Goal: Task Accomplishment & Management: Complete application form

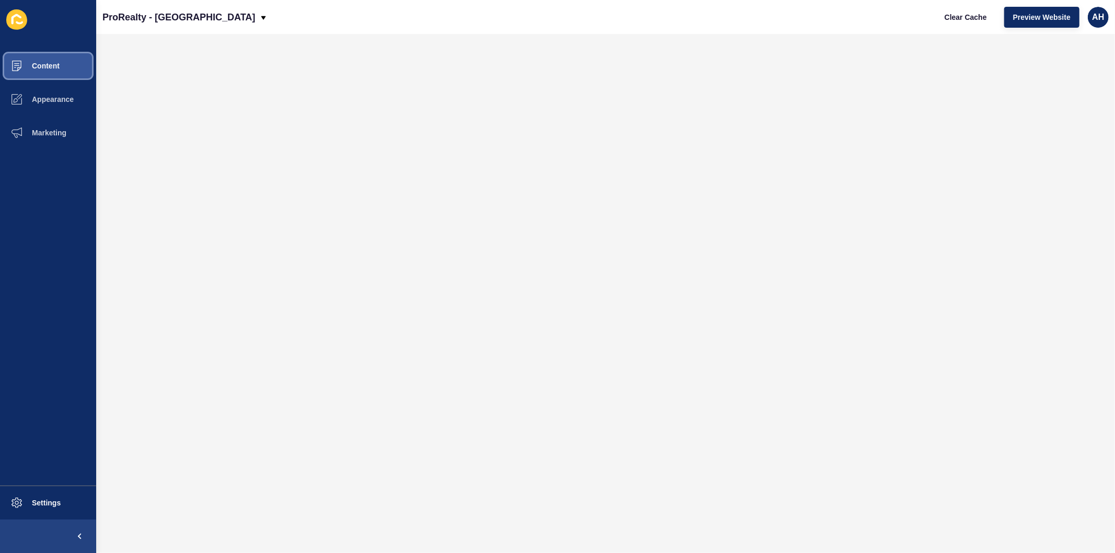
click at [45, 66] on span "Content" at bounding box center [28, 66] width 61 height 8
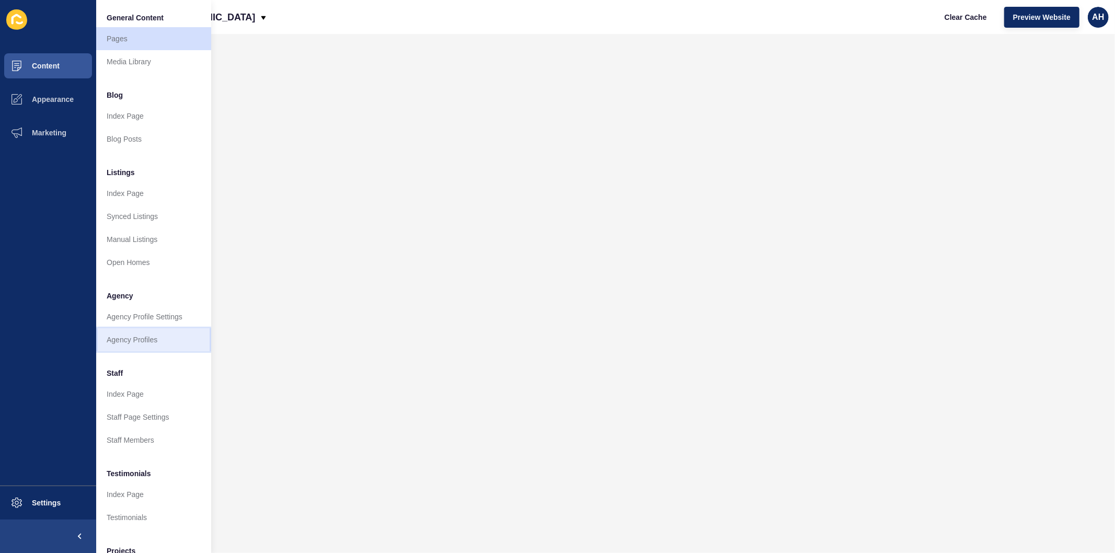
click at [125, 344] on link "Agency Profiles" at bounding box center [153, 339] width 115 height 23
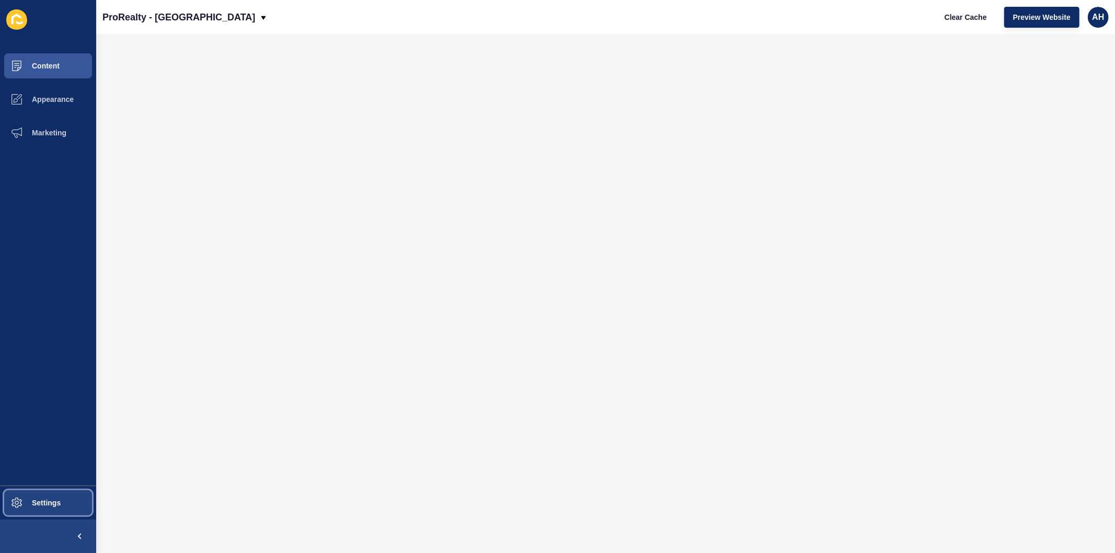
click at [39, 502] on span "Settings" at bounding box center [29, 503] width 62 height 8
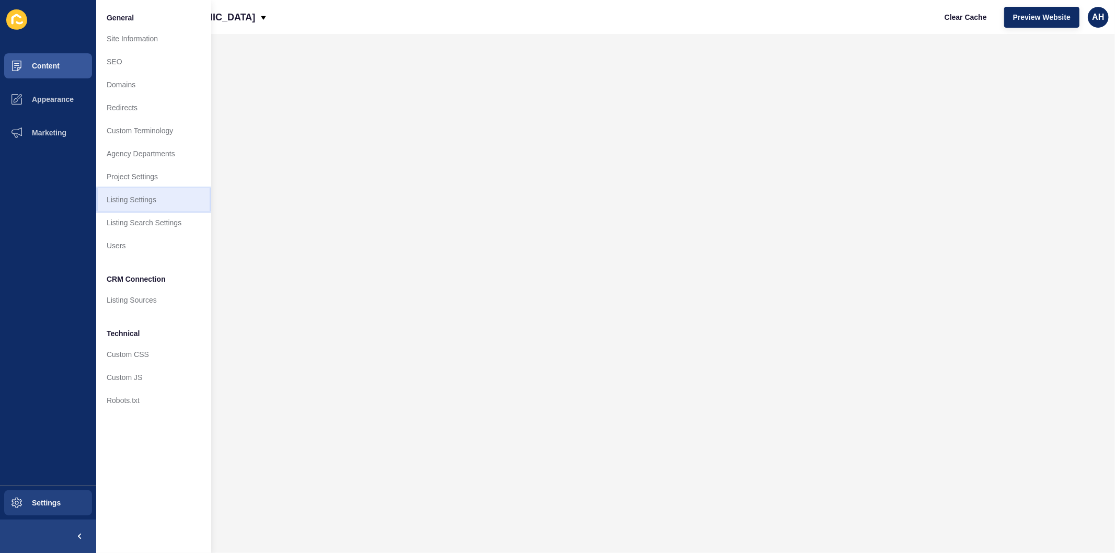
click at [131, 200] on link "Listing Settings" at bounding box center [153, 199] width 115 height 23
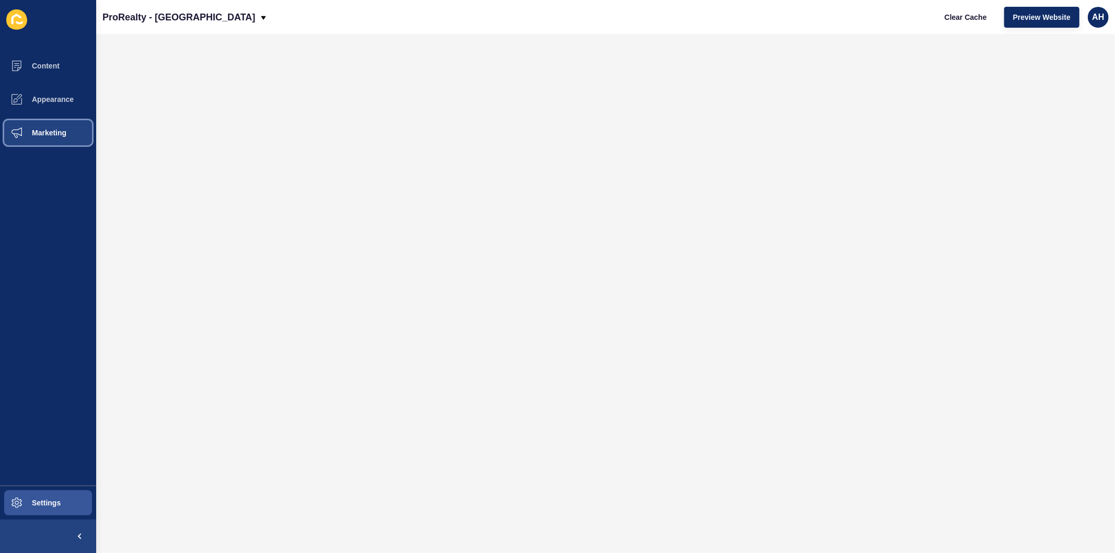
click at [38, 135] on span "Marketing" at bounding box center [32, 133] width 68 height 8
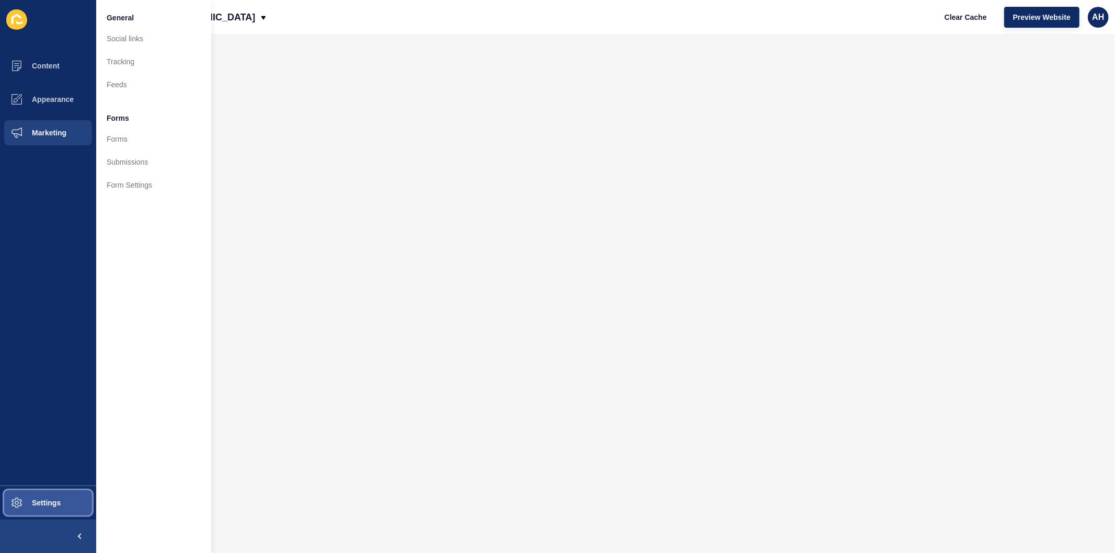
click at [37, 503] on span "Settings" at bounding box center [29, 503] width 62 height 8
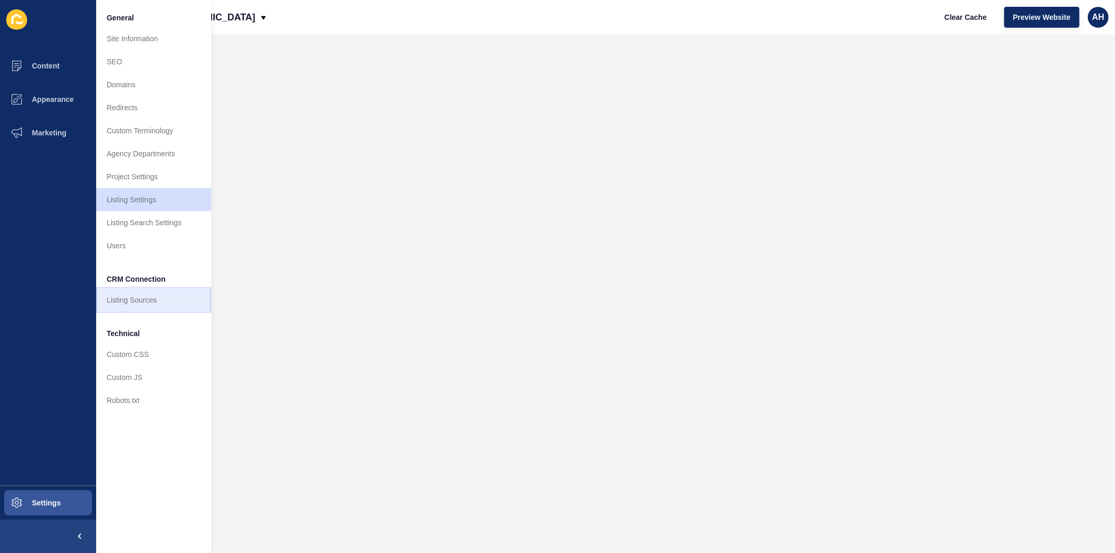
click at [147, 311] on link "Listing Sources" at bounding box center [153, 300] width 115 height 23
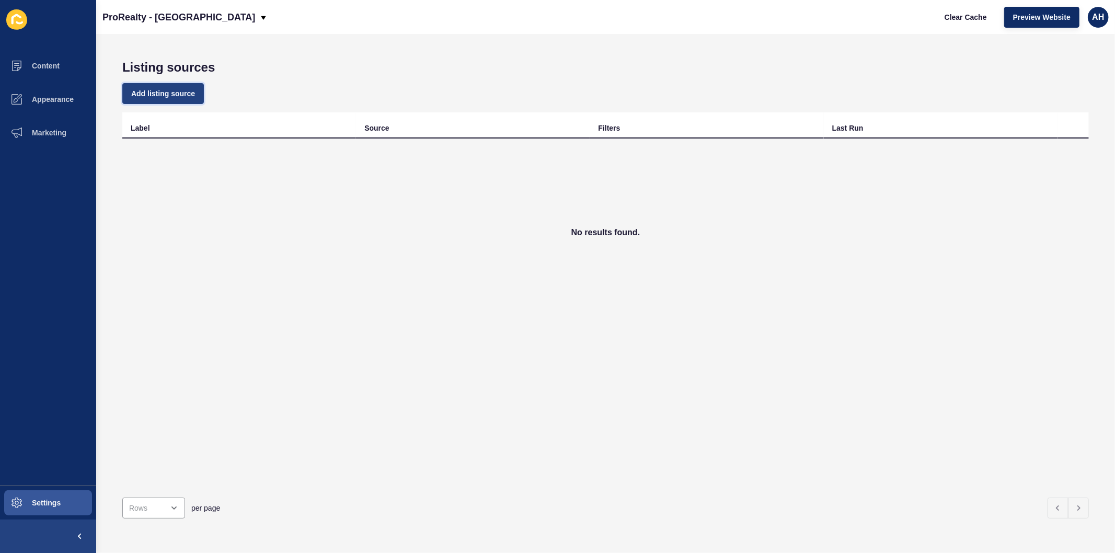
click at [158, 93] on span "Add listing source" at bounding box center [163, 93] width 64 height 10
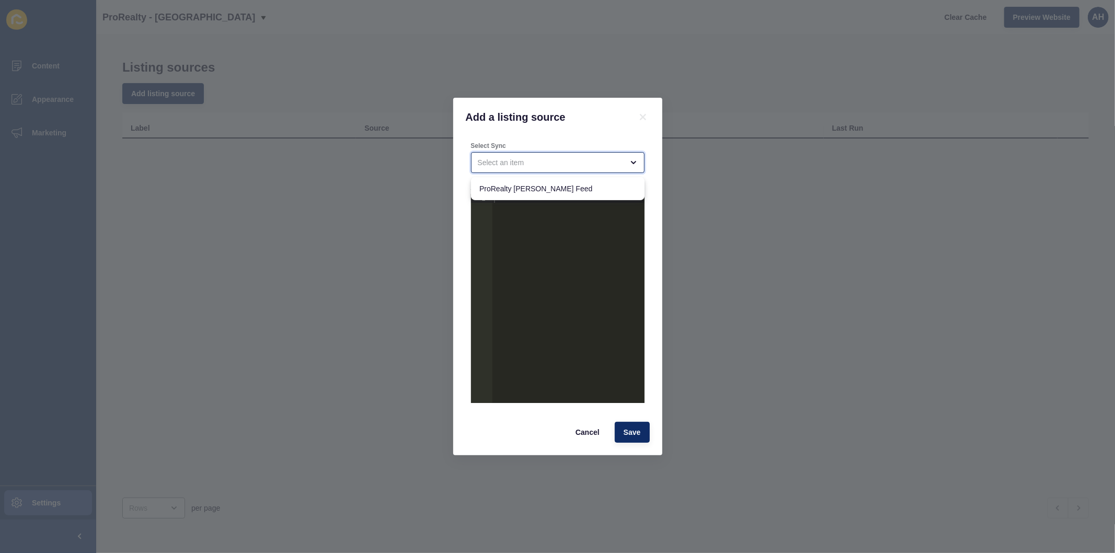
click at [535, 166] on div "close menu" at bounding box center [550, 162] width 145 height 10
click at [538, 190] on span "ProRealty Rex Feed" at bounding box center [558, 189] width 157 height 10
type input "ProRealty Rex Feed"
click at [520, 190] on span "ProRealty Rex Feed" at bounding box center [551, 189] width 142 height 10
click at [499, 199] on div at bounding box center [568, 307] width 152 height 227
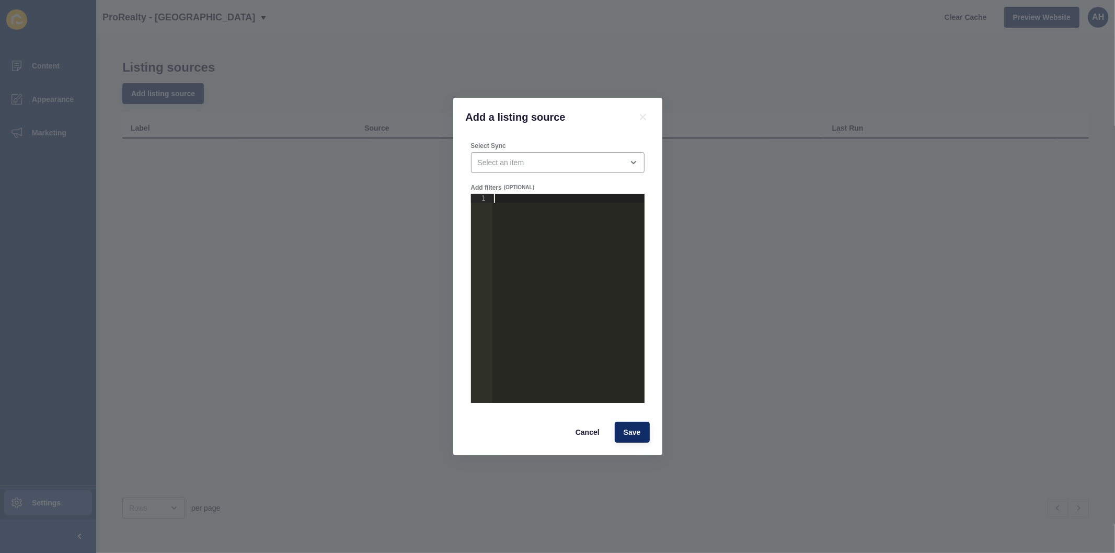
paste textarea "}"
click at [601, 216] on div "{ "agency_mapping" : { "_" : "agency-slug-goes-here" } }" at bounding box center [568, 307] width 152 height 227
type textarea ""_": "prorealty""
click at [628, 435] on span "Save" at bounding box center [632, 432] width 17 height 10
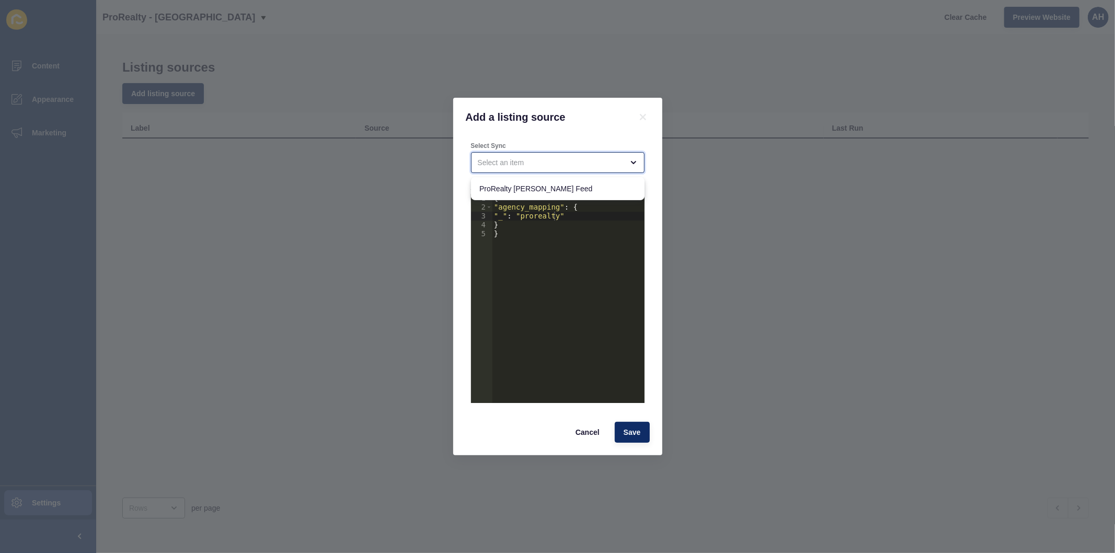
click at [541, 158] on div "close menu" at bounding box center [550, 162] width 145 height 10
click at [546, 187] on span "ProRealty Rex Feed" at bounding box center [558, 189] width 157 height 10
type input "ProRealty Rex Feed"
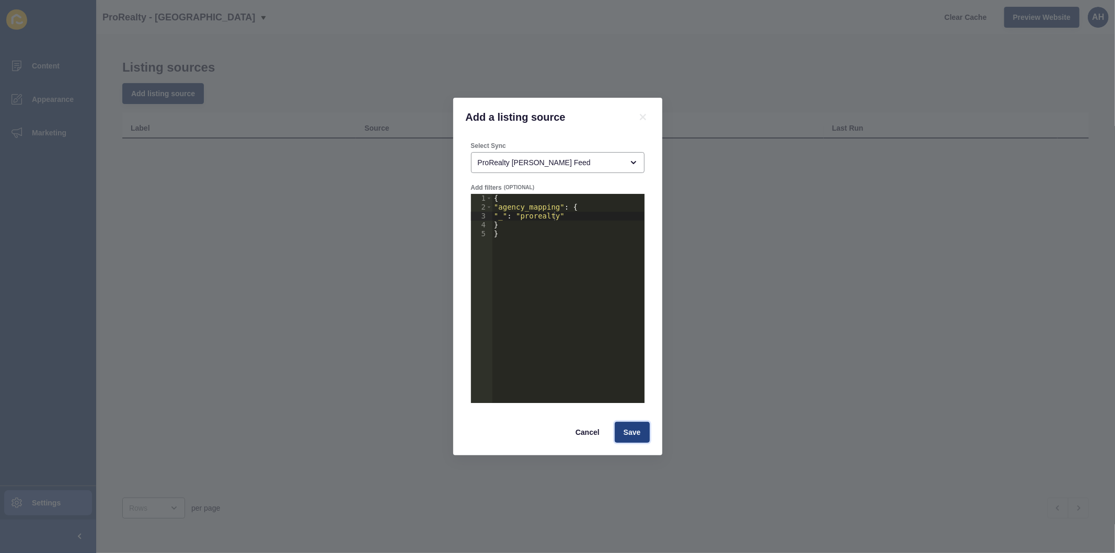
click at [628, 437] on span "Save" at bounding box center [632, 432] width 17 height 10
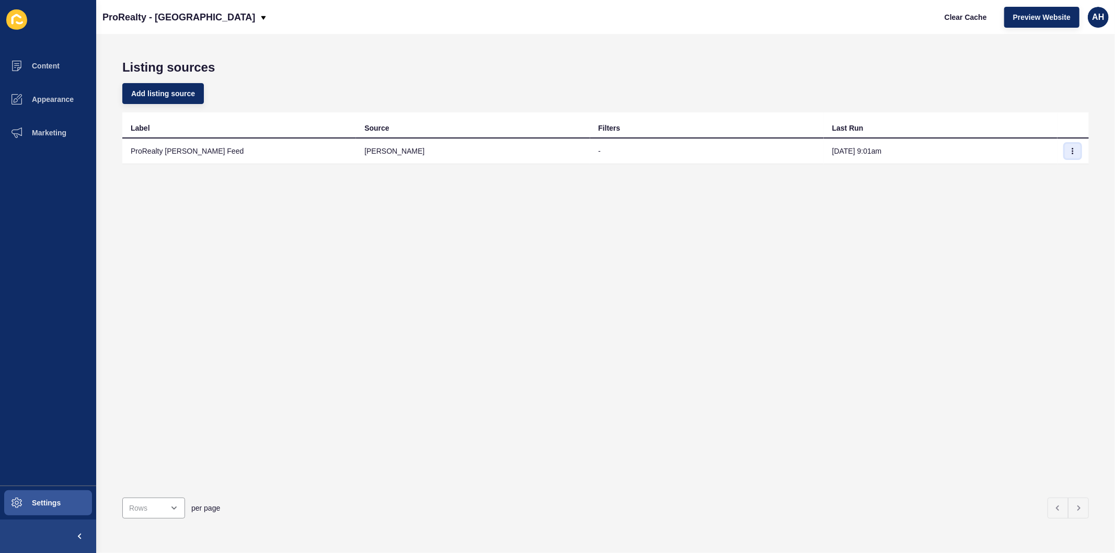
click at [1070, 152] on icon "button" at bounding box center [1073, 151] width 6 height 6
click at [1045, 166] on link "Sync now" at bounding box center [1035, 171] width 73 height 23
click at [42, 100] on span "Appearance" at bounding box center [35, 99] width 75 height 8
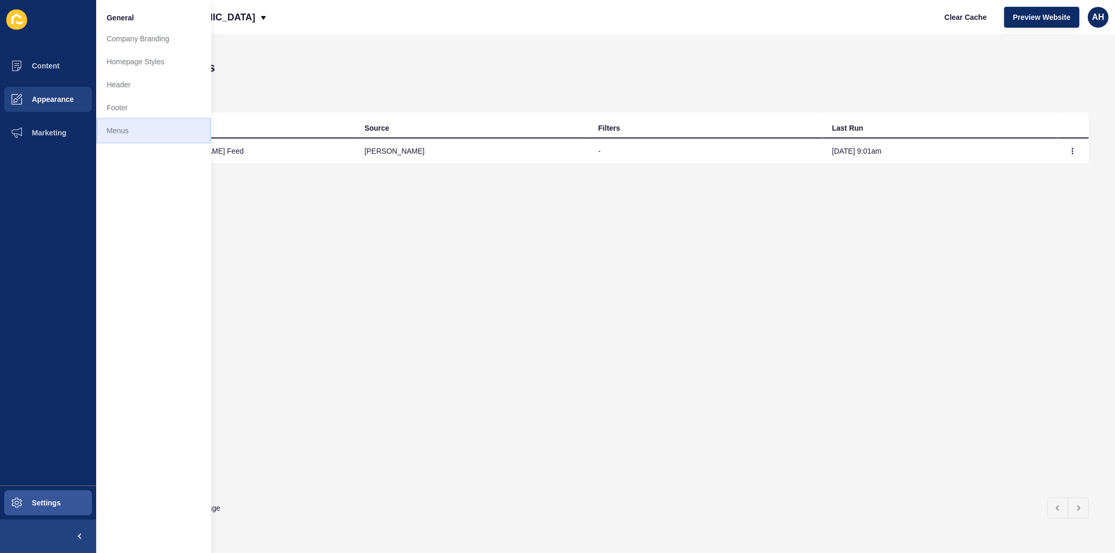
click at [129, 128] on link "Menus" at bounding box center [153, 130] width 115 height 23
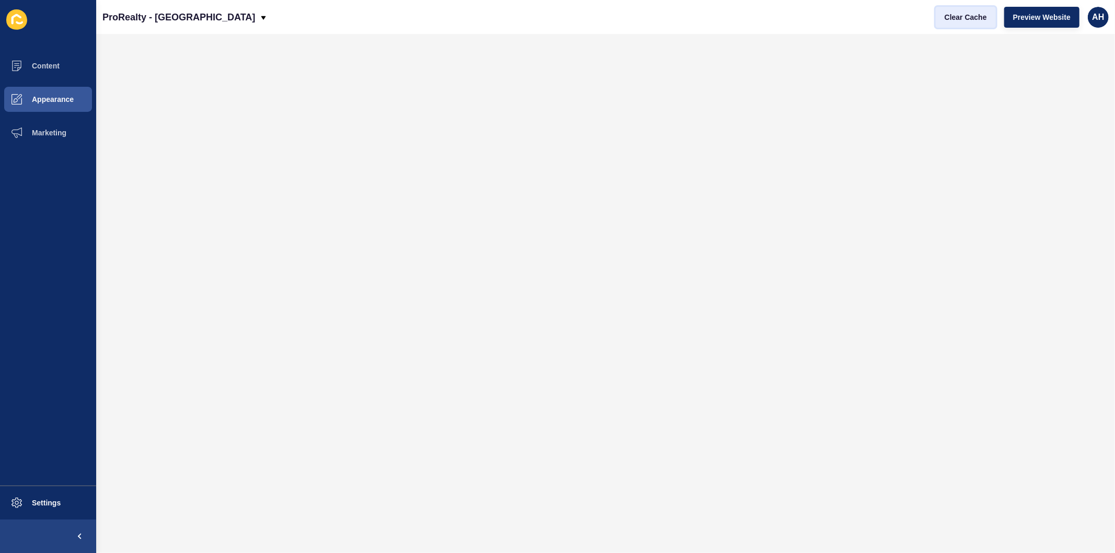
click at [952, 18] on span "Clear Cache" at bounding box center [966, 17] width 42 height 10
drag, startPoint x: 969, startPoint y: 13, endPoint x: 947, endPoint y: 14, distance: 22.5
click at [968, 14] on span "Clear Cache" at bounding box center [966, 17] width 42 height 10
click at [953, 18] on span "Clear Cache" at bounding box center [966, 17] width 42 height 10
click at [48, 59] on button "Content" at bounding box center [48, 65] width 96 height 33
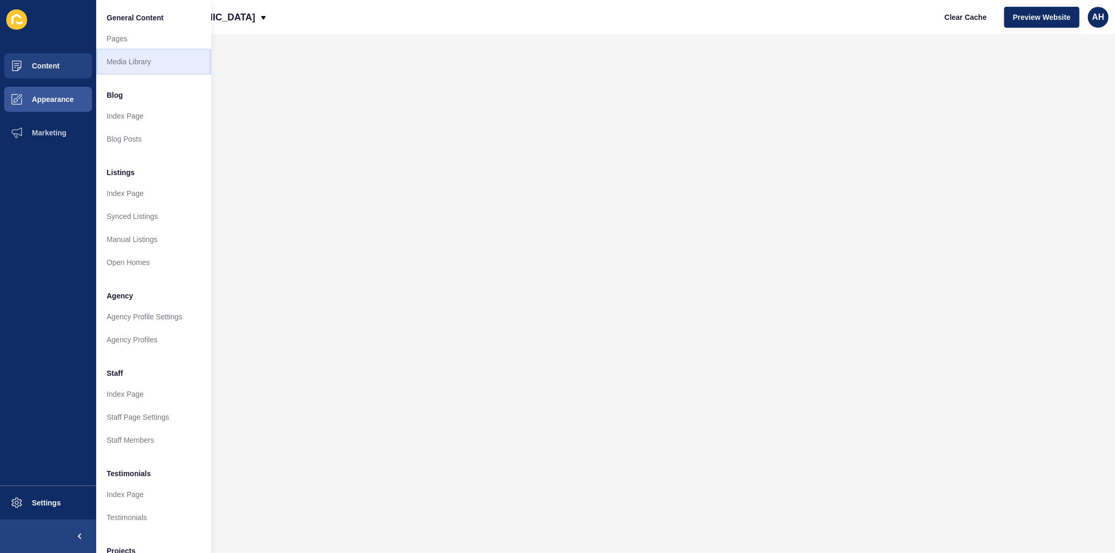
click at [138, 65] on link "Media Library" at bounding box center [153, 61] width 115 height 23
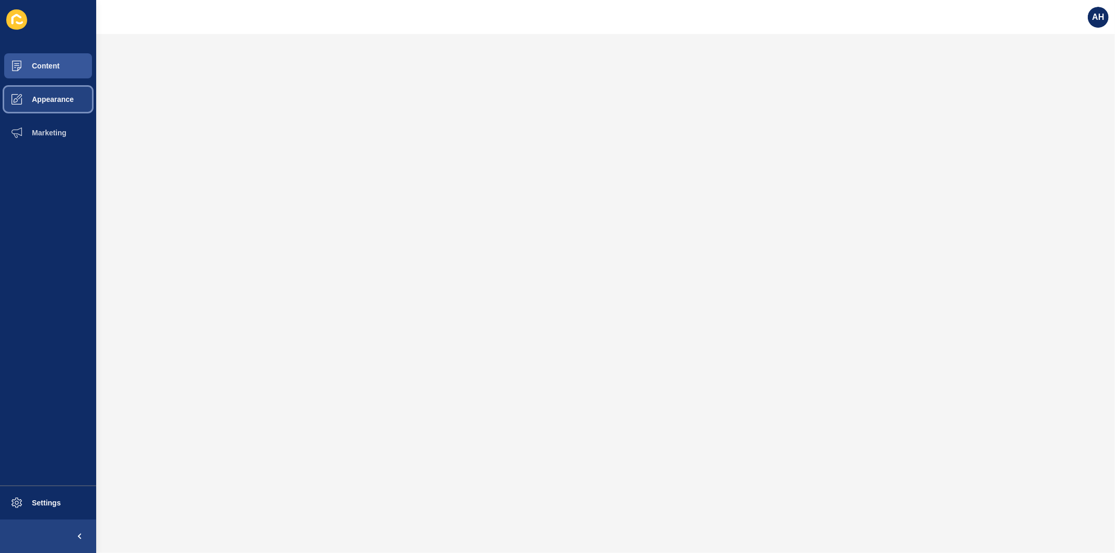
click at [49, 102] on span "Appearance" at bounding box center [35, 99] width 75 height 8
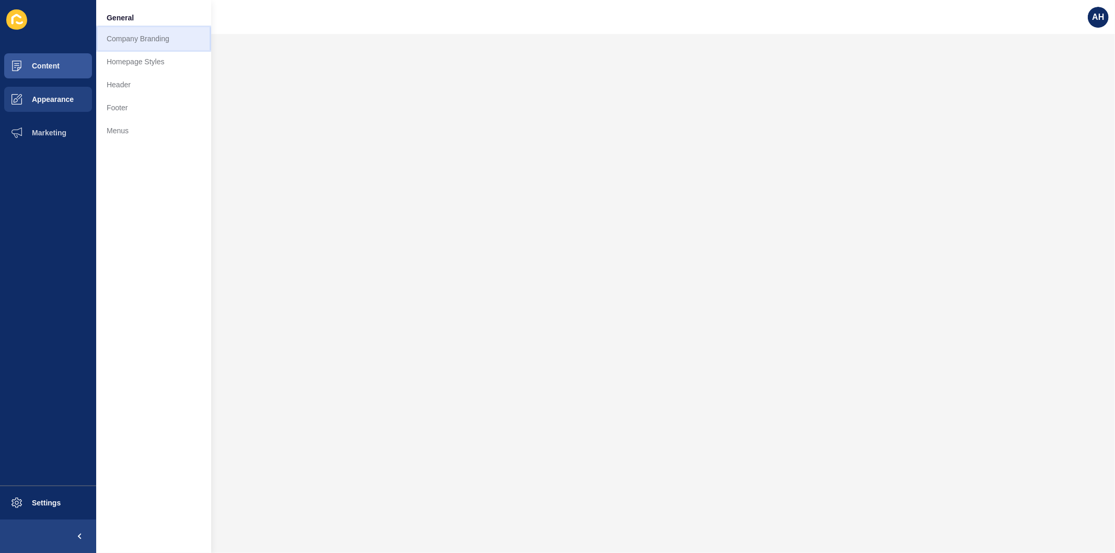
click at [131, 43] on link "Company Branding" at bounding box center [153, 38] width 115 height 23
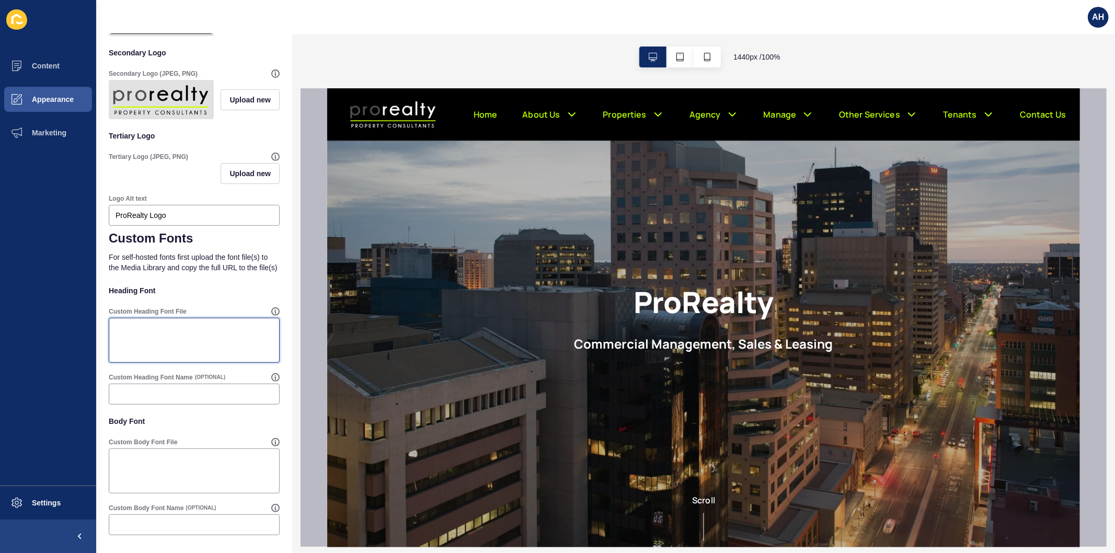
click at [212, 343] on textarea "Custom Heading Font File" at bounding box center [194, 341] width 168 height 42
paste textarea "https://app-spoke-sites-au.s3.amazonaws.com/uploads/sites/719/2025/08/DINPro-Li…"
type textarea "https://app-spoke-sites-au.s3.amazonaws.com/uploads/sites/719/2025/08/DINPro-Li…"
click at [184, 472] on textarea "Custom Body Font File" at bounding box center [194, 471] width 168 height 42
paste textarea "https://app-spoke-sites-au.s3.amazonaws.com/uploads/sites/719/2025/08/DINPro-Li…"
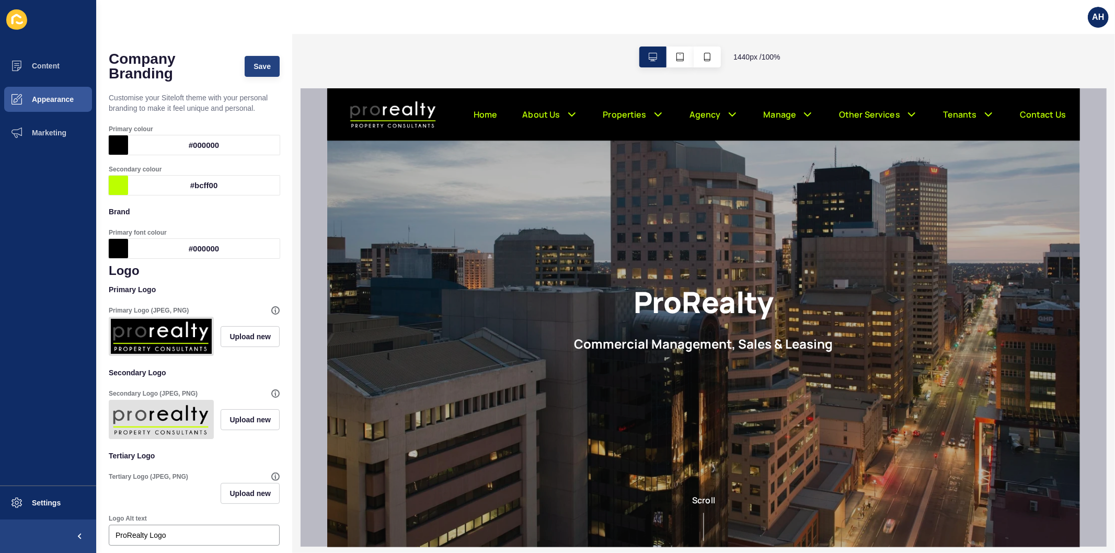
type textarea "https://app-spoke-sites-au.s3.amazonaws.com/uploads/sites/719/2025/08/DINPro-Li…"
click at [254, 71] on span "Save" at bounding box center [262, 66] width 17 height 10
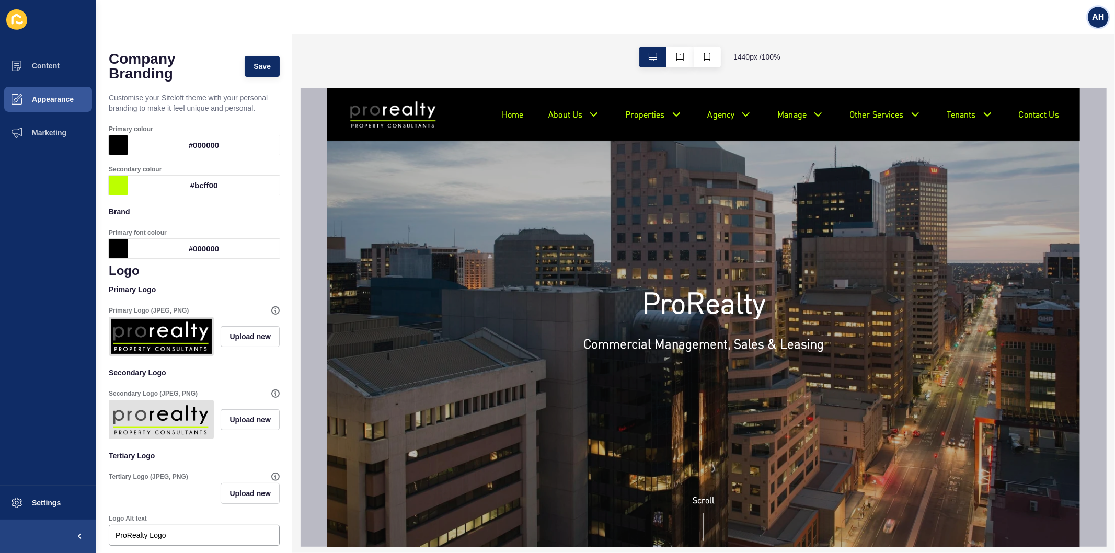
click at [1104, 15] on span "AH" at bounding box center [1098, 17] width 12 height 10
click at [1063, 79] on link "Logout" at bounding box center [1074, 87] width 77 height 23
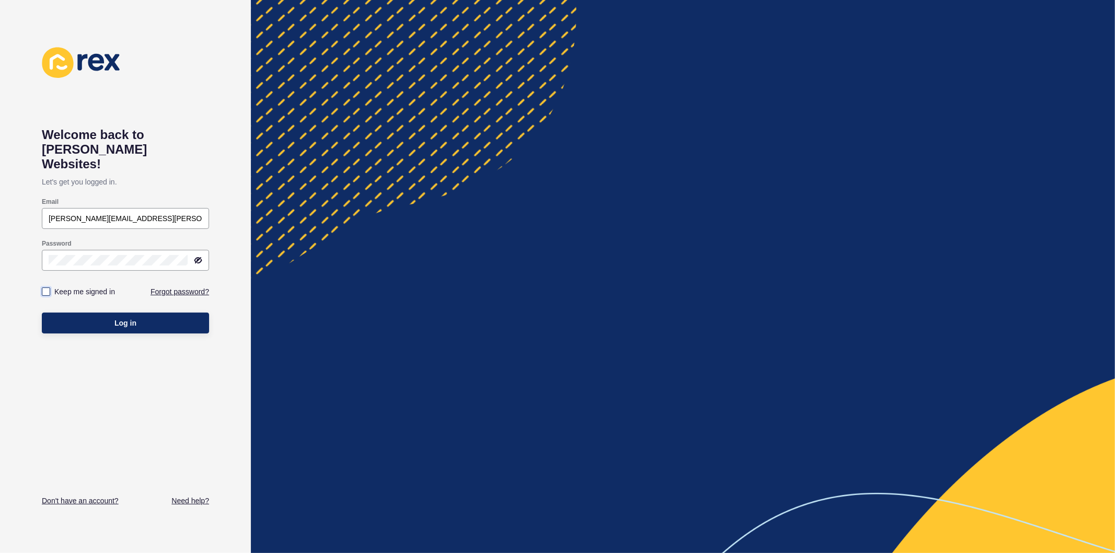
click at [48, 288] on label at bounding box center [46, 292] width 8 height 8
click at [48, 289] on input "Keep me signed in" at bounding box center [47, 292] width 7 height 7
checkbox input "true"
click at [79, 313] on button "Log in" at bounding box center [125, 323] width 167 height 21
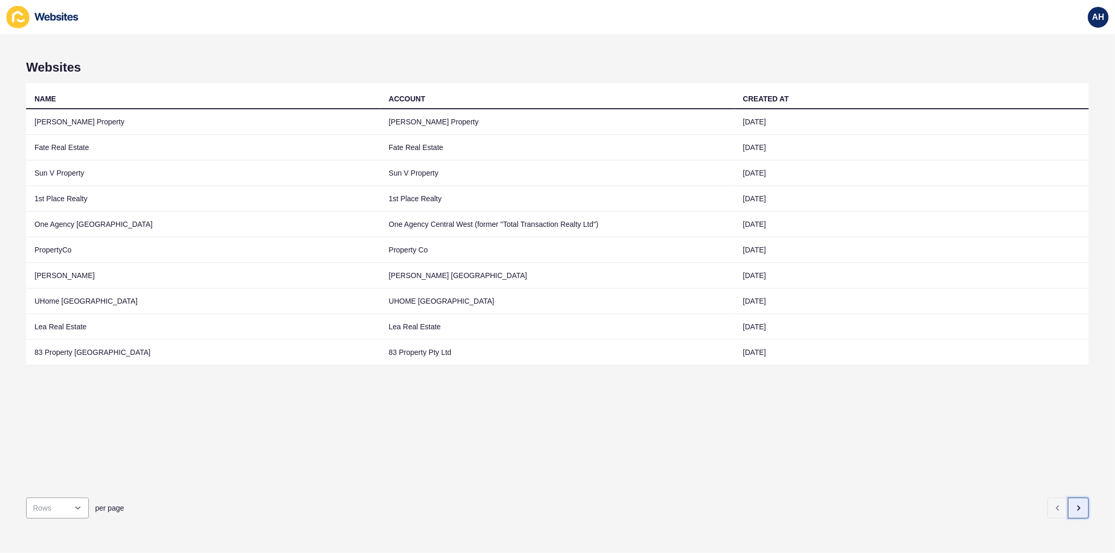
click at [1075, 504] on icon "button" at bounding box center [1079, 508] width 8 height 8
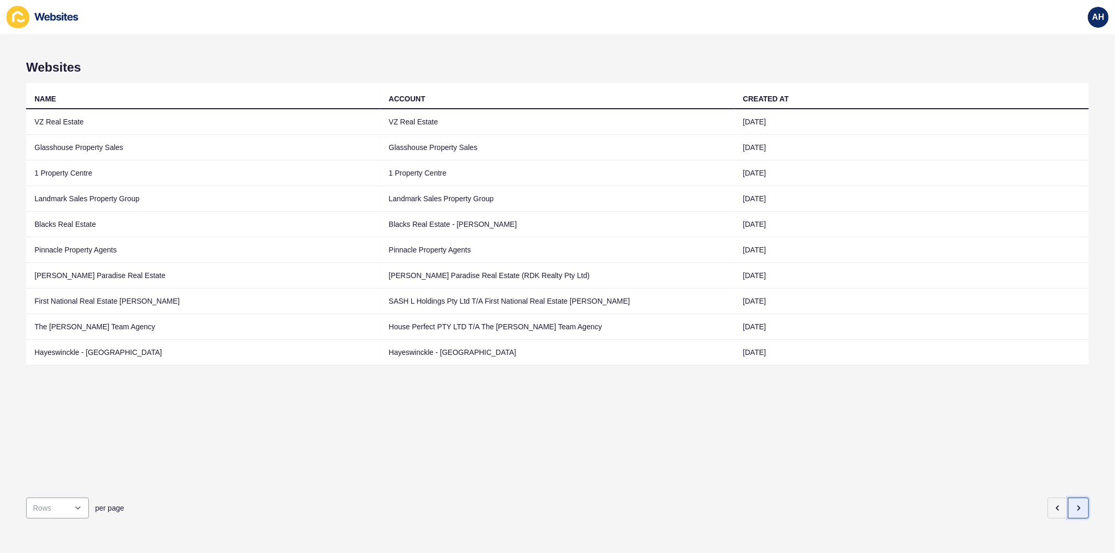
click at [1075, 504] on icon "button" at bounding box center [1079, 508] width 8 height 8
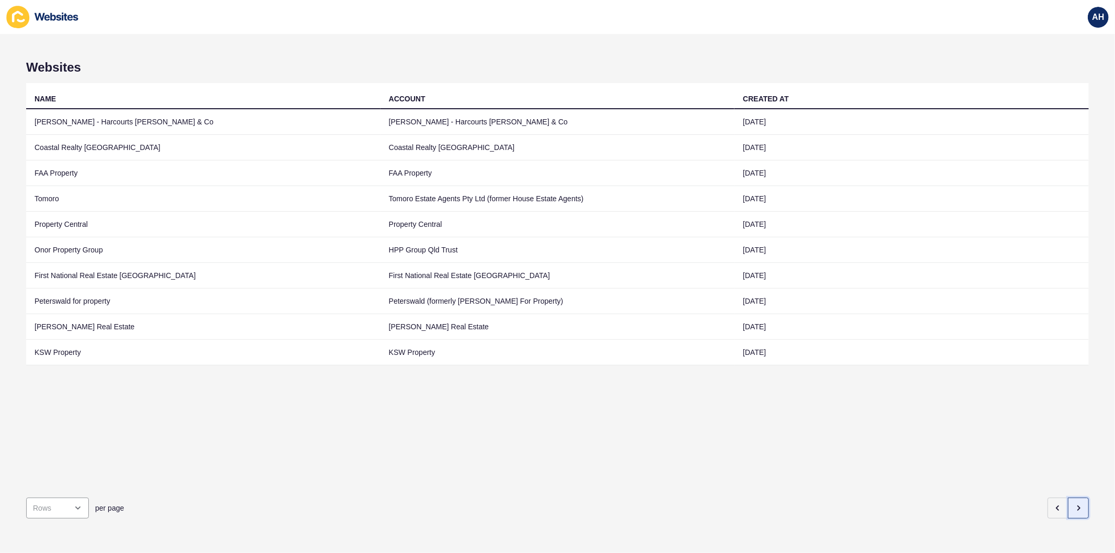
click at [1075, 504] on icon "button" at bounding box center [1079, 508] width 8 height 8
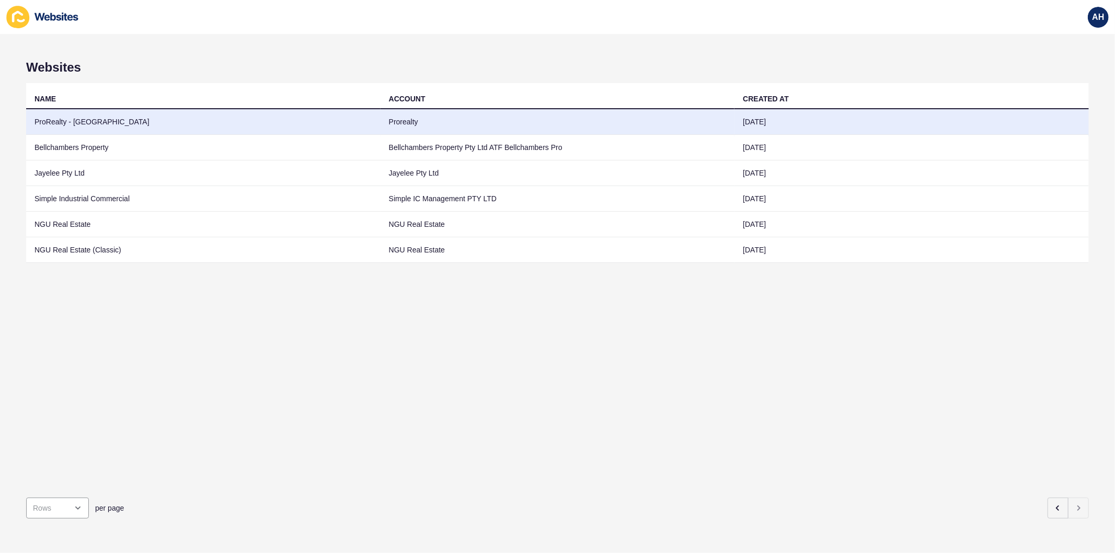
click at [367, 121] on td "ProRealty - [GEOGRAPHIC_DATA]" at bounding box center [203, 122] width 355 height 26
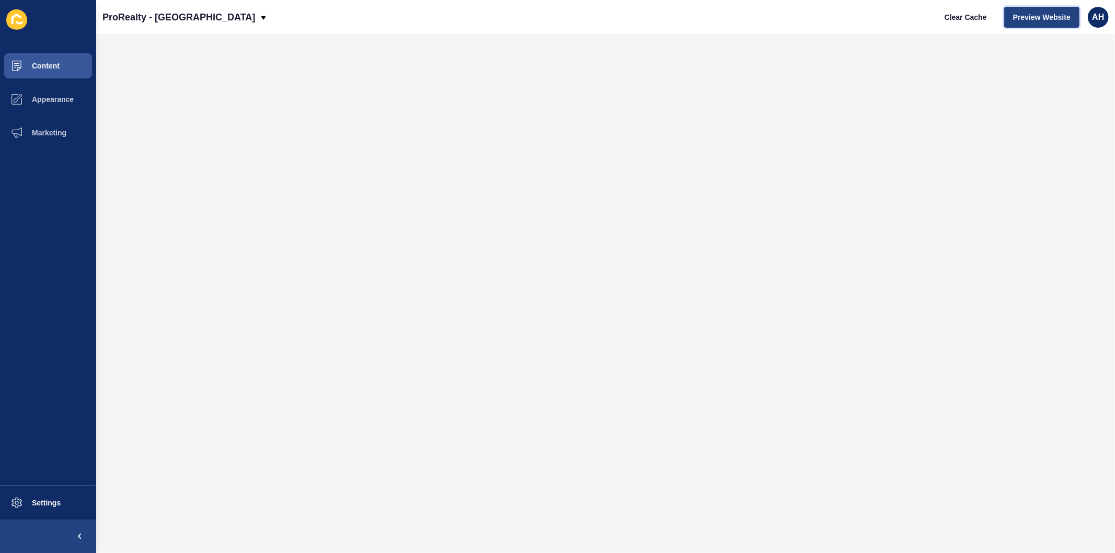
click at [1022, 22] on span "Preview Website" at bounding box center [1042, 17] width 58 height 10
click at [42, 69] on span "Content" at bounding box center [28, 66] width 61 height 8
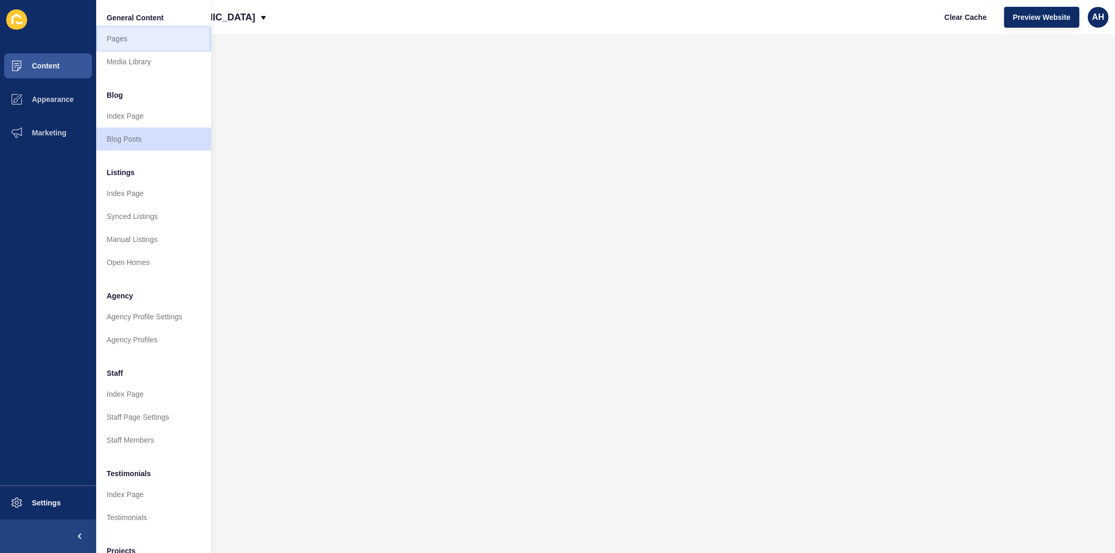
click at [127, 40] on link "Pages" at bounding box center [153, 38] width 115 height 23
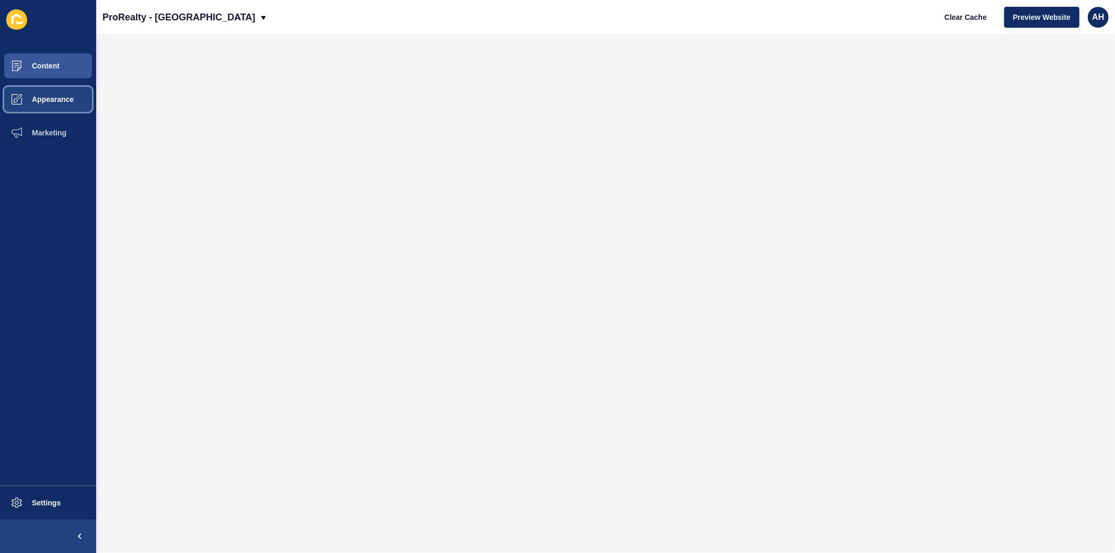
click at [41, 89] on button "Appearance" at bounding box center [48, 99] width 96 height 33
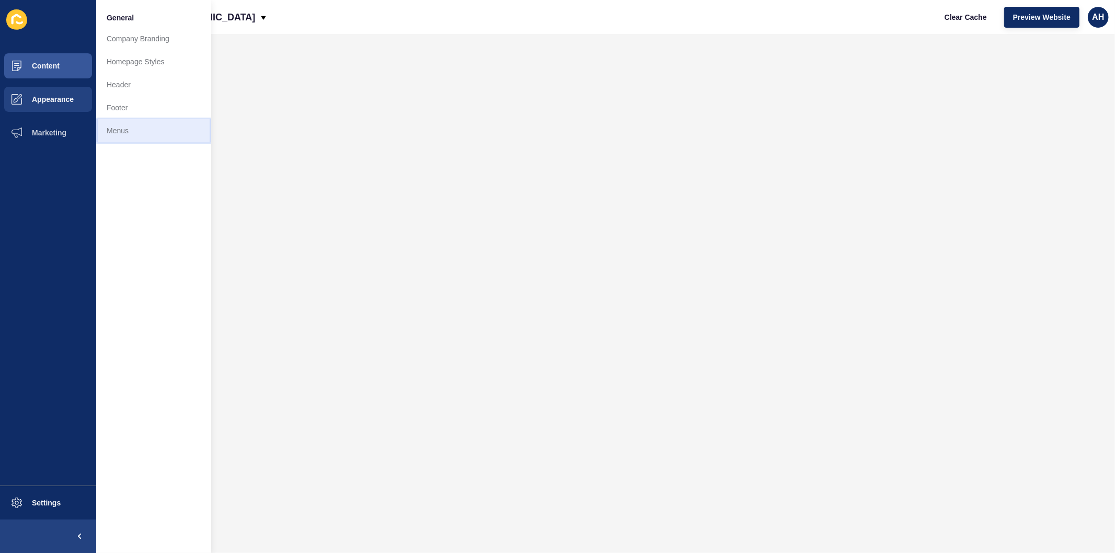
click at [147, 129] on link "Menus" at bounding box center [153, 130] width 115 height 23
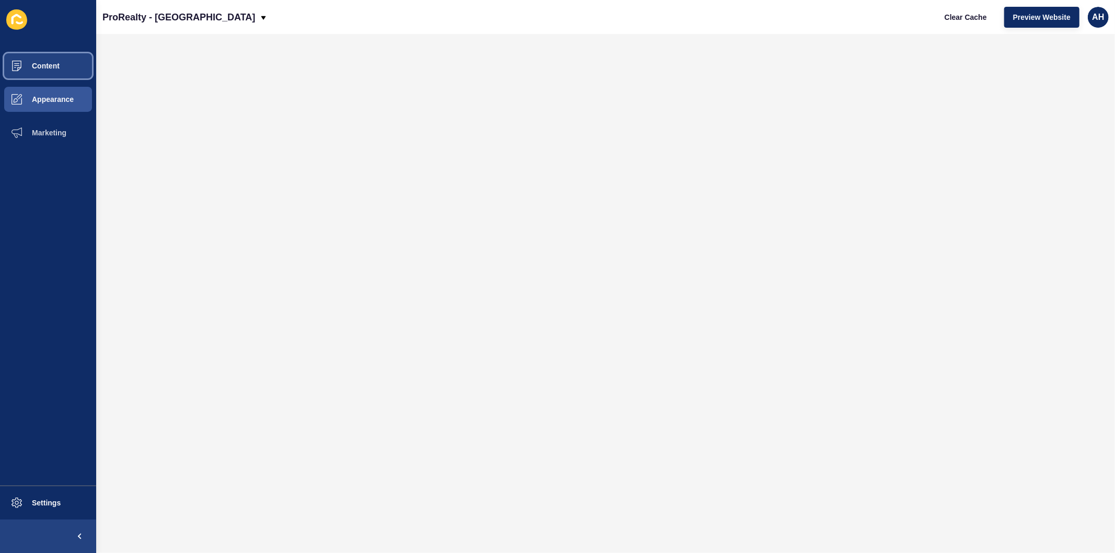
click at [51, 59] on button "Content" at bounding box center [48, 65] width 96 height 33
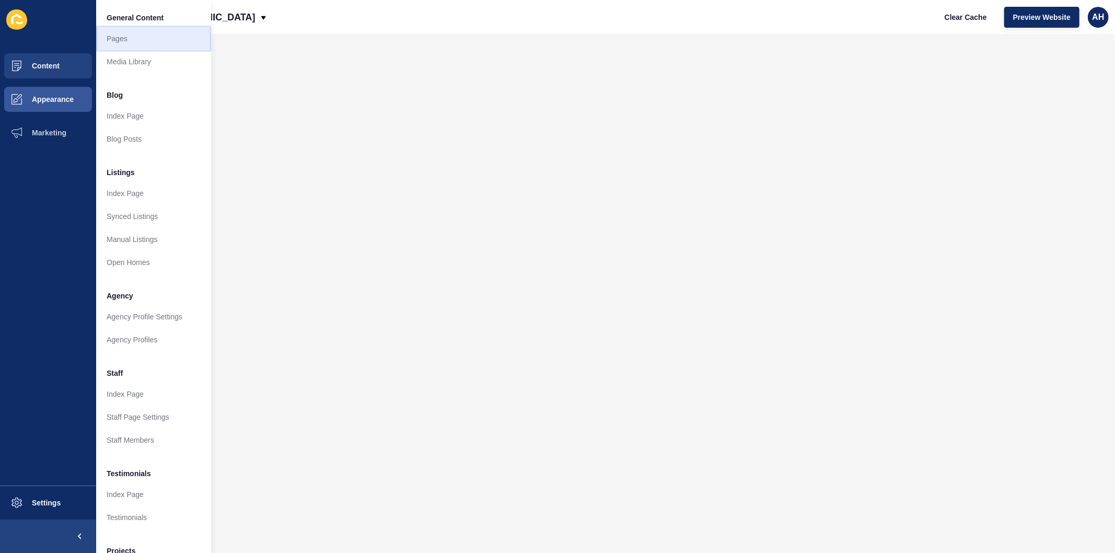
click at [138, 44] on link "Pages" at bounding box center [153, 38] width 115 height 23
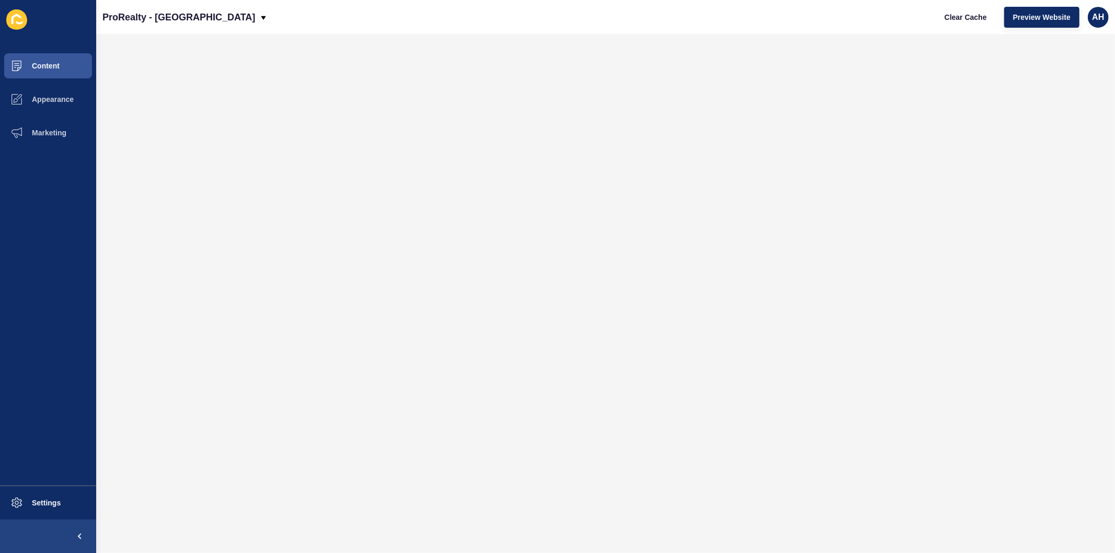
click at [51, 393] on ul "Content Appearance Marketing" at bounding box center [48, 267] width 96 height 437
click at [34, 98] on span "Appearance" at bounding box center [35, 99] width 75 height 8
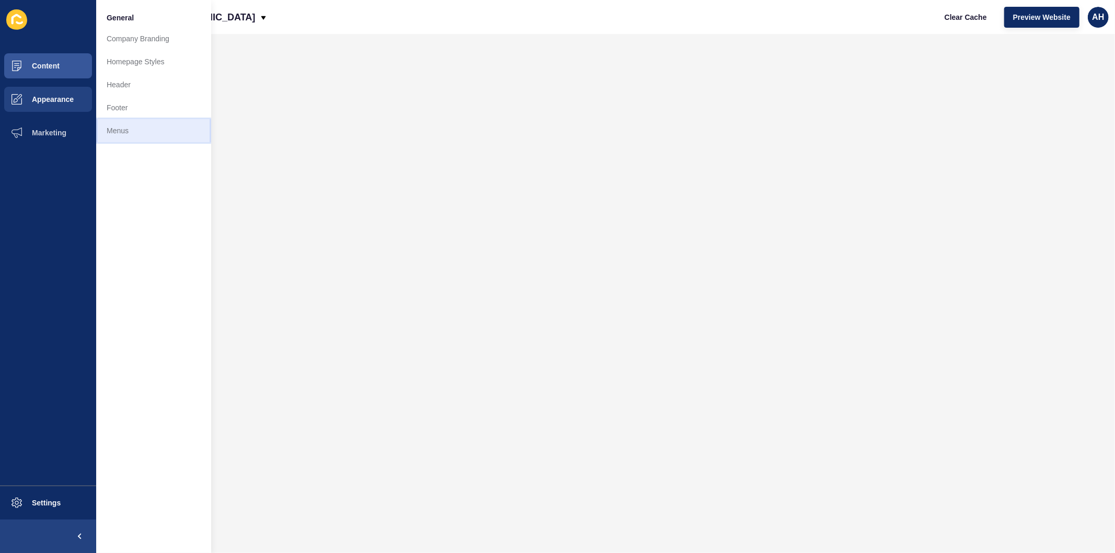
click at [142, 133] on link "Menus" at bounding box center [153, 130] width 115 height 23
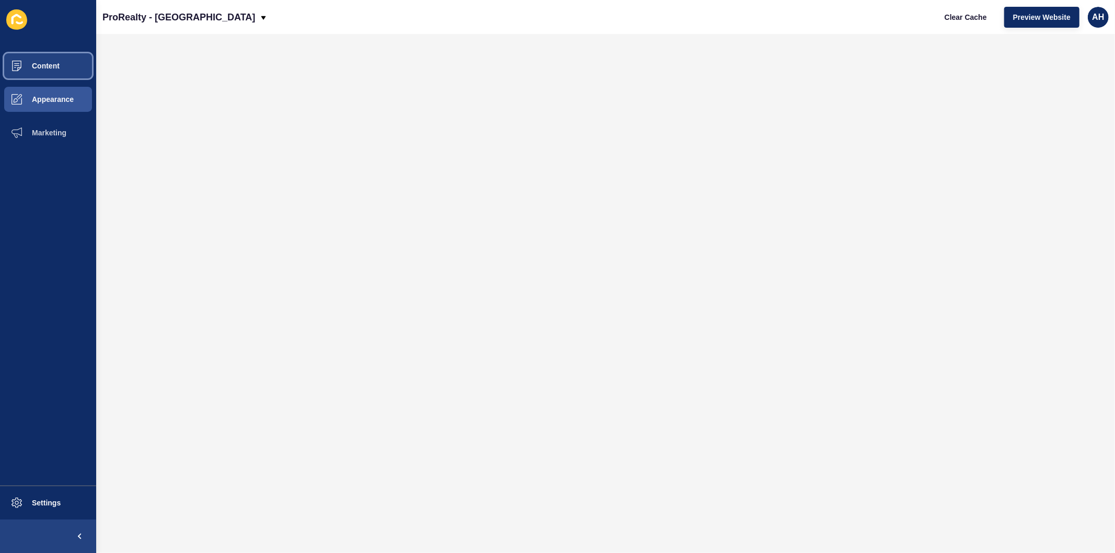
click at [32, 66] on span "Content" at bounding box center [28, 66] width 61 height 8
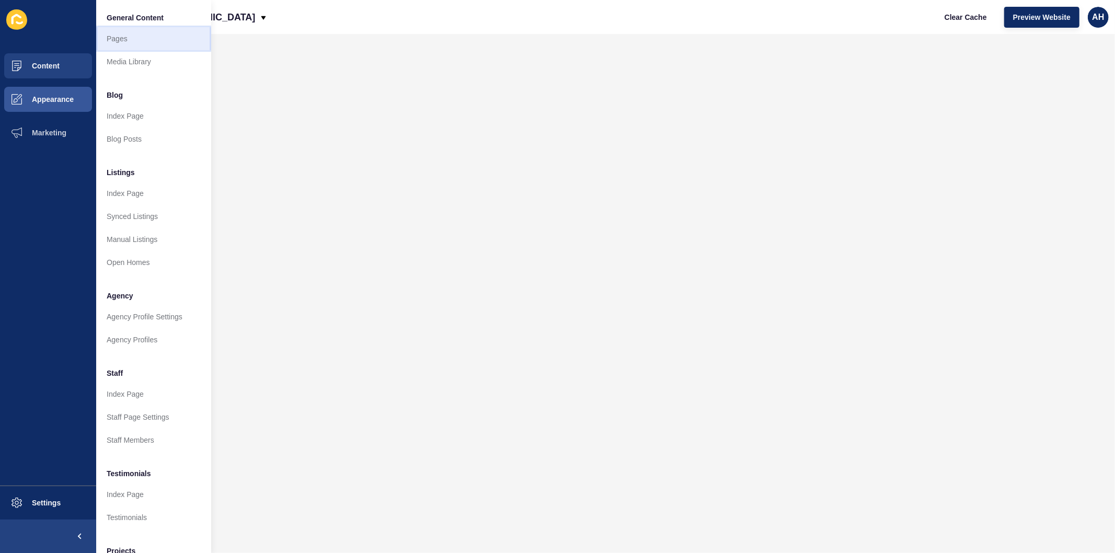
click at [114, 37] on link "Pages" at bounding box center [153, 38] width 115 height 23
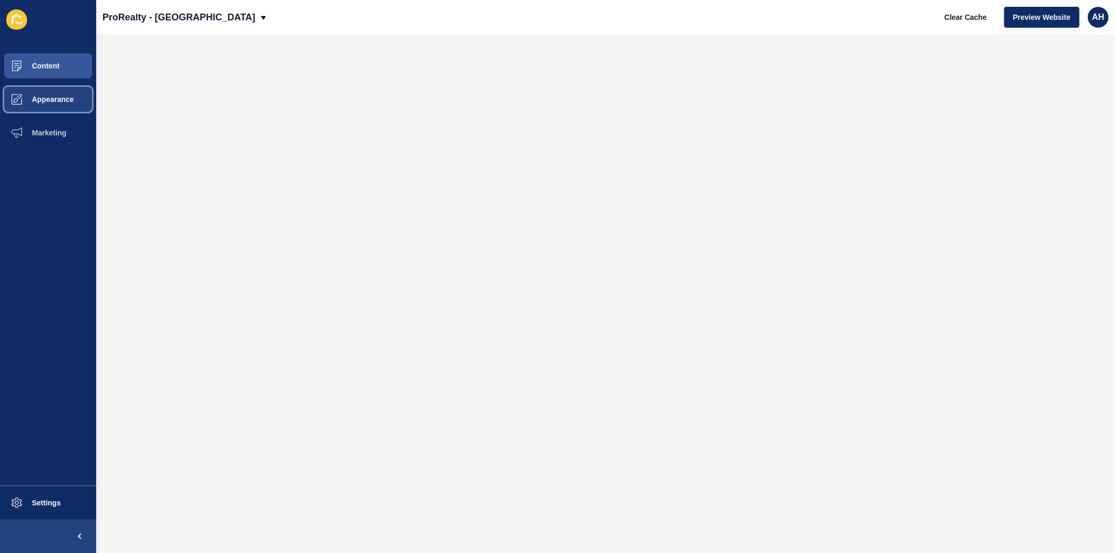
click at [41, 98] on span "Appearance" at bounding box center [35, 99] width 75 height 8
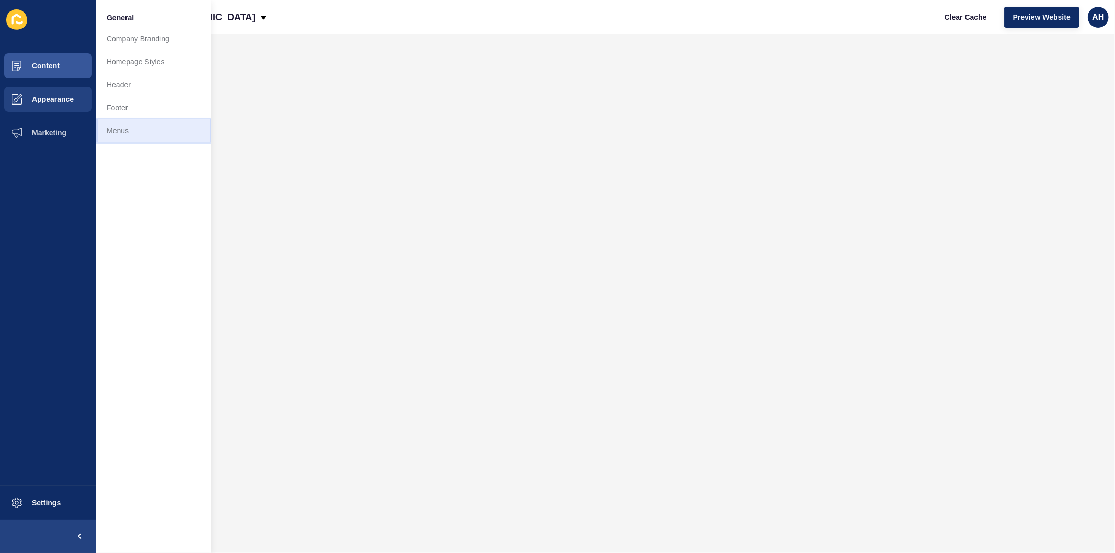
click at [135, 137] on link "Menus" at bounding box center [153, 130] width 115 height 23
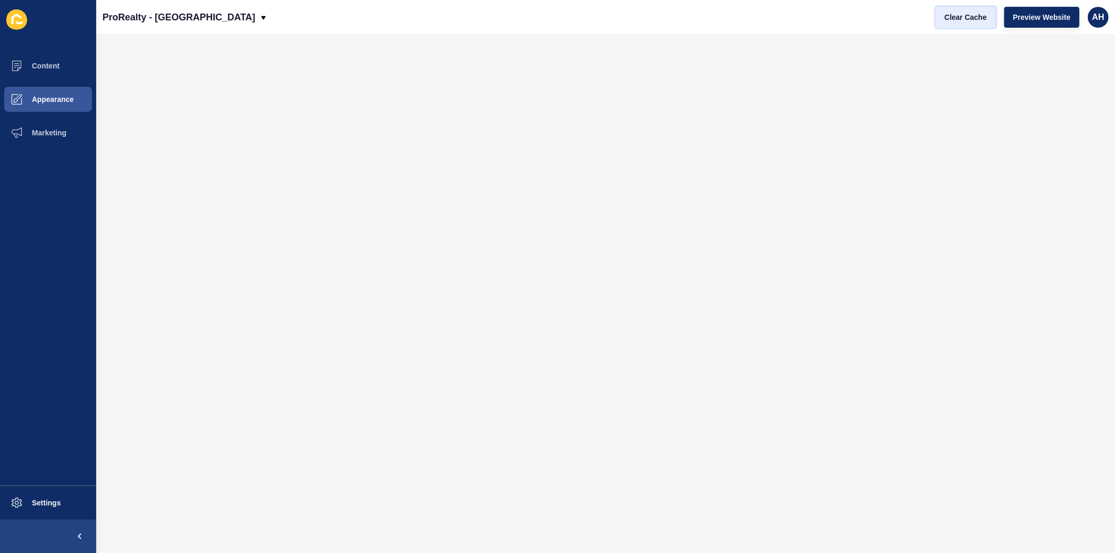
click at [957, 16] on span "Clear Cache" at bounding box center [966, 17] width 42 height 10
click at [43, 64] on span "Content" at bounding box center [28, 66] width 61 height 8
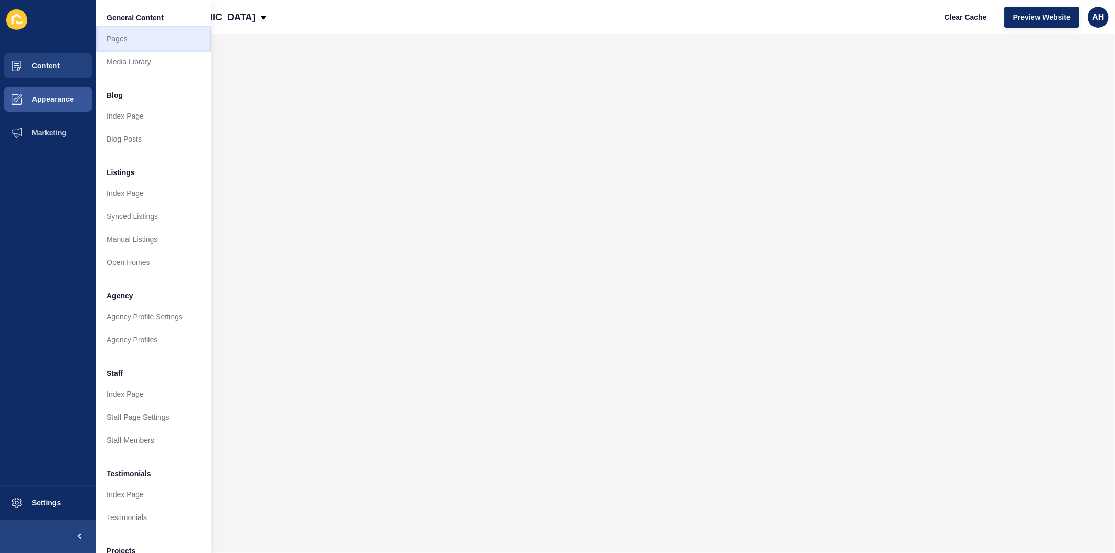
click at [127, 40] on link "Pages" at bounding box center [153, 38] width 115 height 23
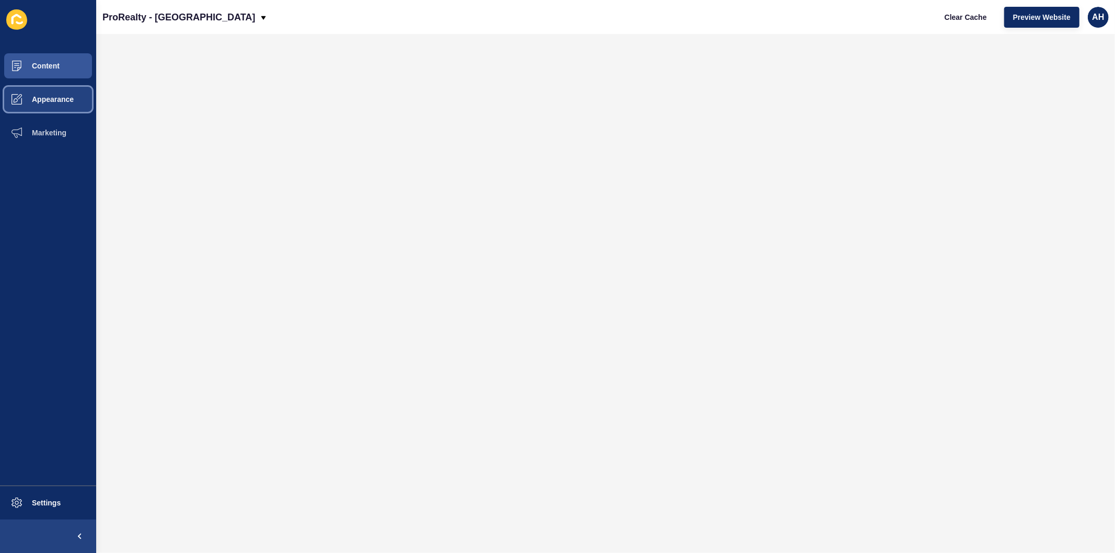
click at [50, 101] on span "Appearance" at bounding box center [35, 99] width 75 height 8
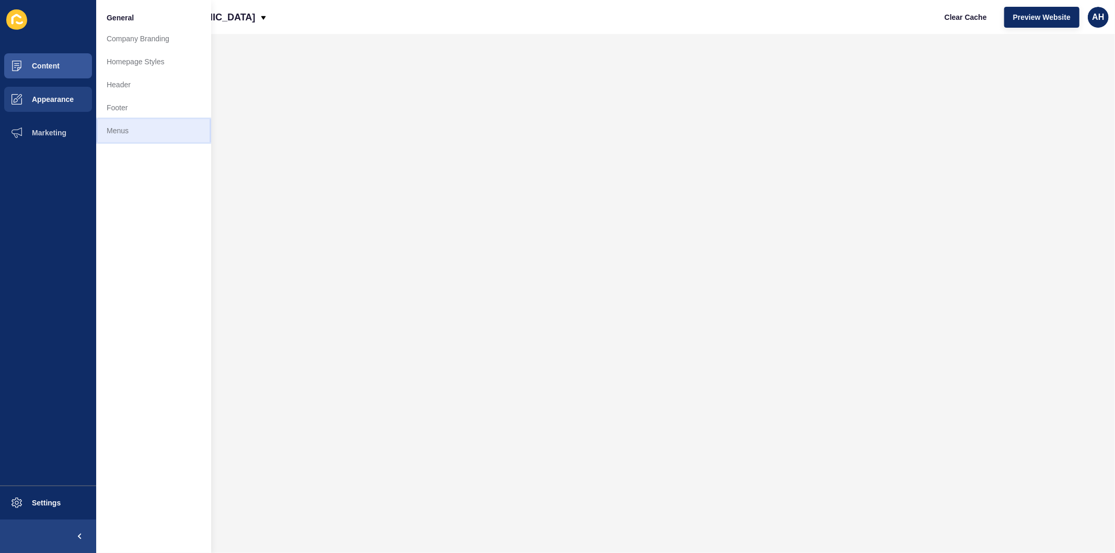
click at [118, 133] on link "Menus" at bounding box center [153, 130] width 115 height 23
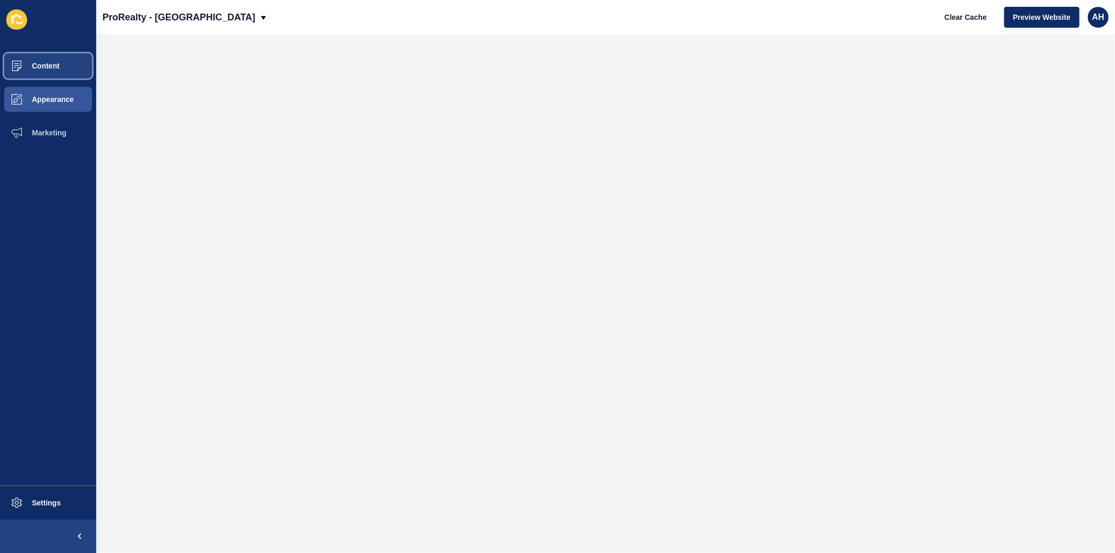
click at [35, 68] on span "Content" at bounding box center [28, 66] width 61 height 8
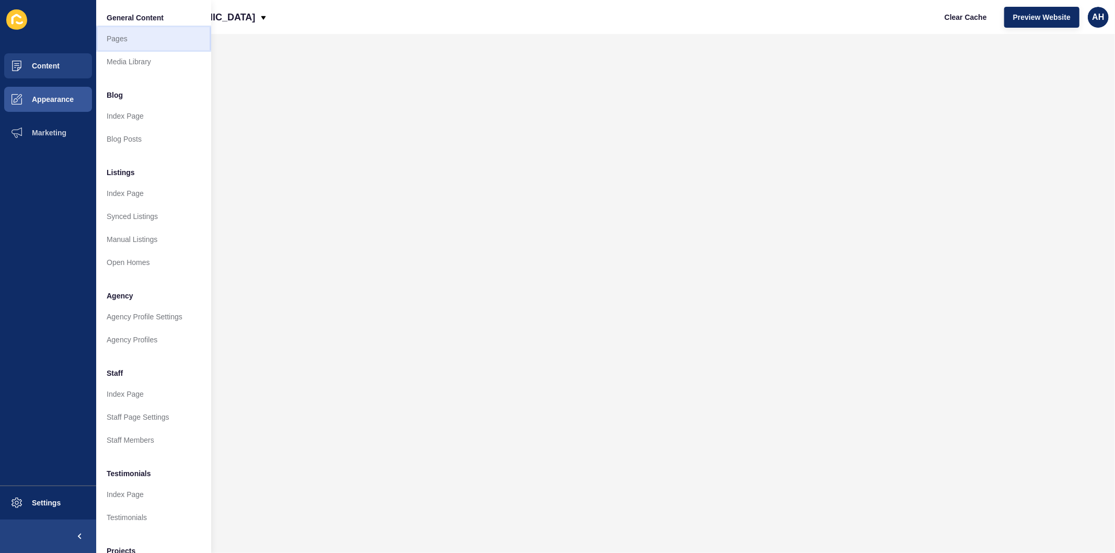
click at [123, 39] on link "Pages" at bounding box center [153, 38] width 115 height 23
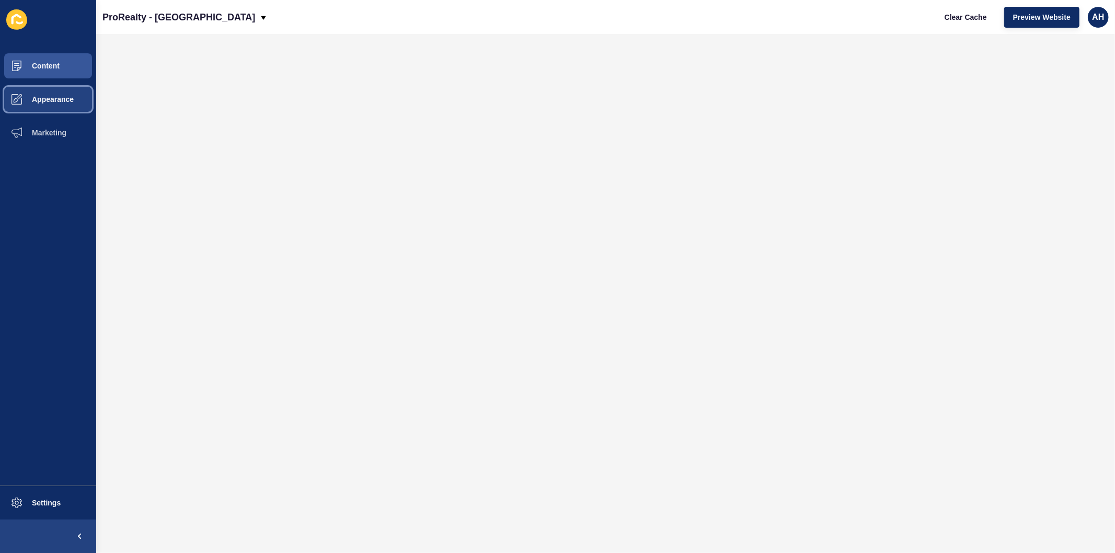
click at [47, 98] on span "Appearance" at bounding box center [35, 99] width 75 height 8
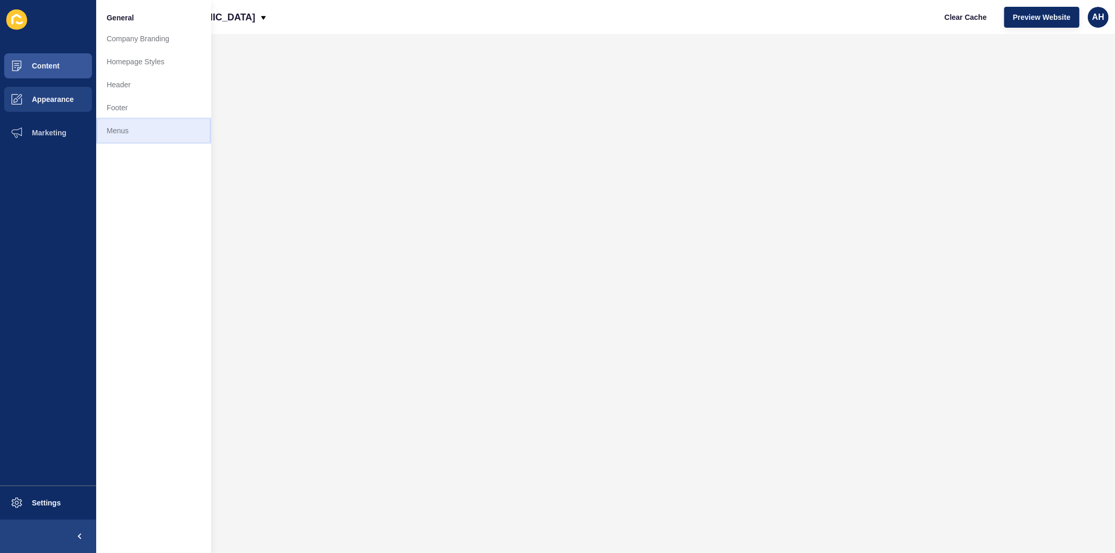
click at [123, 130] on link "Menus" at bounding box center [153, 130] width 115 height 23
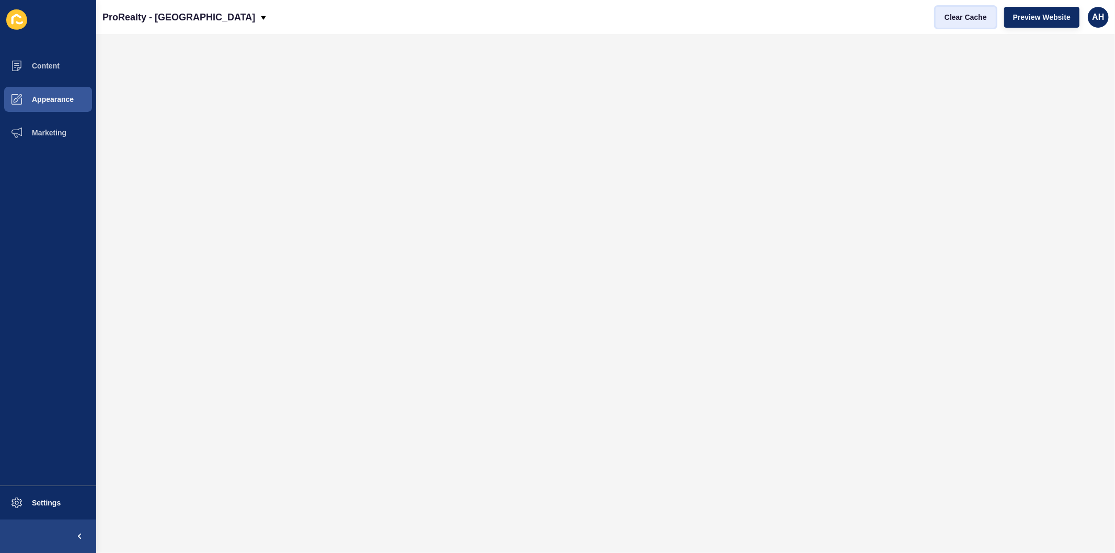
click at [952, 16] on span "Clear Cache" at bounding box center [966, 17] width 42 height 10
click at [27, 63] on span "Content" at bounding box center [28, 66] width 61 height 8
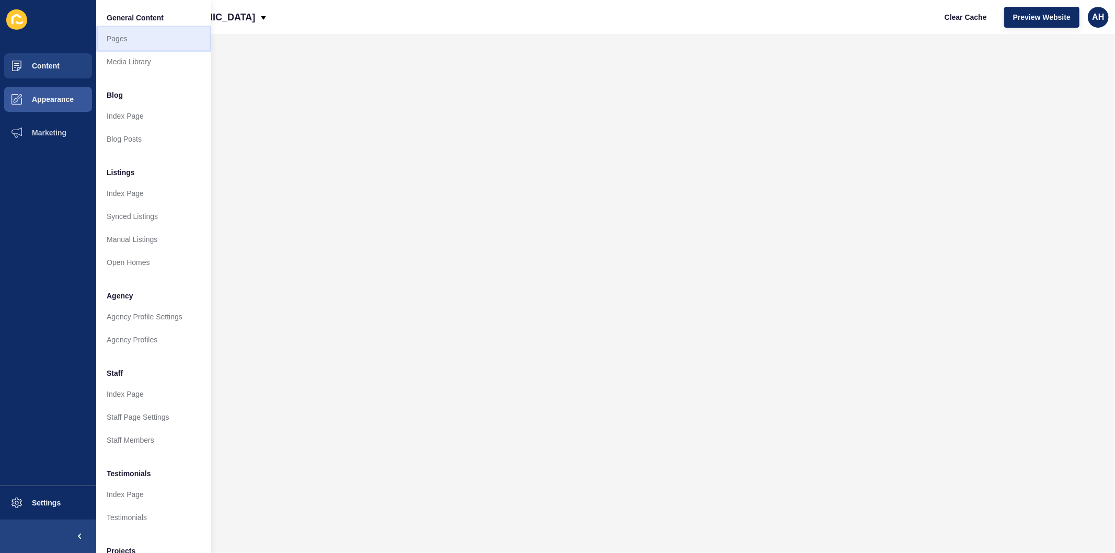
click at [106, 41] on link "Pages" at bounding box center [153, 38] width 115 height 23
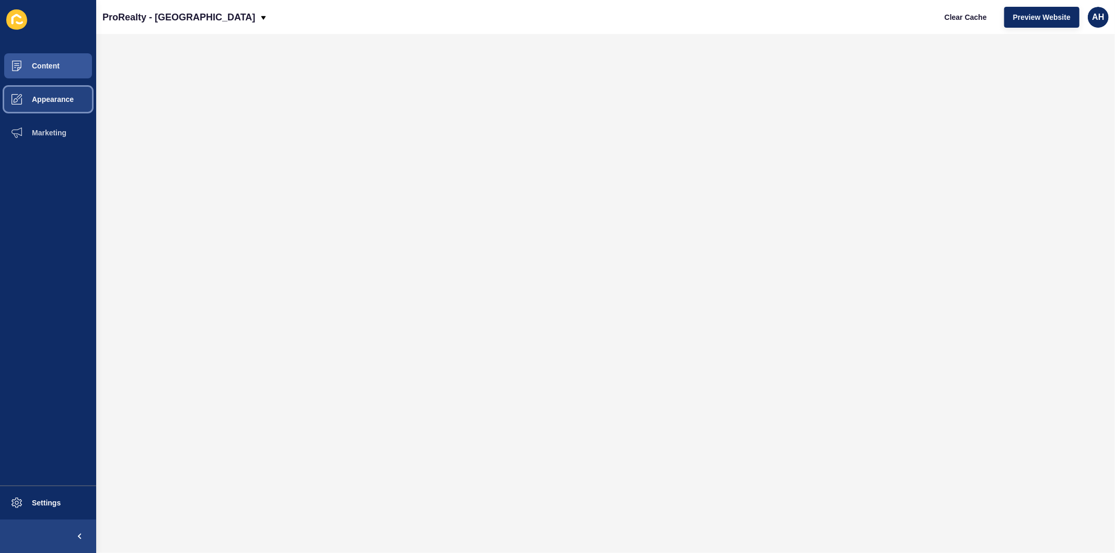
drag, startPoint x: 42, startPoint y: 102, endPoint x: 45, endPoint y: 107, distance: 6.0
click at [42, 102] on span "Appearance" at bounding box center [35, 99] width 75 height 8
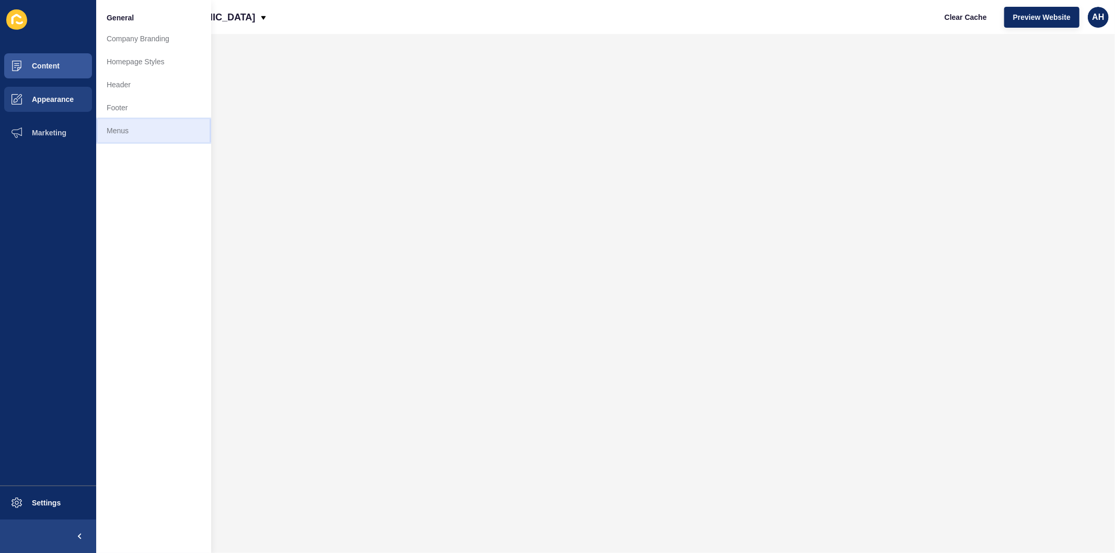
click at [123, 134] on link "Menus" at bounding box center [153, 130] width 115 height 23
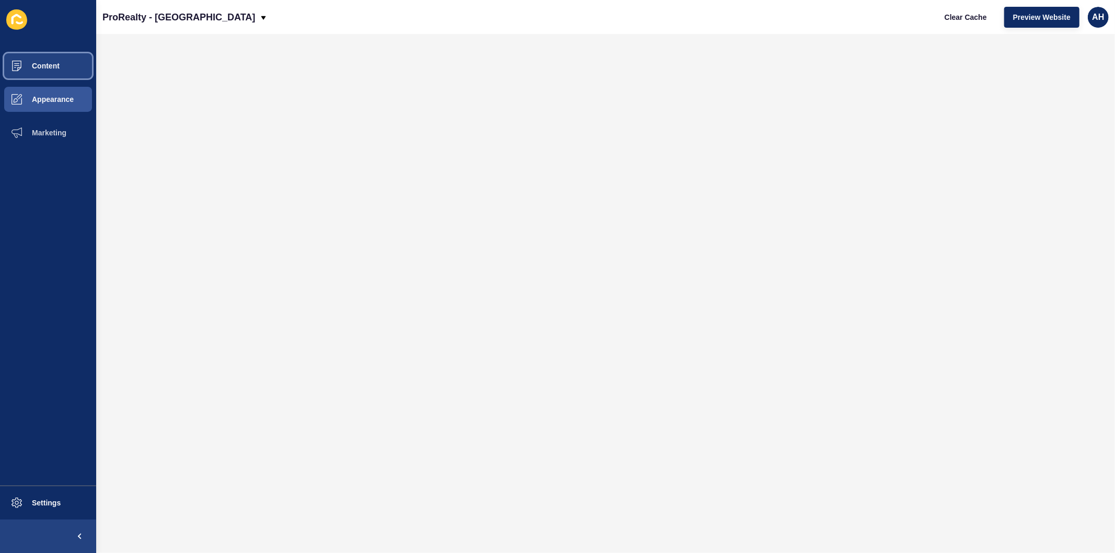
click at [40, 69] on span "Content" at bounding box center [28, 66] width 61 height 8
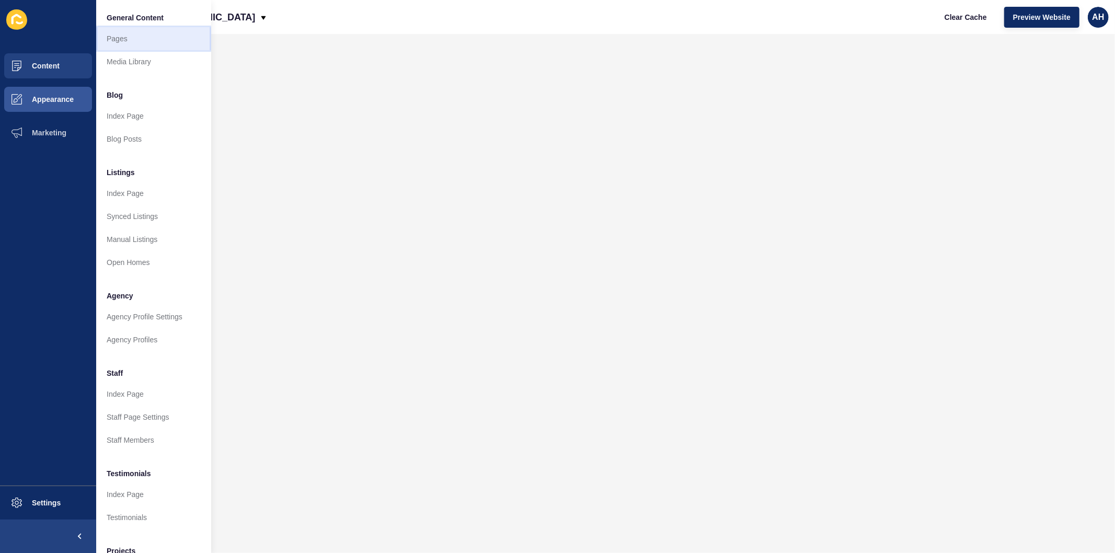
click at [105, 27] on link "Pages" at bounding box center [153, 38] width 115 height 23
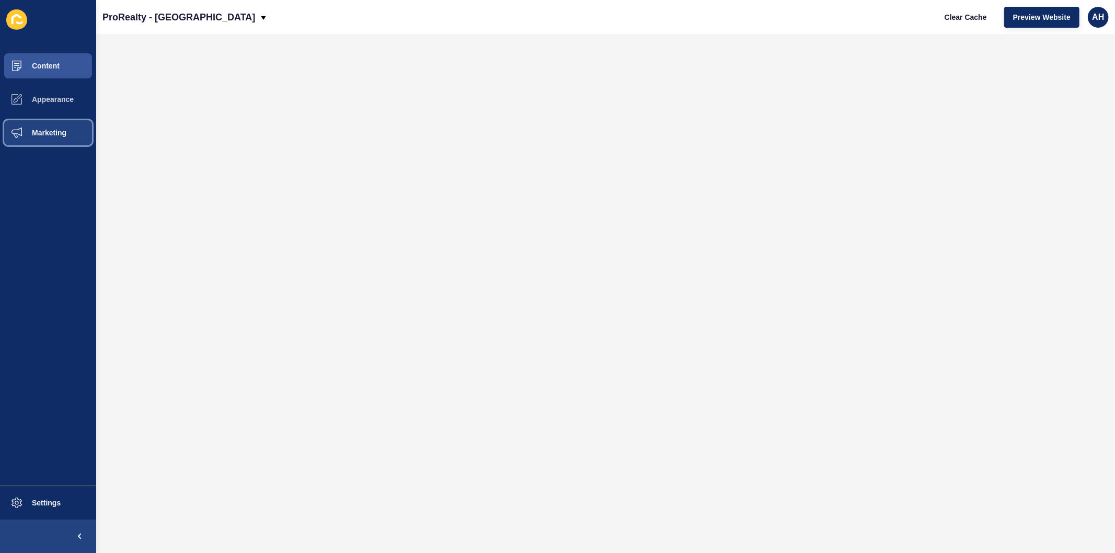
click at [49, 134] on span "Marketing" at bounding box center [32, 133] width 68 height 8
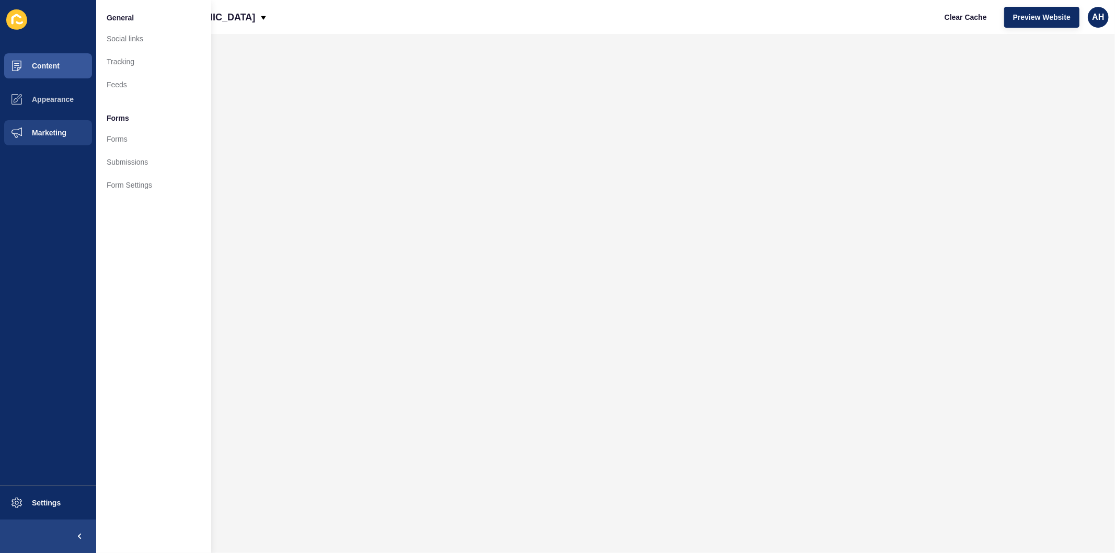
click at [472, 18] on div "ProRealty - KENT TOWN Clear Cache Preview Website AH" at bounding box center [605, 17] width 1019 height 34
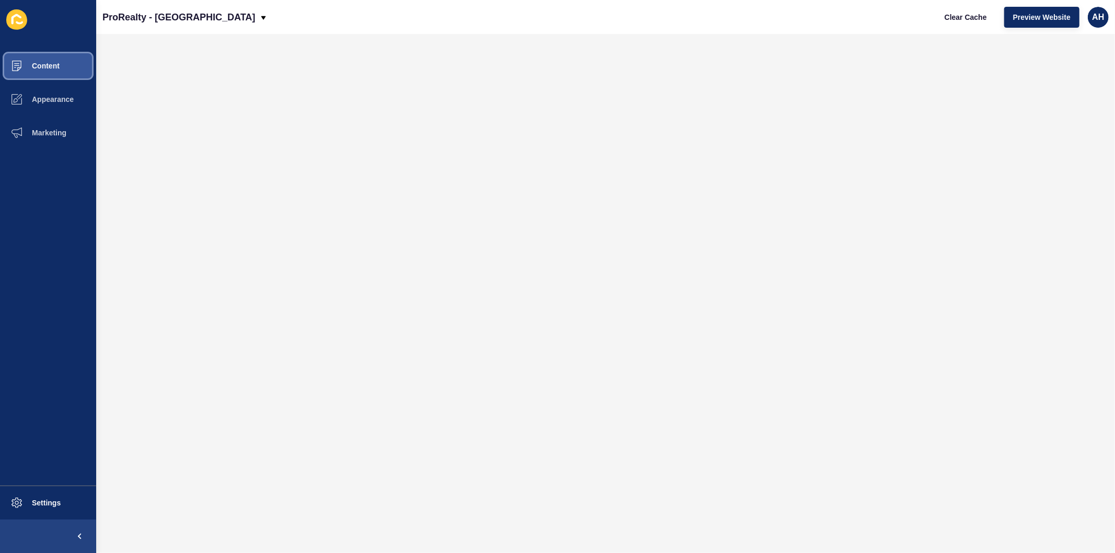
click at [43, 54] on button "Content" at bounding box center [48, 65] width 96 height 33
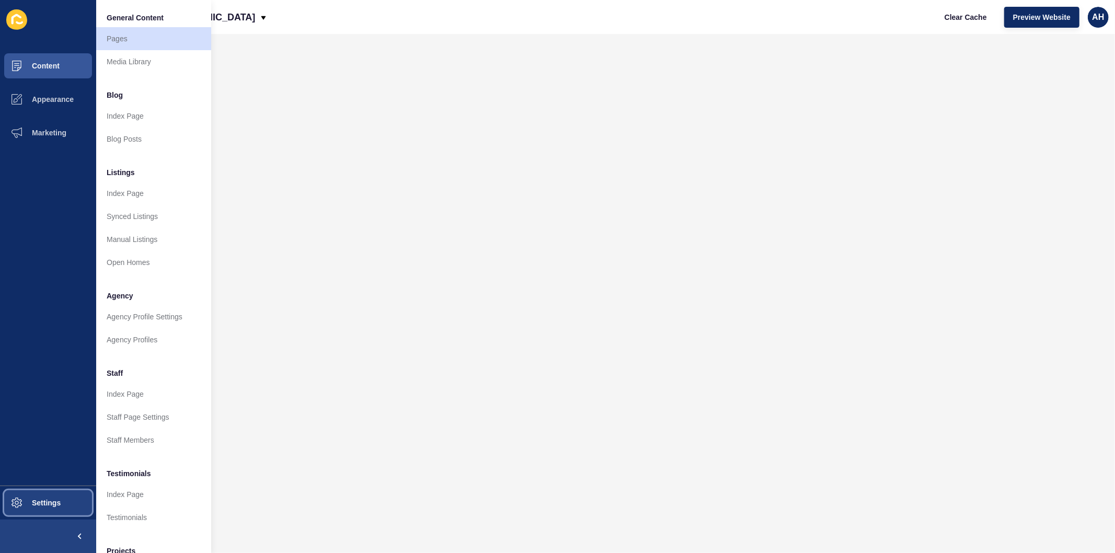
click at [54, 503] on span "Settings" at bounding box center [29, 503] width 62 height 8
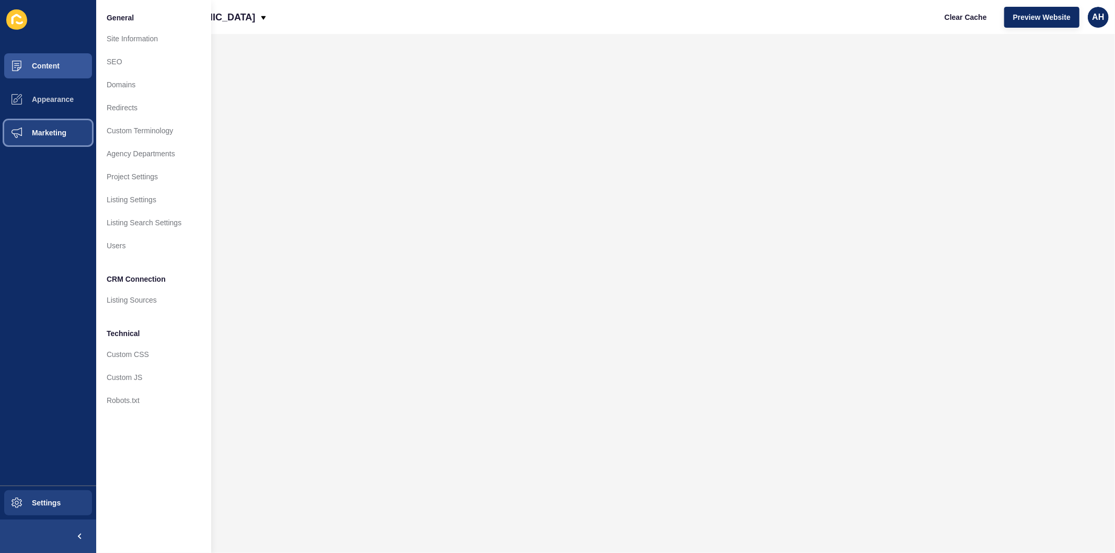
click at [43, 127] on button "Marketing" at bounding box center [48, 132] width 96 height 33
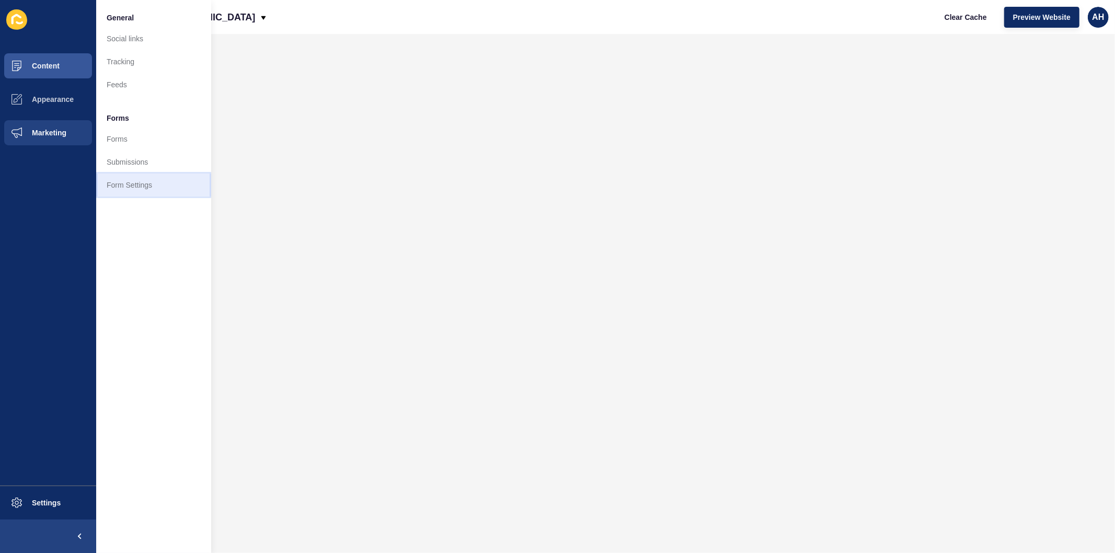
click at [147, 185] on link "Form Settings" at bounding box center [153, 185] width 115 height 23
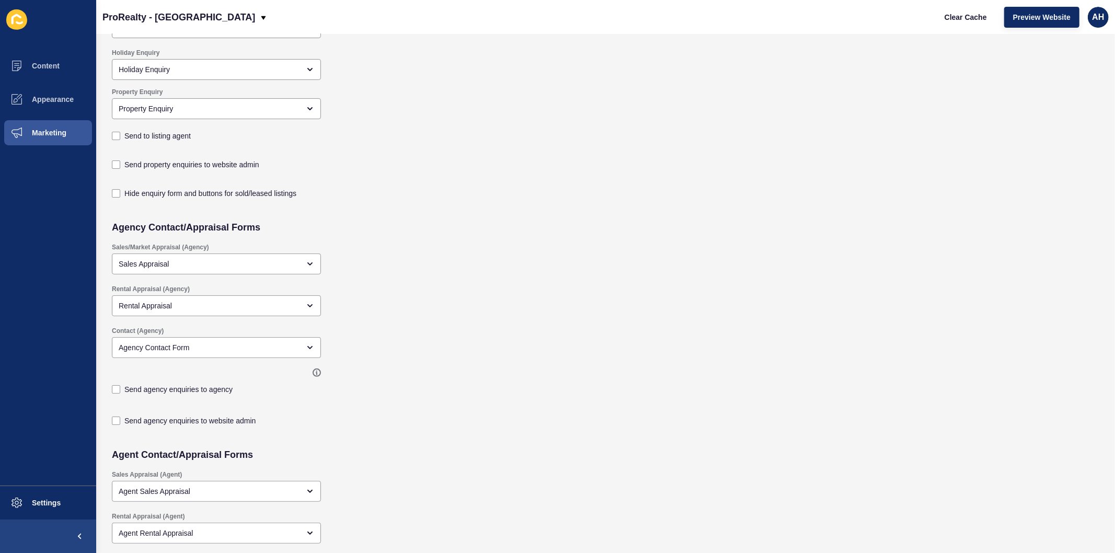
scroll to position [116, 0]
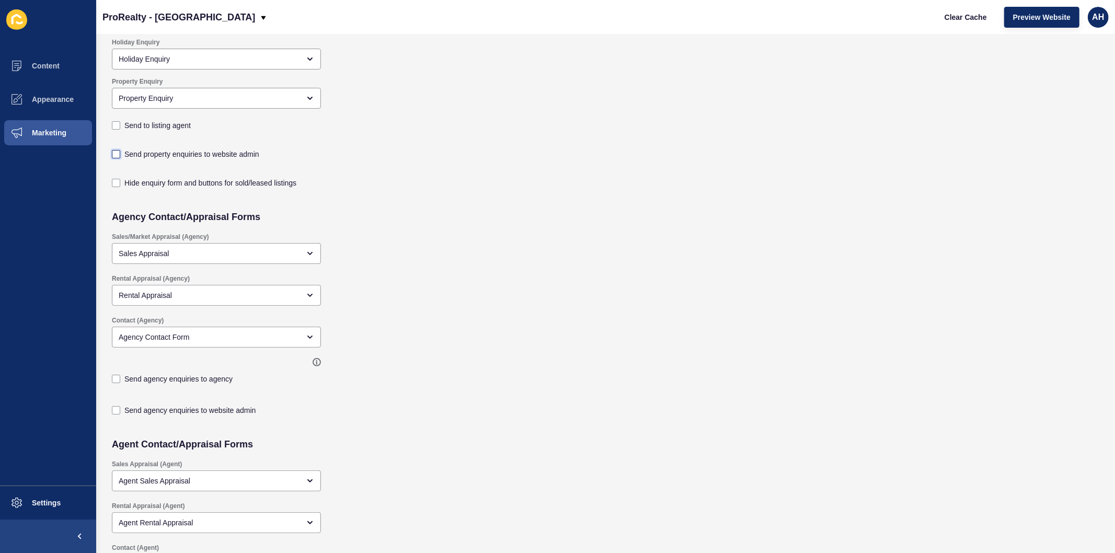
click at [116, 150] on label at bounding box center [116, 154] width 8 height 8
click at [116, 267] on input "Send property enquiries to website admin" at bounding box center [117, 270] width 7 height 7
click at [116, 153] on label at bounding box center [116, 154] width 8 height 8
click at [116, 267] on input "Send property enquiries to website admin" at bounding box center [117, 270] width 7 height 7
checkbox input "false"
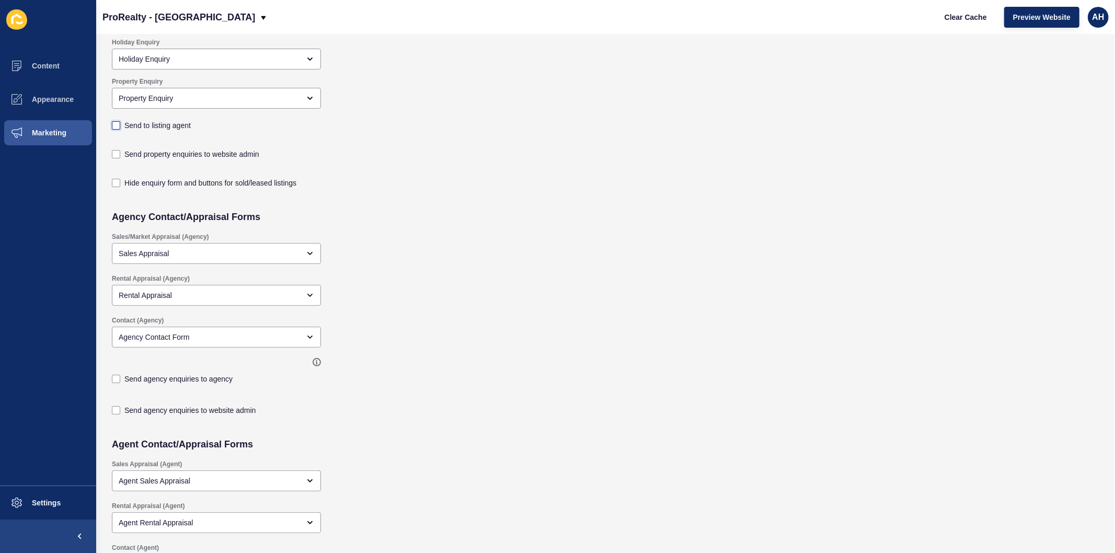
click at [117, 127] on label at bounding box center [116, 125] width 8 height 8
click at [117, 238] on input "Send to listing agent" at bounding box center [117, 241] width 7 height 7
checkbox input "true"
click at [118, 150] on label at bounding box center [116, 154] width 8 height 8
click at [118, 267] on input "Send property enquiries to website admin" at bounding box center [117, 270] width 7 height 7
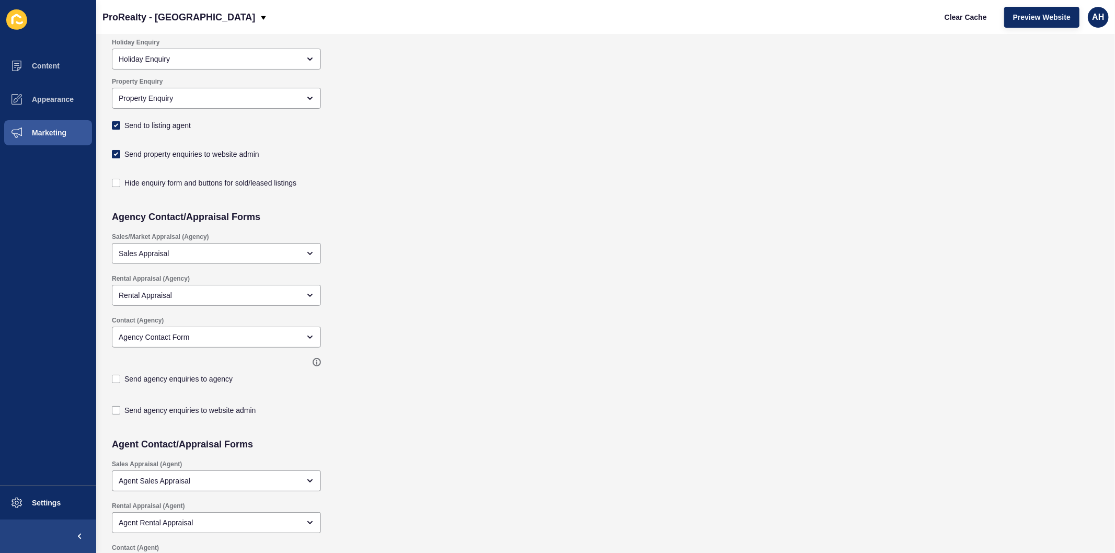
checkbox input "true"
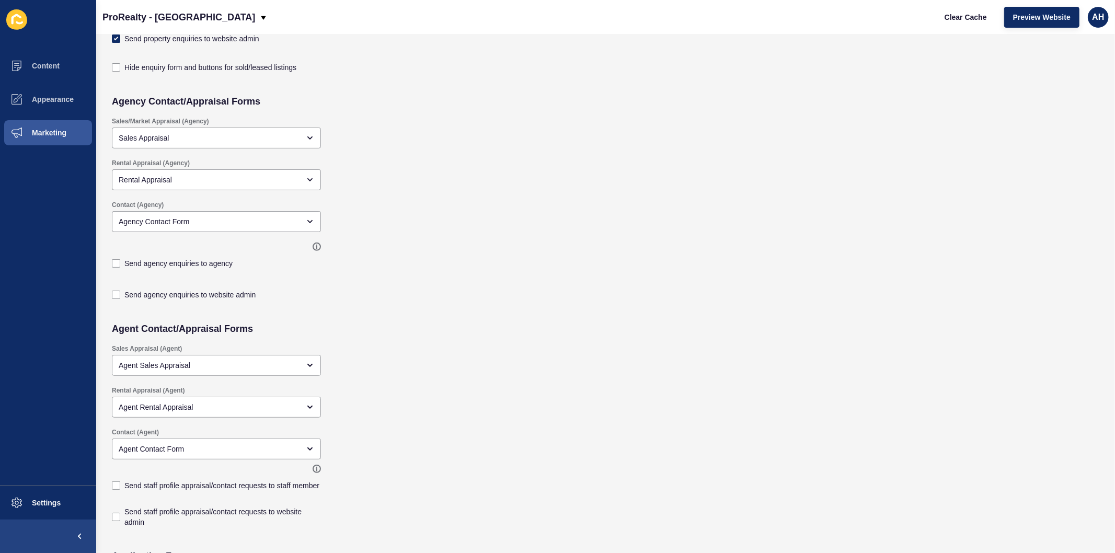
scroll to position [232, 0]
click at [117, 262] on label at bounding box center [116, 263] width 8 height 8
click at [117, 492] on input "Send agency enquiries to agency" at bounding box center [117, 495] width 7 height 7
checkbox input "true"
click at [112, 294] on label at bounding box center [116, 294] width 8 height 8
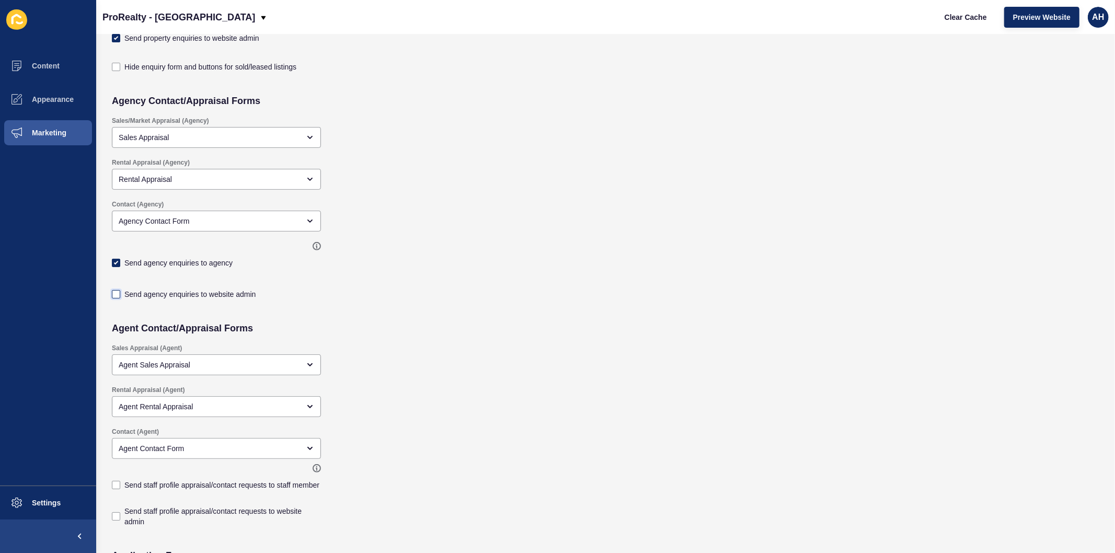
click at [114, 523] on input "Send agency enquiries to website admin" at bounding box center [117, 526] width 7 height 7
checkbox input "true"
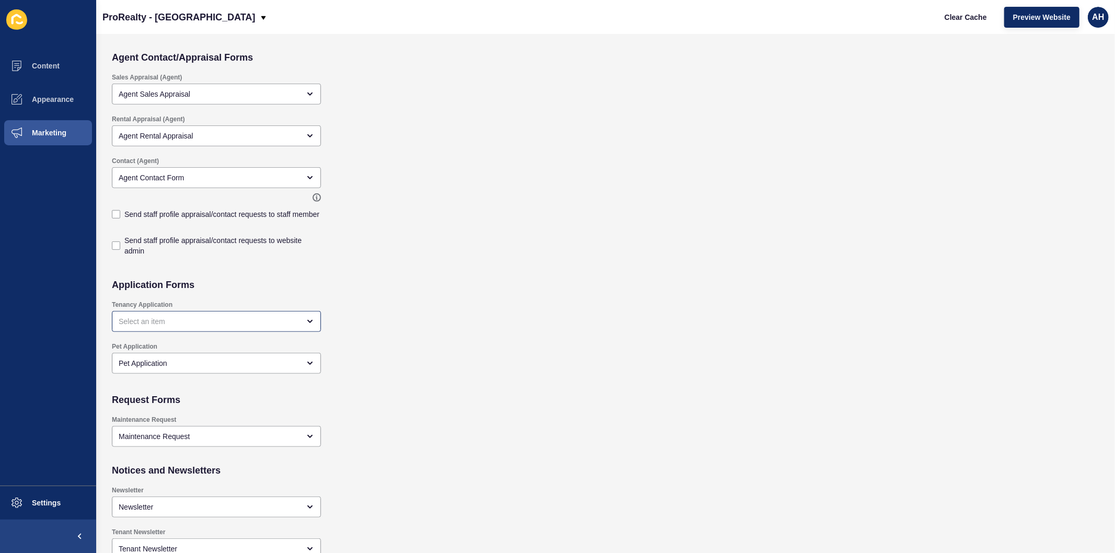
scroll to position [523, 0]
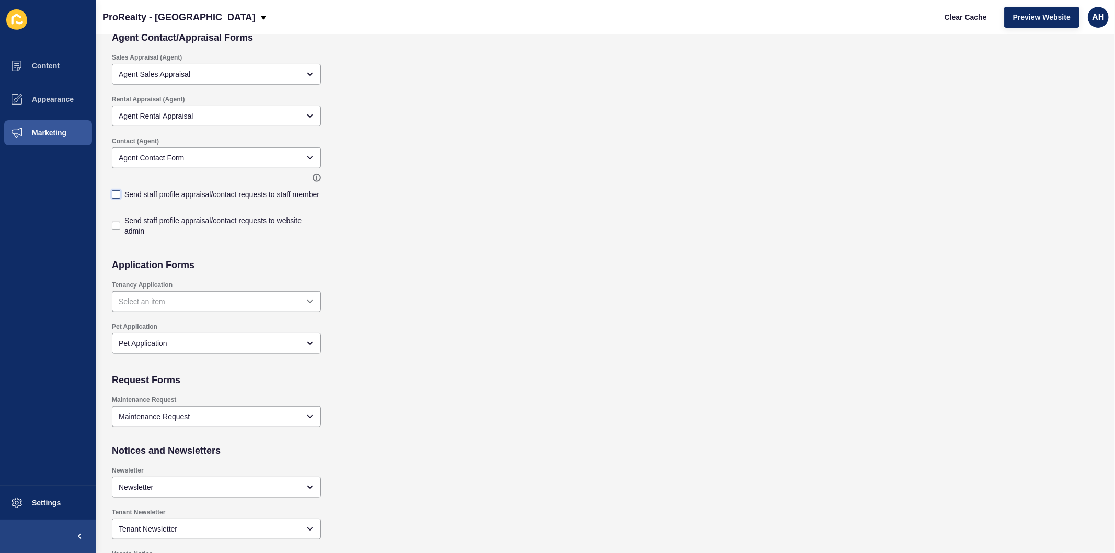
click at [118, 190] on label at bounding box center [116, 194] width 8 height 8
checkbox input "true"
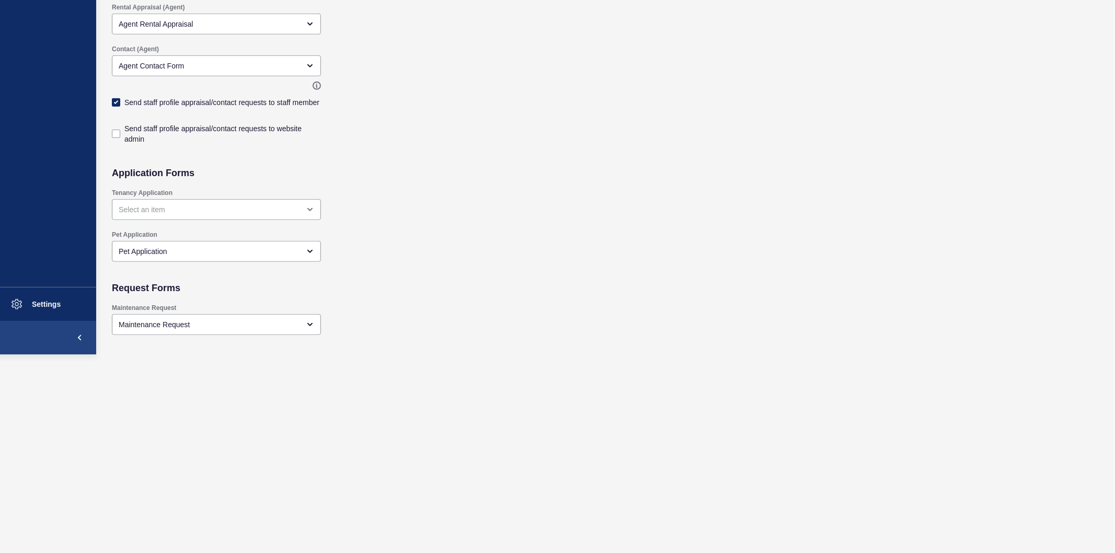
scroll to position [406, 0]
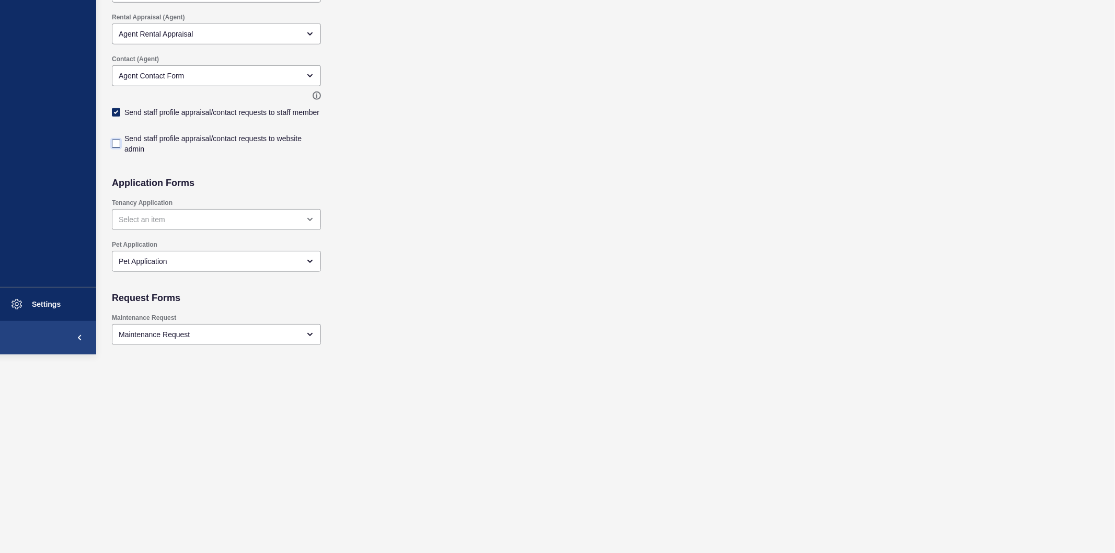
click at [118, 142] on label at bounding box center [116, 144] width 8 height 8
click at [118, 547] on input "Send staff profile appraisal/contact requests to website admin" at bounding box center [117, 550] width 7 height 7
checkbox input "true"
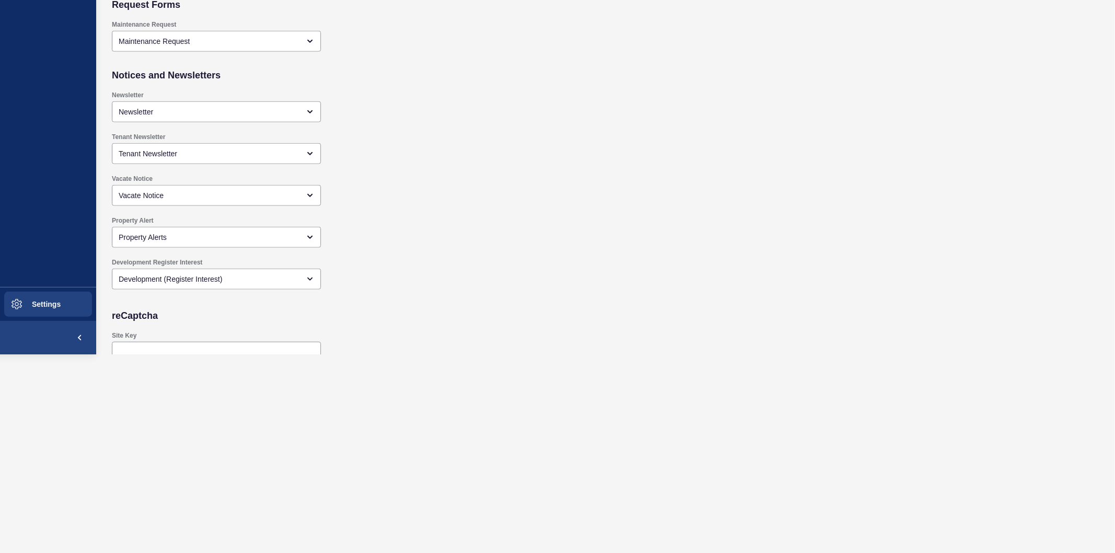
scroll to position [827, 0]
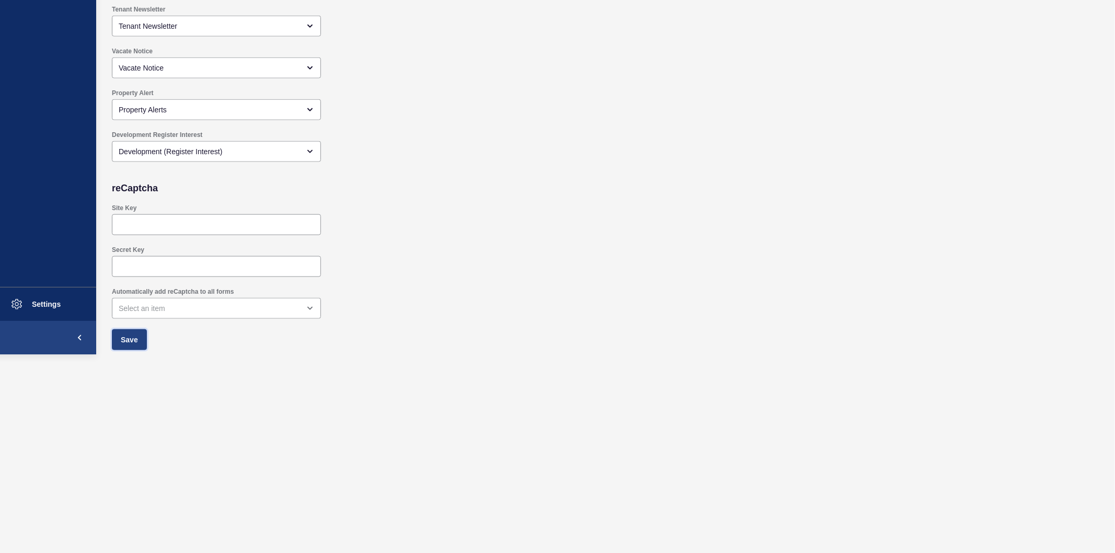
click at [117, 349] on button "Save" at bounding box center [129, 339] width 35 height 21
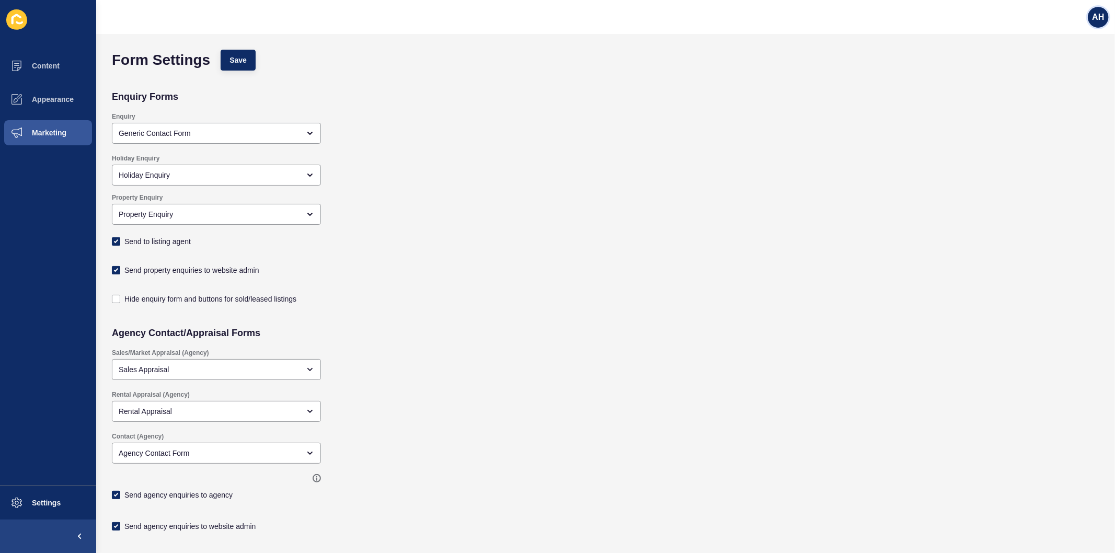
click at [1109, 17] on div "AH" at bounding box center [1098, 17] width 21 height 21
click at [1050, 91] on link "Logout" at bounding box center [1074, 87] width 77 height 23
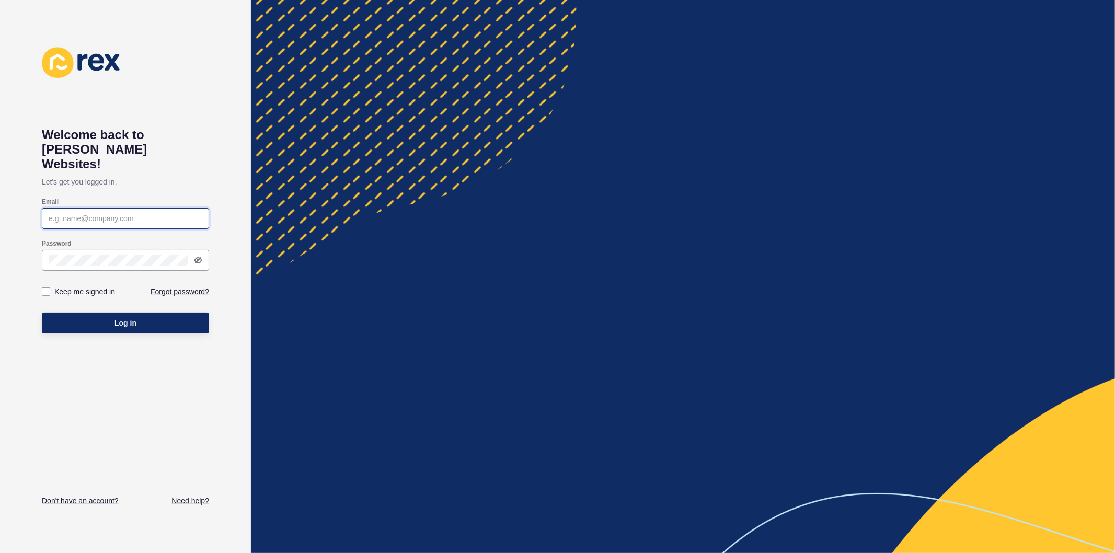
type input "[PERSON_NAME][EMAIL_ADDRESS][PERSON_NAME][DOMAIN_NAME]"
click at [45, 288] on label at bounding box center [46, 292] width 8 height 8
click at [45, 289] on input "Keep me signed in" at bounding box center [47, 292] width 7 height 7
checkbox input "true"
click at [104, 313] on button "Log in" at bounding box center [125, 323] width 167 height 21
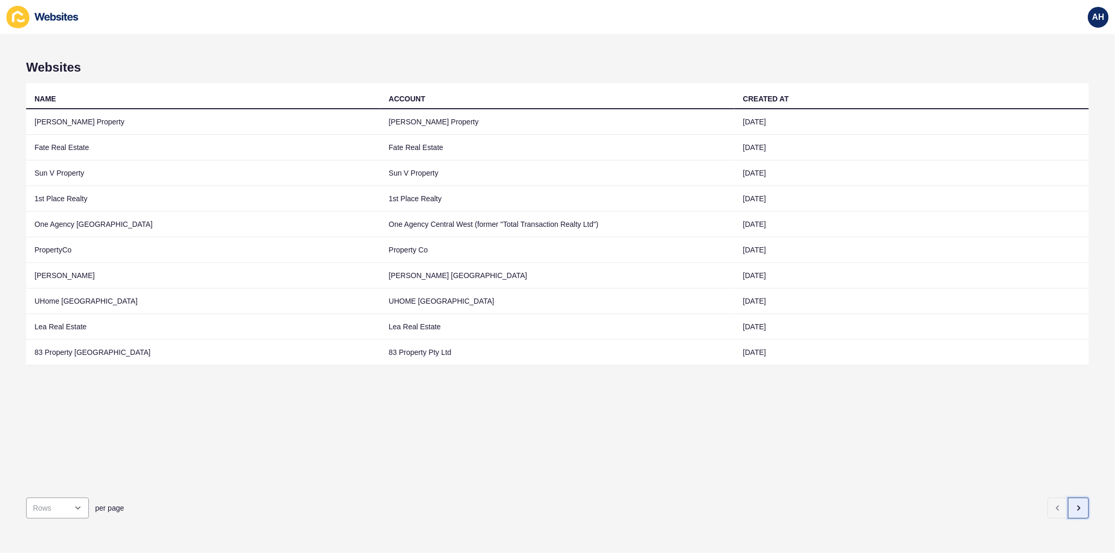
click at [1068, 507] on button "button" at bounding box center [1078, 508] width 21 height 21
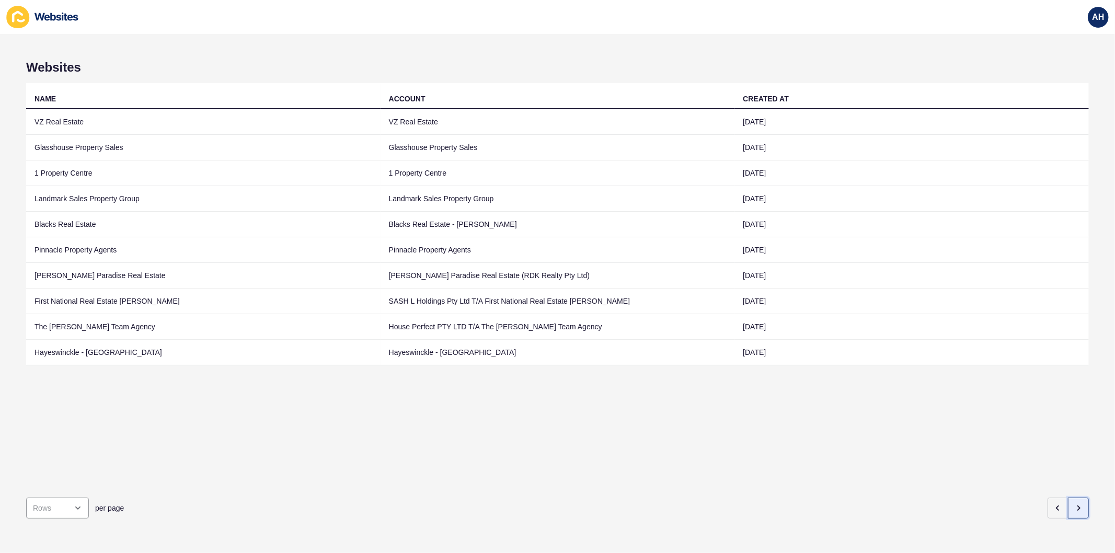
click at [1069, 505] on button "button" at bounding box center [1078, 508] width 21 height 21
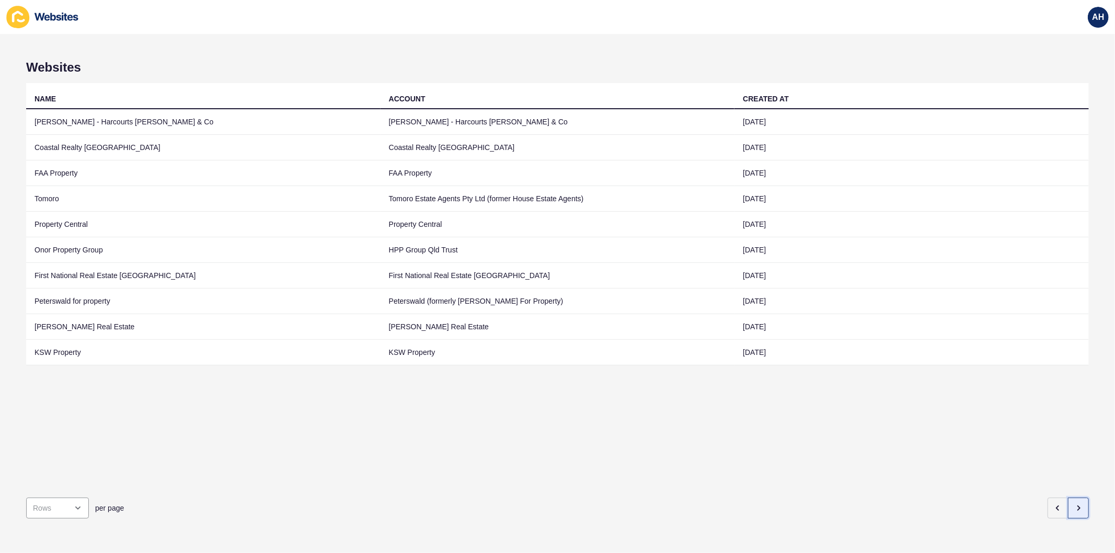
click at [1071, 506] on button "button" at bounding box center [1078, 508] width 21 height 21
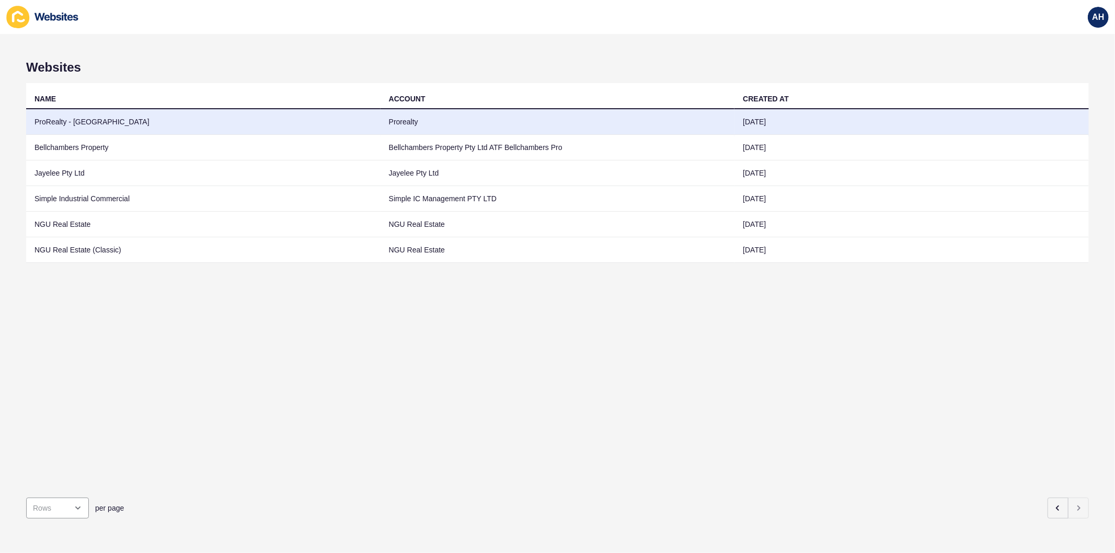
click at [362, 128] on td "ProRealty - [GEOGRAPHIC_DATA]" at bounding box center [203, 122] width 355 height 26
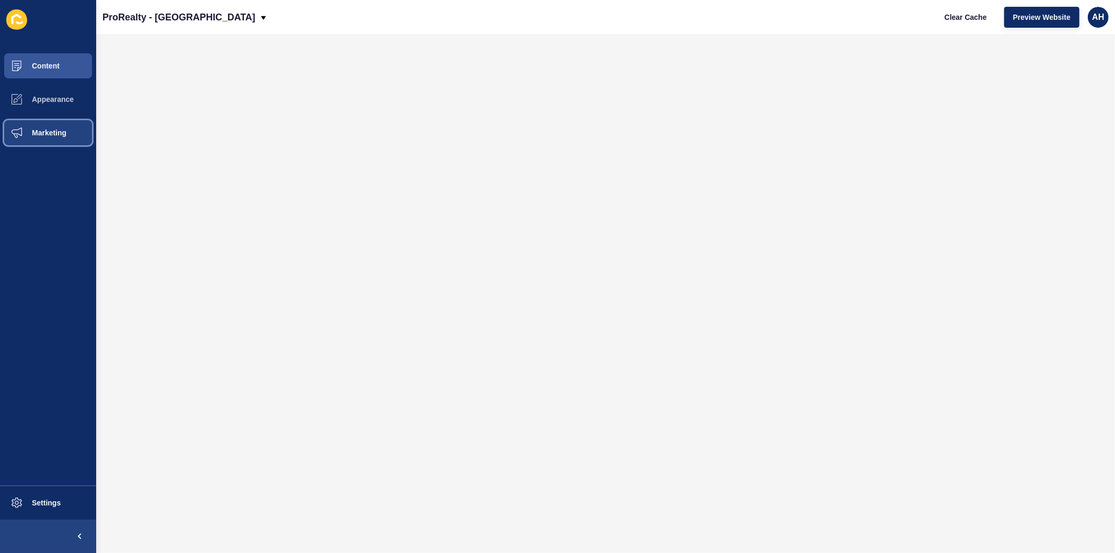
click at [21, 131] on span "Marketing" at bounding box center [32, 133] width 68 height 8
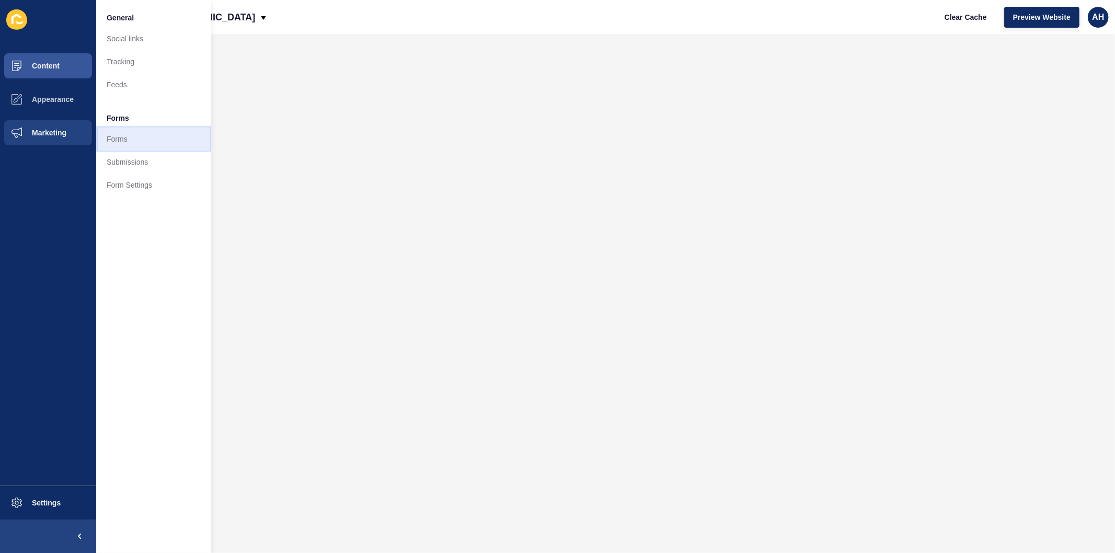
click at [129, 138] on link "Forms" at bounding box center [153, 139] width 115 height 23
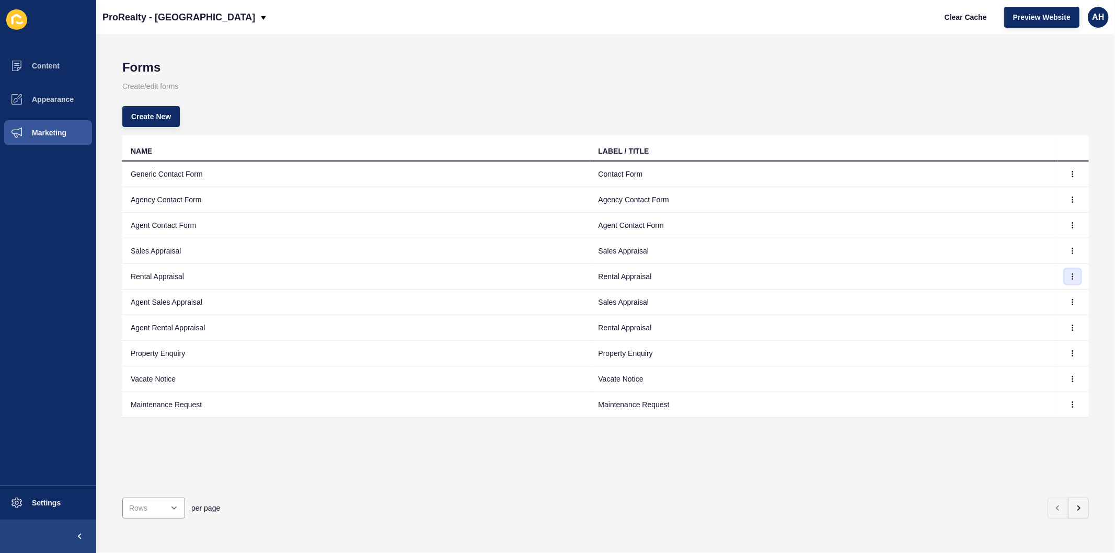
click at [1070, 274] on icon "button" at bounding box center [1073, 276] width 6 height 6
click at [1031, 295] on link "Edit" at bounding box center [1035, 297] width 73 height 23
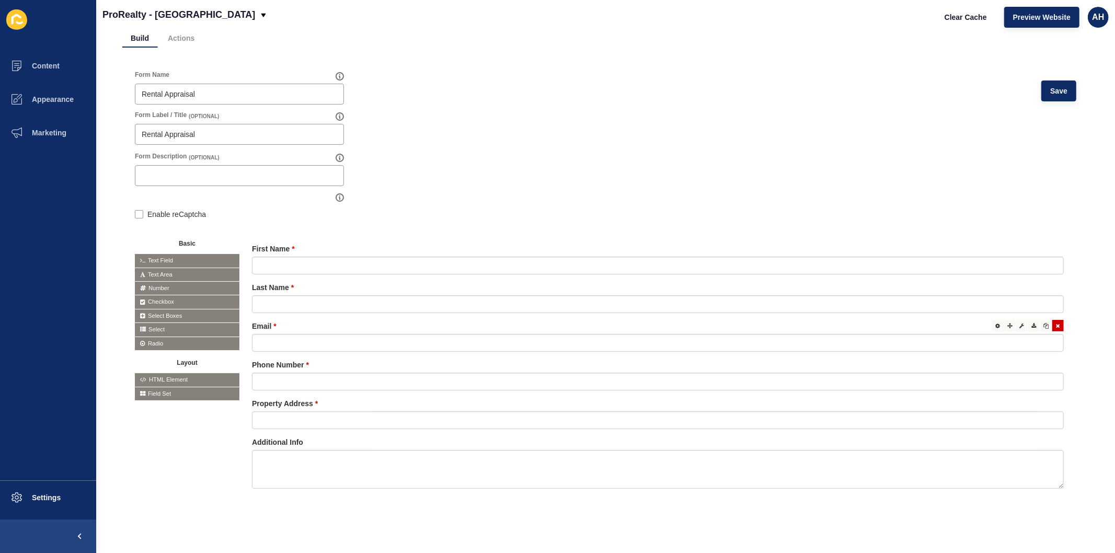
scroll to position [8, 0]
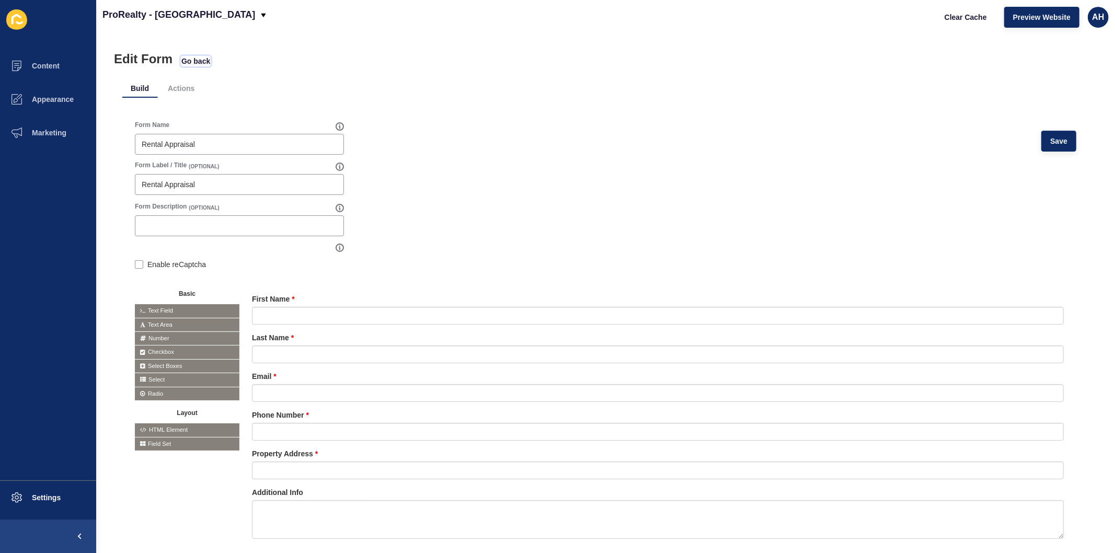
click at [202, 61] on span "Go back" at bounding box center [195, 61] width 29 height 10
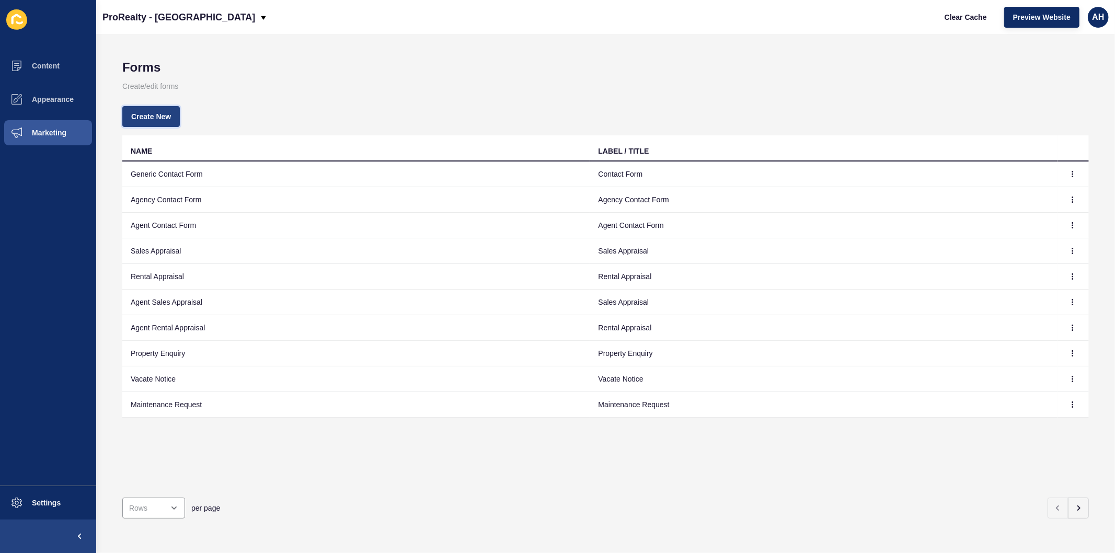
click at [143, 113] on span "Create New" at bounding box center [151, 116] width 40 height 10
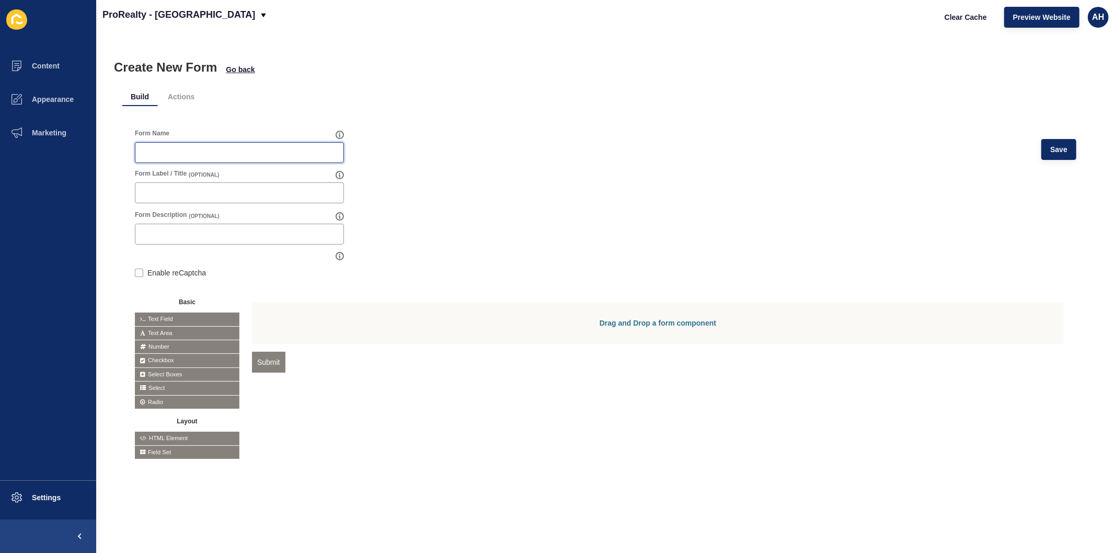
click at [239, 153] on input "Form Name" at bounding box center [240, 152] width 196 height 10
type input "Request an Appraisal"
click at [232, 194] on input "Form Label / Title" at bounding box center [240, 193] width 196 height 10
paste input "Request an Appraisal"
type input "Request an Appraisal"
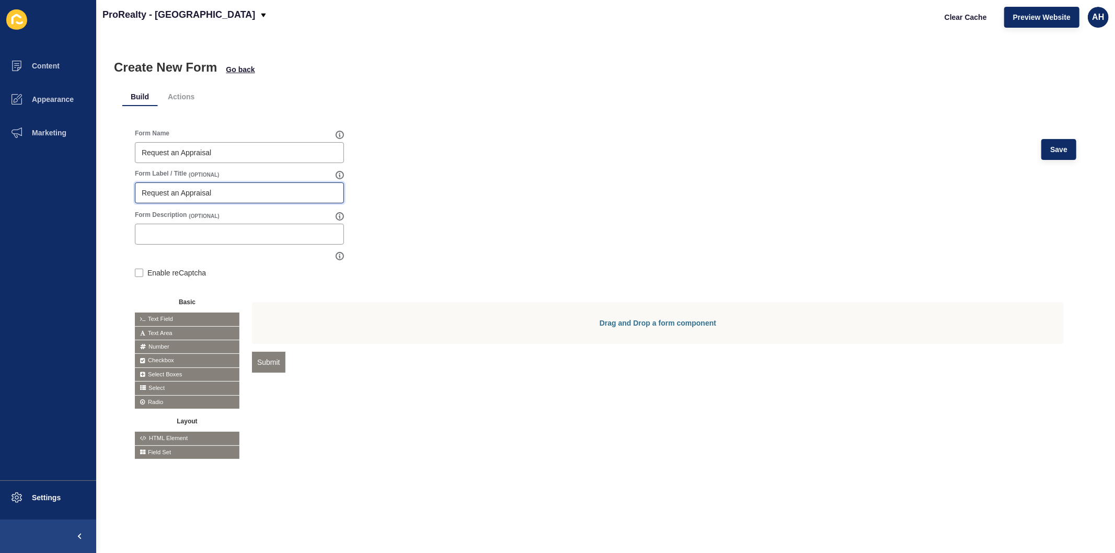
click at [176, 387] on span "Select" at bounding box center [187, 388] width 105 height 13
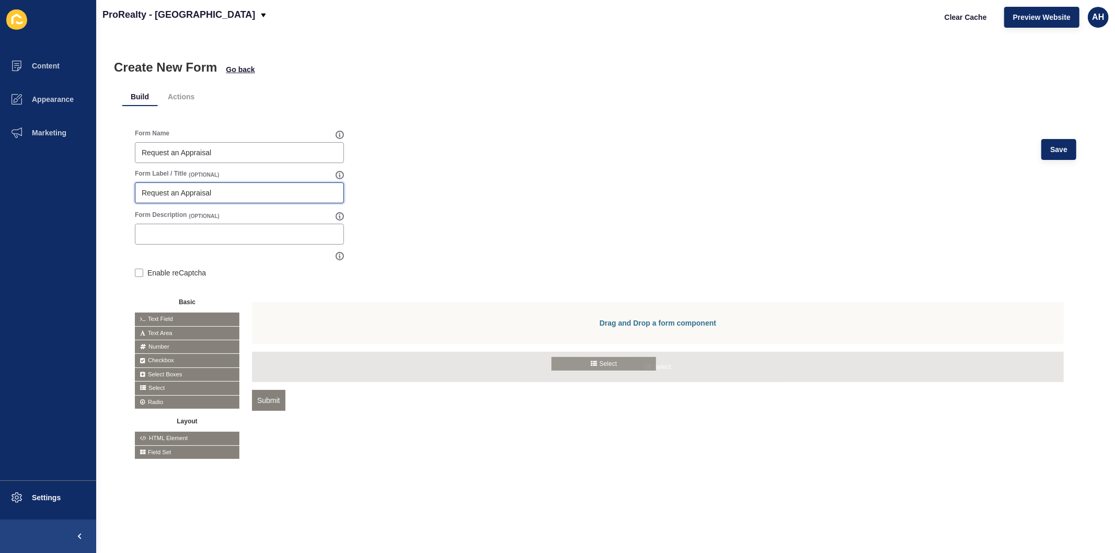
drag, startPoint x: 176, startPoint y: 387, endPoint x: 594, endPoint y: 362, distance: 418.0
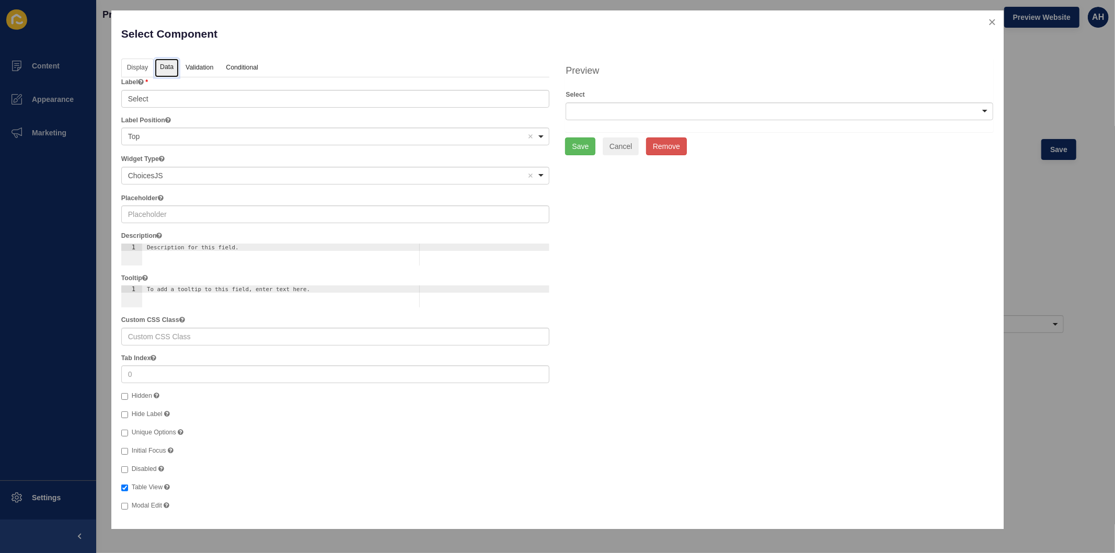
click at [169, 63] on link "Data" at bounding box center [167, 68] width 24 height 19
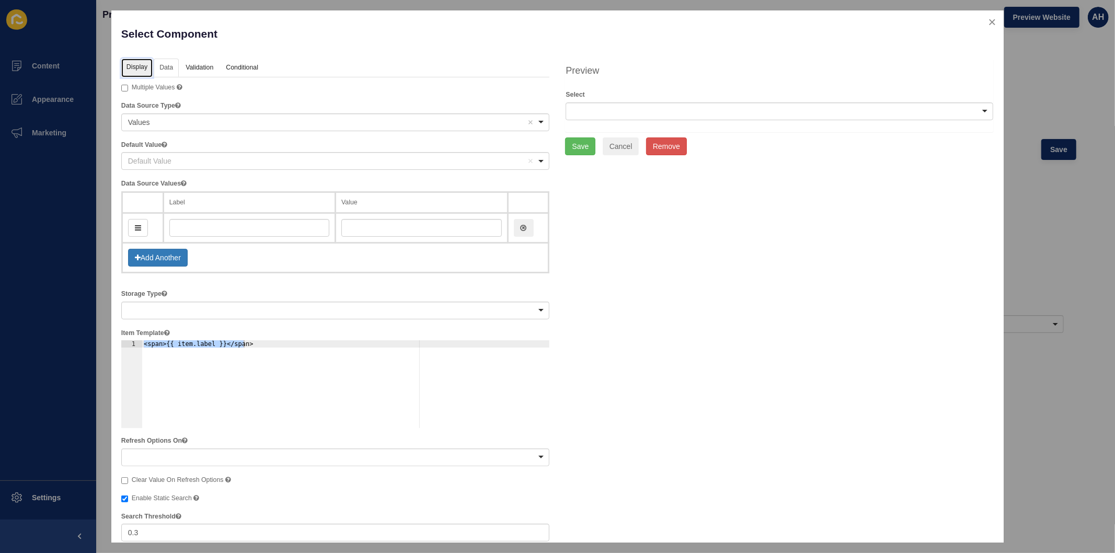
click at [132, 67] on link "Display" at bounding box center [136, 68] width 31 height 19
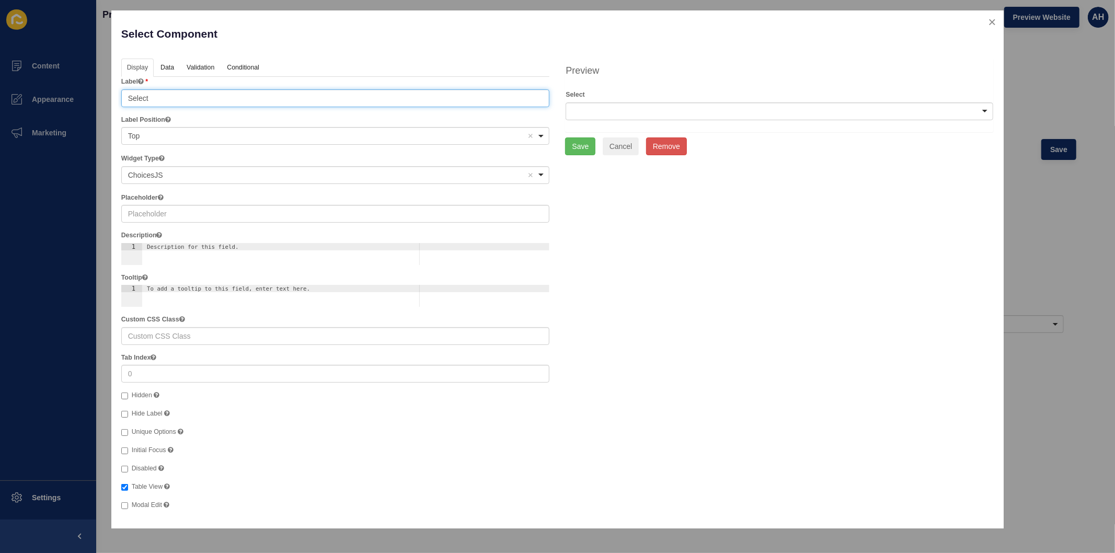
drag, startPoint x: 163, startPoint y: 98, endPoint x: 81, endPoint y: 98, distance: 82.1
click at [81, 98] on div "Select Component Help Display Data Validation API Conditional Logic Layout Labe…" at bounding box center [557, 276] width 1115 height 553
type input "I'm looking to"
click at [166, 70] on link "Data" at bounding box center [167, 68] width 24 height 19
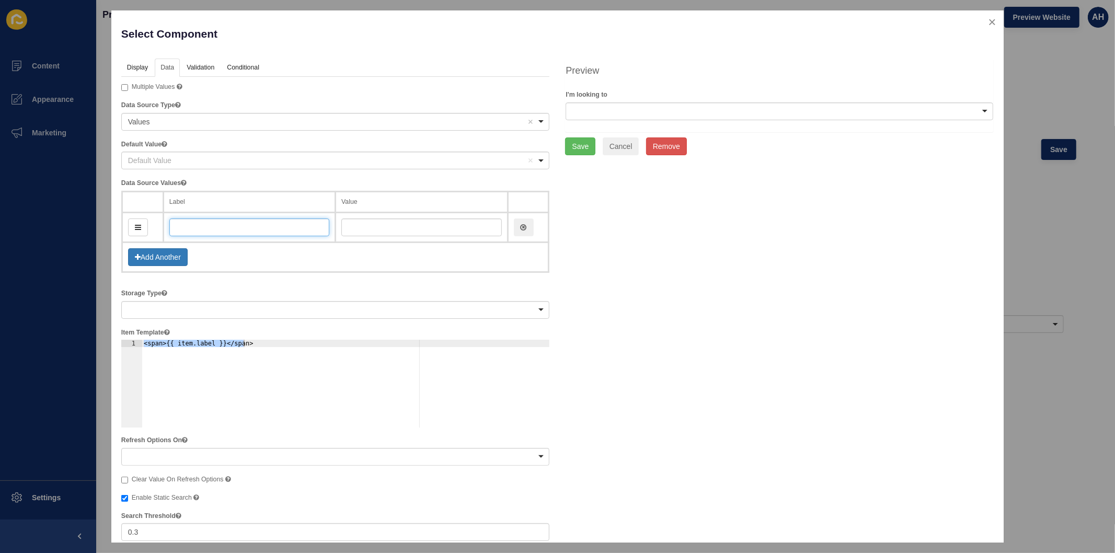
drag, startPoint x: 210, startPoint y: 227, endPoint x: 215, endPoint y: 222, distance: 7.4
click at [210, 228] on input "text" at bounding box center [249, 228] width 160 height 18
type input "Se"
type input "se"
type input "Sell"
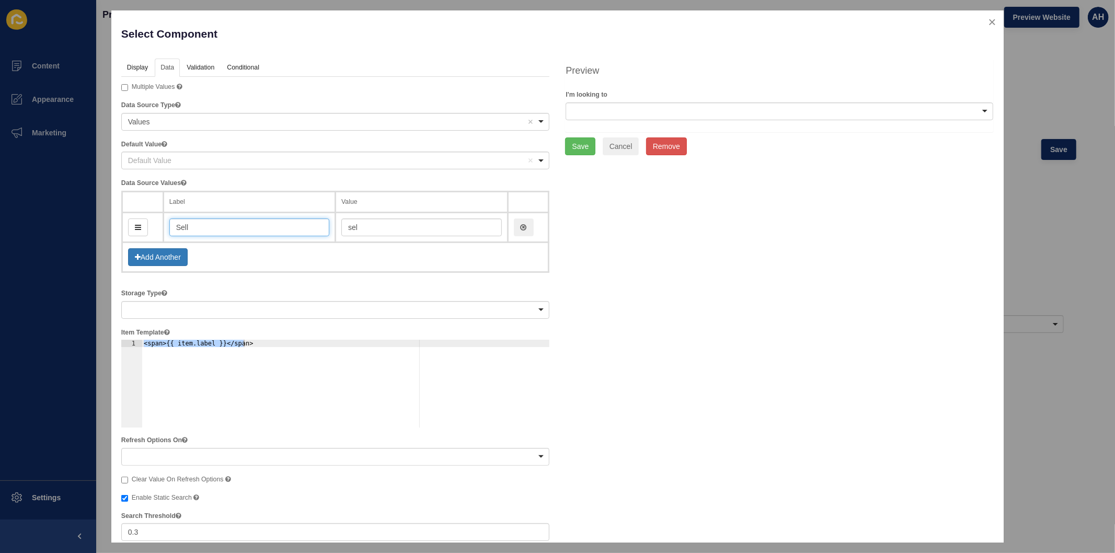
type input "sell"
type input "Sell"
click at [170, 253] on button "Add Another" at bounding box center [158, 257] width 60 height 18
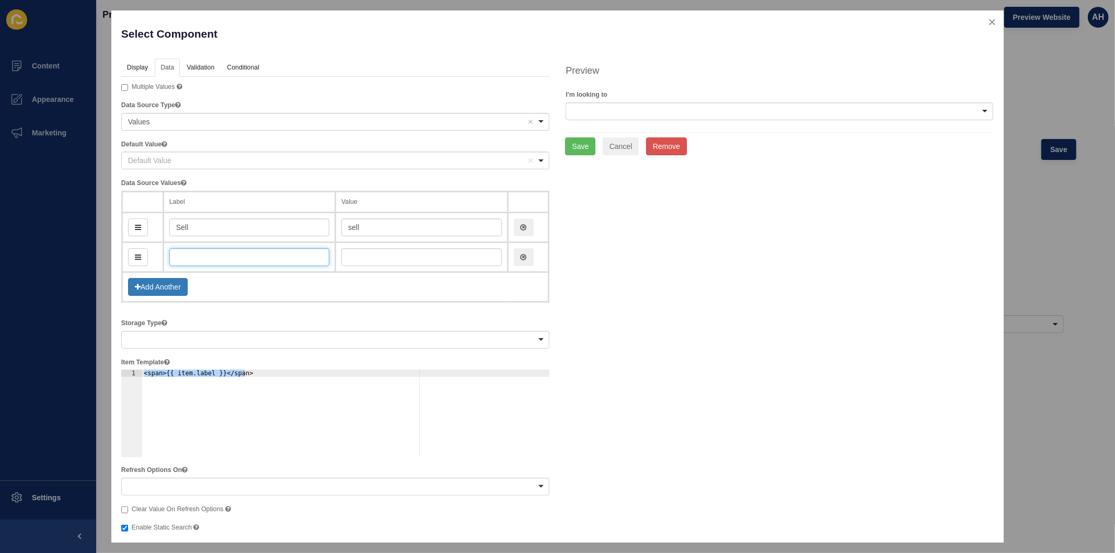
click at [197, 260] on input "text" at bounding box center [249, 257] width 160 height 18
type input "Le"
type input "le"
type input "Leas"
type input "leas"
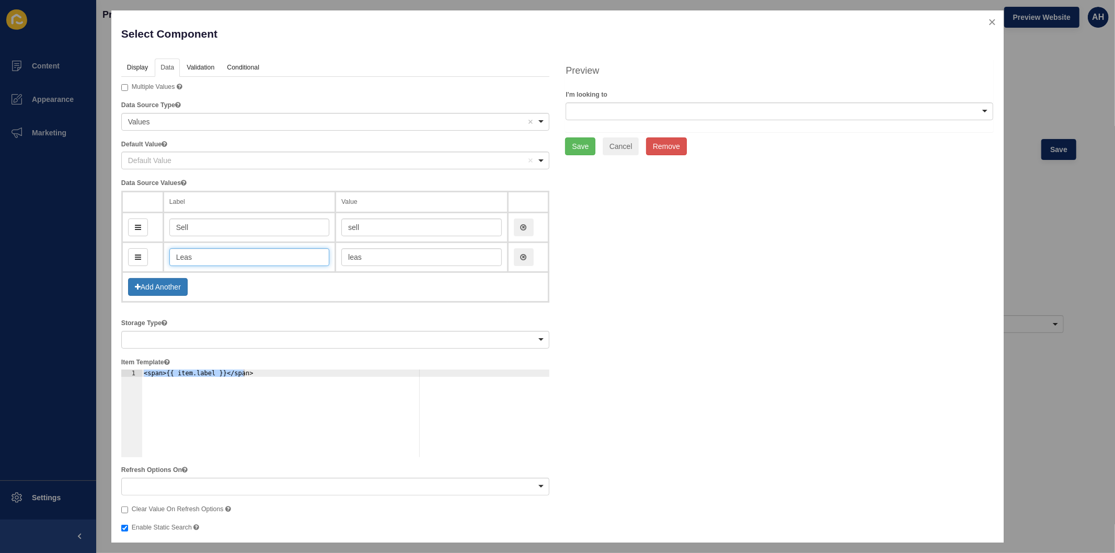
type input "Lease"
type input "lease"
type input "Lease"
click at [186, 70] on link "Validation" at bounding box center [200, 68] width 38 height 19
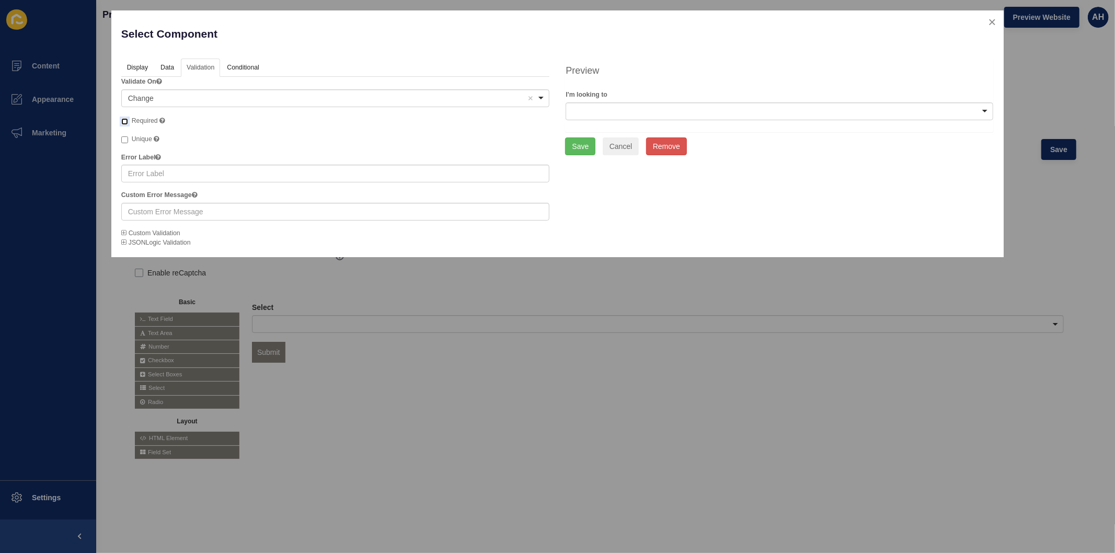
click at [124, 121] on input "Required" at bounding box center [124, 121] width 7 height 7
checkbox input "true"
click at [577, 145] on button "Save" at bounding box center [580, 147] width 30 height 18
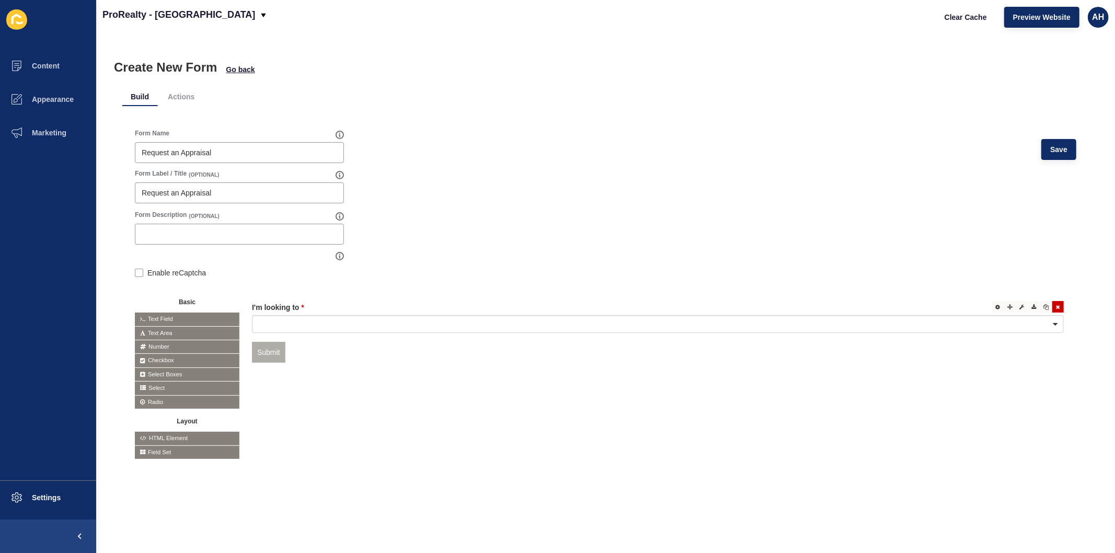
click at [530, 325] on div at bounding box center [658, 324] width 812 height 18
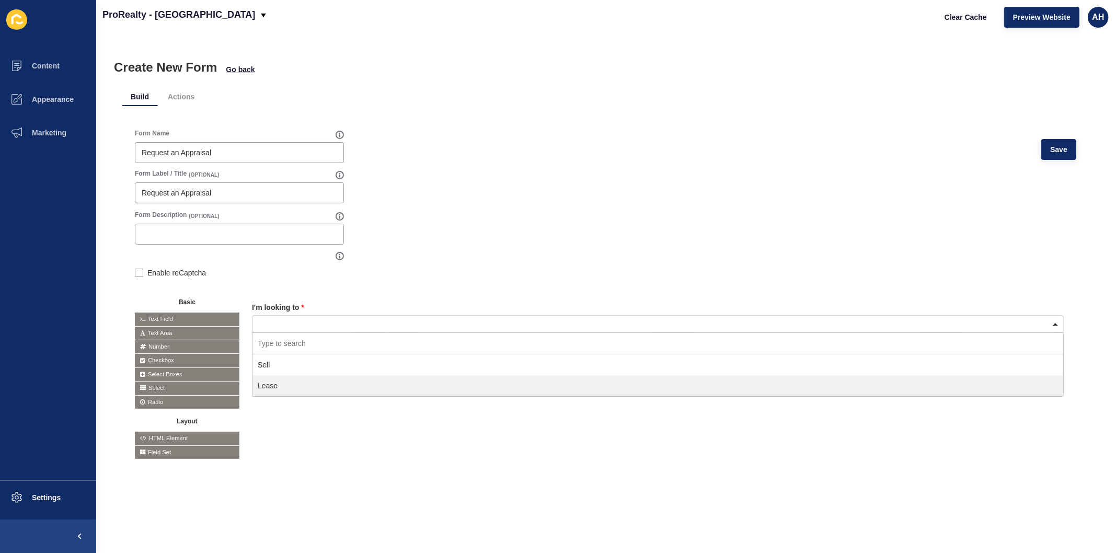
click at [496, 264] on form "Form Name Request an Appraisal Save Form Label / Title (OPTIONAL) Request an Ap…" at bounding box center [606, 294] width 942 height 330
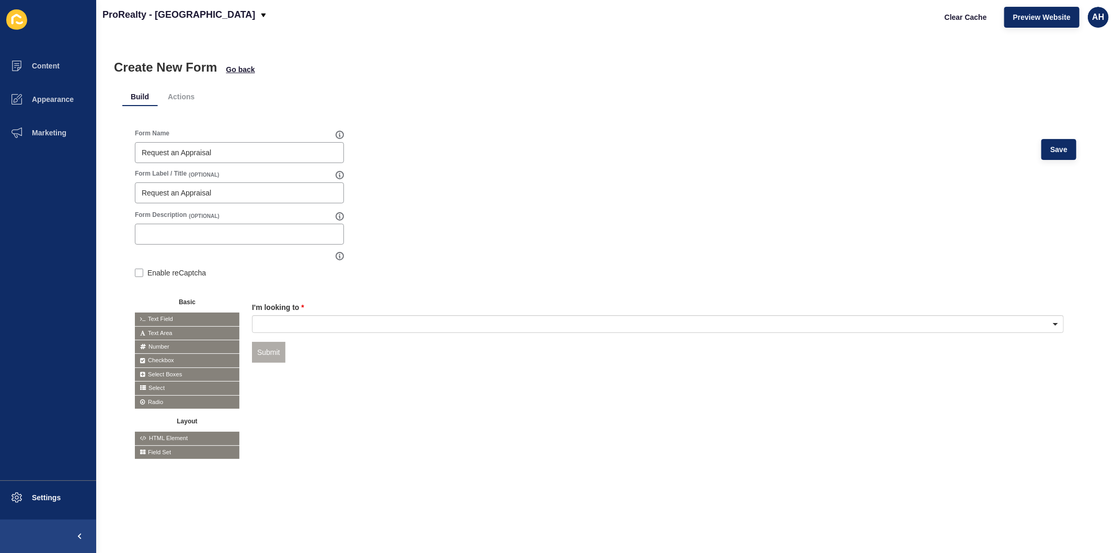
click at [158, 316] on span "Text Field" at bounding box center [187, 319] width 105 height 13
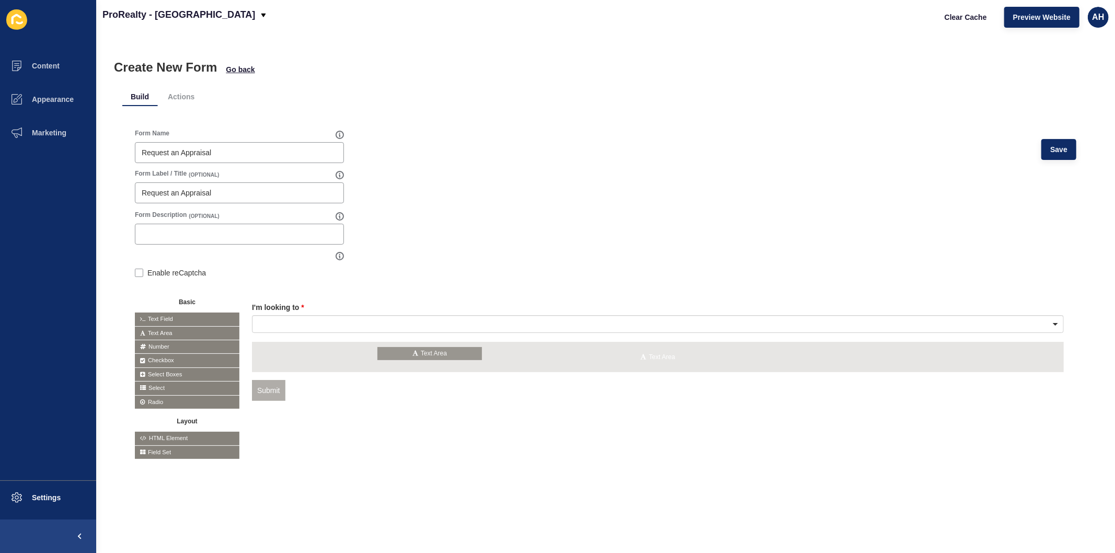
drag, startPoint x: 162, startPoint y: 332, endPoint x: 405, endPoint y: 352, distance: 244.0
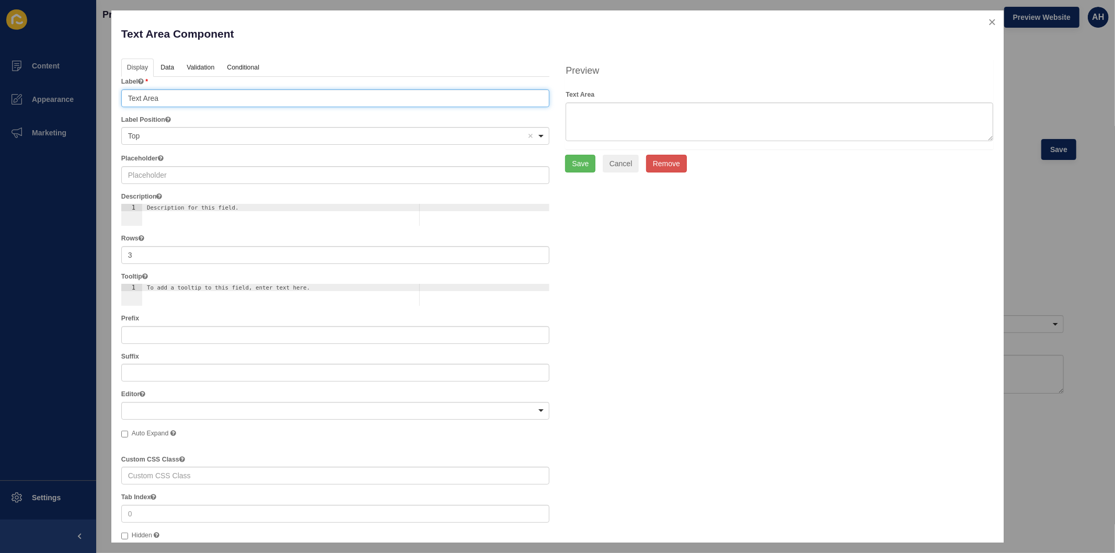
drag, startPoint x: 168, startPoint y: 95, endPoint x: 113, endPoint y: 96, distance: 54.9
click at [113, 96] on div "Text Area Component Help Display Data Validation API Conditional Logic Layout L…" at bounding box center [557, 276] width 892 height 532
type input "Address"
click at [166, 65] on link "Data" at bounding box center [167, 68] width 24 height 19
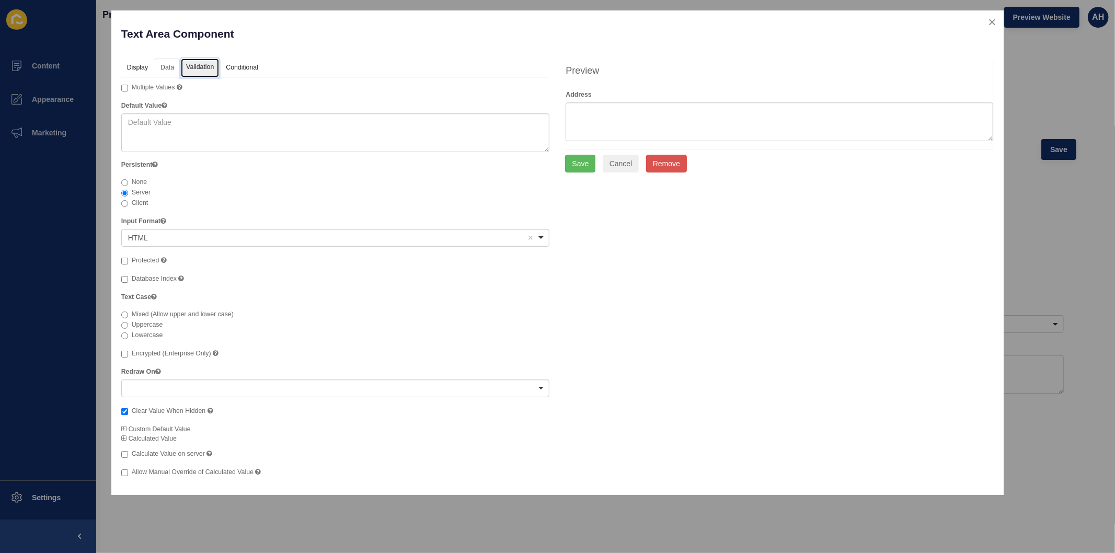
click at [204, 70] on link "Validation" at bounding box center [200, 68] width 38 height 19
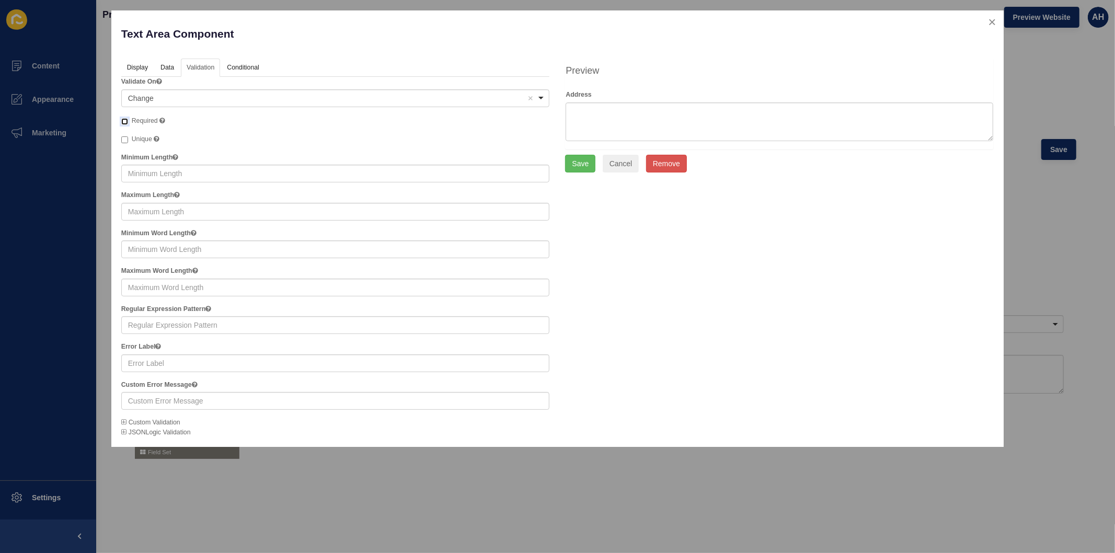
click at [123, 124] on input "Required" at bounding box center [124, 121] width 7 height 7
checkbox input "true"
click at [134, 67] on link "Display" at bounding box center [136, 68] width 31 height 19
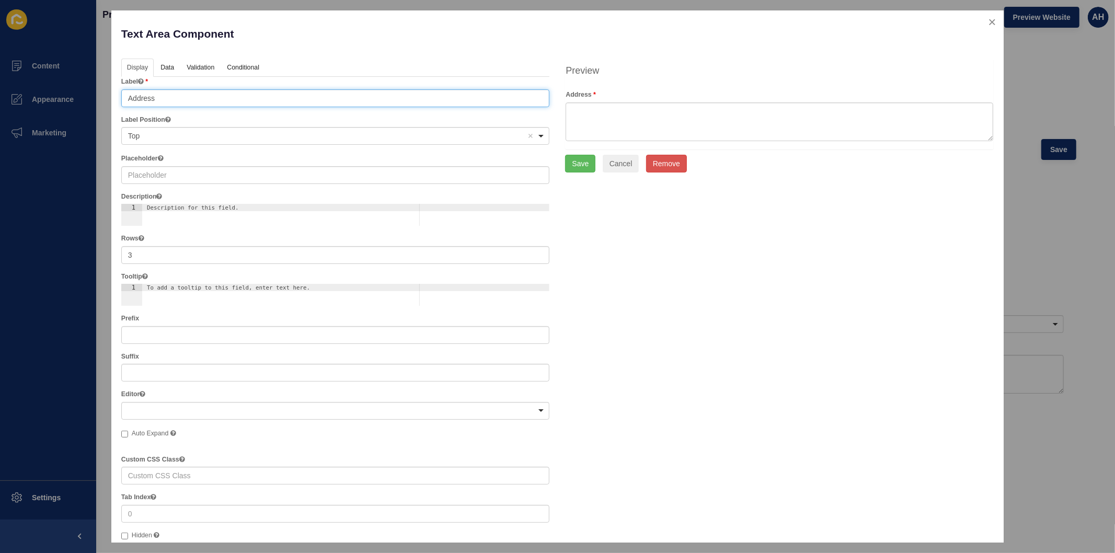
click at [127, 100] on input "Address" at bounding box center [335, 98] width 429 height 18
type input "Property Address"
click at [584, 164] on button "Save" at bounding box center [580, 164] width 30 height 18
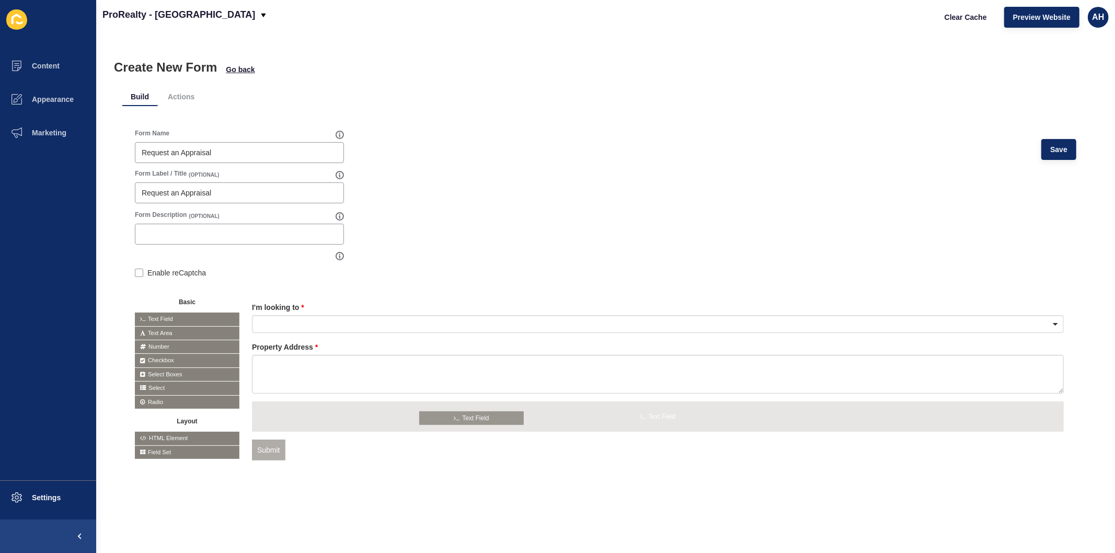
drag, startPoint x: 169, startPoint y: 318, endPoint x: 453, endPoint y: 416, distance: 301.0
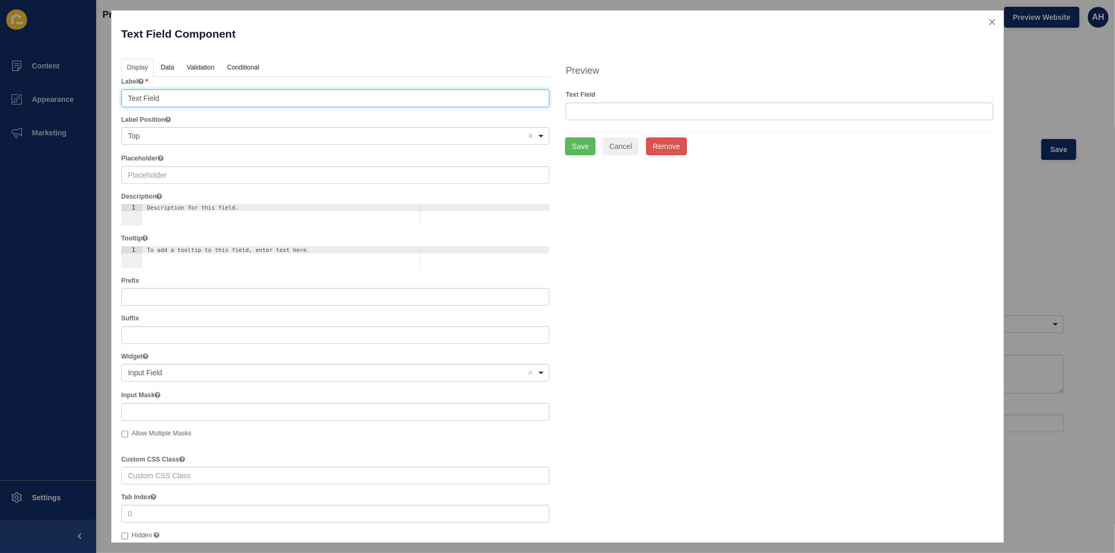
drag, startPoint x: 209, startPoint y: 98, endPoint x: 88, endPoint y: 95, distance: 121.4
click at [88, 95] on div "Text Field Component Help Display Data Validation API Conditional Logic Layout …" at bounding box center [557, 276] width 1115 height 553
type input "Suburb"
click at [196, 66] on link "Validation" at bounding box center [200, 68] width 38 height 19
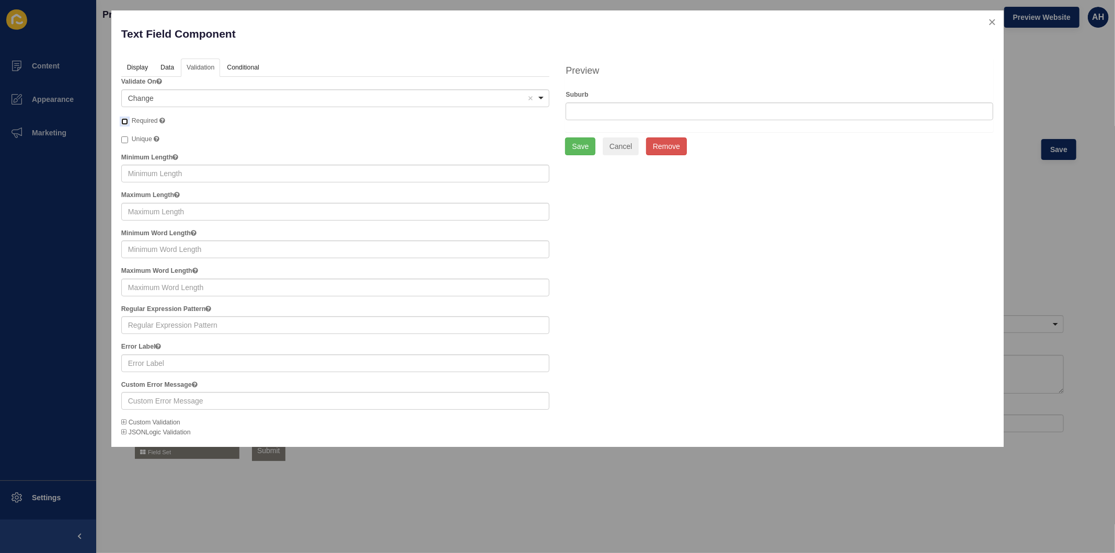
click at [125, 120] on input "Required" at bounding box center [124, 121] width 7 height 7
checkbox input "true"
click at [581, 145] on button "Save" at bounding box center [580, 147] width 30 height 18
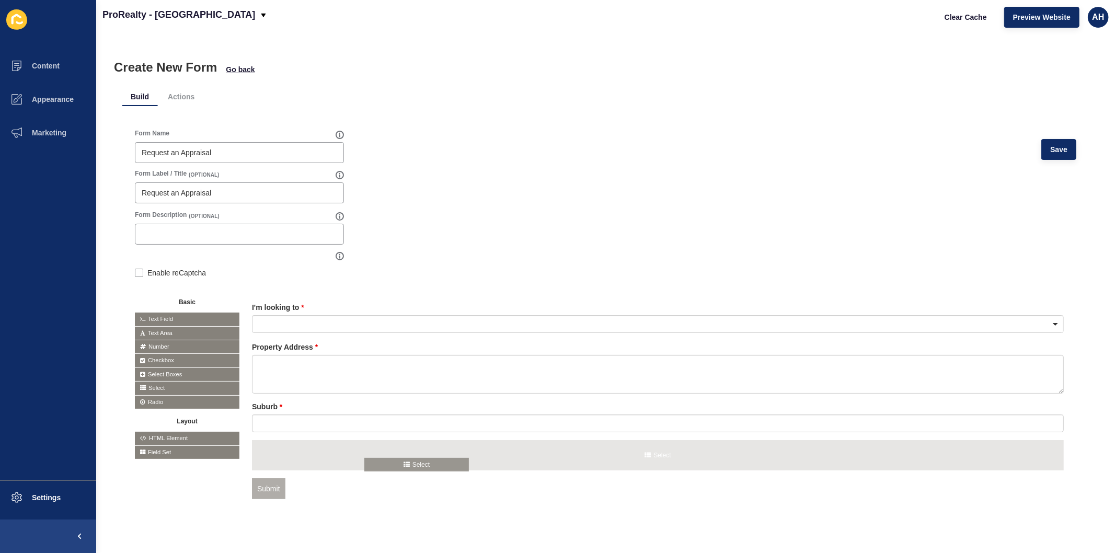
drag, startPoint x: 175, startPoint y: 384, endPoint x: 405, endPoint y: 461, distance: 242.4
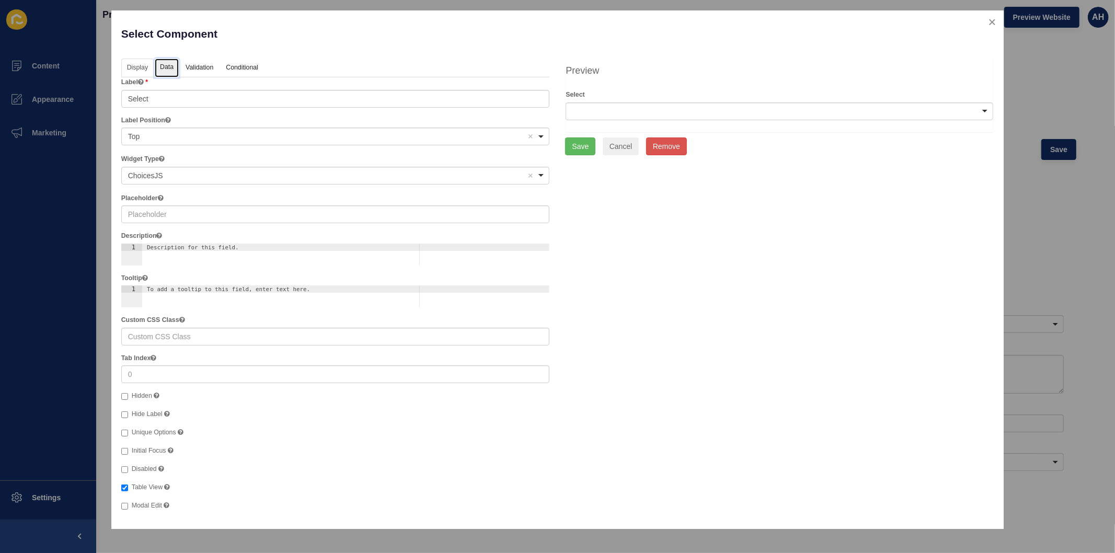
click at [168, 70] on link "Data" at bounding box center [167, 68] width 24 height 19
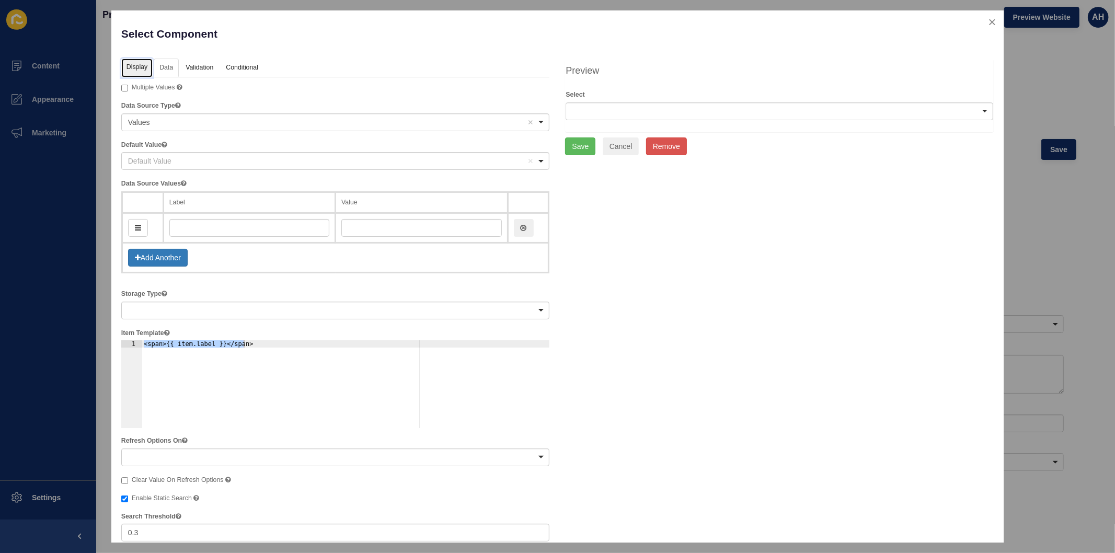
click at [142, 70] on link "Display" at bounding box center [136, 68] width 31 height 19
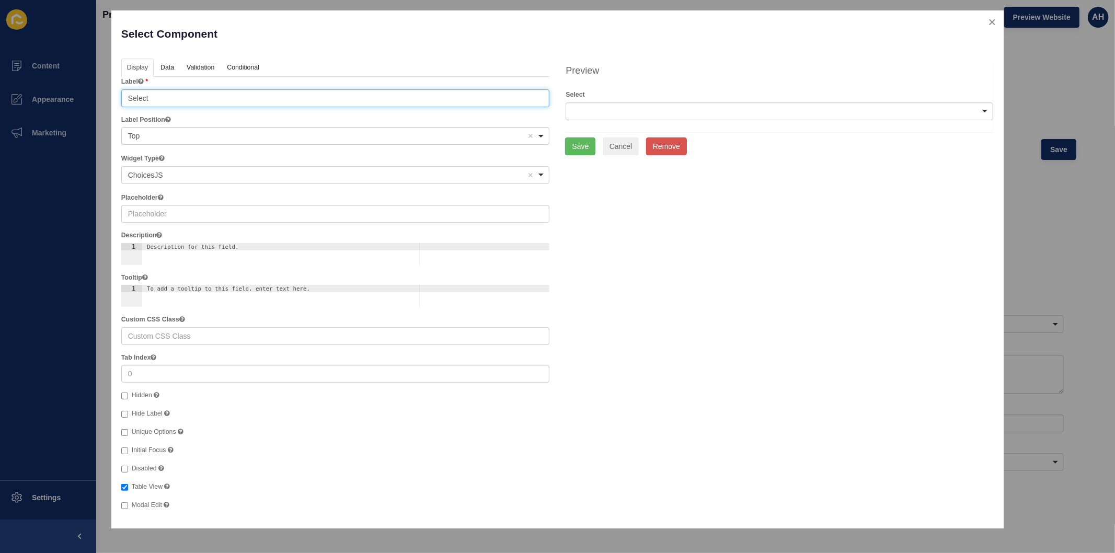
click at [157, 99] on input "Select" at bounding box center [335, 98] width 429 height 18
type input "Property Type"
click at [368, 55] on div "Select Component" at bounding box center [335, 39] width 444 height 38
click at [168, 64] on link "Data" at bounding box center [167, 68] width 24 height 19
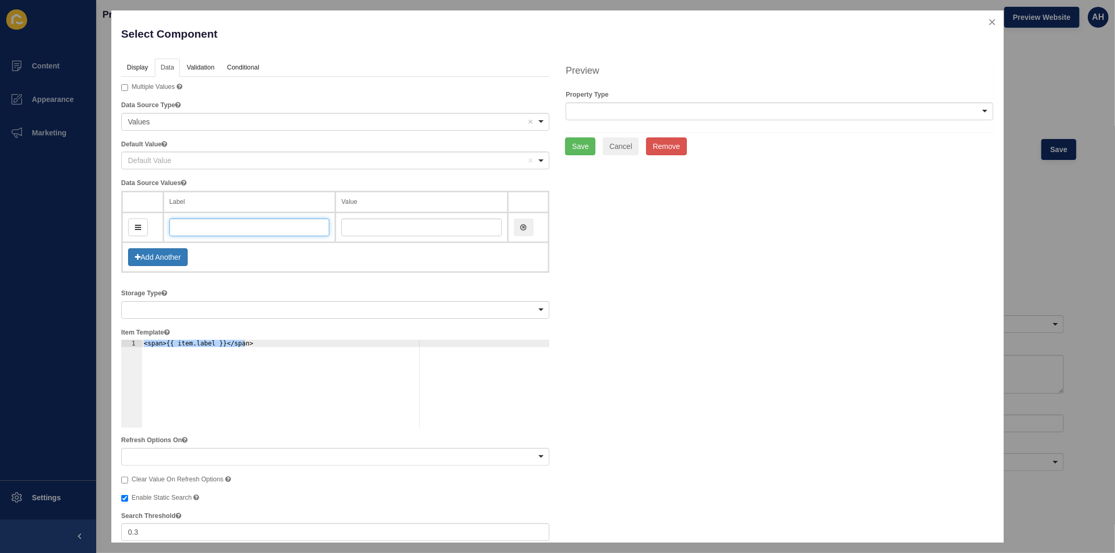
drag, startPoint x: 204, startPoint y: 229, endPoint x: 212, endPoint y: 216, distance: 15.2
click at [204, 229] on input "text" at bounding box center [249, 228] width 160 height 18
type input "Re"
type input "re"
type input "Res"
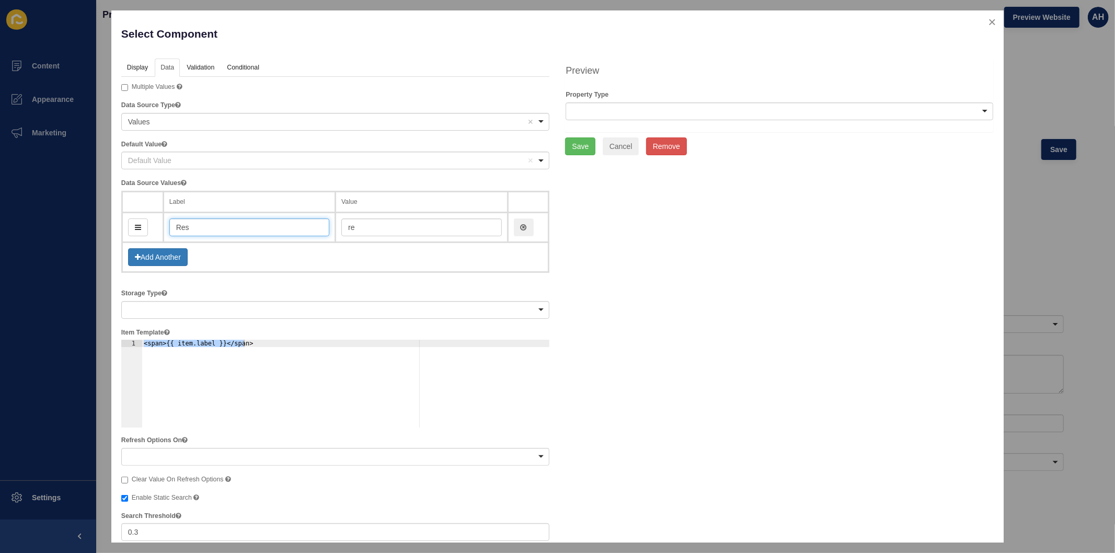
type input "res"
type input "Resid"
type input "resid"
type input "Residen"
type input "residen"
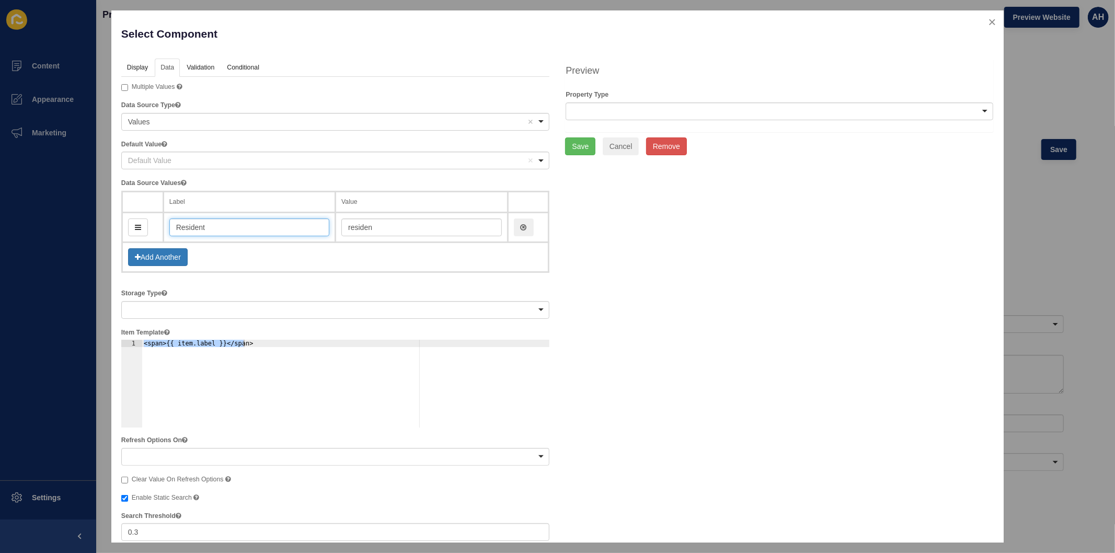
type input "Residenti"
type input "residenti"
type input "Residentia"
type input "residentia"
type input "Residential"
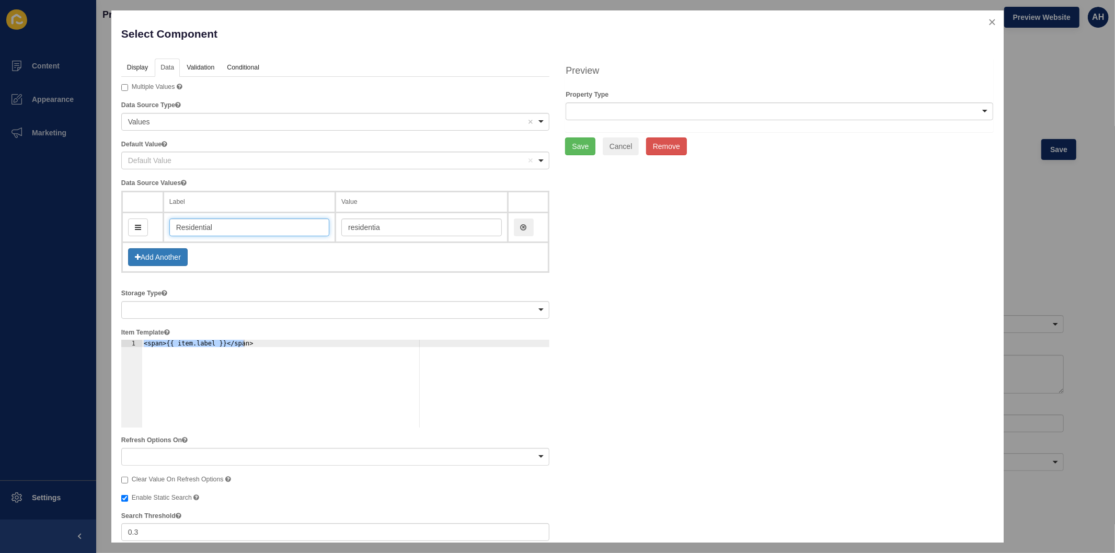
type input "residential"
type input "Residential"
click at [171, 260] on button "Add Another" at bounding box center [158, 257] width 60 height 18
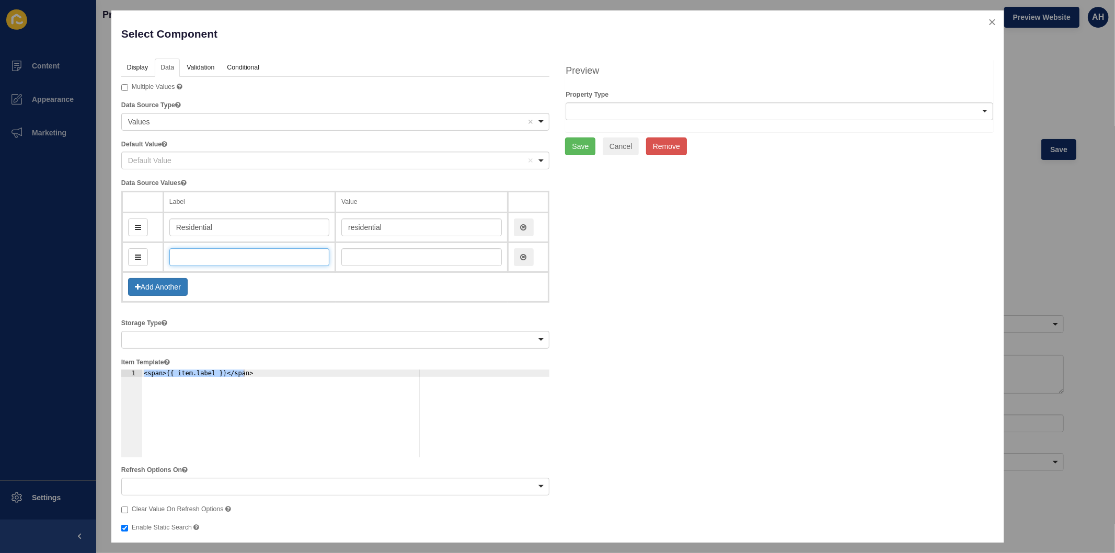
click at [171, 260] on input "text" at bounding box center [249, 257] width 160 height 18
type input "[PERSON_NAME]"
type input "Bu"
type input "bu"
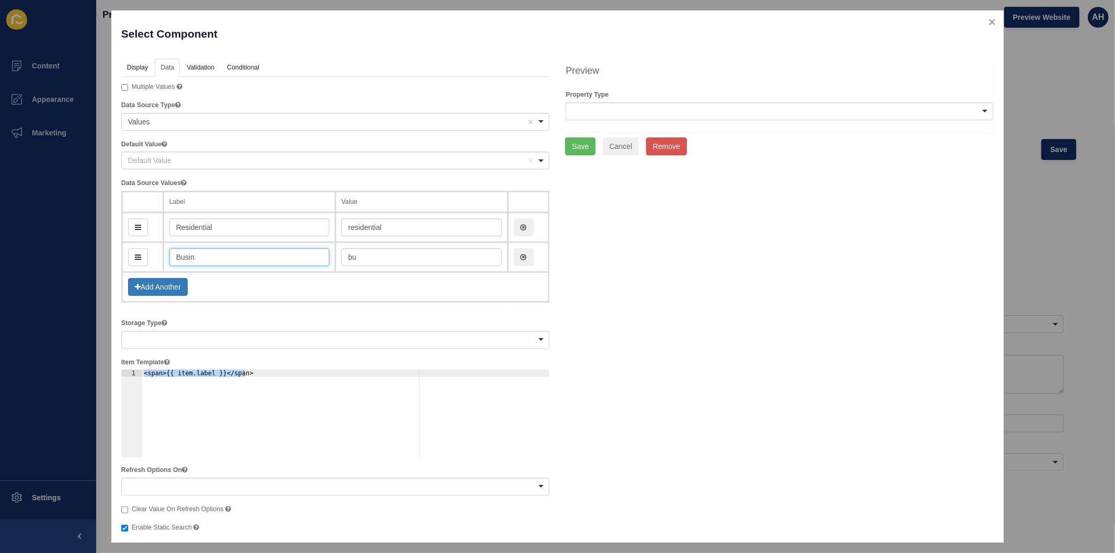
type input "Busine"
type input "busine"
type input "Business"
type input "business"
type input "Business"
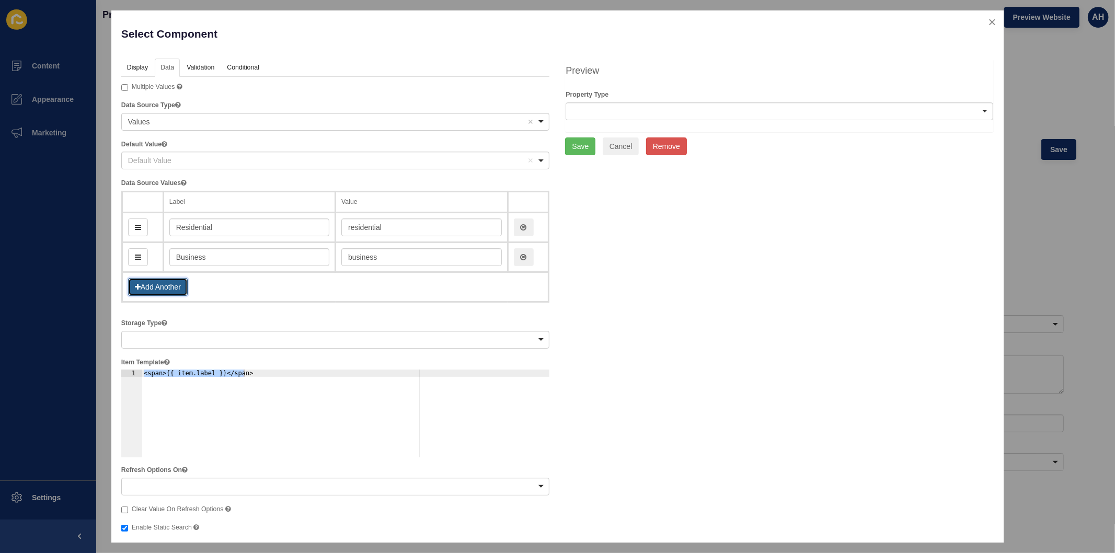
click at [153, 286] on button "Add Another" at bounding box center [158, 287] width 60 height 18
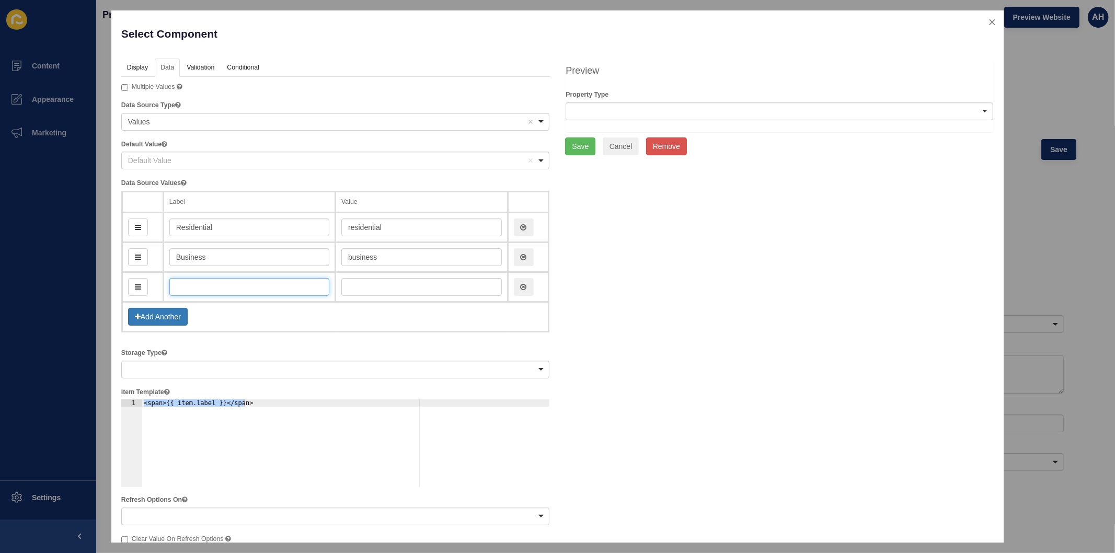
click at [184, 288] on input "text" at bounding box center [249, 287] width 160 height 18
type input "Co"
type input "co"
type input "Comm"
type input "comm"
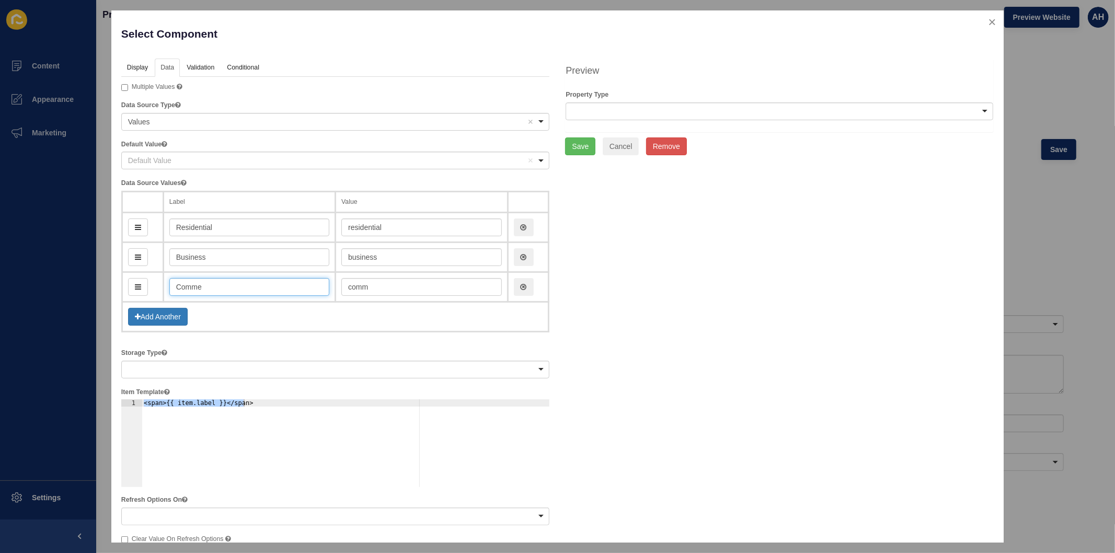
type input "Commer"
type input "commer"
type input "Commercia"
type input "commercia"
type input "Commercial"
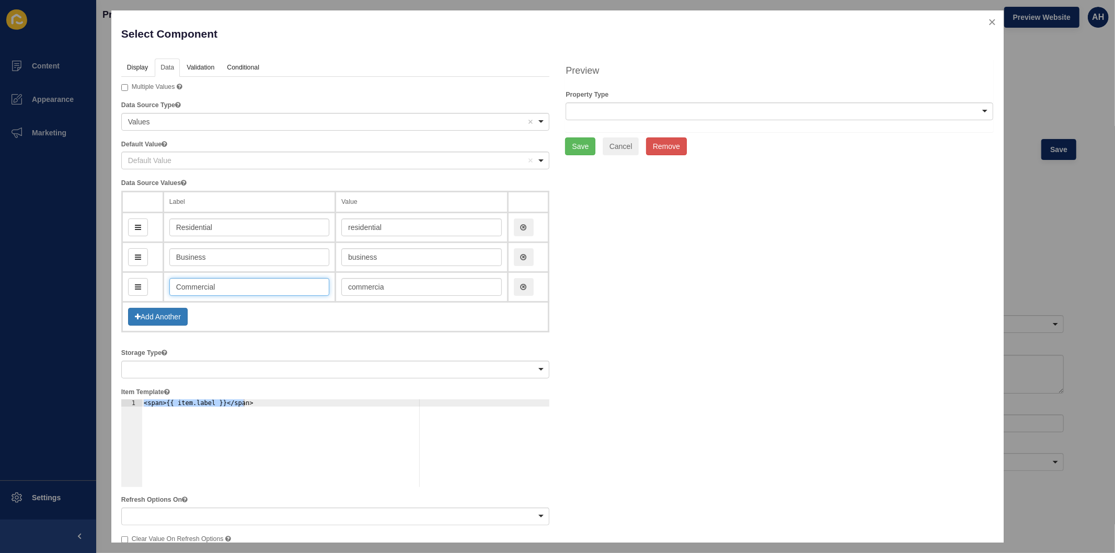
type input "commercial"
type input "Commercial"
click at [570, 152] on button "Save" at bounding box center [580, 147] width 30 height 18
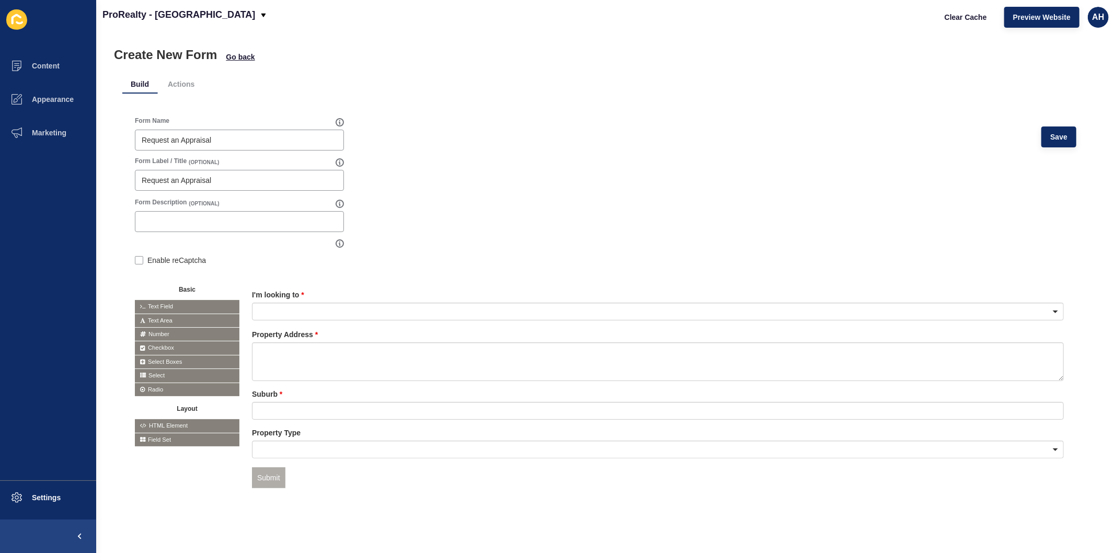
scroll to position [20, 0]
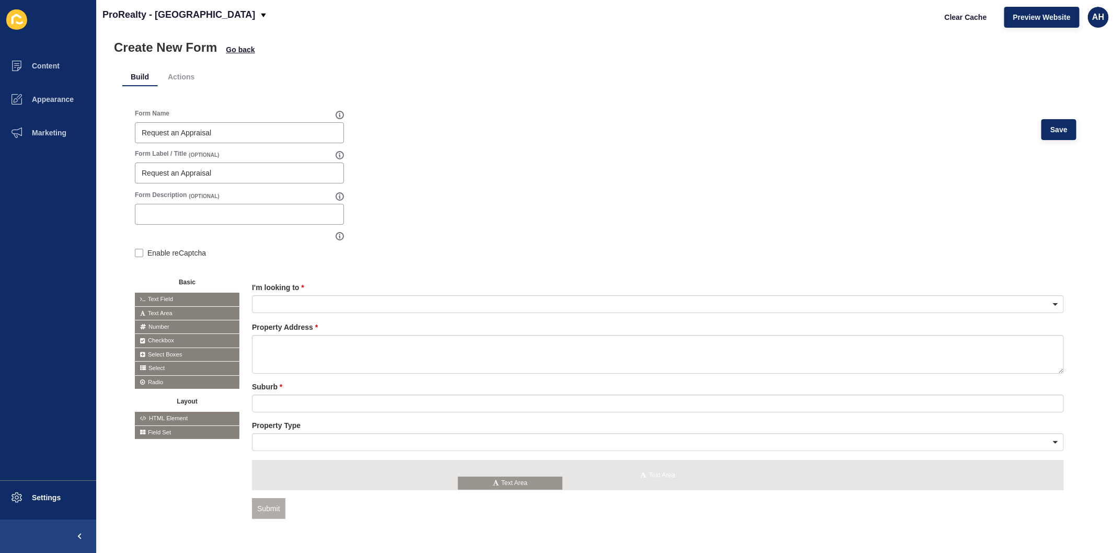
drag, startPoint x: 166, startPoint y: 311, endPoint x: 490, endPoint y: 481, distance: 366.3
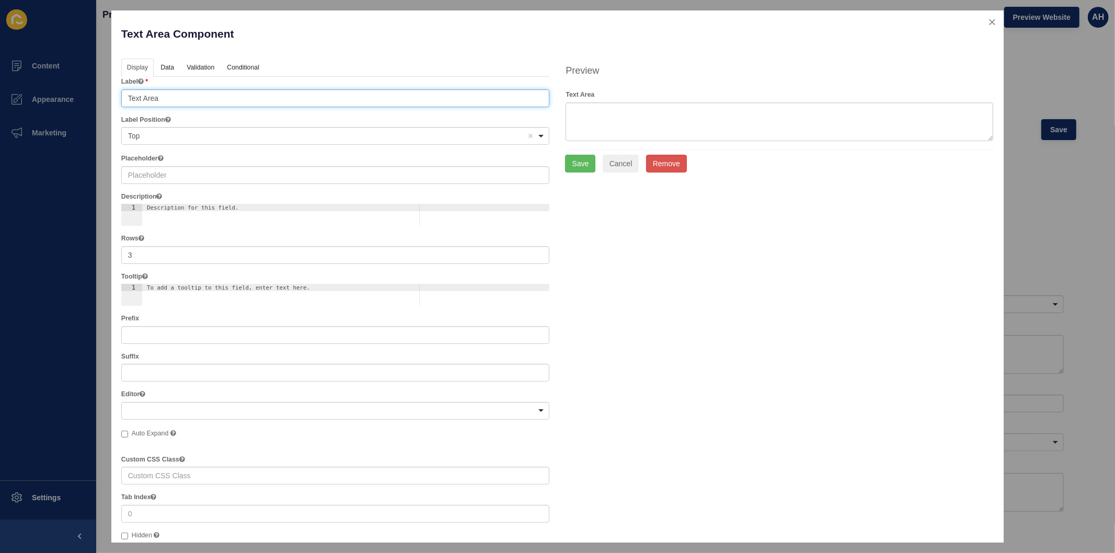
drag, startPoint x: 186, startPoint y: 98, endPoint x: 89, endPoint y: 99, distance: 96.2
click at [89, 99] on div "Text Area Component Help Display Data Validation API Conditional Logic Layout L…" at bounding box center [557, 276] width 1115 height 553
type input "Full Name"
click at [193, 70] on link "Validation" at bounding box center [200, 68] width 38 height 19
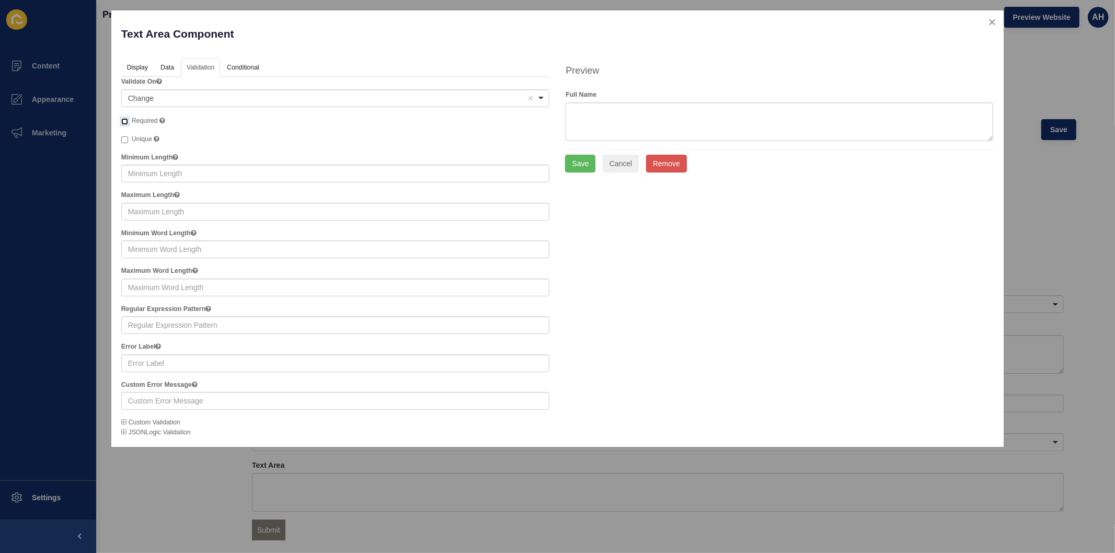
click at [123, 123] on input "Required" at bounding box center [124, 121] width 7 height 7
checkbox input "true"
drag, startPoint x: 574, startPoint y: 165, endPoint x: 587, endPoint y: 195, distance: 32.8
click at [574, 165] on button "Save" at bounding box center [580, 164] width 30 height 18
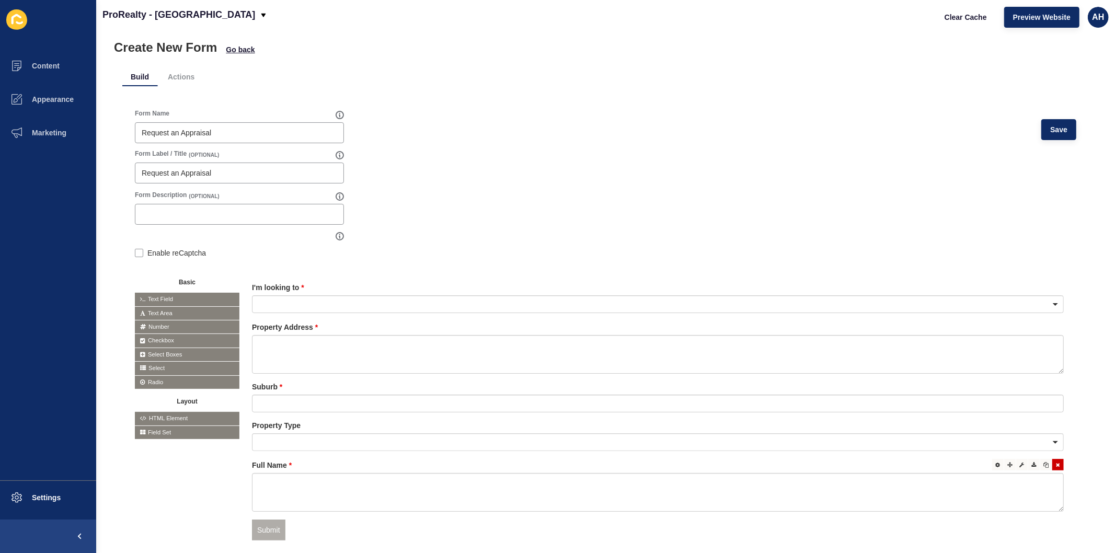
click at [1056, 463] on icon at bounding box center [1058, 464] width 4 height 5
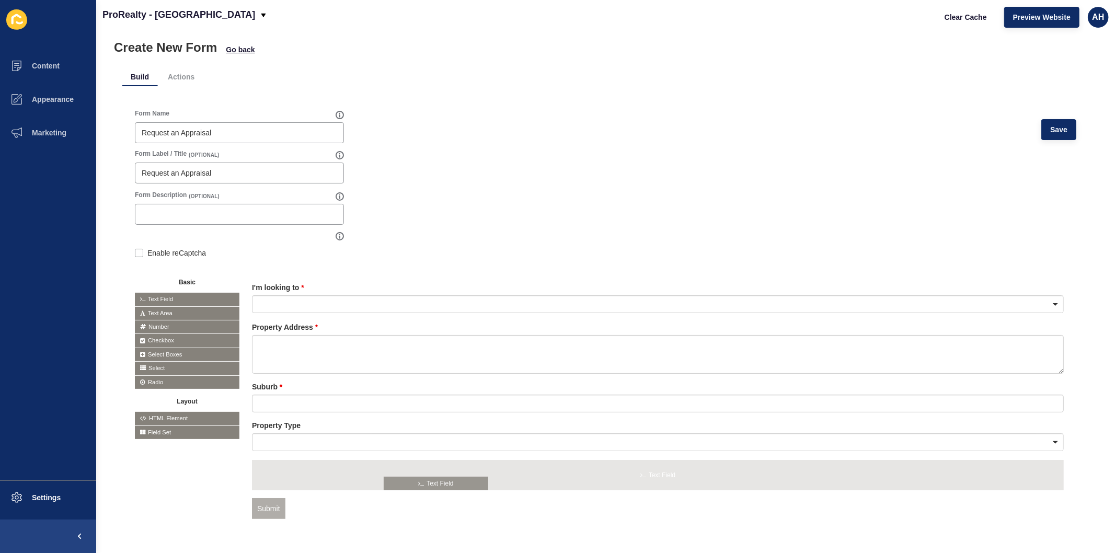
drag, startPoint x: 167, startPoint y: 296, endPoint x: 417, endPoint y: 480, distance: 309.8
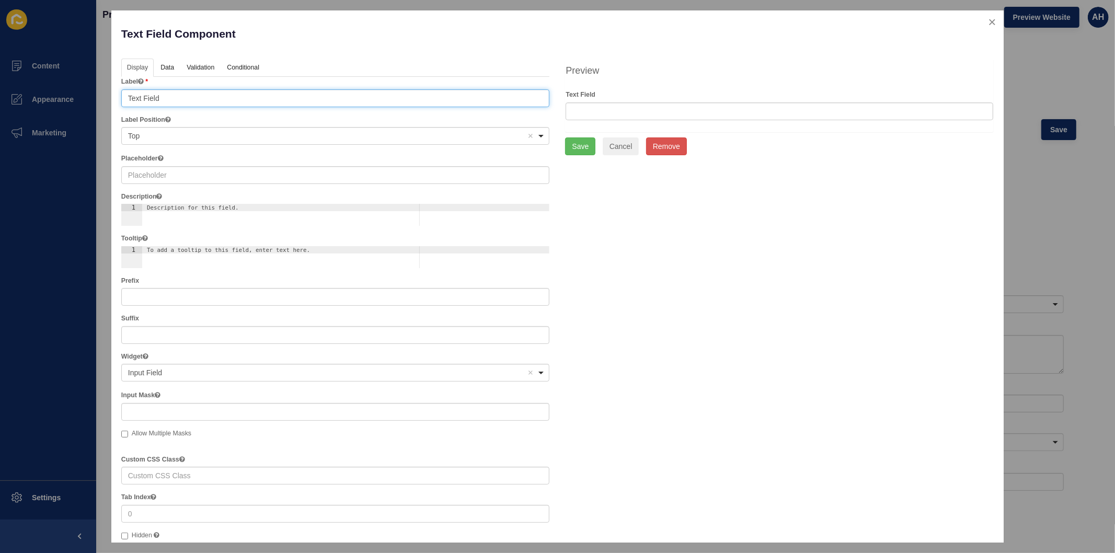
click at [200, 97] on input "Text Field" at bounding box center [335, 98] width 429 height 18
drag, startPoint x: 200, startPoint y: 97, endPoint x: 79, endPoint y: 95, distance: 120.8
click at [79, 95] on div "Text Field Component Help Display Data Validation API Conditional Logic Layout …" at bounding box center [557, 276] width 1115 height 553
type input "Full Name"
click at [208, 67] on link "Validation" at bounding box center [200, 68] width 38 height 19
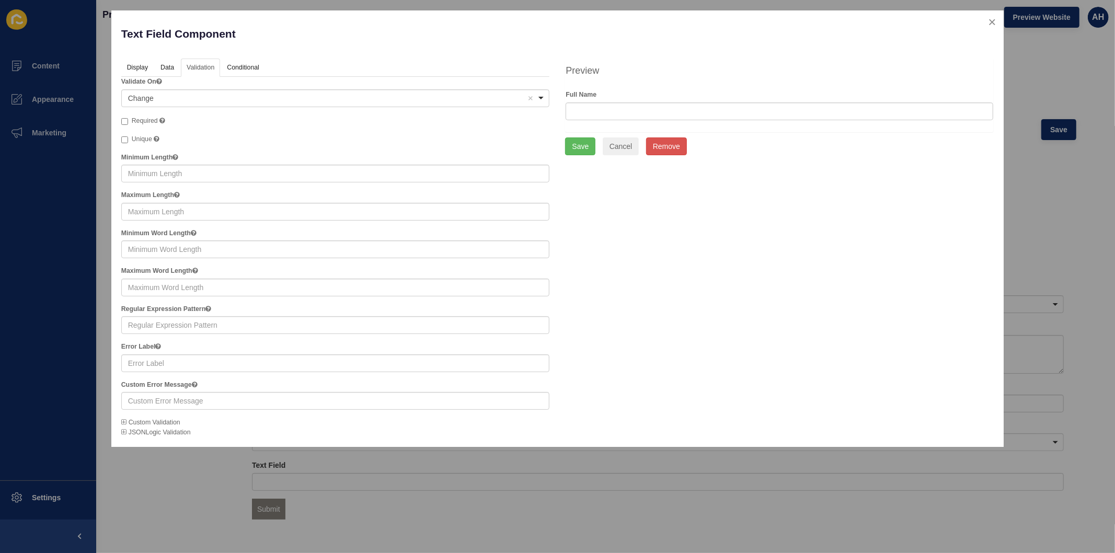
click at [142, 123] on span "Required" at bounding box center [145, 120] width 26 height 7
click at [128, 123] on input "Required" at bounding box center [124, 121] width 7 height 7
checkbox input "true"
click at [583, 155] on button "Save" at bounding box center [580, 147] width 30 height 18
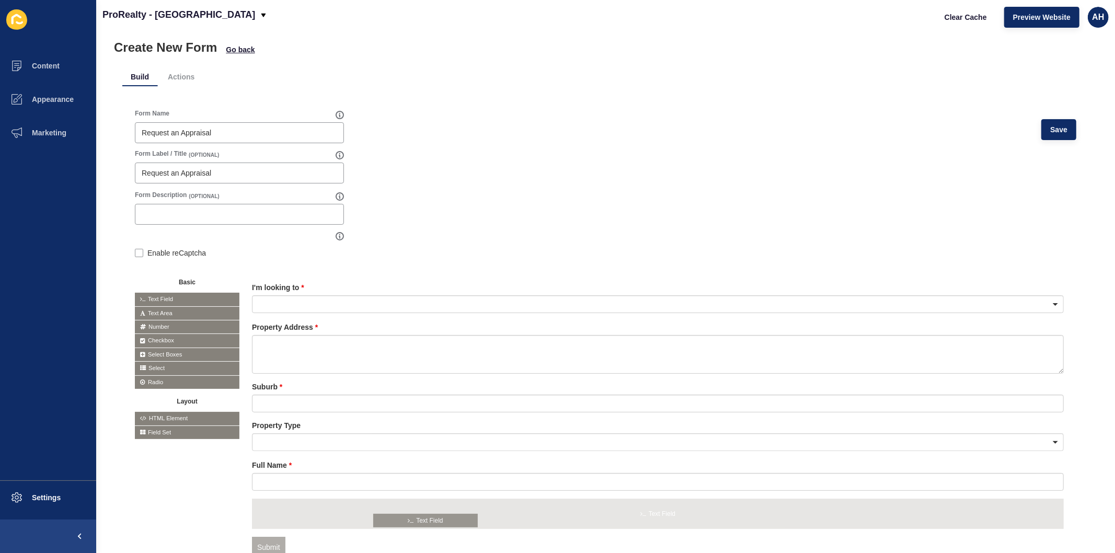
drag, startPoint x: 168, startPoint y: 296, endPoint x: 407, endPoint y: 518, distance: 325.2
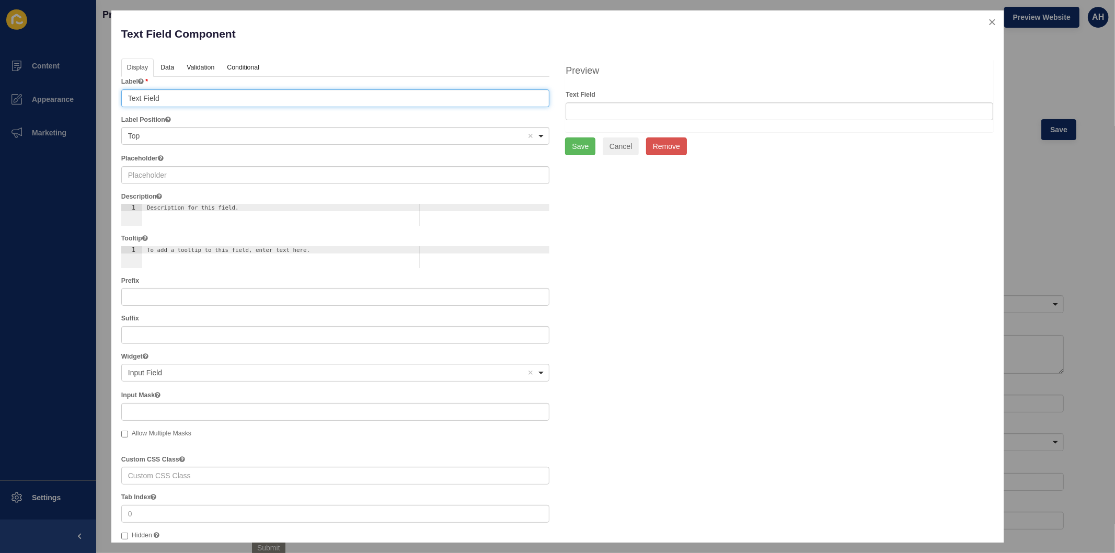
drag, startPoint x: 206, startPoint y: 100, endPoint x: 122, endPoint y: 89, distance: 83.8
click at [122, 89] on div "Label Text Field" at bounding box center [335, 92] width 429 height 30
type input "Email Address"
click at [204, 70] on link "Validation" at bounding box center [200, 68] width 38 height 19
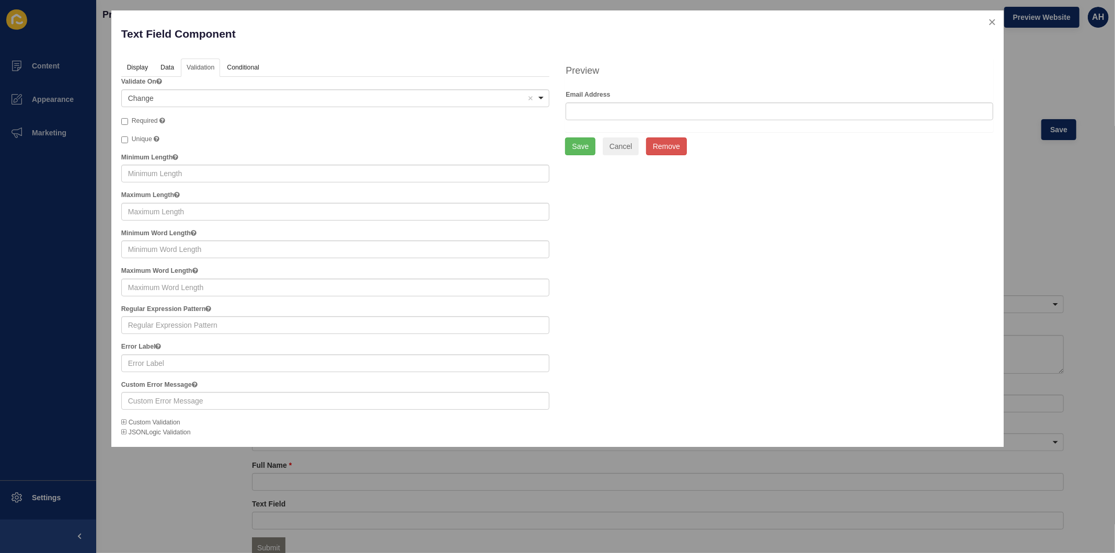
click at [139, 119] on span "Required" at bounding box center [145, 120] width 26 height 7
click at [128, 119] on input "Required" at bounding box center [124, 121] width 7 height 7
checkbox input "true"
click at [572, 144] on button "Save" at bounding box center [580, 147] width 30 height 18
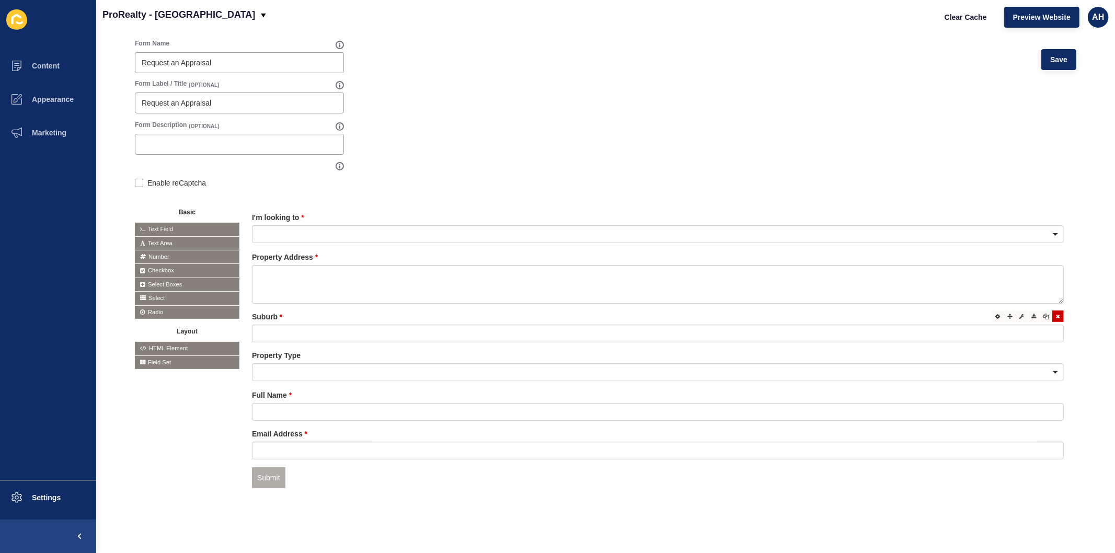
scroll to position [97, 0]
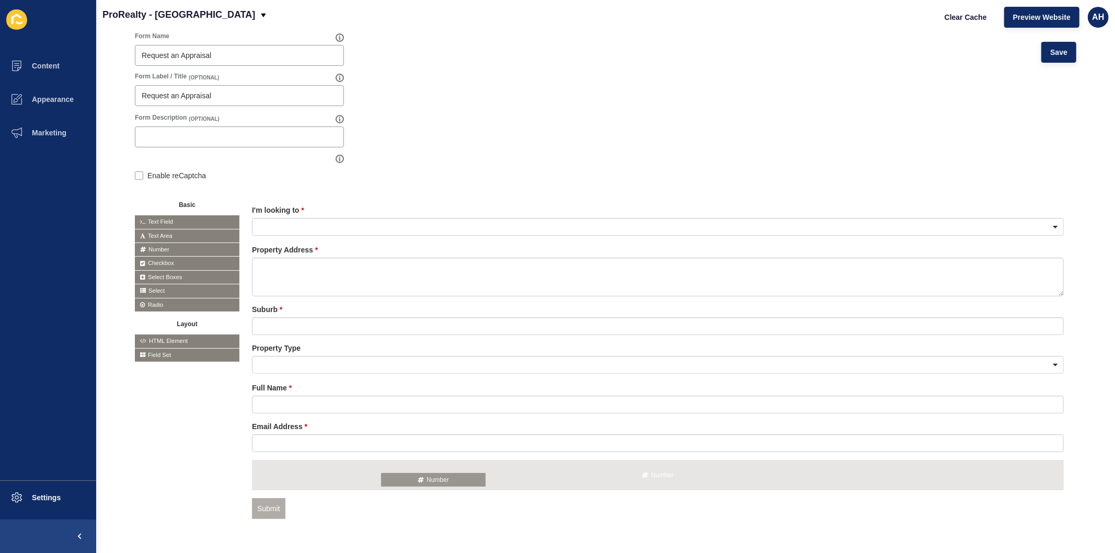
drag, startPoint x: 176, startPoint y: 248, endPoint x: 424, endPoint y: 479, distance: 338.5
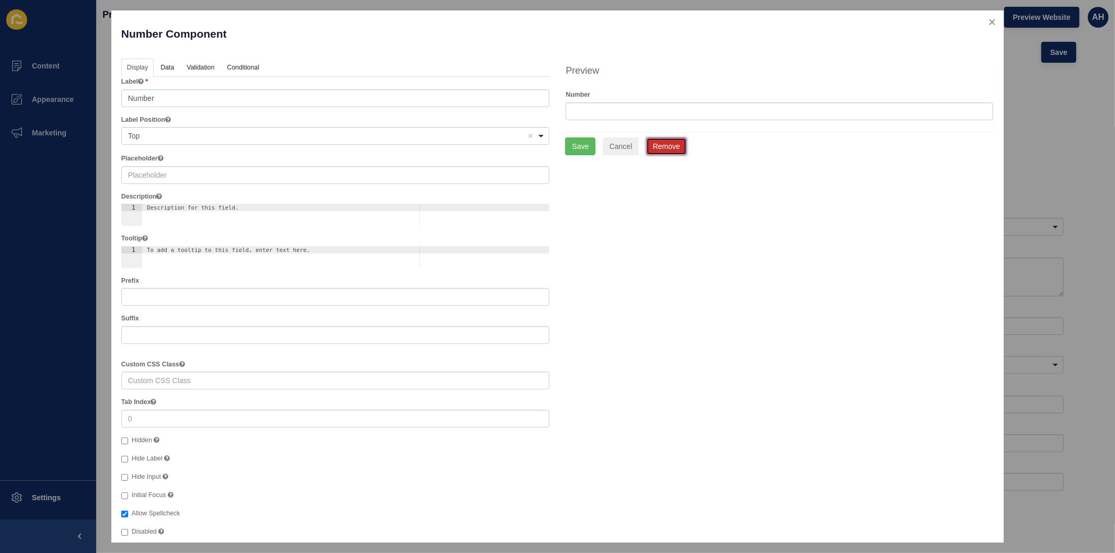
click at [664, 152] on button "Remove" at bounding box center [666, 147] width 41 height 18
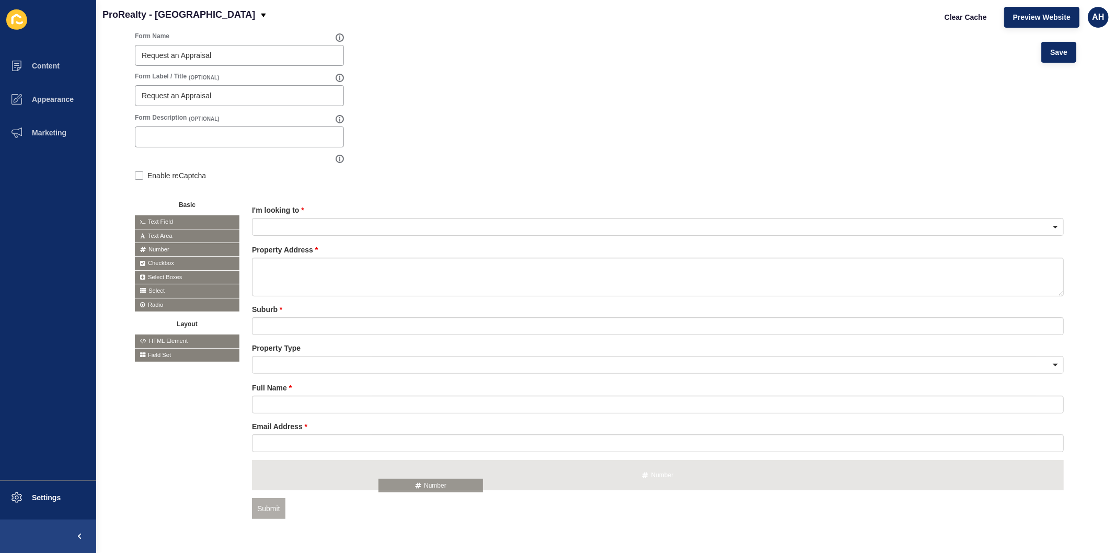
drag, startPoint x: 173, startPoint y: 248, endPoint x: 417, endPoint y: 485, distance: 339.9
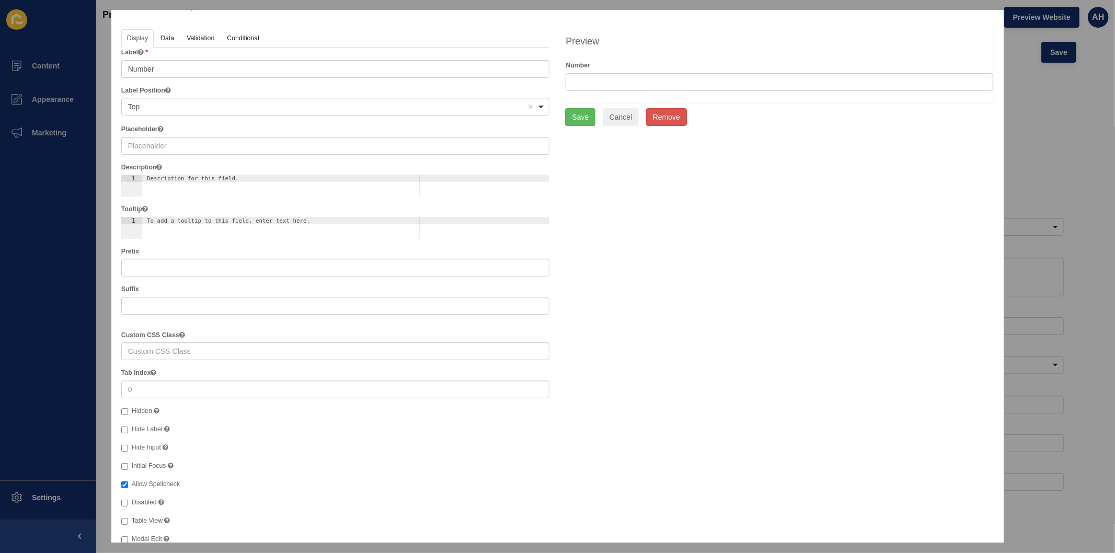
scroll to position [0, 0]
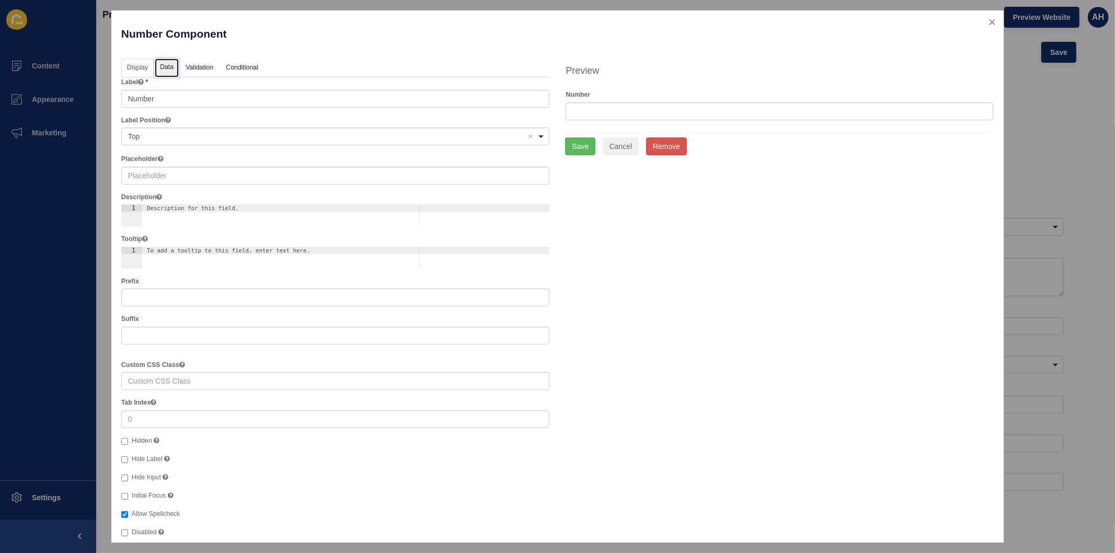
click at [164, 66] on link "Data" at bounding box center [167, 68] width 24 height 19
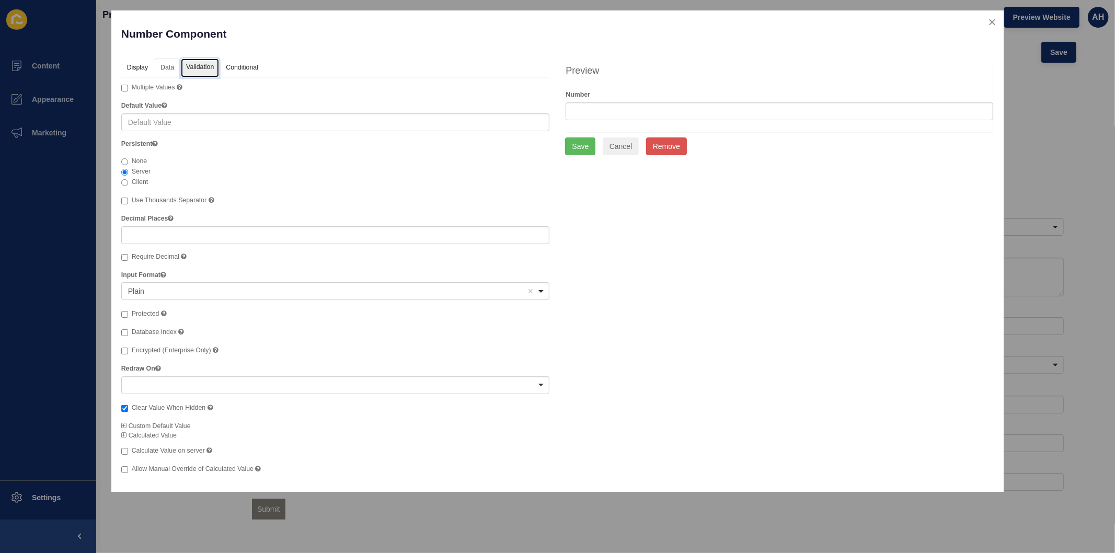
click at [195, 65] on link "Validation" at bounding box center [200, 68] width 38 height 19
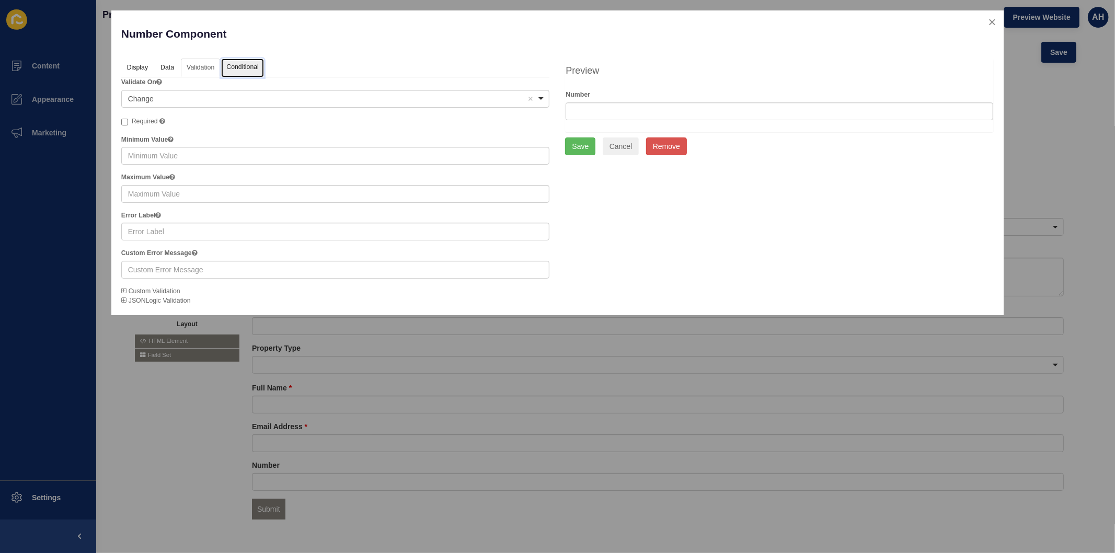
click at [246, 66] on link "Conditional" at bounding box center [242, 68] width 43 height 19
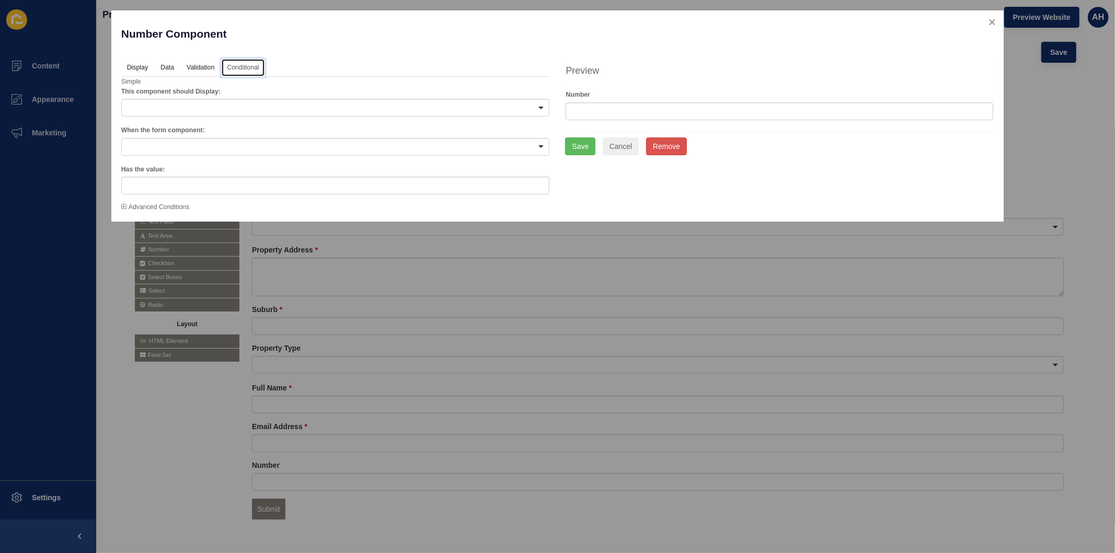
click at [200, 110] on div at bounding box center [335, 108] width 429 height 18
click at [333, 51] on div "Number Component" at bounding box center [335, 39] width 444 height 38
click at [133, 68] on link "Display" at bounding box center [136, 68] width 31 height 19
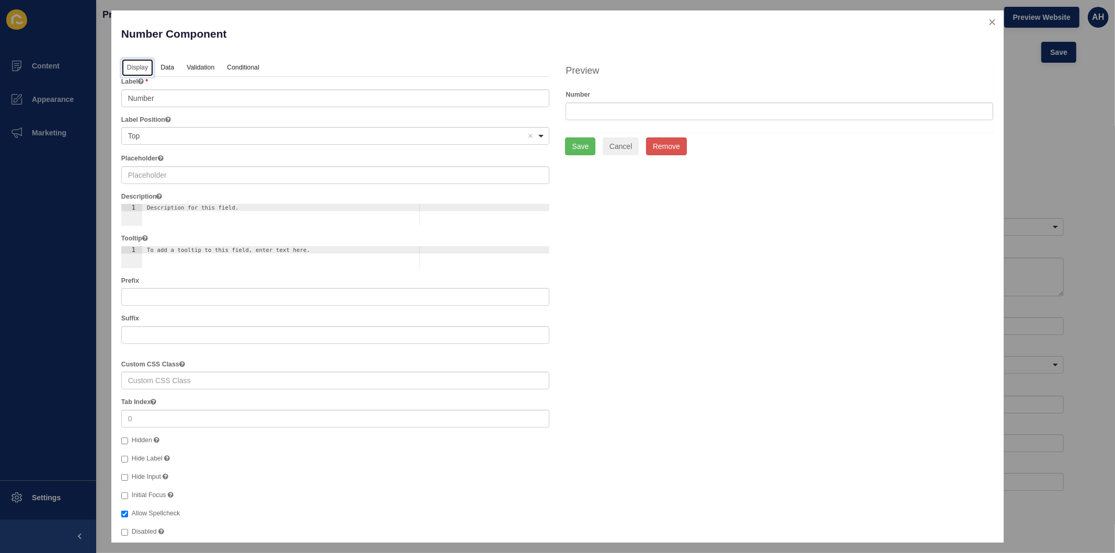
click at [537, 135] on div "<span>Top</span> Top Remove item" at bounding box center [335, 136] width 429 height 18
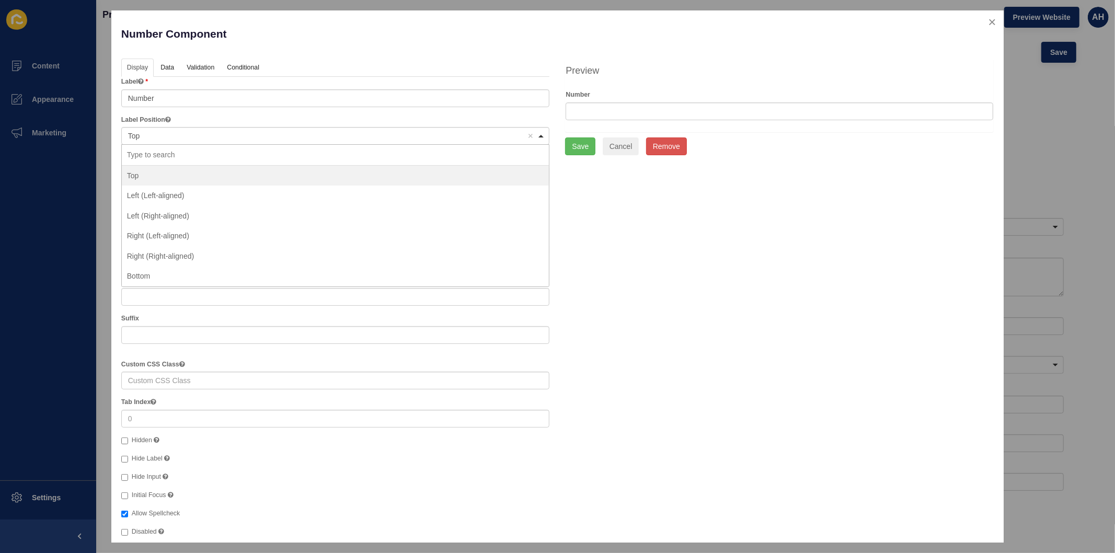
click at [612, 221] on div "Display Data Validation API Conditional Logic Layout Label Number Label Positio…" at bounding box center [557, 320] width 888 height 523
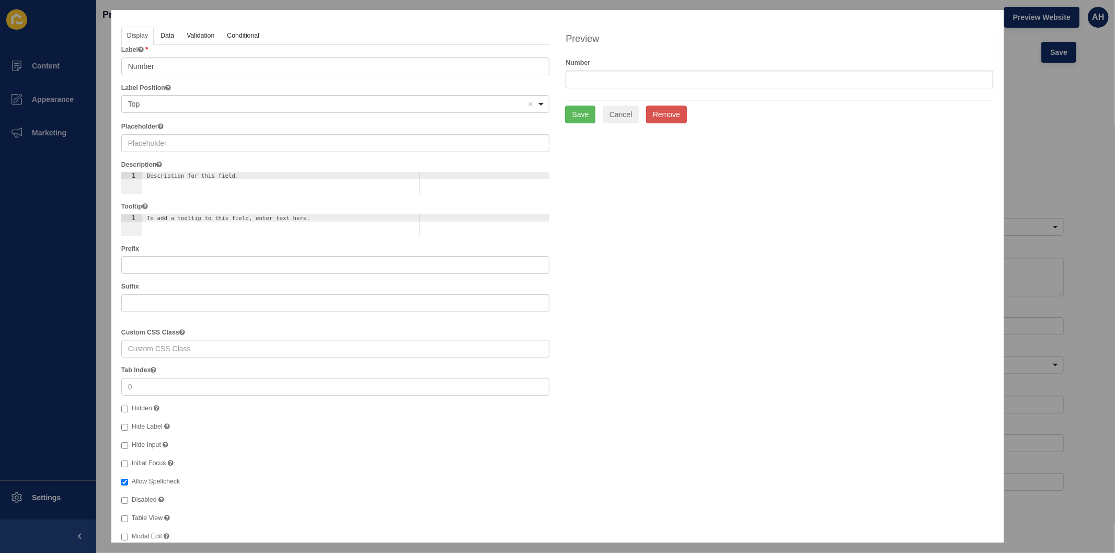
scroll to position [48, 0]
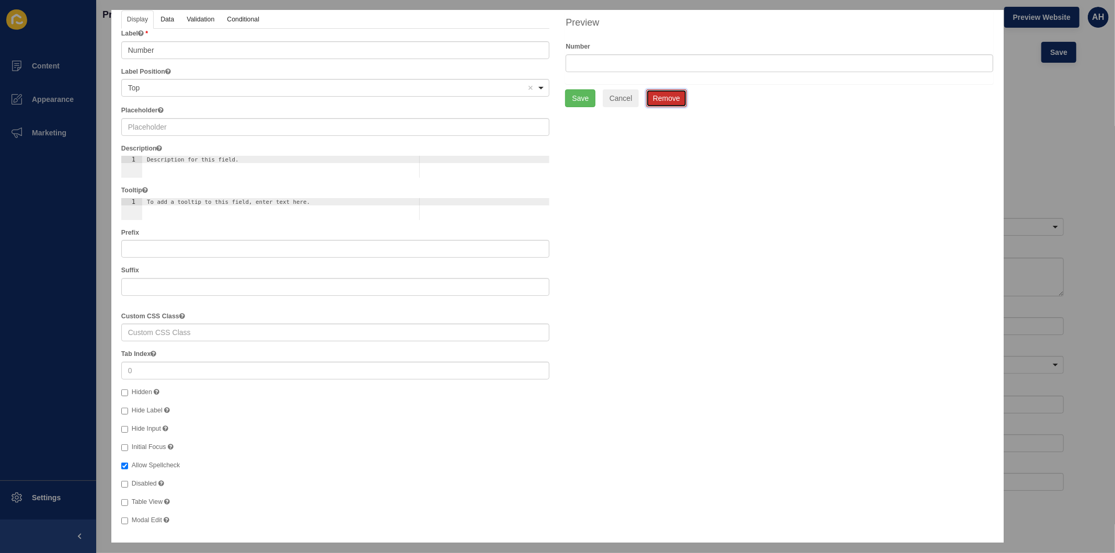
click at [663, 95] on button "Remove" at bounding box center [666, 98] width 41 height 18
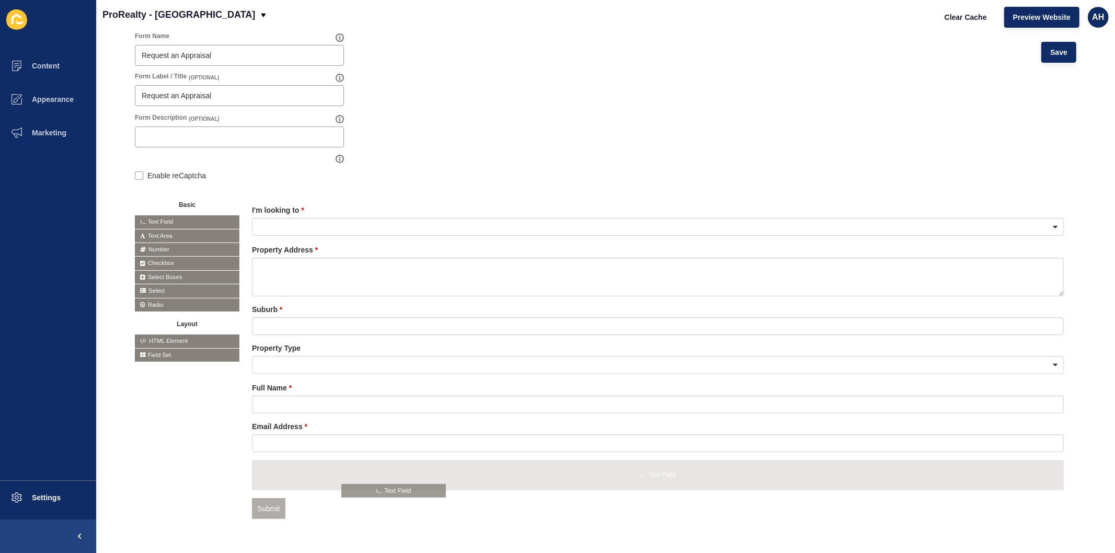
drag, startPoint x: 153, startPoint y: 215, endPoint x: 360, endPoint y: 485, distance: 340.1
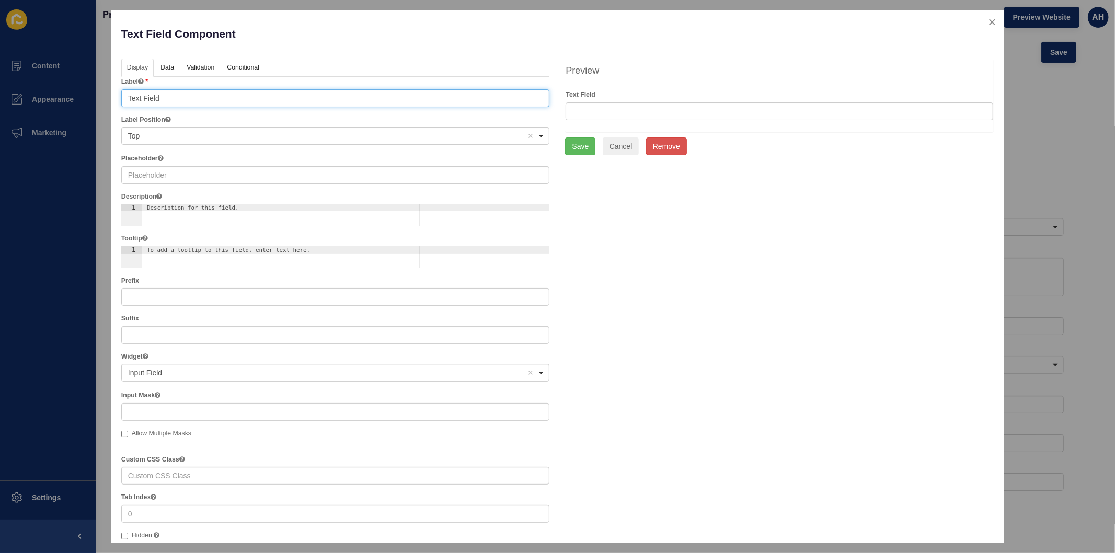
drag, startPoint x: 165, startPoint y: 101, endPoint x: 113, endPoint y: 98, distance: 51.8
click at [113, 98] on div "Text Field Component Help Display Data Validation API Conditional Logic Layout …" at bounding box center [557, 276] width 892 height 532
type input "Contact Number"
click at [196, 70] on link "Validation" at bounding box center [200, 68] width 38 height 19
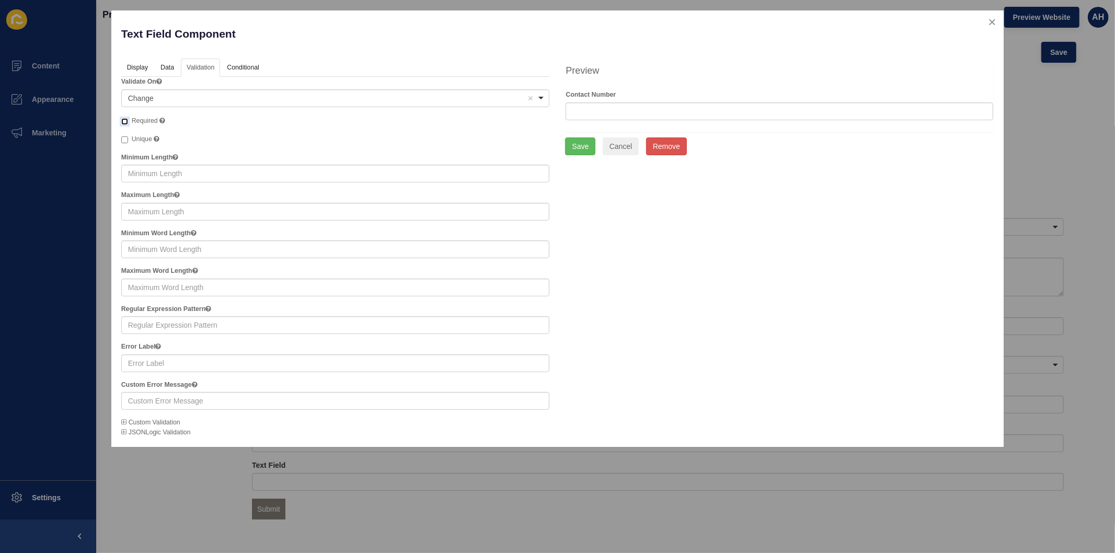
click at [124, 120] on input "Required" at bounding box center [124, 121] width 7 height 7
checkbox input "true"
click at [591, 104] on input "text" at bounding box center [780, 111] width 428 height 18
type input "656565"
click at [578, 149] on button "Save" at bounding box center [580, 147] width 30 height 18
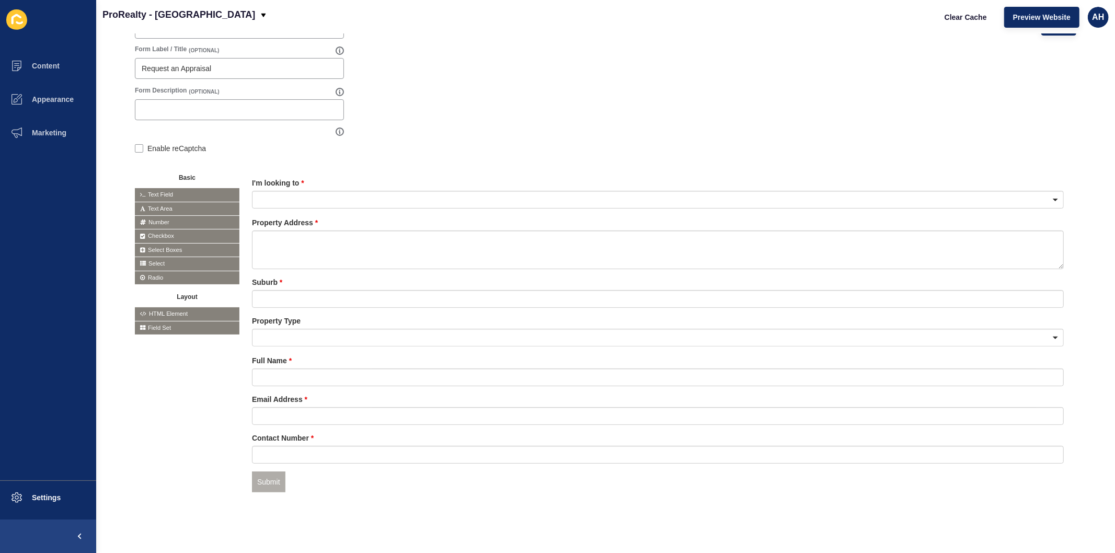
scroll to position [136, 0]
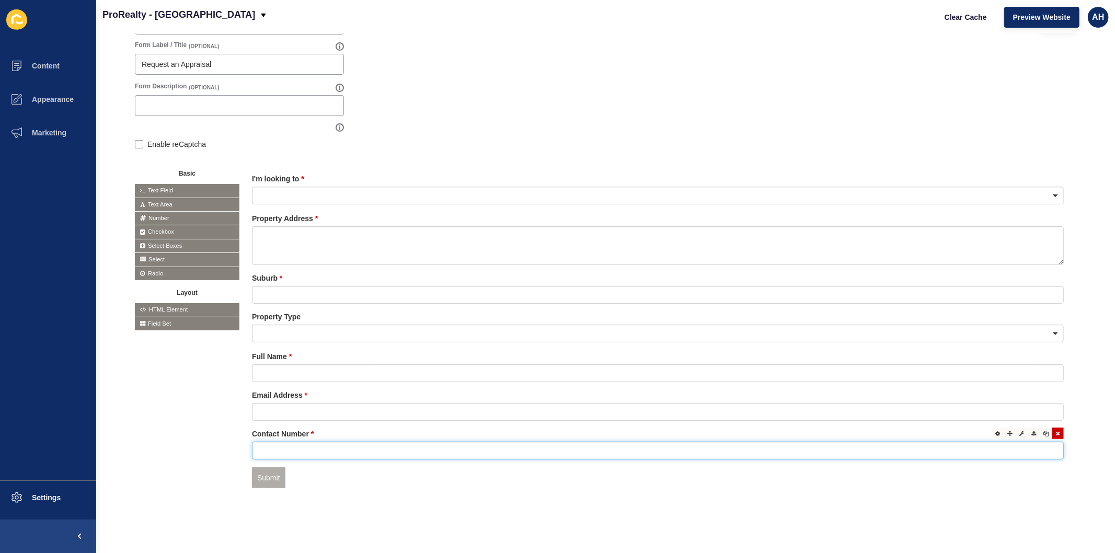
click at [361, 442] on input "text" at bounding box center [658, 451] width 812 height 18
type input "4545464646464"
click at [193, 198] on span "Text Area" at bounding box center [187, 204] width 105 height 13
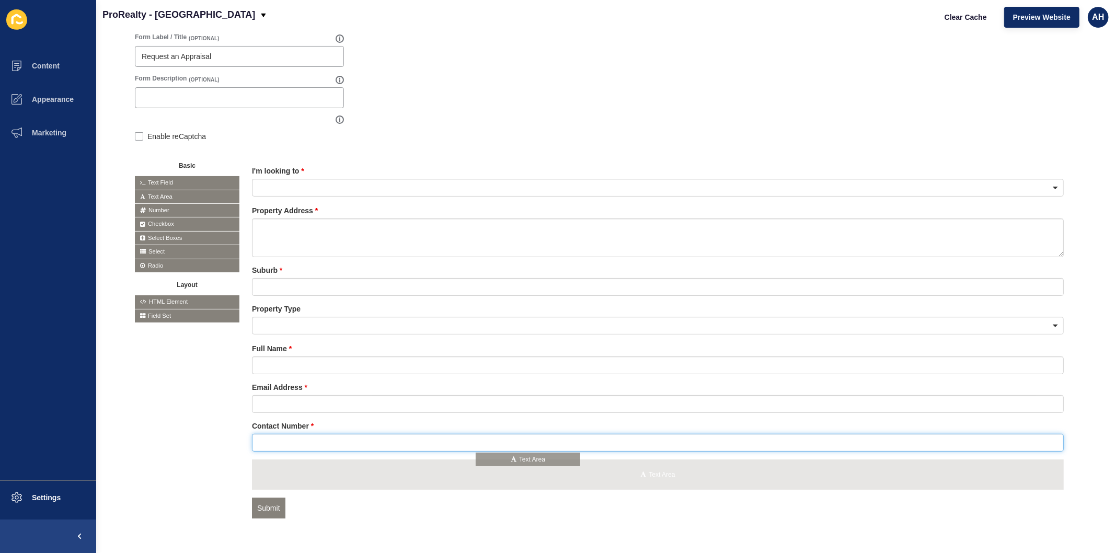
drag, startPoint x: 193, startPoint y: 191, endPoint x: 535, endPoint y: 457, distance: 432.7
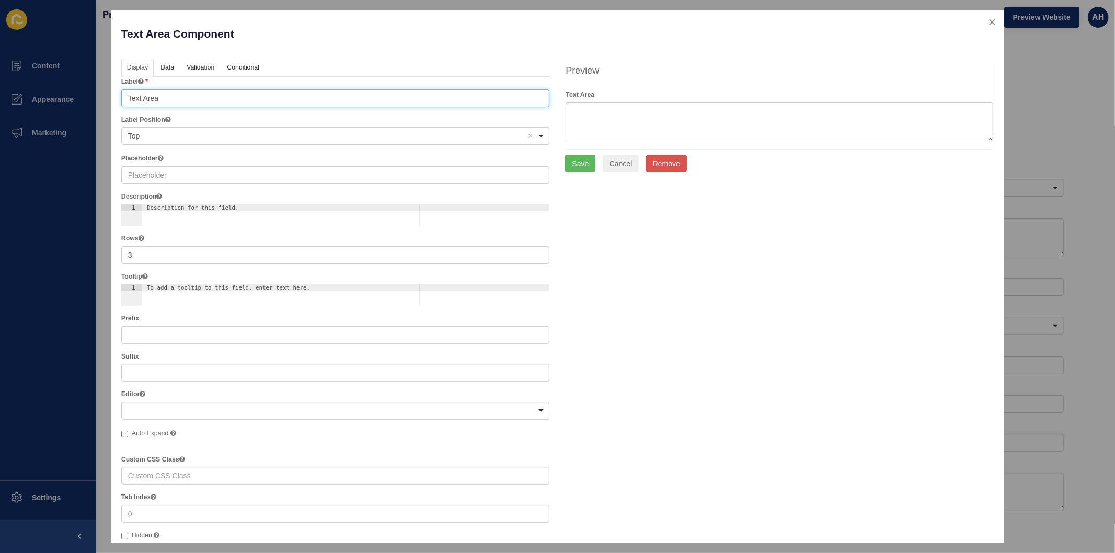
drag, startPoint x: 342, startPoint y: 97, endPoint x: 105, endPoint y: 98, distance: 236.9
click at [105, 98] on div "Text Area Component Help Display Data Validation API Conditional Logic Layout L…" at bounding box center [557, 276] width 1115 height 553
type input "Address"
click at [195, 66] on link "Validation" at bounding box center [200, 68] width 38 height 19
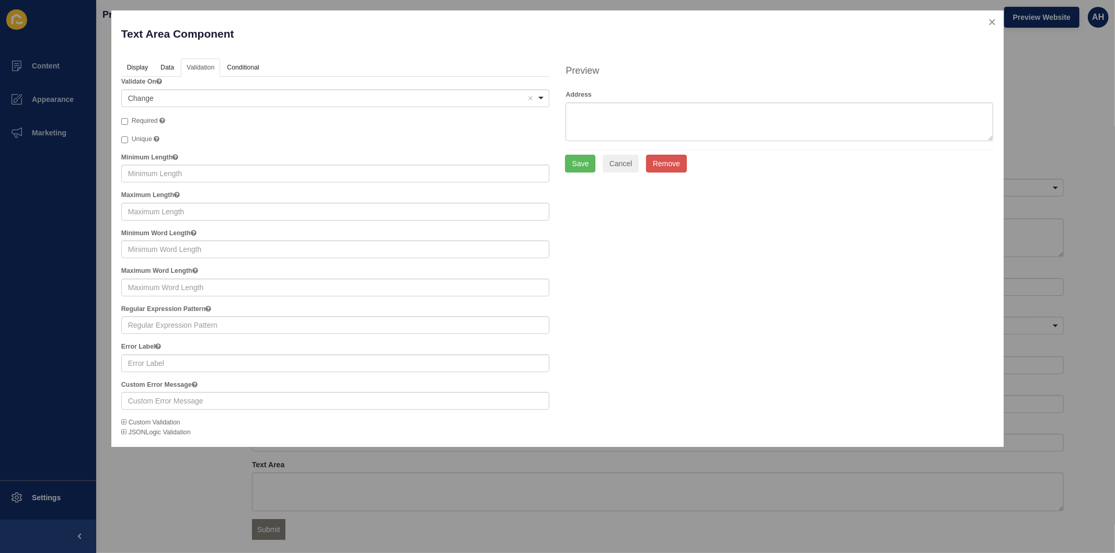
click at [123, 117] on label "Required" at bounding box center [143, 121] width 44 height 10
click at [123, 118] on input "Required" at bounding box center [124, 121] width 7 height 7
checkbox input "true"
click at [583, 162] on button "Save" at bounding box center [580, 164] width 30 height 18
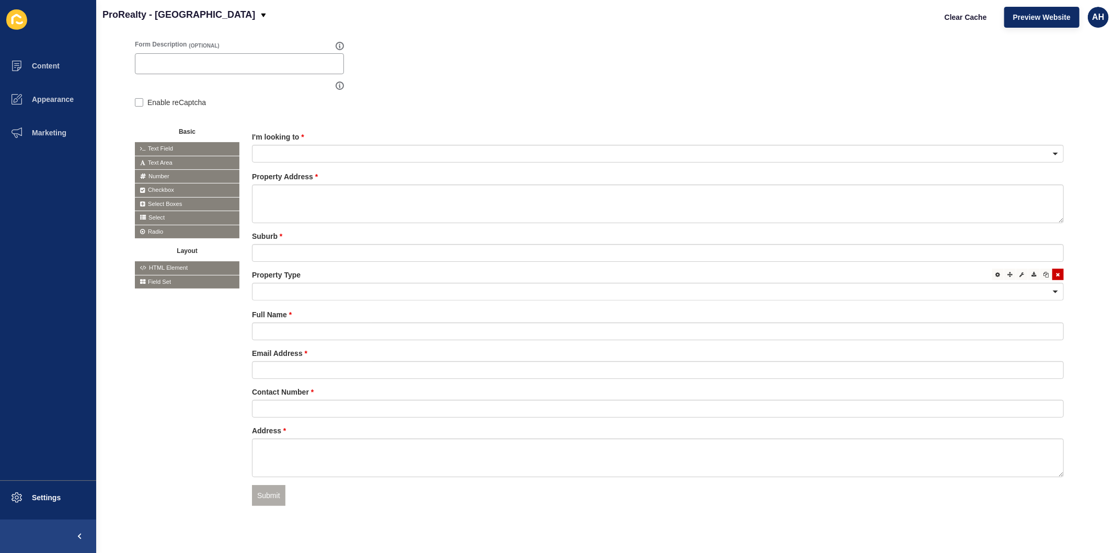
scroll to position [196, 0]
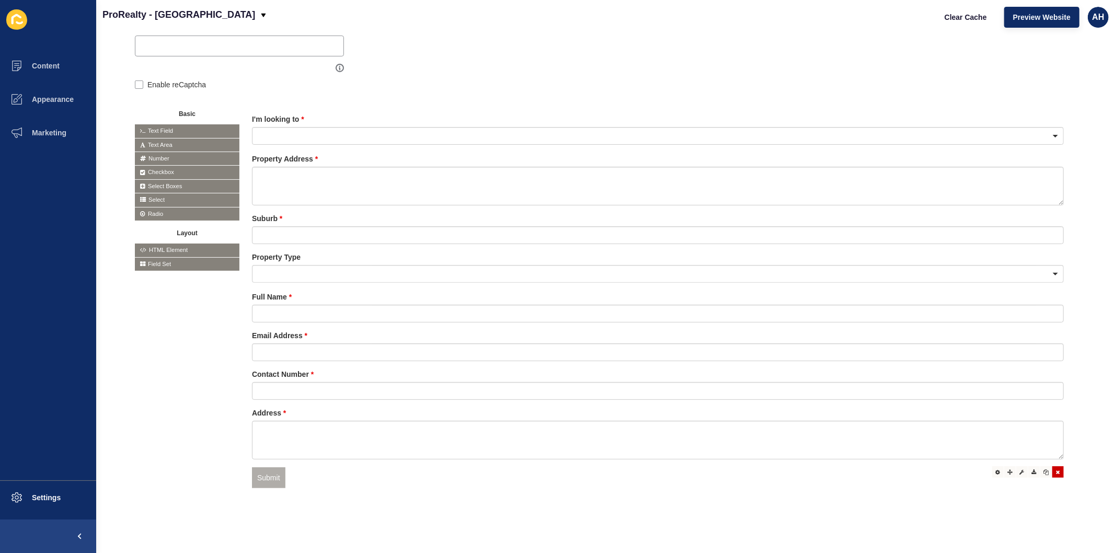
click at [1053, 466] on div at bounding box center [1059, 472] width 12 height 12
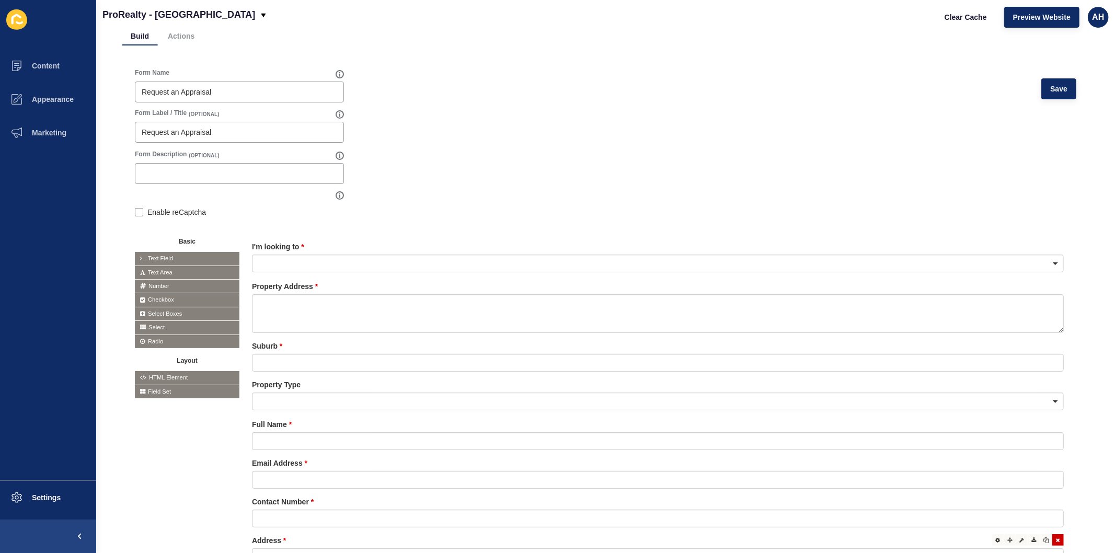
scroll to position [0, 0]
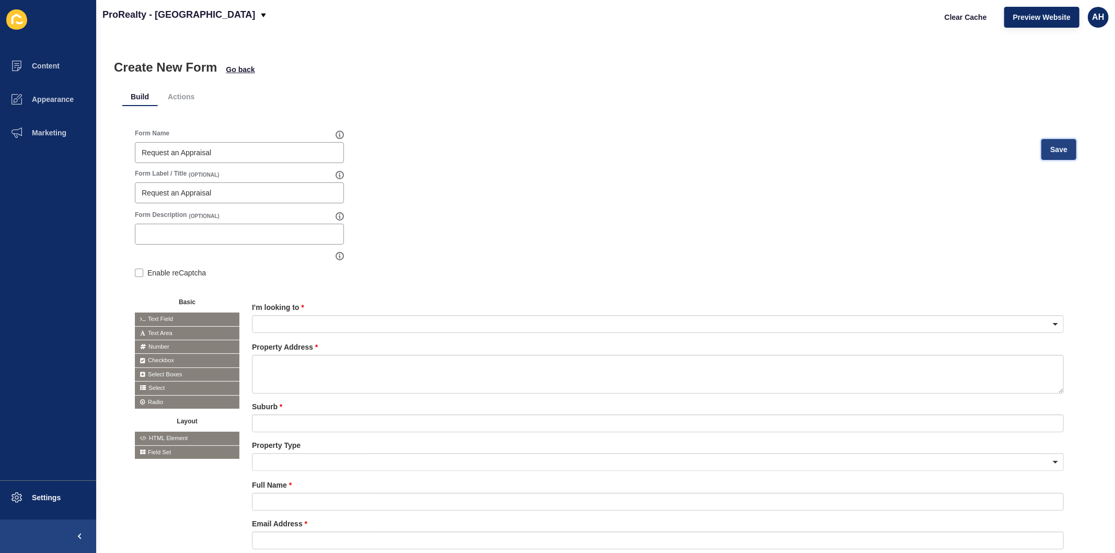
click at [1051, 151] on span "Save" at bounding box center [1059, 149] width 17 height 10
click at [244, 65] on span "Go back" at bounding box center [240, 69] width 29 height 10
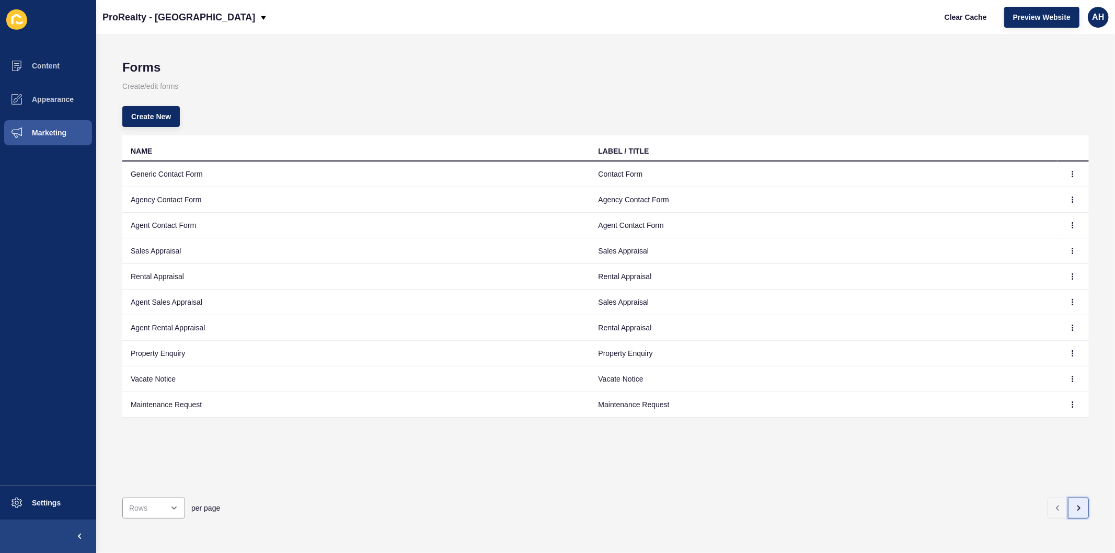
click at [1075, 504] on icon "button" at bounding box center [1079, 508] width 8 height 8
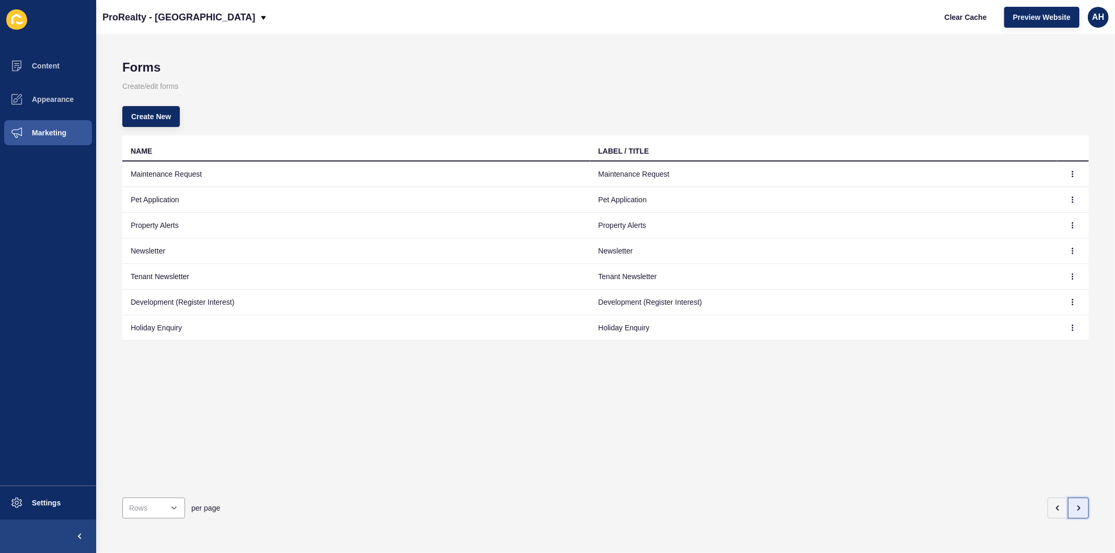
click at [1075, 504] on icon "button" at bounding box center [1079, 508] width 8 height 8
click at [1054, 504] on button "button" at bounding box center [1058, 508] width 21 height 21
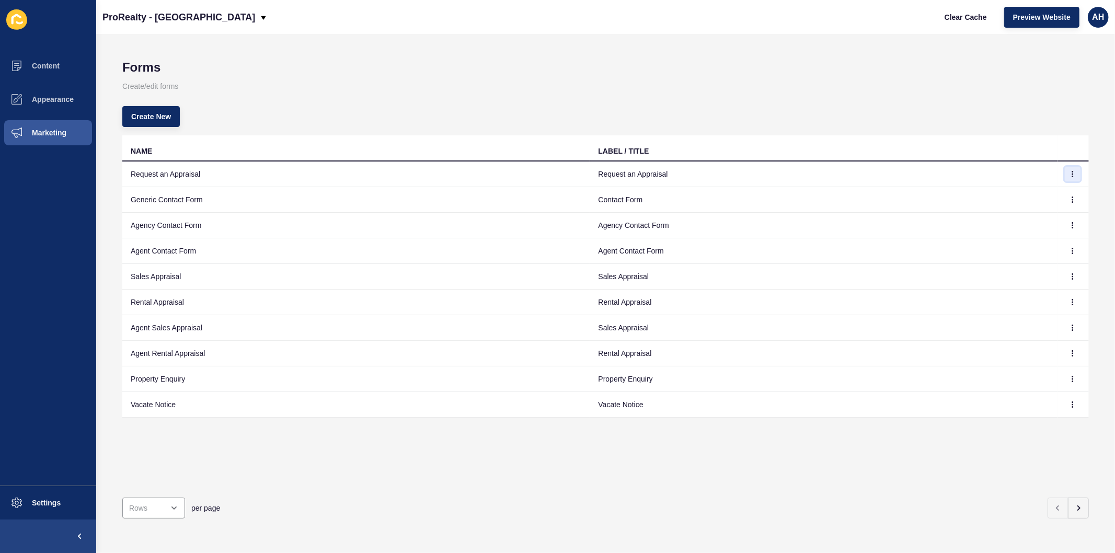
click at [1070, 176] on icon "button" at bounding box center [1073, 174] width 6 height 6
click at [1033, 192] on link "Edit" at bounding box center [1035, 194] width 73 height 23
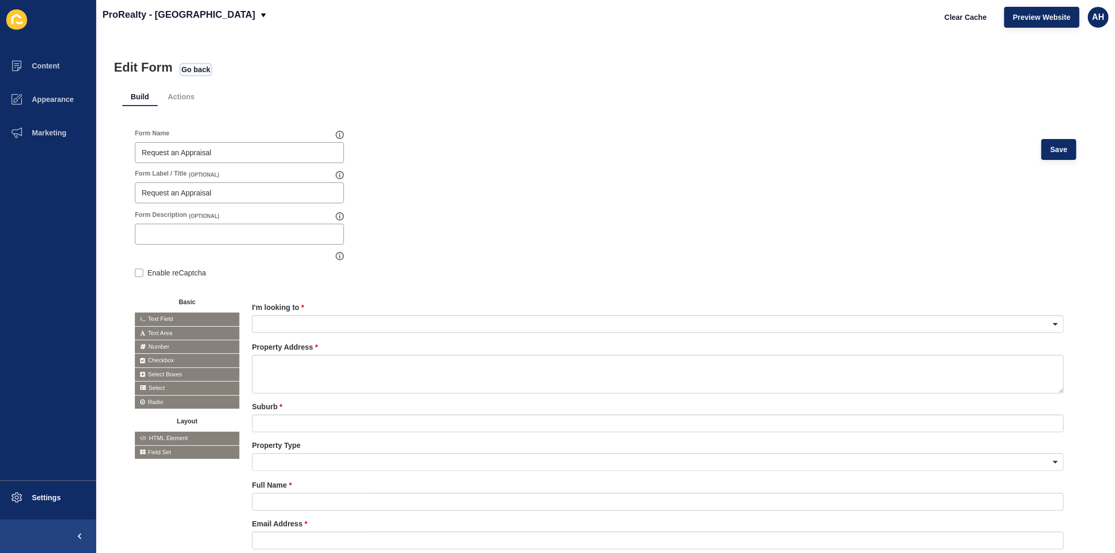
click at [192, 69] on span "Go back" at bounding box center [195, 69] width 29 height 10
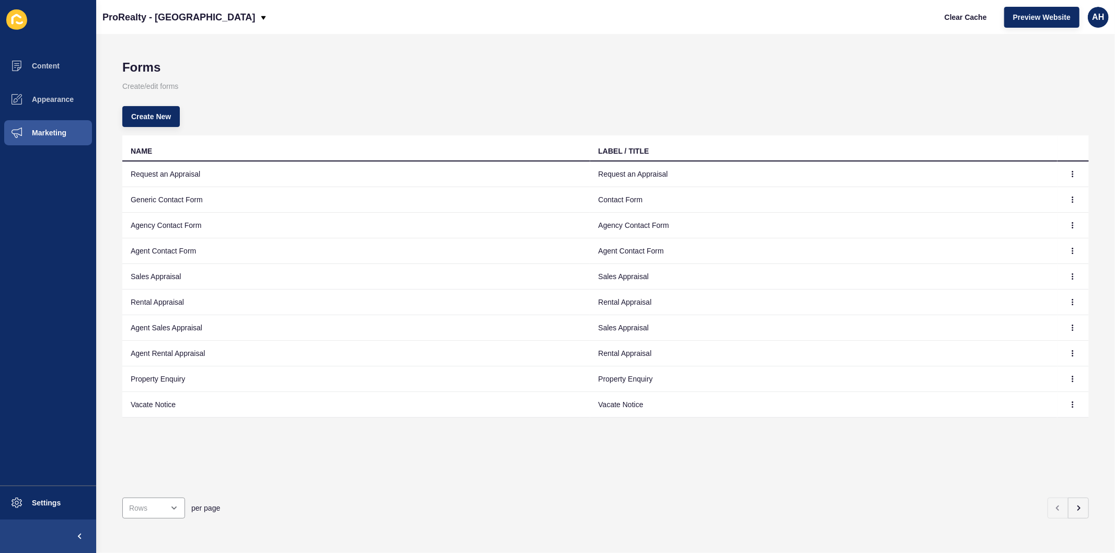
click at [398, 178] on td "Request an Appraisal" at bounding box center [356, 175] width 468 height 26
click at [50, 64] on span "Content" at bounding box center [28, 66] width 61 height 8
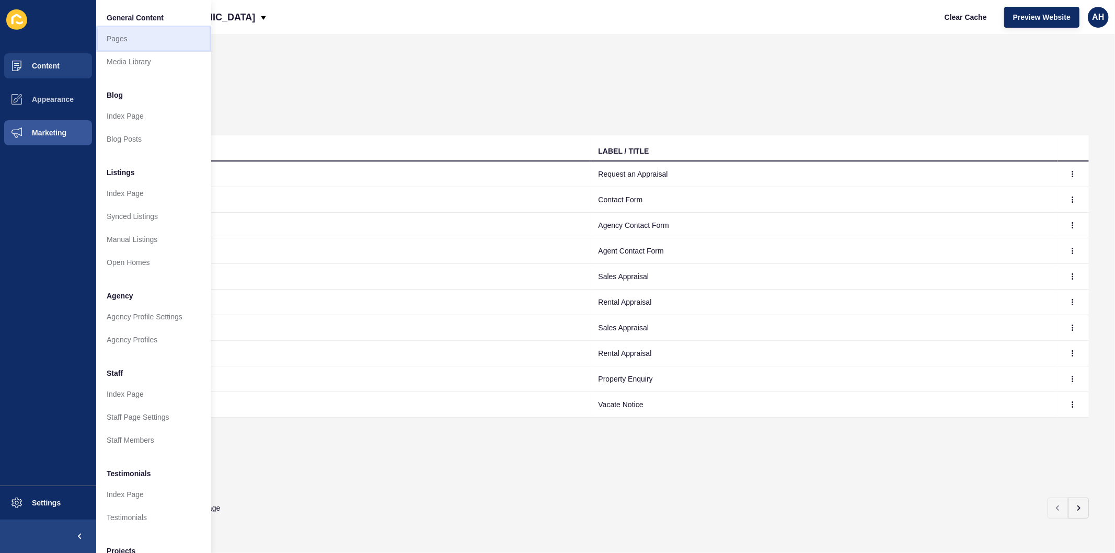
click at [136, 33] on link "Pages" at bounding box center [153, 38] width 115 height 23
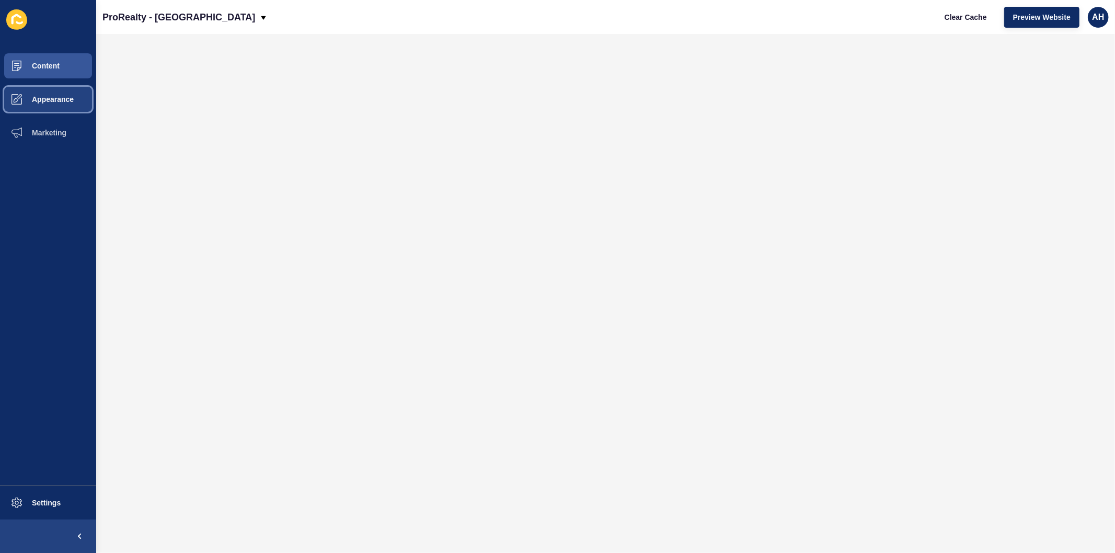
click at [42, 95] on span "Appearance" at bounding box center [35, 99] width 75 height 8
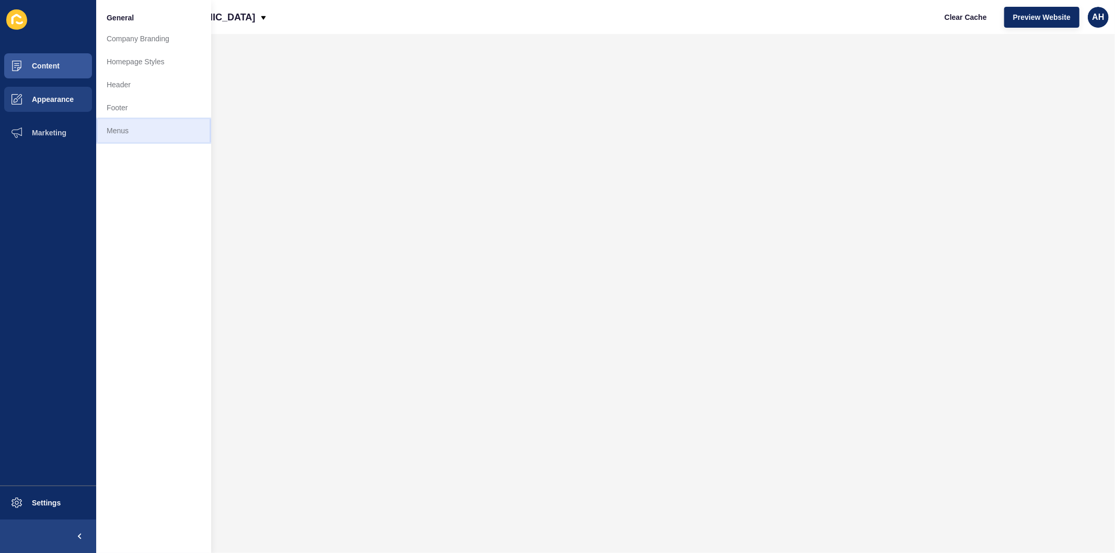
click at [131, 131] on link "Menus" at bounding box center [153, 130] width 115 height 23
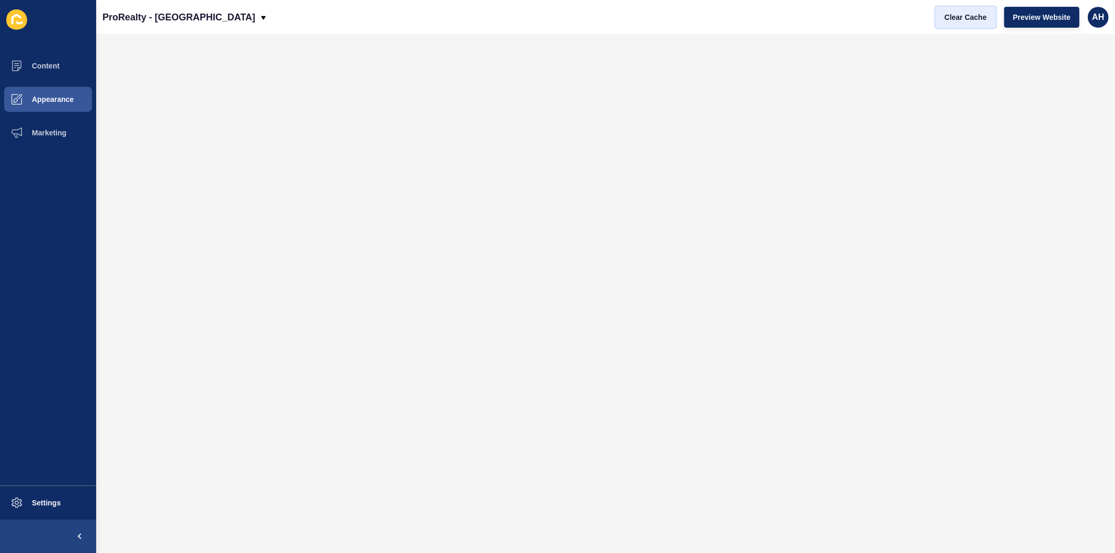
click at [953, 17] on span "Clear Cache" at bounding box center [966, 17] width 42 height 10
click at [38, 135] on span "Marketing" at bounding box center [32, 133] width 68 height 8
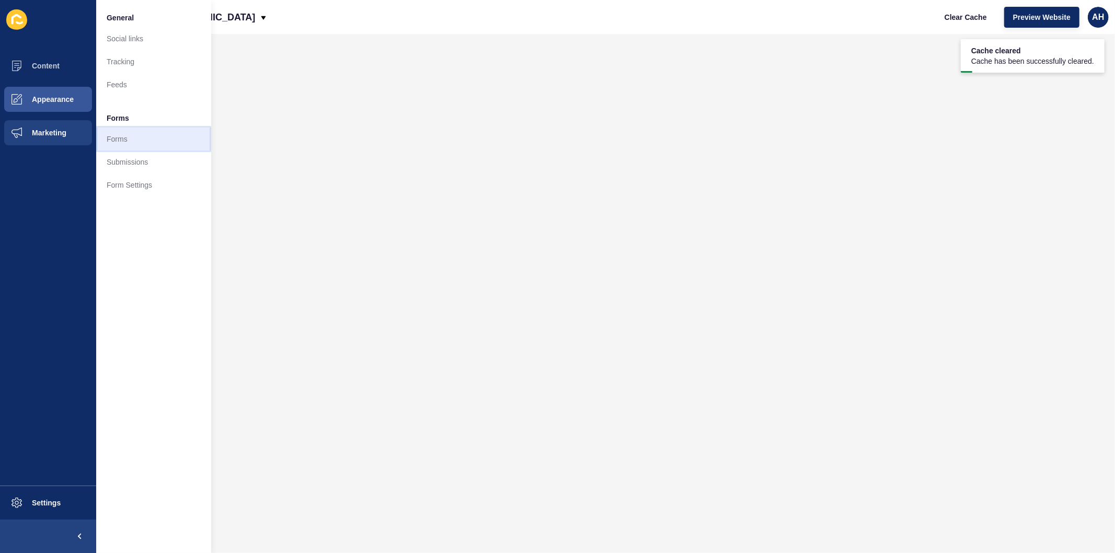
click at [101, 138] on link "Forms" at bounding box center [153, 139] width 115 height 23
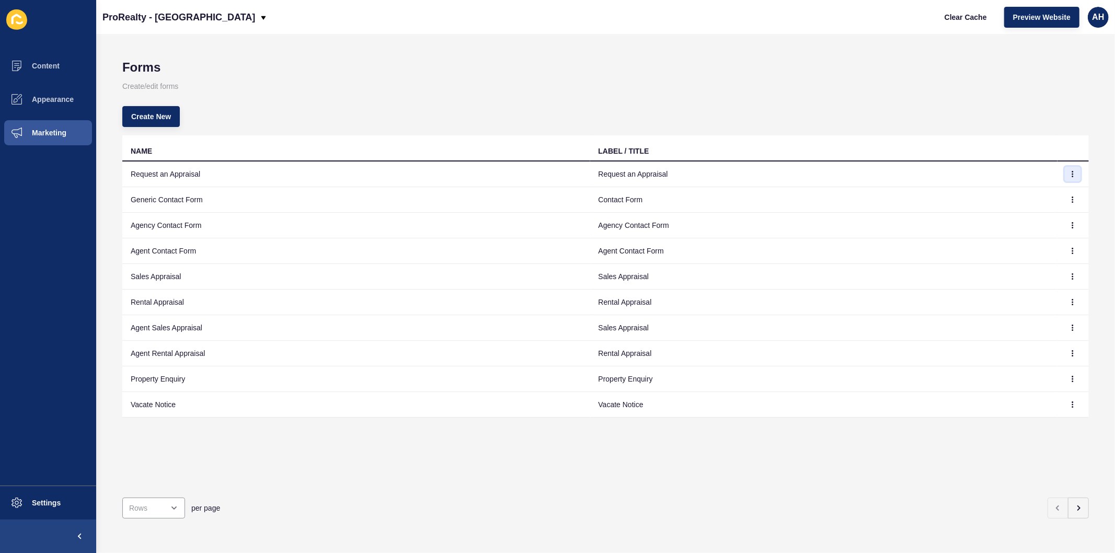
click at [1065, 169] on button "button" at bounding box center [1073, 174] width 16 height 15
click at [1029, 190] on link "Edit" at bounding box center [1035, 194] width 73 height 23
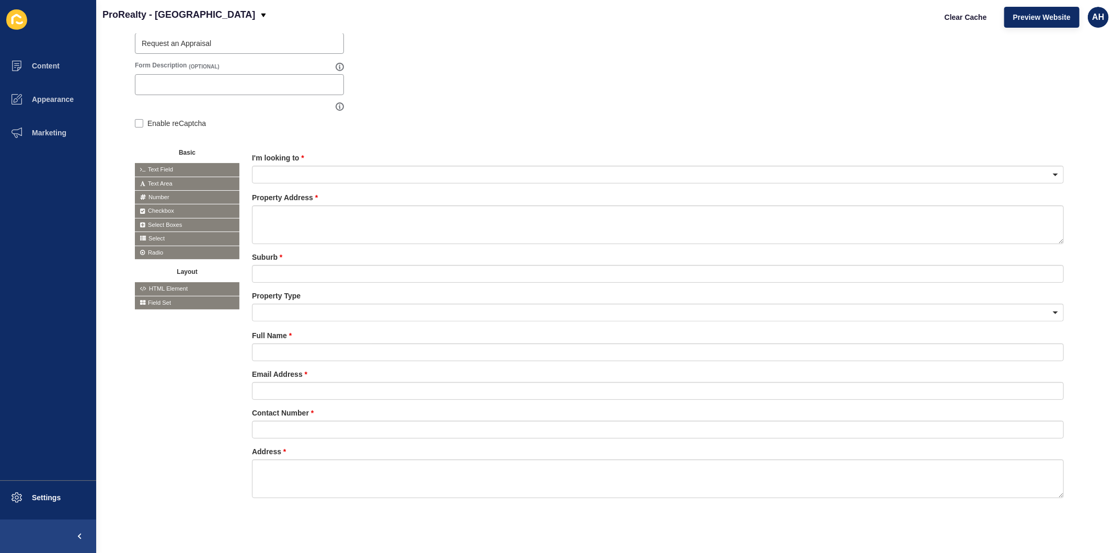
scroll to position [166, 0]
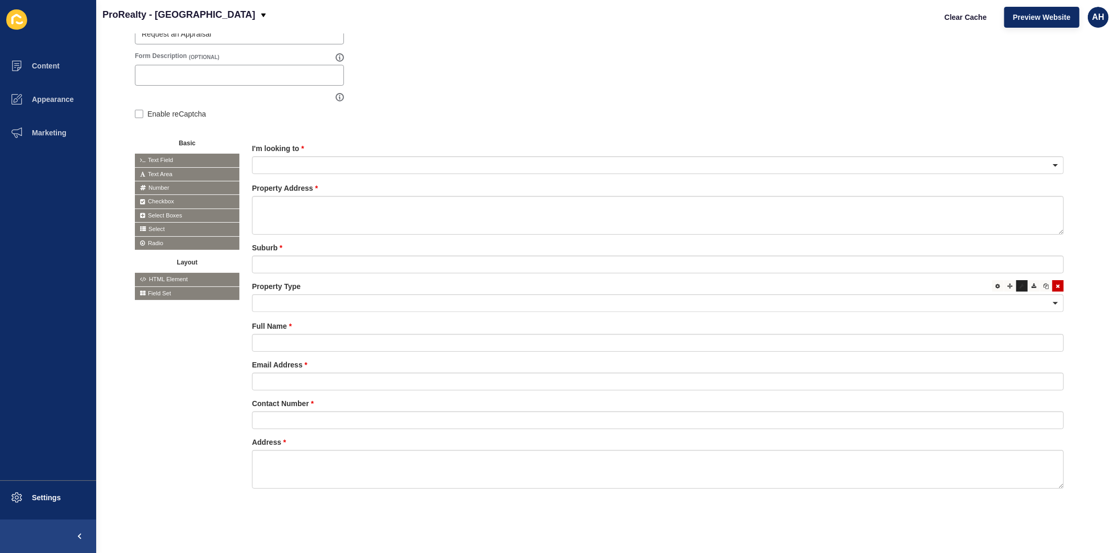
click at [1020, 283] on icon at bounding box center [1022, 285] width 5 height 5
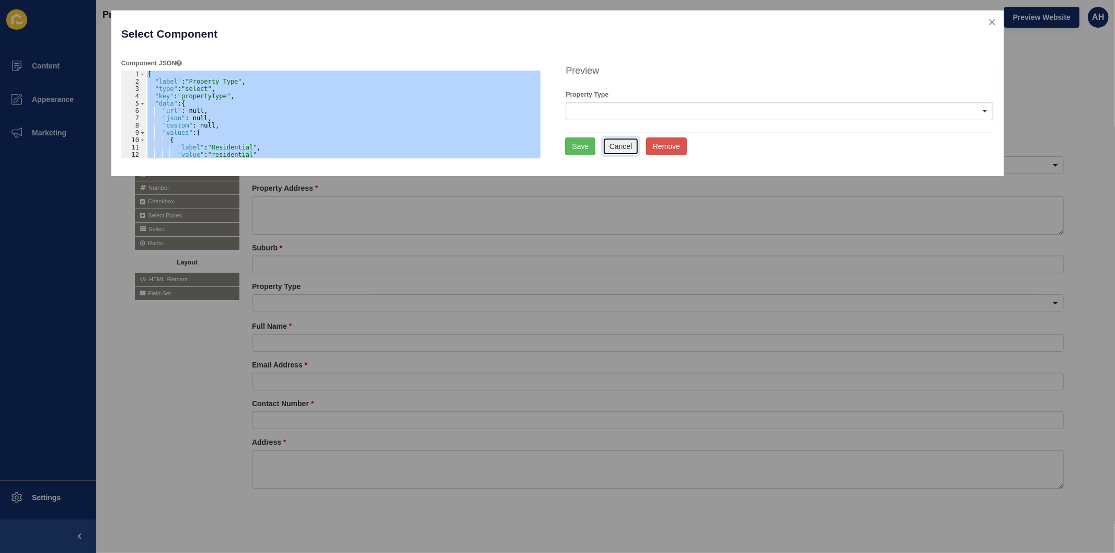
click at [624, 147] on button "Cancel" at bounding box center [621, 147] width 37 height 18
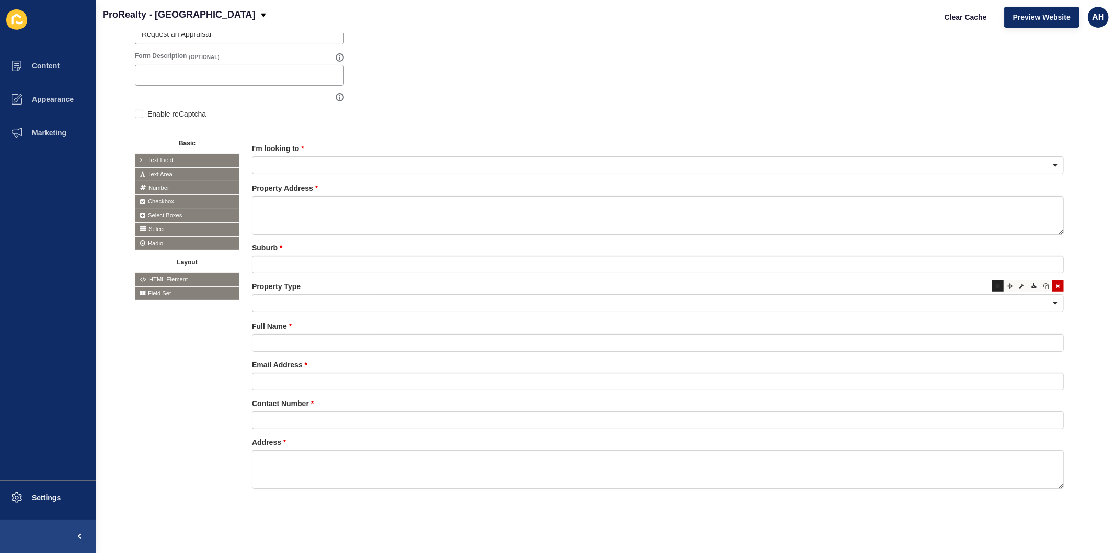
click at [992, 281] on div at bounding box center [998, 286] width 12 height 12
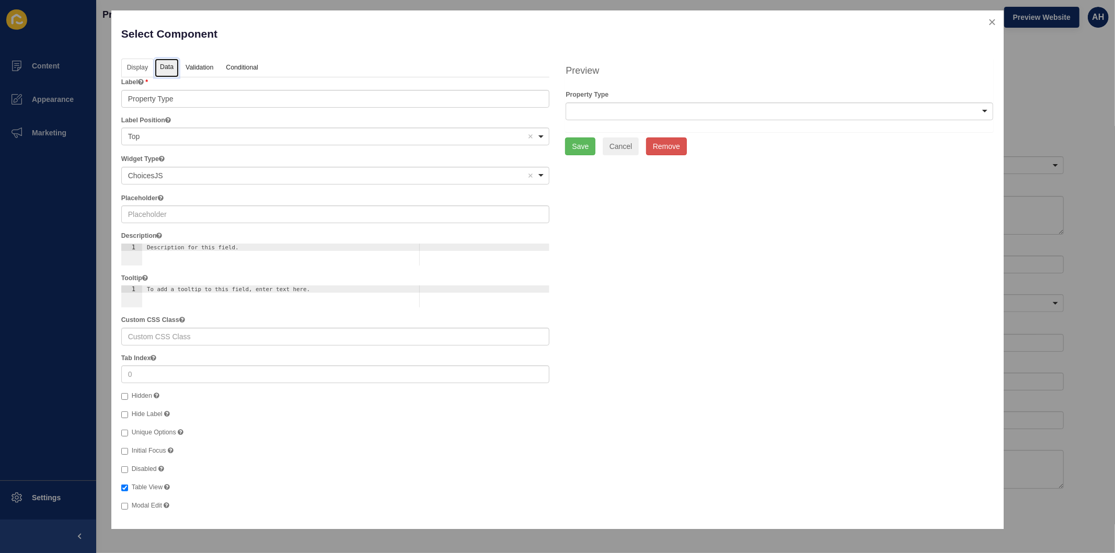
click at [166, 65] on link "Data" at bounding box center [167, 68] width 24 height 19
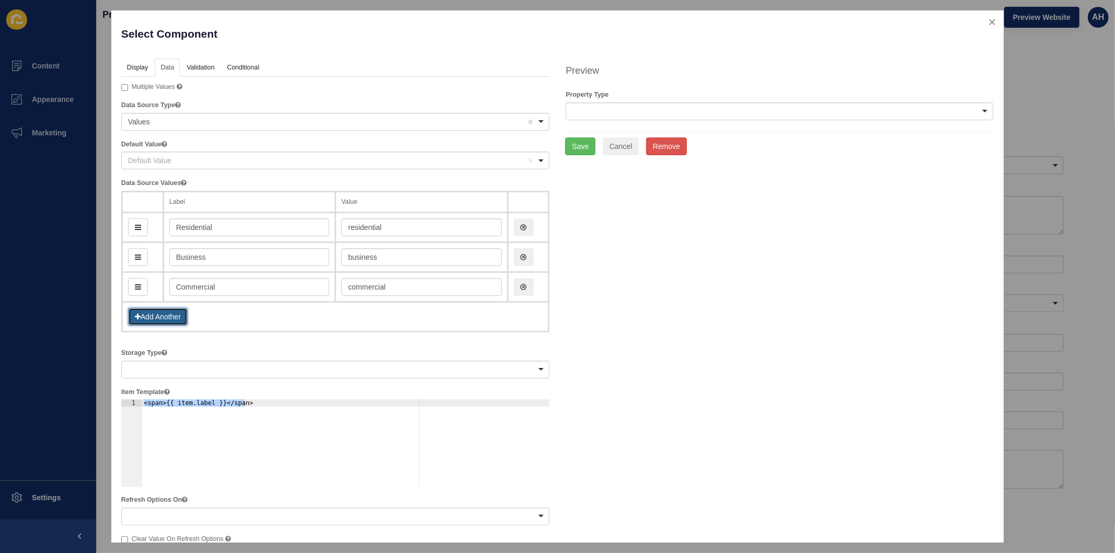
click at [162, 311] on button "Add Another" at bounding box center [158, 317] width 60 height 18
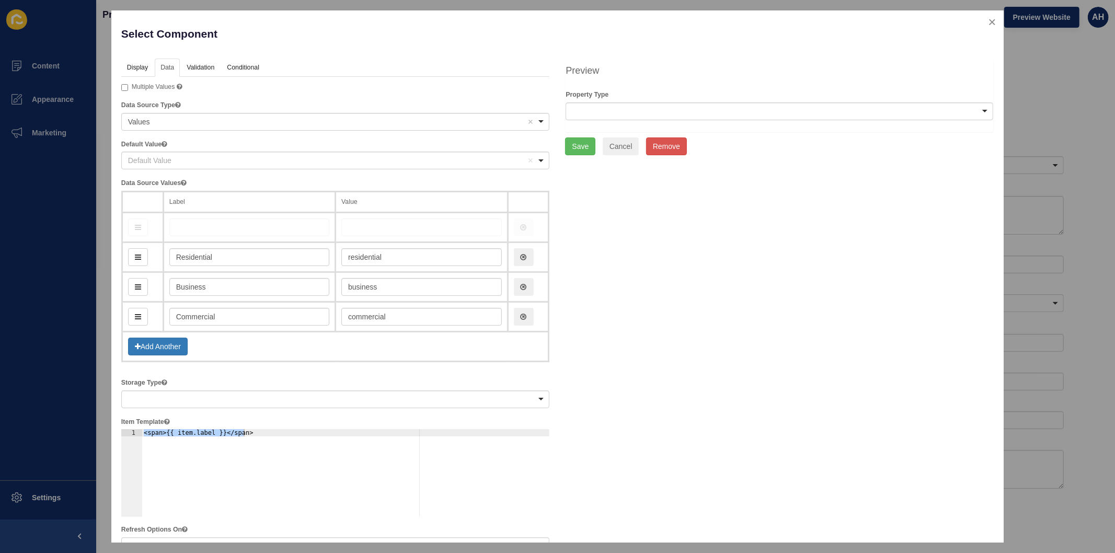
drag, startPoint x: 139, startPoint y: 316, endPoint x: 142, endPoint y: 222, distance: 94.7
click at [576, 148] on button "Save" at bounding box center [580, 147] width 30 height 18
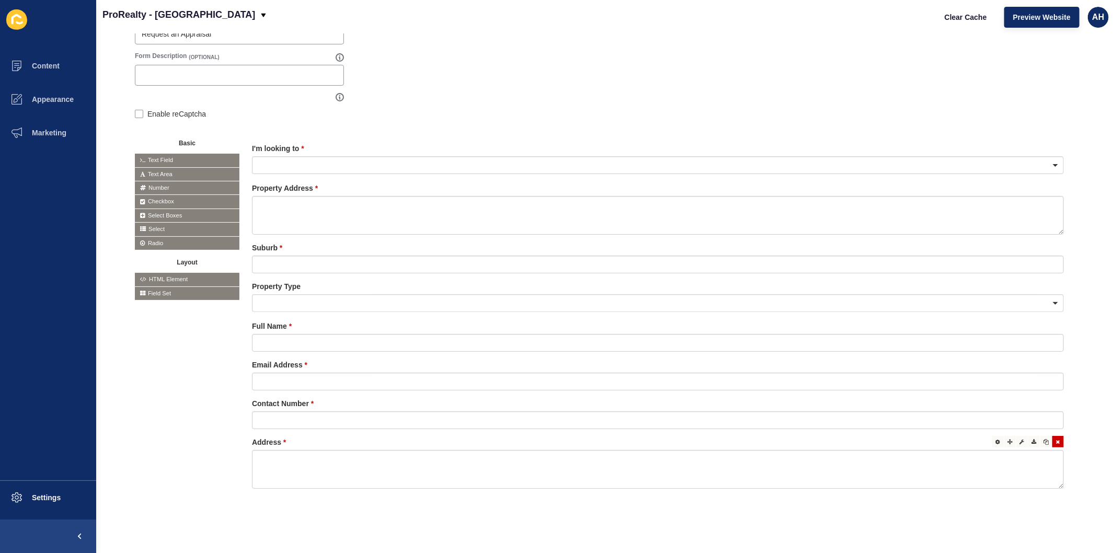
scroll to position [108, 0]
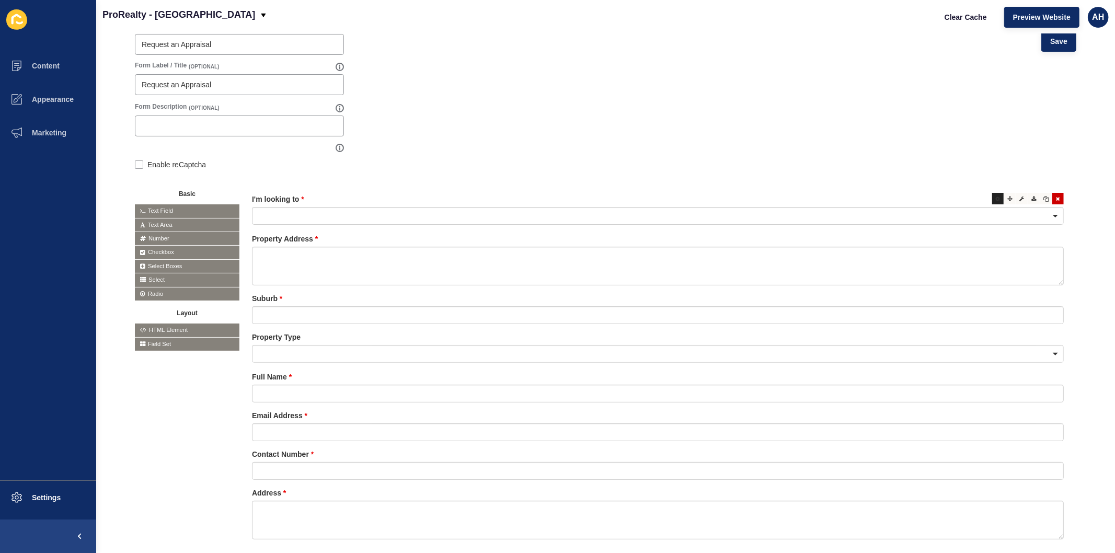
click at [992, 197] on div at bounding box center [998, 199] width 12 height 12
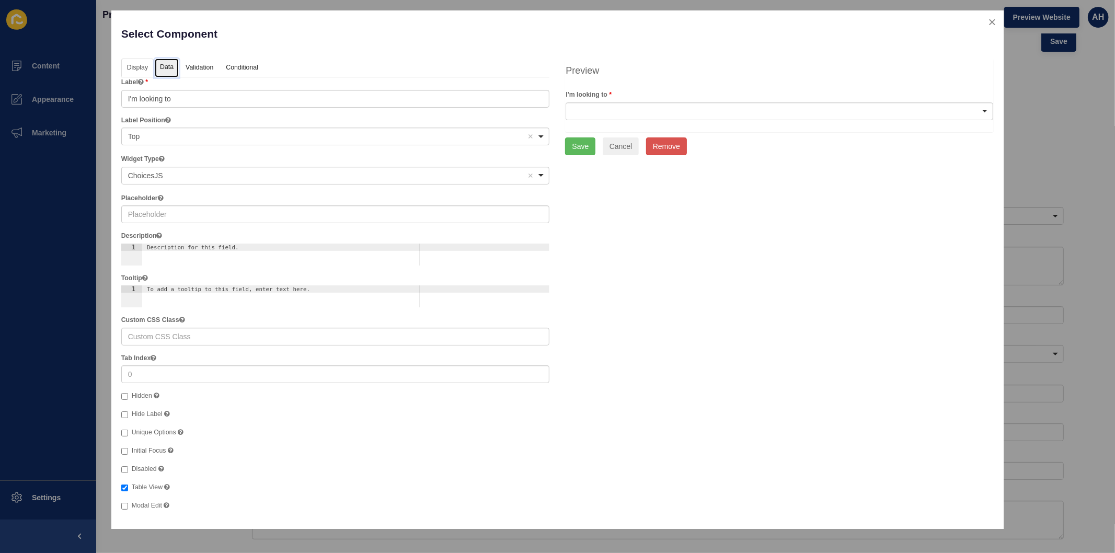
click at [165, 67] on link "Data" at bounding box center [167, 68] width 24 height 19
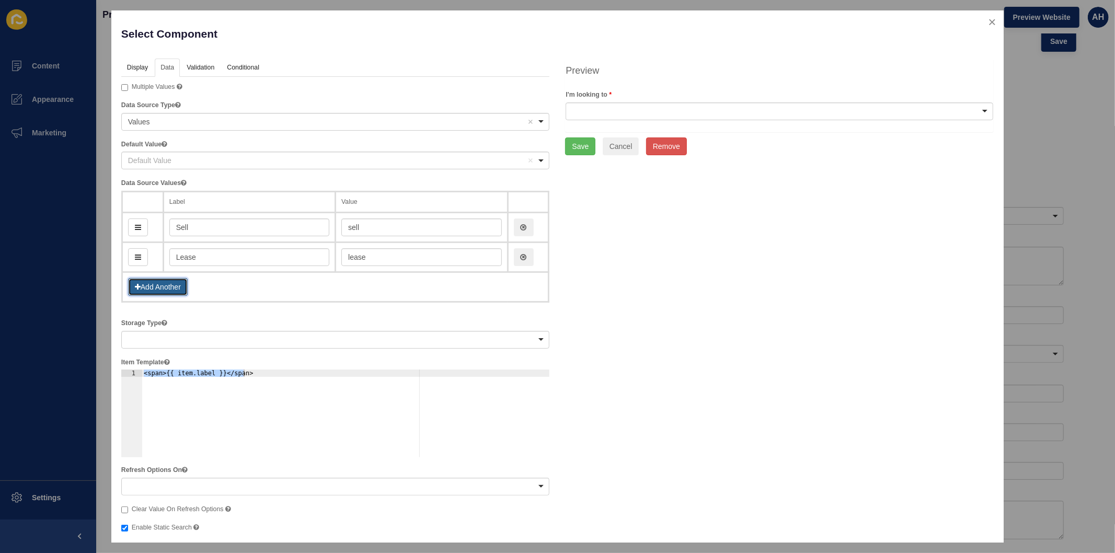
click at [147, 286] on button "Add Another" at bounding box center [158, 287] width 60 height 18
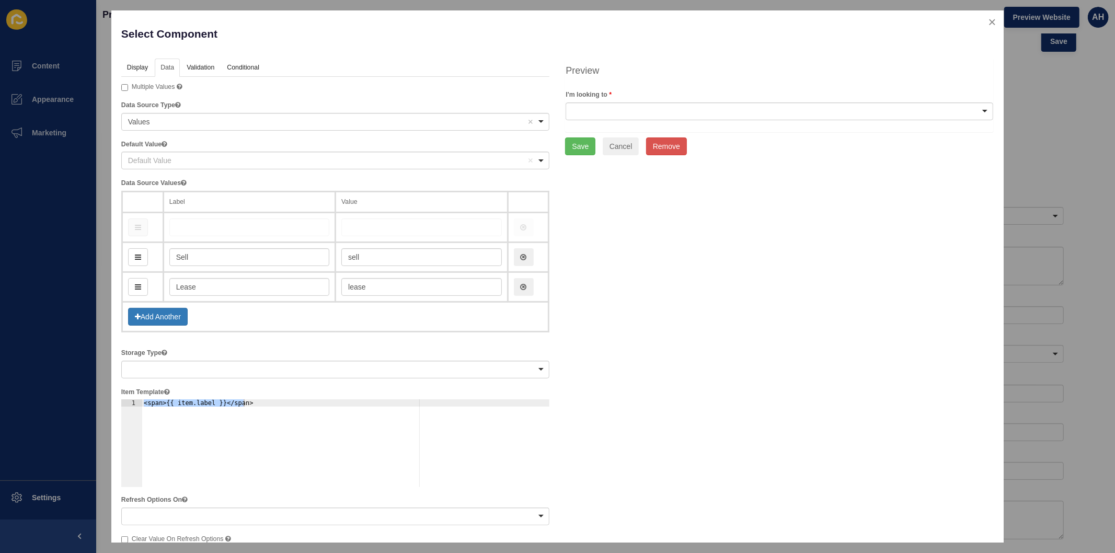
drag, startPoint x: 137, startPoint y: 287, endPoint x: 139, endPoint y: 221, distance: 65.9
click at [574, 145] on button "Save" at bounding box center [580, 147] width 30 height 18
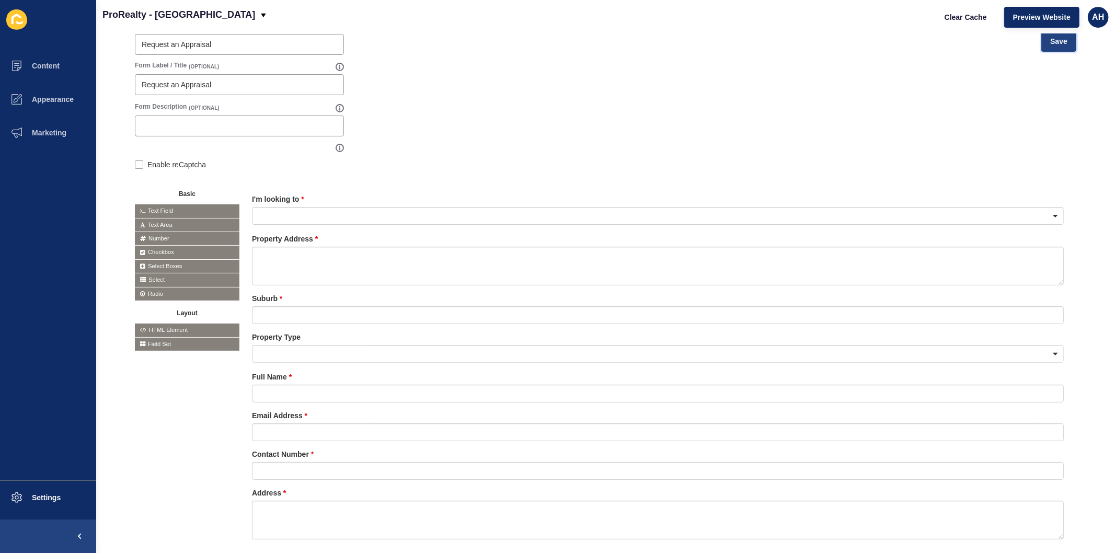
click at [1050, 45] on button "Save" at bounding box center [1059, 41] width 35 height 21
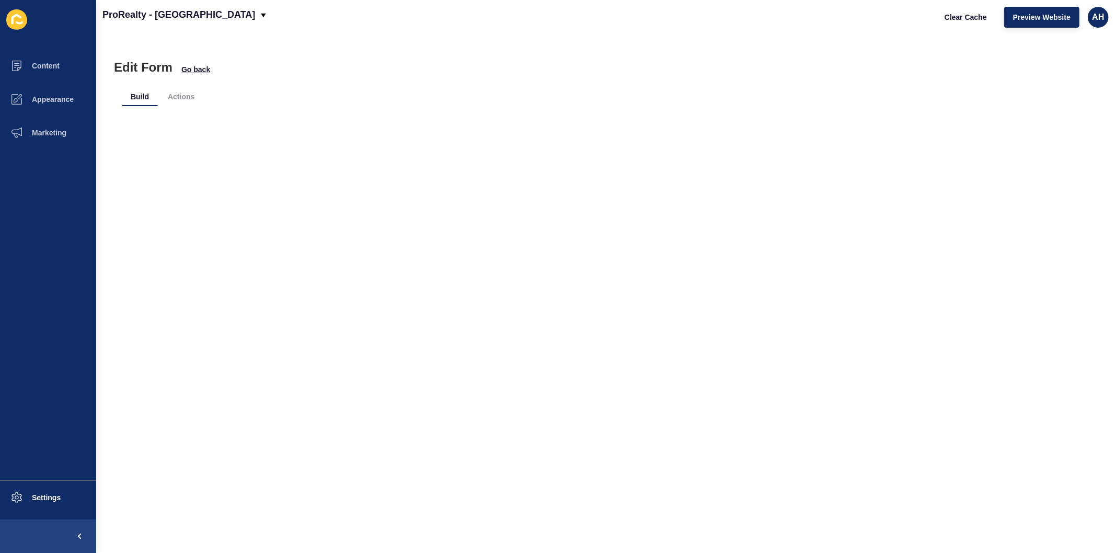
scroll to position [0, 0]
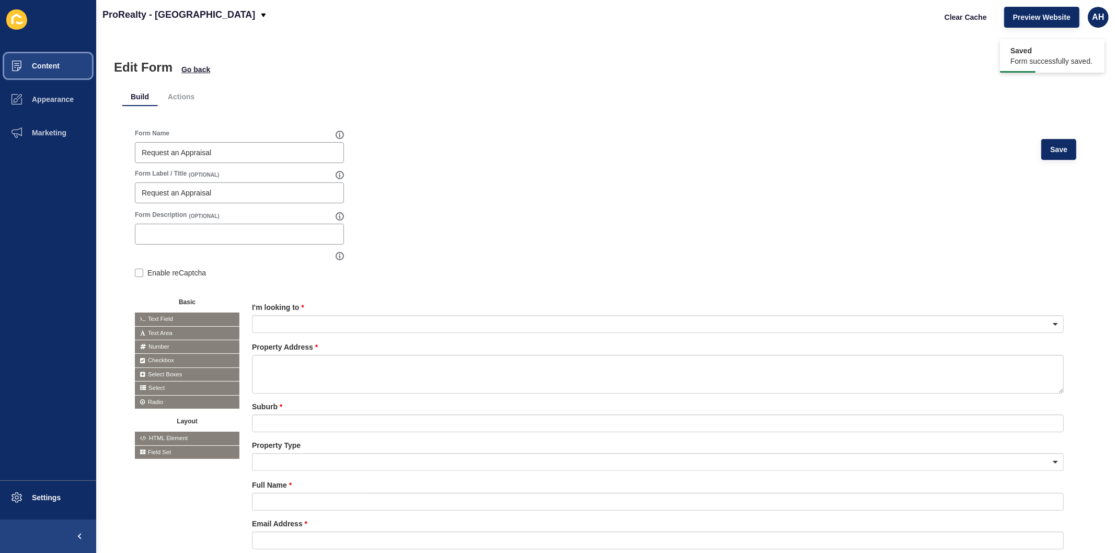
click at [39, 66] on span "Content" at bounding box center [28, 66] width 61 height 8
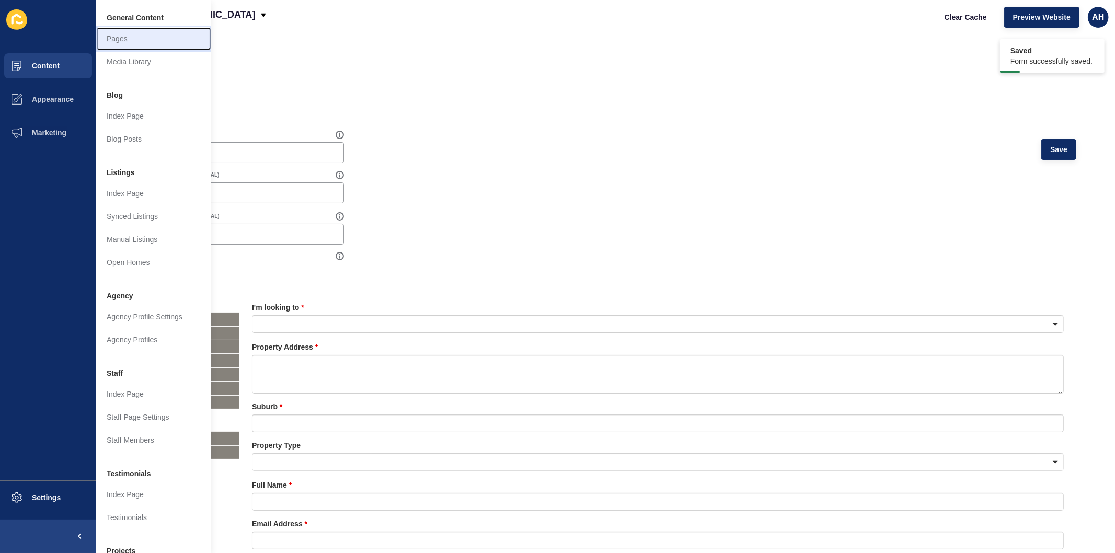
click at [109, 37] on link "Pages" at bounding box center [153, 38] width 115 height 23
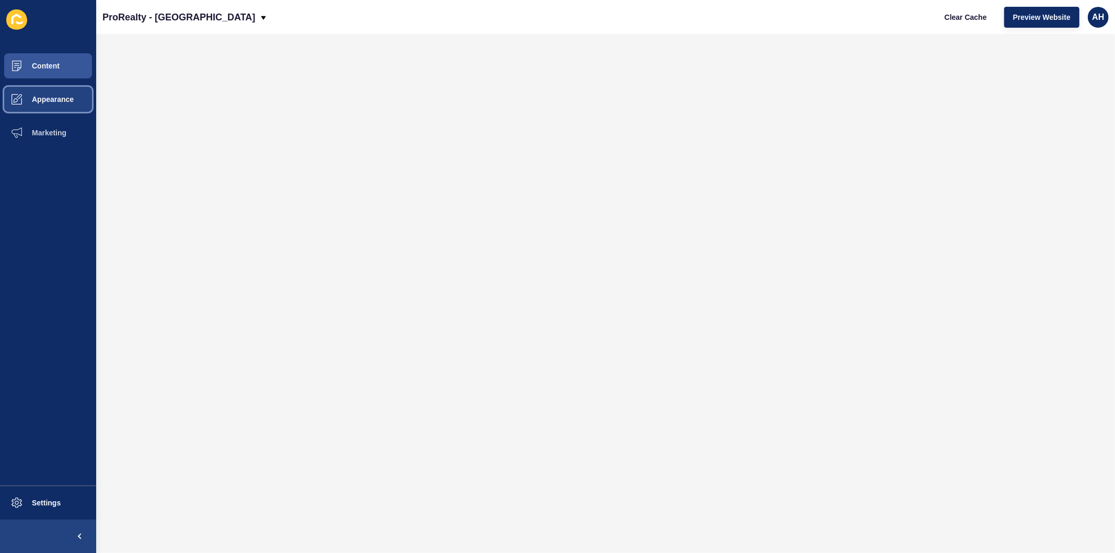
click at [50, 101] on span "Appearance" at bounding box center [35, 99] width 75 height 8
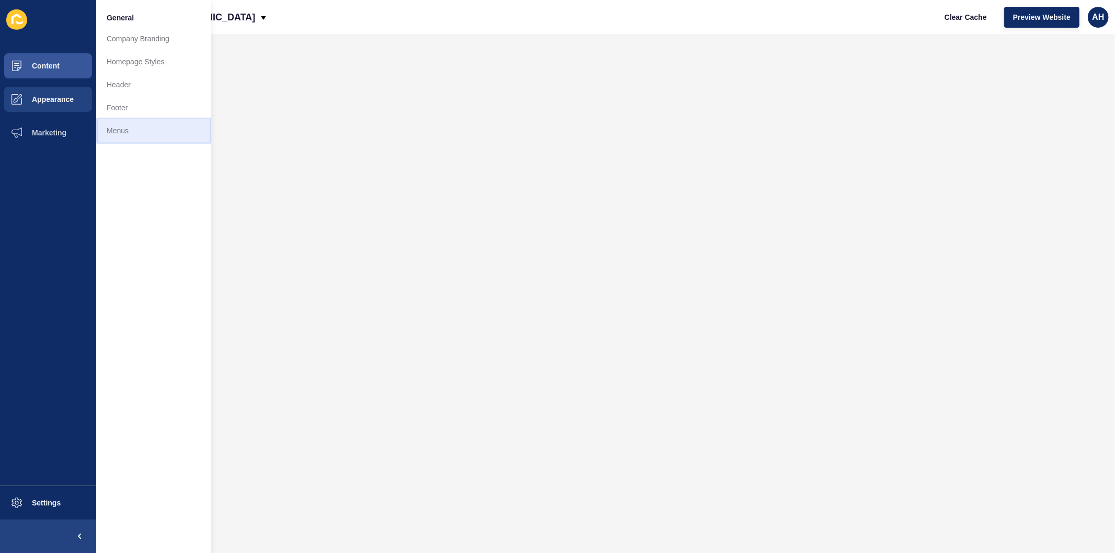
click at [143, 132] on link "Menus" at bounding box center [153, 130] width 115 height 23
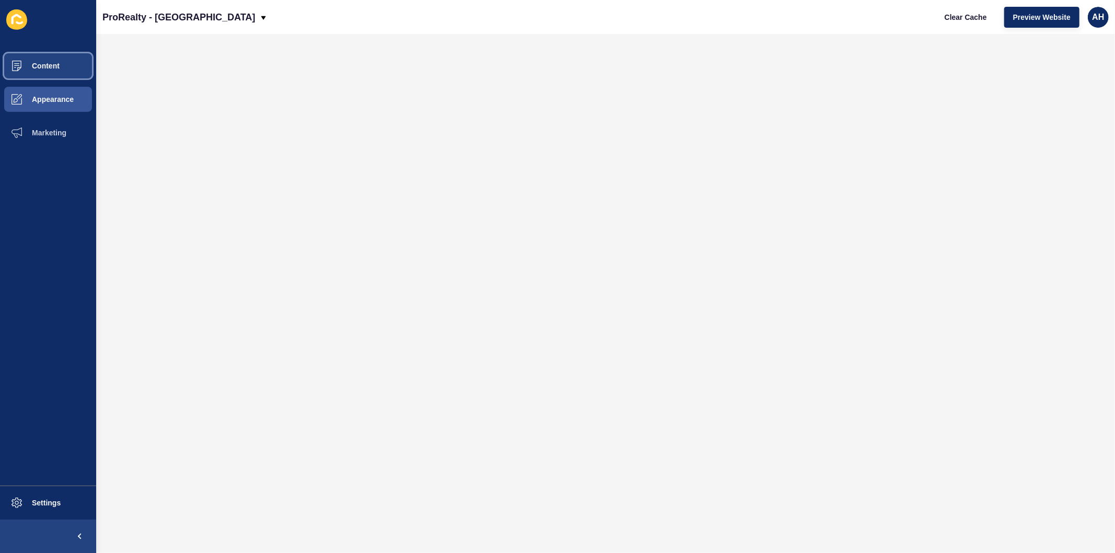
click at [39, 55] on button "Content" at bounding box center [48, 65] width 96 height 33
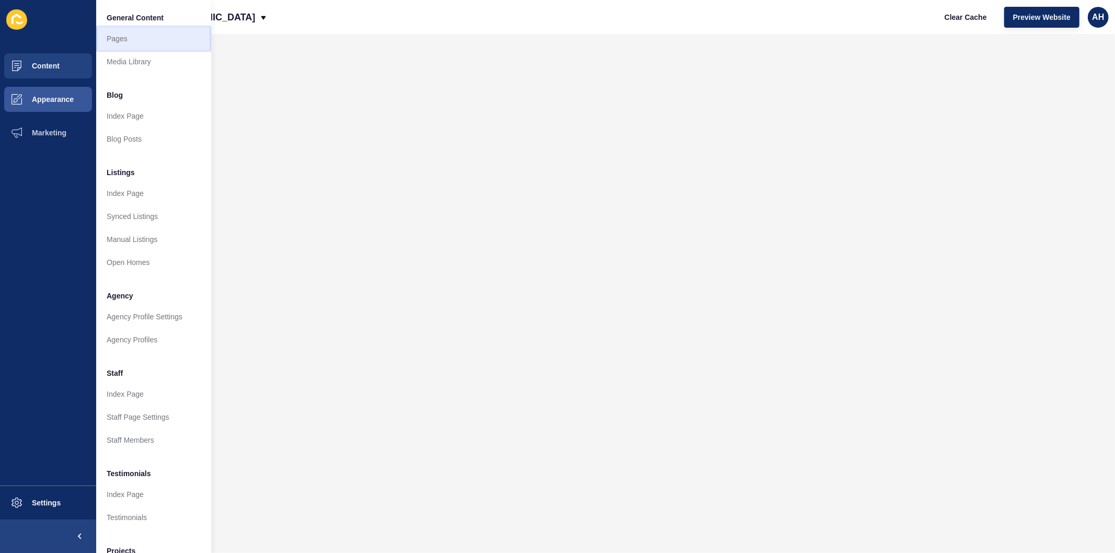
click at [118, 37] on link "Pages" at bounding box center [153, 38] width 115 height 23
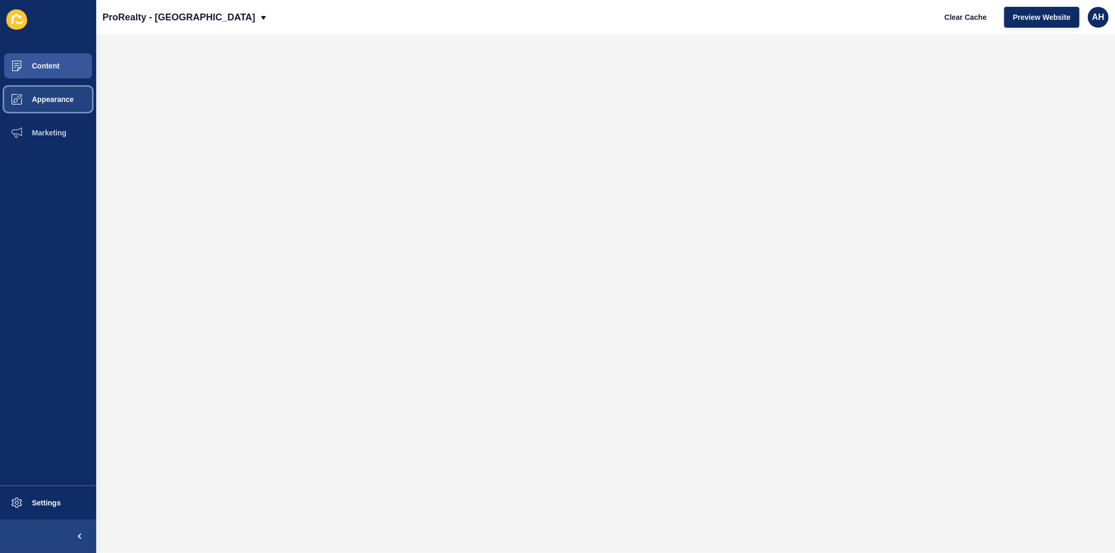
click at [48, 100] on span "Appearance" at bounding box center [35, 99] width 75 height 8
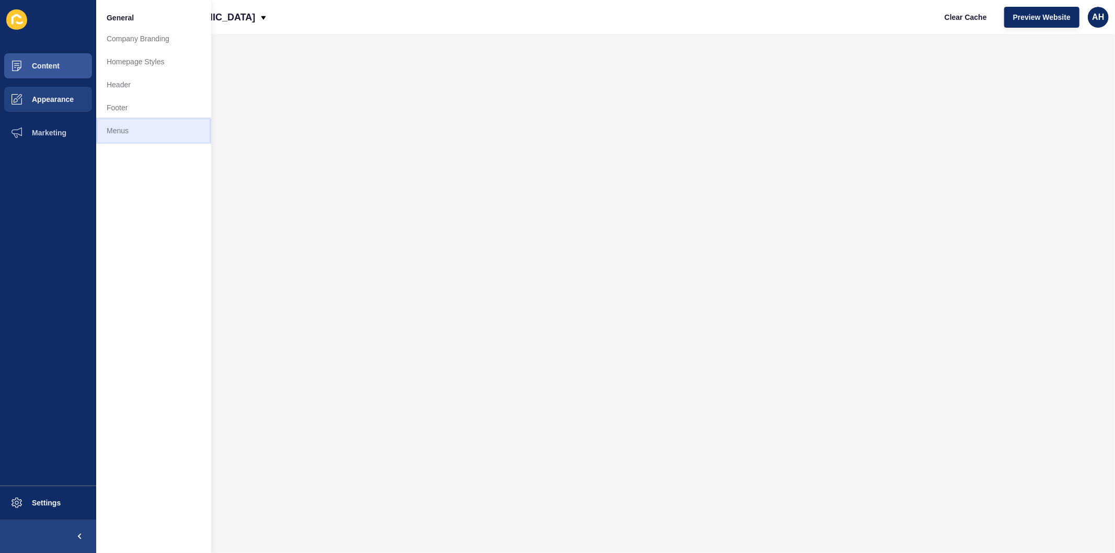
click at [133, 135] on link "Menus" at bounding box center [153, 130] width 115 height 23
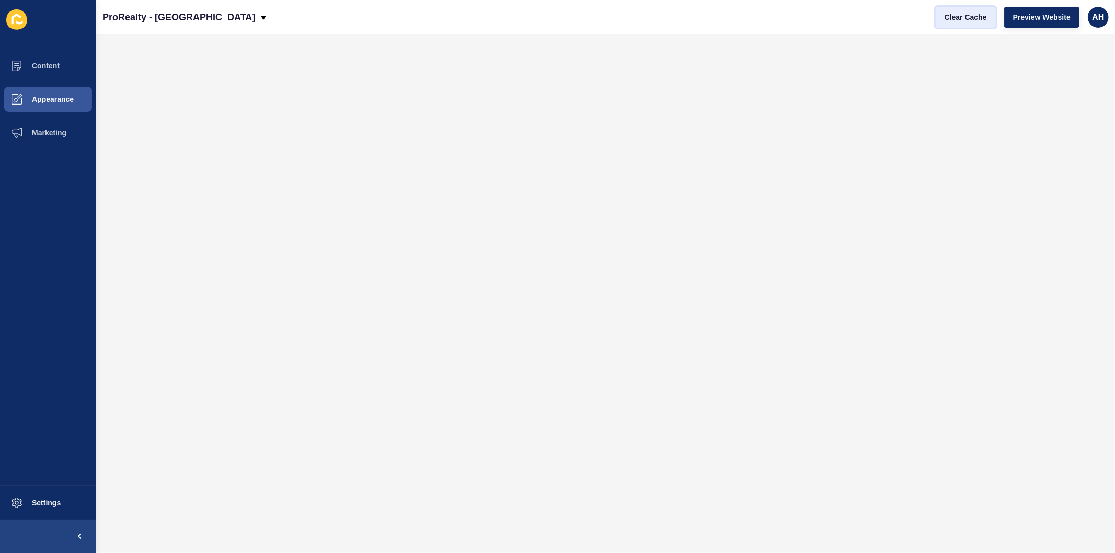
click at [967, 17] on span "Clear Cache" at bounding box center [966, 17] width 42 height 10
click at [37, 55] on button "Content" at bounding box center [48, 65] width 96 height 33
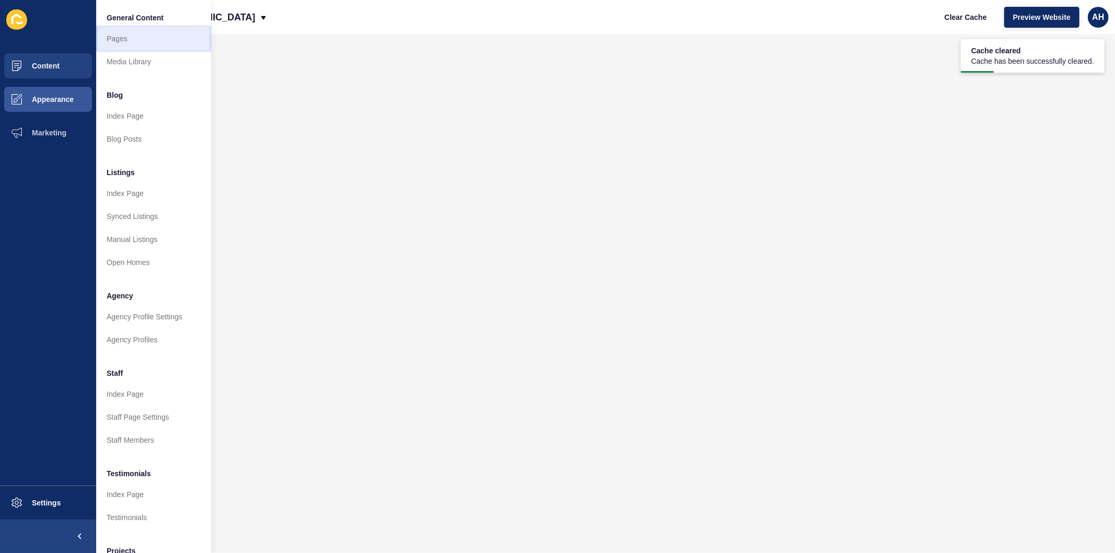
click at [111, 40] on link "Pages" at bounding box center [153, 38] width 115 height 23
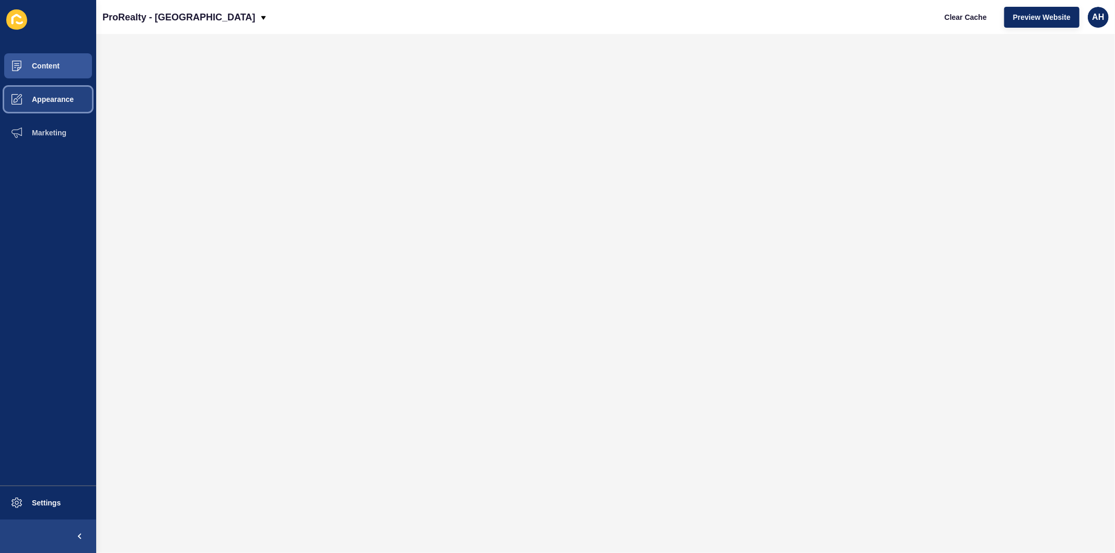
click at [46, 95] on span "Appearance" at bounding box center [35, 99] width 75 height 8
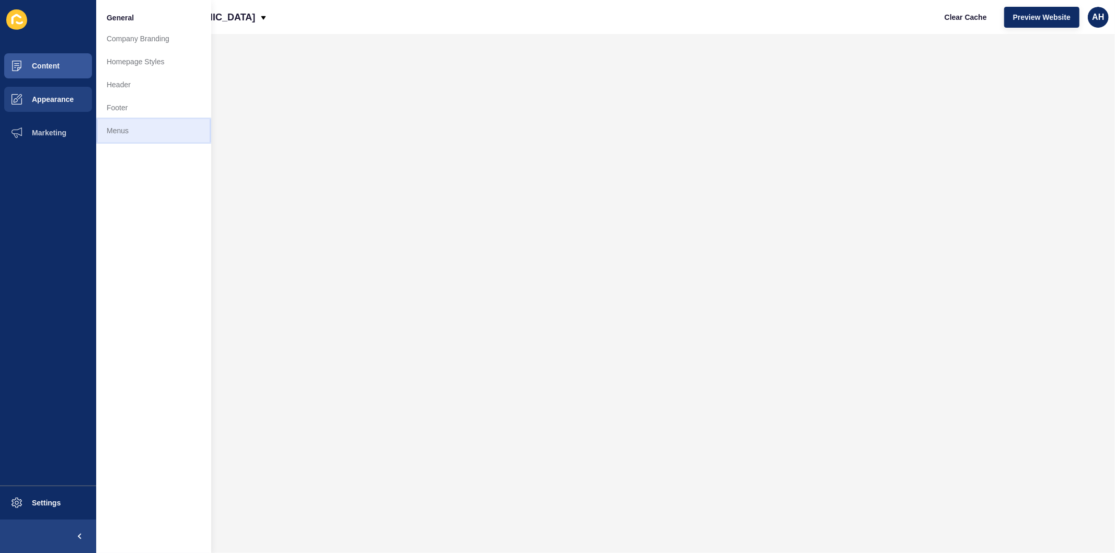
click at [125, 132] on link "Menus" at bounding box center [153, 130] width 115 height 23
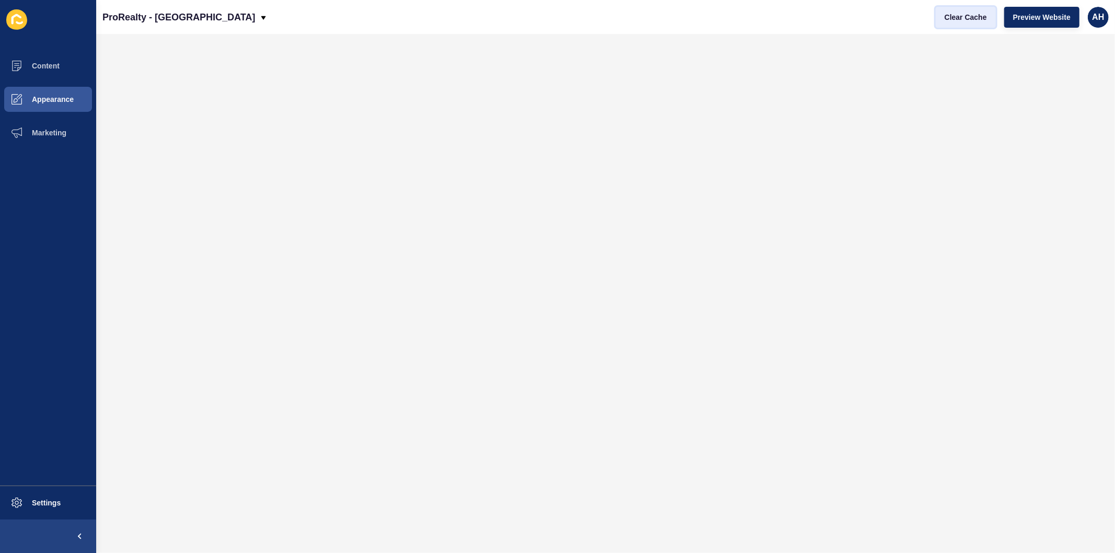
click at [958, 18] on span "Clear Cache" at bounding box center [966, 17] width 42 height 10
click at [45, 67] on span "Content" at bounding box center [28, 66] width 61 height 8
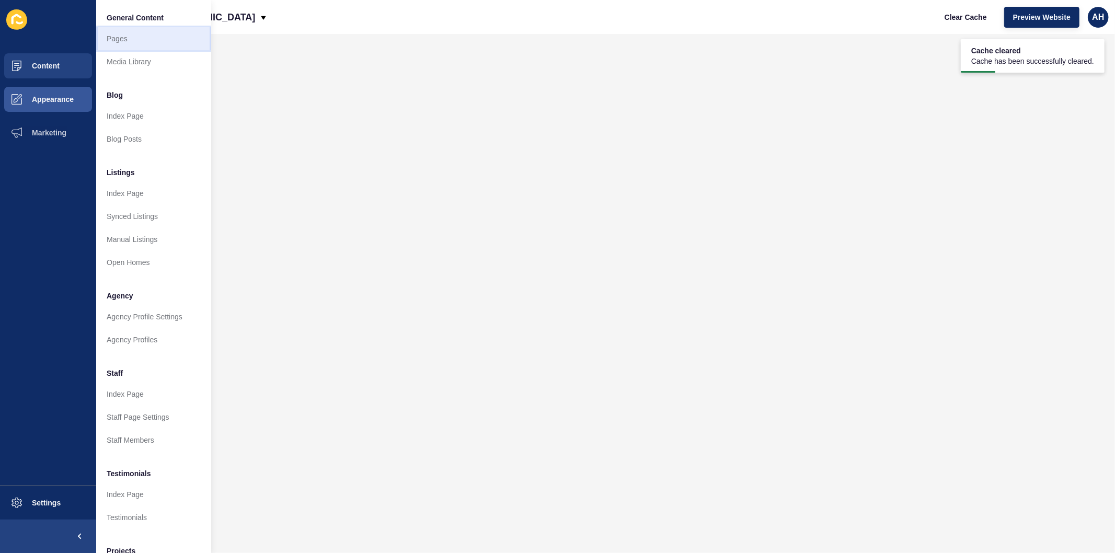
drag, startPoint x: 110, startPoint y: 35, endPoint x: 110, endPoint y: 42, distance: 7.3
click at [110, 35] on link "Pages" at bounding box center [153, 38] width 115 height 23
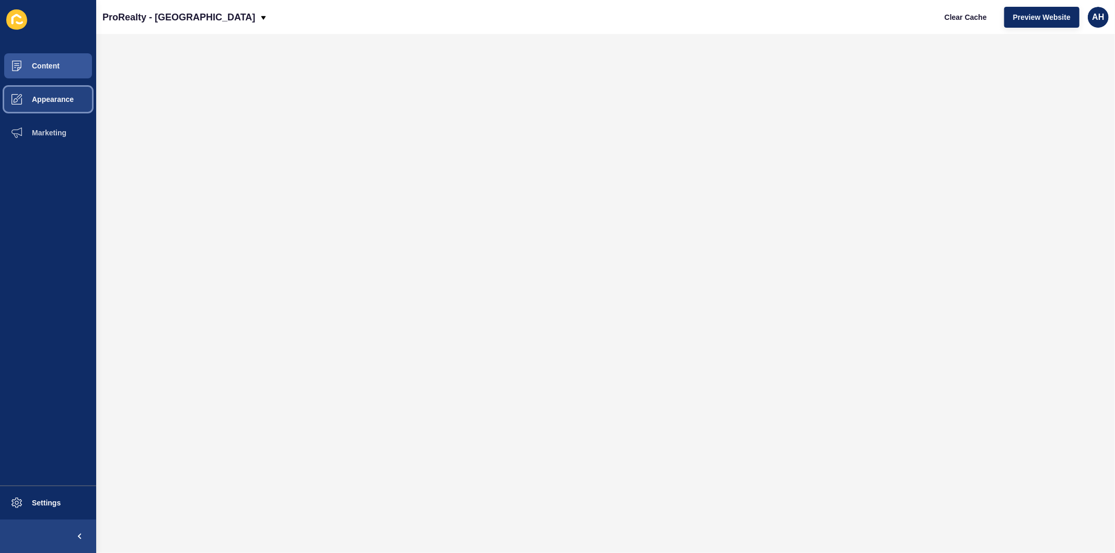
click at [47, 93] on button "Appearance" at bounding box center [48, 99] width 96 height 33
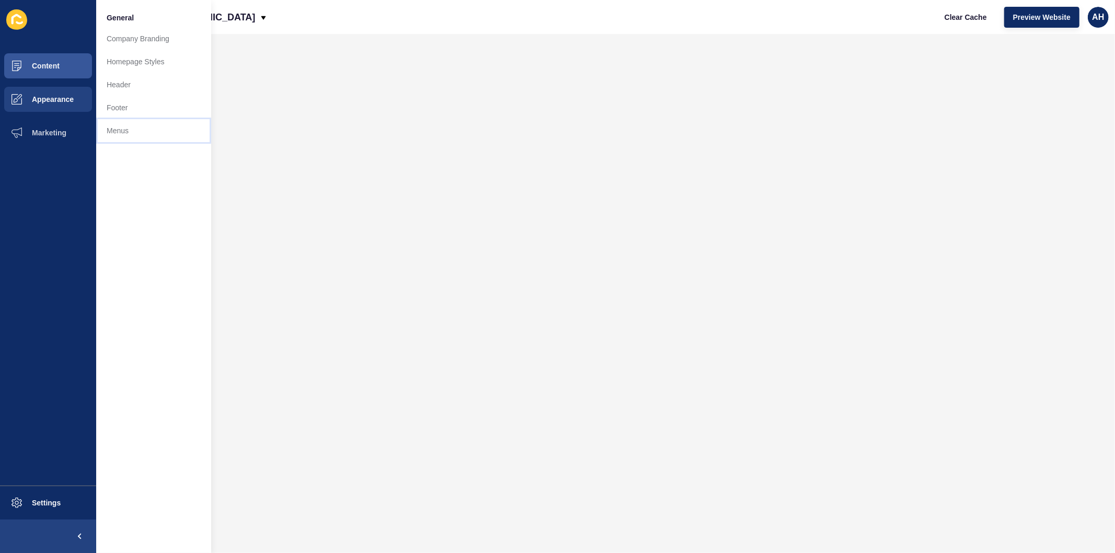
click at [124, 131] on link "Menus" at bounding box center [153, 130] width 115 height 23
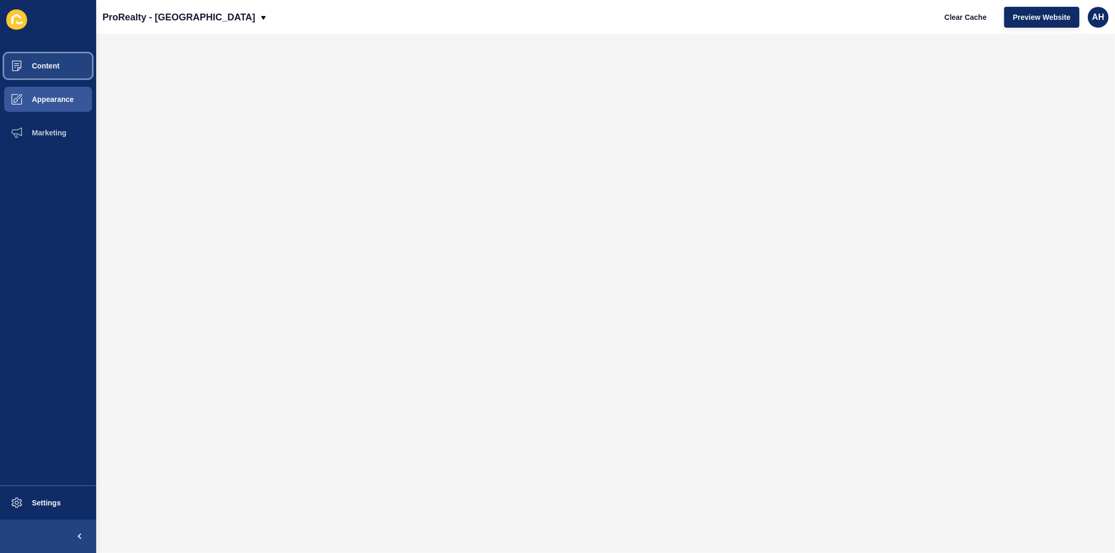
click at [54, 64] on span "Content" at bounding box center [28, 66] width 61 height 8
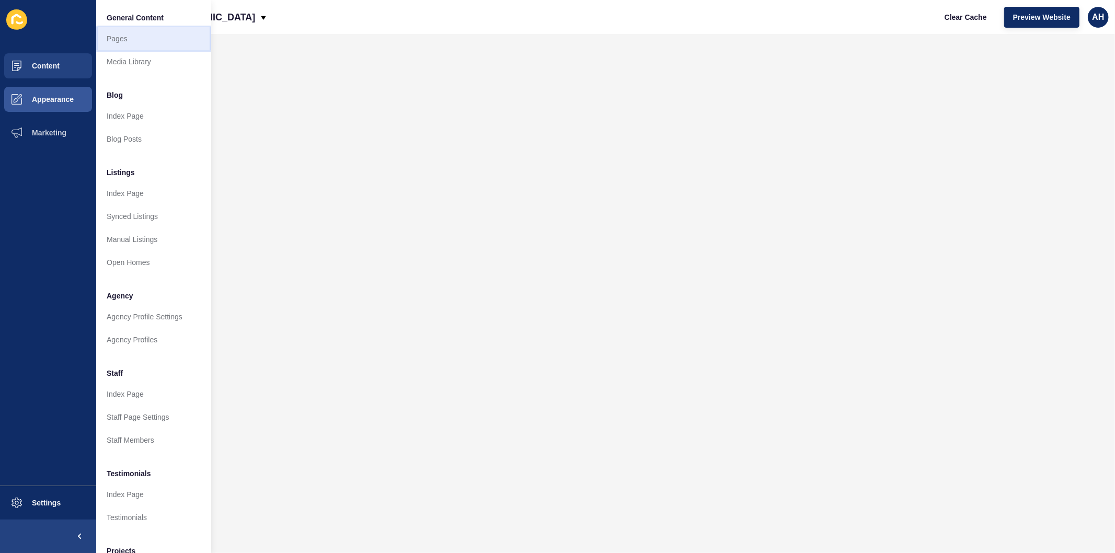
click at [135, 37] on link "Pages" at bounding box center [153, 38] width 115 height 23
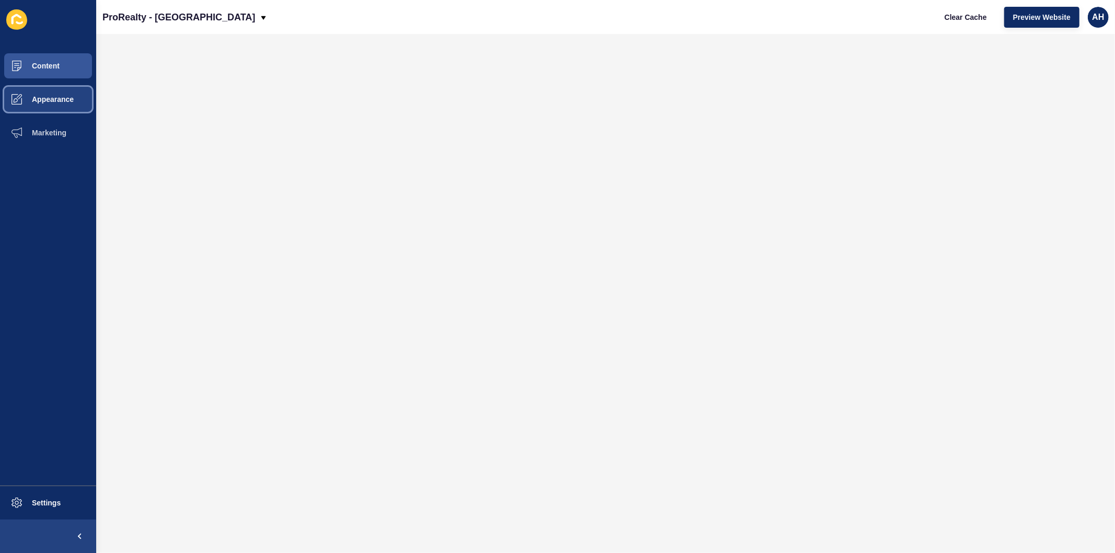
click at [47, 102] on span "Appearance" at bounding box center [35, 99] width 75 height 8
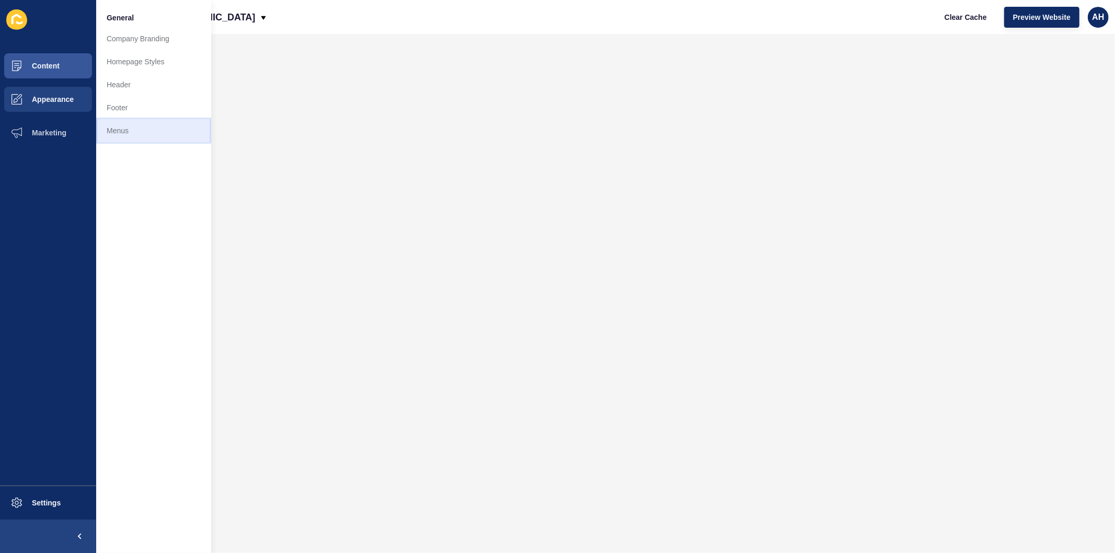
click at [144, 134] on link "Menus" at bounding box center [153, 130] width 115 height 23
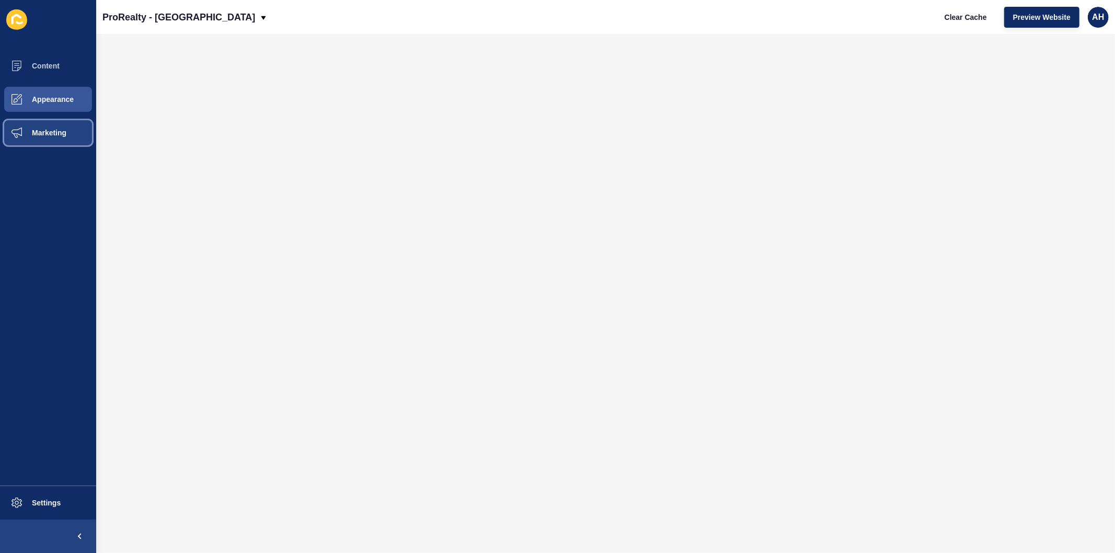
click at [40, 129] on span "Marketing" at bounding box center [32, 133] width 68 height 8
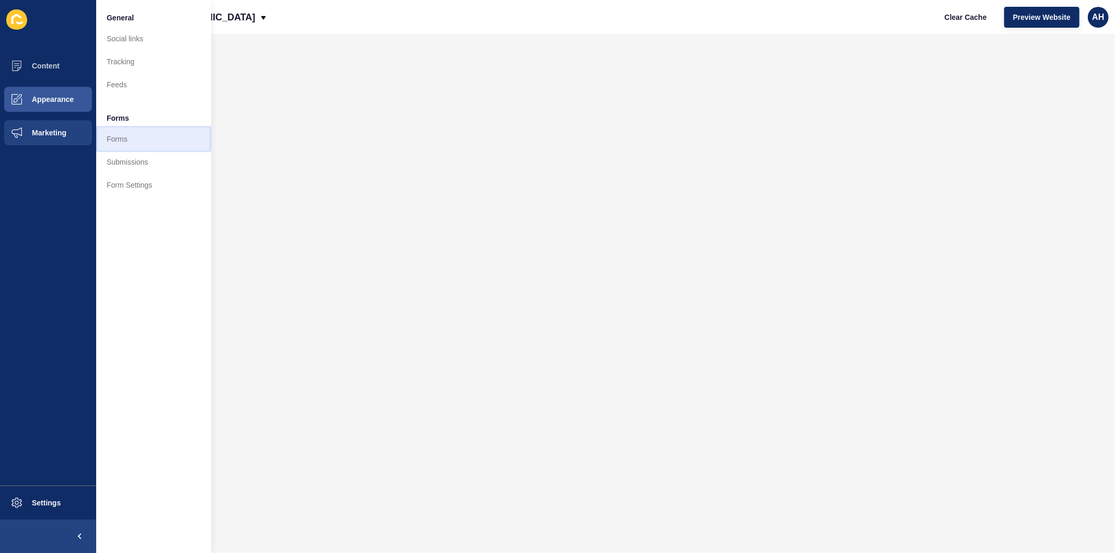
click at [138, 133] on link "Forms" at bounding box center [153, 139] width 115 height 23
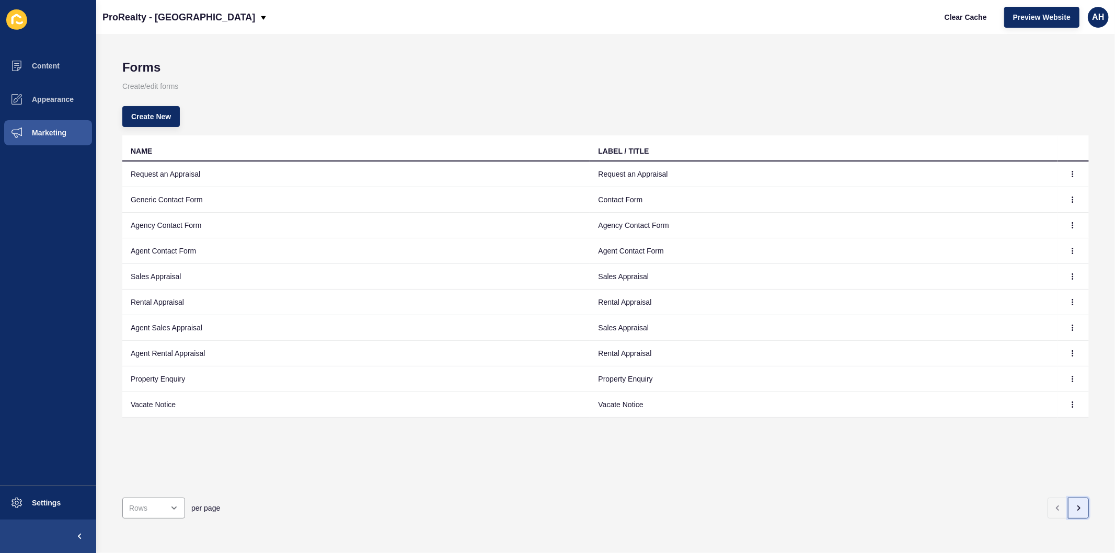
click at [1068, 500] on button "button" at bounding box center [1078, 508] width 21 height 21
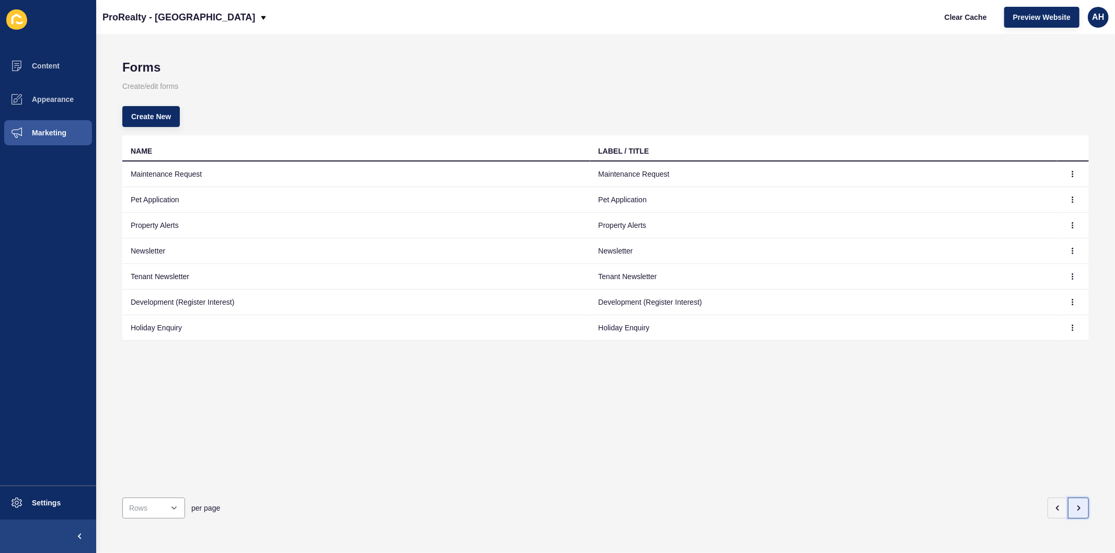
click at [1068, 499] on button "button" at bounding box center [1078, 508] width 21 height 21
click at [1057, 506] on icon "button" at bounding box center [1058, 508] width 2 height 4
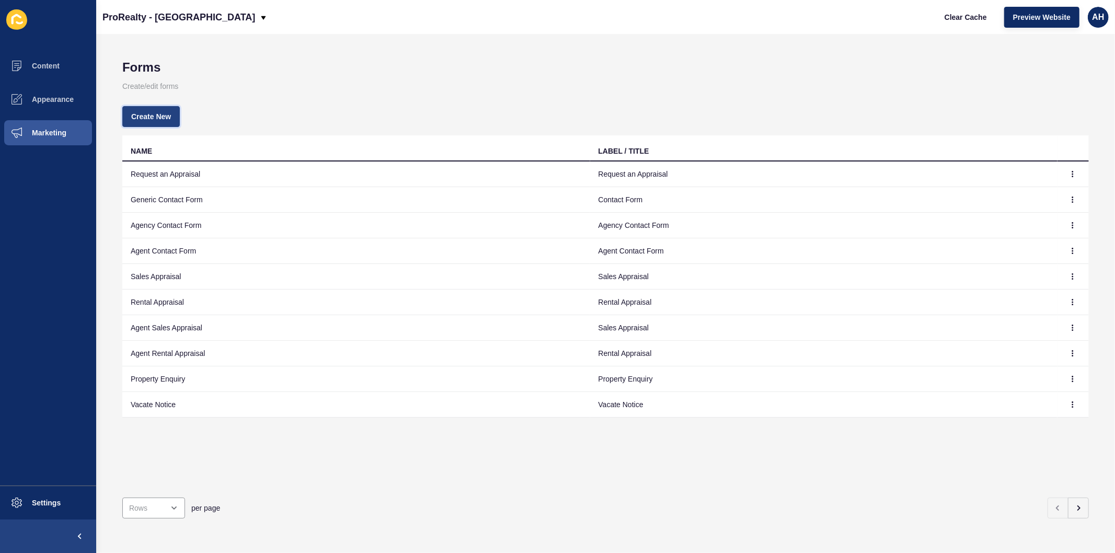
click at [150, 118] on span "Create New" at bounding box center [151, 116] width 40 height 10
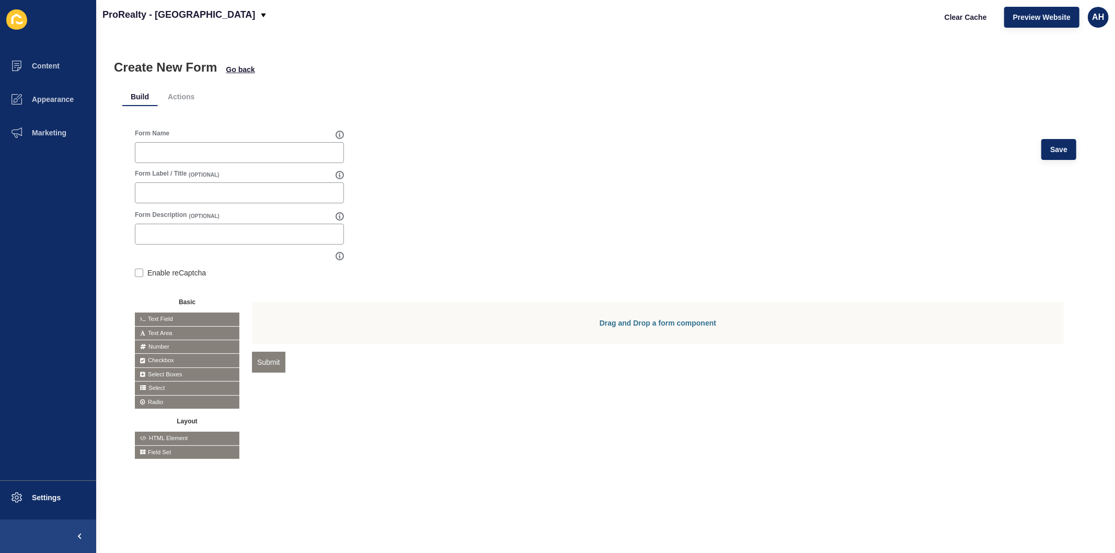
click at [159, 438] on span "HTML Element" at bounding box center [187, 438] width 105 height 13
click at [175, 435] on span "HTML Element" at bounding box center [187, 438] width 105 height 13
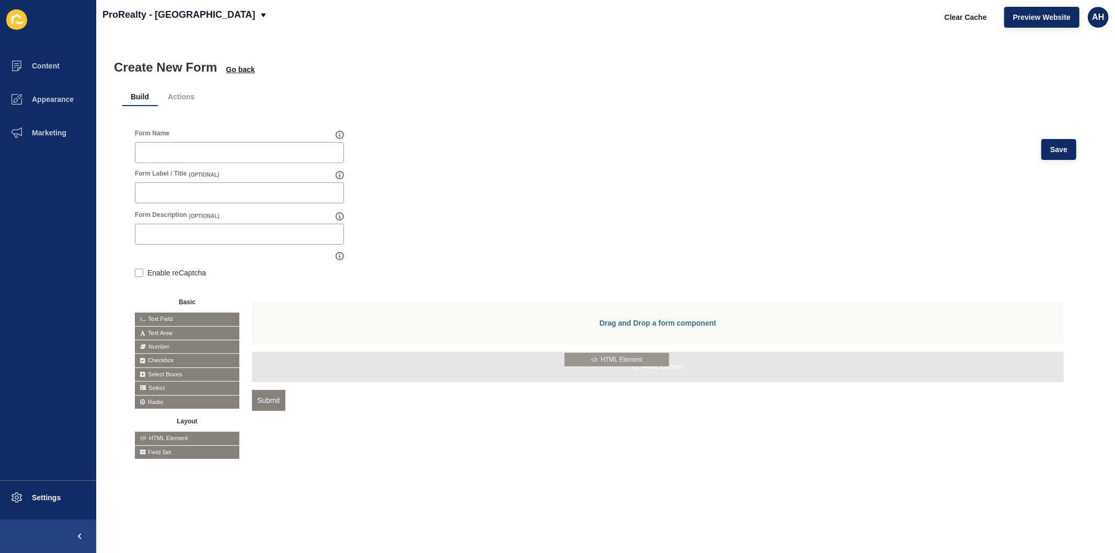
drag, startPoint x: 175, startPoint y: 435, endPoint x: 605, endPoint y: 356, distance: 437.5
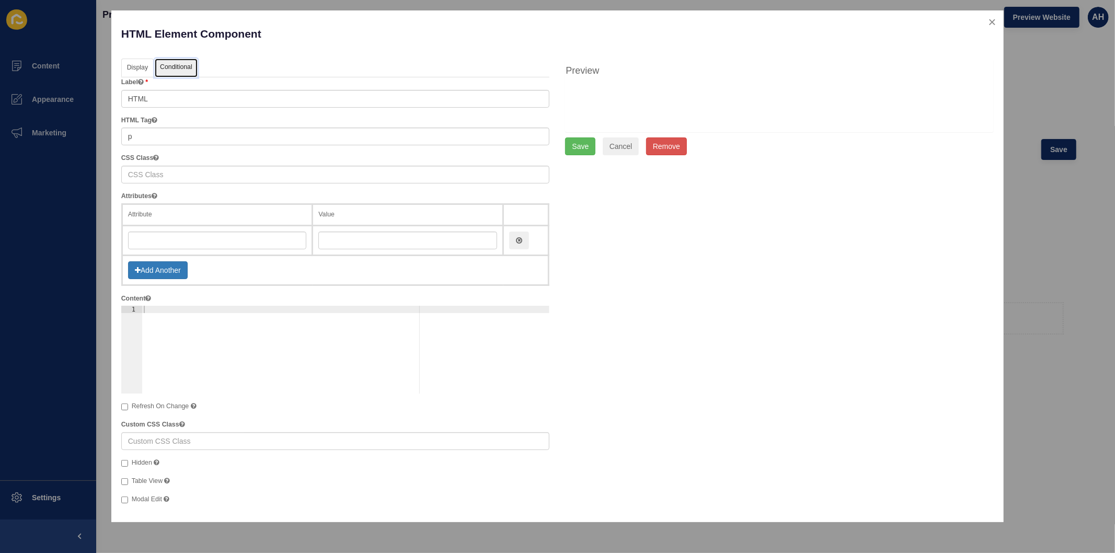
click at [181, 64] on link "Conditional" at bounding box center [176, 68] width 43 height 19
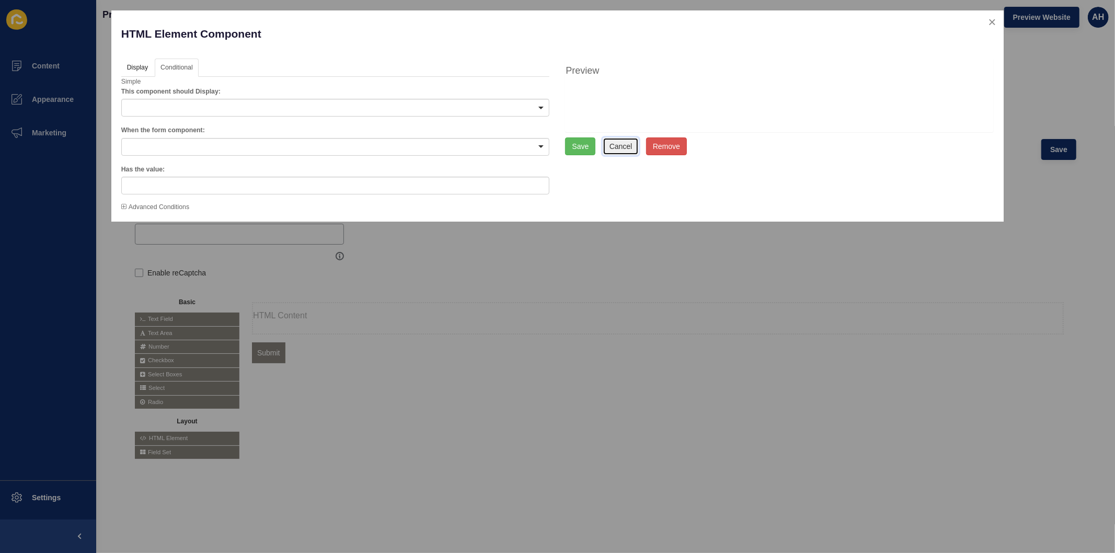
click at [626, 150] on button "Cancel" at bounding box center [621, 147] width 37 height 18
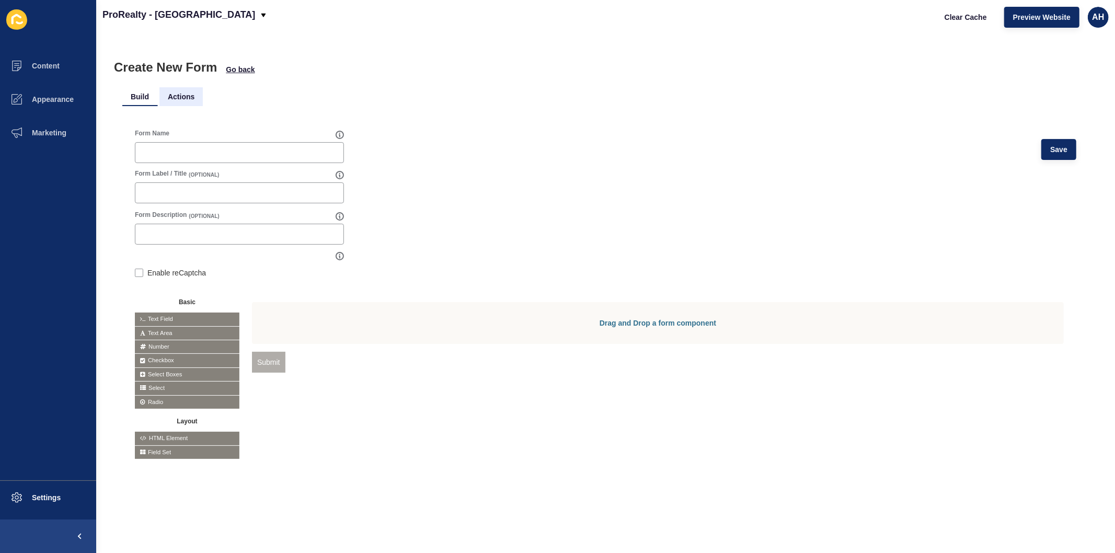
click at [190, 98] on li "Actions" at bounding box center [180, 96] width 43 height 19
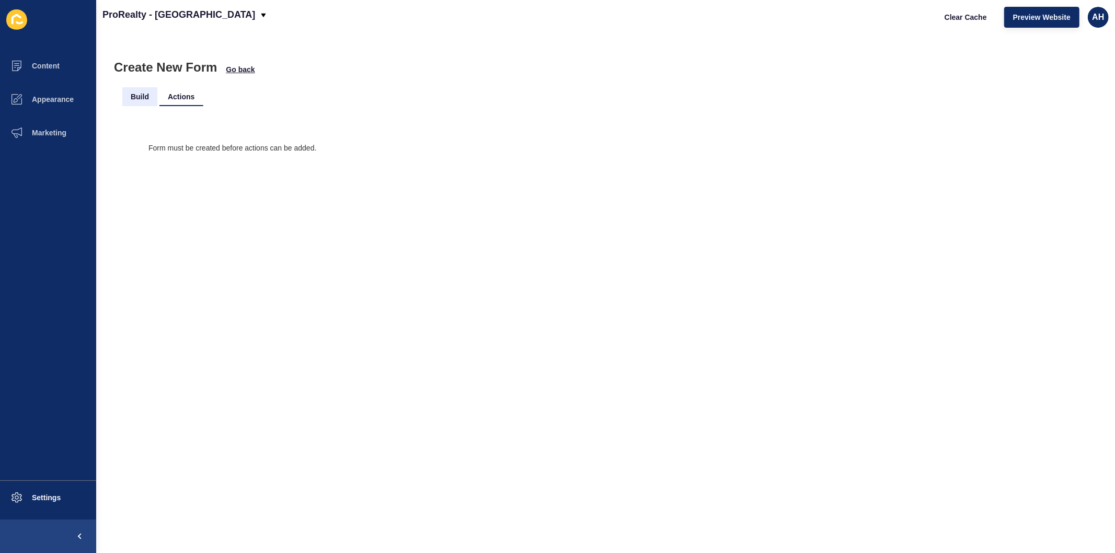
click at [133, 94] on li "Build" at bounding box center [139, 96] width 35 height 19
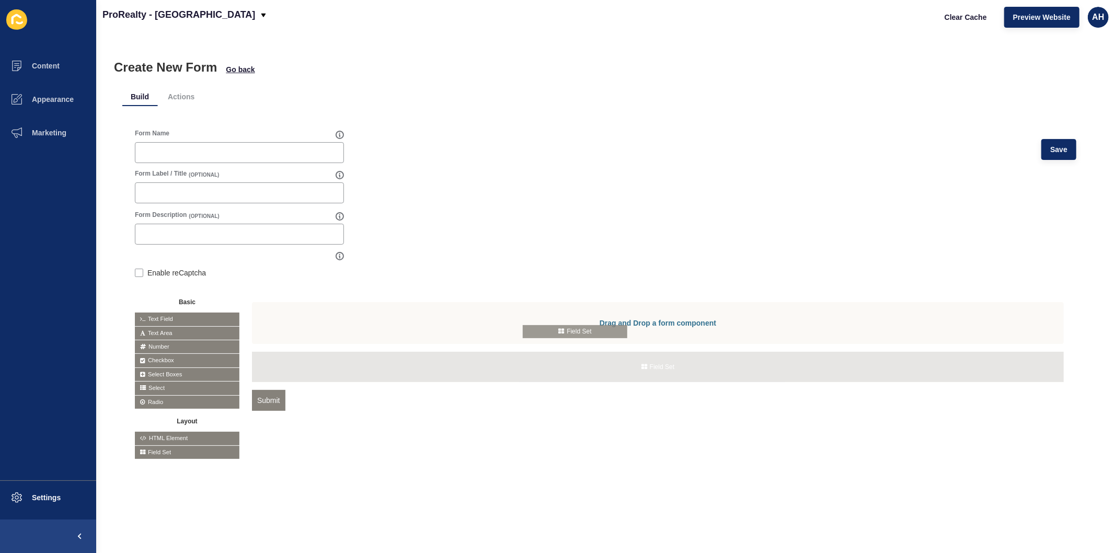
drag, startPoint x: 163, startPoint y: 451, endPoint x: 551, endPoint y: 330, distance: 406.5
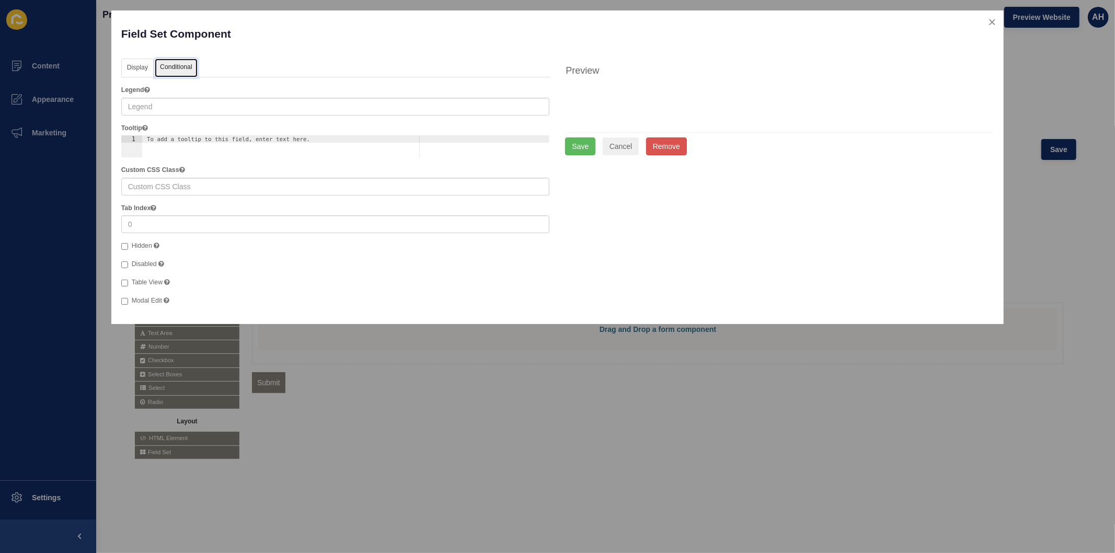
click at [178, 72] on link "Conditional" at bounding box center [176, 68] width 43 height 19
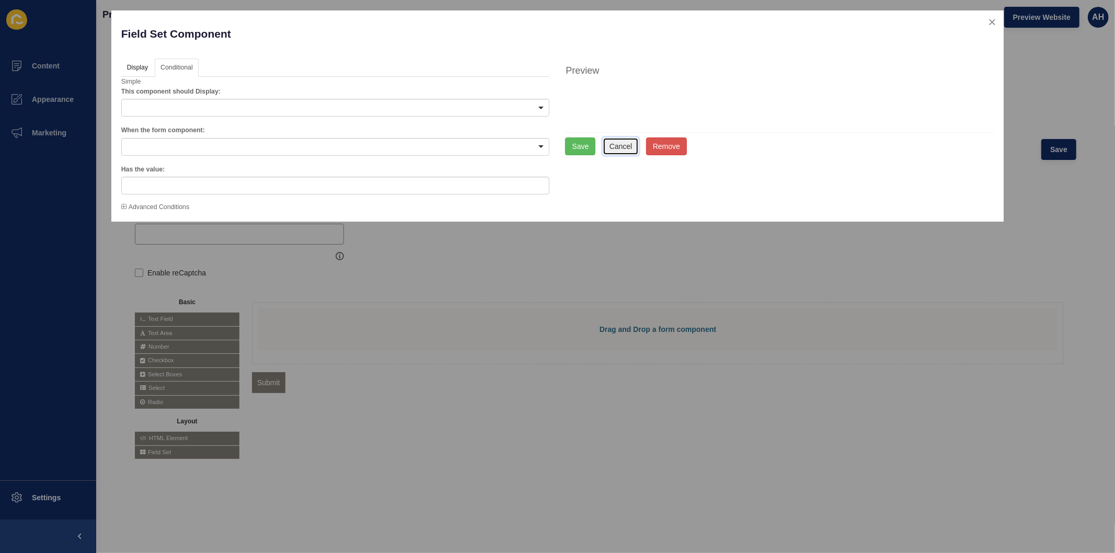
click at [625, 150] on button "Cancel" at bounding box center [621, 147] width 37 height 18
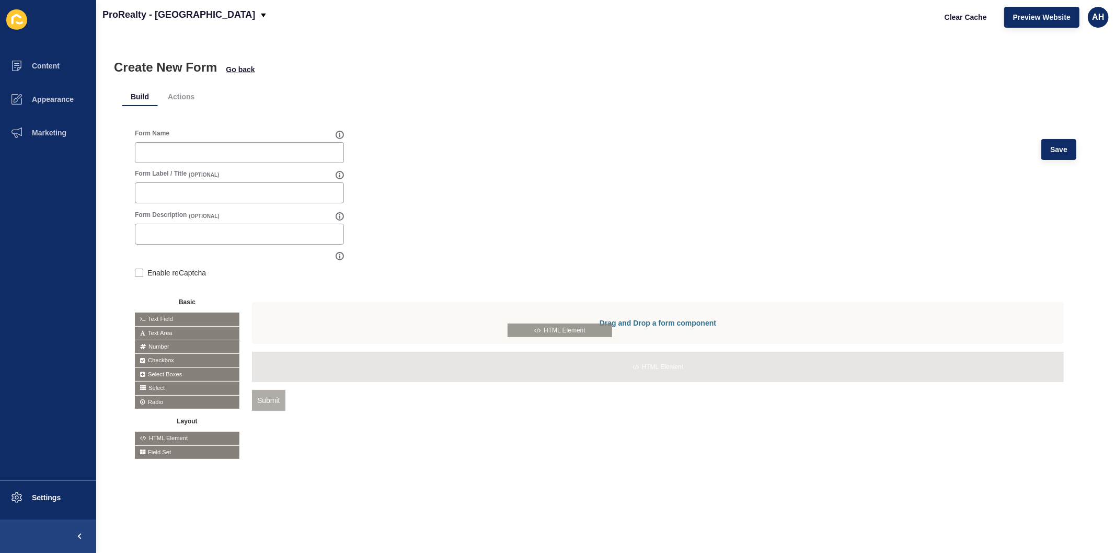
drag, startPoint x: 191, startPoint y: 438, endPoint x: 565, endPoint y: 330, distance: 388.7
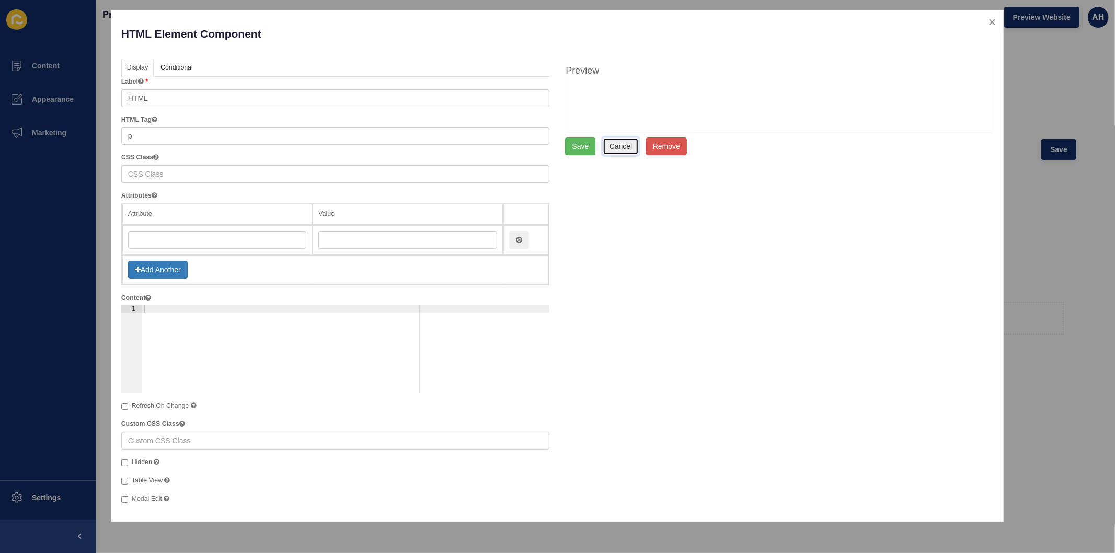
click at [620, 147] on button "Cancel" at bounding box center [621, 147] width 37 height 18
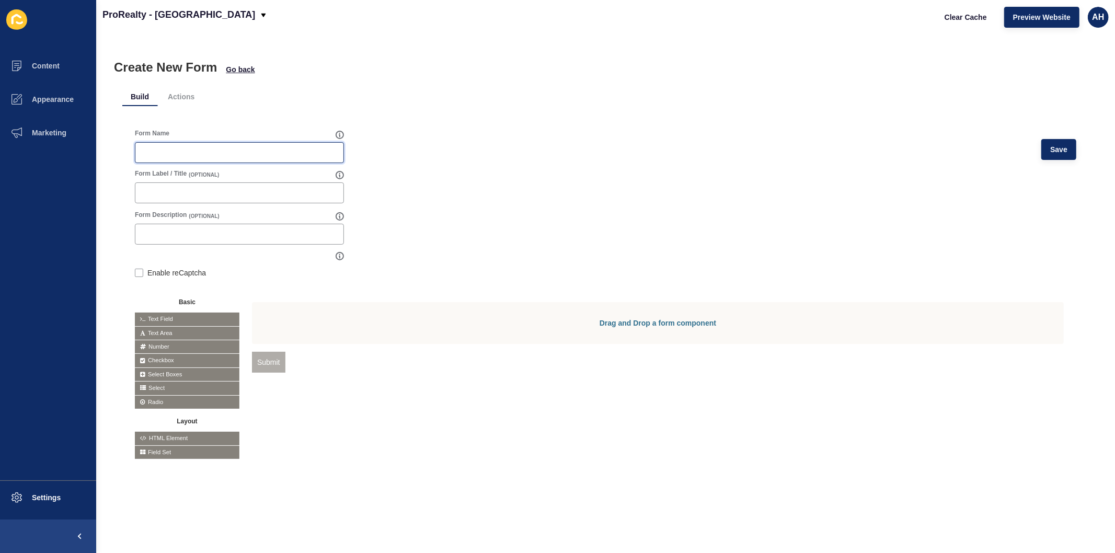
click at [253, 149] on input "Form Name" at bounding box center [240, 152] width 196 height 10
type input "Incident Report"
click at [237, 198] on input "Form Label / Title" at bounding box center [240, 193] width 196 height 10
type input "Incident Report"
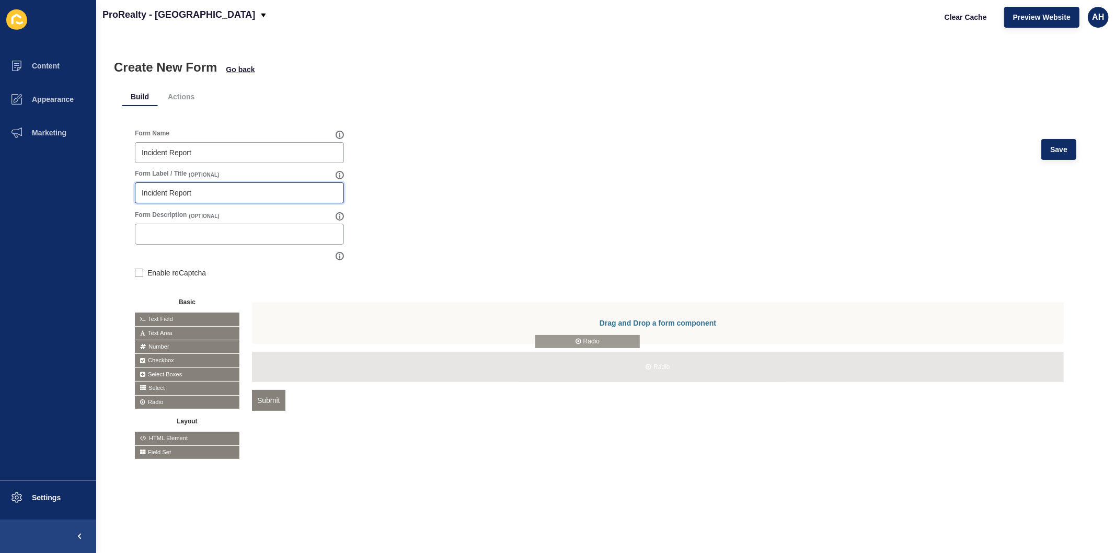
drag, startPoint x: 170, startPoint y: 404, endPoint x: 572, endPoint y: 343, distance: 406.2
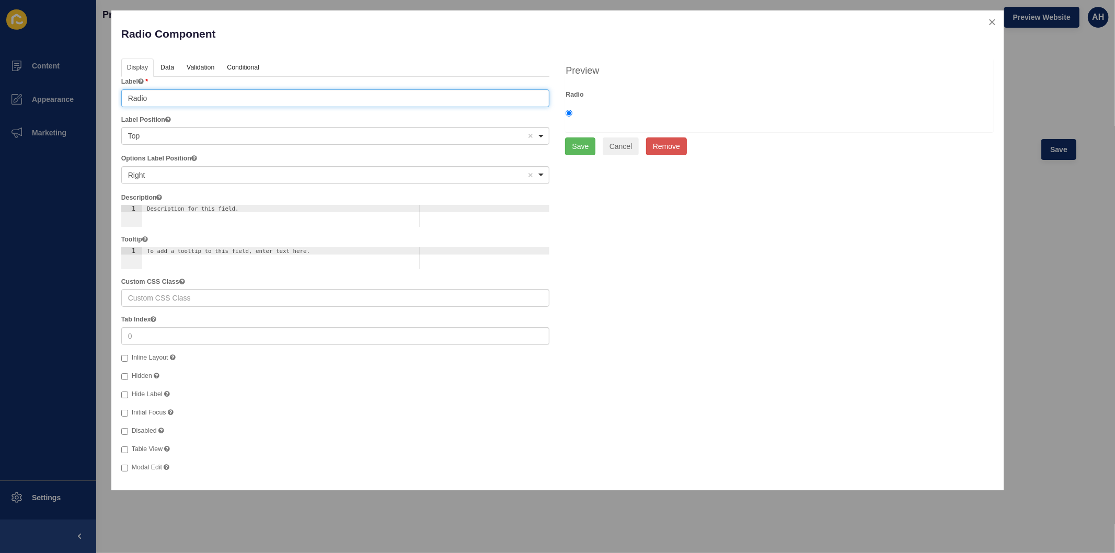
drag, startPoint x: 220, startPoint y: 96, endPoint x: 86, endPoint y: 98, distance: 133.9
click at [86, 98] on div "Radio Component Help Display Data Validation API Conditional Logic Layout Label…" at bounding box center [557, 276] width 1115 height 553
type input "Title"
click at [163, 70] on link "Data" at bounding box center [167, 68] width 24 height 19
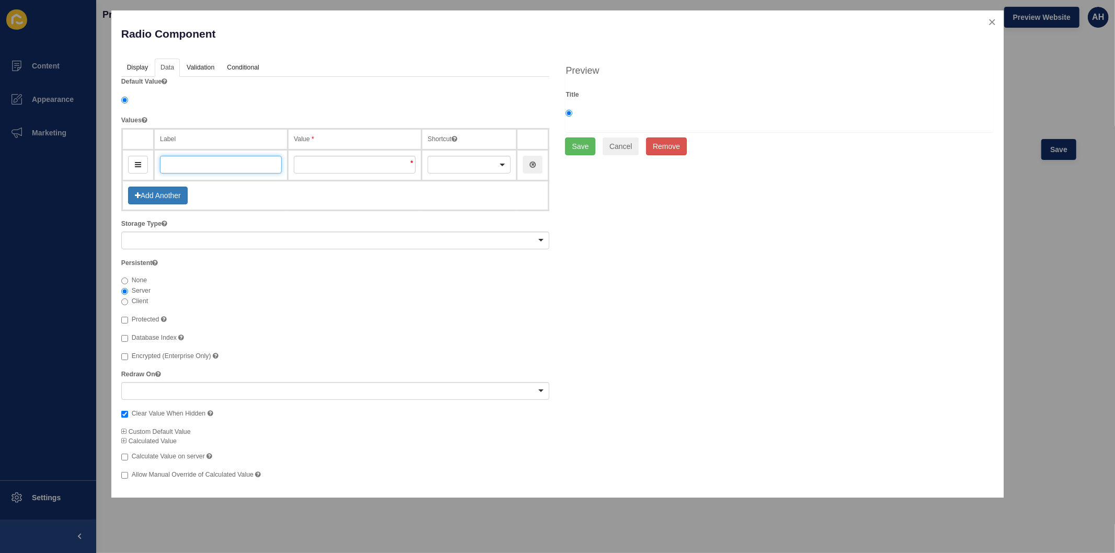
click at [185, 164] on input "text" at bounding box center [221, 165] width 122 height 18
click at [153, 190] on button "Add Another" at bounding box center [158, 196] width 60 height 18
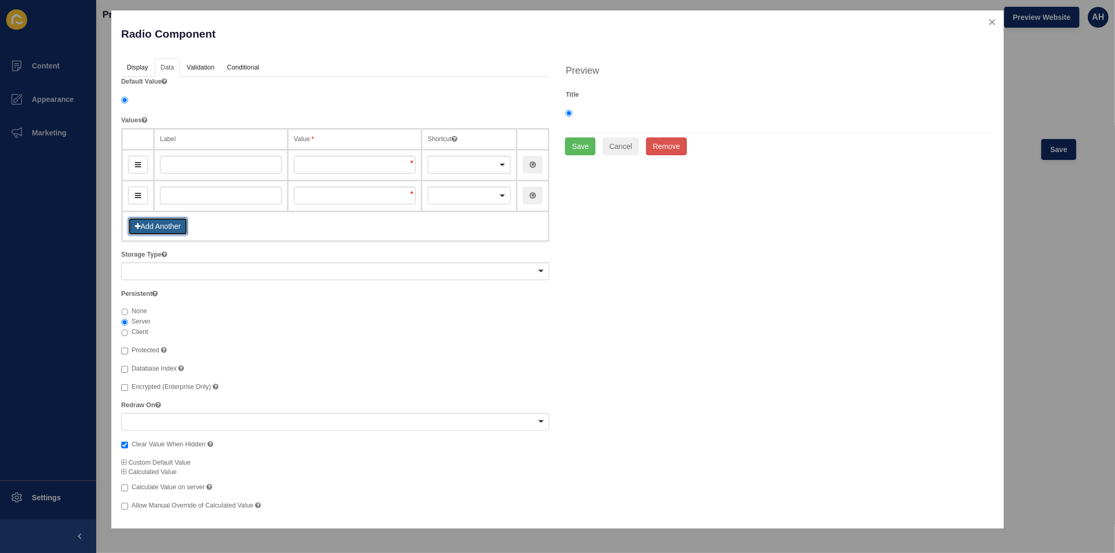
click at [158, 218] on button "Add Another" at bounding box center [158, 227] width 60 height 18
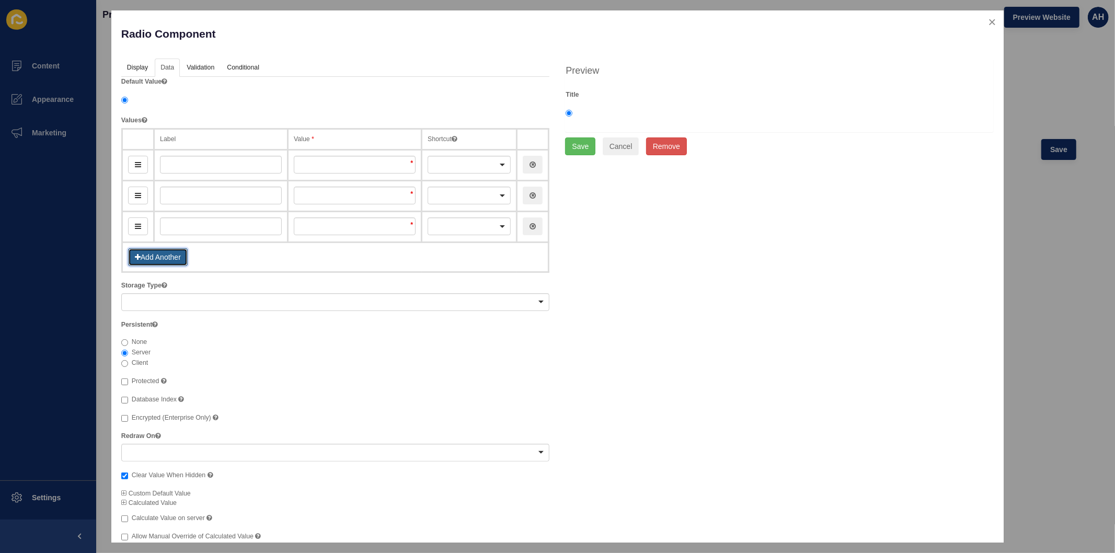
click at [159, 257] on button "Add Another" at bounding box center [158, 257] width 60 height 18
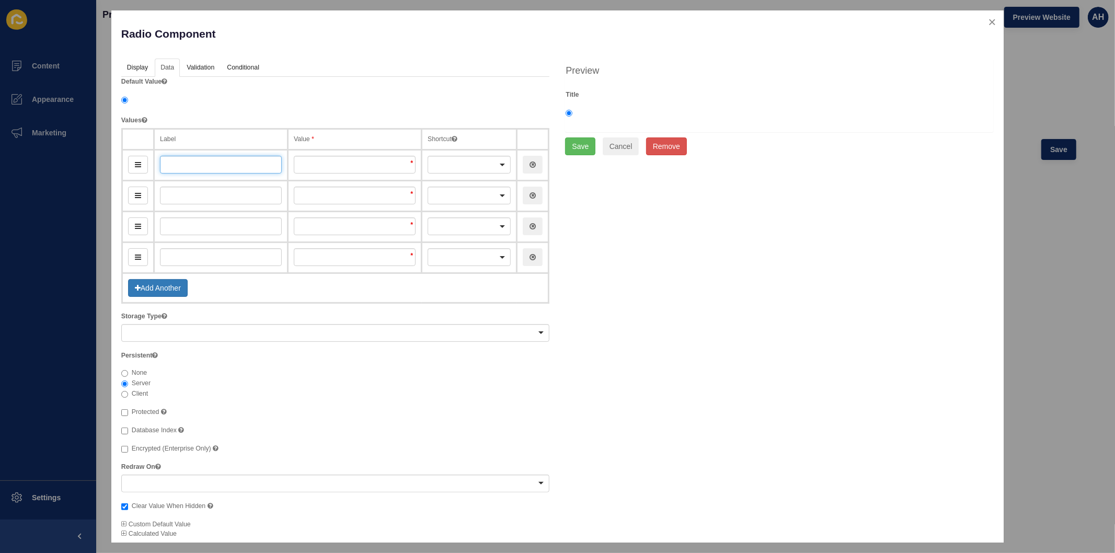
click at [201, 164] on input "text" at bounding box center [221, 165] width 122 height 18
type input "M"
type input "m"
type input "Mr"
type input "mr"
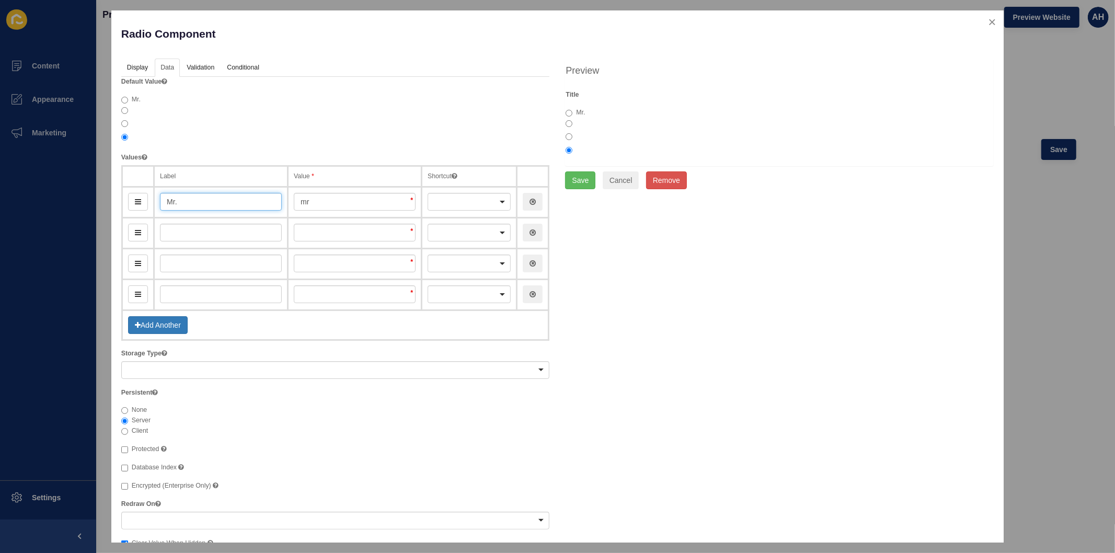
type input "Mr."
click at [193, 235] on input "text" at bounding box center [221, 233] width 122 height 18
type input "M"
type input "m"
type input "Mr"
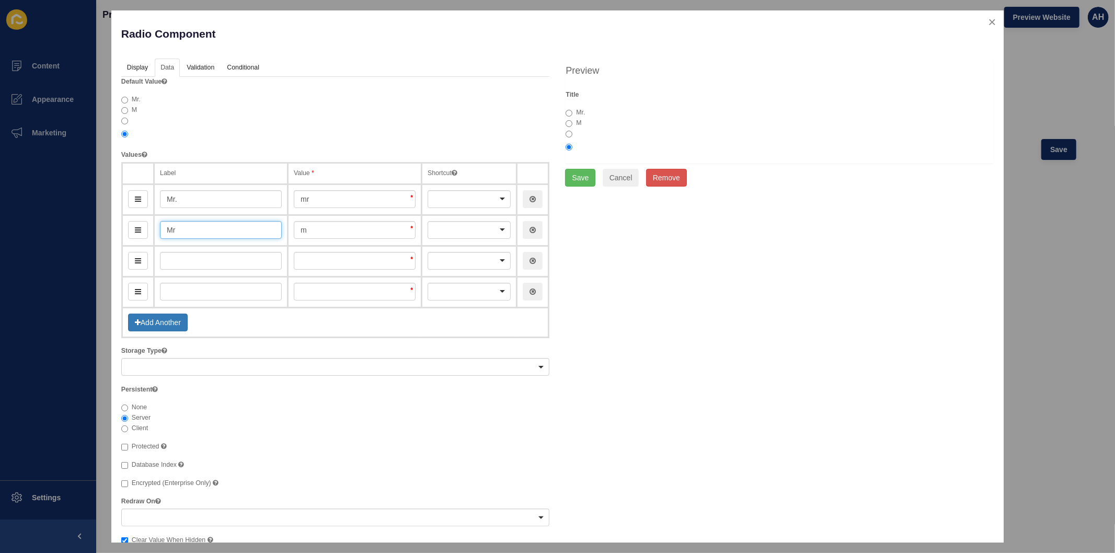
type input "mr"
type input "Mrs"
type input "mrs"
type input "Mrs."
click at [201, 263] on input "text" at bounding box center [221, 261] width 122 height 18
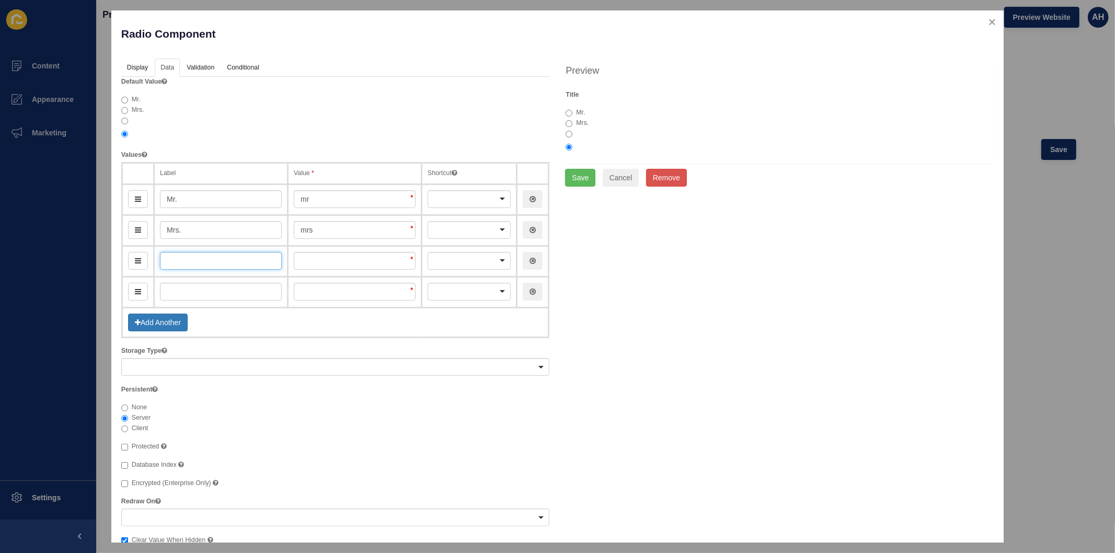
type input "M"
type input "m"
type input "Ms."
type input "ms"
type input "Ms."
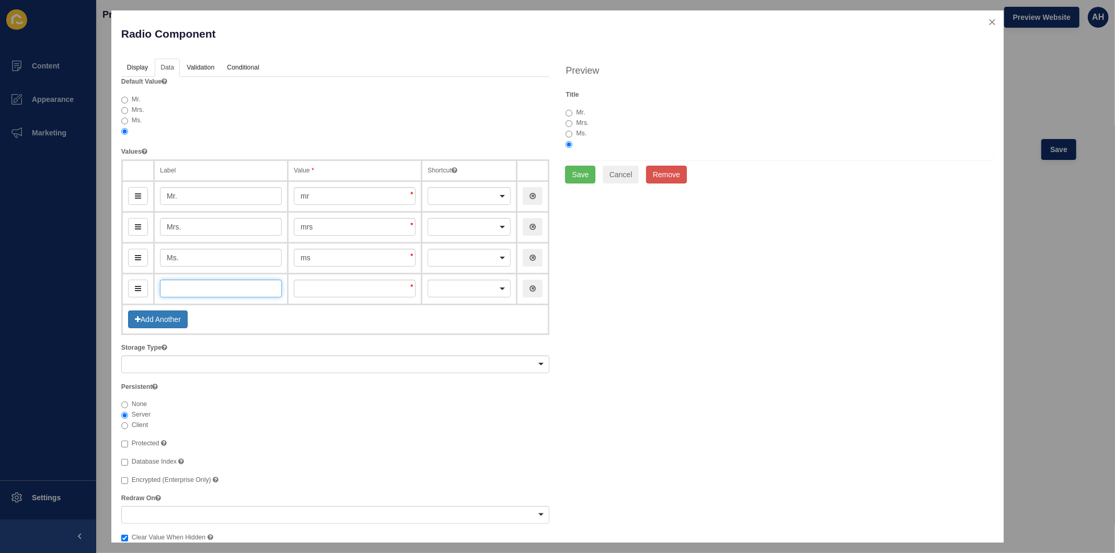
click at [176, 289] on input "text" at bounding box center [221, 289] width 122 height 18
type input "M"
type input "m"
type input "Mis"
type input "mis"
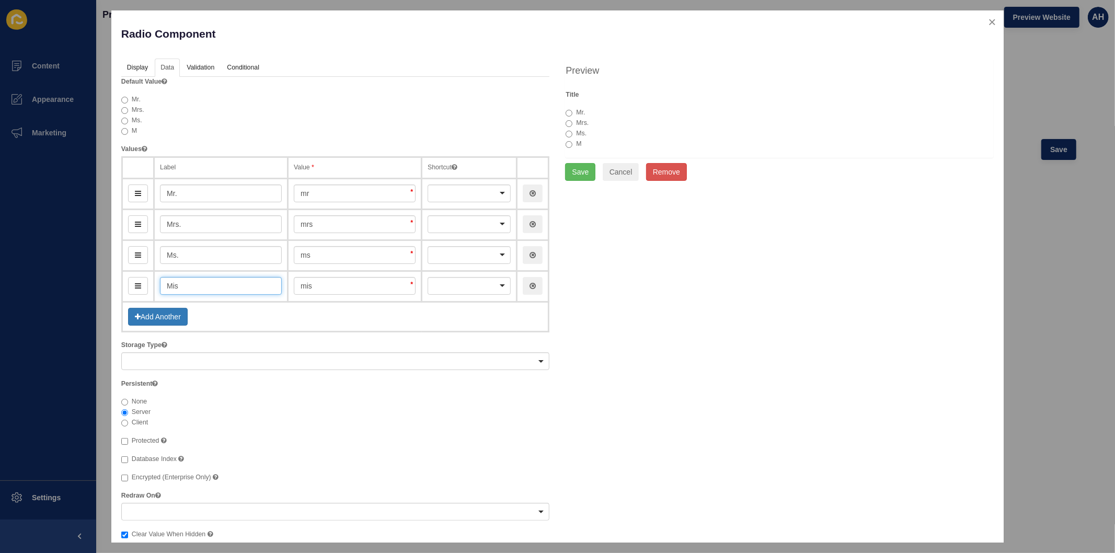
type input "Miss"
type input "miss"
type input "Miss"
click at [153, 311] on button "Add Another" at bounding box center [158, 317] width 60 height 18
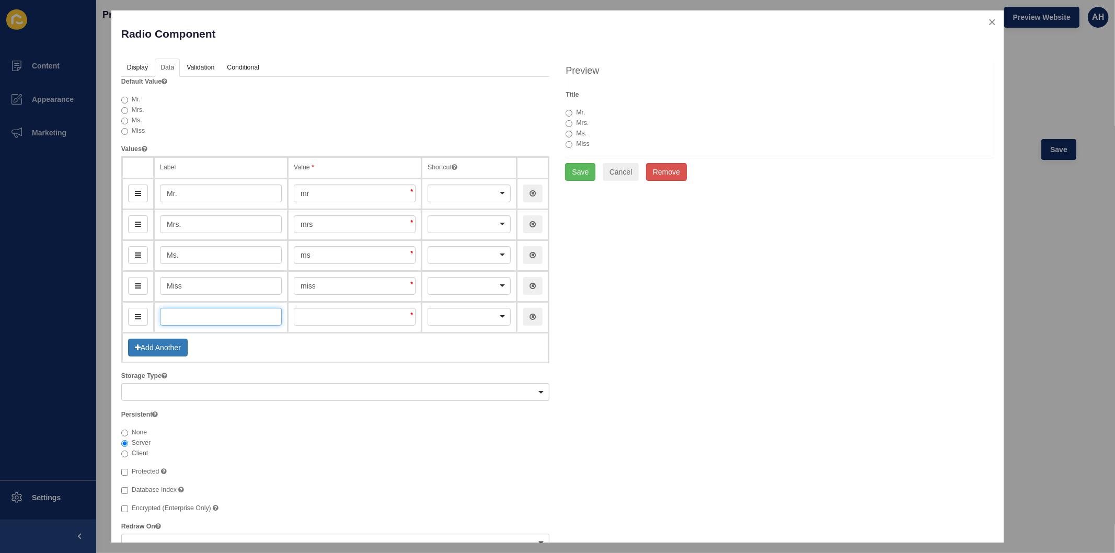
click at [186, 317] on input "text" at bounding box center [221, 317] width 122 height 18
type input "Dr"
type input "d"
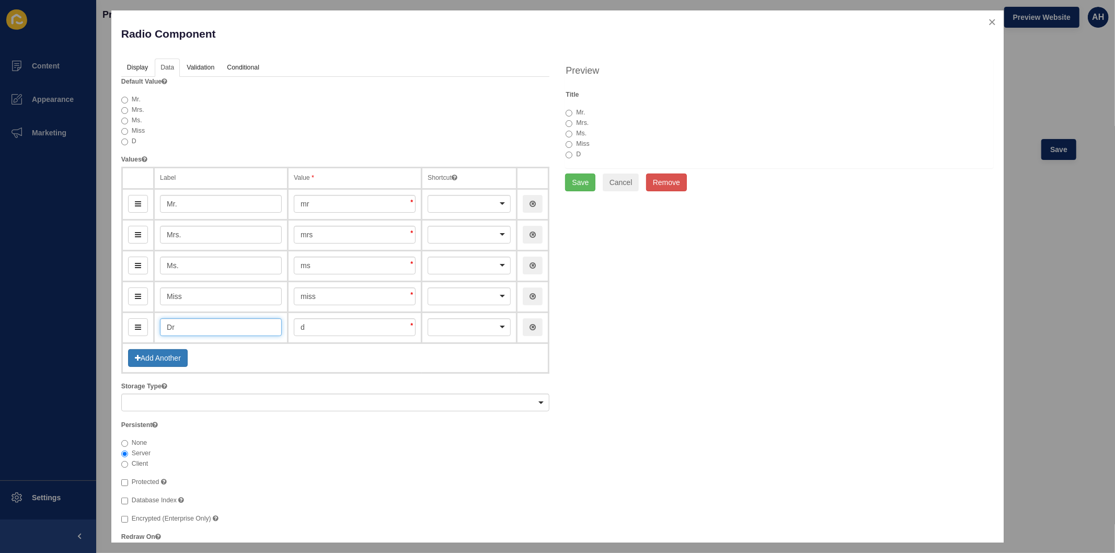
type input "Dr."
type input "dr"
type input "Dr."
click at [136, 70] on link "Display" at bounding box center [136, 68] width 31 height 19
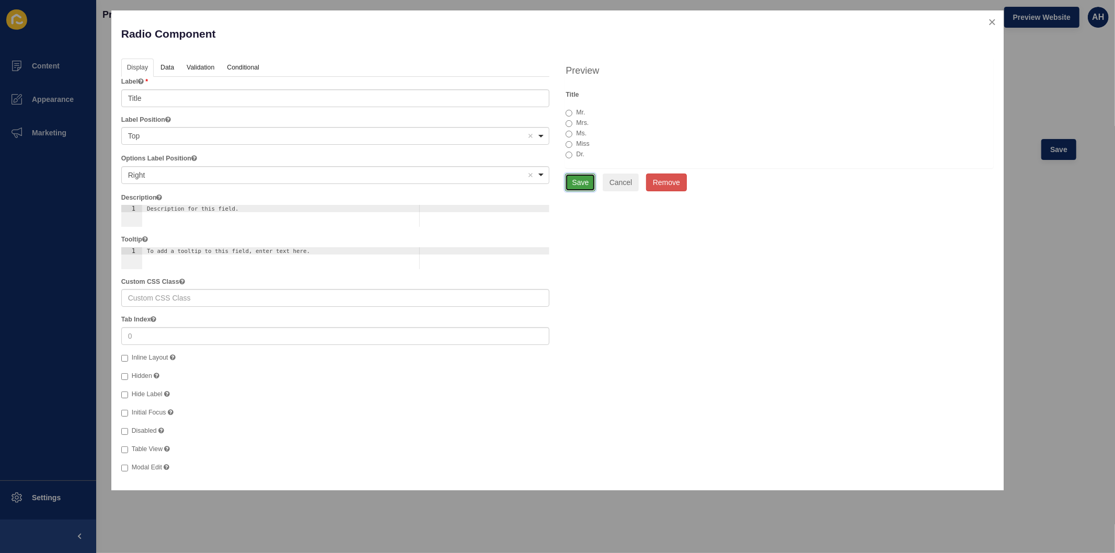
click at [584, 181] on button "Save" at bounding box center [580, 183] width 30 height 18
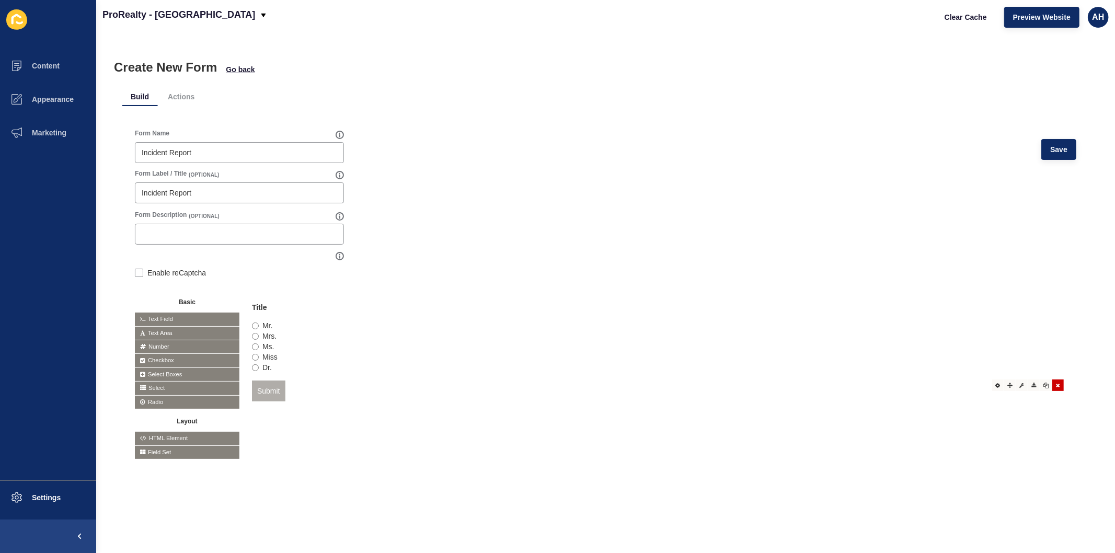
click at [1056, 386] on icon at bounding box center [1058, 385] width 4 height 5
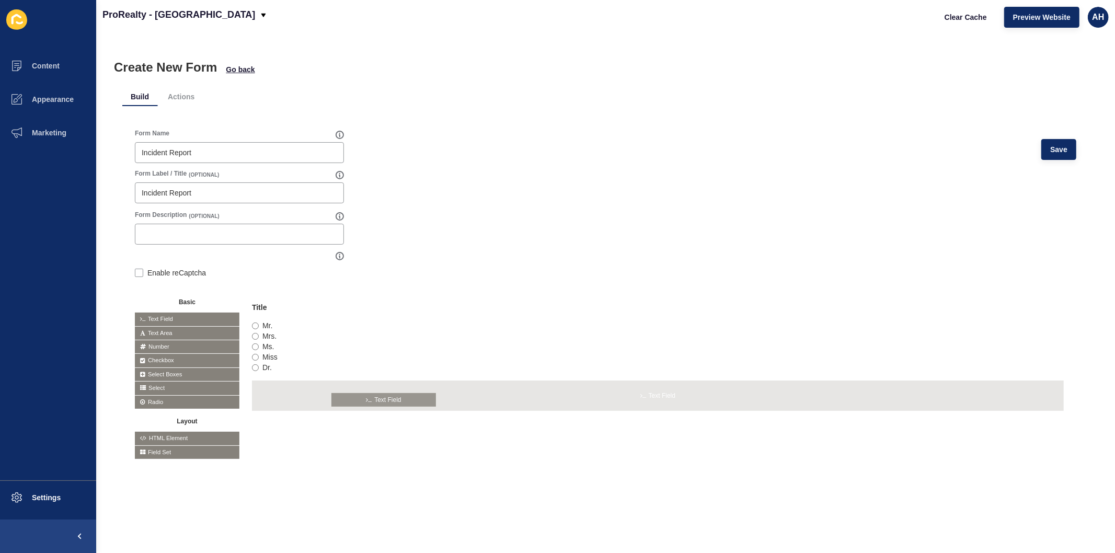
drag, startPoint x: 167, startPoint y: 317, endPoint x: 368, endPoint y: 398, distance: 216.5
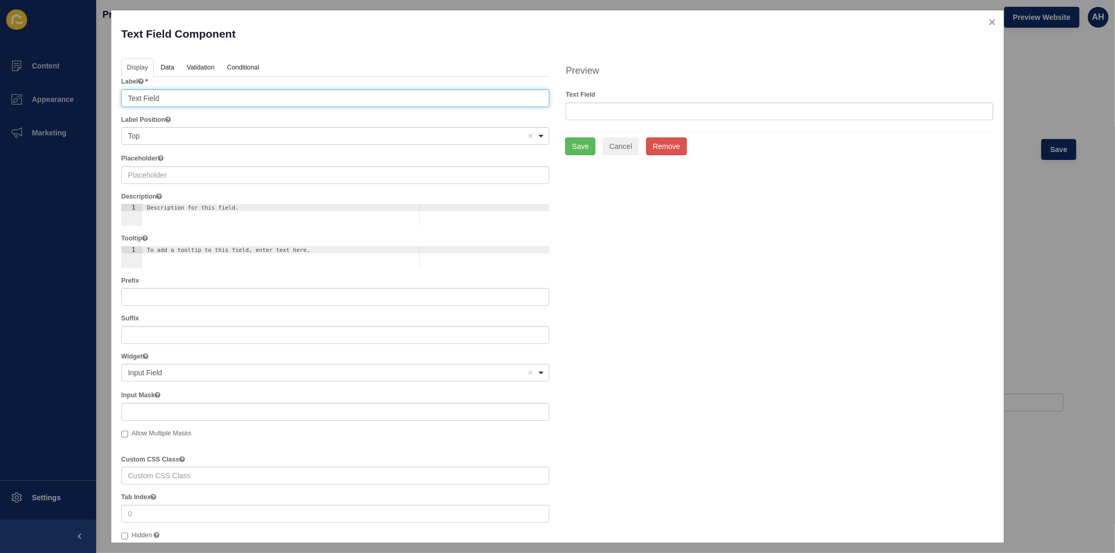
drag, startPoint x: 222, startPoint y: 100, endPoint x: 96, endPoint y: 95, distance: 126.2
click at [96, 95] on div "Text Field Component Help Display Data Validation API Conditional Logic Layout …" at bounding box center [557, 276] width 1115 height 553
type input "Full Name"
click at [190, 68] on link "Validation" at bounding box center [200, 68] width 38 height 19
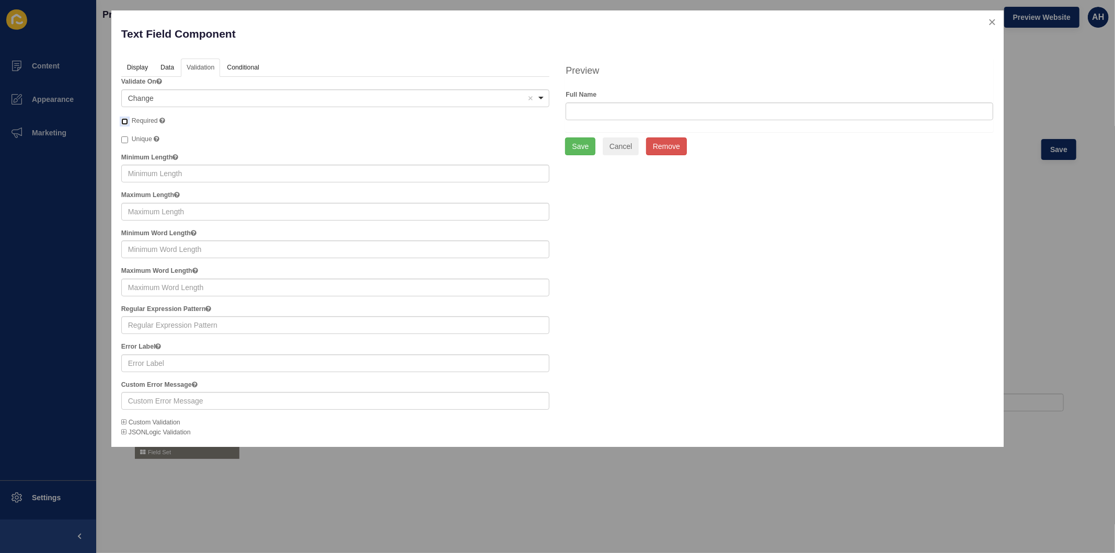
click at [122, 118] on input "Required" at bounding box center [124, 121] width 7 height 7
checkbox input "true"
click at [583, 148] on button "Save" at bounding box center [580, 147] width 30 height 18
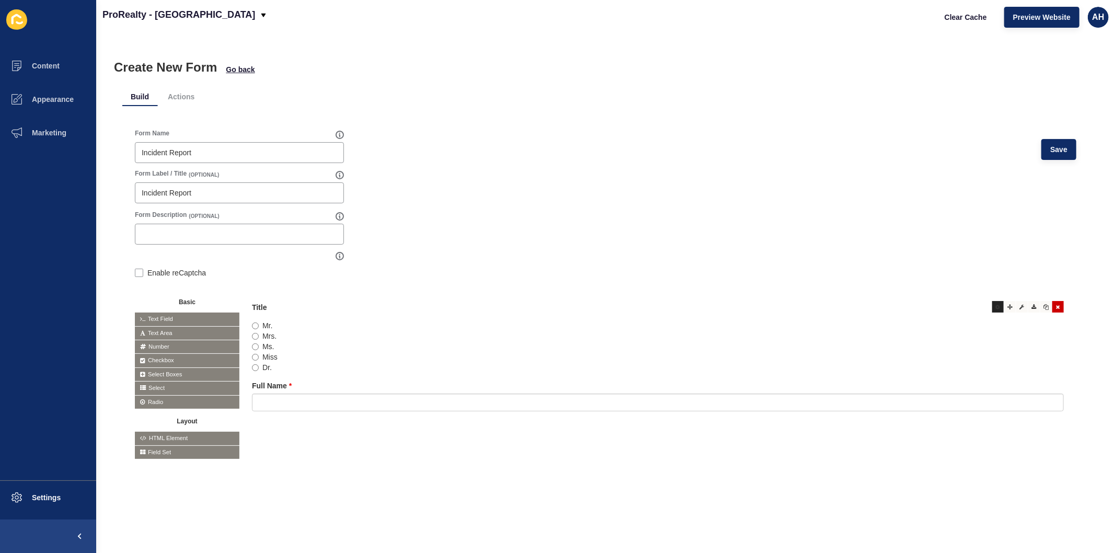
click at [996, 305] on icon at bounding box center [998, 306] width 5 height 5
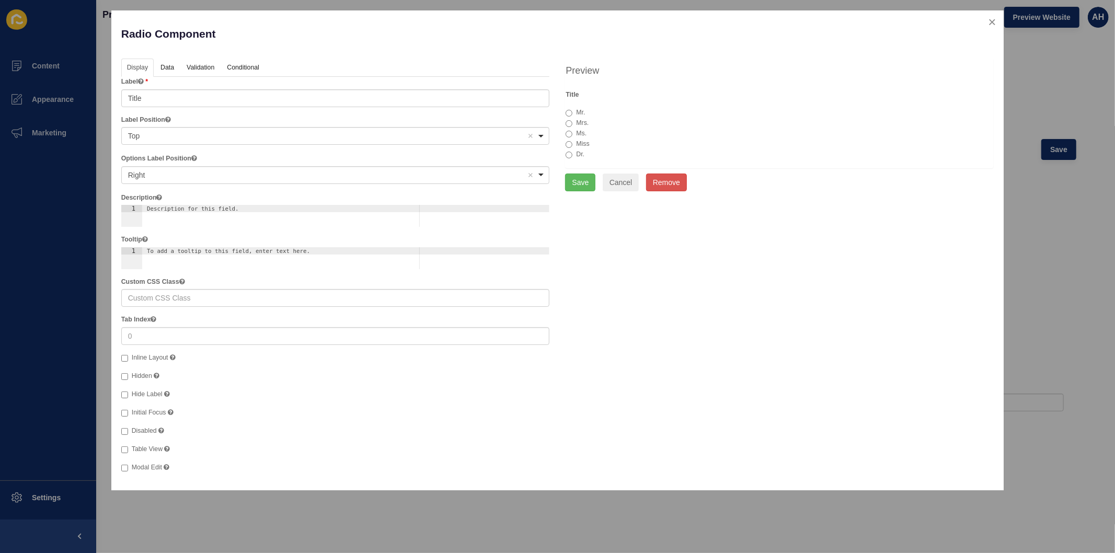
click at [542, 174] on div "<span>Right</span> Right Remove item" at bounding box center [335, 175] width 429 height 18
click at [542, 174] on div "<span>Top</span> Top Remove item" at bounding box center [335, 175] width 429 height 18
click at [539, 173] on div "<span>Left</span> Left Remove item" at bounding box center [335, 175] width 429 height 18
click at [547, 170] on div "<span>Right</span> Right Remove item" at bounding box center [335, 175] width 429 height 18
click at [542, 174] on div "<span>Bottom</span> Bottom Remove item" at bounding box center [335, 175] width 429 height 18
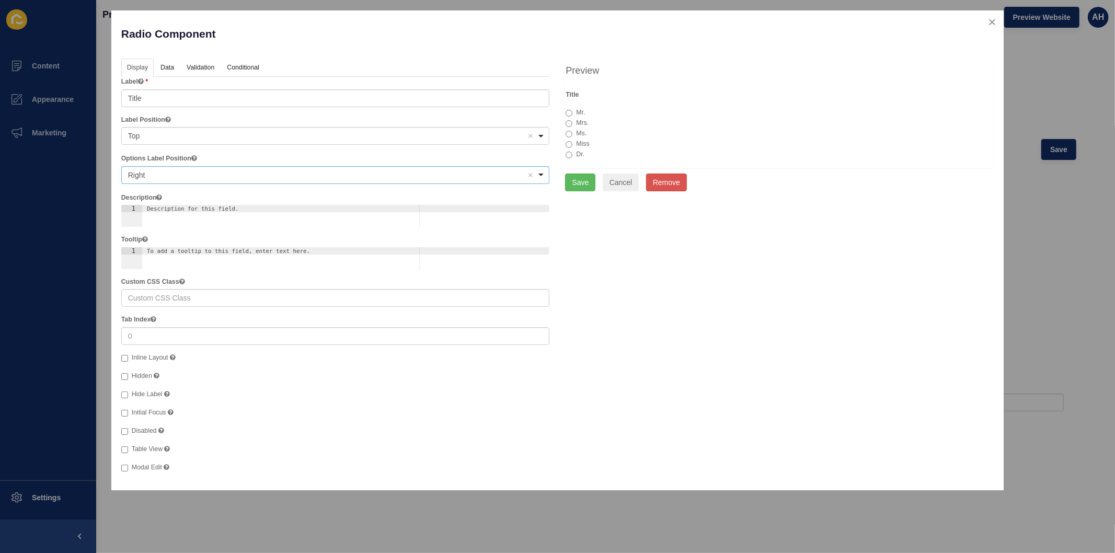
click at [541, 138] on div "<span>Top</span> Top Remove item" at bounding box center [335, 136] width 429 height 18
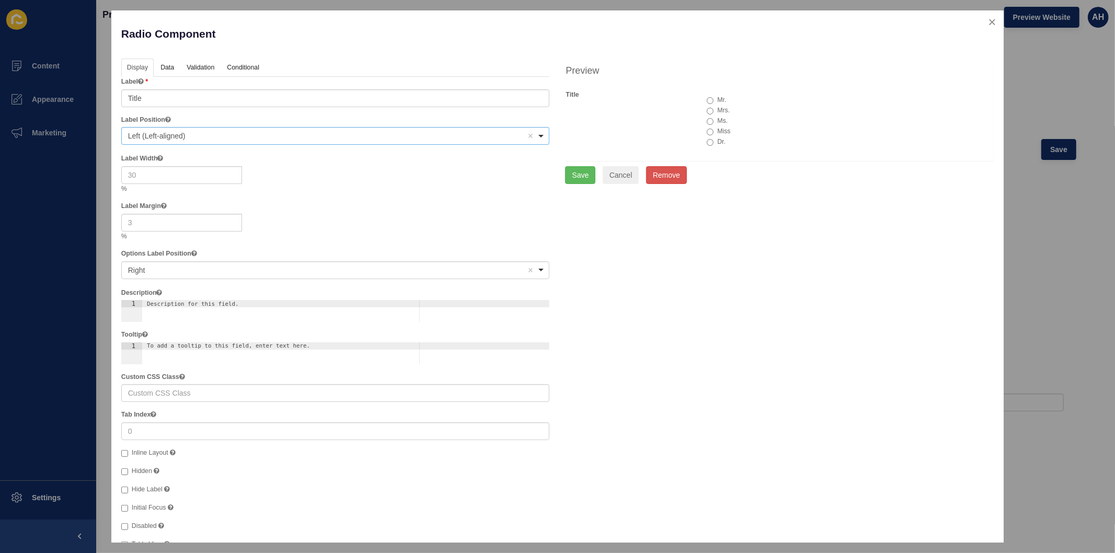
click at [535, 136] on div "<span>Left (Left-aligned)</span> Left (Left-aligned) Remove item" at bounding box center [335, 136] width 429 height 18
click at [537, 136] on div "<span>Left (Right-aligned)</span> Left (Right-aligned) Remove item" at bounding box center [335, 136] width 429 height 18
click at [535, 134] on div "<span>Right (Left-aligned)</span> Right (Left-aligned) Remove item" at bounding box center [335, 136] width 429 height 18
click at [538, 137] on div "<span>Right (Right-aligned)</span> Right (Right-aligned) Remove item" at bounding box center [335, 136] width 429 height 18
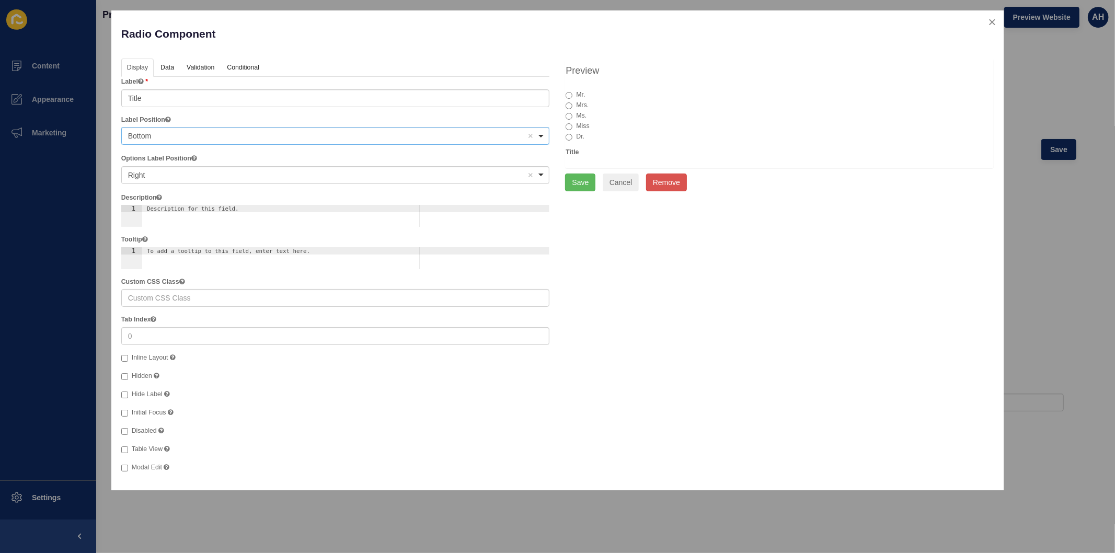
click at [543, 136] on div "<span>Bottom</span> Bottom Remove item" at bounding box center [335, 136] width 429 height 18
click at [170, 64] on link "Data" at bounding box center [167, 68] width 24 height 19
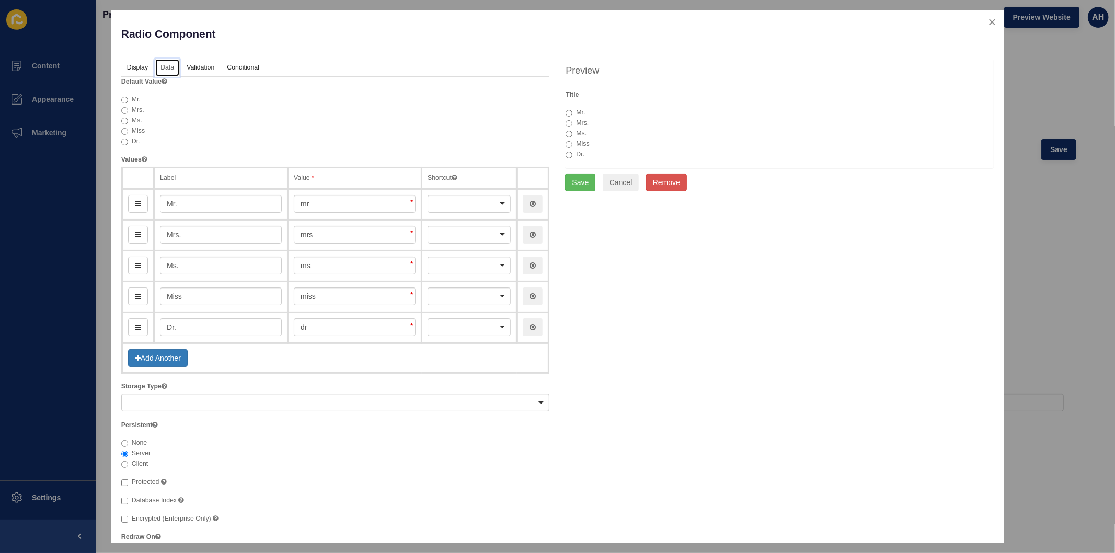
click at [471, 196] on div at bounding box center [469, 204] width 83 height 18
click at [426, 129] on div "Miss" at bounding box center [335, 131] width 429 height 10
click at [201, 66] on link "Validation" at bounding box center [200, 68] width 38 height 19
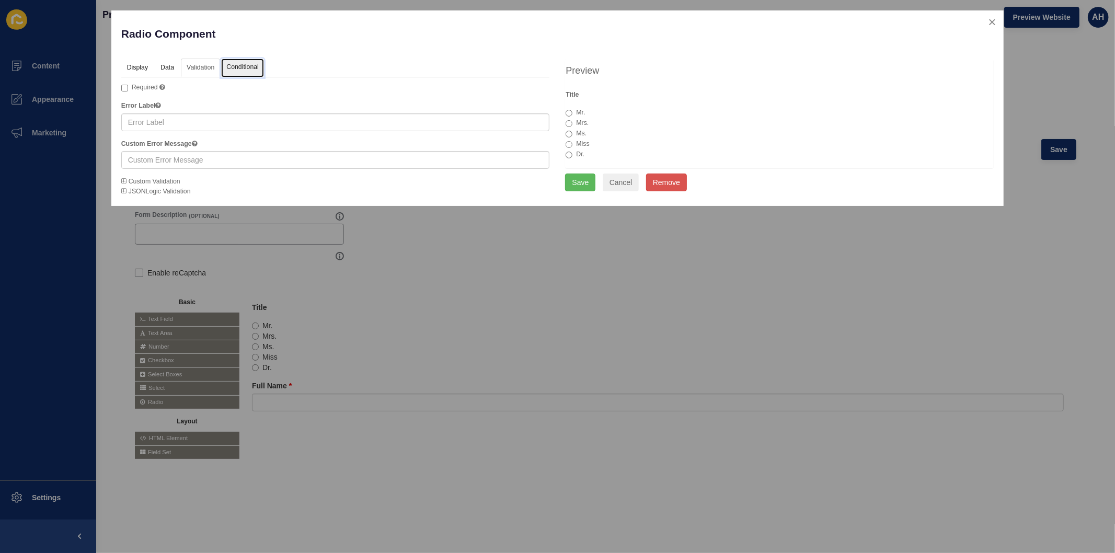
click at [249, 60] on link "Conditional" at bounding box center [242, 68] width 43 height 19
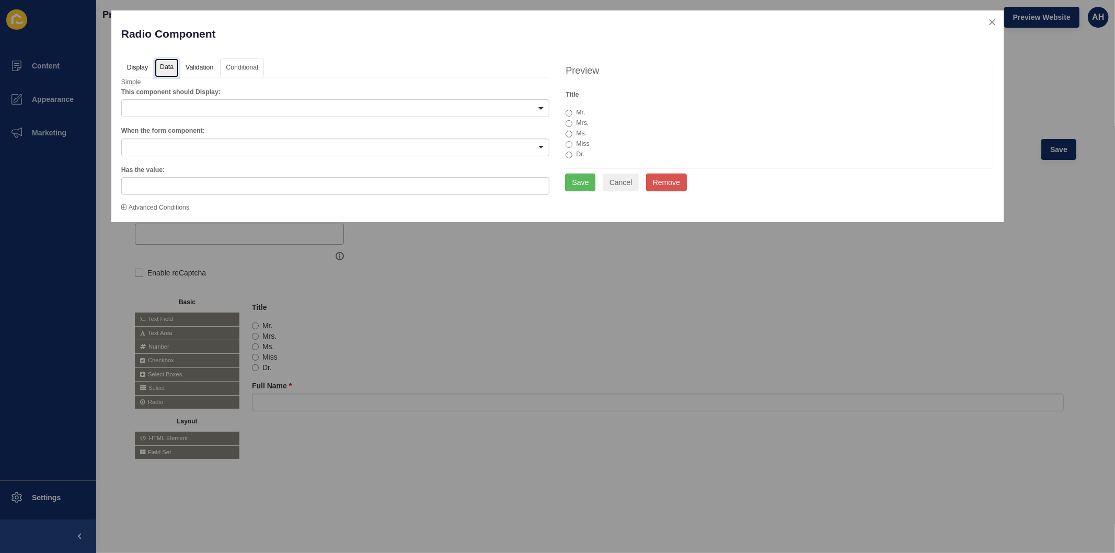
click at [164, 71] on link "Data" at bounding box center [167, 68] width 24 height 19
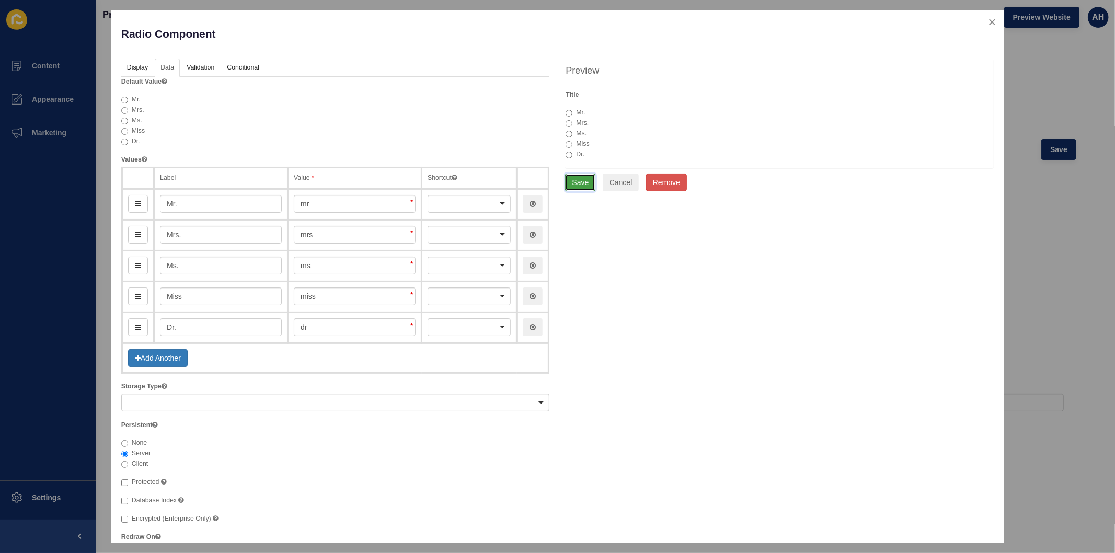
click at [575, 184] on button "Save" at bounding box center [580, 183] width 30 height 18
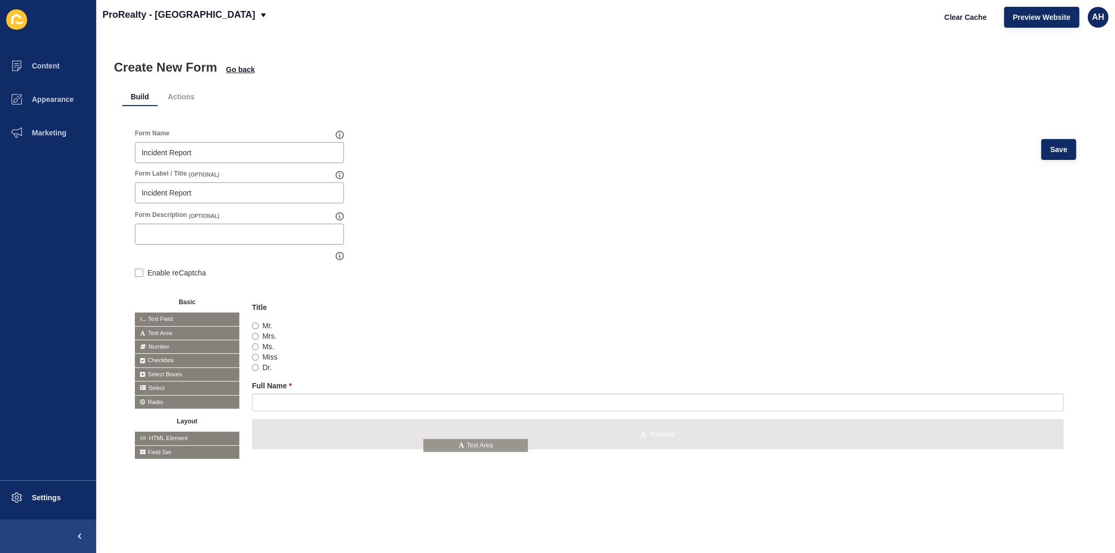
drag, startPoint x: 173, startPoint y: 328, endPoint x: 462, endPoint y: 438, distance: 309.3
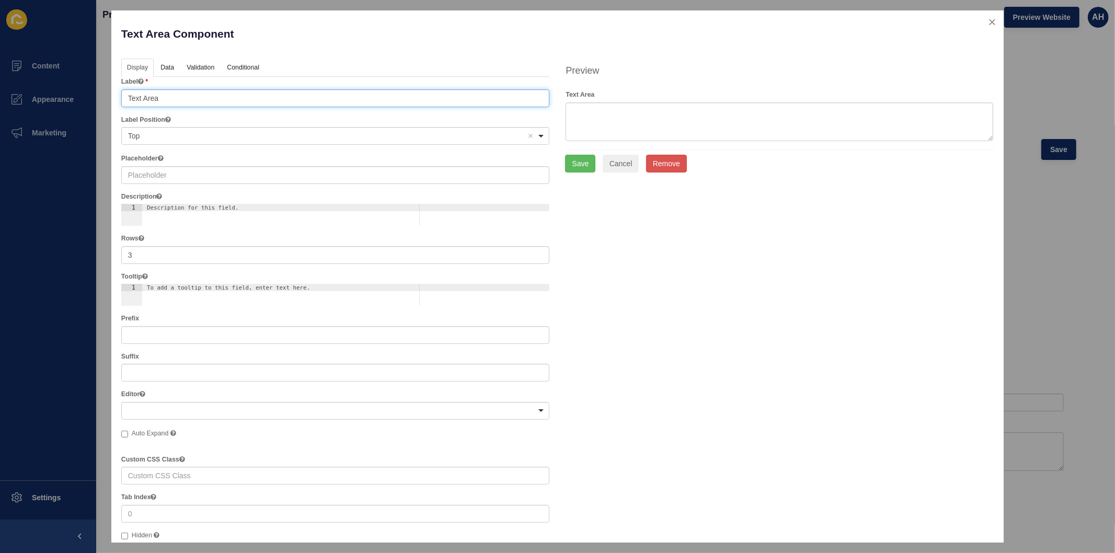
drag, startPoint x: 243, startPoint y: 99, endPoint x: 40, endPoint y: 98, distance: 202.9
click at [40, 98] on div "Text Area Component Help Display Data Validation API Conditional Logic Layout L…" at bounding box center [557, 276] width 1115 height 553
type input "Address"
click at [206, 70] on link "Validation" at bounding box center [200, 68] width 38 height 19
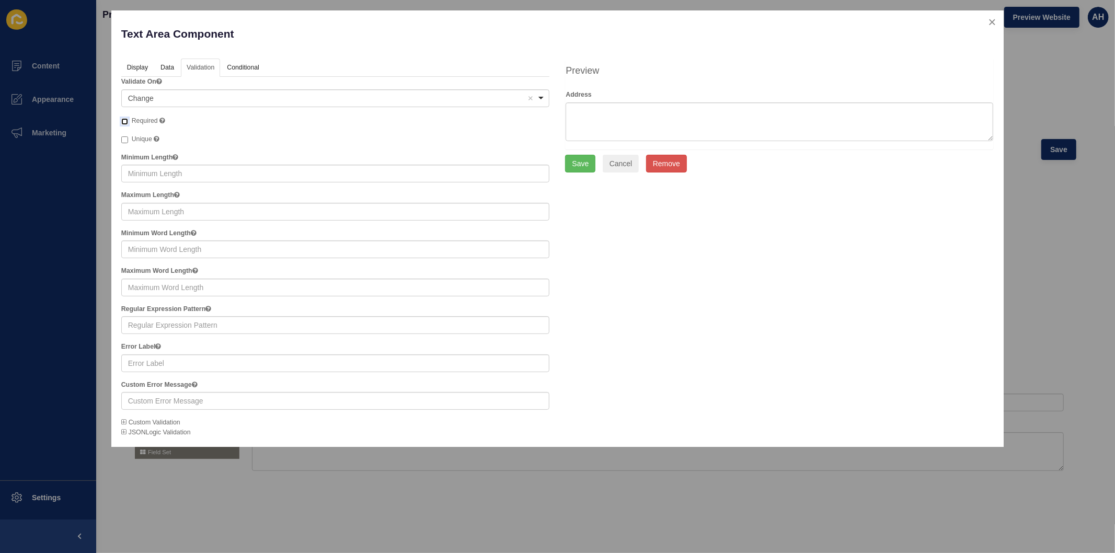
click at [123, 121] on input "Required" at bounding box center [124, 121] width 7 height 7
checkbox input "true"
click at [583, 165] on button "Save" at bounding box center [580, 164] width 30 height 18
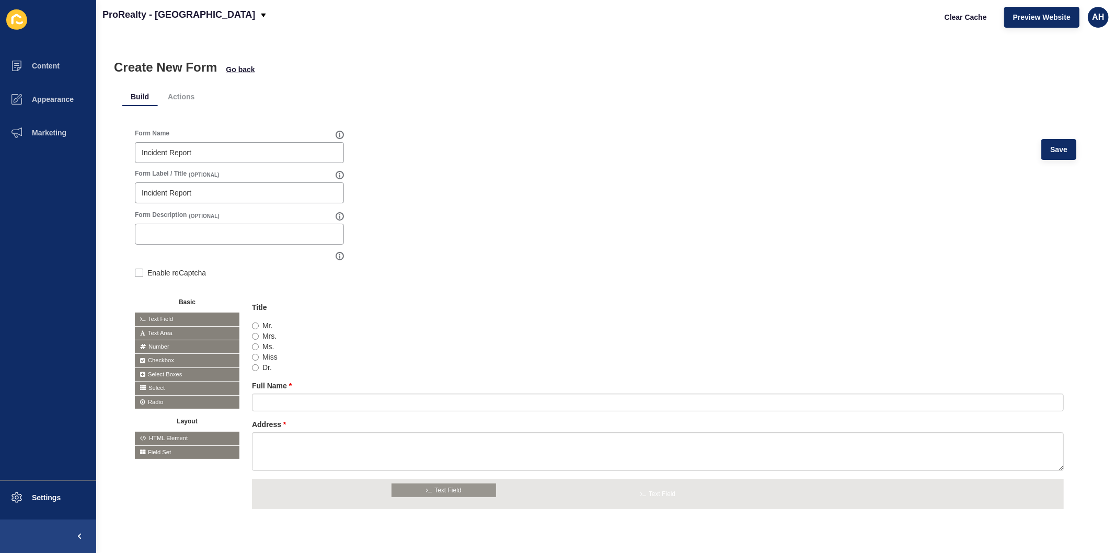
drag, startPoint x: 164, startPoint y: 315, endPoint x: 423, endPoint y: 486, distance: 309.8
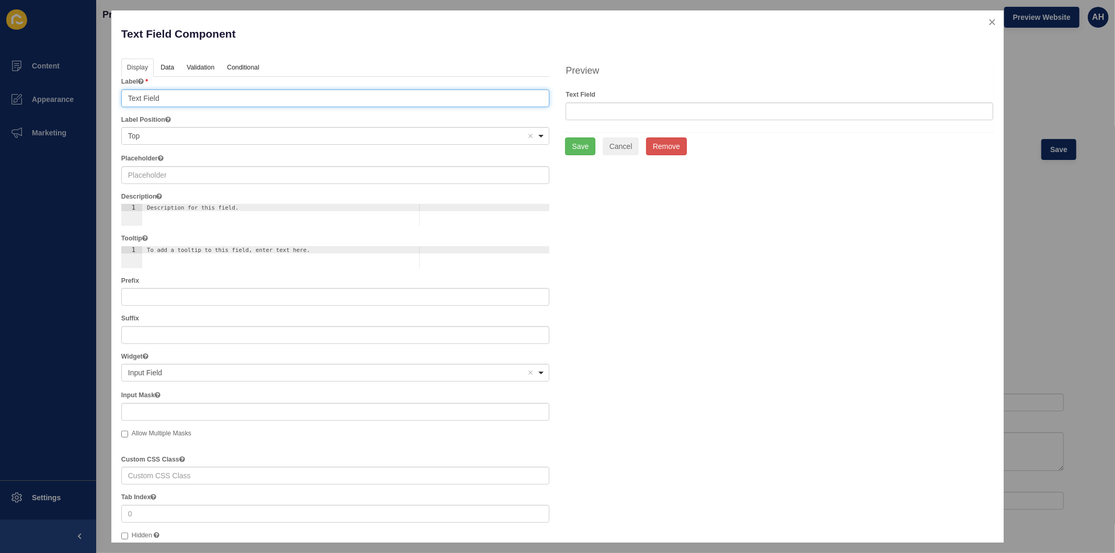
drag, startPoint x: 172, startPoint y: 96, endPoint x: 93, endPoint y: 92, distance: 79.0
click at [93, 92] on div "Text Field Component Help Display Data Validation API Conditional Logic Layout …" at bounding box center [557, 276] width 1115 height 553
type input "Email Address"
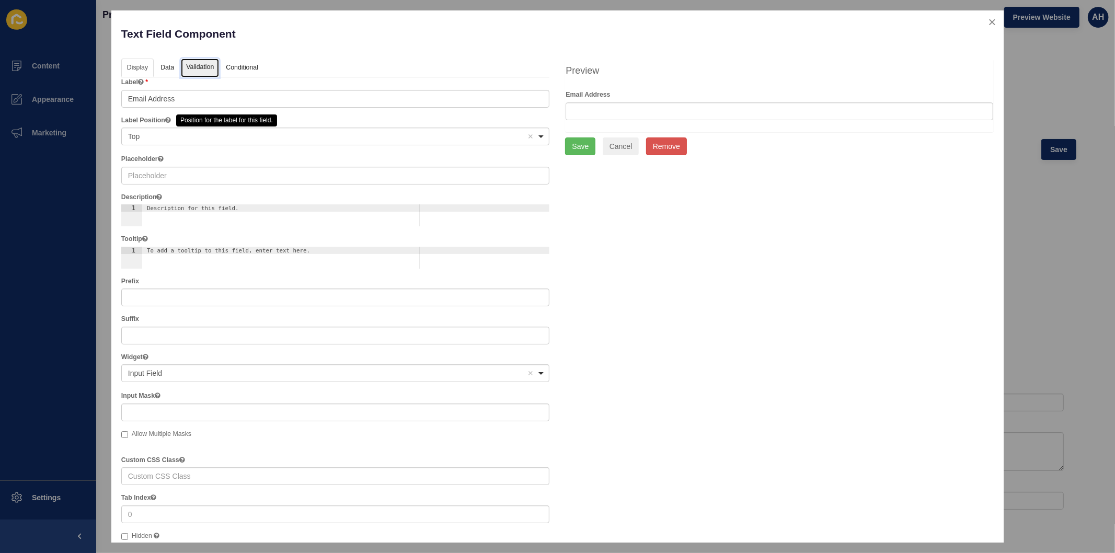
click at [215, 71] on link "Validation" at bounding box center [200, 68] width 38 height 19
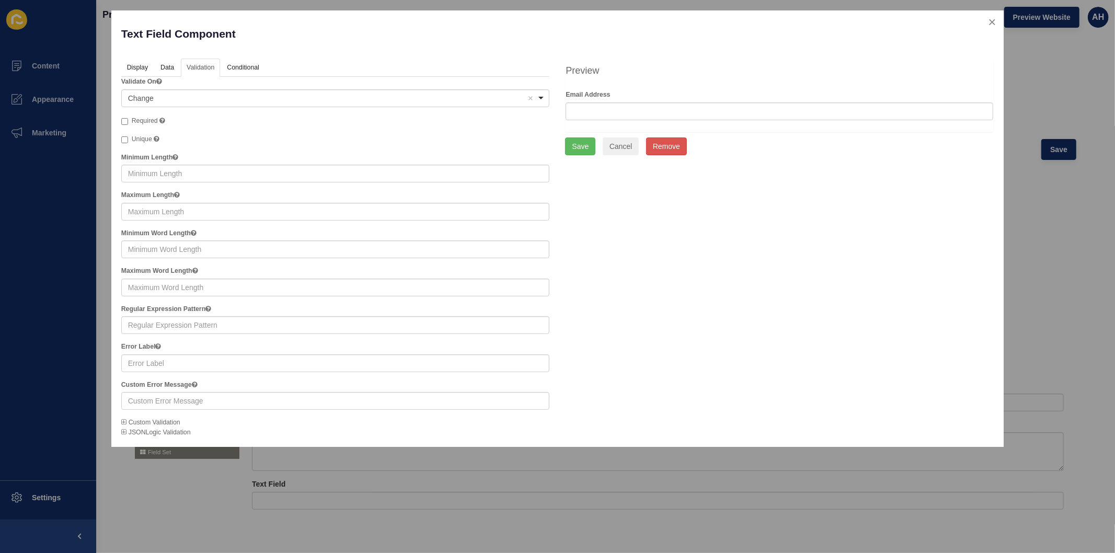
click at [144, 122] on span "Required" at bounding box center [145, 120] width 26 height 7
click at [128, 122] on input "Required" at bounding box center [124, 121] width 7 height 7
checkbox input "true"
click at [580, 149] on button "Save" at bounding box center [580, 147] width 30 height 18
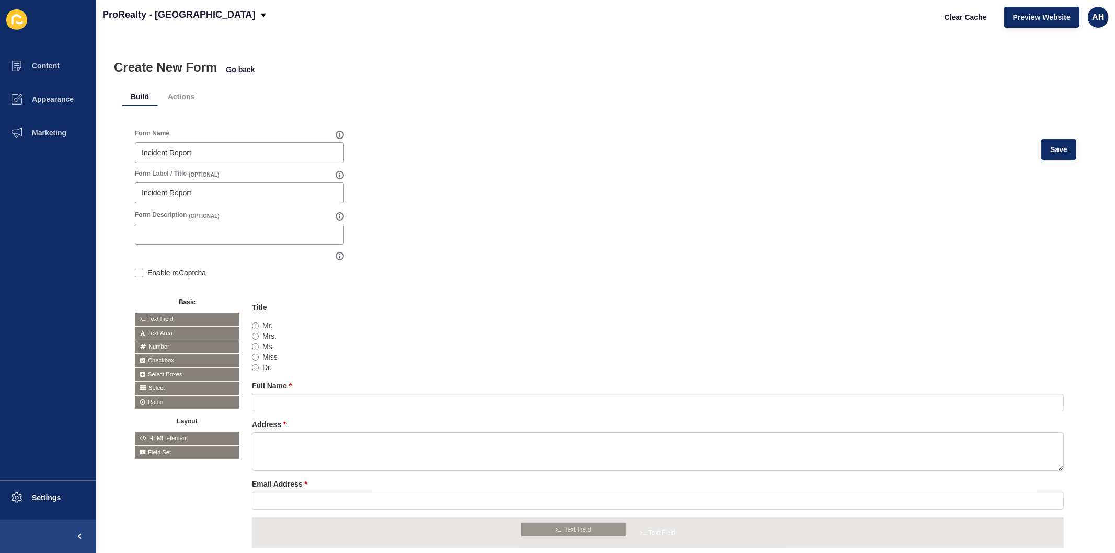
drag, startPoint x: 152, startPoint y: 313, endPoint x: 539, endPoint y: 523, distance: 440.4
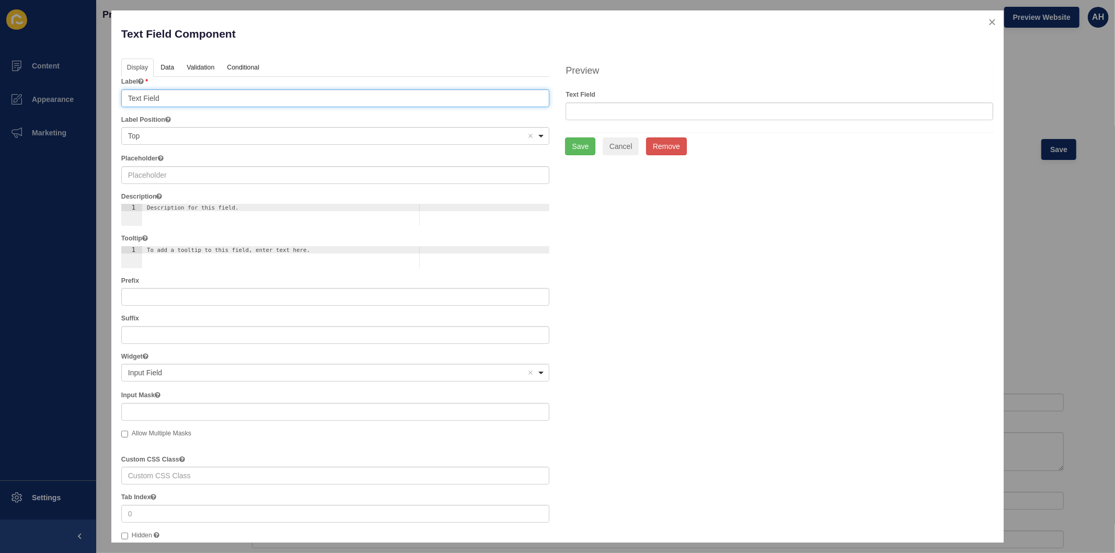
drag, startPoint x: 164, startPoint y: 93, endPoint x: 89, endPoint y: 109, distance: 76.5
click at [89, 109] on div "Text Field Component Help Display Data Validation API Conditional Logic Layout …" at bounding box center [557, 276] width 1115 height 553
type input "Contact Number"
click at [205, 66] on link "Validation" at bounding box center [200, 68] width 38 height 19
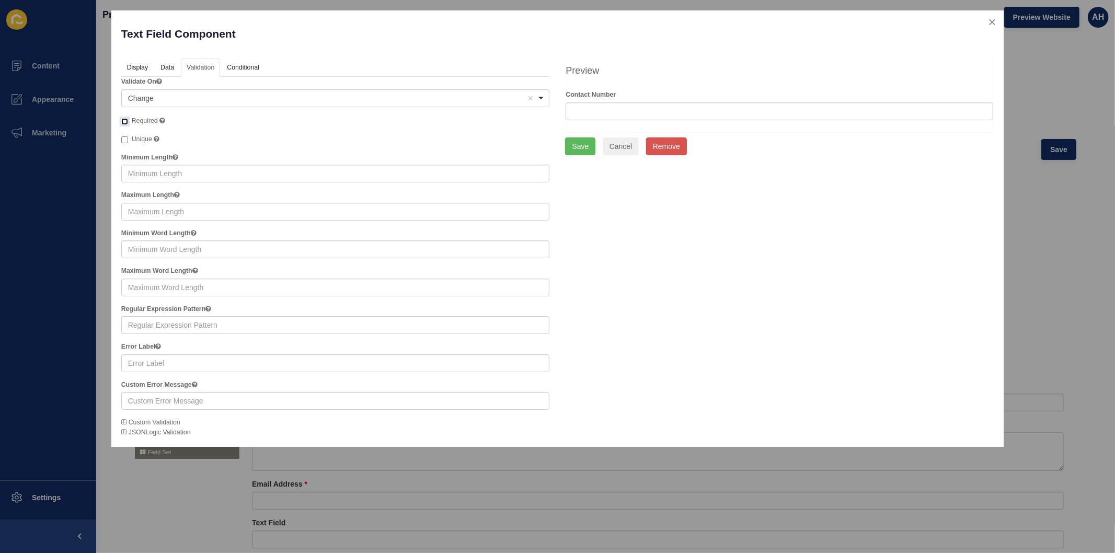
click at [127, 118] on input "Required" at bounding box center [124, 121] width 7 height 7
checkbox input "true"
click at [576, 147] on button "Save" at bounding box center [580, 147] width 30 height 18
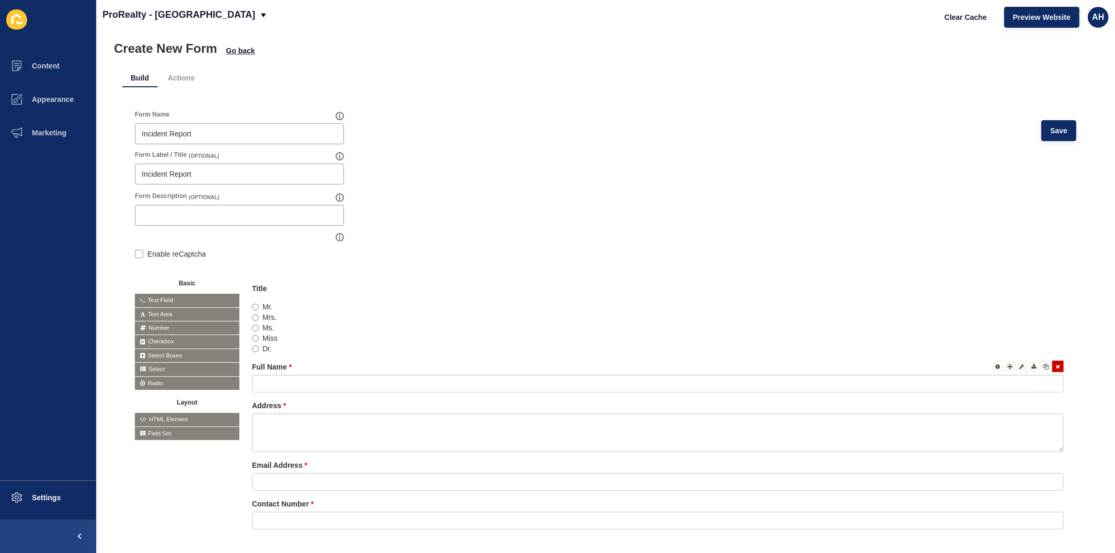
scroll to position [67, 0]
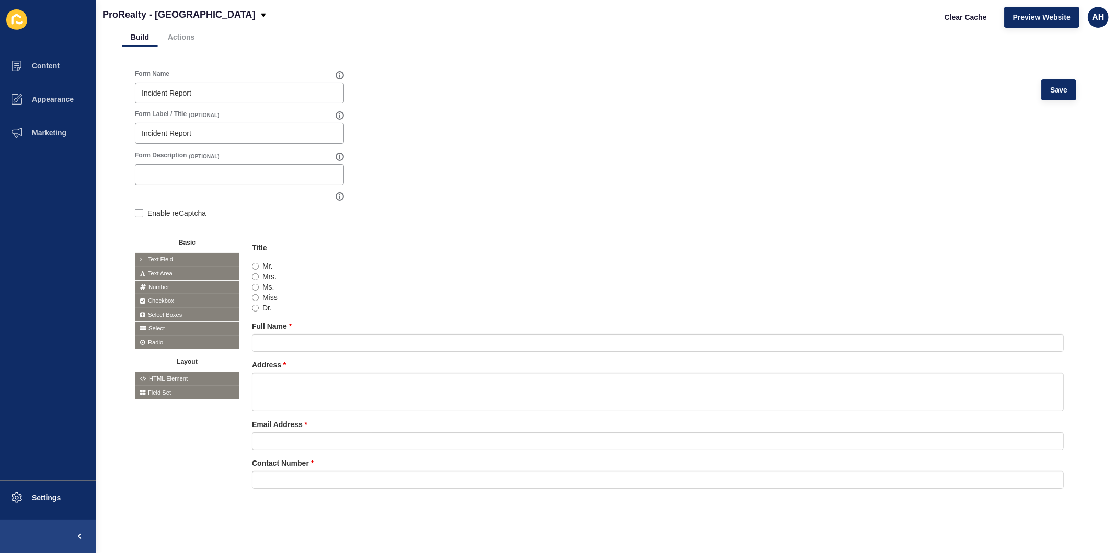
click at [176, 294] on span "Checkbox" at bounding box center [187, 300] width 105 height 13
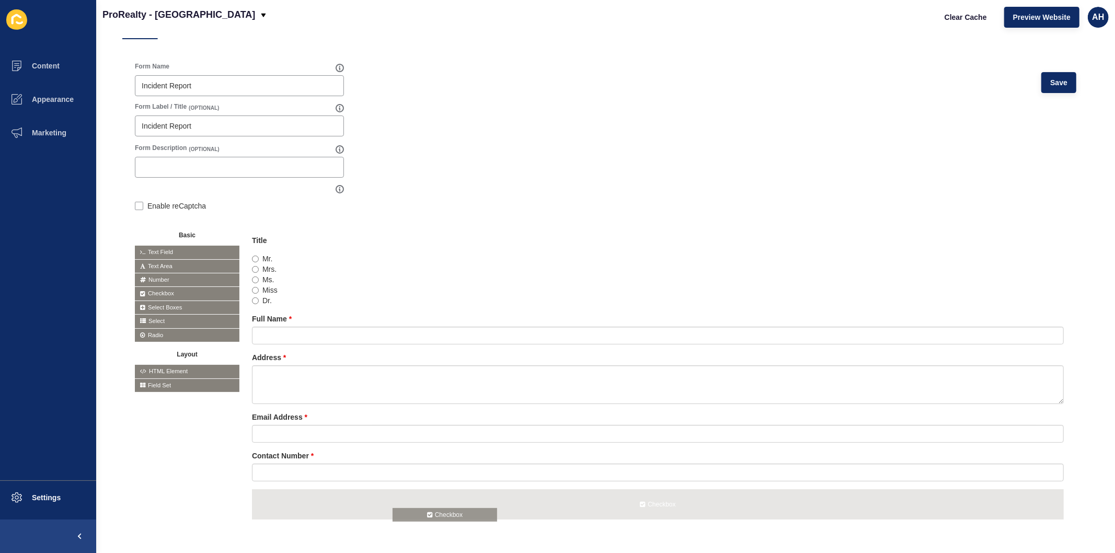
drag, startPoint x: 176, startPoint y: 292, endPoint x: 436, endPoint y: 515, distance: 342.3
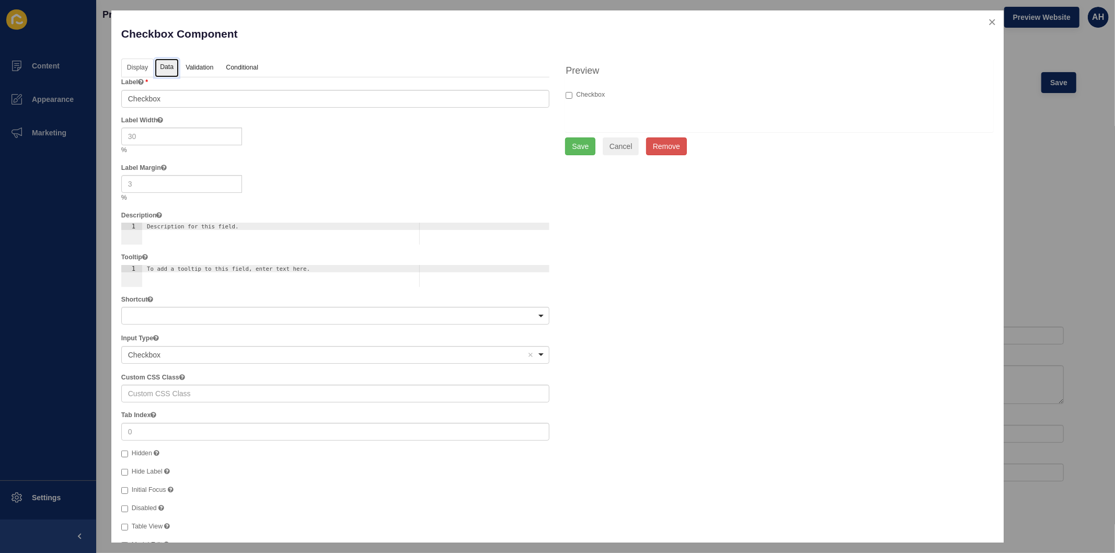
click at [168, 72] on link "Data" at bounding box center [167, 68] width 24 height 19
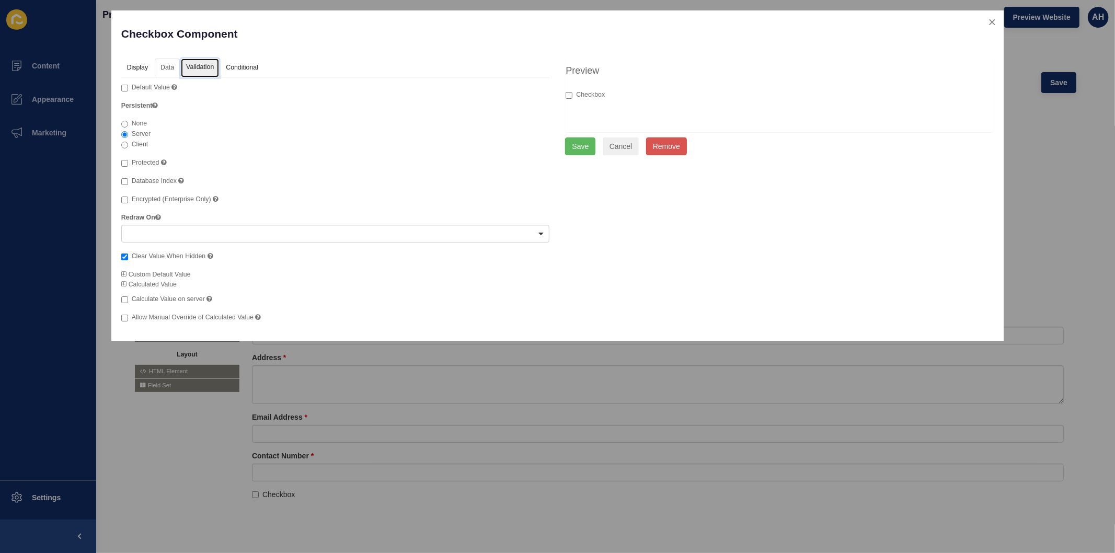
click at [196, 70] on link "Validation" at bounding box center [200, 68] width 38 height 19
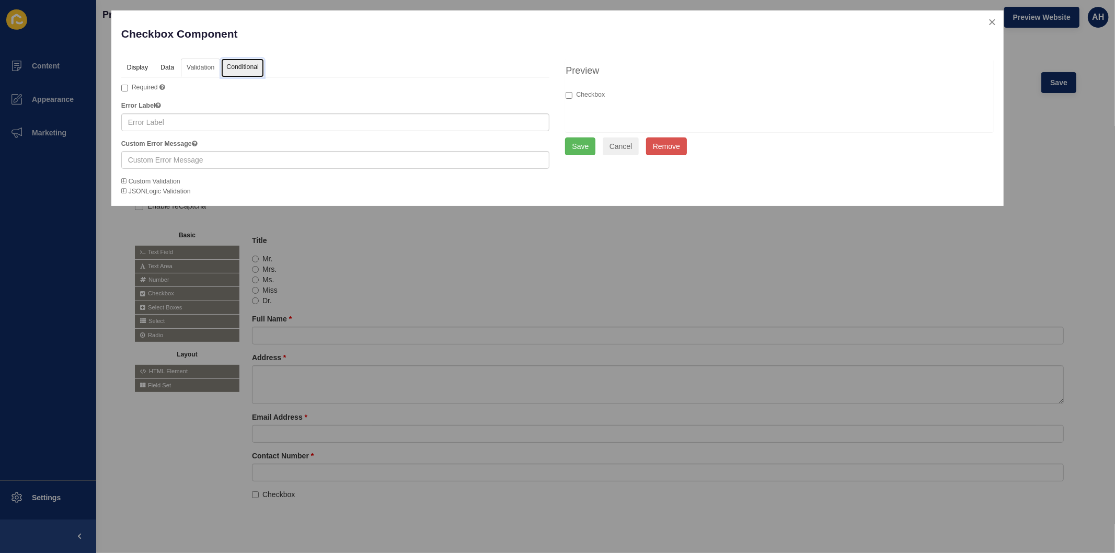
click at [239, 69] on link "Conditional" at bounding box center [242, 68] width 43 height 19
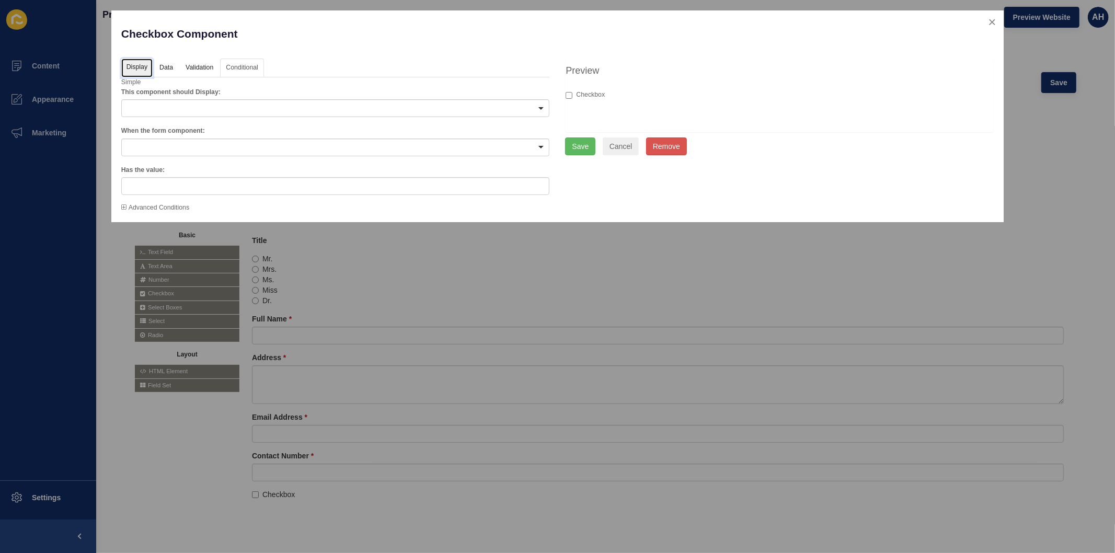
click at [145, 65] on link "Display" at bounding box center [136, 68] width 31 height 19
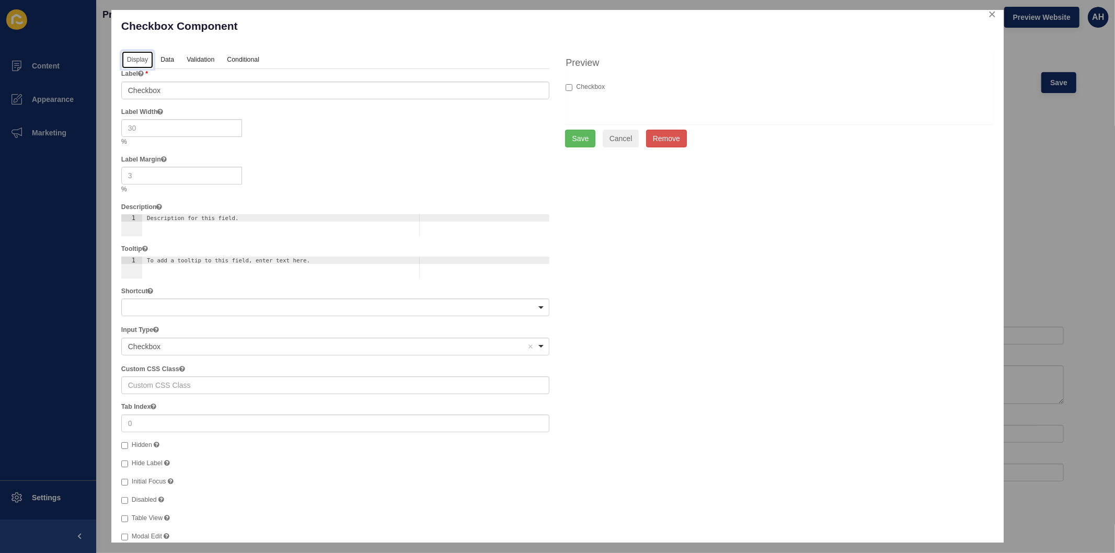
scroll to position [0, 0]
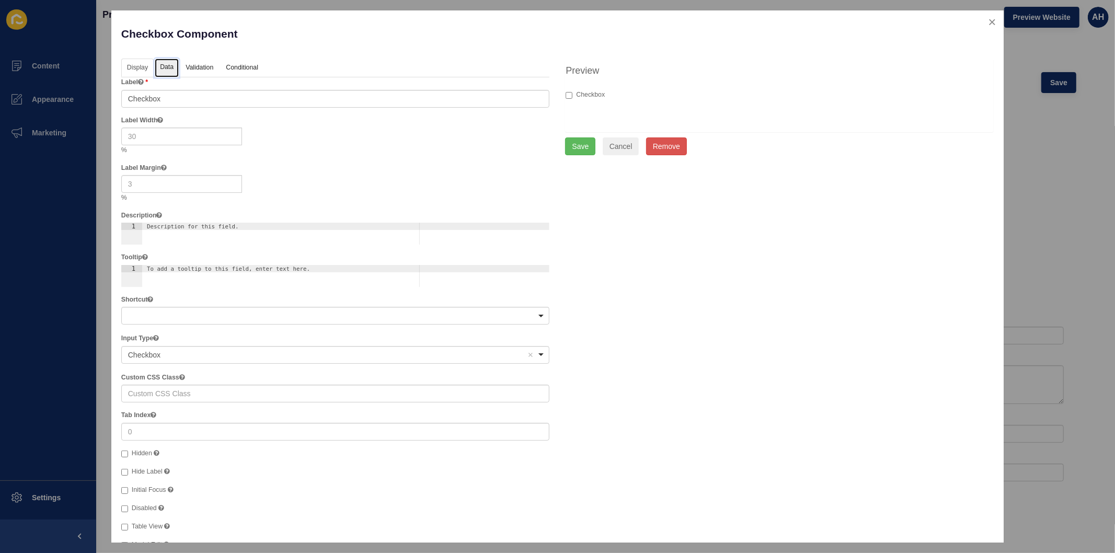
click at [170, 72] on link "Data" at bounding box center [167, 68] width 24 height 19
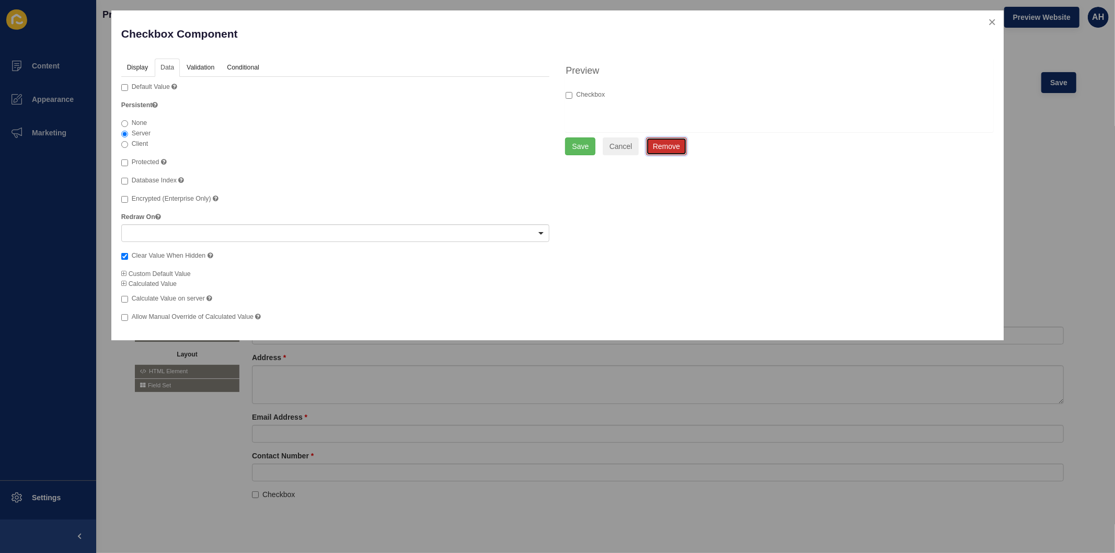
click at [660, 147] on button "Remove" at bounding box center [666, 147] width 41 height 18
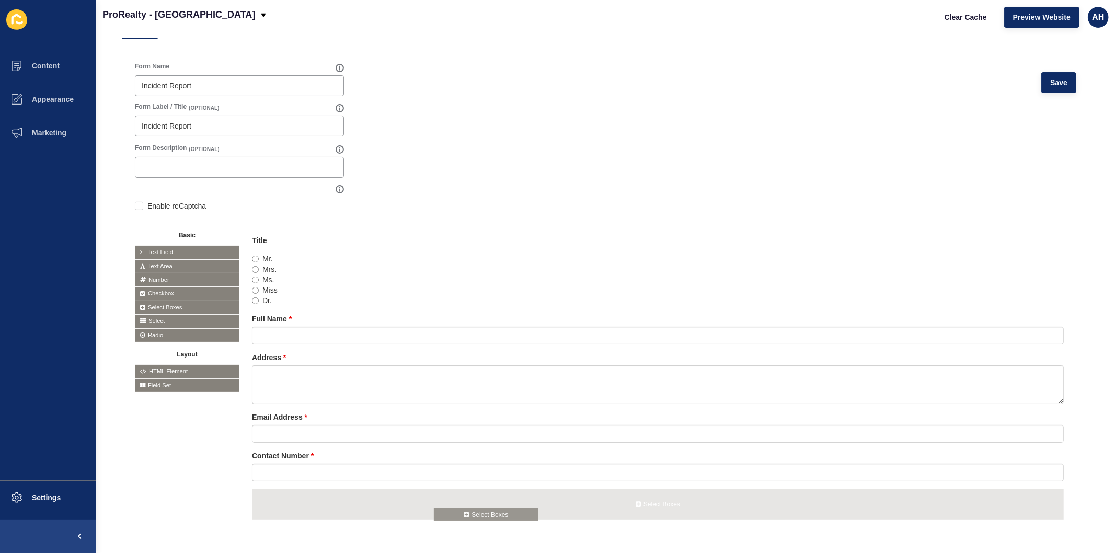
drag, startPoint x: 156, startPoint y: 301, endPoint x: 456, endPoint y: 508, distance: 364.9
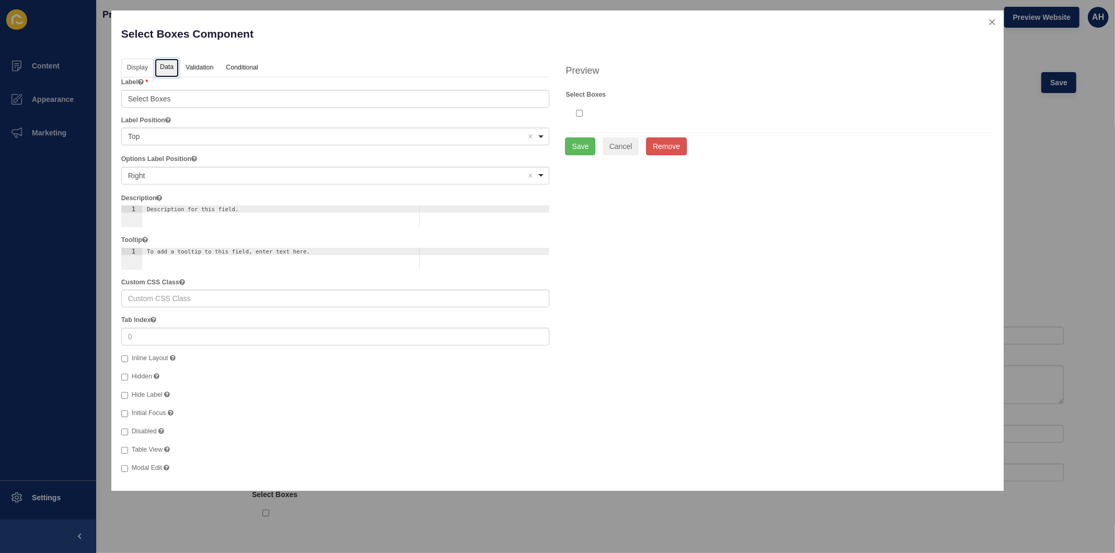
click at [170, 59] on link "Data" at bounding box center [167, 68] width 24 height 19
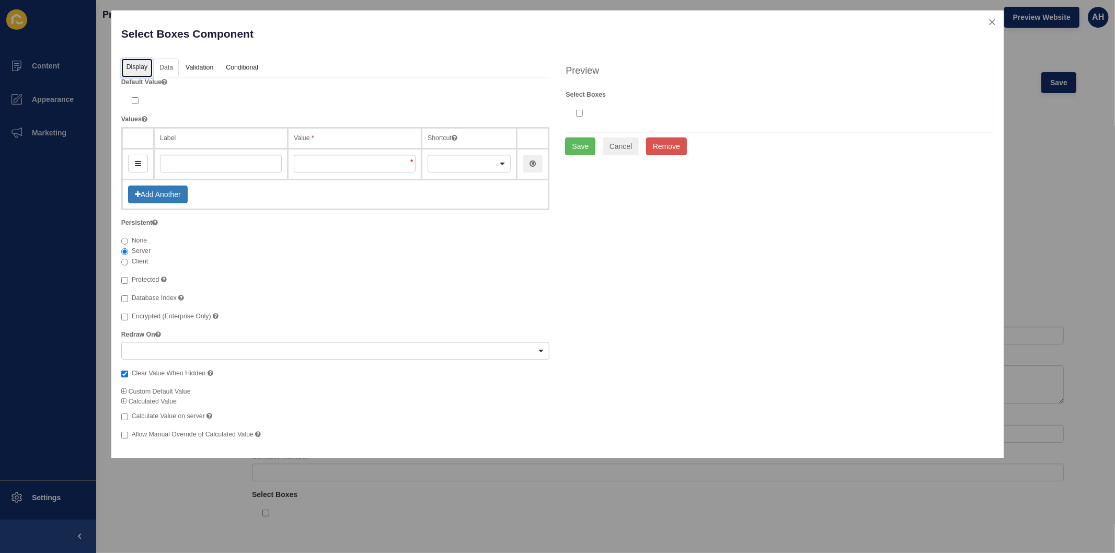
click at [137, 66] on link "Display" at bounding box center [136, 68] width 31 height 19
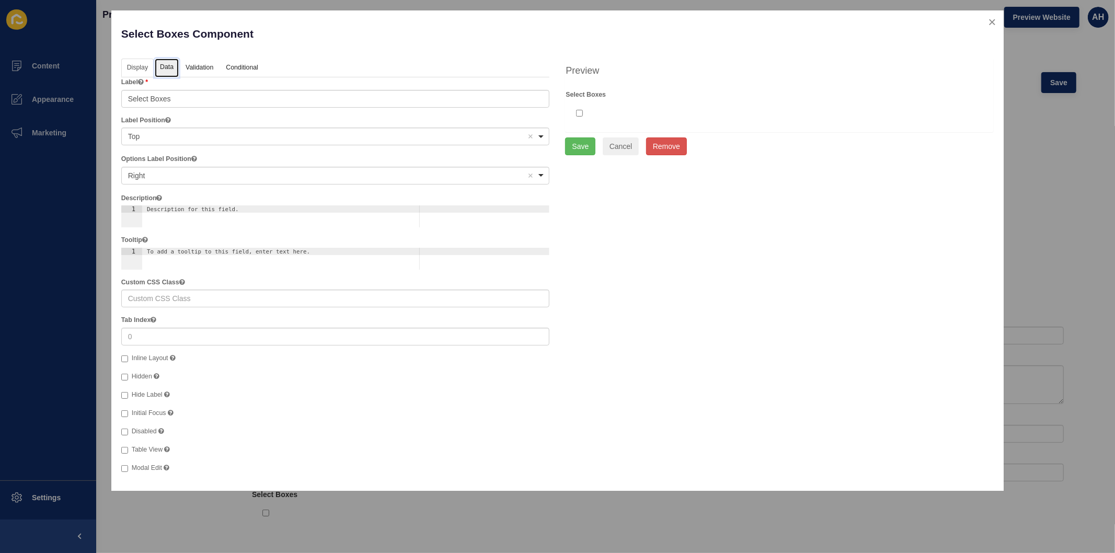
click at [162, 69] on link "Data" at bounding box center [167, 68] width 24 height 19
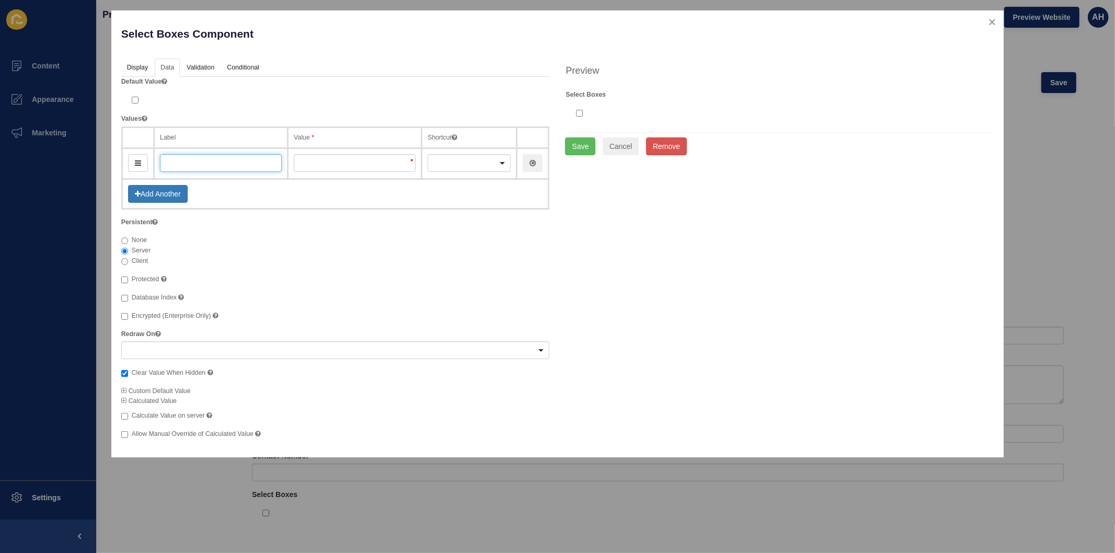
click at [180, 159] on input "text" at bounding box center [221, 163] width 122 height 18
type input "Ph"
type input "ph"
type input "Phonme"
type input "phonme"
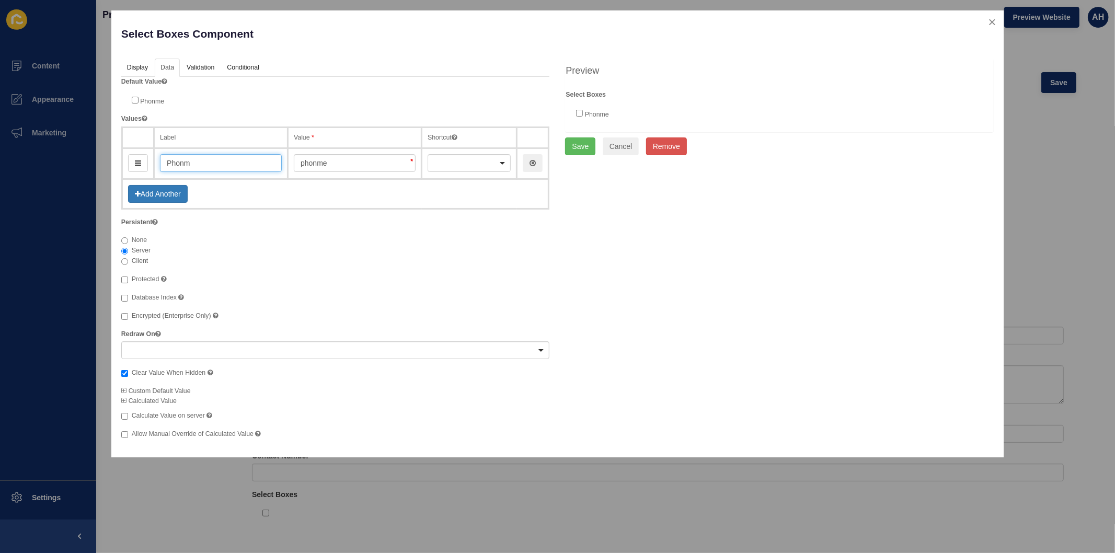
type input "Phon"
type input "phon"
type input "Phone"
type input "phone"
type input "Phone"
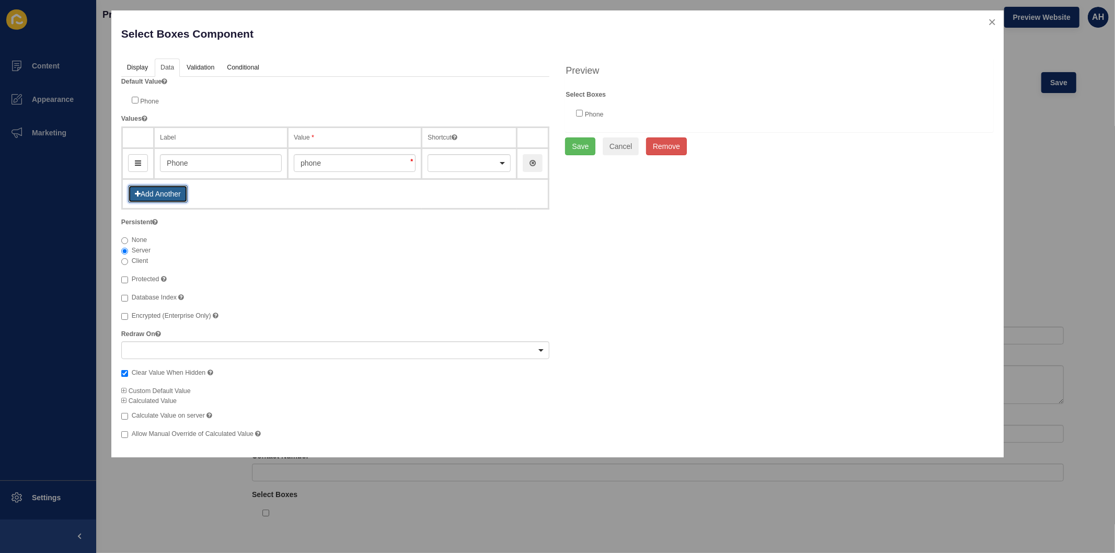
click at [158, 196] on button "Add Another" at bounding box center [158, 194] width 60 height 18
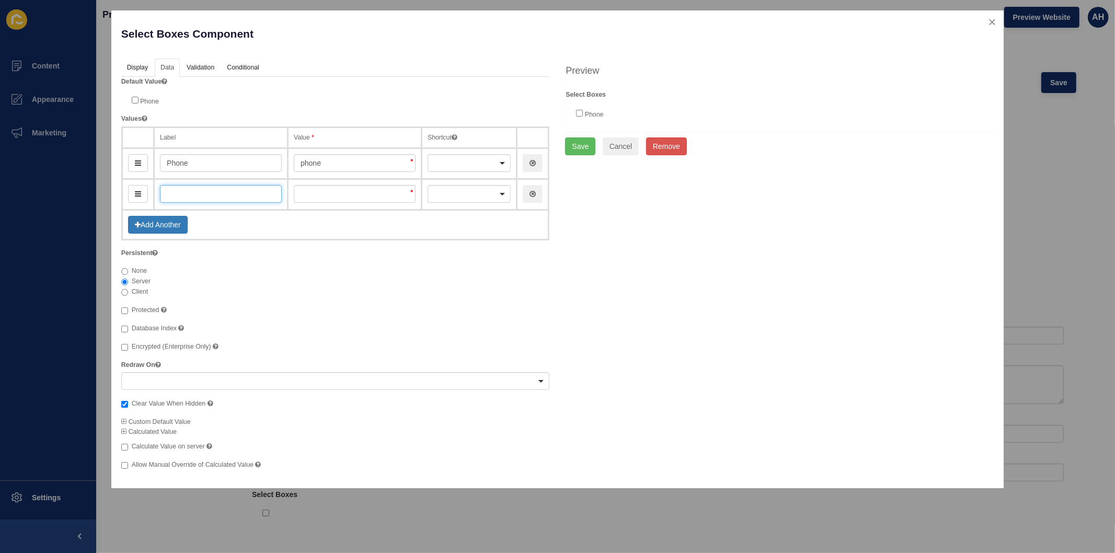
click at [201, 194] on input "text" at bounding box center [221, 194] width 122 height 18
type input "Mo"
type input "mo"
type input "Mon"
type input "mon"
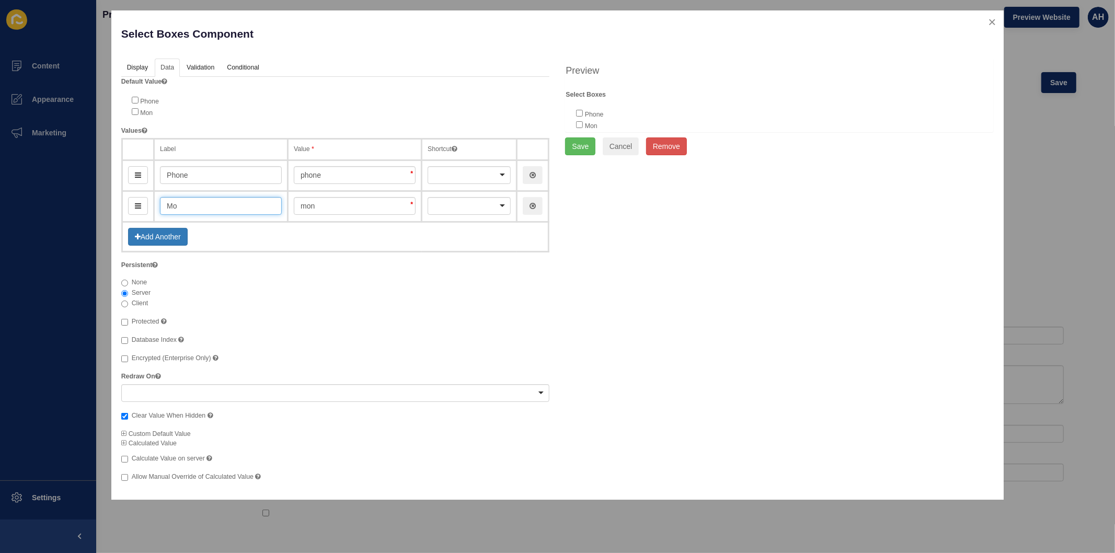
type input "Mob"
type input "mob"
type input "Mobil"
type input "mobil"
type input "Mobile"
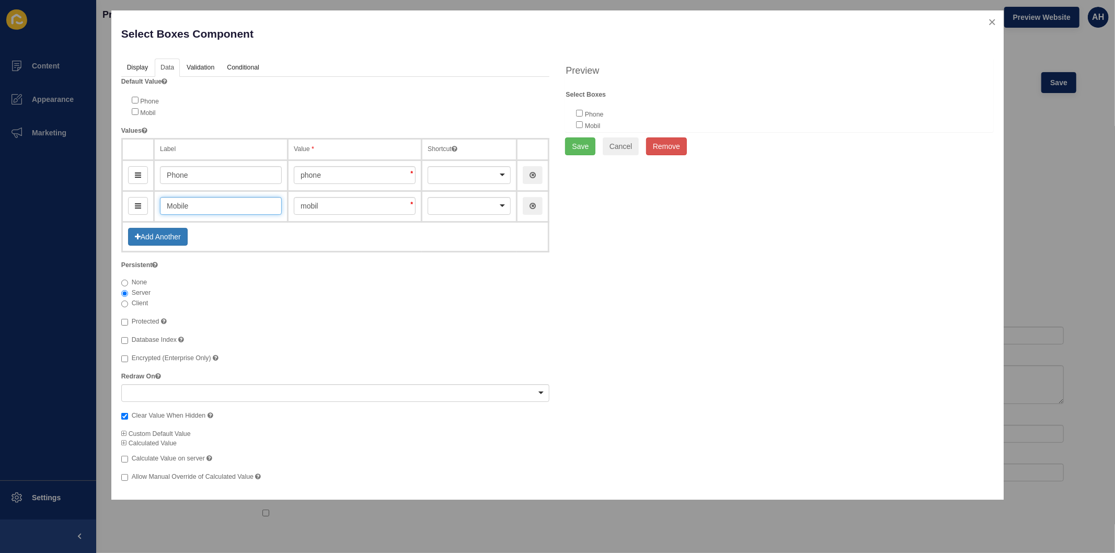
type input "mobile"
type input "Mobile"
click at [151, 238] on button "Add Another" at bounding box center [158, 237] width 60 height 18
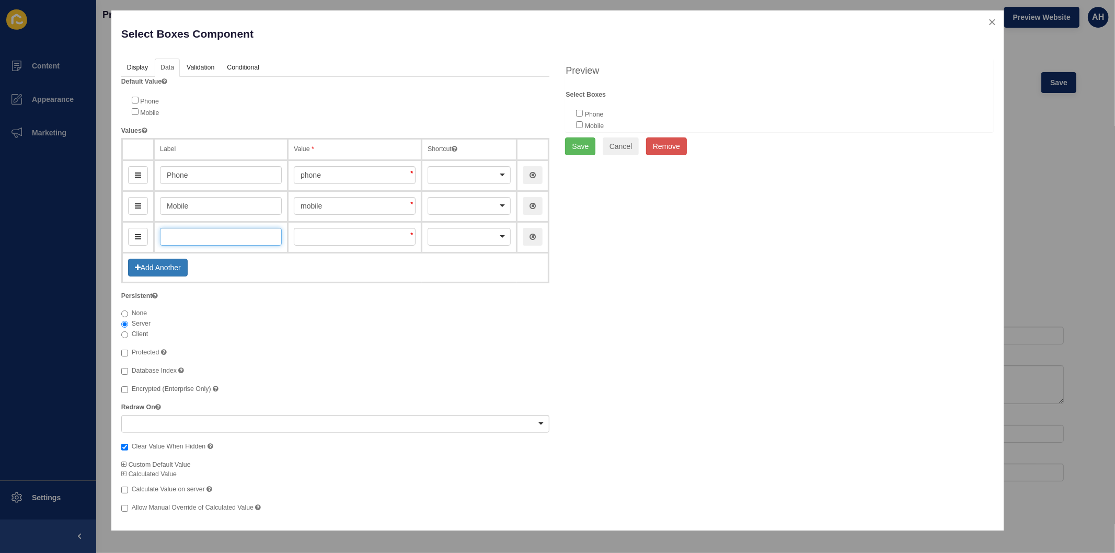
click at [210, 239] on input "text" at bounding box center [221, 237] width 122 height 18
type input "Ema"
type input "em"
type input "Emai"
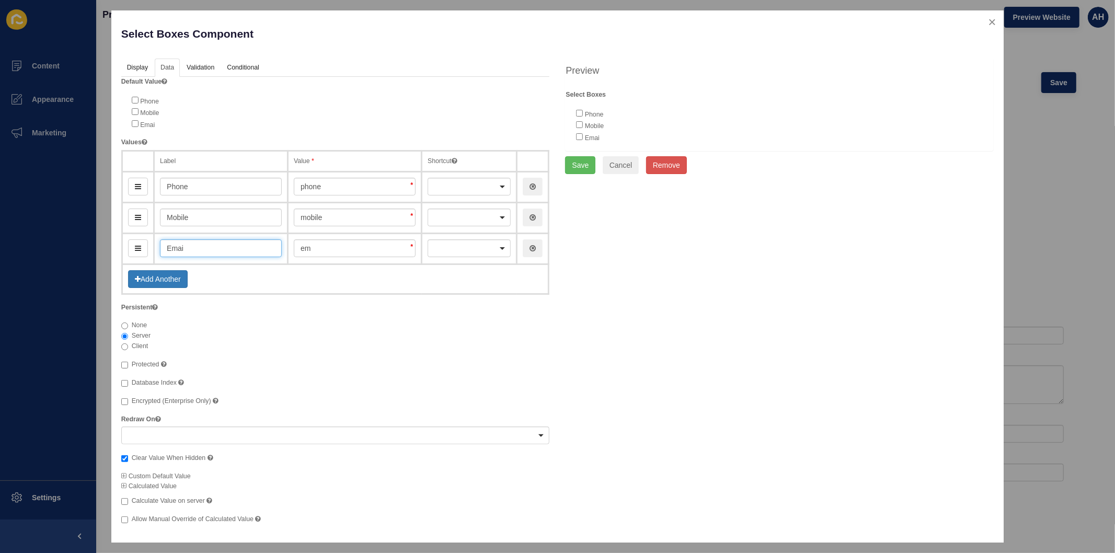
type input "emai"
type input "Email"
type input "email"
type input "Email"
click at [140, 66] on link "Display" at bounding box center [136, 68] width 31 height 19
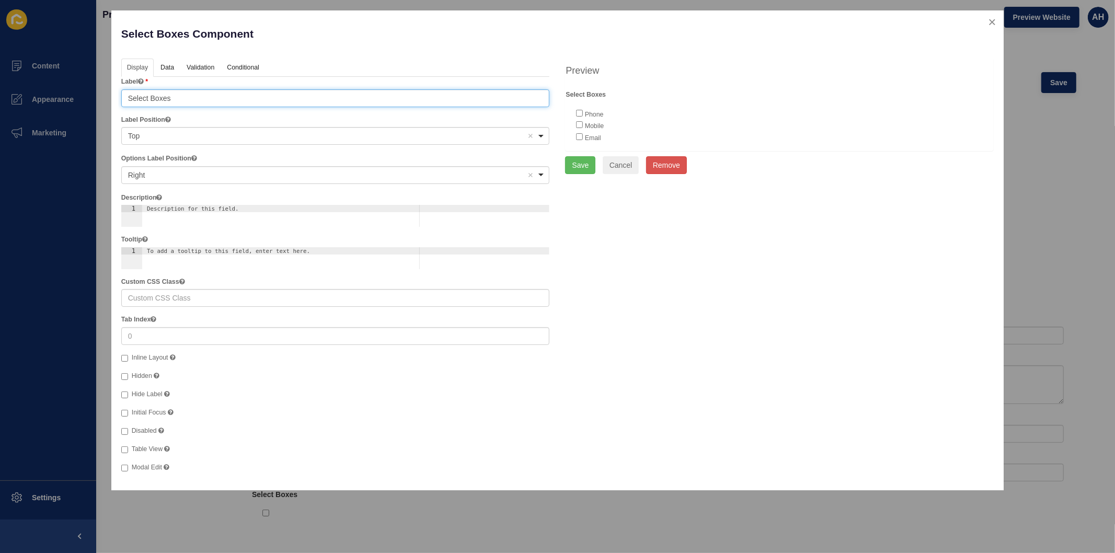
drag, startPoint x: 197, startPoint y: 95, endPoint x: 79, endPoint y: 96, distance: 117.1
click at [79, 96] on div "Select Boxes Component Help Display Data Validation API Conditional Logic Layou…" at bounding box center [557, 276] width 1115 height 553
type input "Preferred Contact"
click at [203, 60] on link "Validation" at bounding box center [200, 68] width 38 height 19
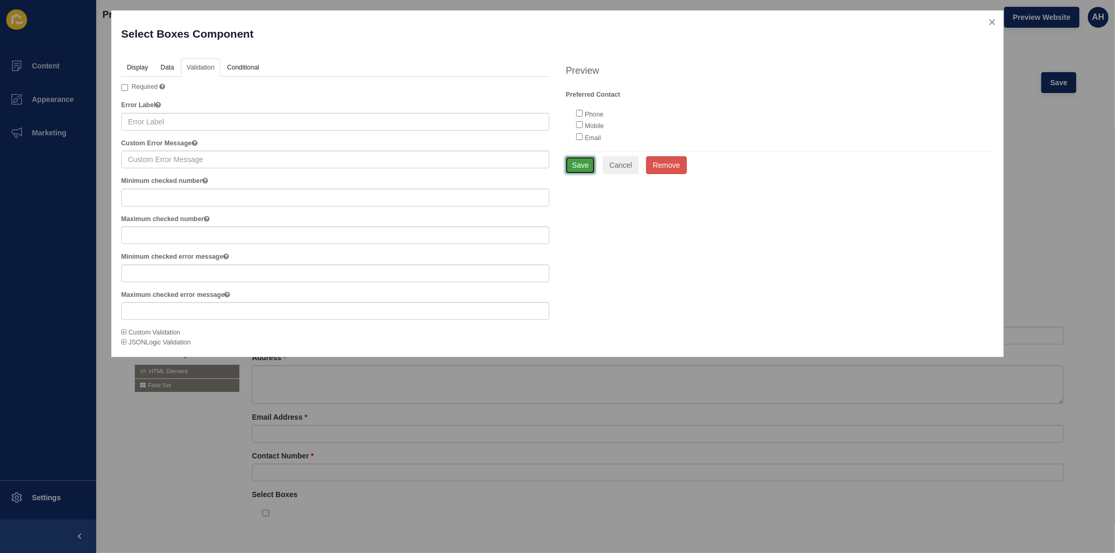
click at [578, 167] on button "Save" at bounding box center [580, 165] width 30 height 18
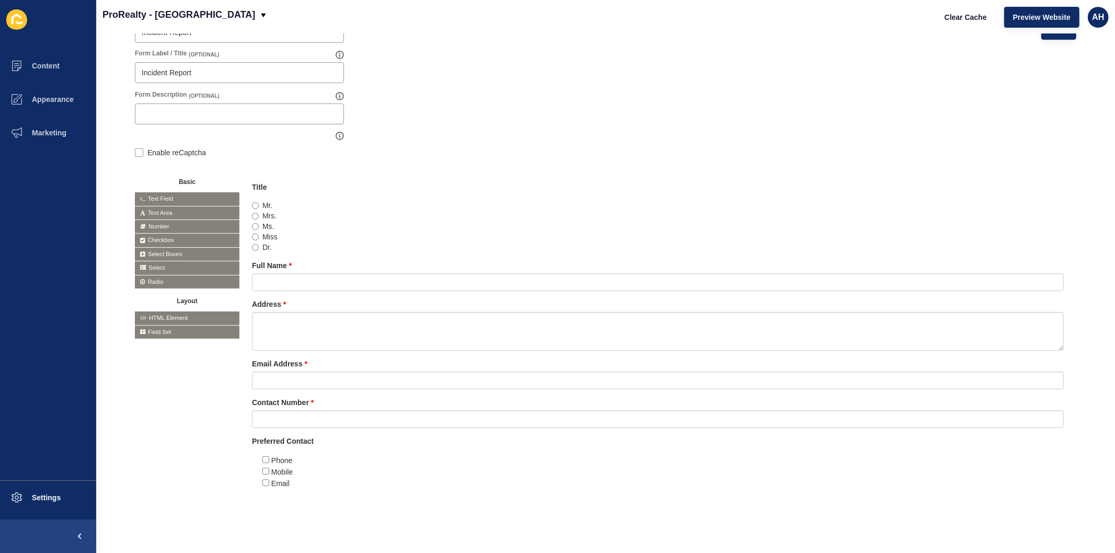
scroll to position [131, 0]
click at [267, 457] on input "Phone" at bounding box center [266, 460] width 7 height 7
checkbox input "true"
click at [266, 468] on input "Mobile" at bounding box center [266, 471] width 7 height 7
checkbox input "true"
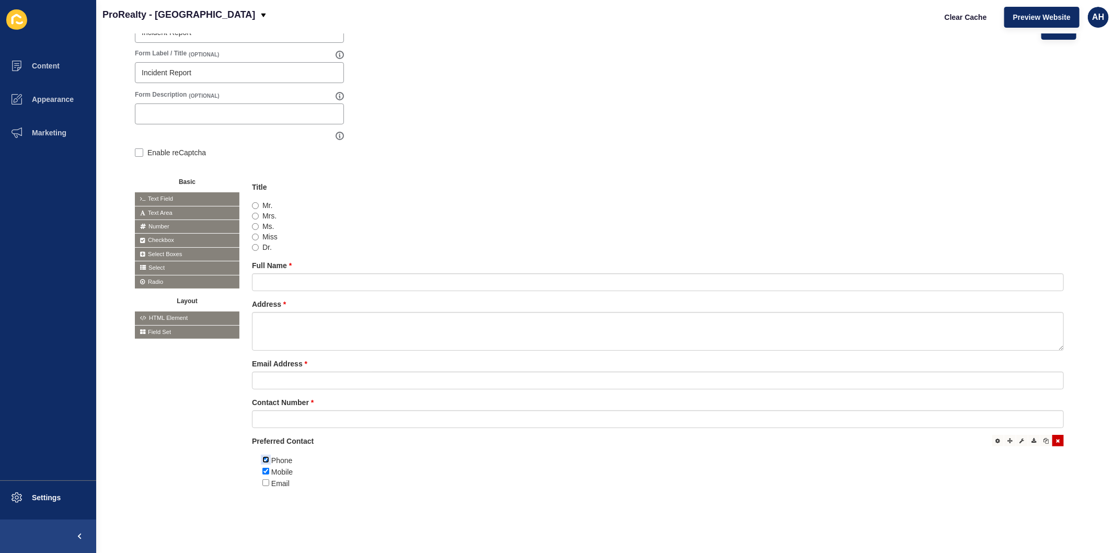
click at [266, 457] on input "Phone" at bounding box center [266, 460] width 7 height 7
checkbox input "false"
click at [266, 468] on input "Mobile" at bounding box center [266, 471] width 7 height 7
checkbox input "false"
click at [191, 441] on div "Basic Text Field Text Area Number Password Checkbox Select Boxes Select Radio B…" at bounding box center [606, 341] width 942 height 345
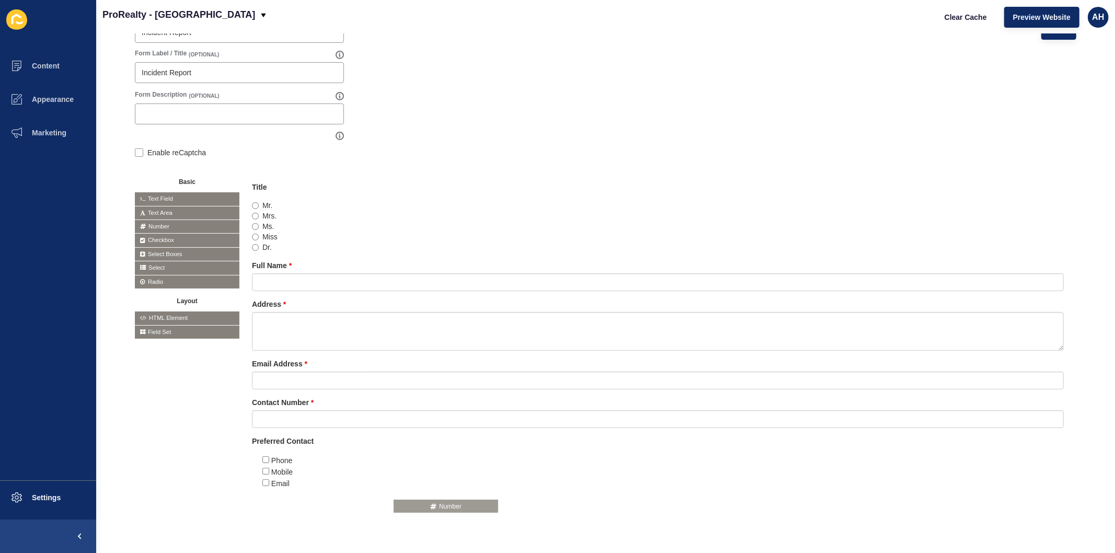
drag, startPoint x: 168, startPoint y: 211, endPoint x: 427, endPoint y: 502, distance: 389.3
click at [196, 312] on span "HTML Element" at bounding box center [187, 318] width 105 height 13
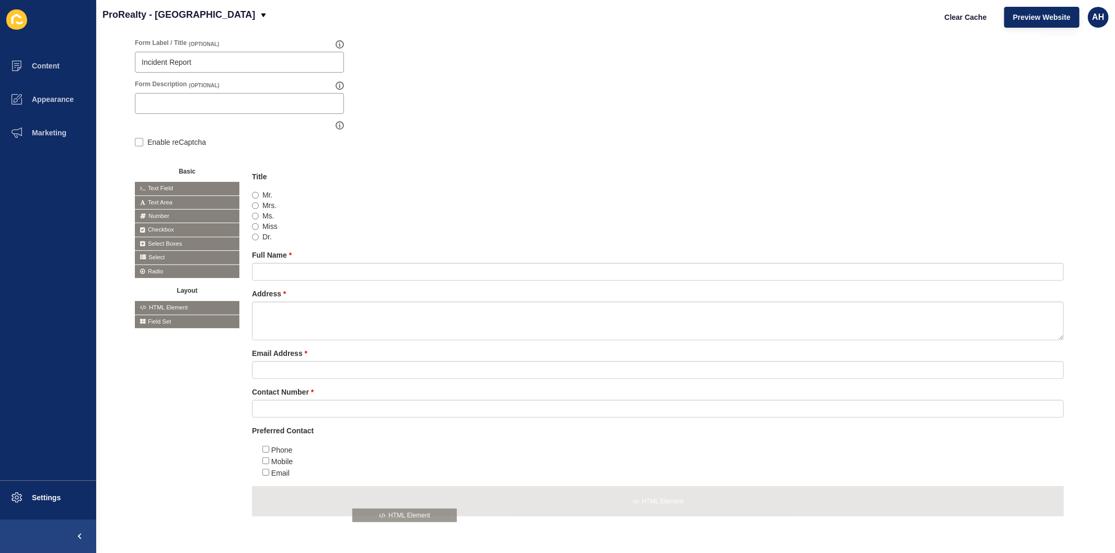
drag, startPoint x: 196, startPoint y: 305, endPoint x: 414, endPoint y: 512, distance: 301.1
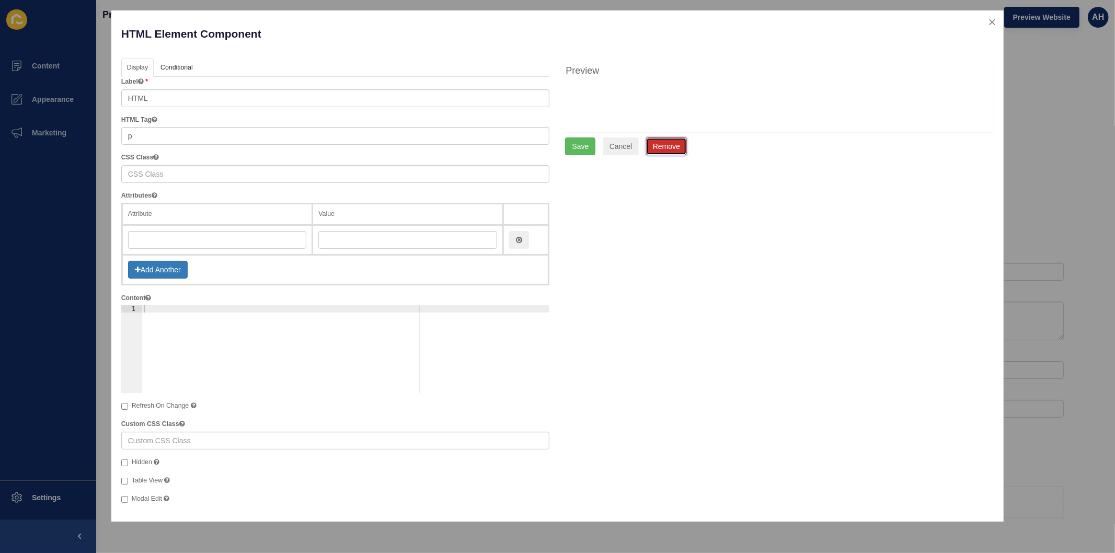
click at [671, 144] on button "Remove" at bounding box center [666, 147] width 41 height 18
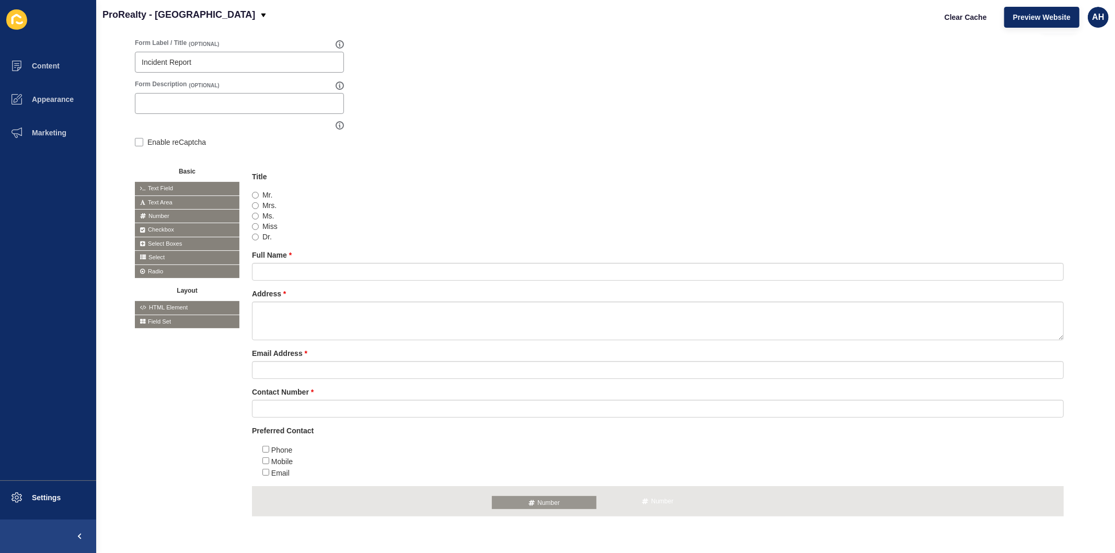
drag, startPoint x: 181, startPoint y: 212, endPoint x: 539, endPoint y: 499, distance: 458.3
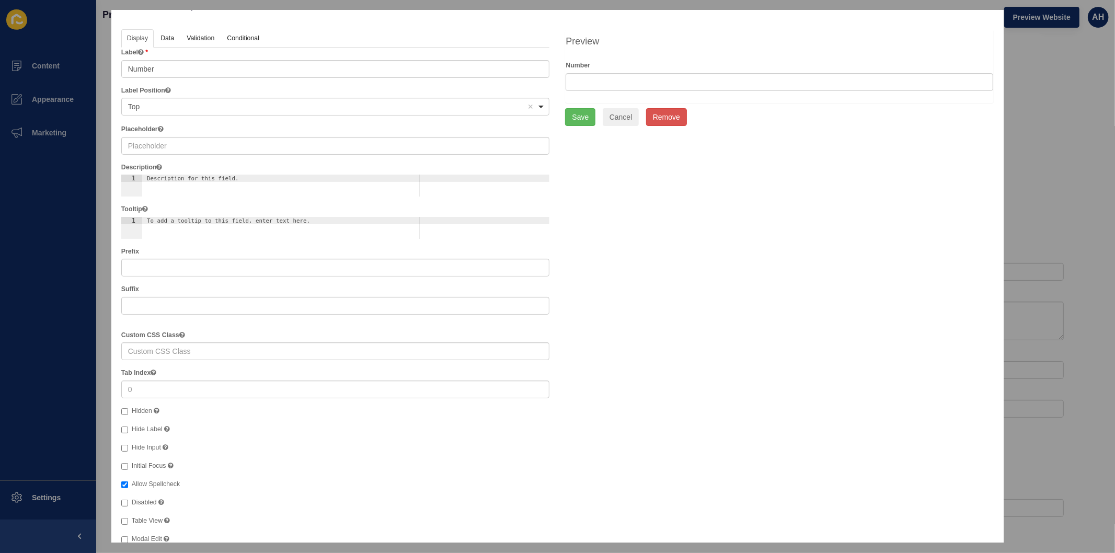
scroll to position [0, 0]
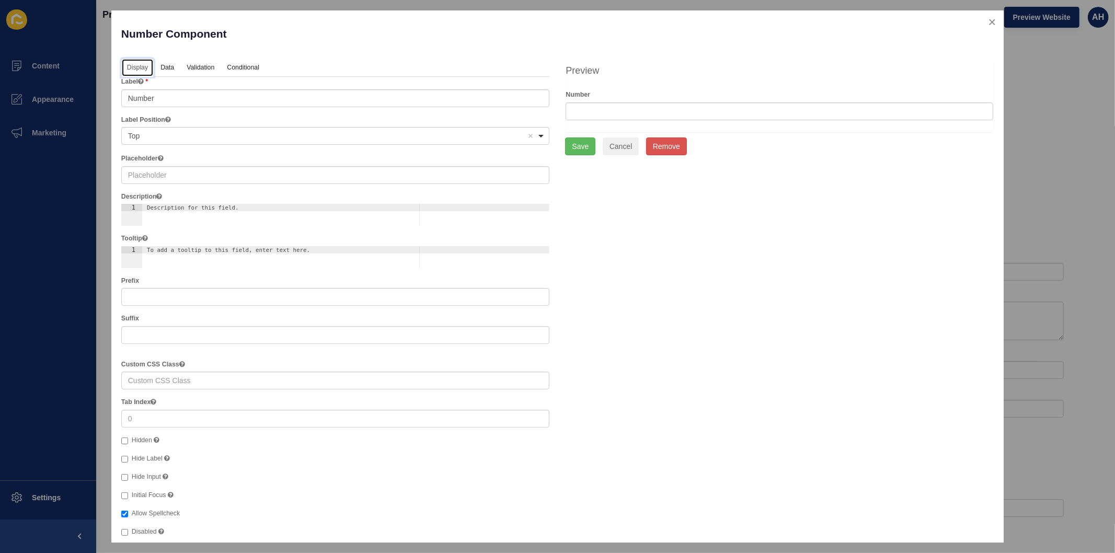
click at [153, 69] on link "Display" at bounding box center [137, 68] width 32 height 19
click at [164, 66] on link "Data" at bounding box center [167, 68] width 24 height 19
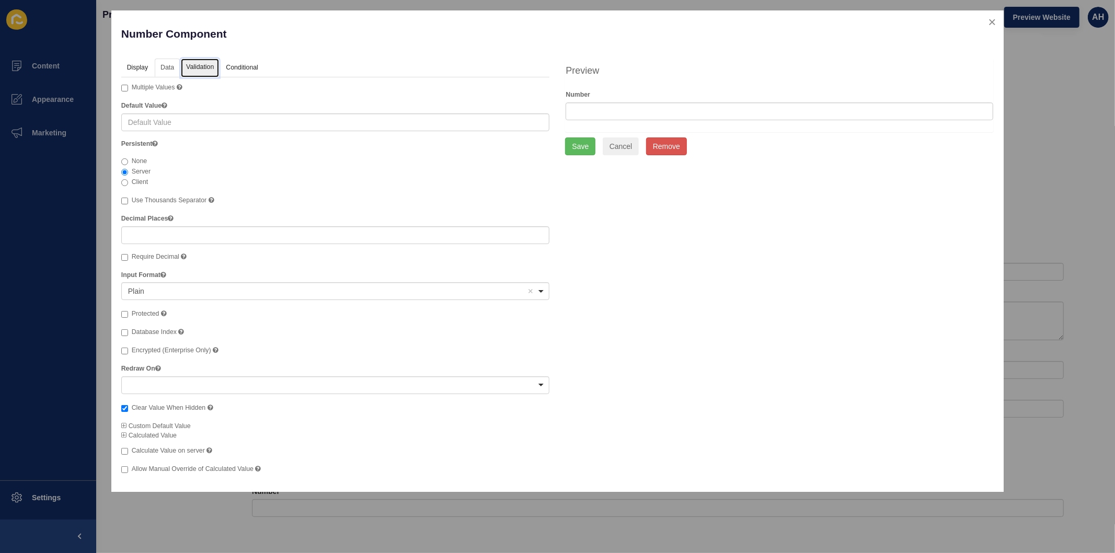
click at [191, 65] on link "Validation" at bounding box center [200, 68] width 38 height 19
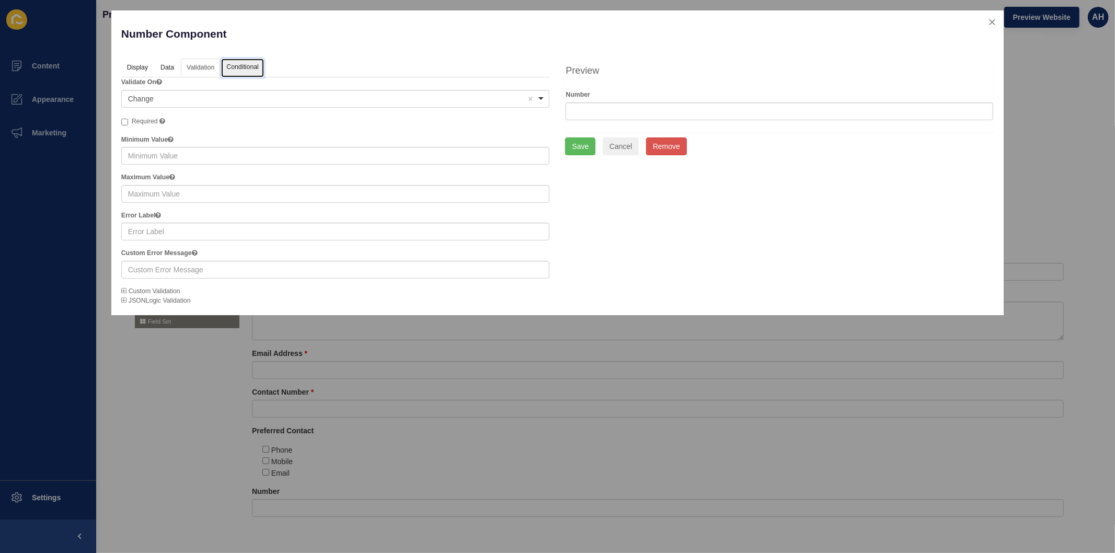
click at [252, 67] on link "Conditional" at bounding box center [242, 68] width 43 height 19
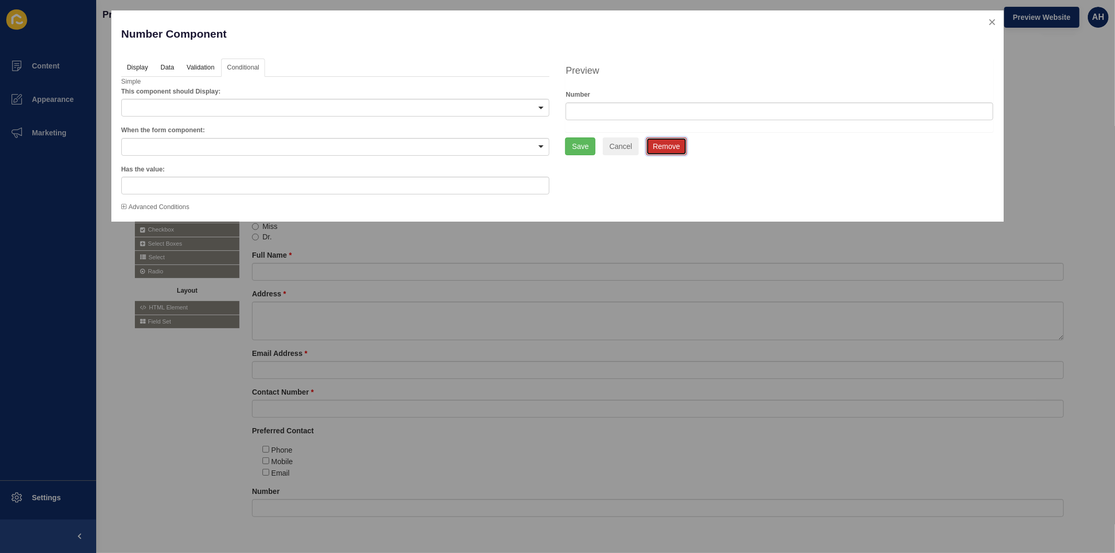
click at [677, 149] on button "Remove" at bounding box center [666, 147] width 41 height 18
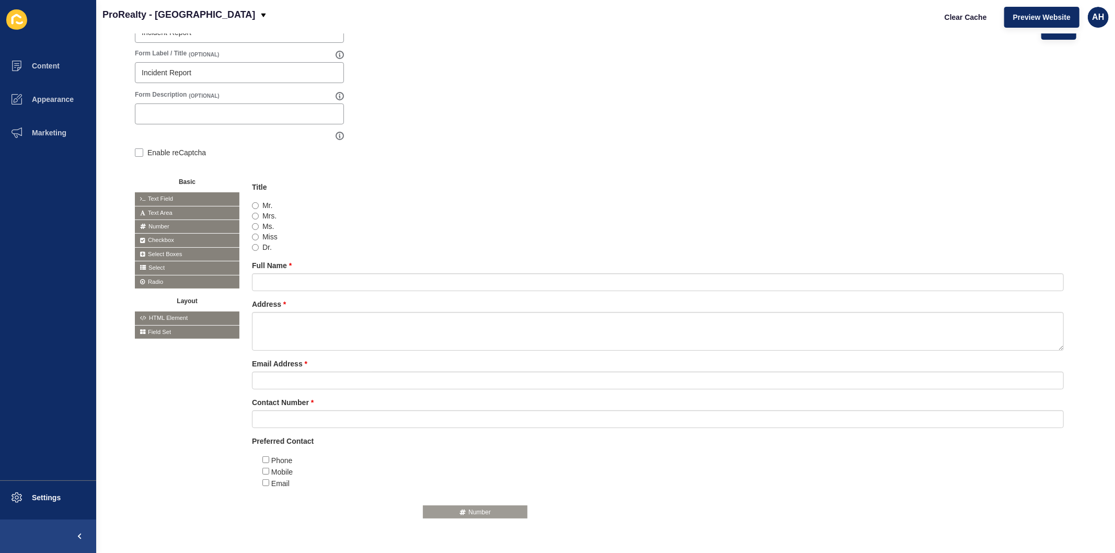
drag, startPoint x: 176, startPoint y: 211, endPoint x: 464, endPoint y: 507, distance: 413.4
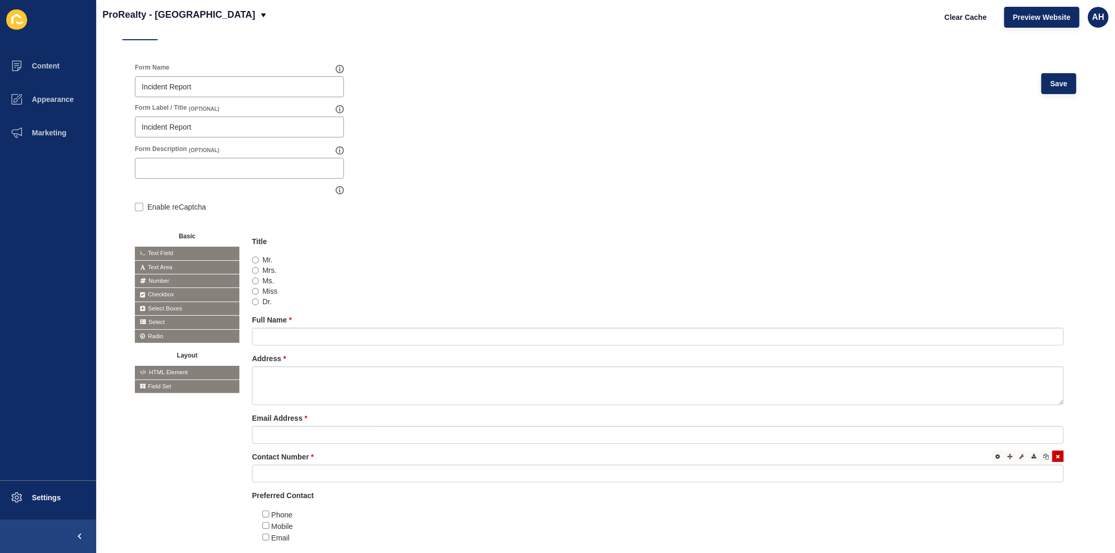
scroll to position [131, 0]
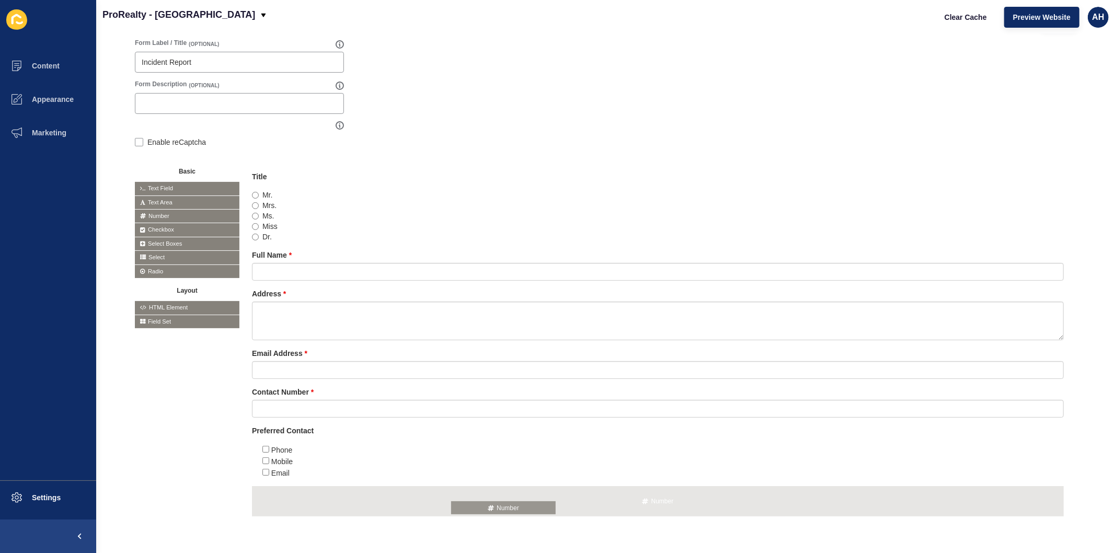
drag, startPoint x: 165, startPoint y: 213, endPoint x: 482, endPoint y: 505, distance: 431.1
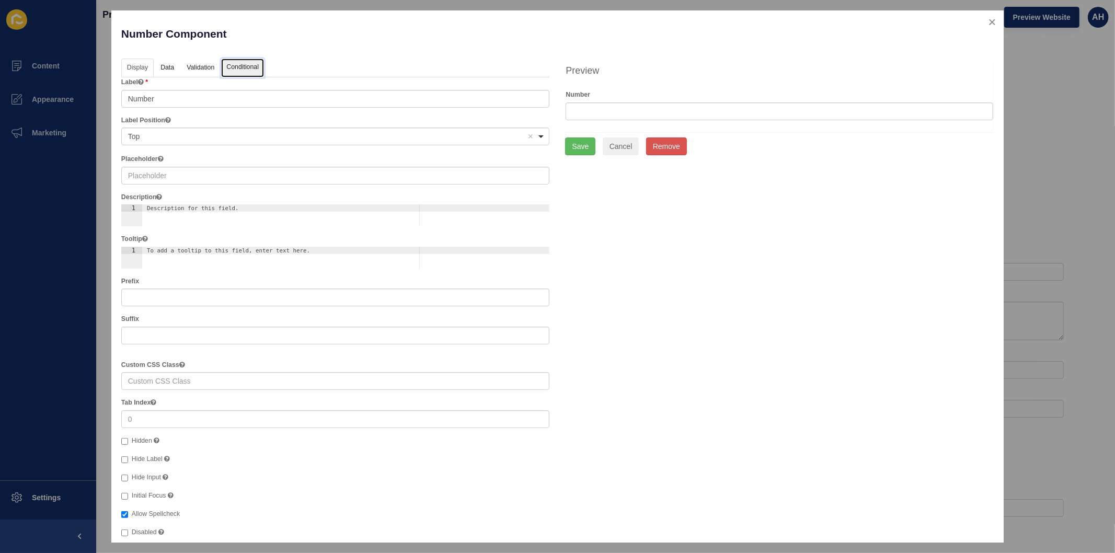
click at [249, 65] on link "Conditional" at bounding box center [242, 68] width 43 height 19
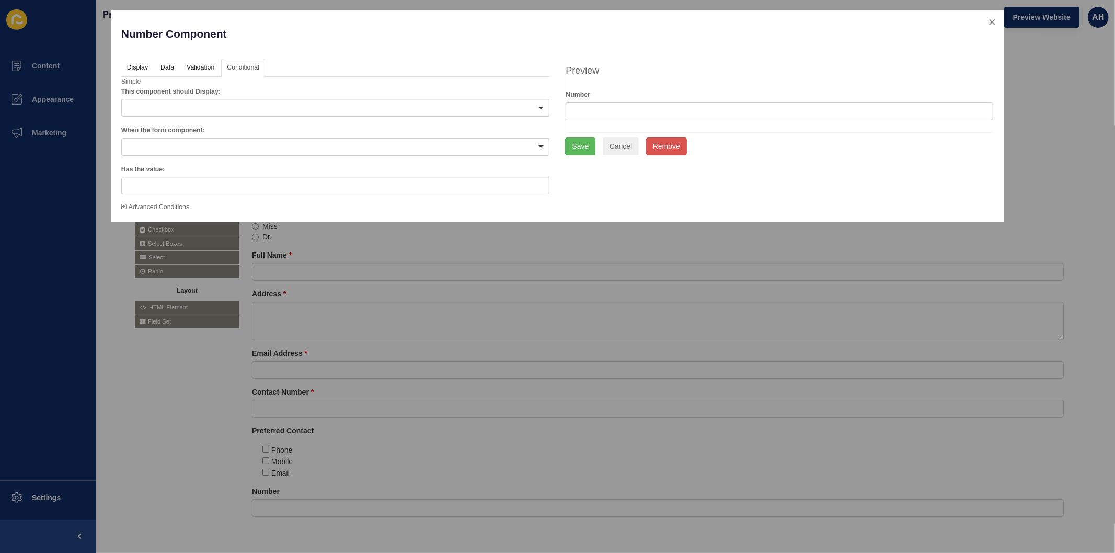
click at [122, 207] on icon at bounding box center [123, 207] width 5 height 6
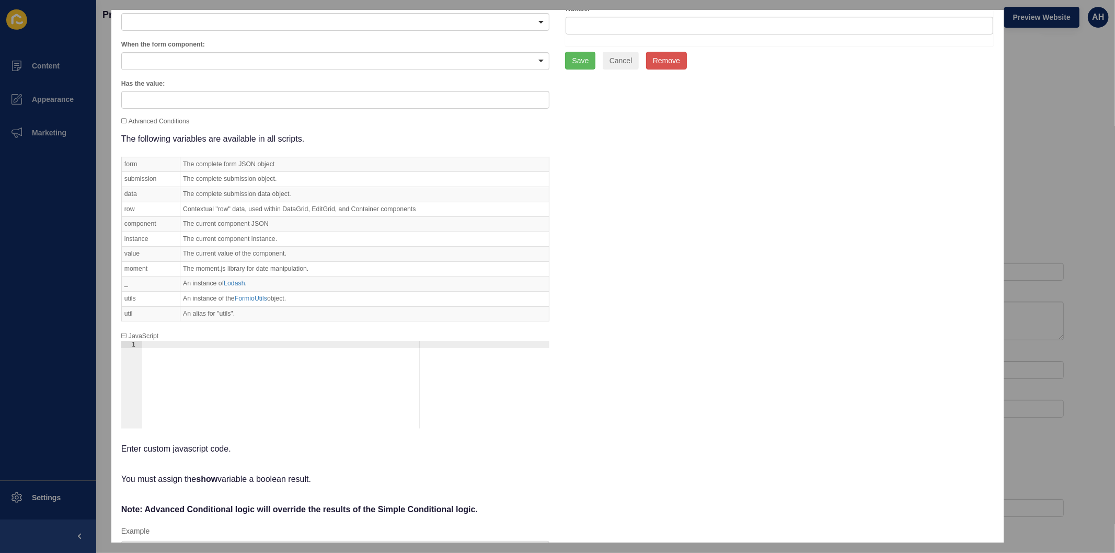
scroll to position [129, 0]
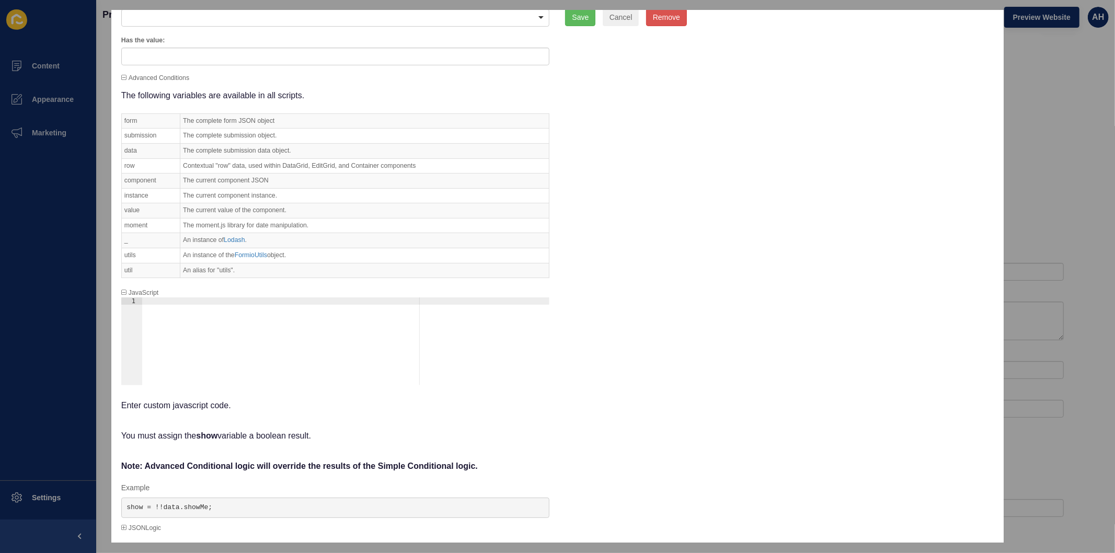
click at [122, 527] on icon at bounding box center [123, 528] width 5 height 6
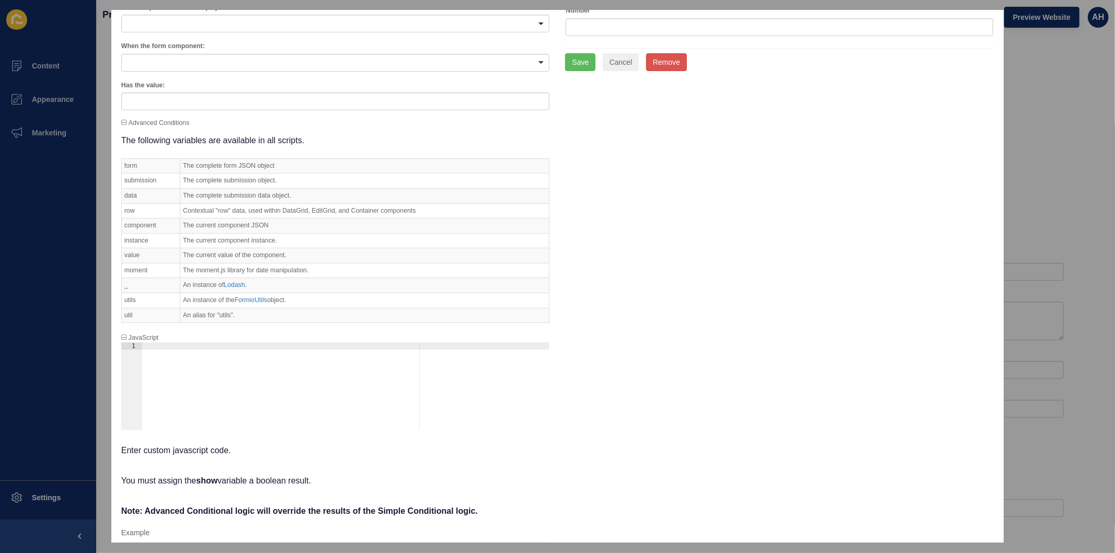
scroll to position [316, 0]
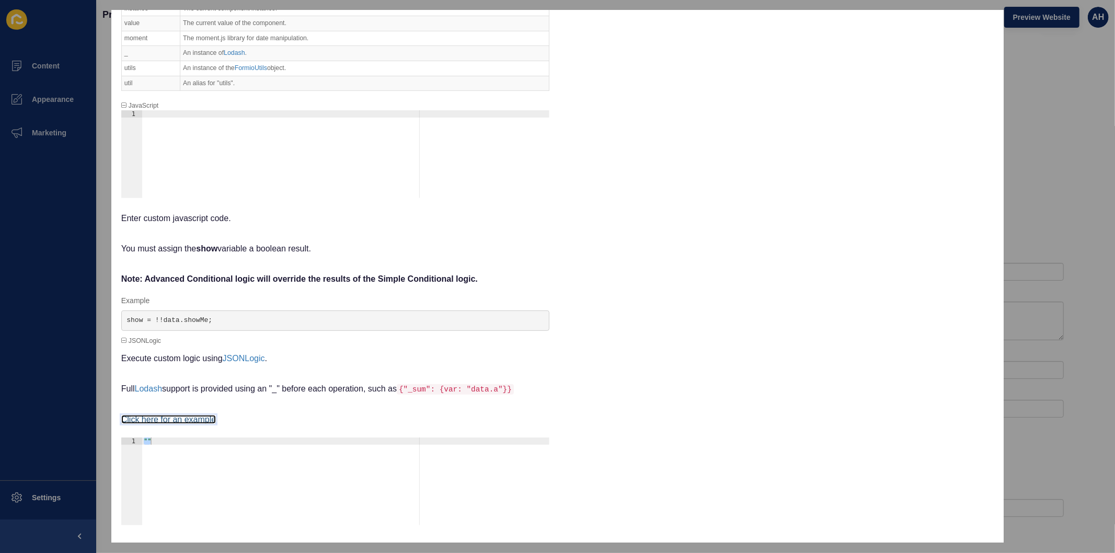
click at [157, 420] on link "Click here for an example" at bounding box center [168, 419] width 95 height 9
type textarea """"
click at [146, 446] on div """" at bounding box center [346, 482] width 408 height 88
click at [148, 117] on div at bounding box center [346, 161] width 408 height 102
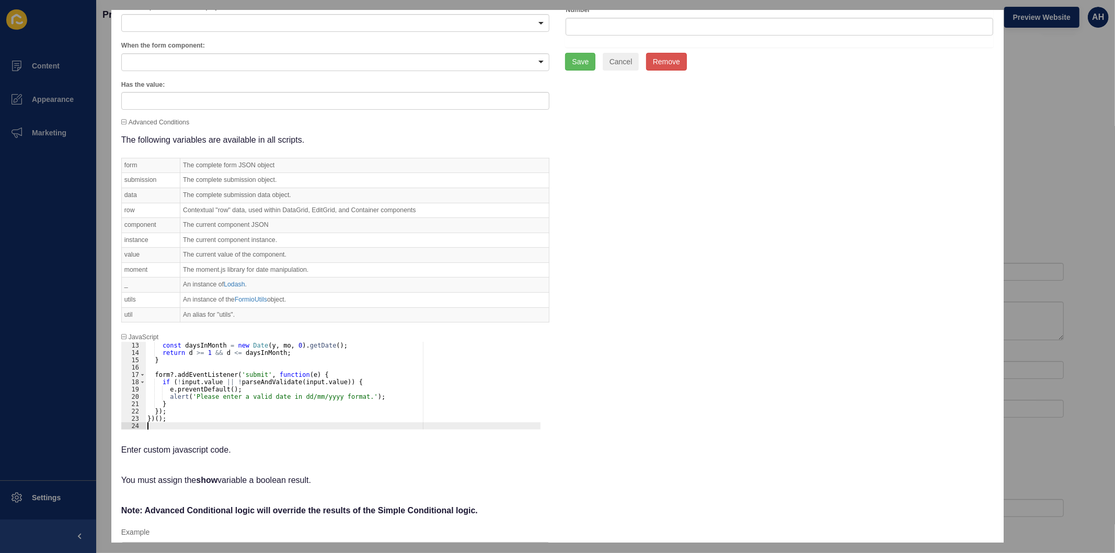
scroll to position [0, 0]
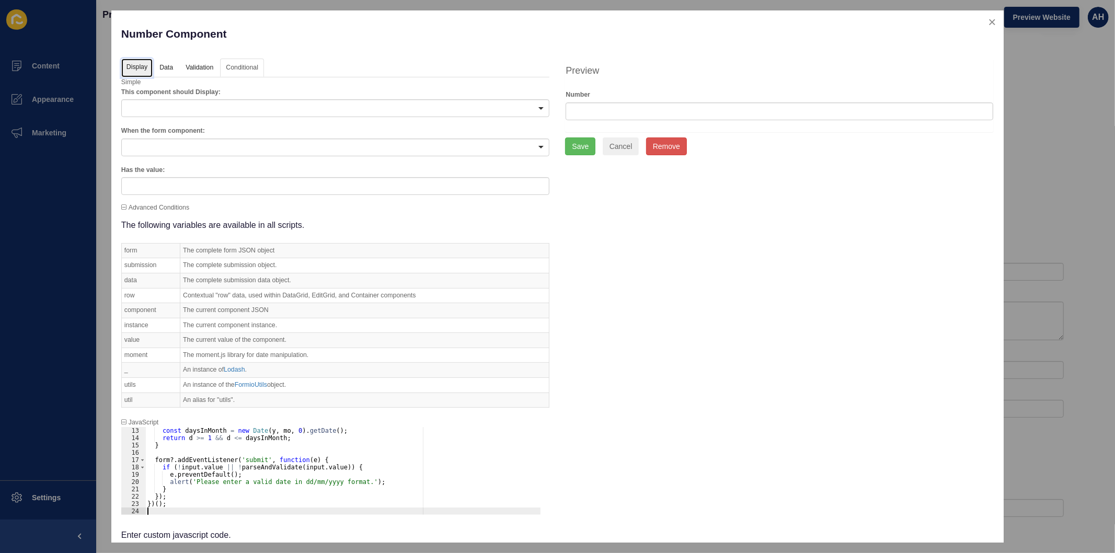
click at [142, 67] on link "Display" at bounding box center [136, 68] width 31 height 19
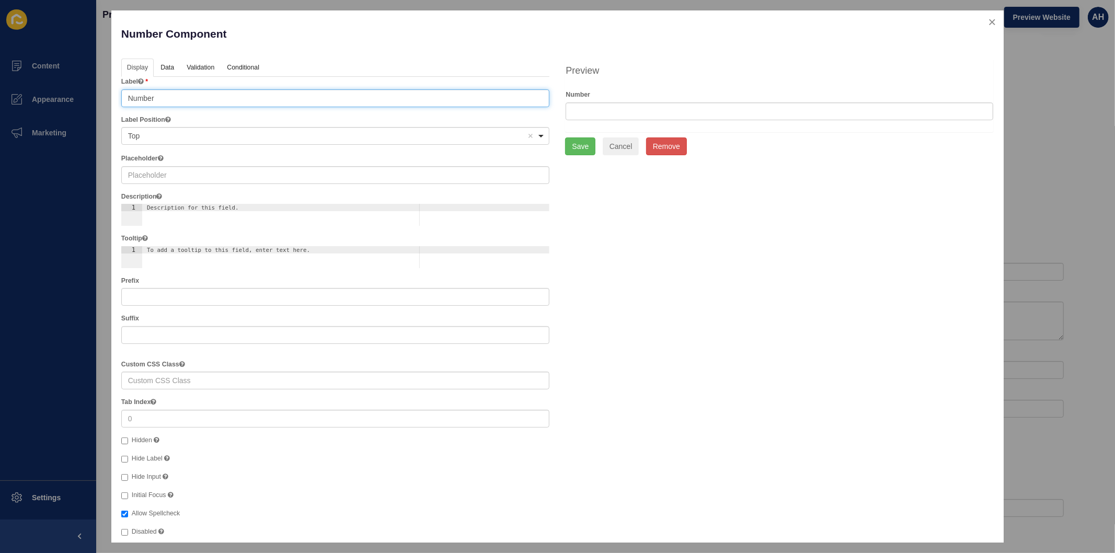
drag, startPoint x: 163, startPoint y: 97, endPoint x: 129, endPoint y: 96, distance: 34.0
click at [129, 96] on input "Number" at bounding box center [335, 98] width 429 height 18
type input "Date of Incident"
click at [241, 65] on link "Conditional" at bounding box center [242, 68] width 43 height 19
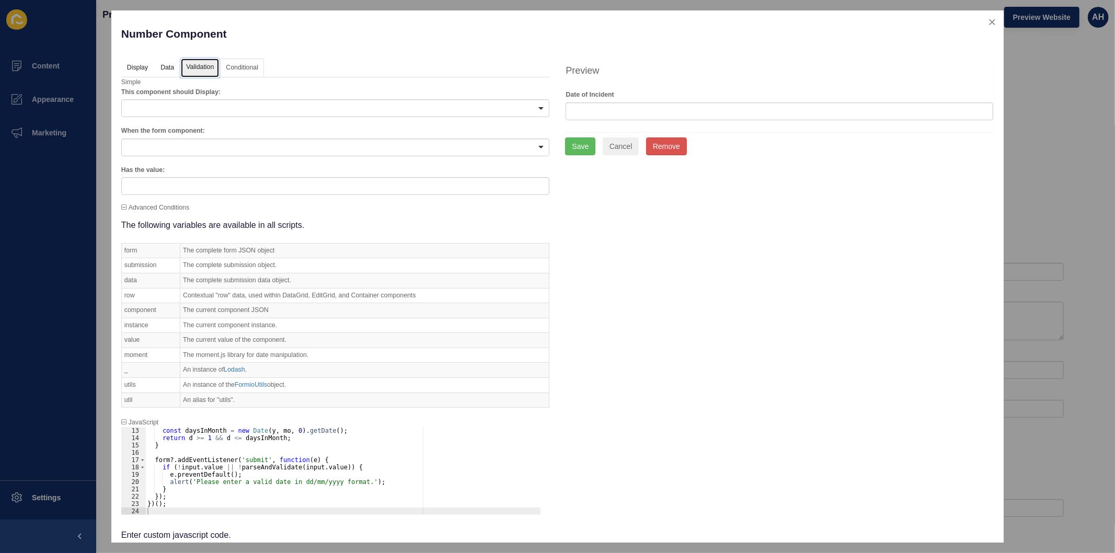
click at [194, 69] on link "Validation" at bounding box center [200, 68] width 38 height 19
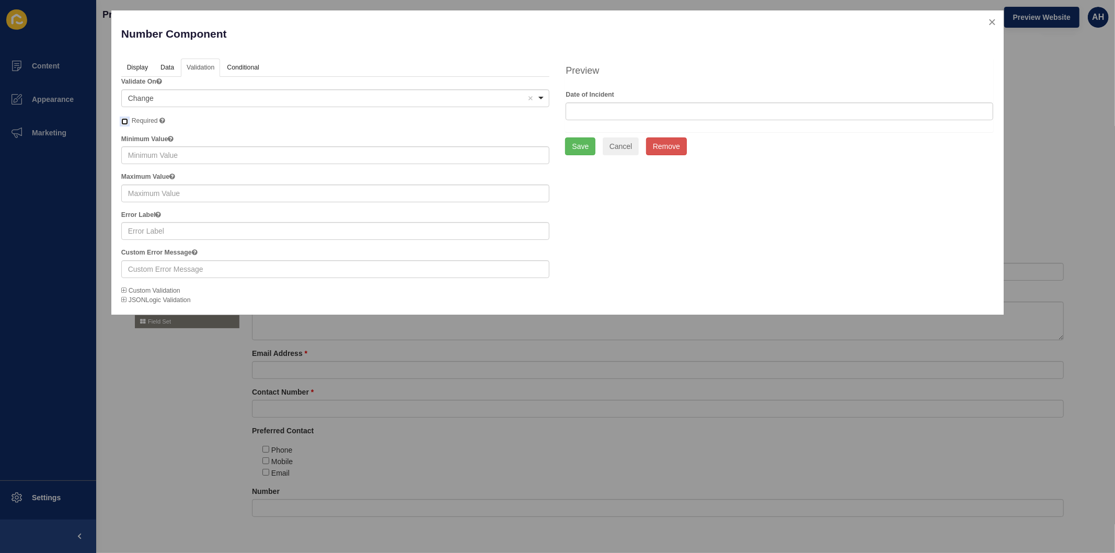
click at [127, 123] on input "Required" at bounding box center [124, 121] width 7 height 7
checkbox input "true"
click at [576, 146] on button "Save" at bounding box center [580, 147] width 30 height 18
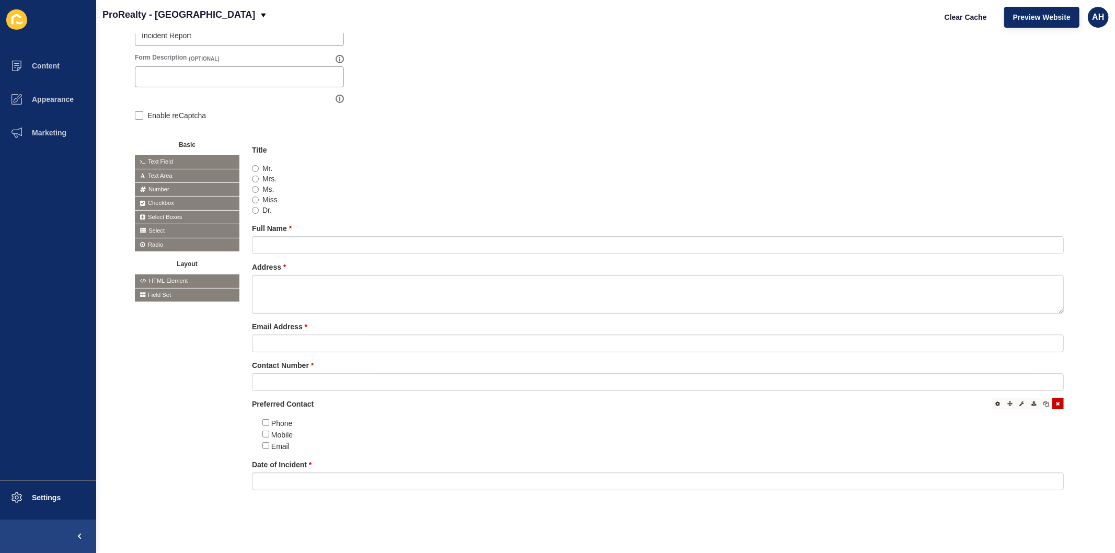
scroll to position [169, 0]
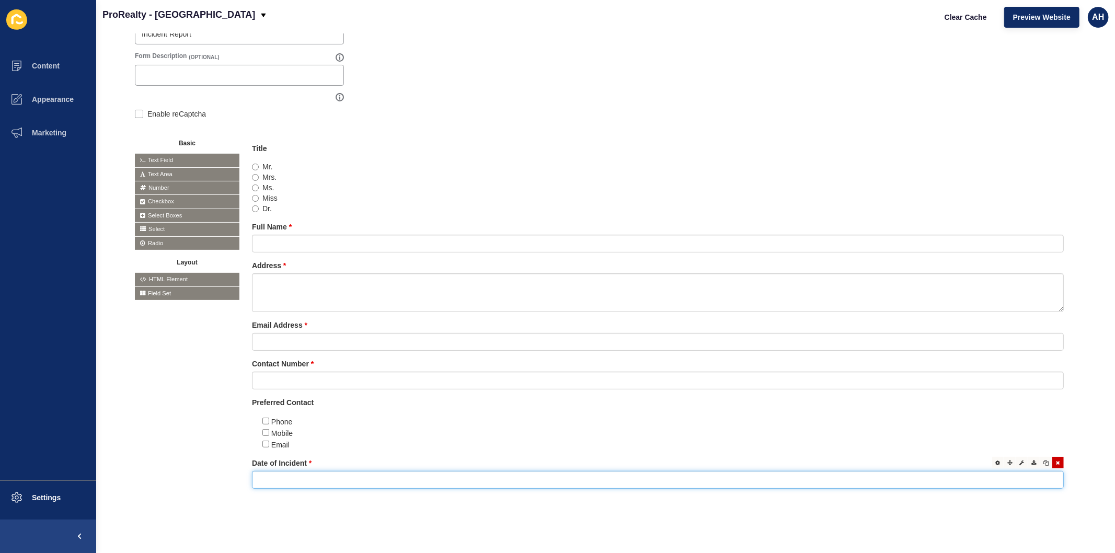
click at [645, 471] on input "text" at bounding box center [658, 480] width 812 height 18
type input "4"
type input "0"
type input "5"
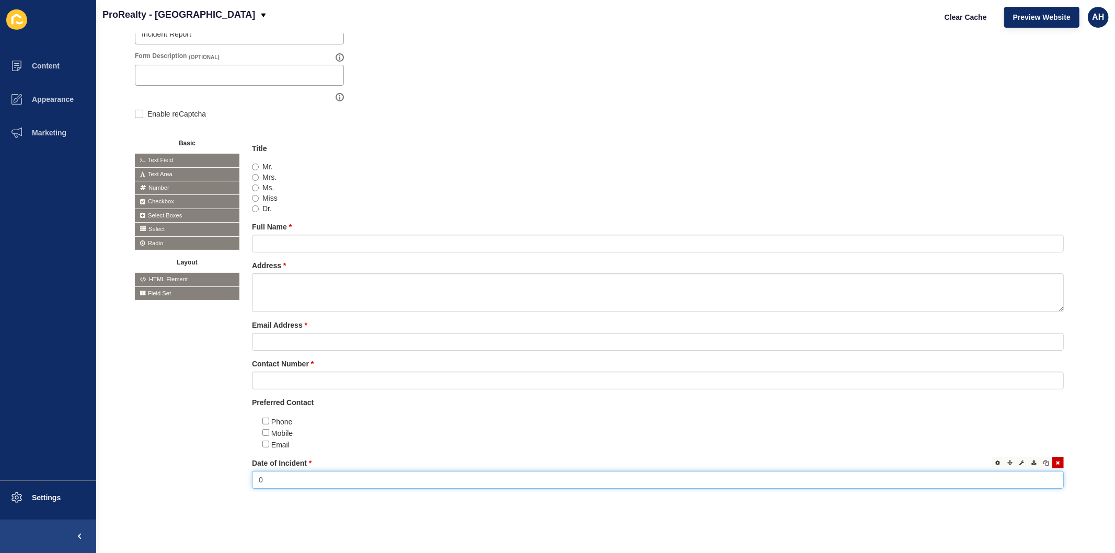
type input "0"
type input "1"
type input "8252025"
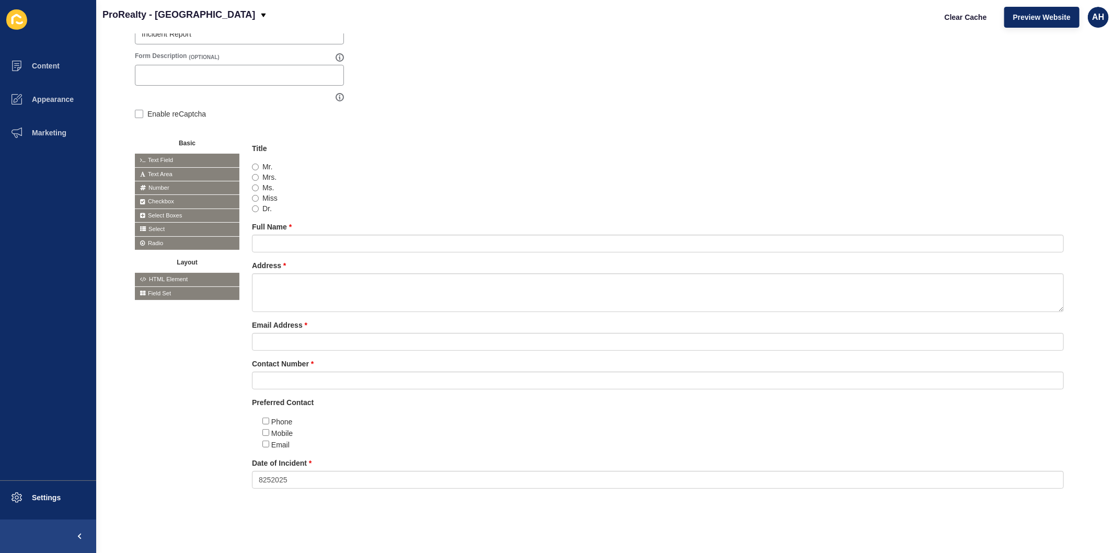
click at [615, 510] on div "Form Name Incident Report Save Form Label / Title (OPTIONAL) Incident Report Fo…" at bounding box center [605, 242] width 967 height 569
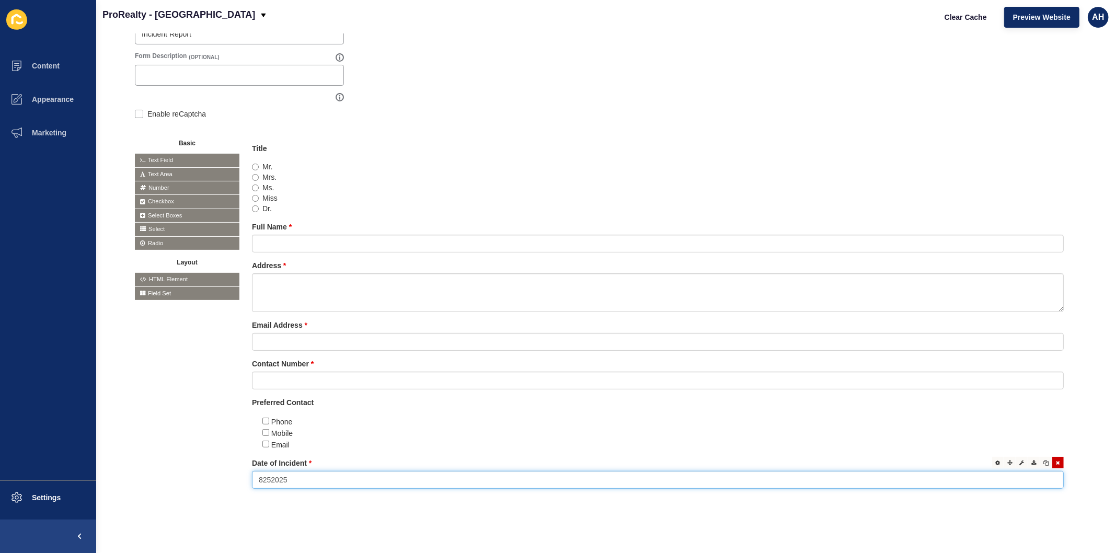
click at [519, 471] on input "8252025" at bounding box center [658, 480] width 812 height 18
click at [996, 460] on icon at bounding box center [998, 462] width 5 height 5
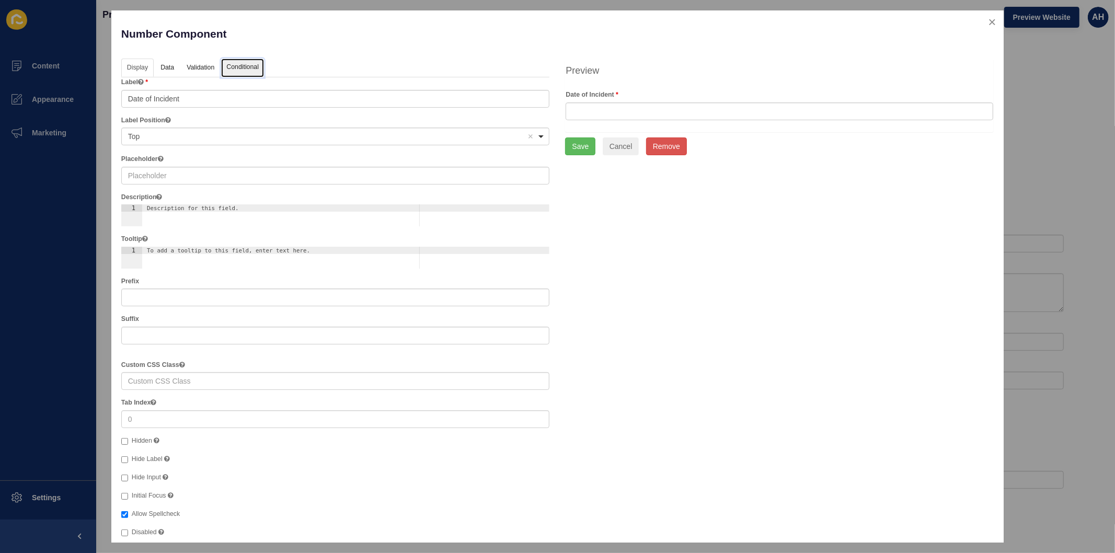
click at [239, 68] on link "Conditional" at bounding box center [242, 68] width 43 height 19
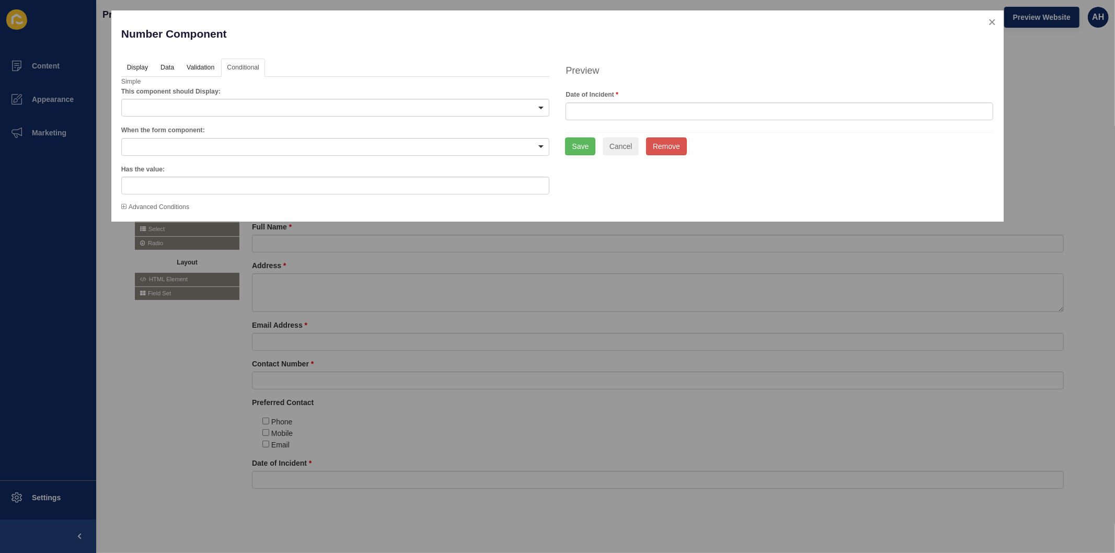
click at [126, 206] on icon at bounding box center [123, 207] width 5 height 6
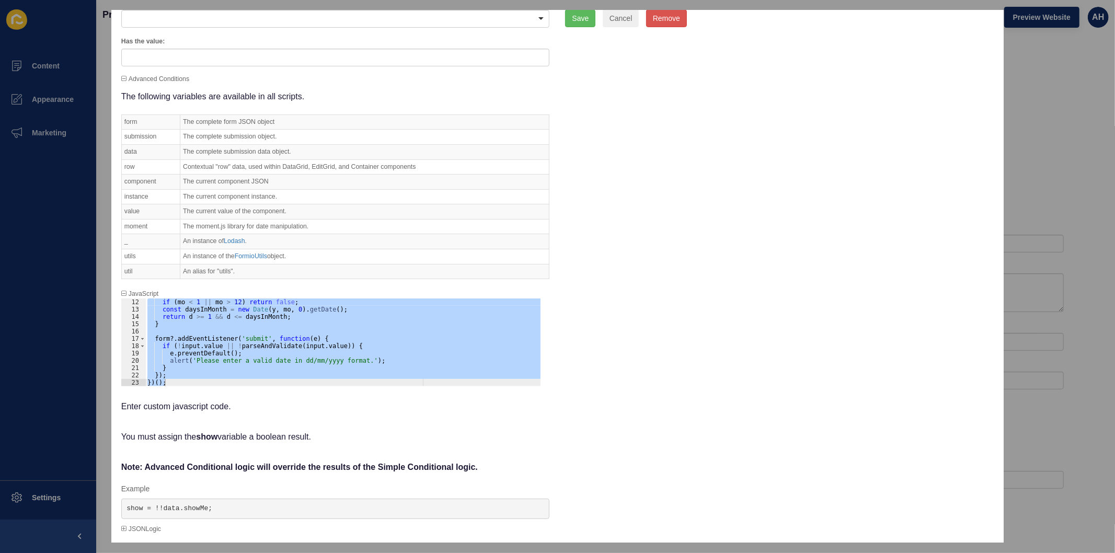
scroll to position [129, 0]
click at [365, 361] on div "if ( mo < 1 || mo > 12 ) return false ; const daysInMonth = new Date ( y , mo ,…" at bounding box center [343, 342] width 396 height 88
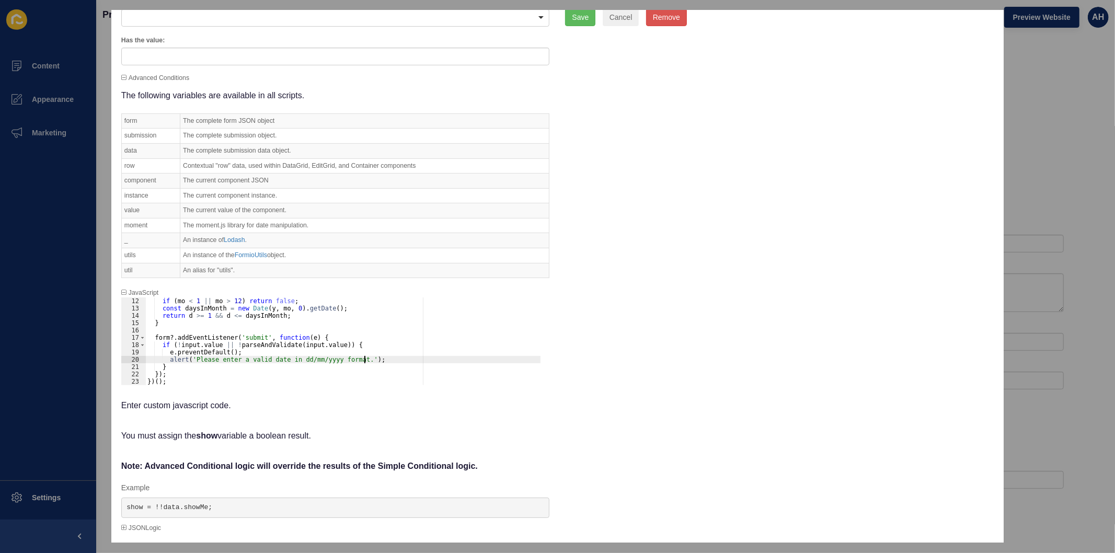
click at [367, 362] on div "if ( mo < 1 || mo > 12 ) return false ; const daysInMonth = new Date ( y , mo ,…" at bounding box center [343, 349] width 396 height 102
type textarea "}); })();"
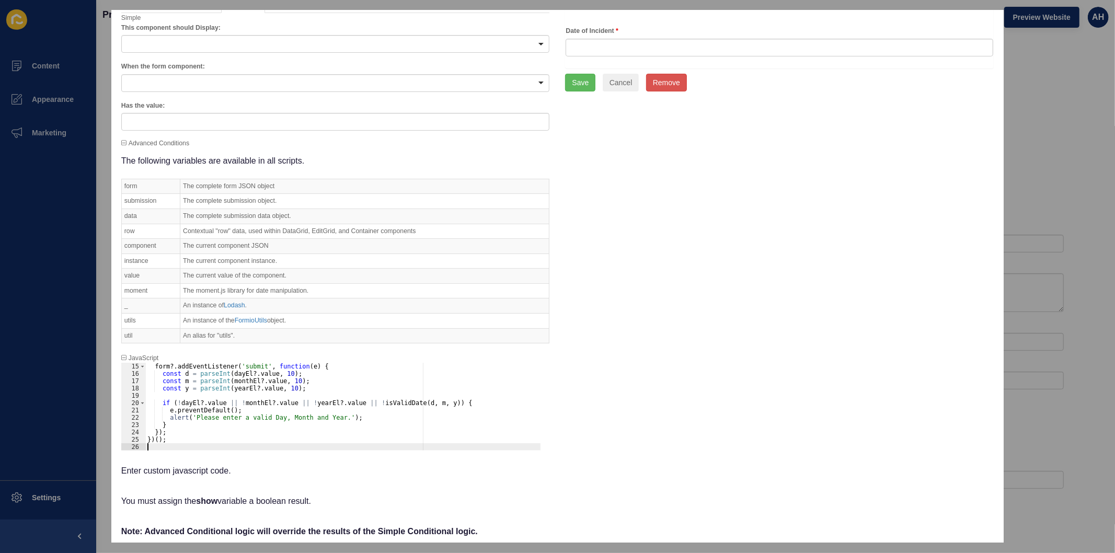
scroll to position [0, 0]
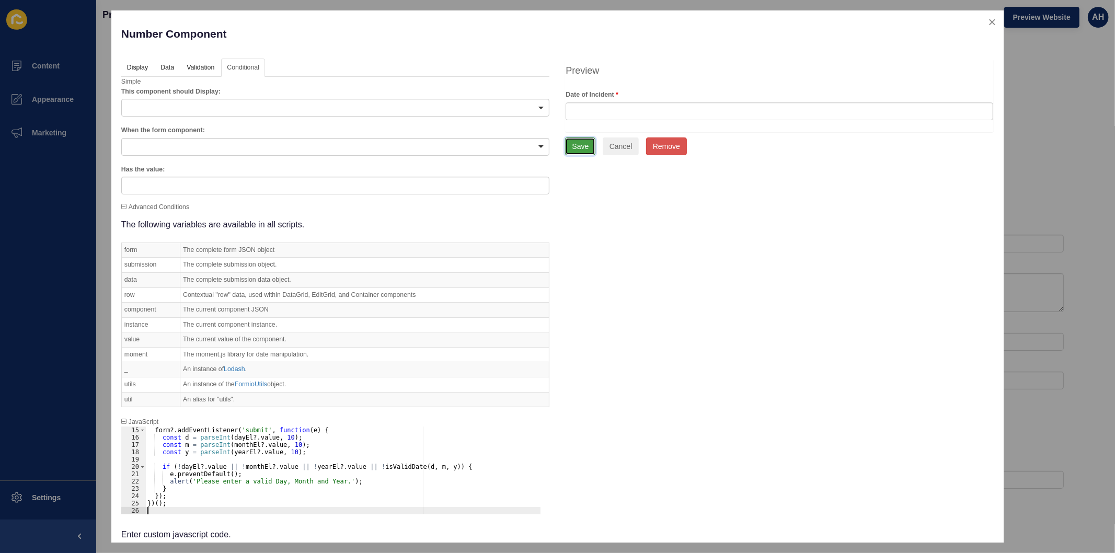
click at [574, 147] on button "Save" at bounding box center [580, 147] width 30 height 18
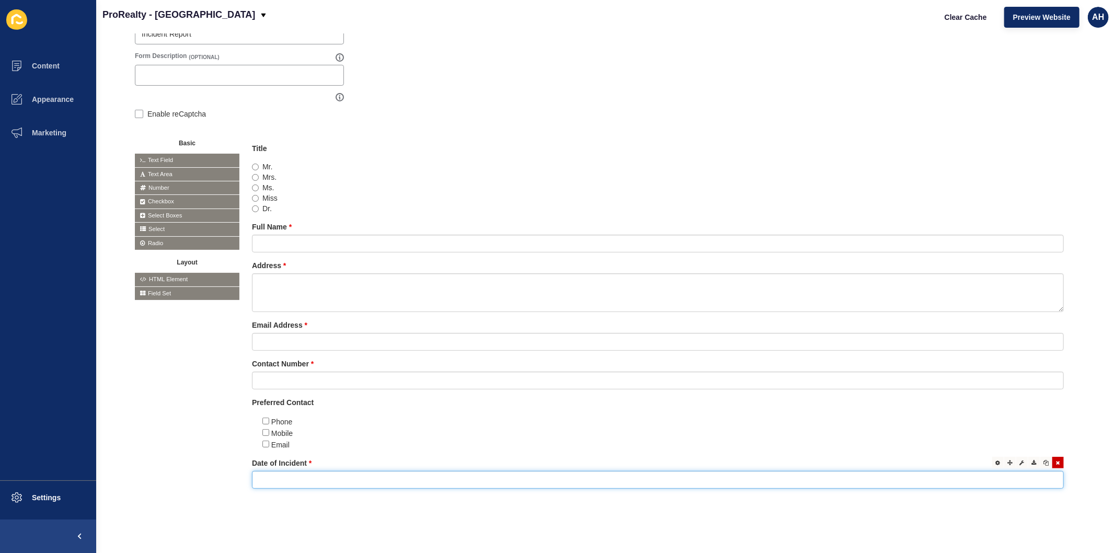
click at [509, 472] on input "text" at bounding box center [658, 480] width 812 height 18
type input "0"
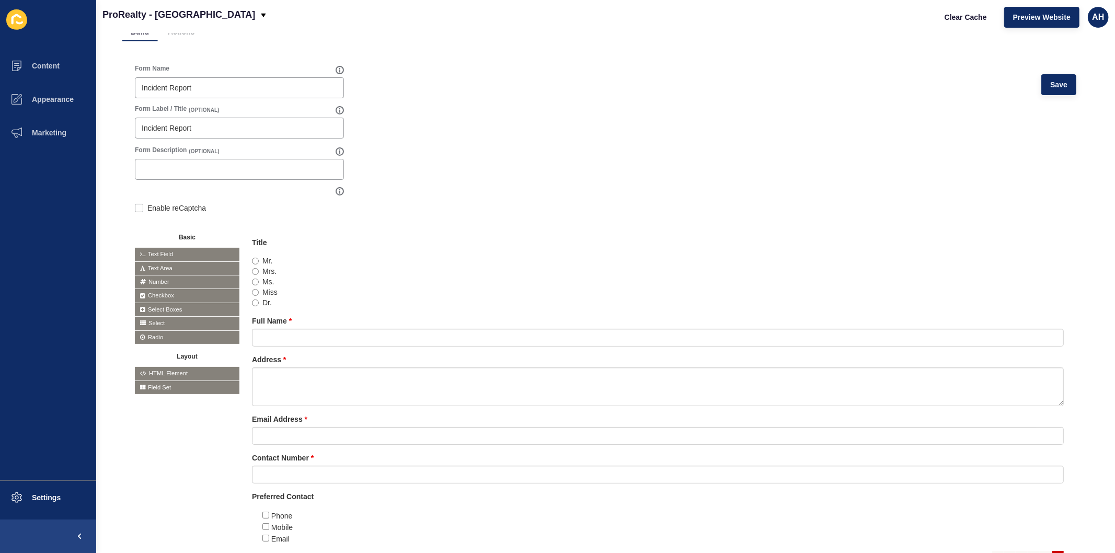
scroll to position [169, 0]
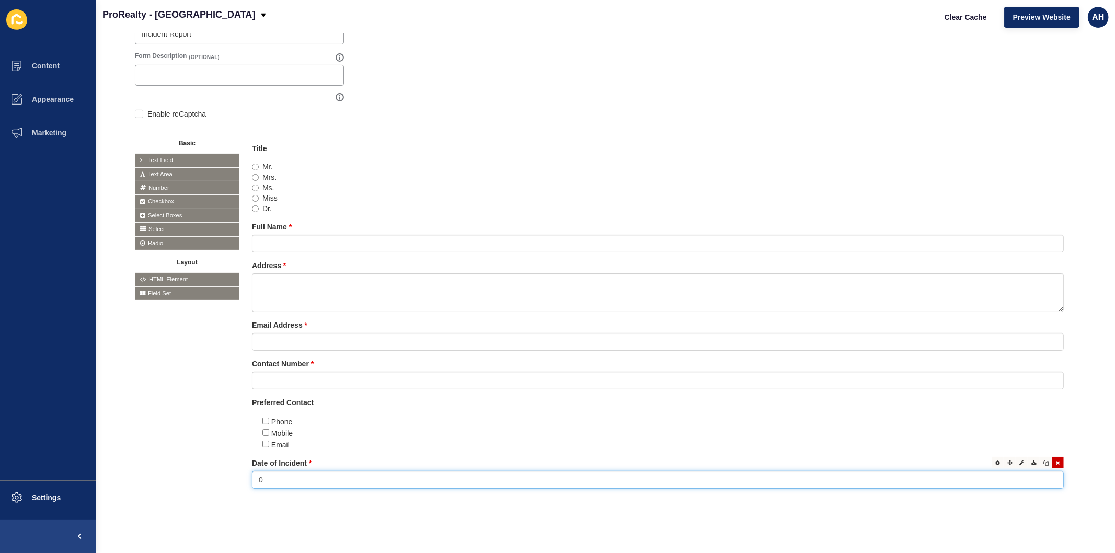
click at [328, 478] on input "0" at bounding box center [658, 480] width 812 height 18
type input "0"
click at [1056, 460] on icon at bounding box center [1058, 462] width 4 height 5
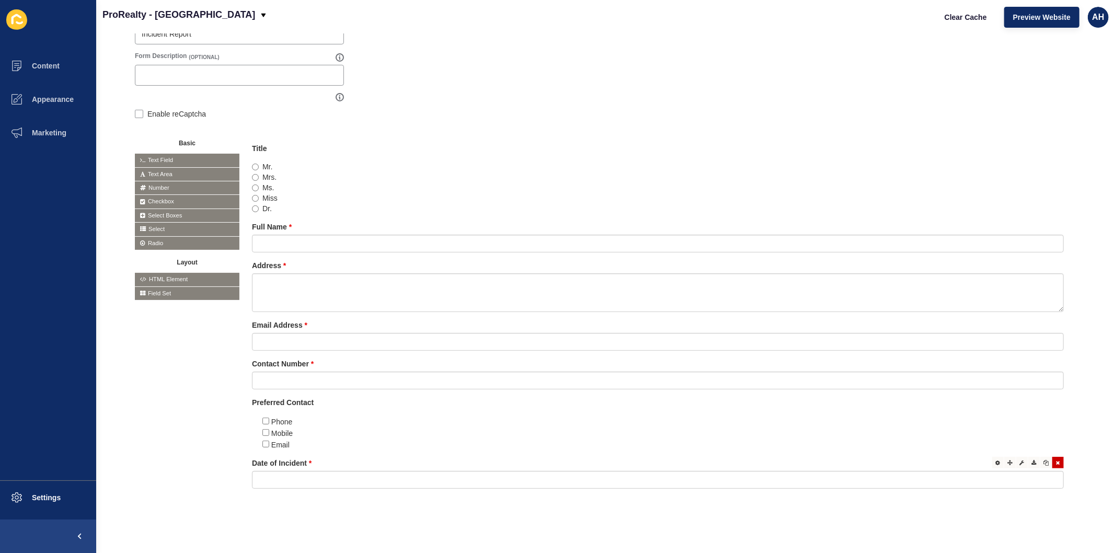
scroll to position [131, 0]
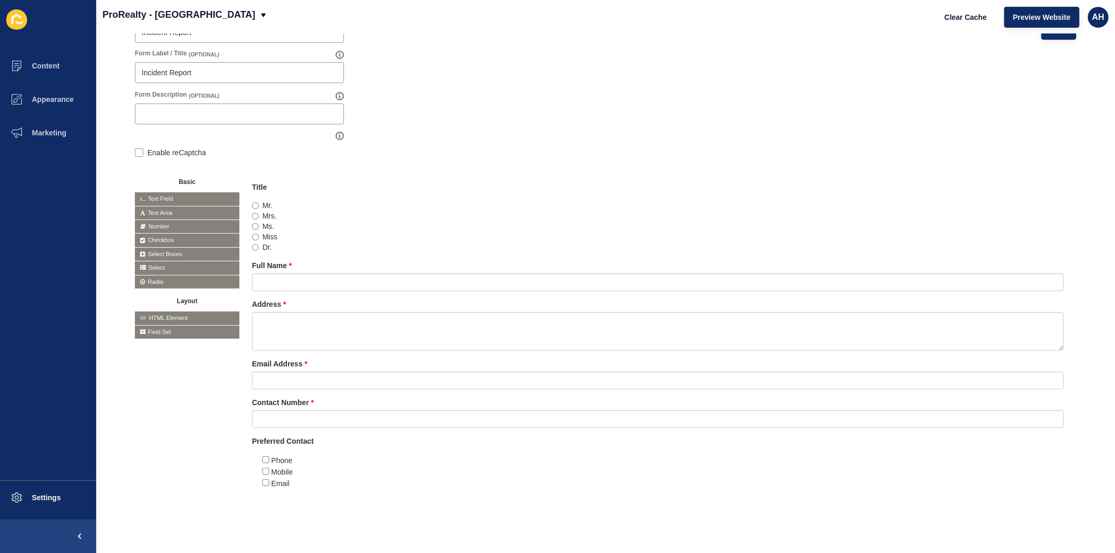
click at [498, 508] on div "Form Name Incident Report Save Form Label / Title (OPTIONAL) Incident Report Fo…" at bounding box center [605, 261] width 967 height 531
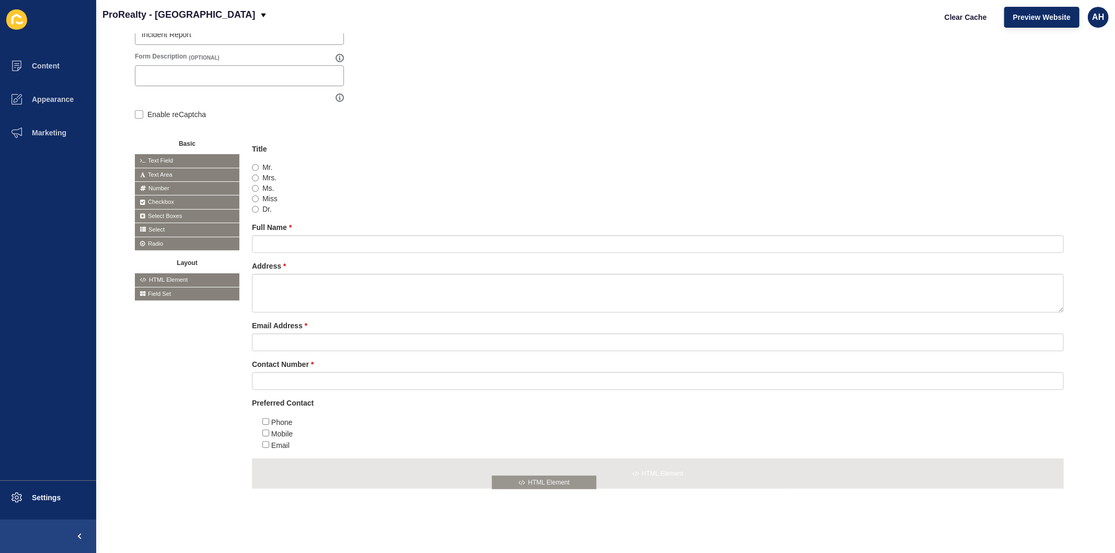
drag, startPoint x: 184, startPoint y: 304, endPoint x: 542, endPoint y: 478, distance: 397.6
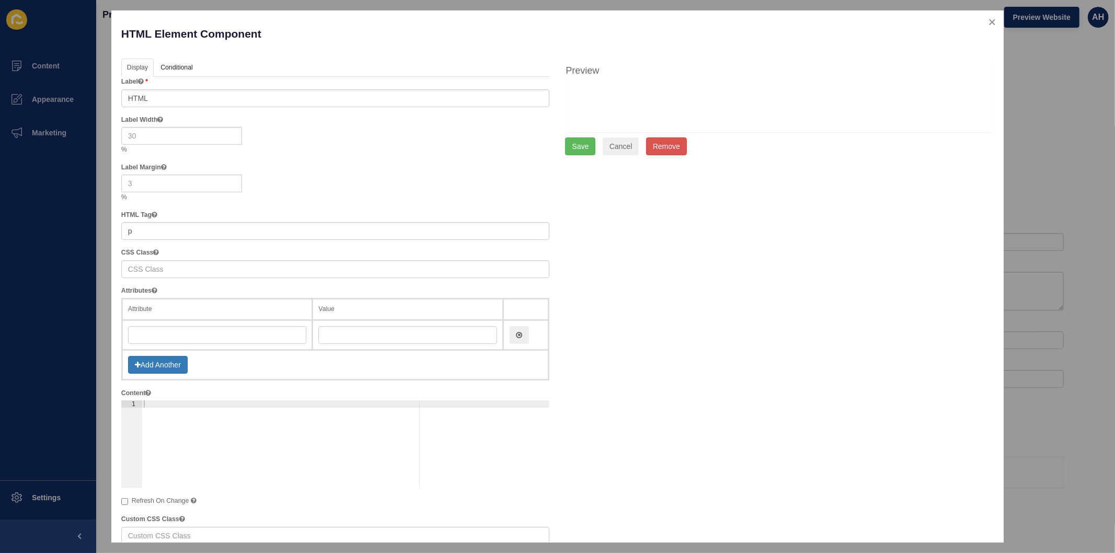
scroll to position [169, 0]
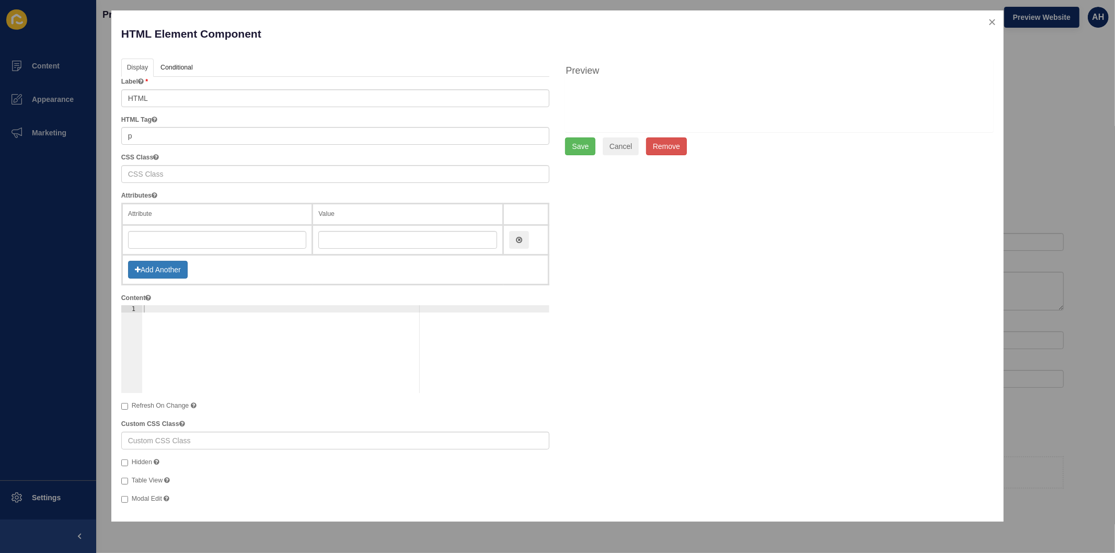
click at [218, 309] on div at bounding box center [346, 356] width 408 height 102
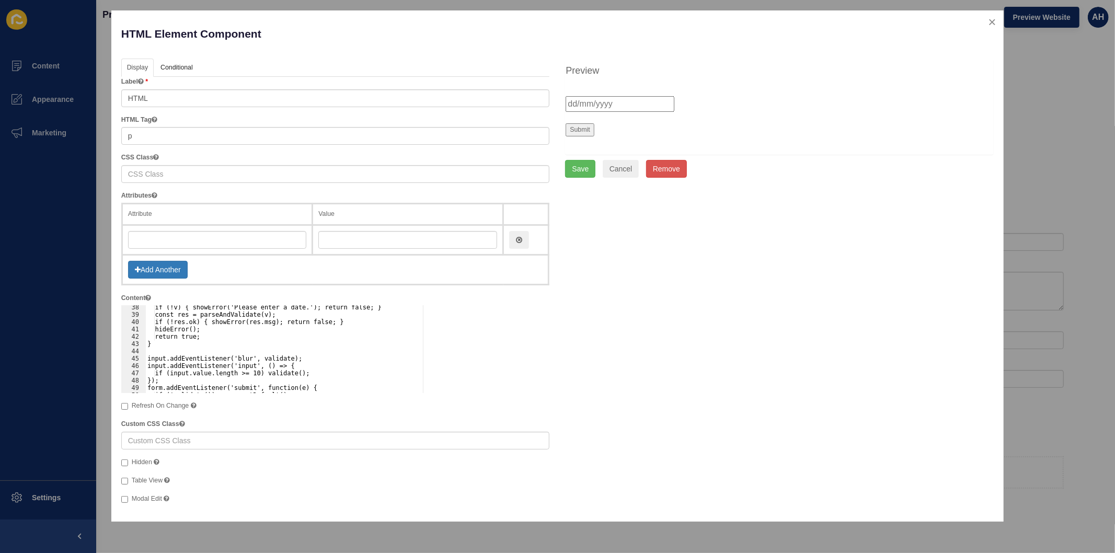
scroll to position [307, 0]
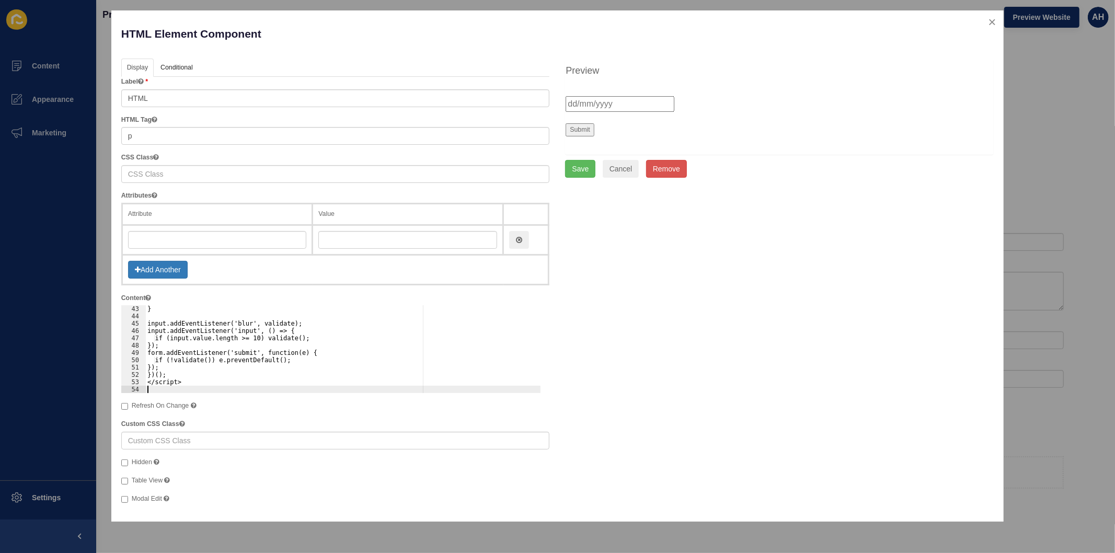
type textarea "</script>"
drag, startPoint x: 157, startPoint y: 97, endPoint x: 117, endPoint y: 93, distance: 40.4
click at [114, 93] on div "HTML Element Component Help Display API Conditional Logic Layout Label HTML HTM…" at bounding box center [557, 265] width 892 height 511
type input "Date of Incident"
click at [185, 70] on link "Conditional" at bounding box center [176, 68] width 43 height 19
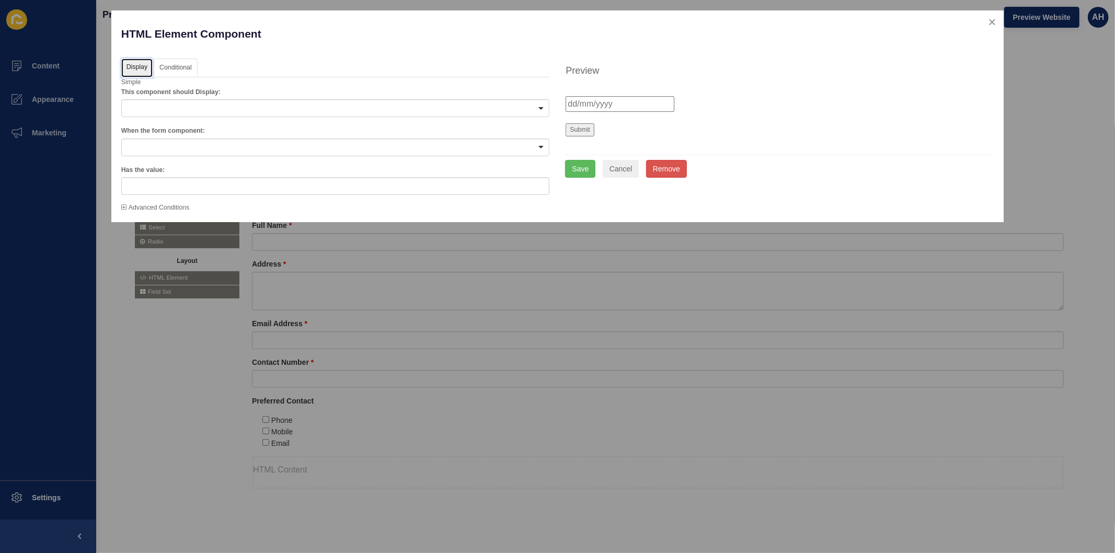
click at [140, 65] on link "Display" at bounding box center [136, 68] width 31 height 19
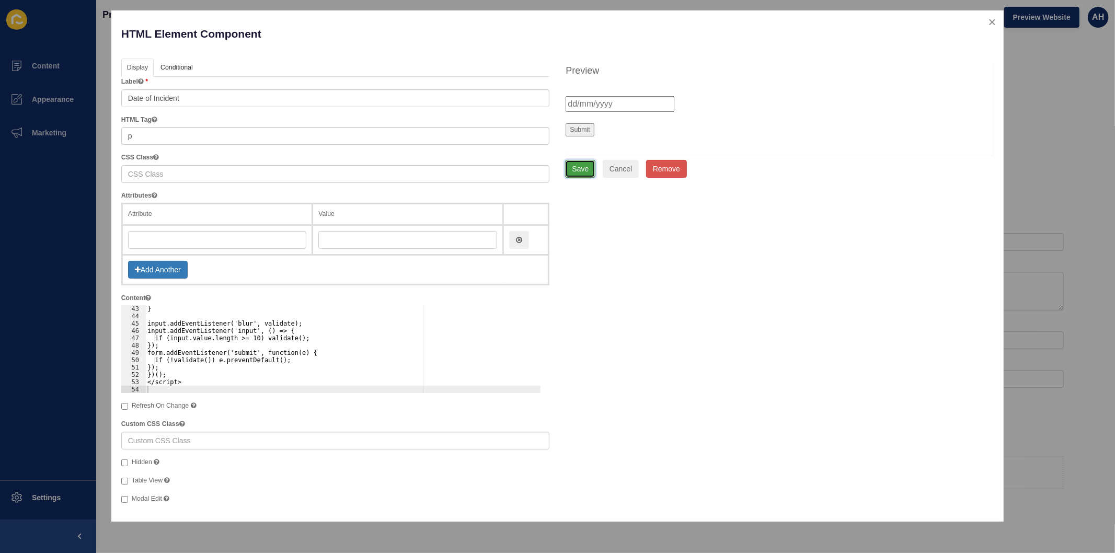
click at [578, 169] on button "Save" at bounding box center [580, 169] width 30 height 18
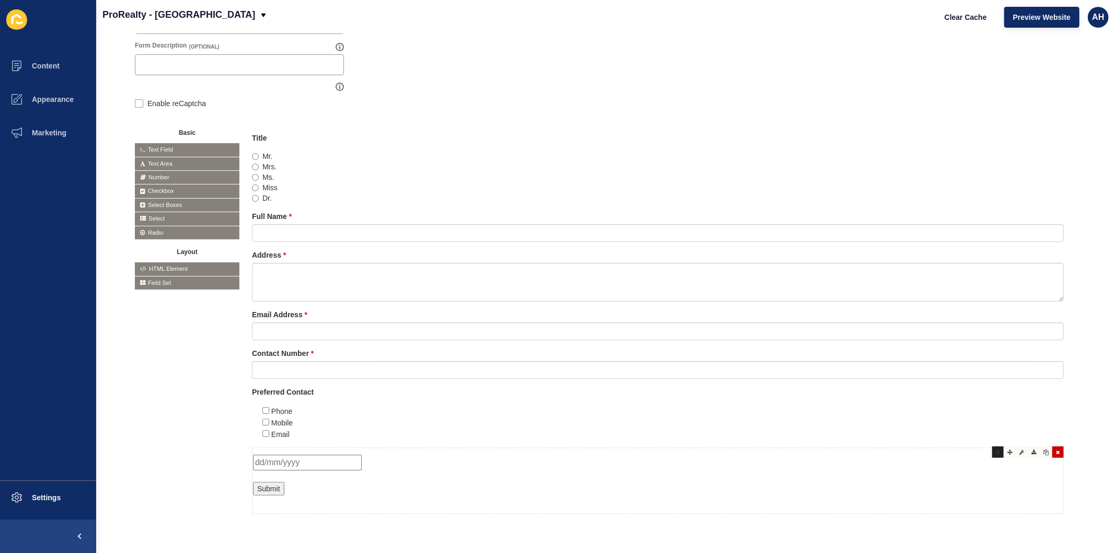
click at [992, 455] on div at bounding box center [998, 453] width 12 height 12
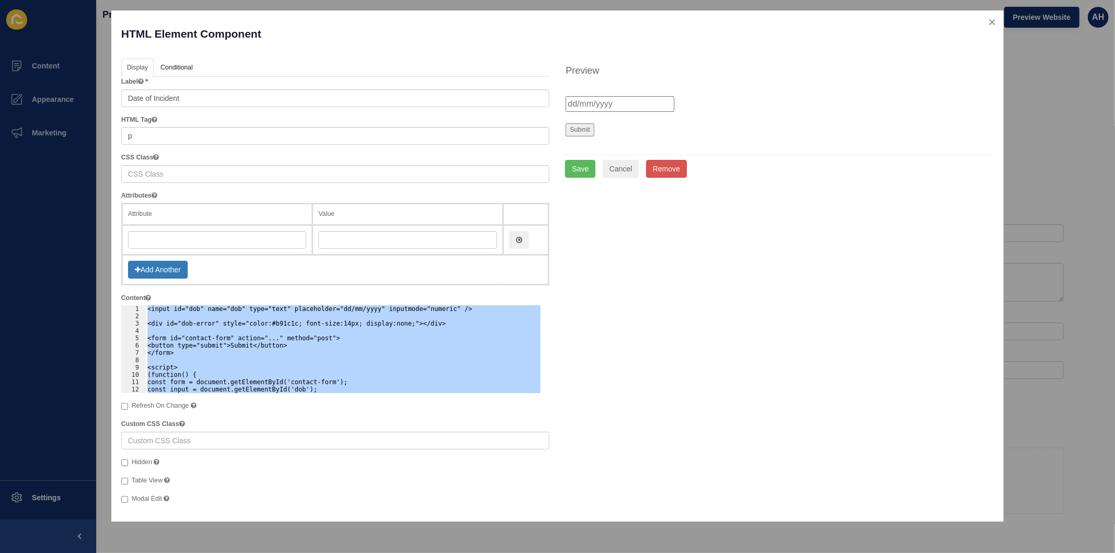
scroll to position [0, 0]
click at [226, 370] on div "<input id="dob" name="dob" type="text" placeholder="dd/mm/yyyy" inputmode="nume…" at bounding box center [343, 349] width 396 height 88
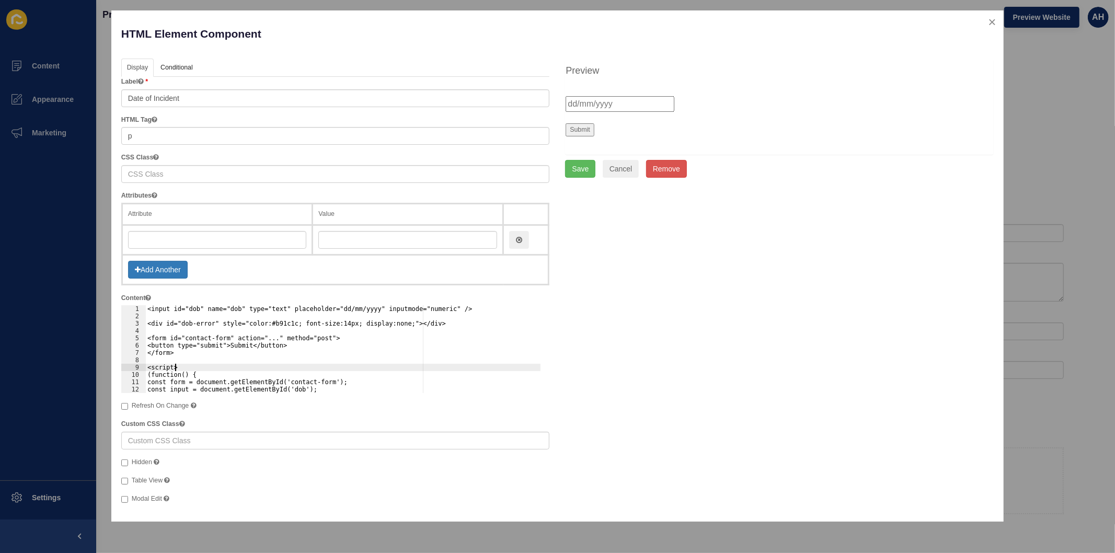
type textarea "})(); </script>"
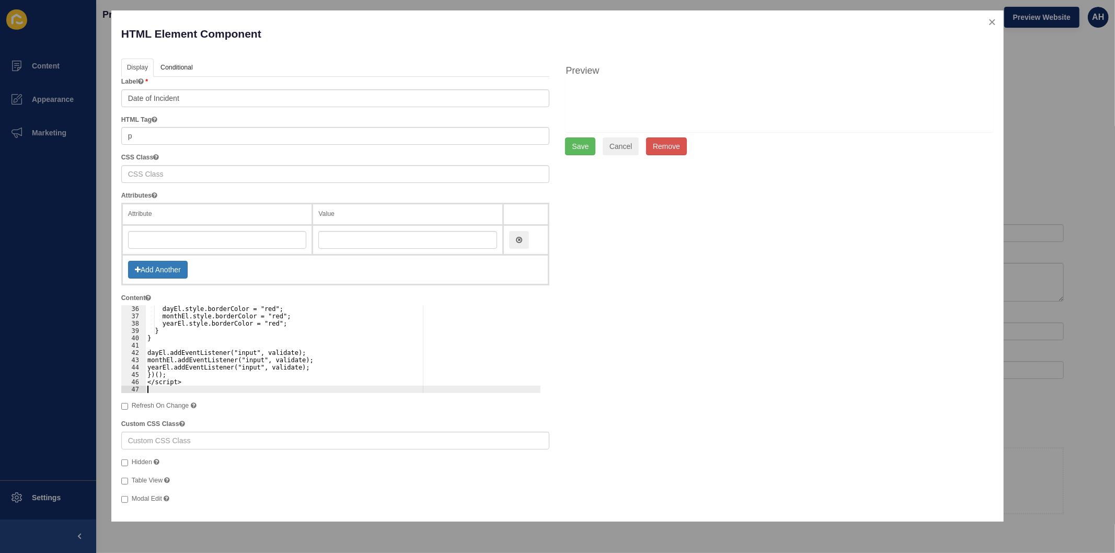
scroll to position [256, 0]
click at [315, 337] on div "dayEl.style.borderColor = "red"; monthEl.style.borderColor = "red"; yearEl.styl…" at bounding box center [344, 356] width 399 height 102
type textarea "</script>"
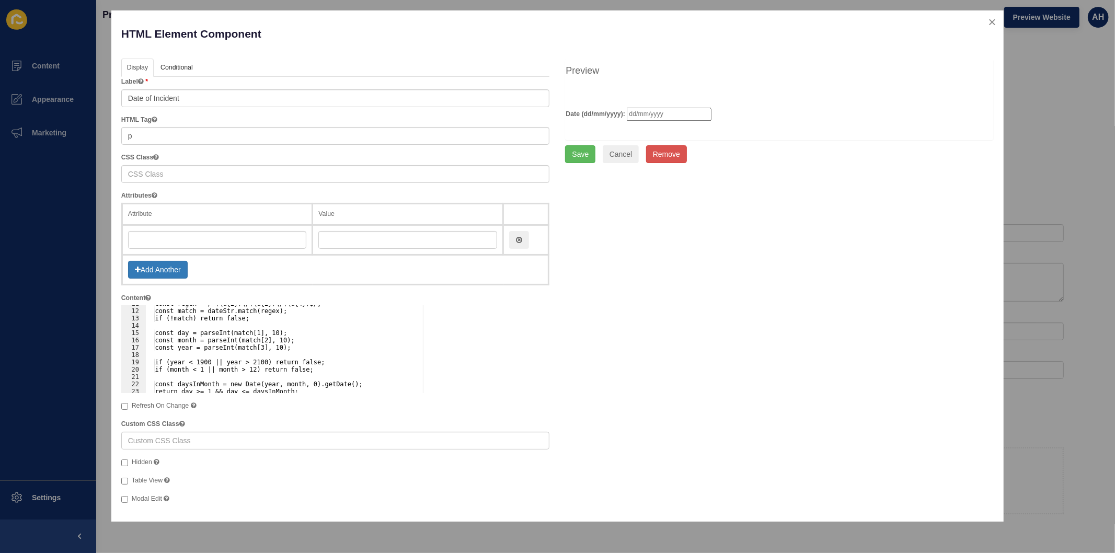
scroll to position [44, 0]
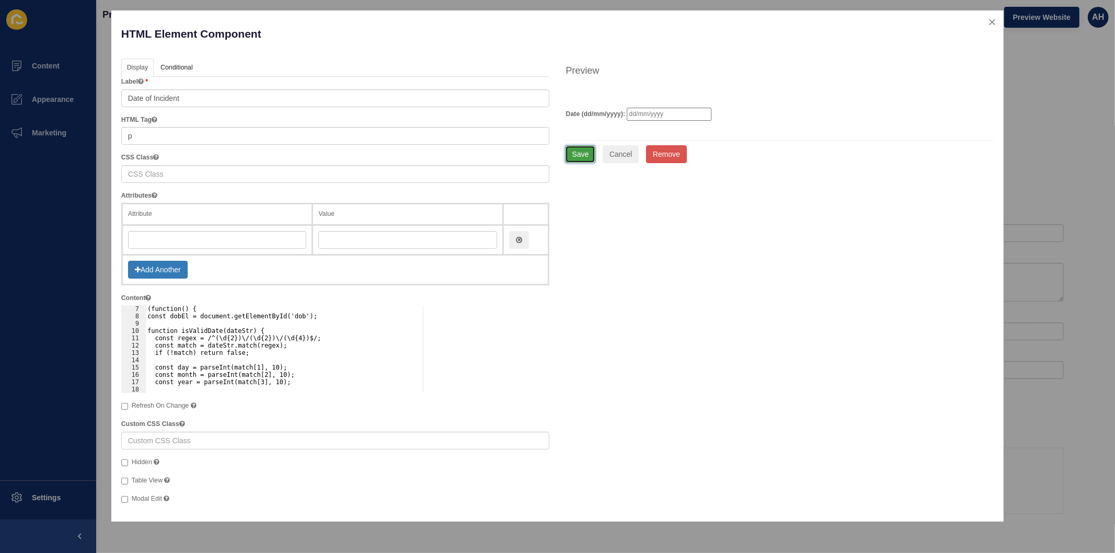
click at [568, 151] on button "Save" at bounding box center [580, 154] width 30 height 18
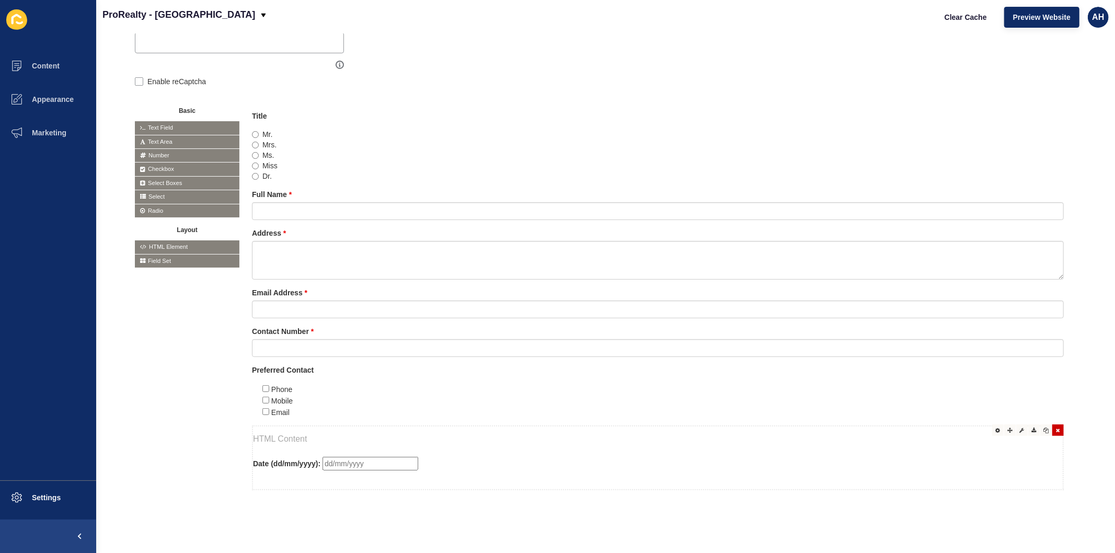
scroll to position [202, 0]
click at [996, 426] on icon at bounding box center [998, 428] width 5 height 5
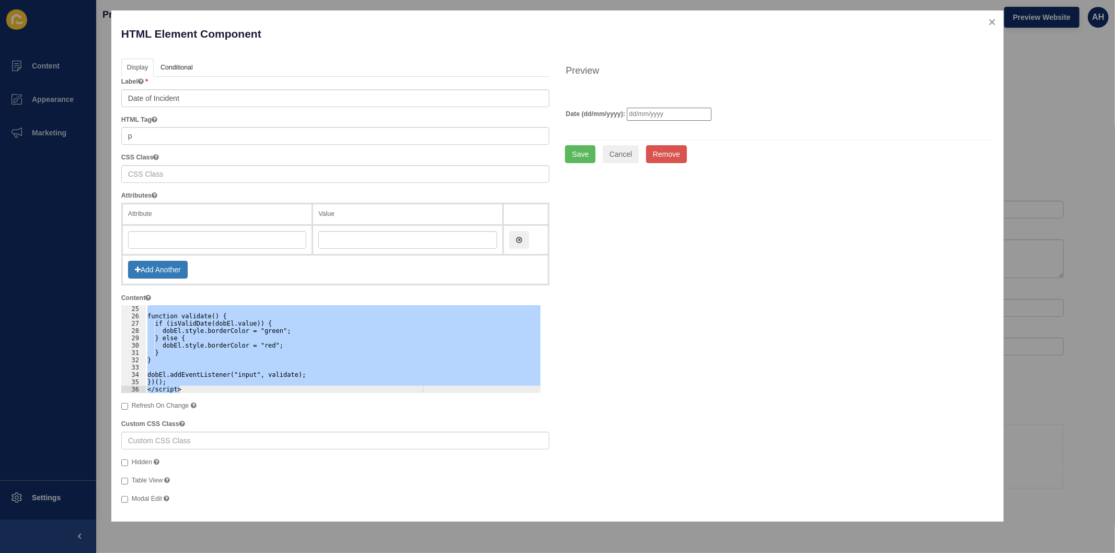
scroll to position [0, 0]
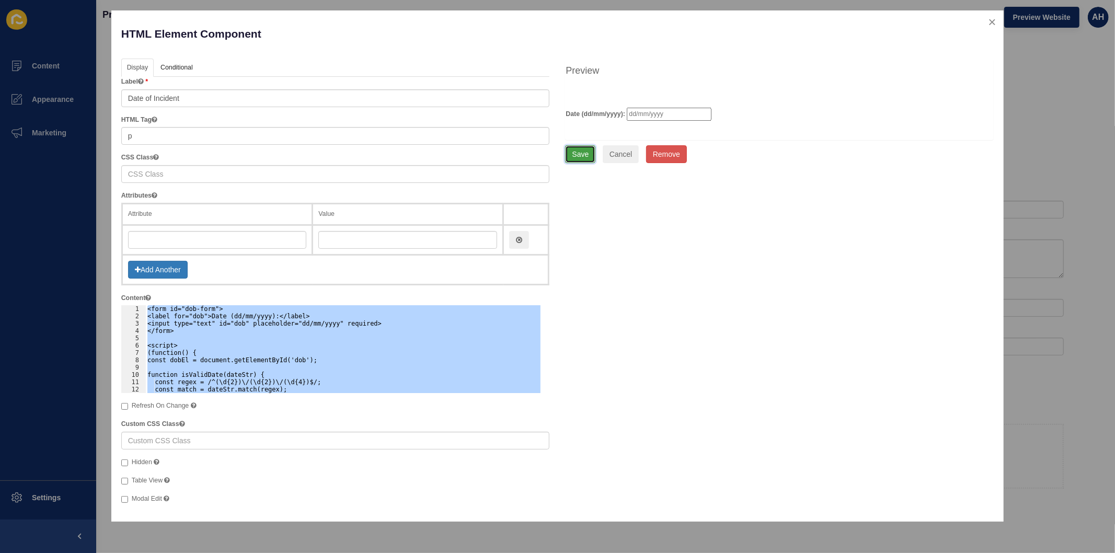
click at [584, 152] on button "Save" at bounding box center [580, 154] width 30 height 18
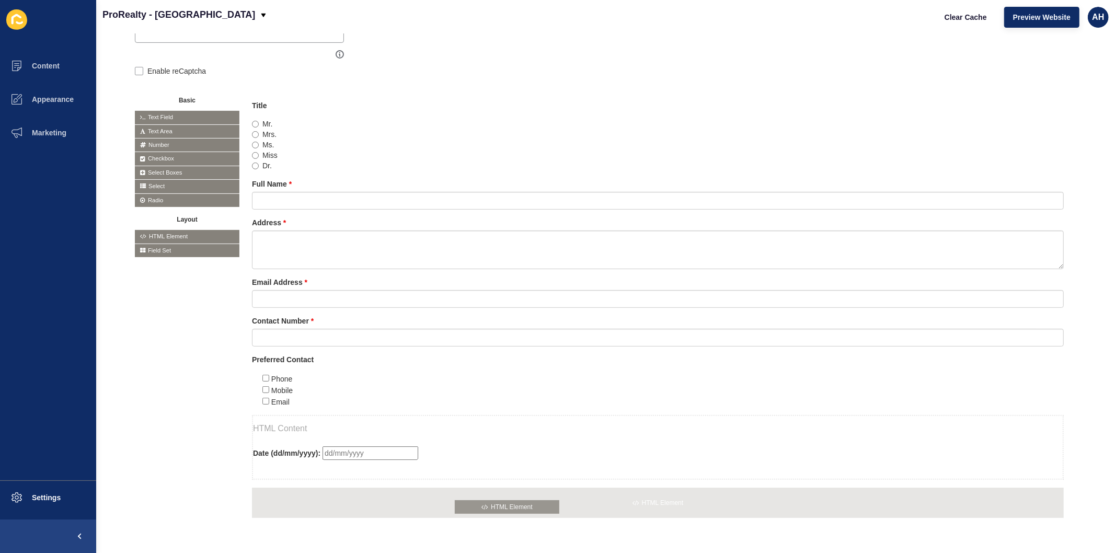
drag, startPoint x: 161, startPoint y: 232, endPoint x: 482, endPoint y: 503, distance: 420.1
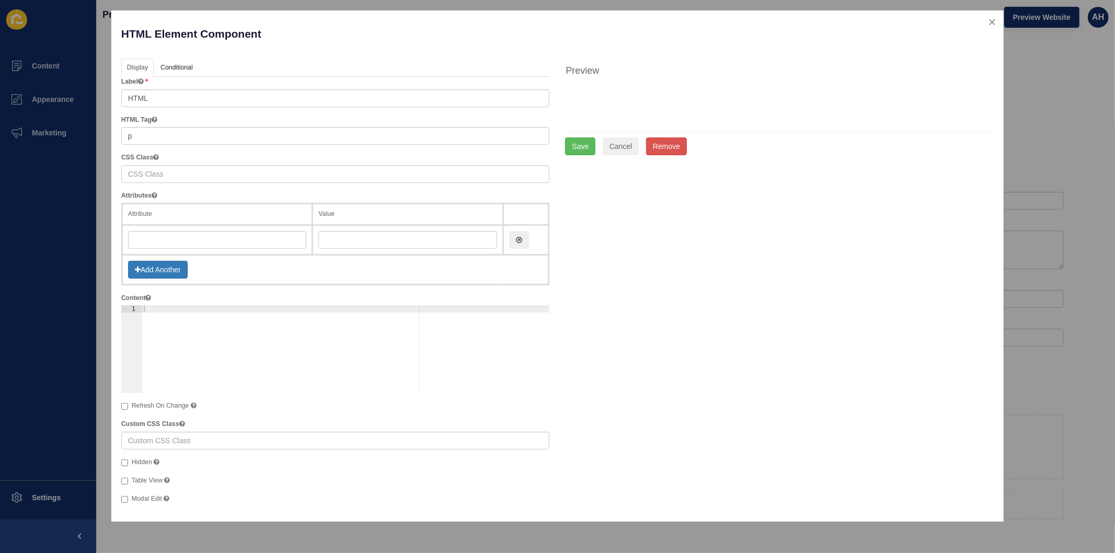
click at [167, 311] on div at bounding box center [346, 356] width 408 height 102
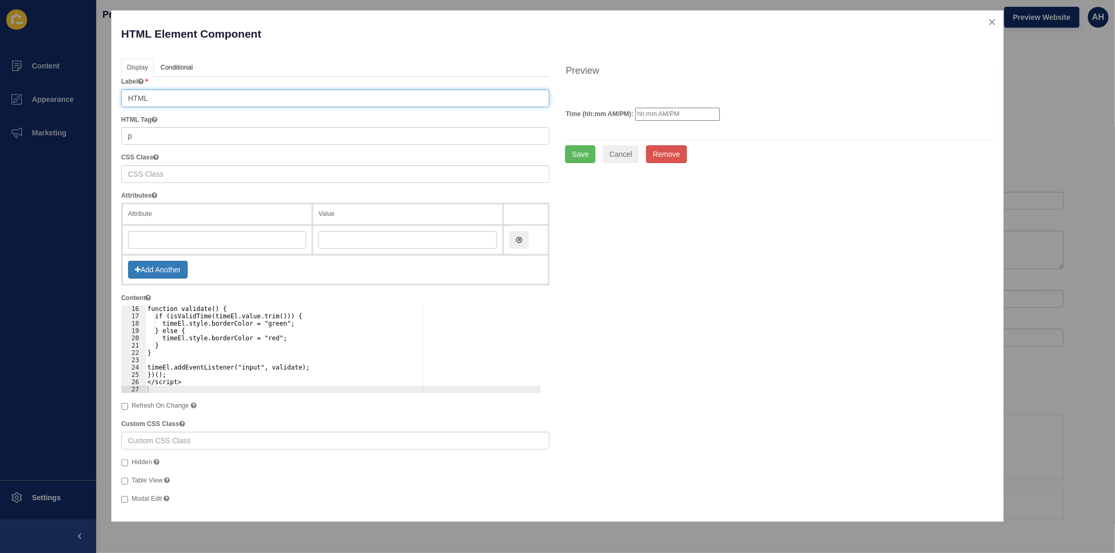
drag, startPoint x: 158, startPoint y: 98, endPoint x: 123, endPoint y: 98, distance: 35.0
click at [123, 98] on input "HTML" at bounding box center [335, 98] width 429 height 18
click at [195, 97] on input "Approximate time on the incident" at bounding box center [335, 98] width 429 height 18
type input "Approximate time of incident"
click at [587, 150] on button "Save" at bounding box center [580, 154] width 30 height 18
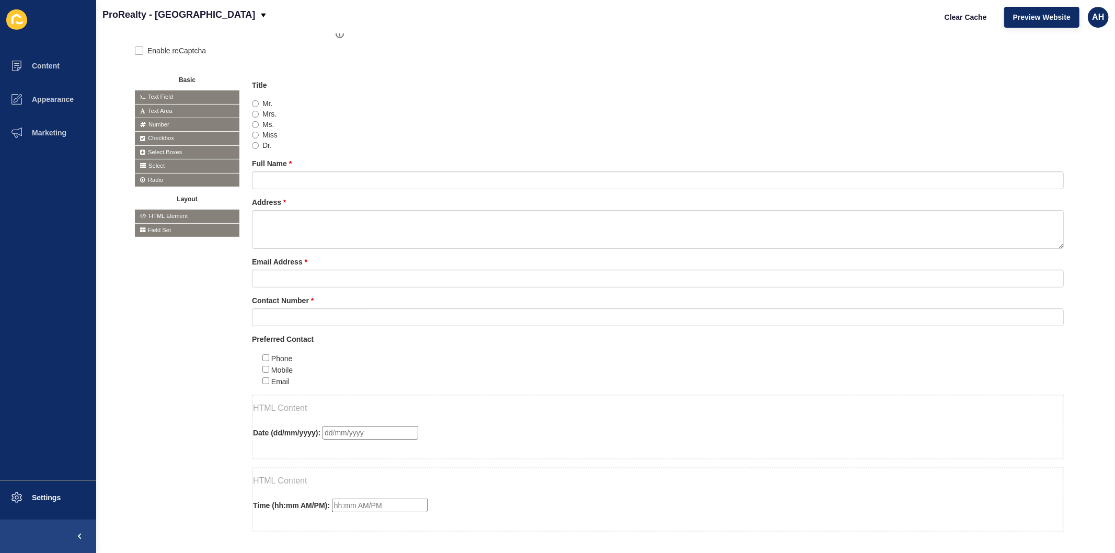
scroll to position [202, 0]
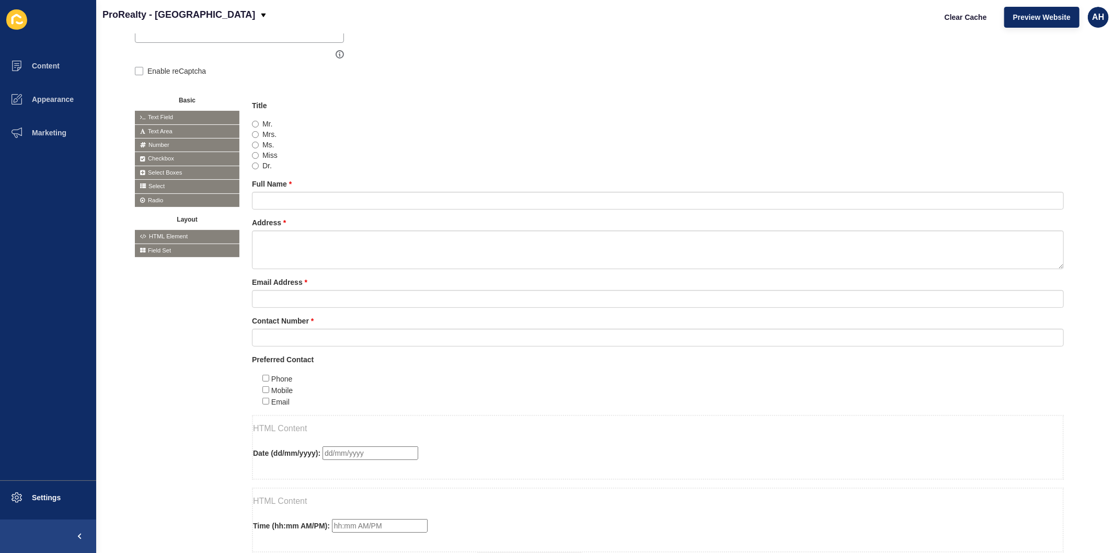
drag, startPoint x: 157, startPoint y: 129, endPoint x: 500, endPoint y: 557, distance: 549.4
click at [500, 553] on html "Content Appearance Marketing Settings ProRealty - KENT TOWN Clear Cache Preview…" at bounding box center [557, 276] width 1115 height 553
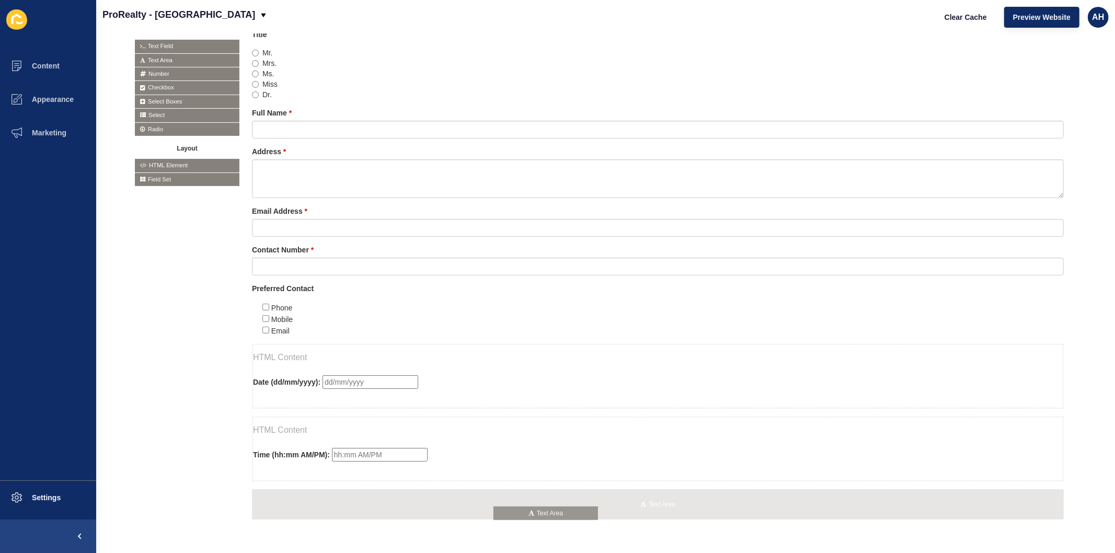
drag, startPoint x: 163, startPoint y: 54, endPoint x: 522, endPoint y: 508, distance: 578.9
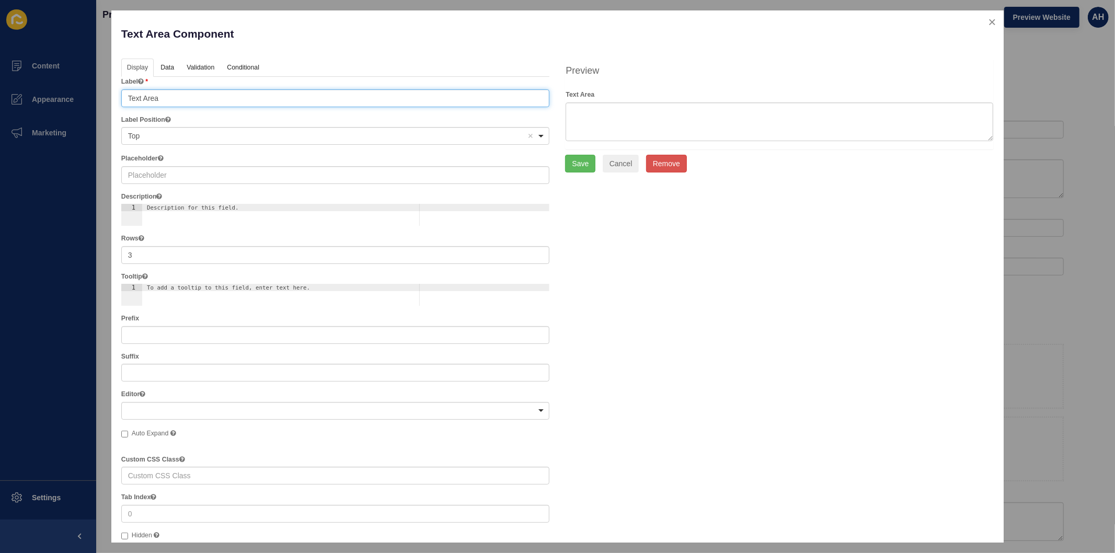
click at [268, 98] on input "Text Area" at bounding box center [335, 98] width 429 height 18
click at [178, 97] on input "Location of the incident" at bounding box center [335, 98] width 429 height 18
drag, startPoint x: 365, startPoint y: 97, endPoint x: 288, endPoint y: 100, distance: 77.4
click at [288, 100] on input "Location of incident (Please be specific: building, room, floor, tenancy" at bounding box center [335, 98] width 429 height 18
type input "Location of incident (Please be specific: building, floor, tenancy, room, etc.)"
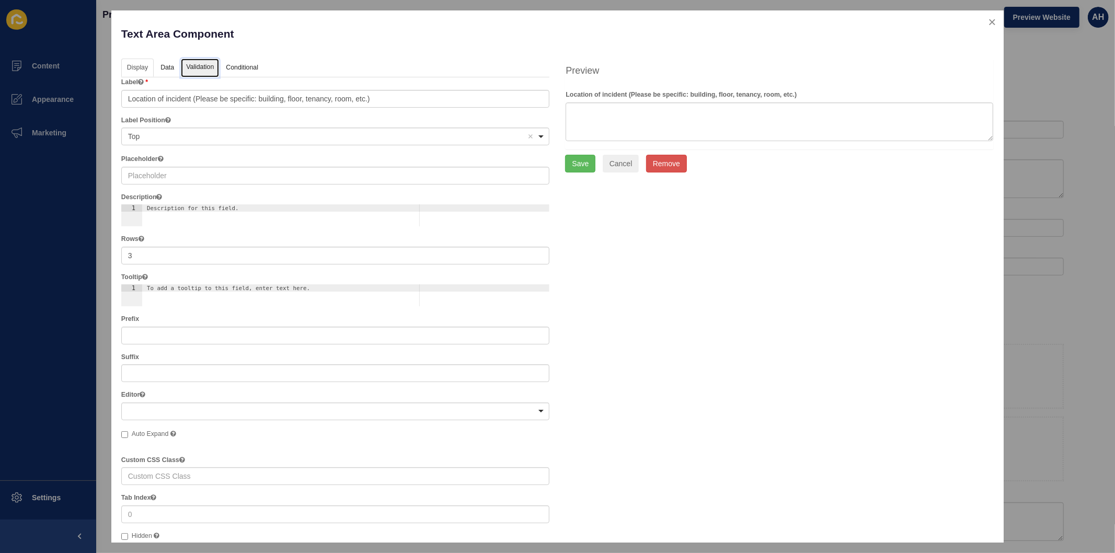
click at [201, 67] on link "Validation" at bounding box center [200, 68] width 38 height 19
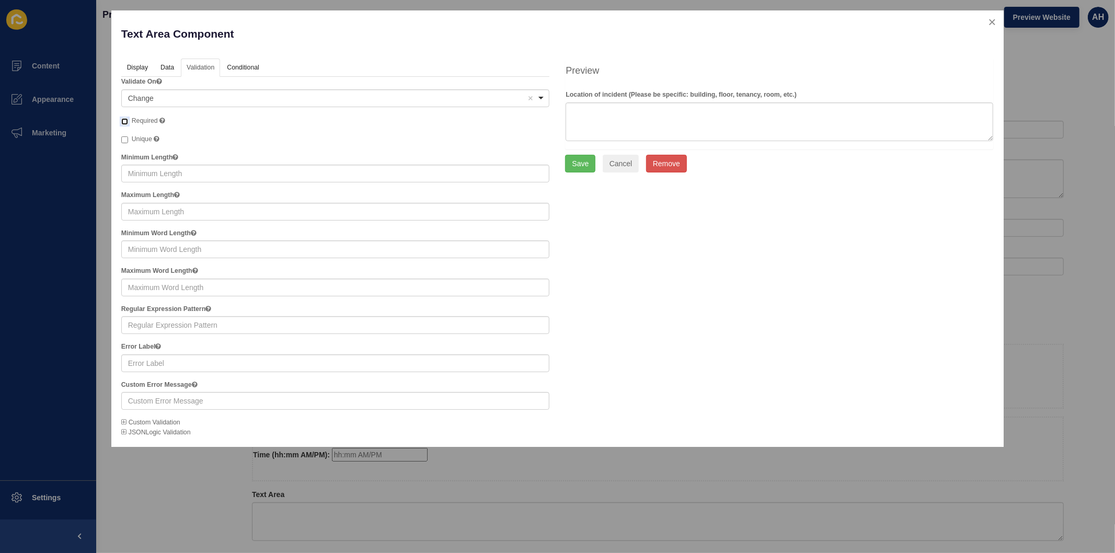
click at [122, 123] on input "Required" at bounding box center [124, 121] width 7 height 7
checkbox input "true"
click at [576, 167] on button "Save" at bounding box center [580, 164] width 30 height 18
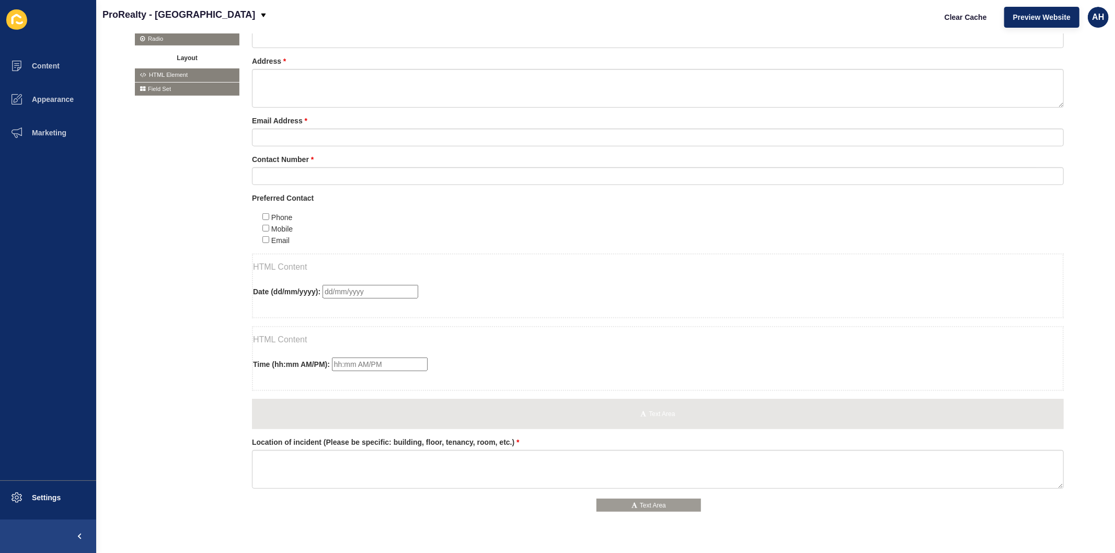
scroll to position [371, 0]
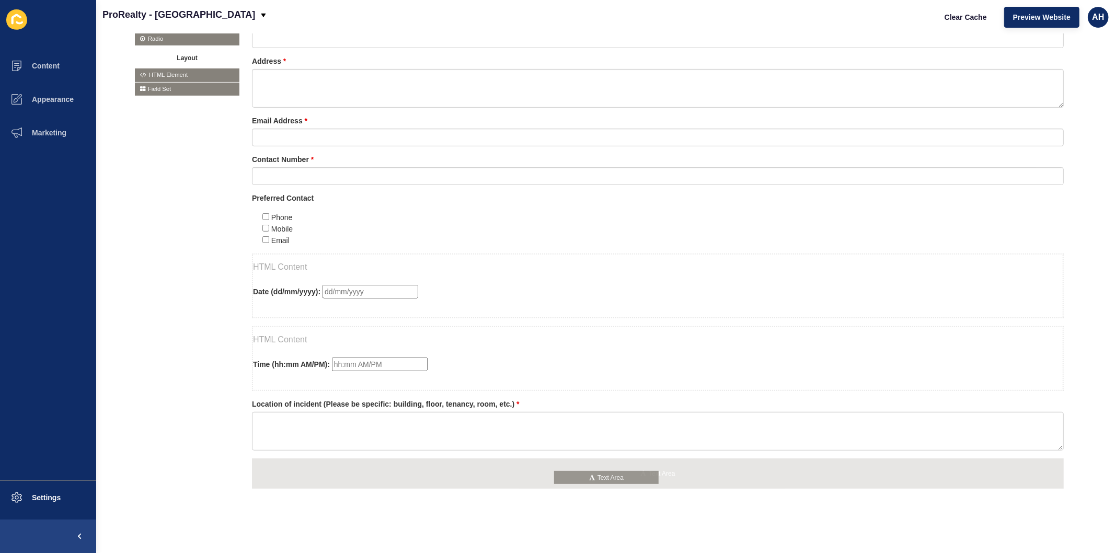
drag, startPoint x: 173, startPoint y: 114, endPoint x: 593, endPoint y: 476, distance: 554.3
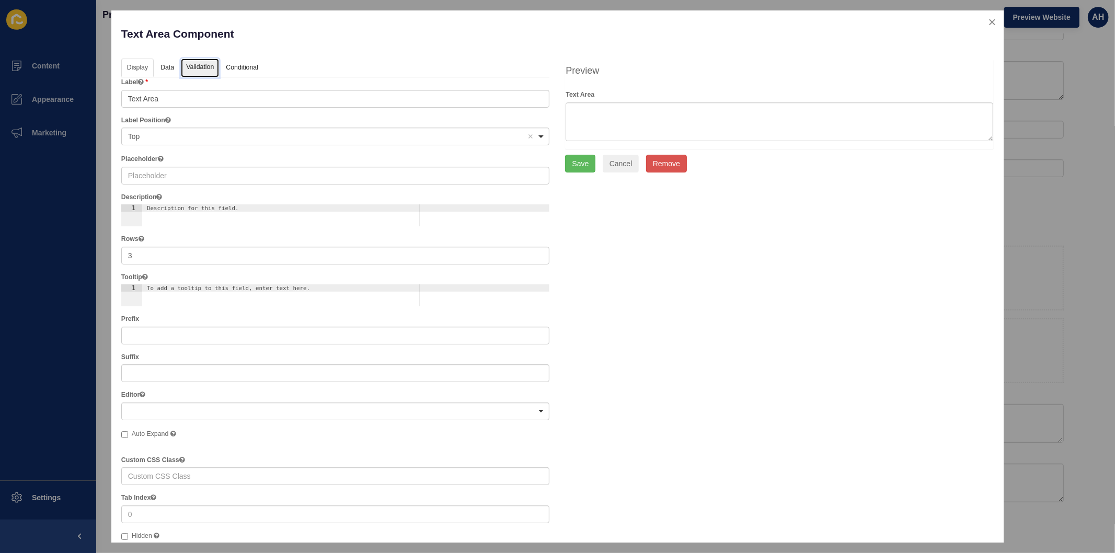
click at [200, 72] on link "Validation" at bounding box center [200, 68] width 38 height 19
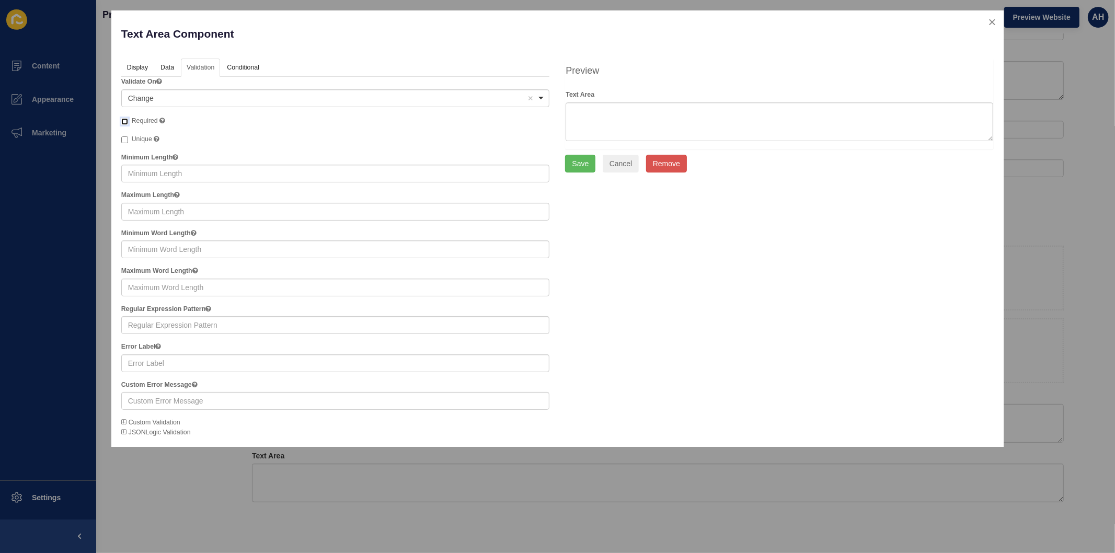
click at [128, 124] on input "Required" at bounding box center [124, 121] width 7 height 7
checkbox input "true"
click at [129, 70] on link "Display" at bounding box center [136, 68] width 31 height 19
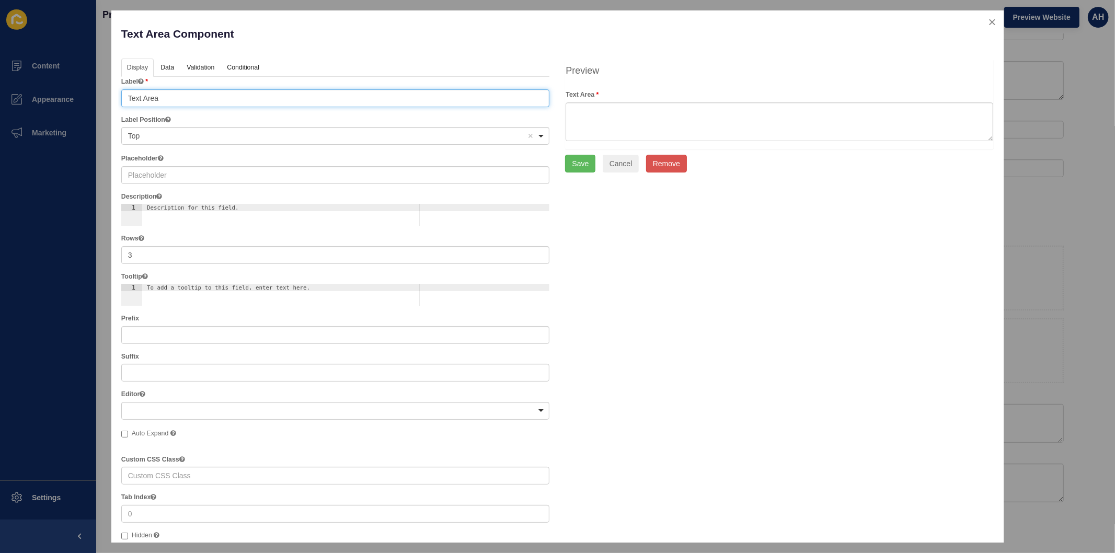
drag, startPoint x: 159, startPoint y: 100, endPoint x: 117, endPoint y: 77, distance: 47.7
click at [116, 98] on div "Text Area Component Help Display Data Validation API Conditional Logic Layout L…" at bounding box center [557, 276] width 892 height 532
type input "Description of incident (What happened, what was the cause of injury, etc.)"
drag, startPoint x: 134, startPoint y: 259, endPoint x: 110, endPoint y: 255, distance: 25.0
click at [110, 255] on div "Text Area Component Help Display Data Validation API Conditional Logic Layout L…" at bounding box center [557, 276] width 1115 height 553
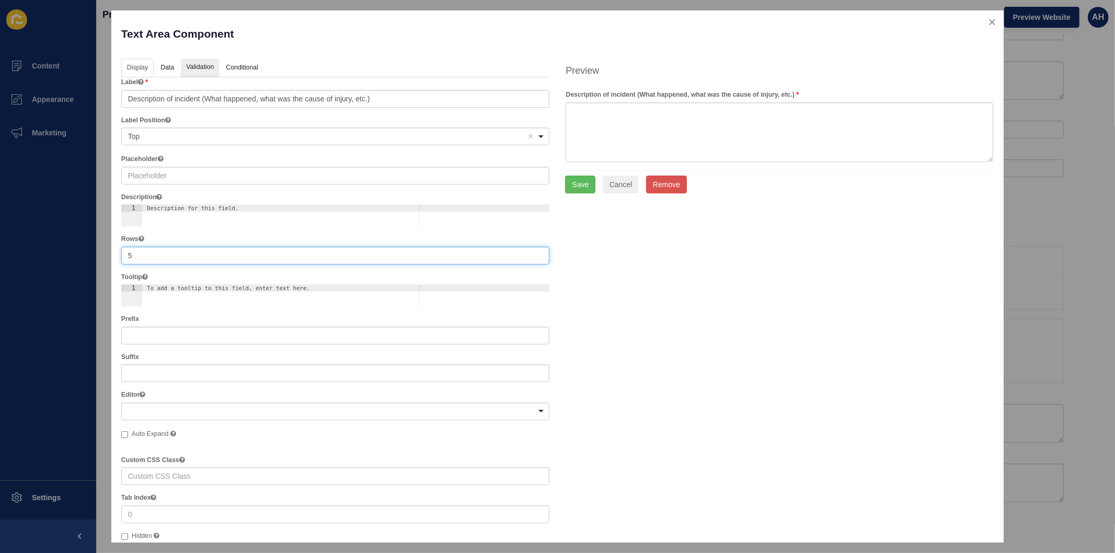
type input "5"
click at [195, 70] on link "Validation" at bounding box center [200, 68] width 38 height 19
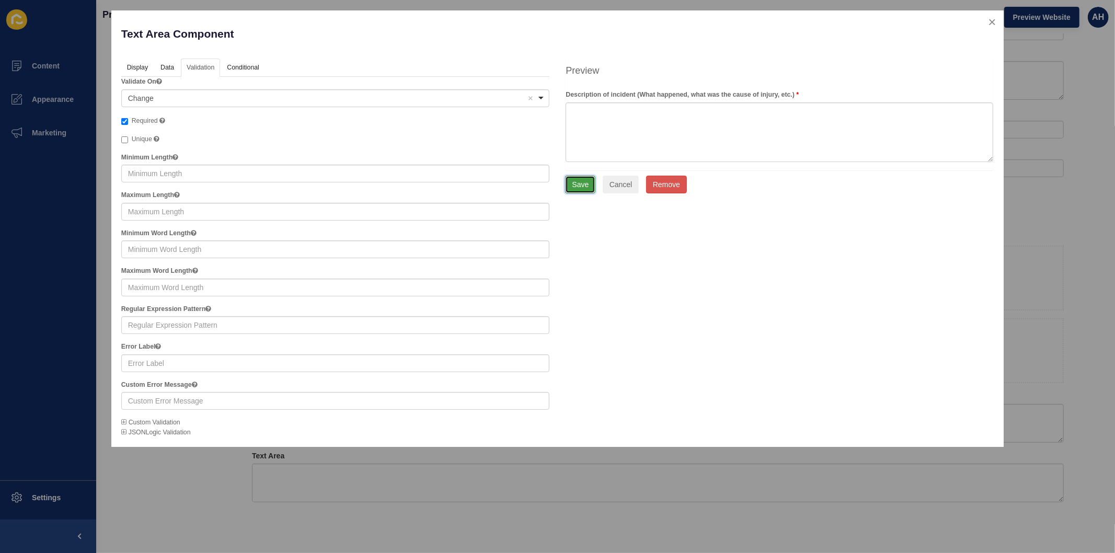
click at [577, 187] on button "Save" at bounding box center [580, 185] width 30 height 18
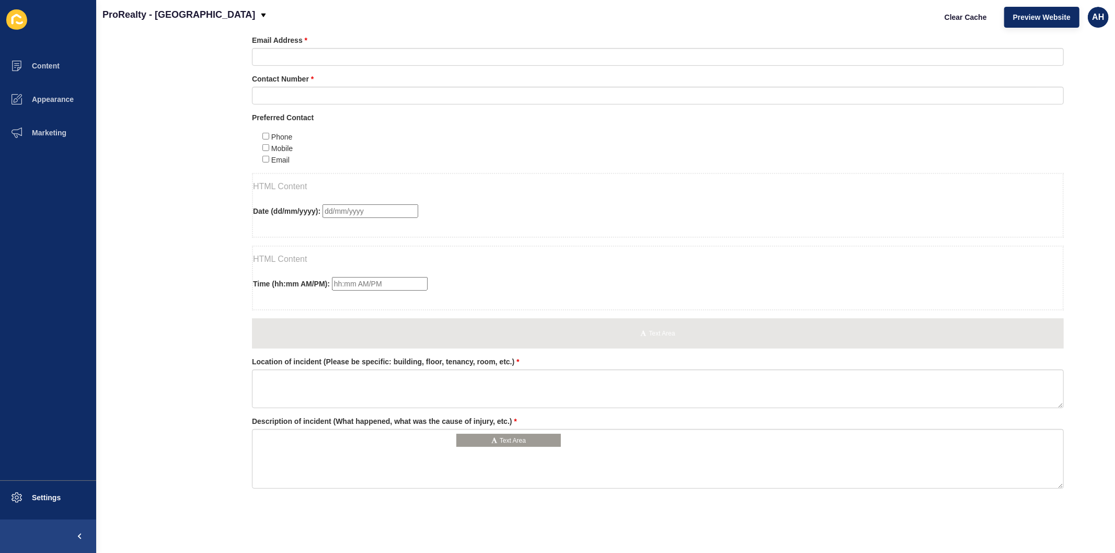
scroll to position [452, 0]
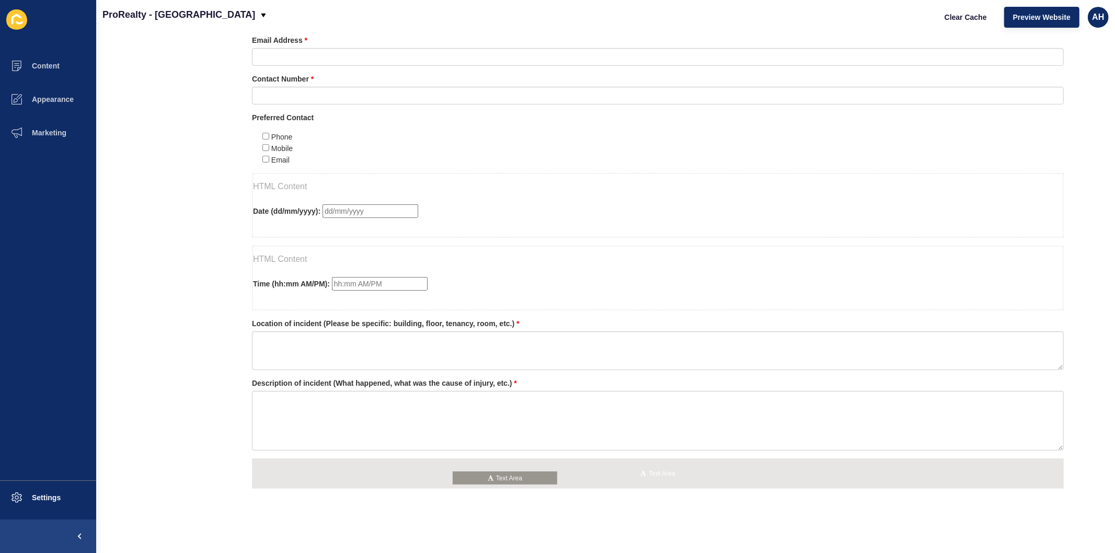
drag, startPoint x: 169, startPoint y: 204, endPoint x: 488, endPoint y: 473, distance: 416.4
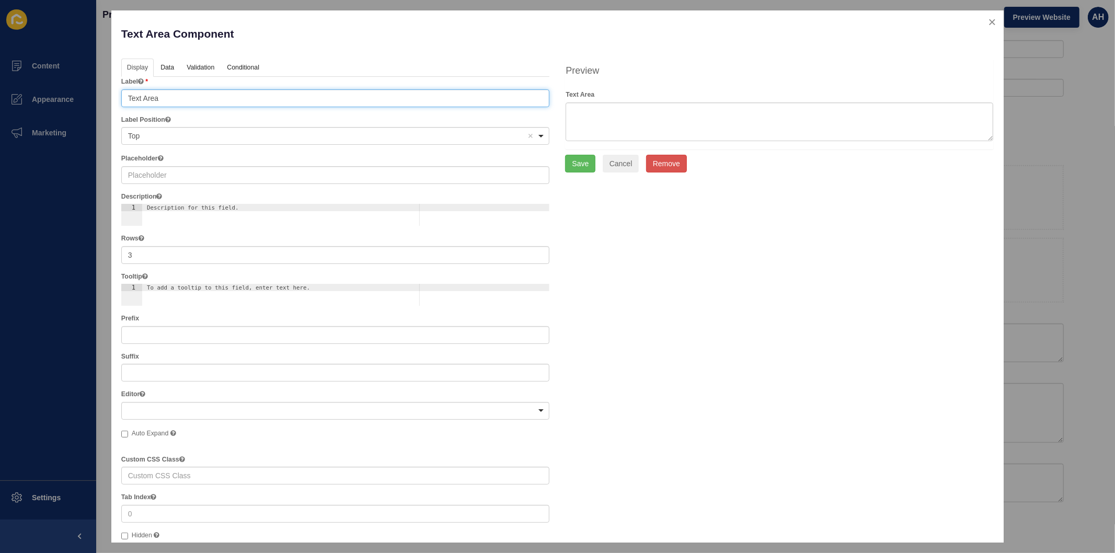
click at [220, 98] on input "Text Area" at bounding box center [335, 98] width 429 height 18
paste input "Nature of injury/property damage"
type input "Nature of injury/property damage"
drag, startPoint x: 142, startPoint y: 254, endPoint x: 90, endPoint y: 255, distance: 51.2
click at [89, 254] on div "Text Area Component Help Display Data Validation API Conditional Logic Layout L…" at bounding box center [557, 276] width 1115 height 553
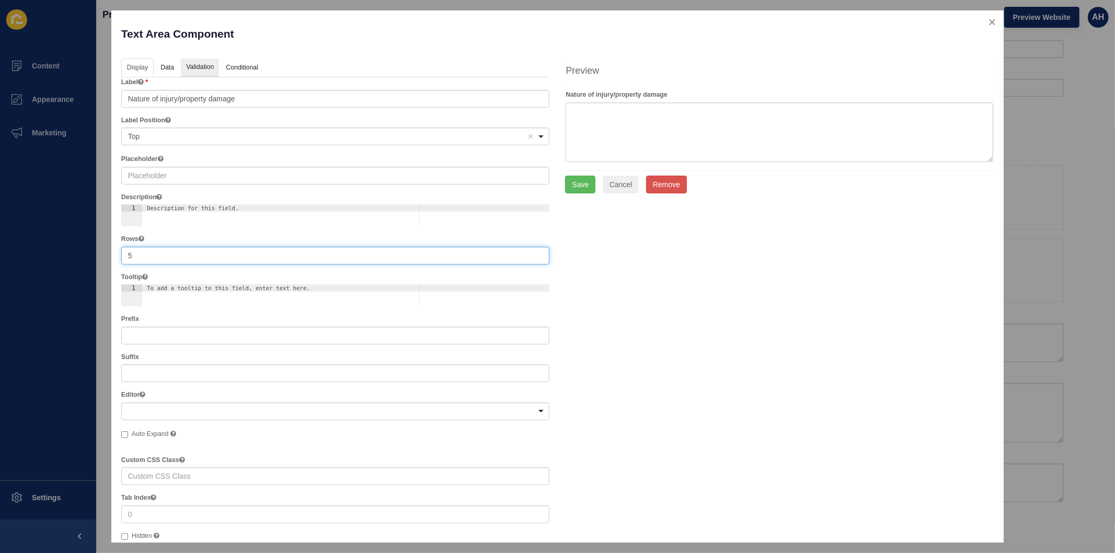
type input "5"
click at [199, 63] on link "Validation" at bounding box center [200, 68] width 38 height 19
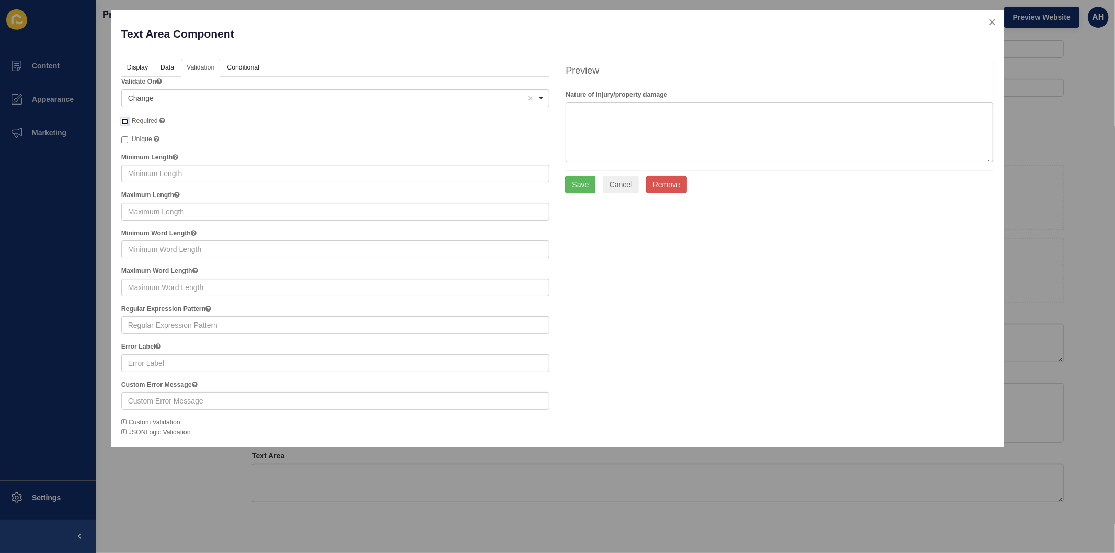
click at [128, 118] on input "Required A required field must be filled in before the form can be submitted." at bounding box center [124, 121] width 7 height 7
checkbox input "true"
click at [583, 187] on button "Save" at bounding box center [580, 185] width 30 height 18
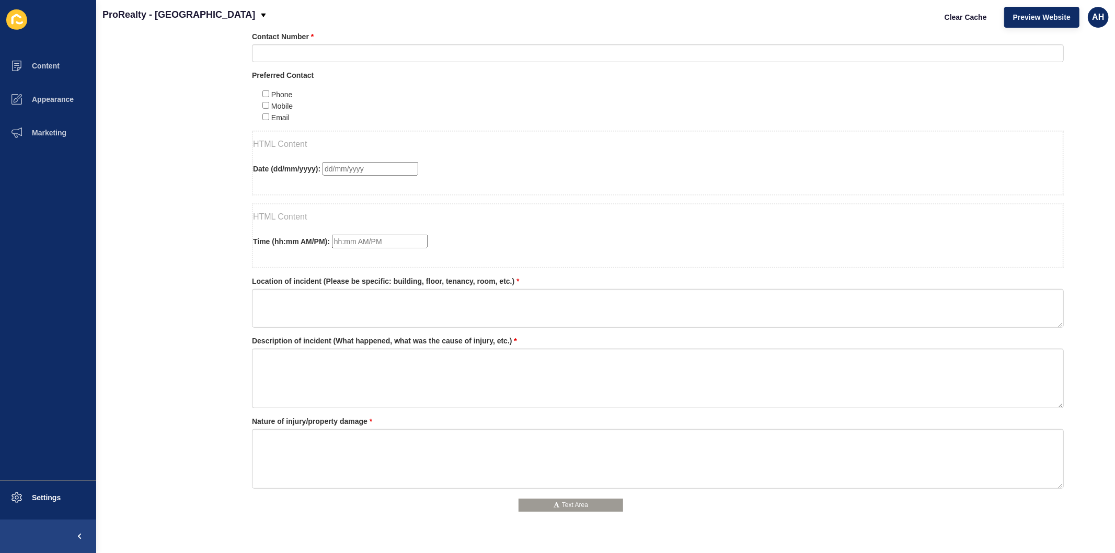
scroll to position [532, 0]
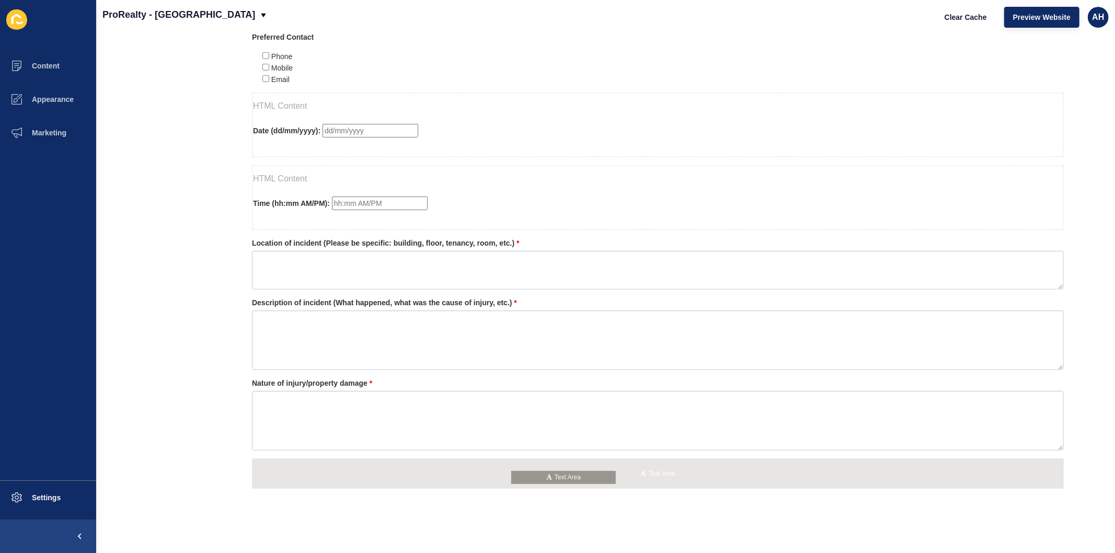
drag, startPoint x: 169, startPoint y: 184, endPoint x: 545, endPoint y: 474, distance: 475.7
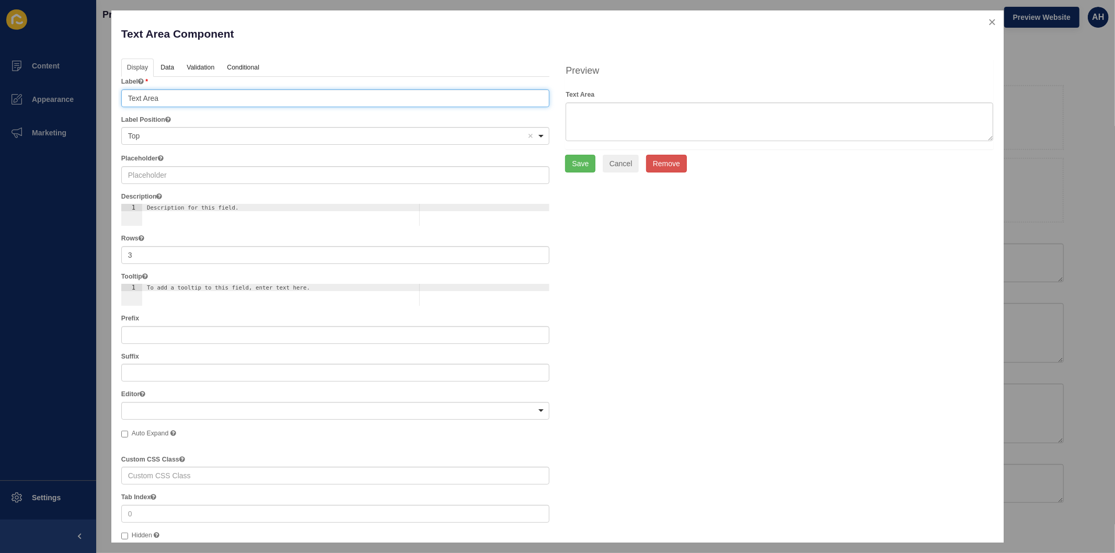
click at [336, 102] on input "Text Area" at bounding box center [335, 98] width 429 height 18
paste input "Witnesses to the incident"
type input "Witnesses to the incident (Please provide names and phone numbers)"
drag, startPoint x: 179, startPoint y: 260, endPoint x: 103, endPoint y: 262, distance: 75.9
click at [103, 262] on div "Text Area Component Help Display Data Validation API Conditional Logic Layout L…" at bounding box center [557, 276] width 1115 height 553
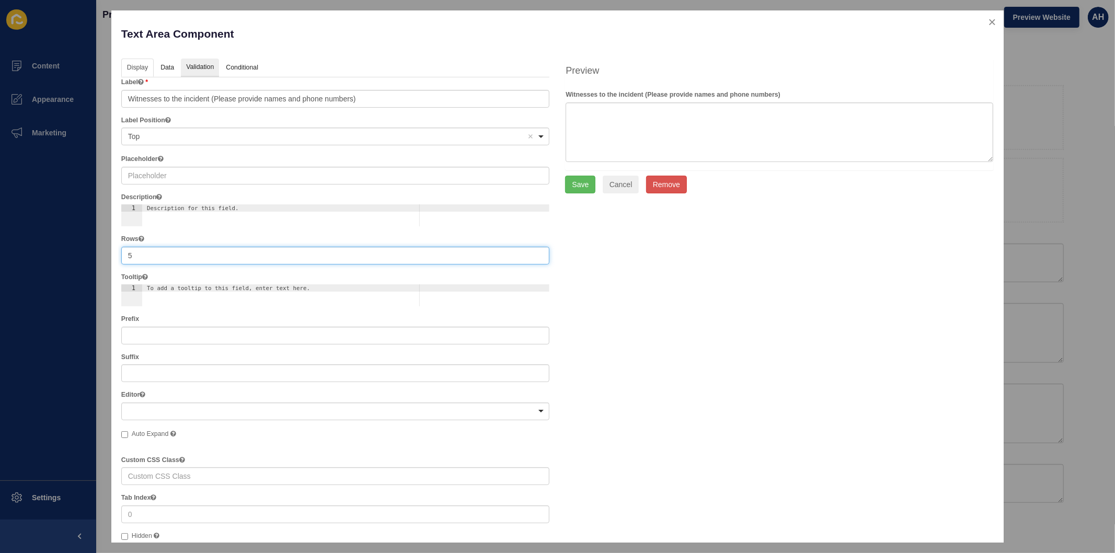
type input "5"
click at [200, 70] on link "Validation" at bounding box center [200, 68] width 38 height 19
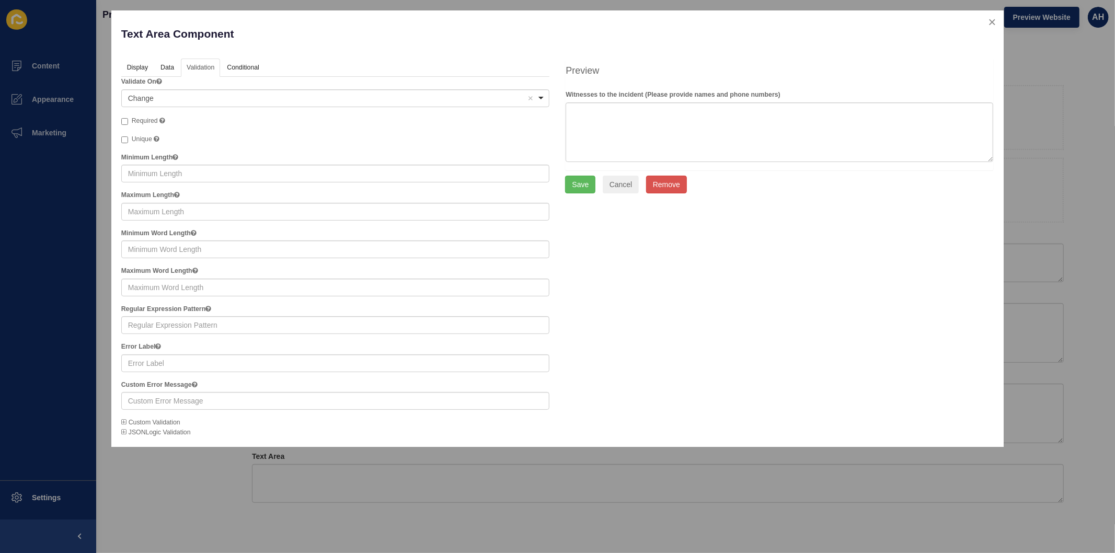
click at [153, 124] on label "Required" at bounding box center [143, 121] width 44 height 10
click at [128, 124] on input "Required" at bounding box center [124, 121] width 7 height 7
checkbox input "true"
click at [573, 188] on button "Save" at bounding box center [580, 185] width 30 height 18
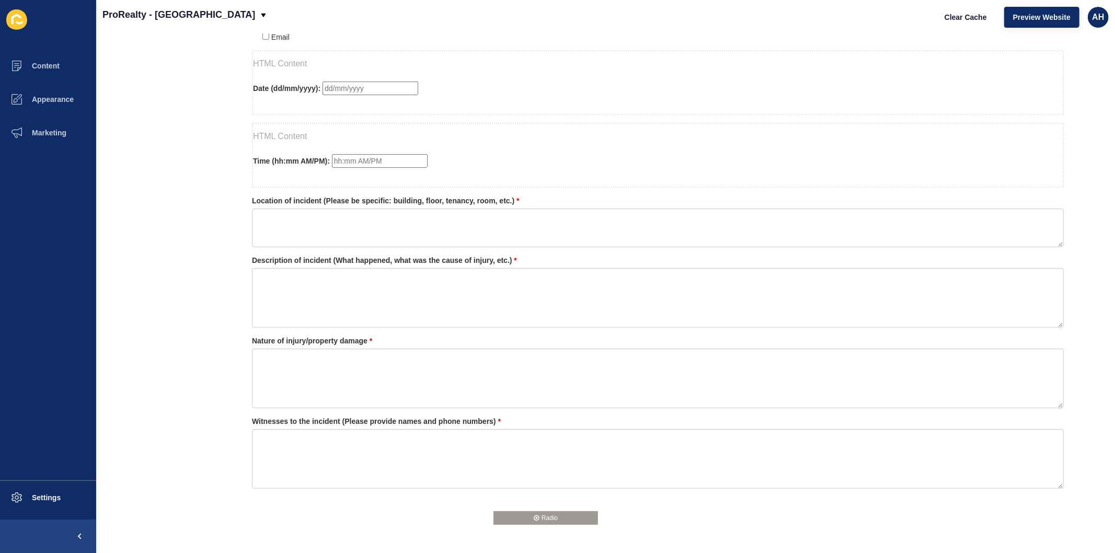
scroll to position [613, 0]
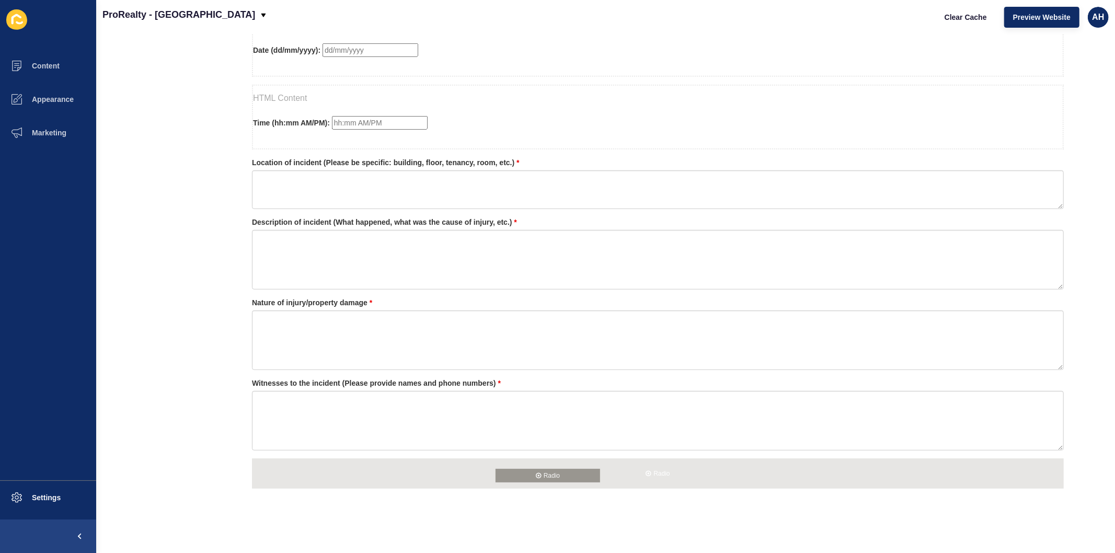
drag, startPoint x: 170, startPoint y: 227, endPoint x: 534, endPoint y: 476, distance: 440.5
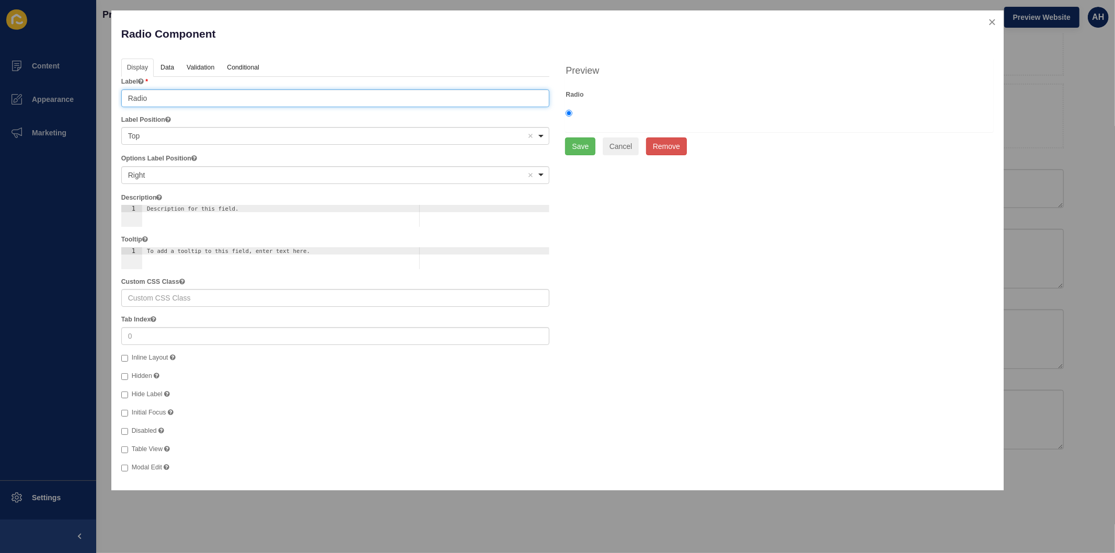
click at [242, 99] on input "Radio" at bounding box center [335, 98] width 429 height 18
paste input "If injuries were involved"
type input "If injuries were involved"
click at [192, 70] on link "Validation" at bounding box center [200, 68] width 38 height 19
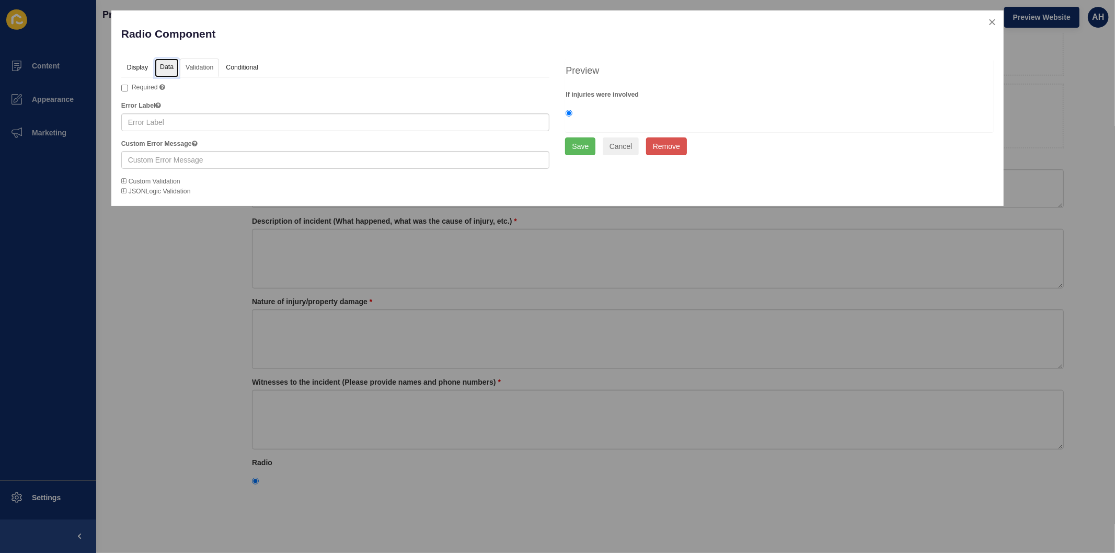
click at [167, 67] on link "Data" at bounding box center [167, 68] width 24 height 19
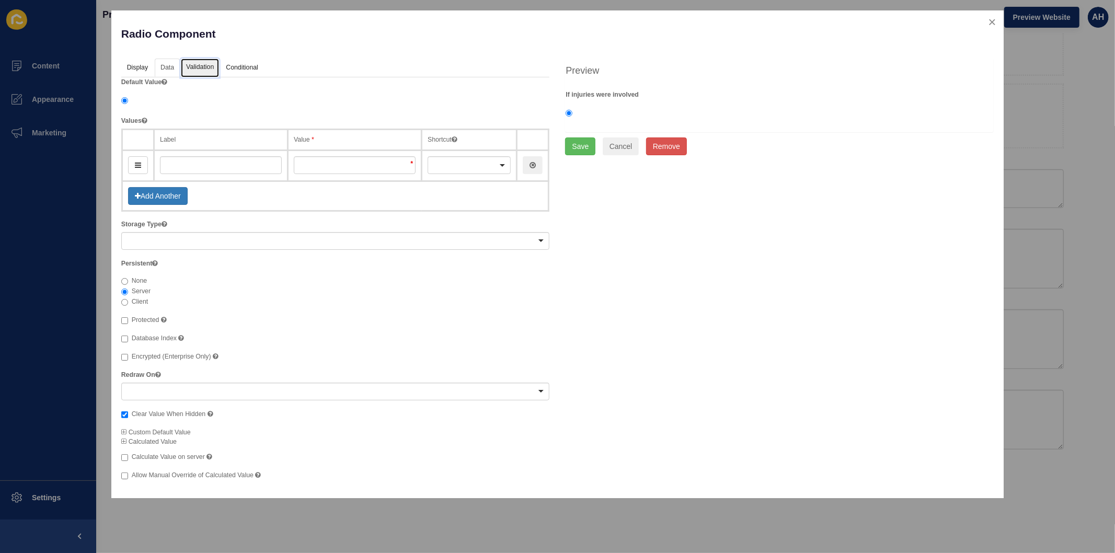
click at [196, 65] on link "Validation" at bounding box center [200, 68] width 38 height 19
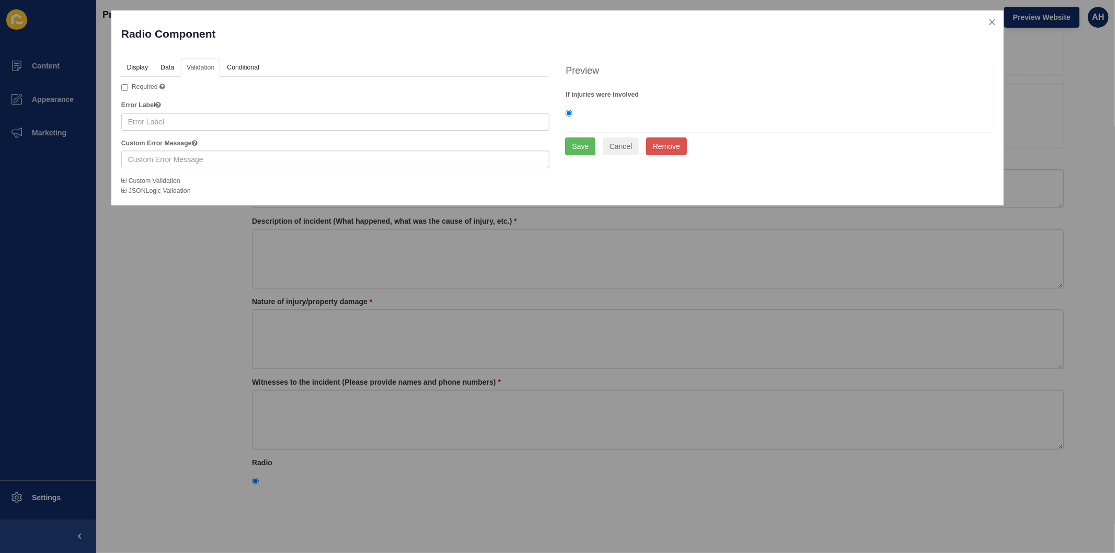
click at [143, 88] on span "Required" at bounding box center [145, 86] width 26 height 7
click at [128, 88] on input "Required A required field must be filled in before the form can be submitted." at bounding box center [124, 87] width 7 height 7
checkbox input "true"
click at [169, 68] on link "Data" at bounding box center [167, 68] width 24 height 19
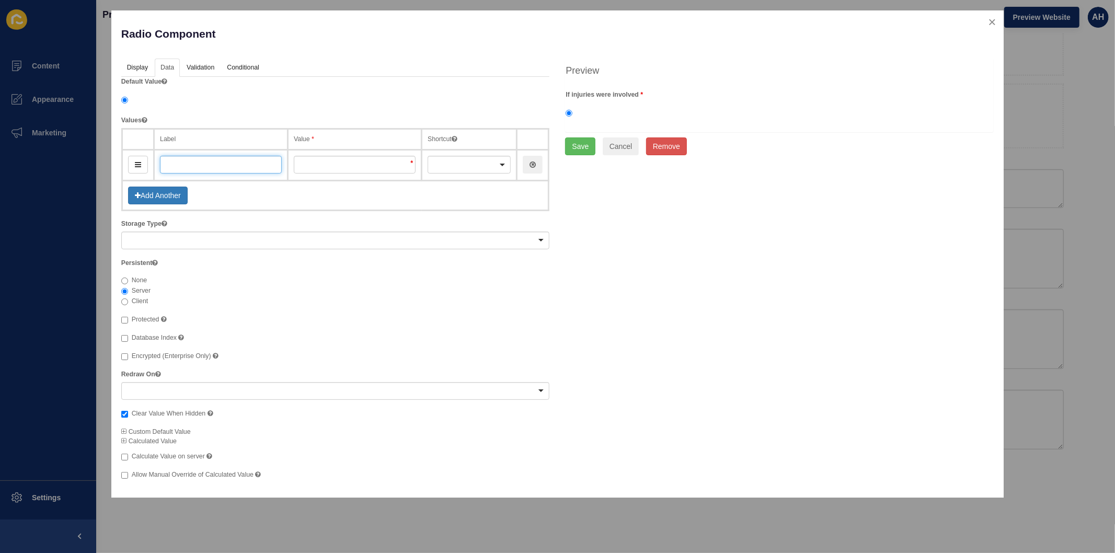
click at [213, 164] on input "text" at bounding box center [221, 165] width 122 height 18
paste input "No Injuries Suffered"
type input "No Injuries Suffered"
type input "noInjuriesSuffered"
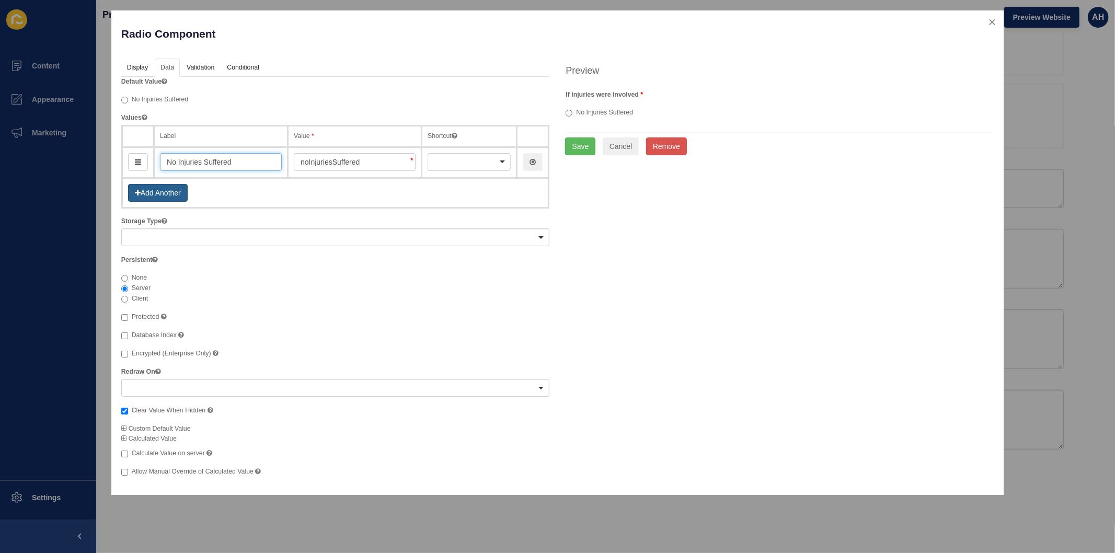
type input "No Injuries Suffered"
click at [165, 191] on button "Add Another" at bounding box center [158, 193] width 60 height 18
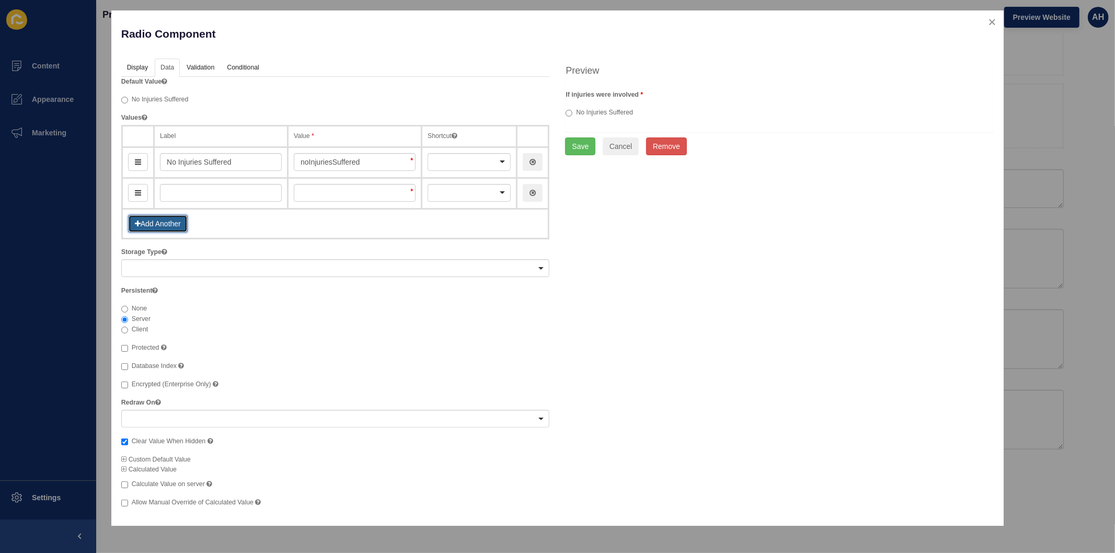
click at [161, 221] on button "Add Another" at bounding box center [158, 224] width 60 height 18
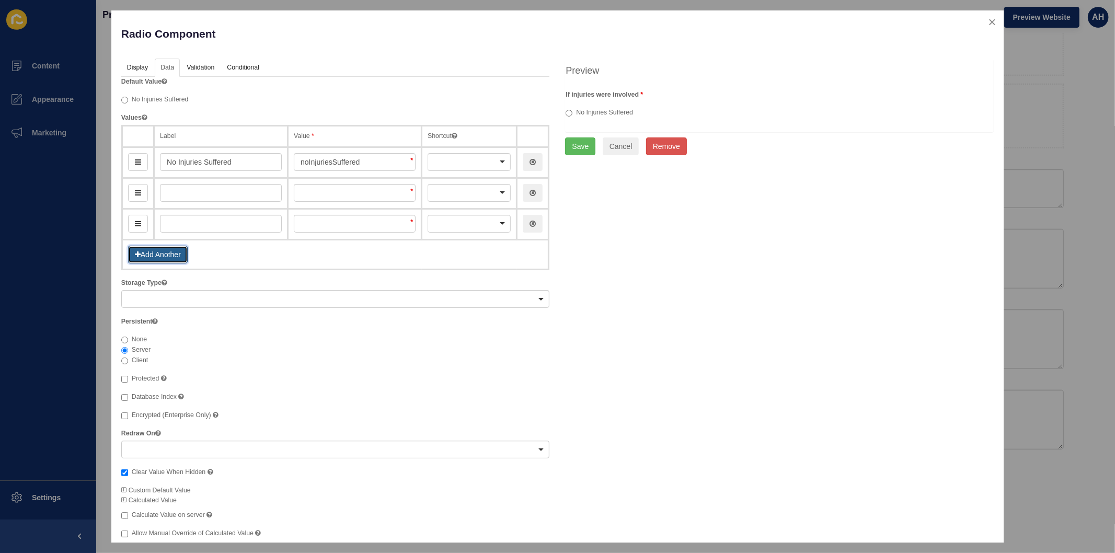
click at [155, 251] on button "Add Another" at bounding box center [158, 255] width 60 height 18
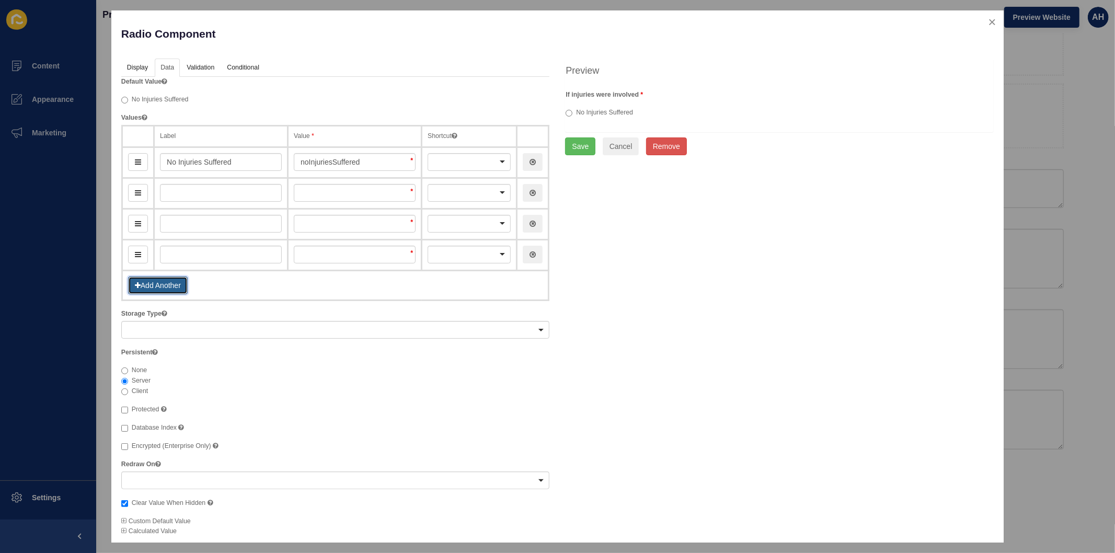
click at [161, 283] on button "Add Another" at bounding box center [158, 286] width 60 height 18
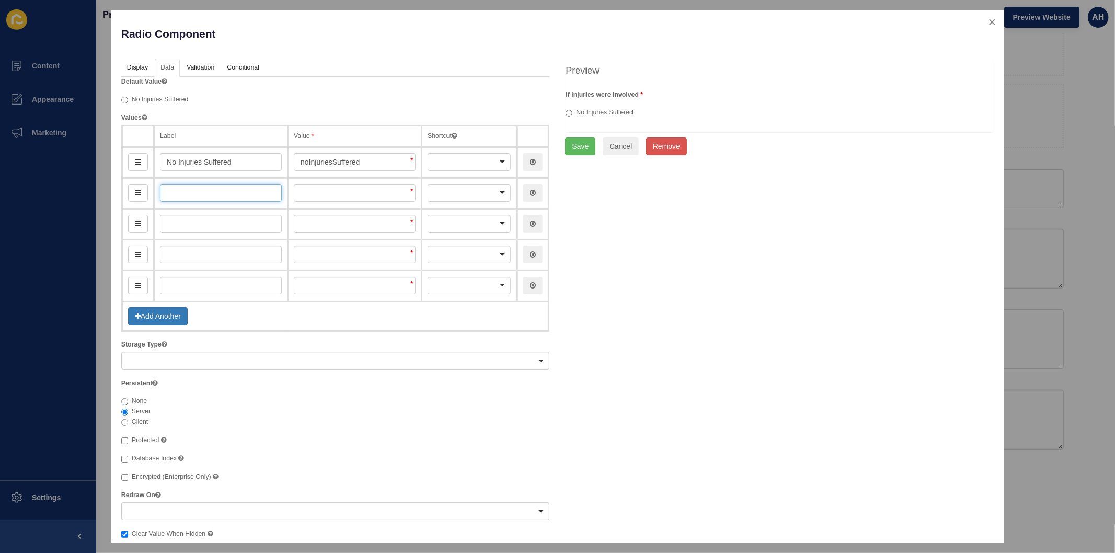
click at [195, 192] on input "text" at bounding box center [221, 193] width 122 height 18
paste input "Ambulance Used"
type input "Ambulance Used"
type input "ambulanceUsed"
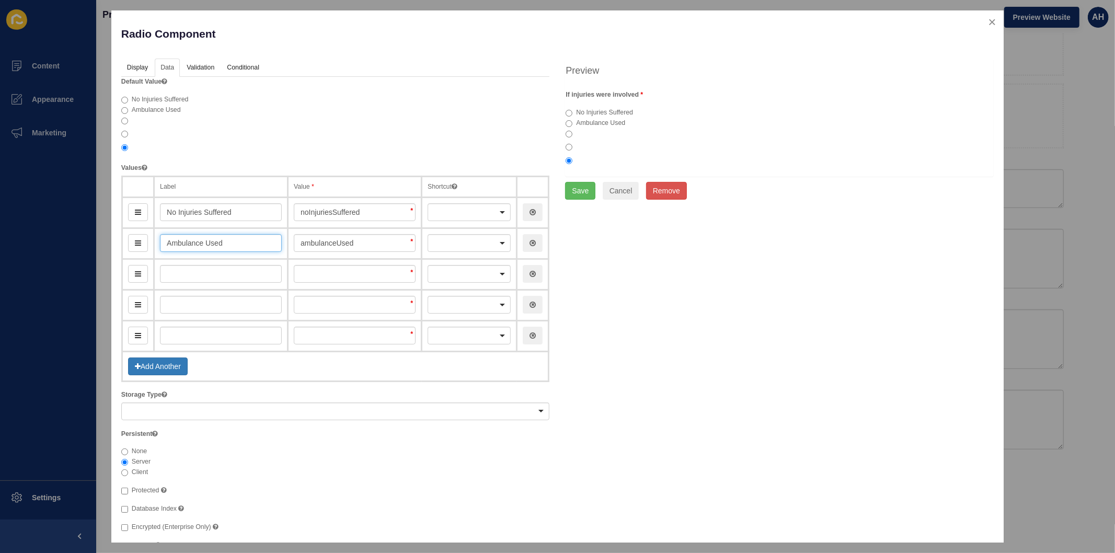
type input "Ambulance Used"
click at [190, 272] on input "text" at bounding box center [221, 274] width 122 height 18
paste input "Will Seek Medical Attention"
type input "Will Seek Medical Attention"
type input "willSeekMedicalAttention"
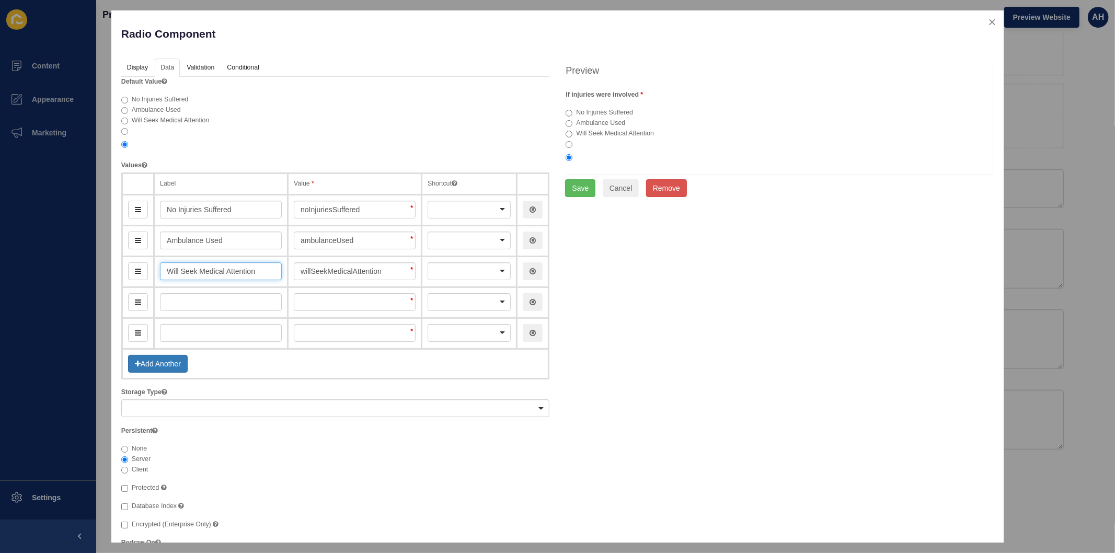
type input "Will Seek Medical Attention"
click at [178, 297] on input "text" at bounding box center [221, 302] width 122 height 18
paste input "Medical Attention Not Being Sought At This Time"
type input "Medical Attention Not Being Sought At This Time"
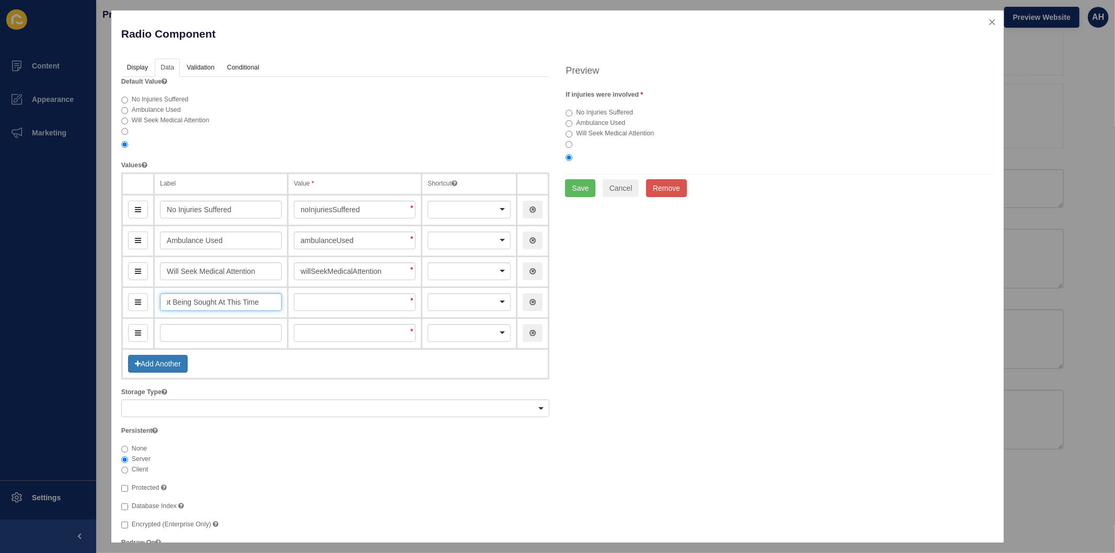
type input "medicalAttentionNotBeingSoughtAtThisTime"
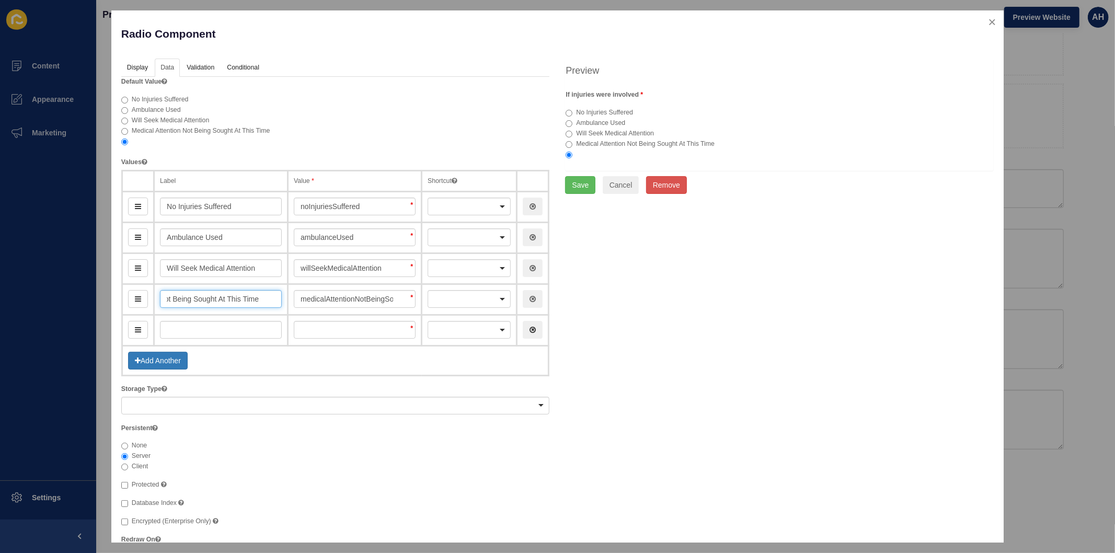
type input "Medical Attention Not Being Sought At This Time"
click at [530, 326] on icon "button" at bounding box center [533, 329] width 6 height 7
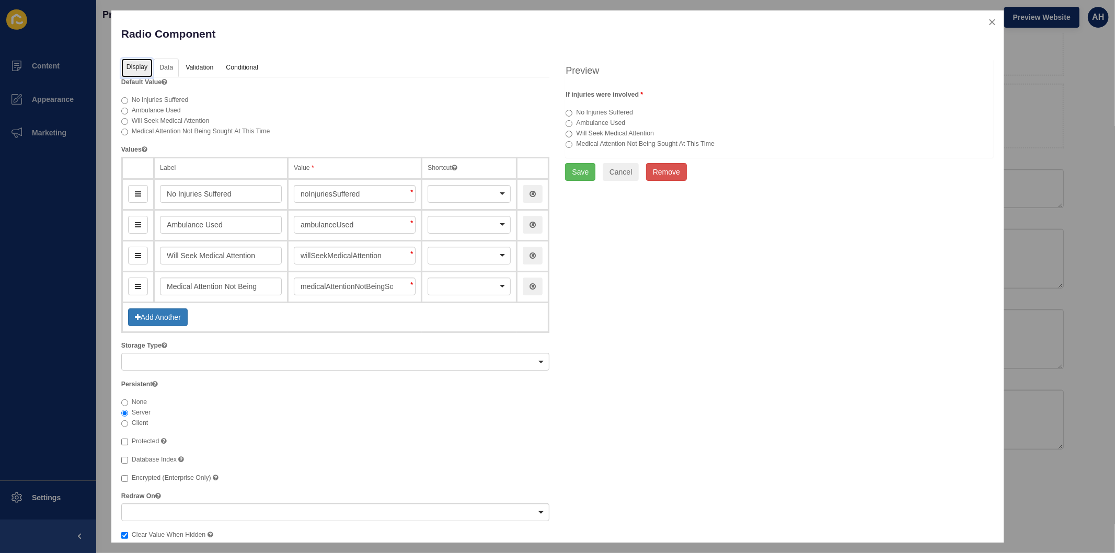
click at [134, 71] on link "Display" at bounding box center [136, 68] width 31 height 19
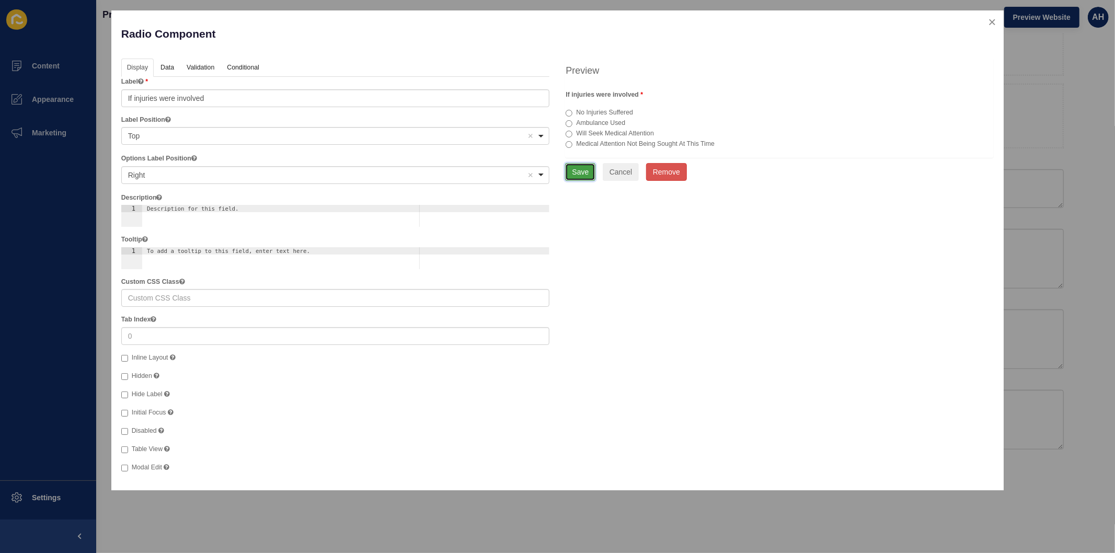
click at [581, 171] on button "Save" at bounding box center [580, 172] width 30 height 18
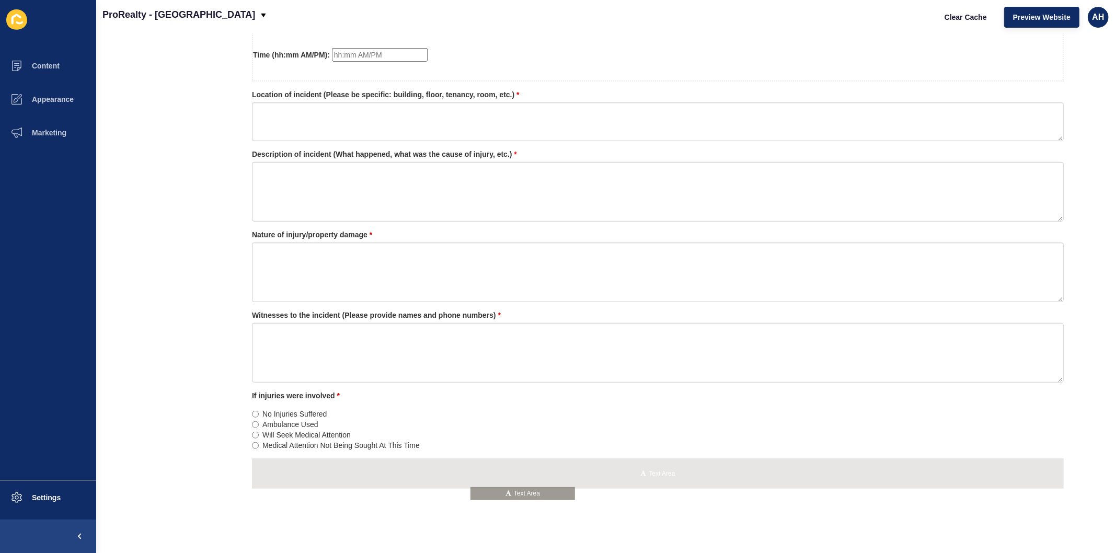
scroll to position [681, 0]
drag, startPoint x: 163, startPoint y: 333, endPoint x: 505, endPoint y: 474, distance: 370.2
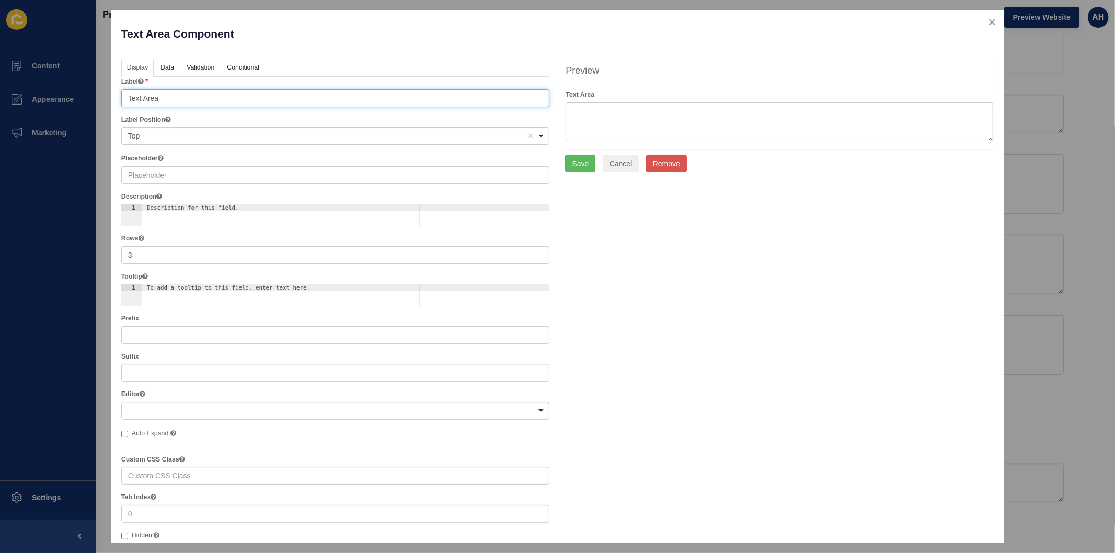
click at [246, 96] on input "Text Area" at bounding box center [335, 98] width 429 height 18
paste input "Cause of incident"
type input "Cause of incident (Please be descriptive as possible)"
drag, startPoint x: 152, startPoint y: 252, endPoint x: 81, endPoint y: 245, distance: 72.0
click at [85, 248] on div "Text Area Component Help Display Data Validation API Conditional Logic Layout L…" at bounding box center [557, 276] width 1115 height 553
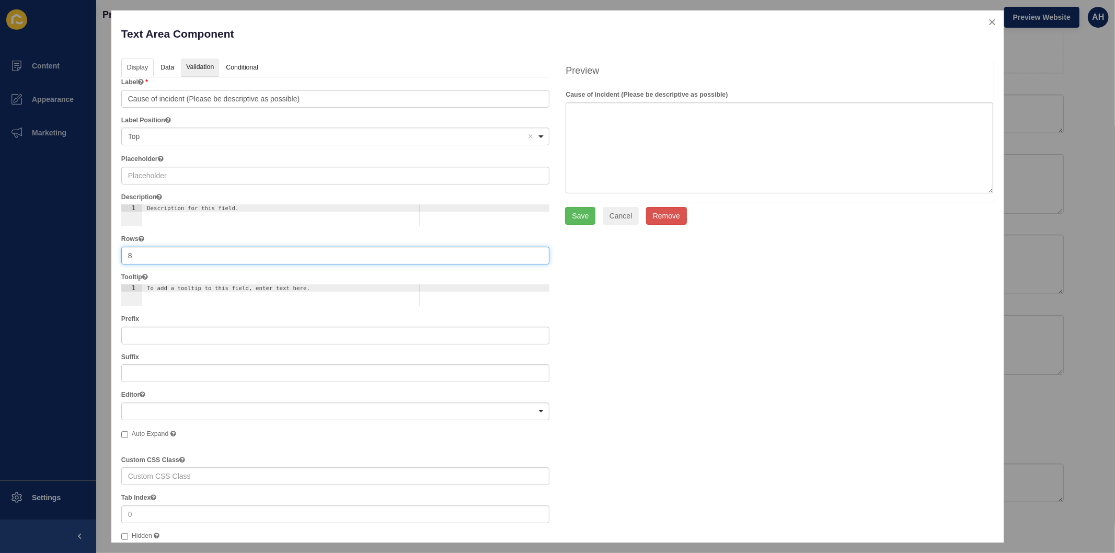
type input "8"
click at [199, 67] on link "Validation" at bounding box center [200, 68] width 38 height 19
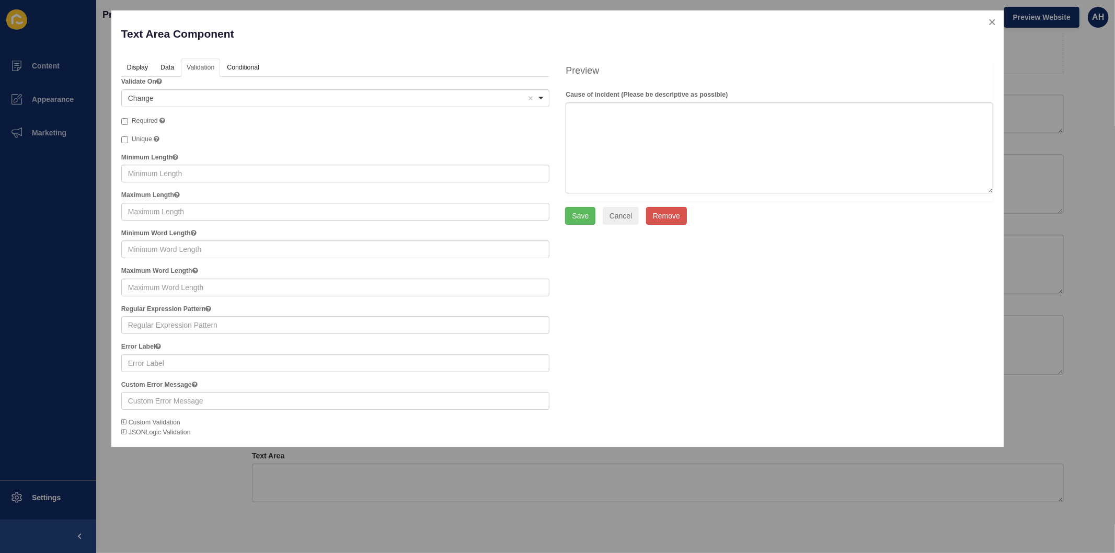
click at [129, 119] on label "Required" at bounding box center [143, 121] width 44 height 10
click at [128, 119] on input "Required" at bounding box center [124, 121] width 7 height 7
checkbox input "true"
click at [584, 216] on button "Save" at bounding box center [580, 216] width 30 height 18
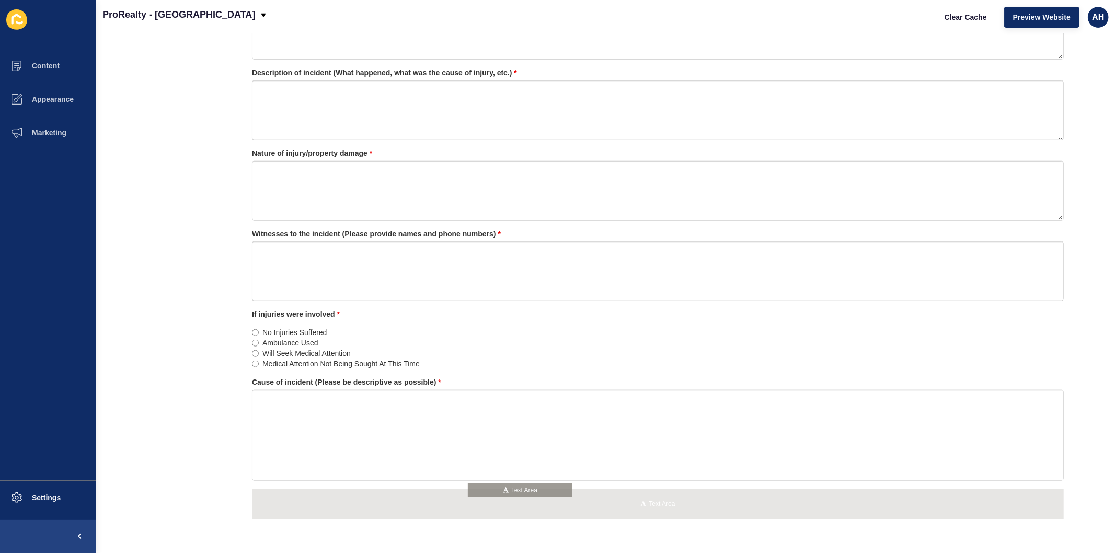
scroll to position [793, 0]
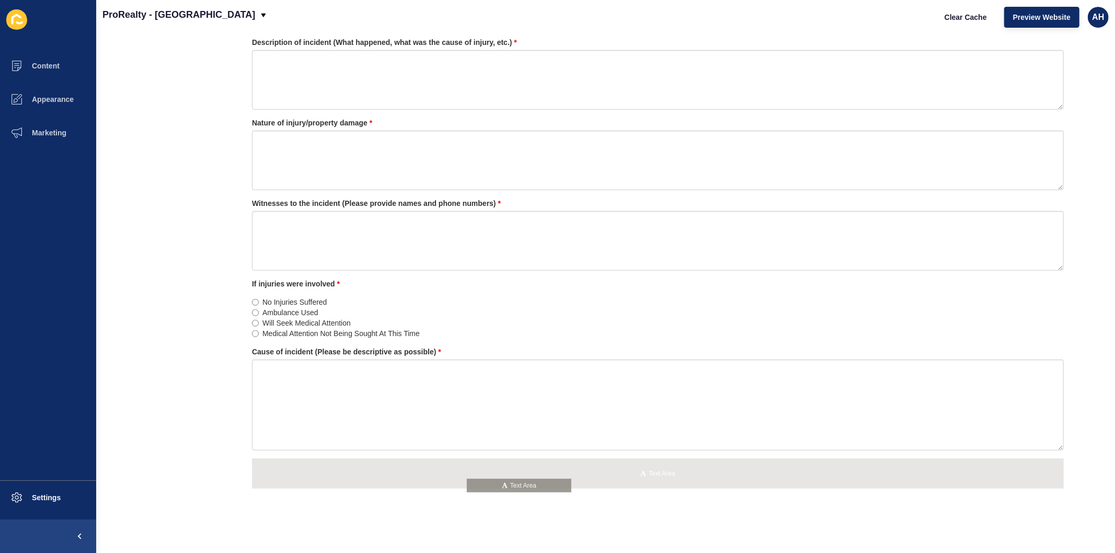
drag, startPoint x: 162, startPoint y: 216, endPoint x: 495, endPoint y: 484, distance: 427.3
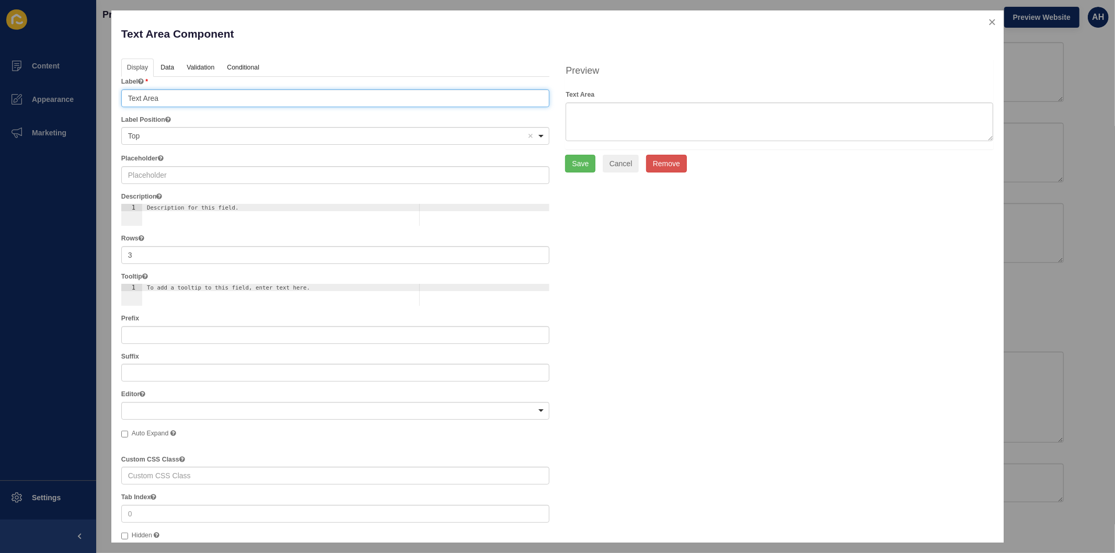
drag, startPoint x: 166, startPoint y: 100, endPoint x: 105, endPoint y: 100, distance: 61.7
click at [105, 100] on div "Text Area Component Help Display Data Validation API Conditional Logic Layout L…" at bounding box center [557, 276] width 1115 height 553
paste input "Other Comments"
type input "Other Comments"
drag, startPoint x: 136, startPoint y: 259, endPoint x: 117, endPoint y: 259, distance: 19.9
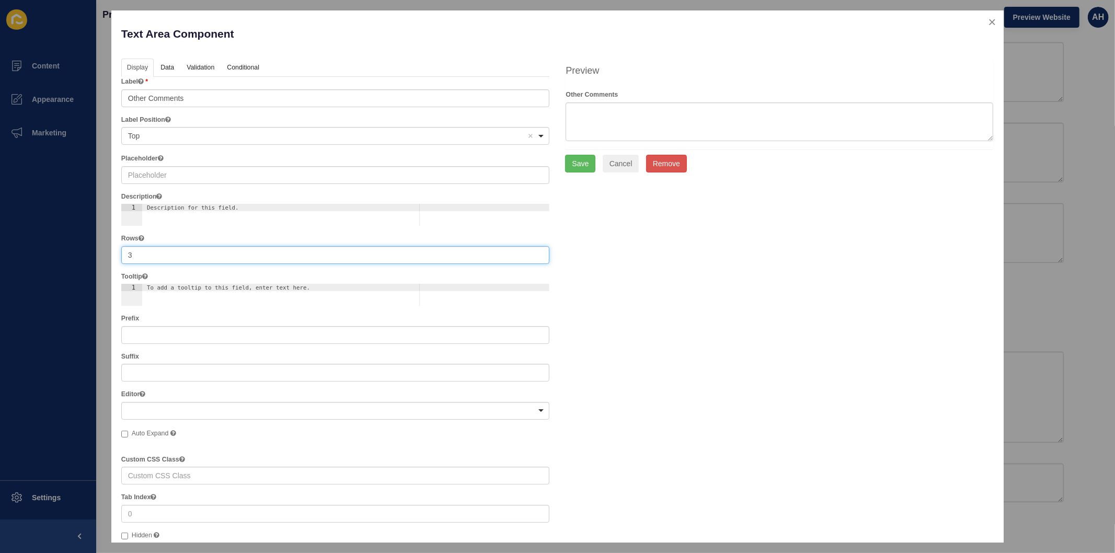
click at [117, 259] on div "Text Area Component Help Display Data Validation API Conditional Logic Layout L…" at bounding box center [557, 276] width 892 height 532
type input "4"
click at [576, 173] on button "Save" at bounding box center [580, 174] width 30 height 18
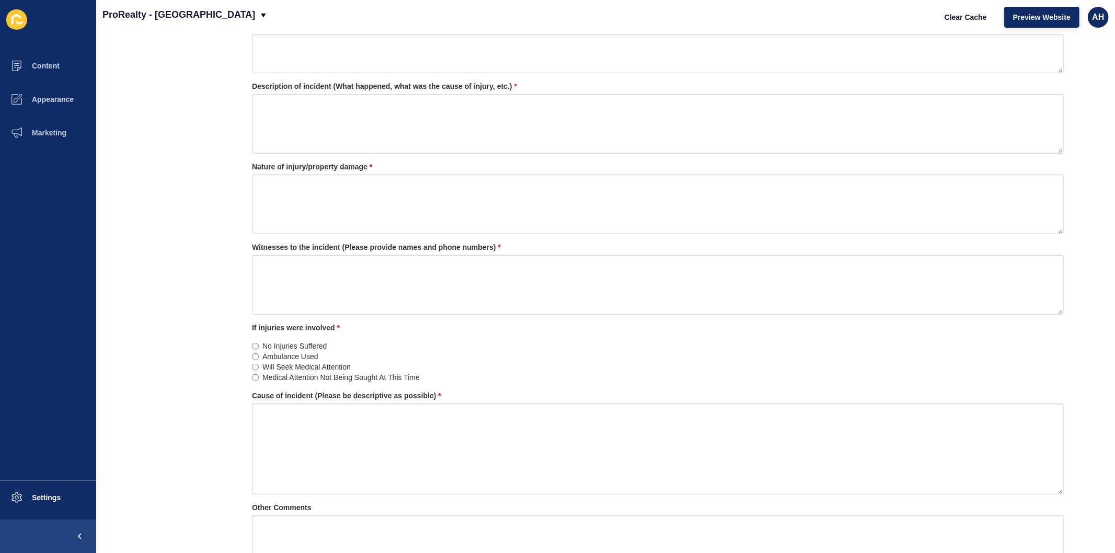
scroll to position [825, 0]
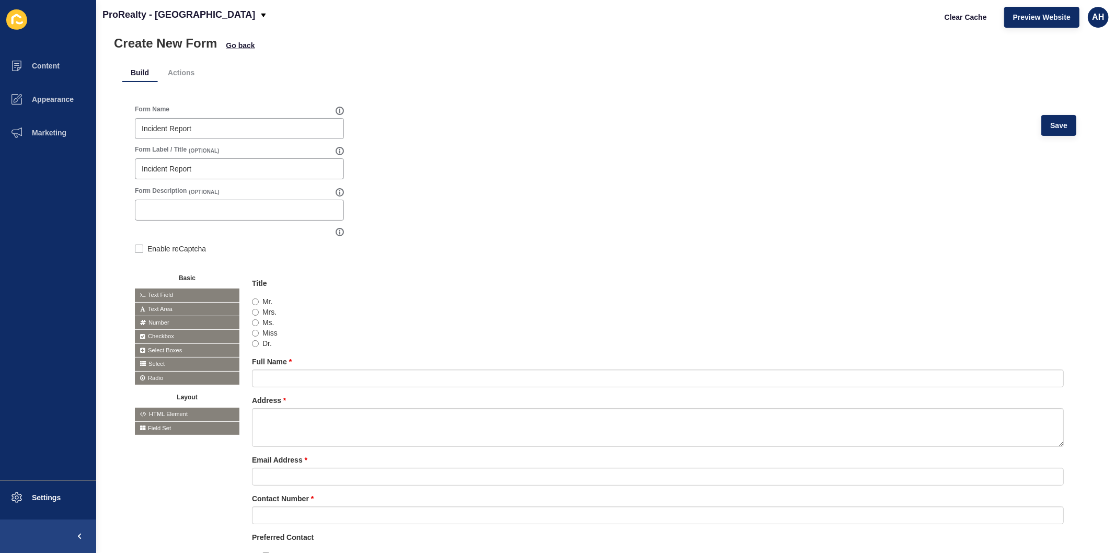
scroll to position [0, 0]
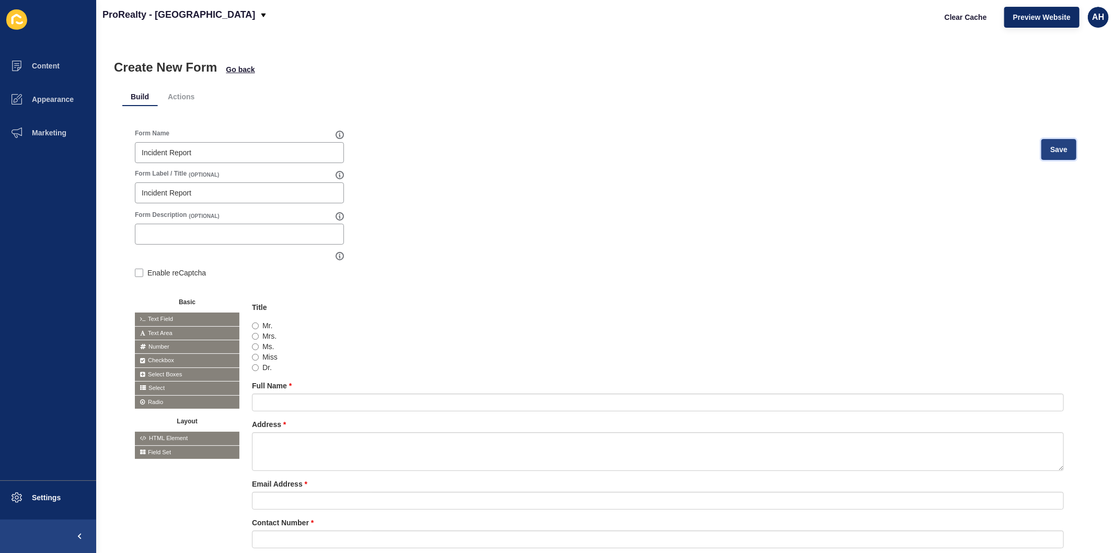
click at [1051, 153] on span "Save" at bounding box center [1059, 149] width 17 height 10
click at [962, 16] on span "Clear Cache" at bounding box center [966, 17] width 42 height 10
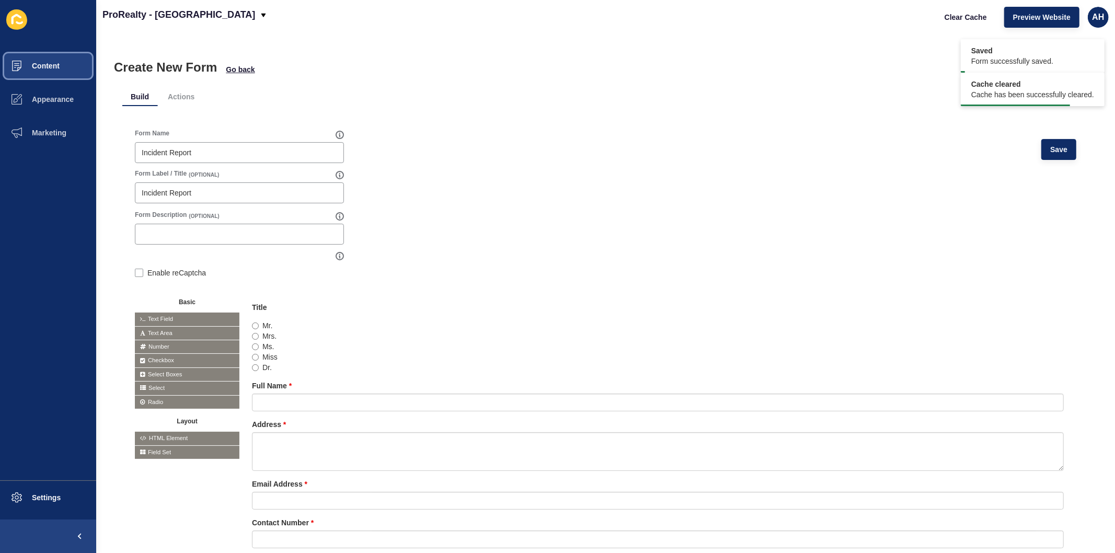
click at [47, 65] on span "Content" at bounding box center [28, 66] width 61 height 8
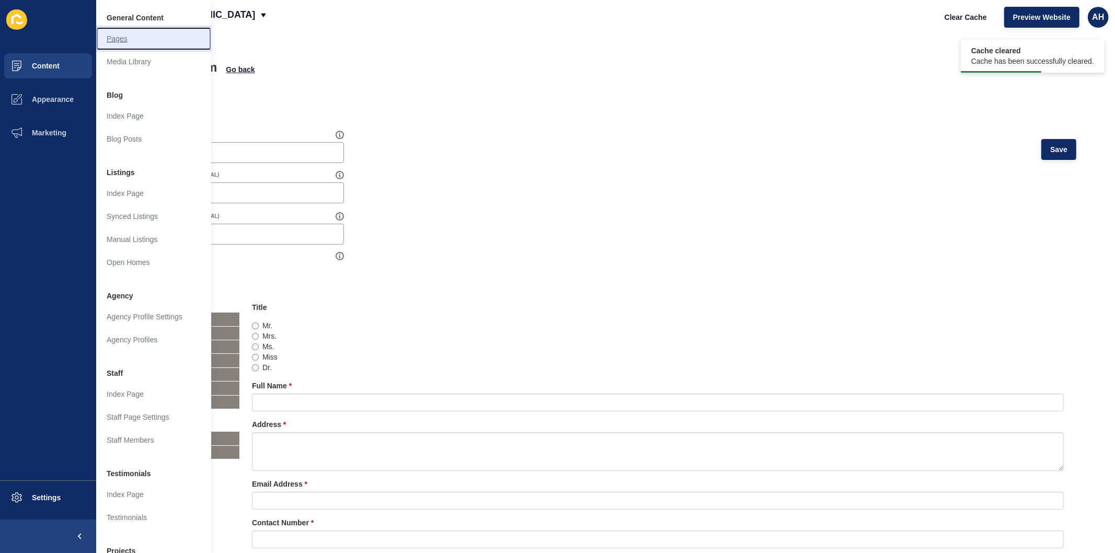
click at [134, 43] on link "Pages" at bounding box center [153, 38] width 115 height 23
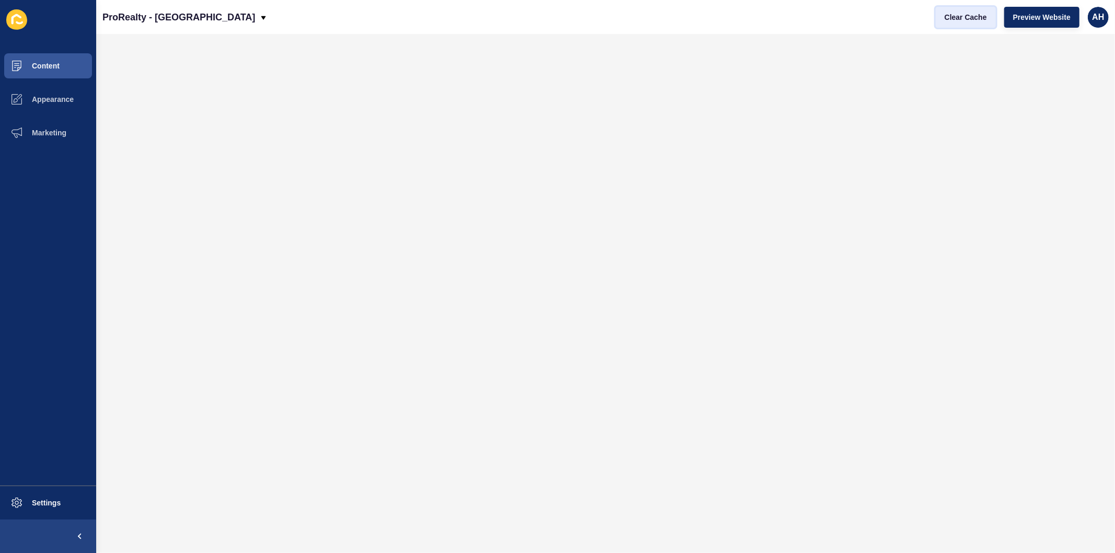
click at [956, 17] on span "Clear Cache" at bounding box center [966, 17] width 42 height 10
click at [63, 91] on button "Appearance" at bounding box center [48, 99] width 96 height 33
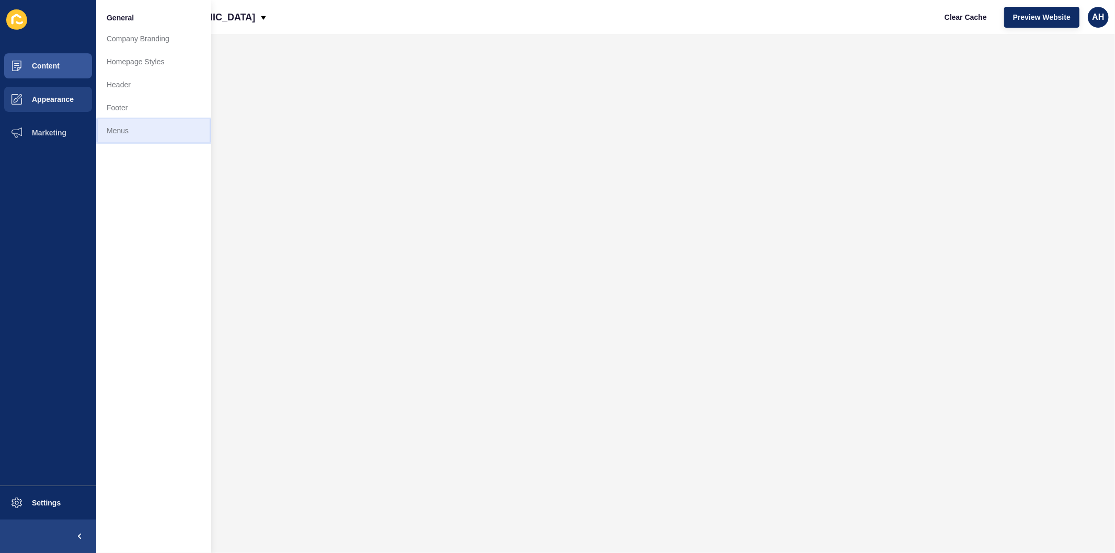
click at [135, 131] on link "Menus" at bounding box center [153, 130] width 115 height 23
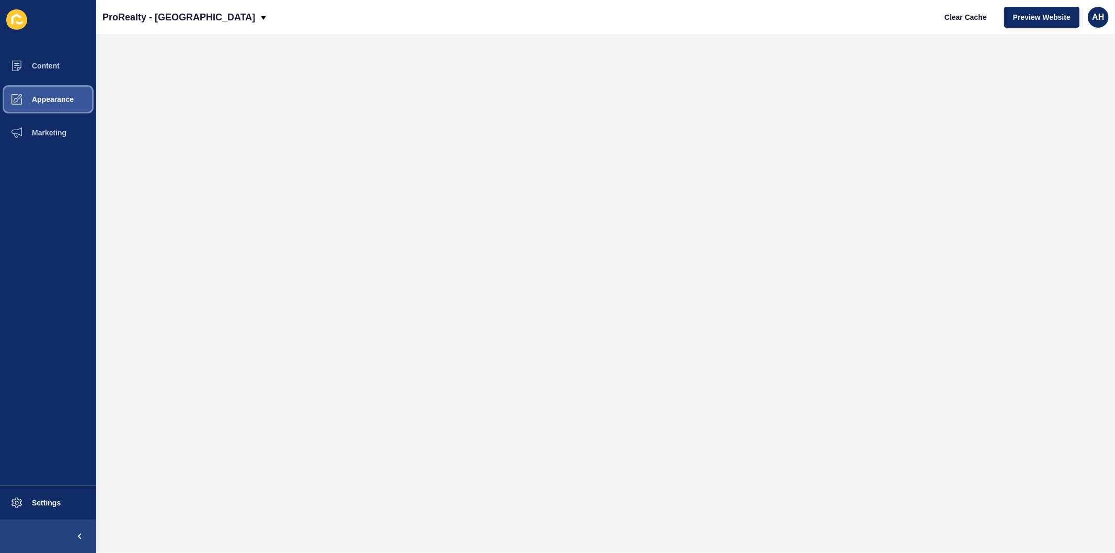
click at [37, 97] on span "Appearance" at bounding box center [35, 99] width 75 height 8
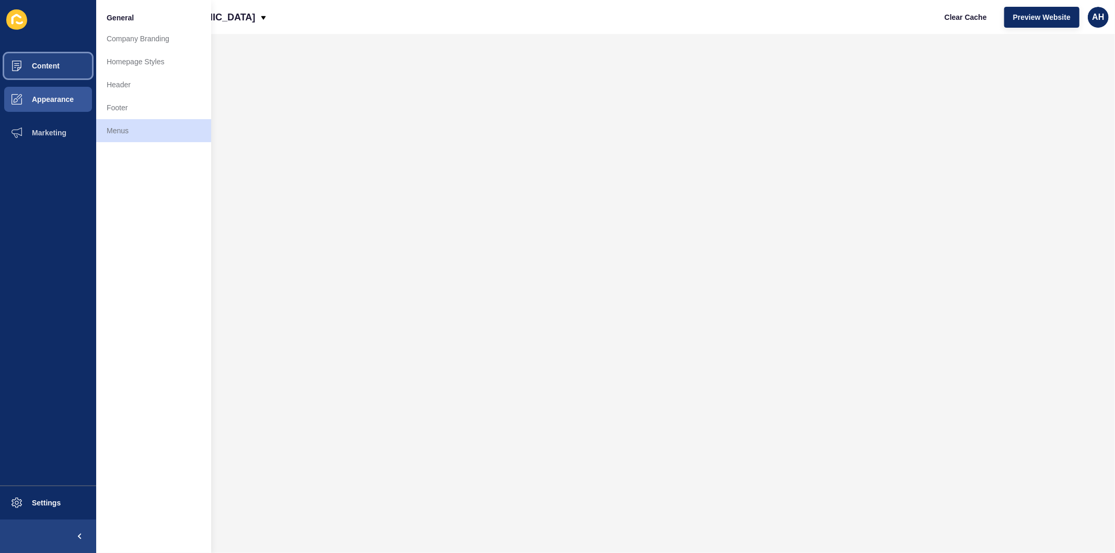
click at [43, 60] on button "Content" at bounding box center [48, 65] width 96 height 33
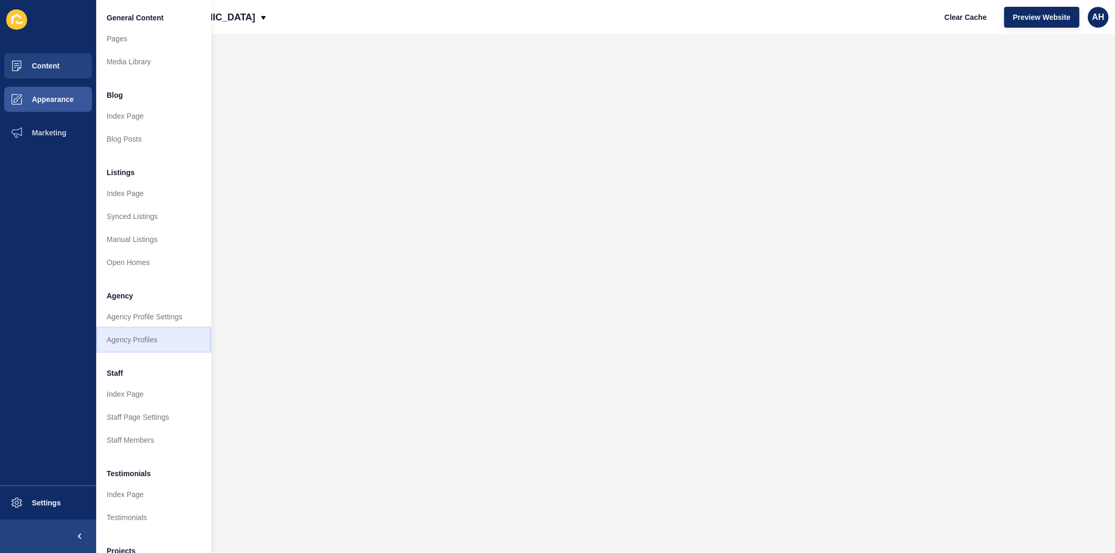
click at [151, 338] on link "Agency Profiles" at bounding box center [153, 339] width 115 height 23
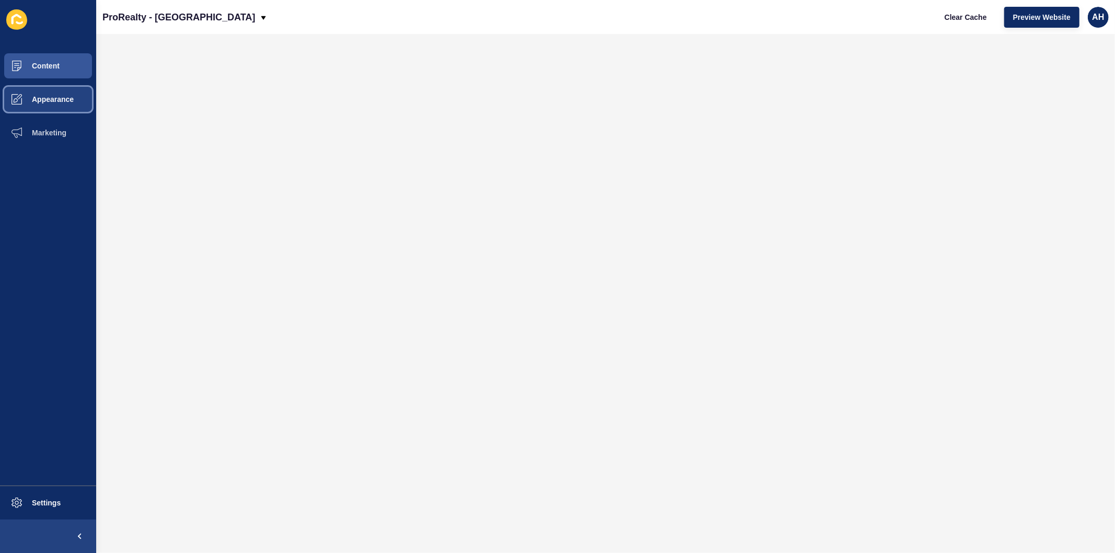
click at [47, 92] on button "Appearance" at bounding box center [48, 99] width 96 height 33
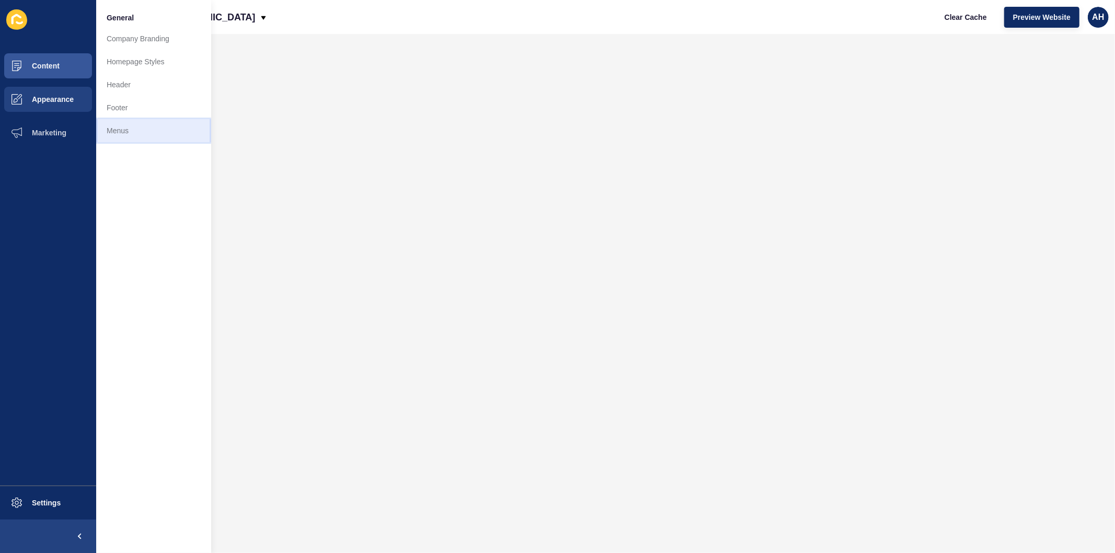
click at [122, 128] on link "Menus" at bounding box center [153, 130] width 115 height 23
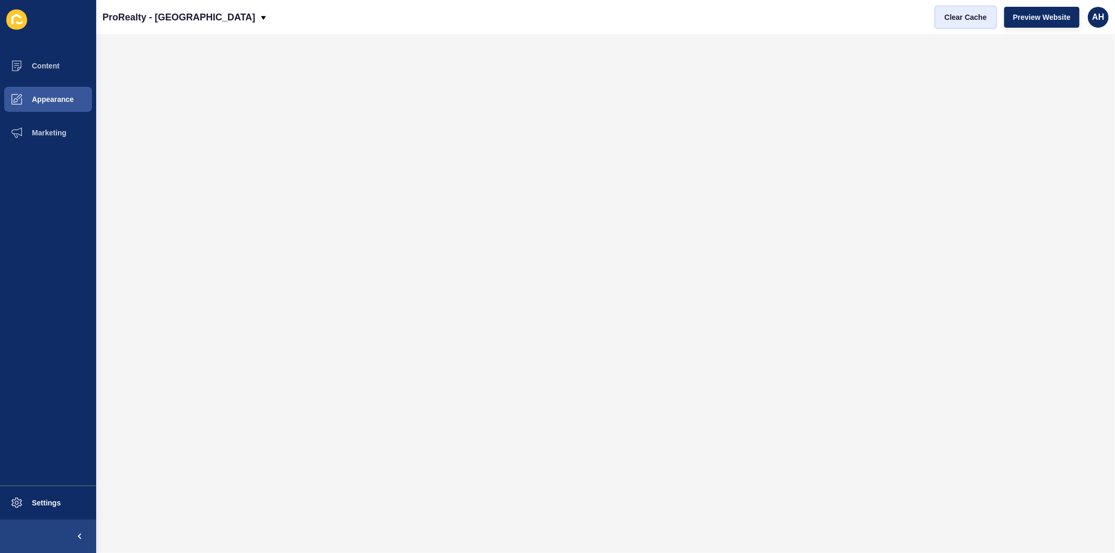
click at [953, 18] on span "Clear Cache" at bounding box center [966, 17] width 42 height 10
click at [46, 62] on span "Content" at bounding box center [28, 66] width 61 height 8
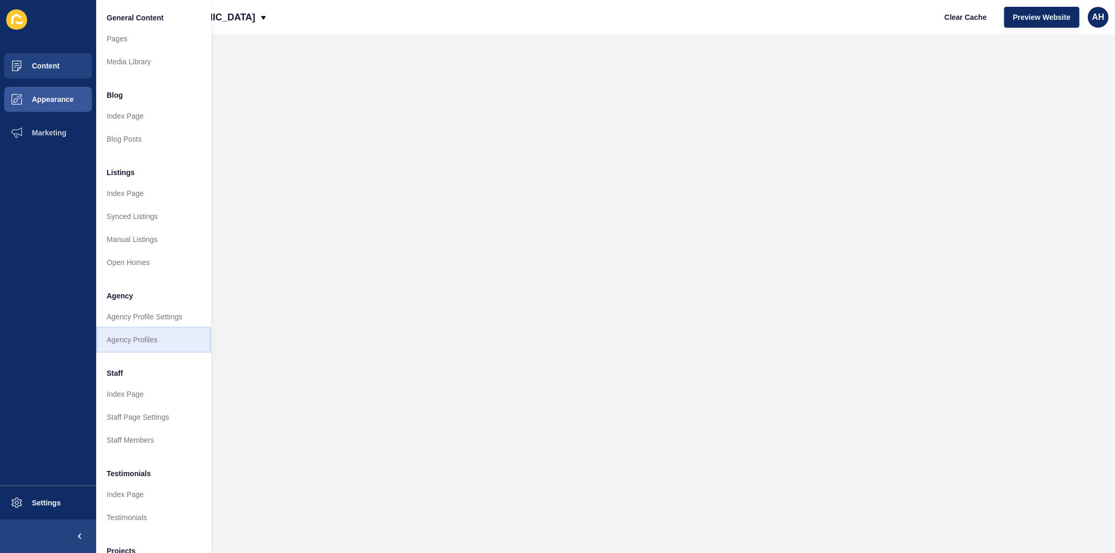
click at [147, 337] on link "Agency Profiles" at bounding box center [153, 339] width 115 height 23
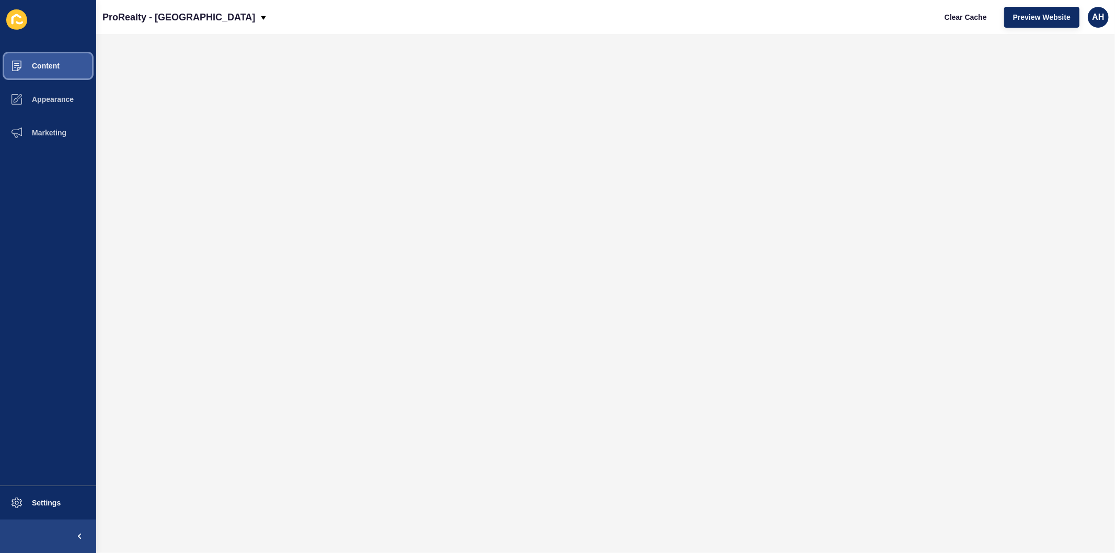
click at [54, 63] on span "Content" at bounding box center [28, 66] width 61 height 8
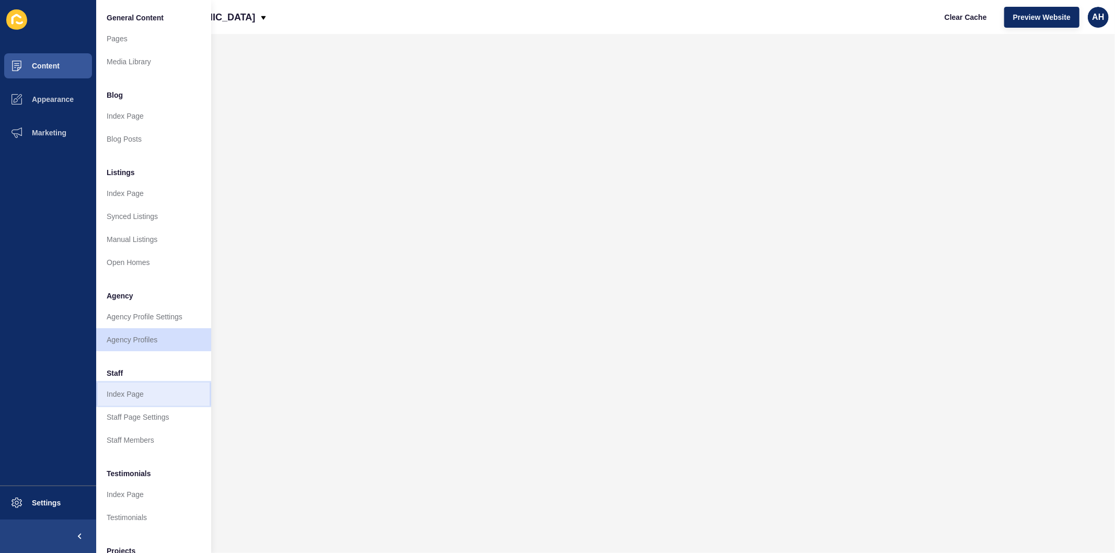
click at [152, 384] on link "Index Page" at bounding box center [153, 394] width 115 height 23
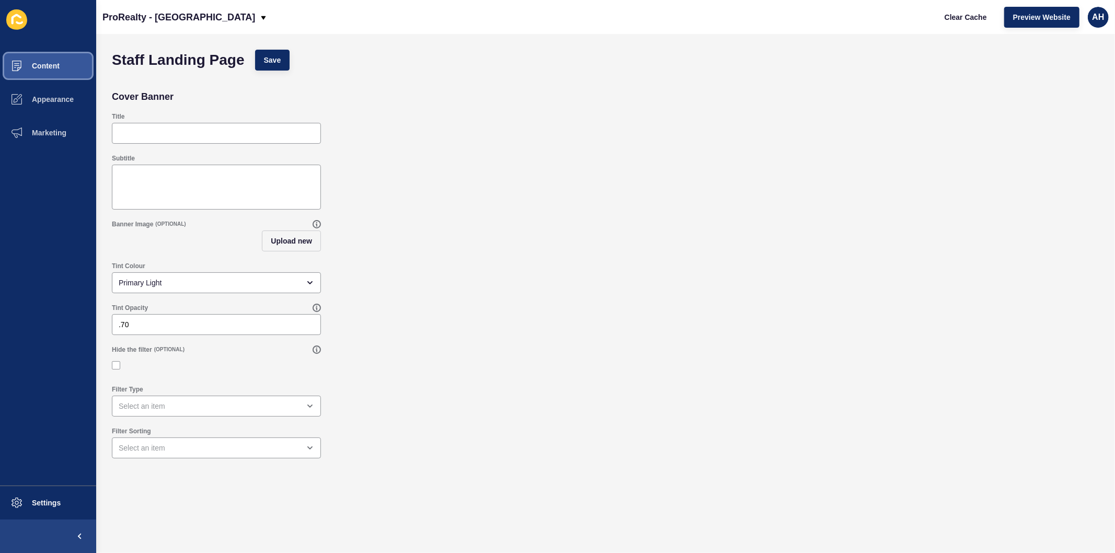
click at [51, 63] on span "Content" at bounding box center [28, 66] width 61 height 8
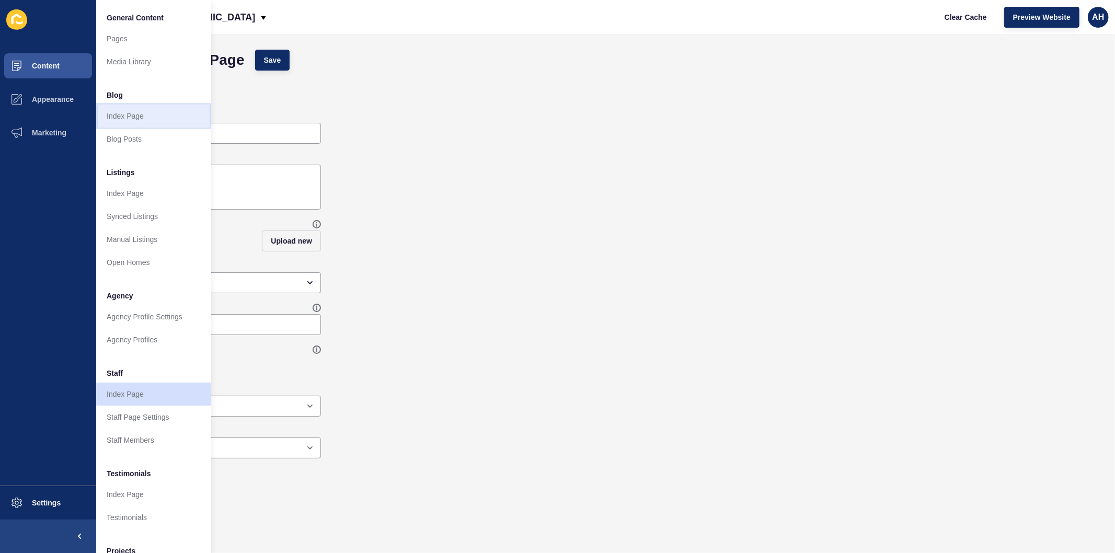
click at [133, 116] on link "Index Page" at bounding box center [153, 116] width 115 height 23
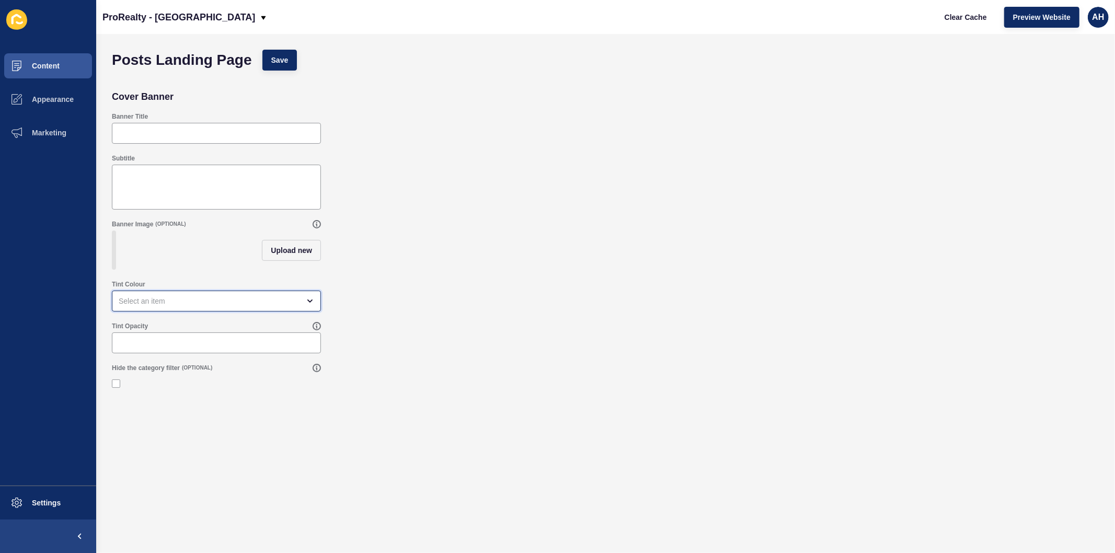
click at [180, 306] on div "open menu" at bounding box center [209, 301] width 181 height 10
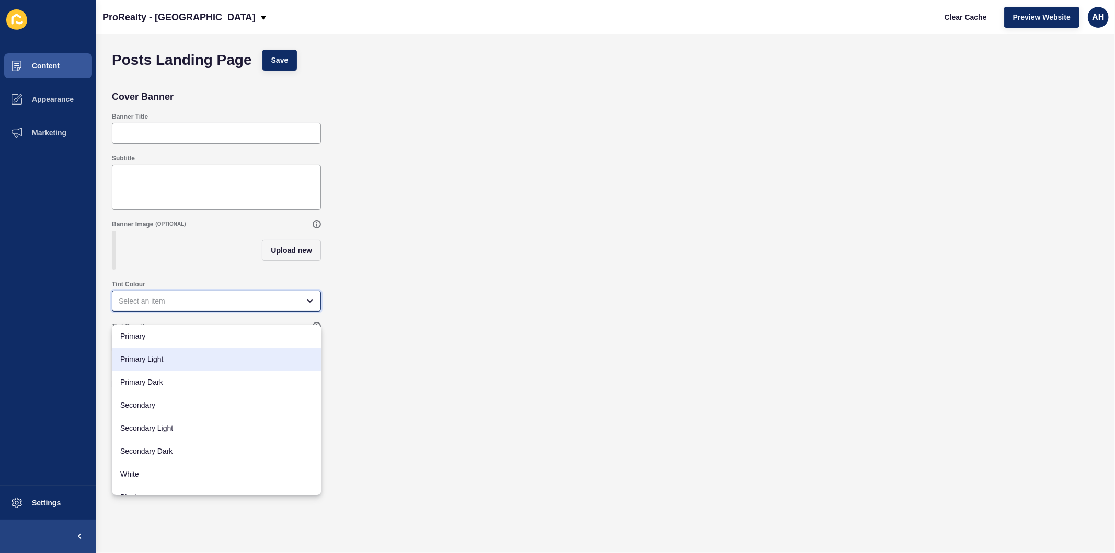
click at [177, 357] on span "Primary Light" at bounding box center [216, 359] width 192 height 10
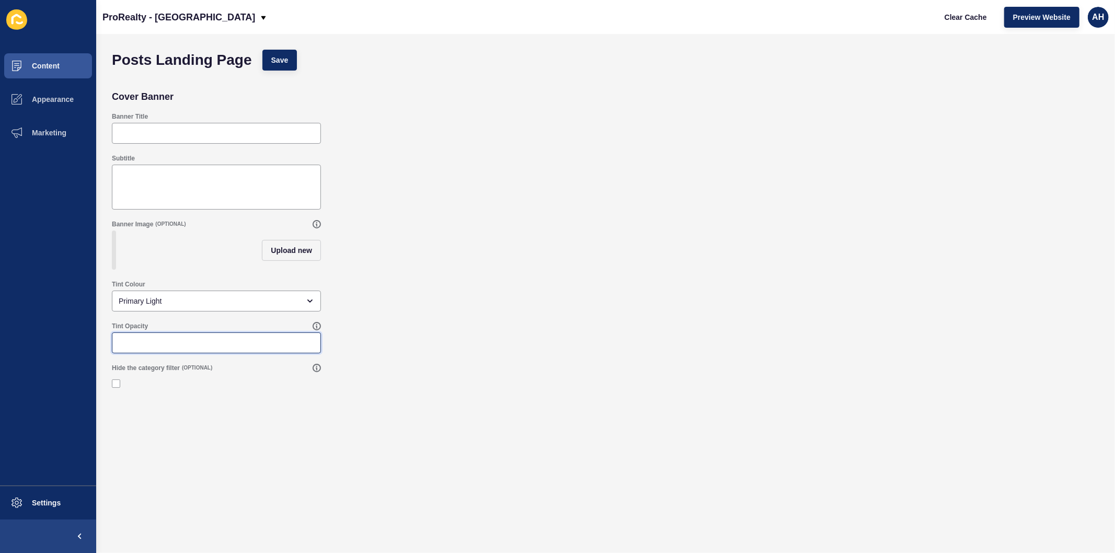
drag, startPoint x: 174, startPoint y: 350, endPoint x: 120, endPoint y: 351, distance: 53.9
click at [120, 348] on input "Tint Opacity" at bounding box center [217, 343] width 196 height 10
click at [278, 59] on span "Save" at bounding box center [279, 60] width 17 height 10
click at [75, 59] on button "Content" at bounding box center [48, 65] width 96 height 33
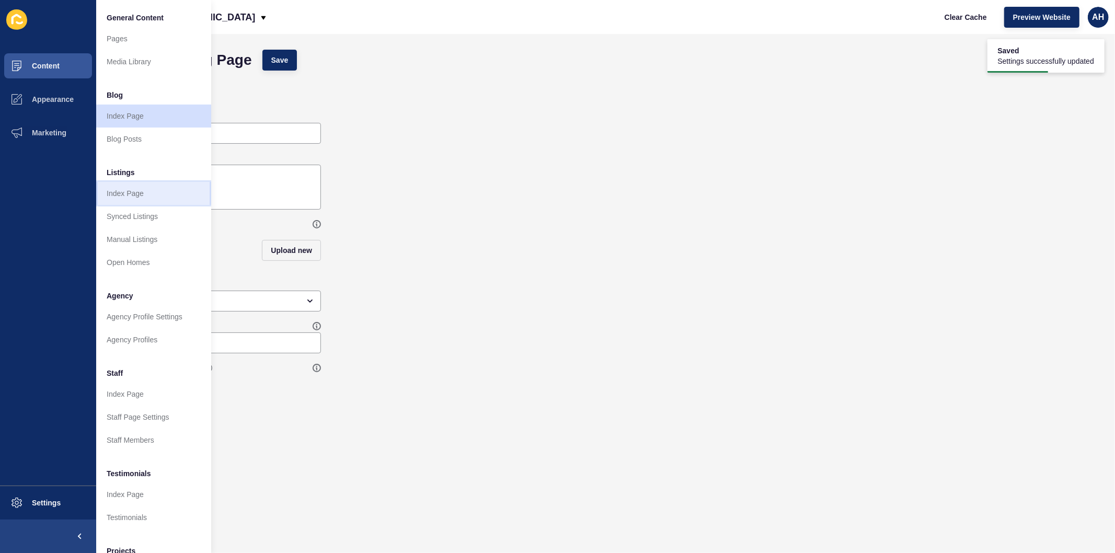
click at [153, 194] on link "Index Page" at bounding box center [153, 193] width 115 height 23
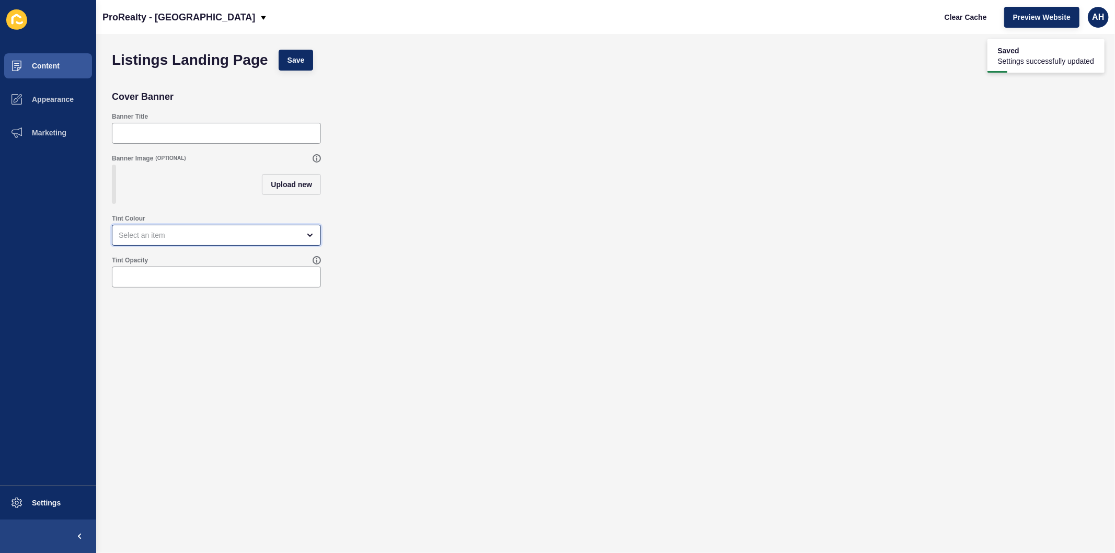
click at [203, 241] on div "open menu" at bounding box center [209, 235] width 181 height 10
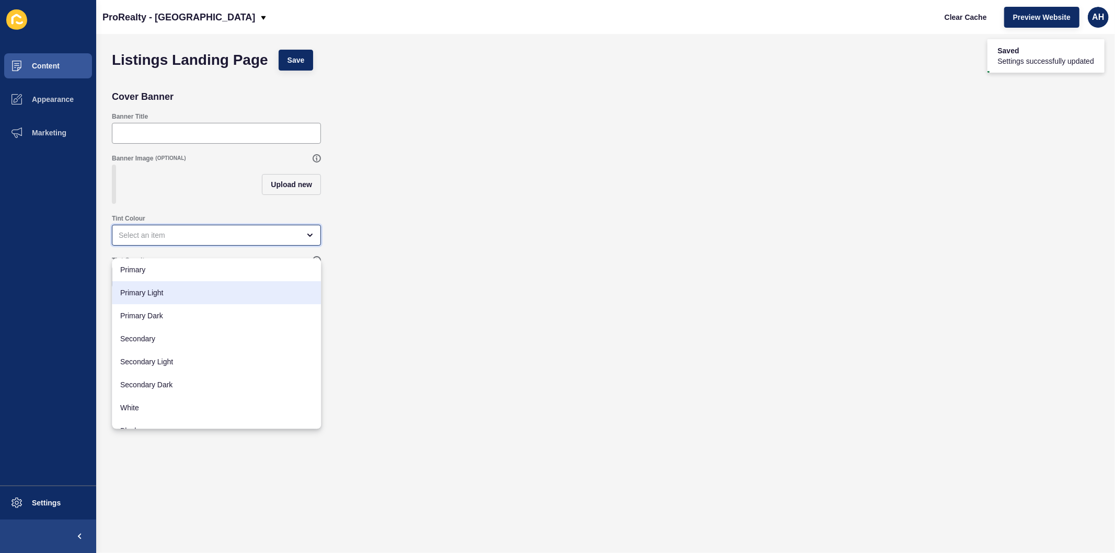
click at [195, 293] on span "Primary Light" at bounding box center [216, 293] width 192 height 10
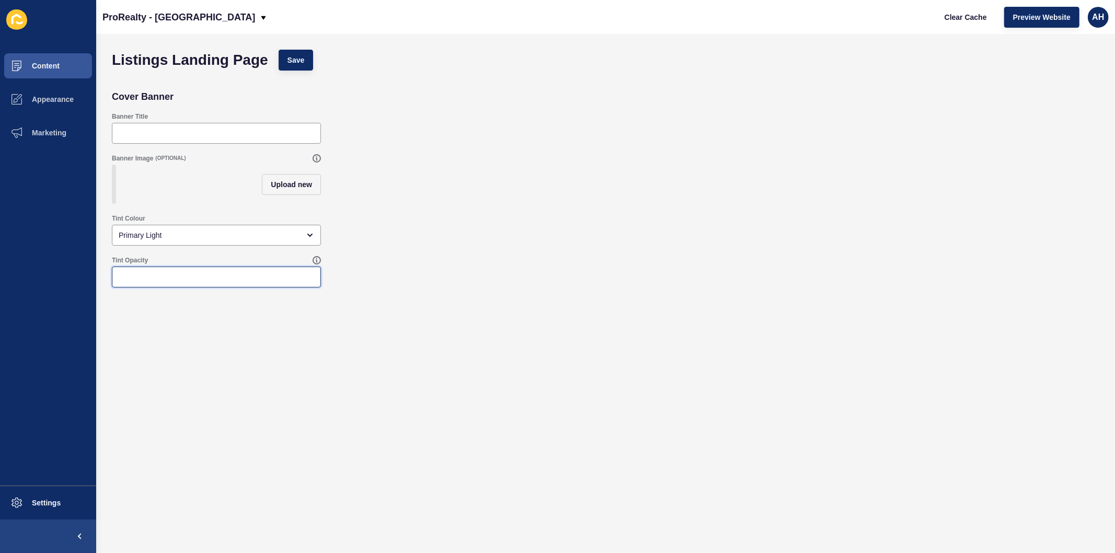
click at [190, 282] on input "Tint Opacity" at bounding box center [217, 277] width 196 height 10
click at [301, 60] on span "Save" at bounding box center [296, 60] width 17 height 10
click at [53, 66] on span "Content" at bounding box center [28, 66] width 61 height 8
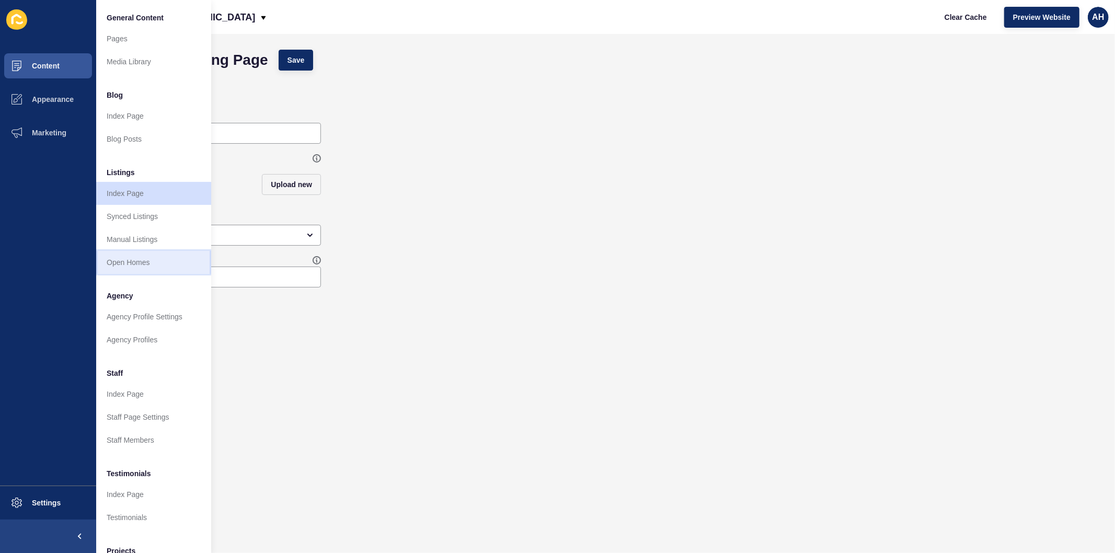
click at [141, 264] on link "Open Homes" at bounding box center [153, 262] width 115 height 23
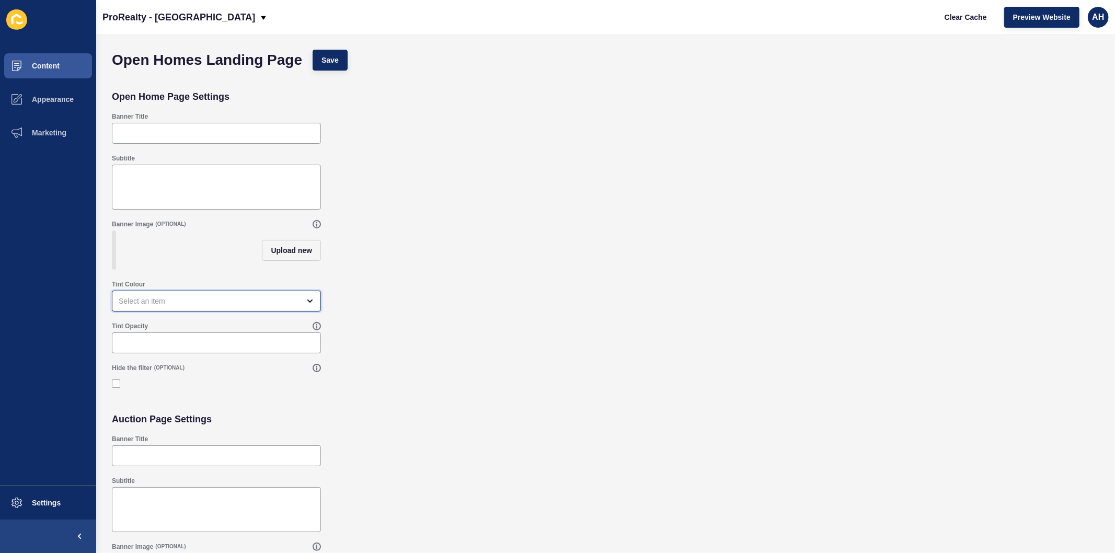
click at [253, 306] on div "open menu" at bounding box center [209, 301] width 181 height 10
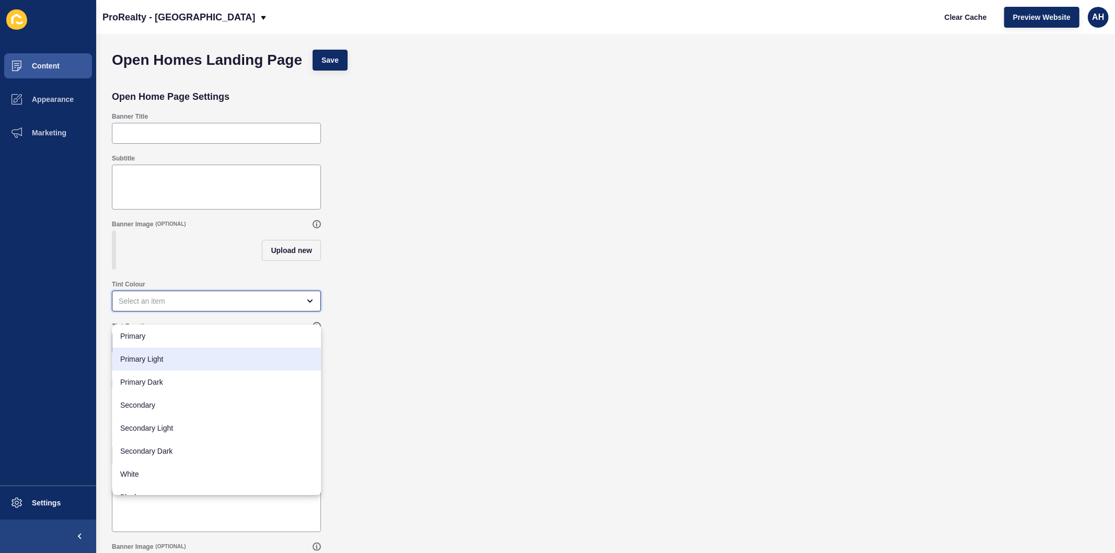
click at [179, 356] on span "Primary Light" at bounding box center [216, 359] width 192 height 10
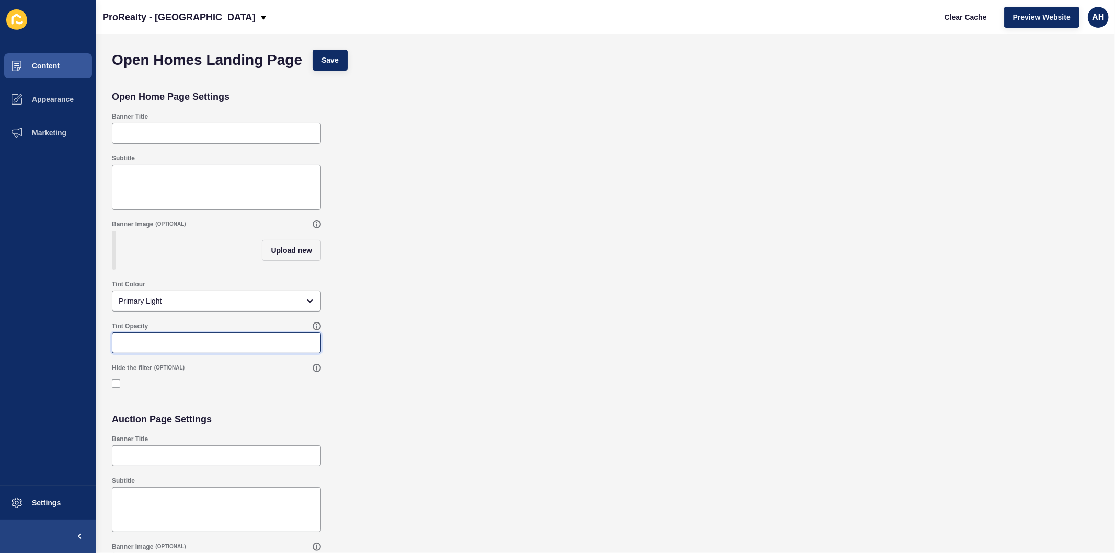
click at [179, 348] on input "Tint Opacity" at bounding box center [217, 343] width 196 height 10
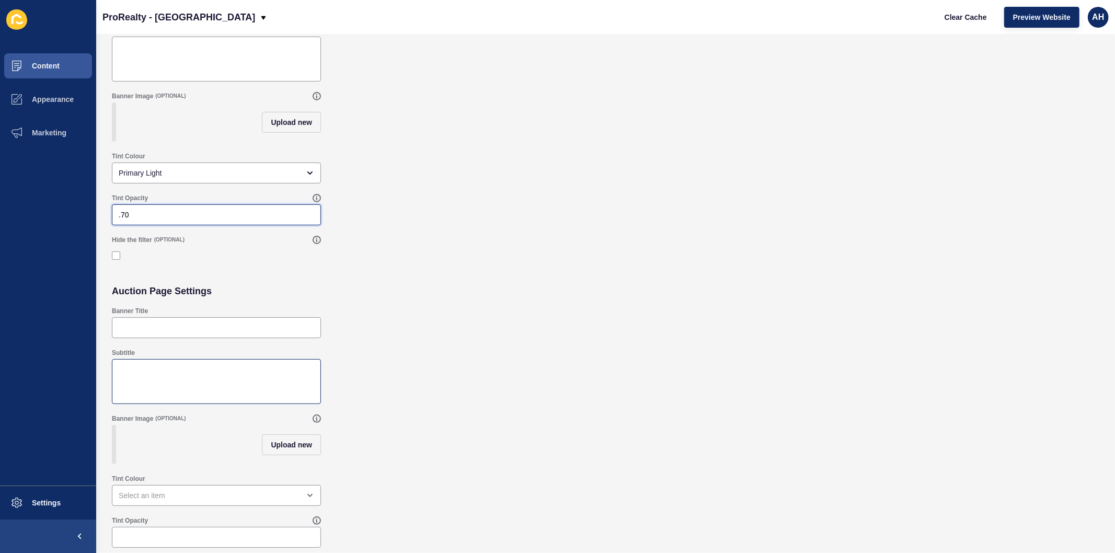
scroll to position [145, 0]
click at [174, 493] on div "open menu" at bounding box center [209, 495] width 181 height 10
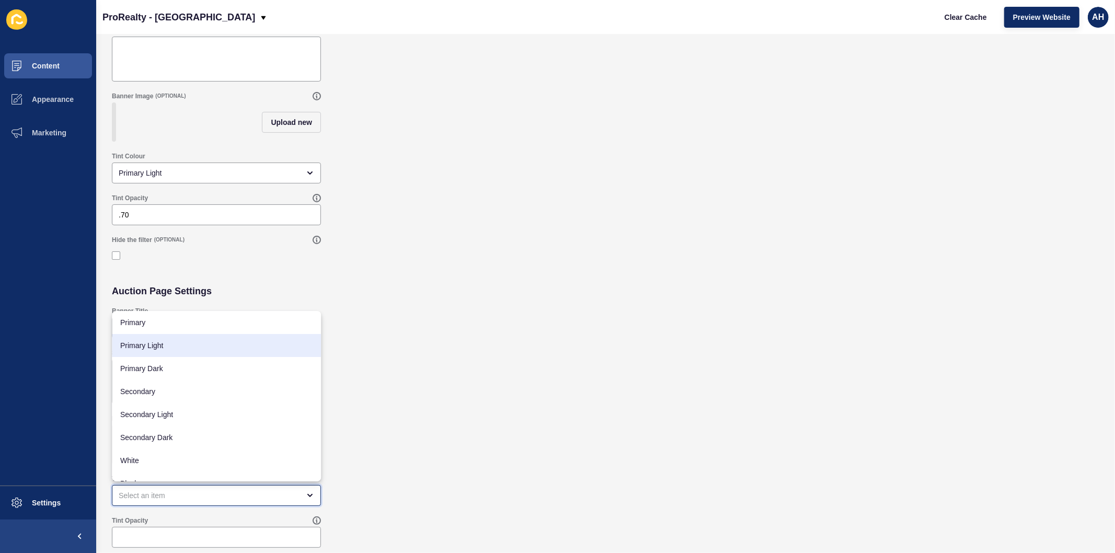
click at [172, 347] on span "Primary Light" at bounding box center [216, 345] width 192 height 10
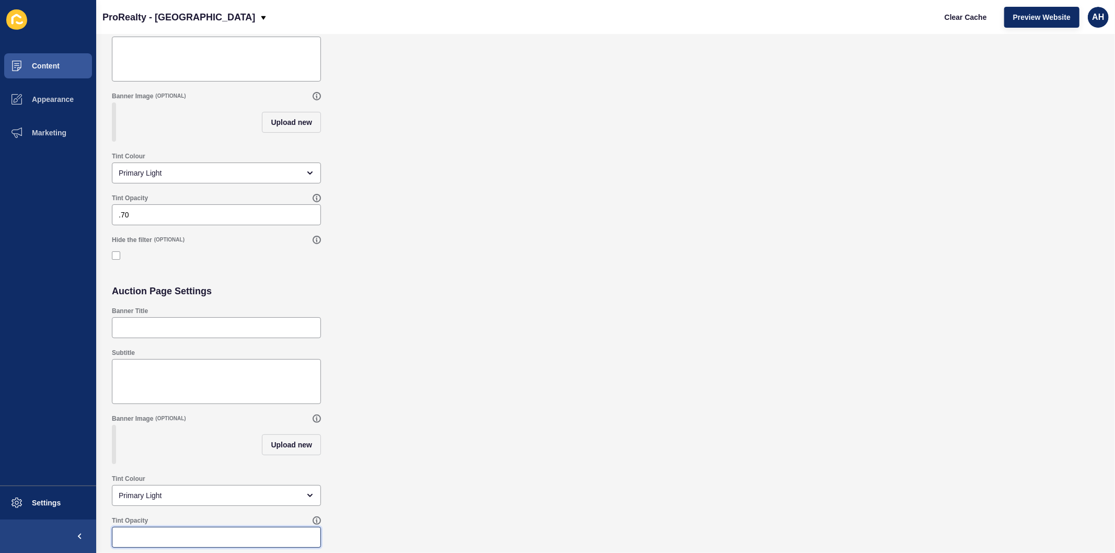
click at [161, 537] on input "Tint Opacity" at bounding box center [217, 537] width 196 height 10
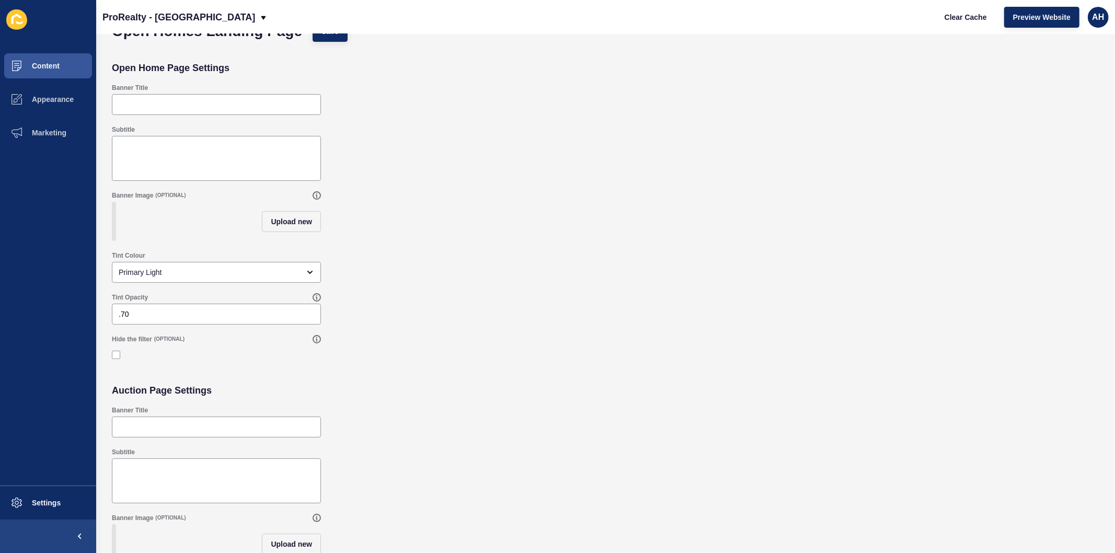
scroll to position [0, 0]
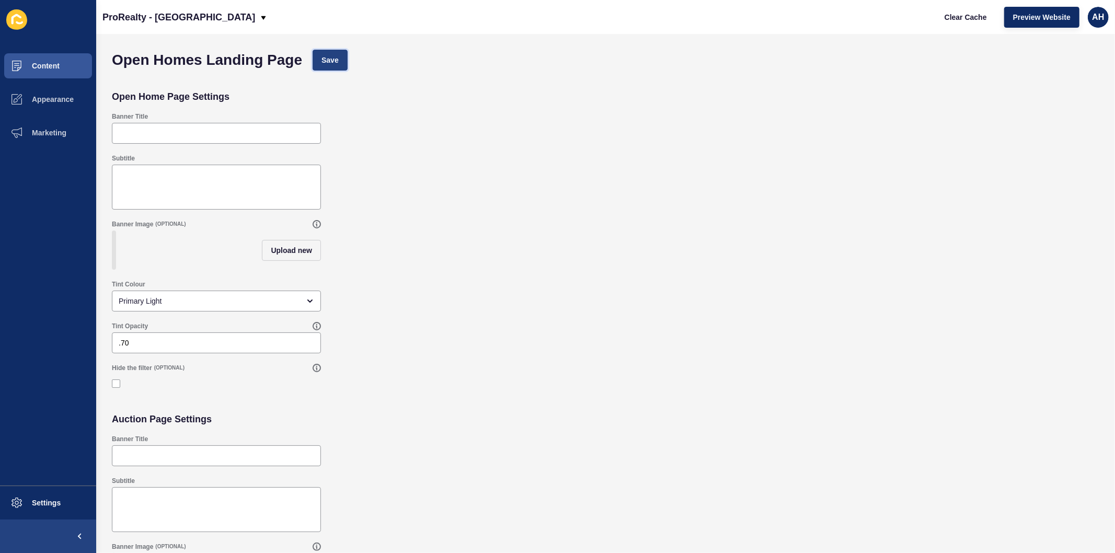
click at [331, 53] on button "Save" at bounding box center [330, 60] width 35 height 21
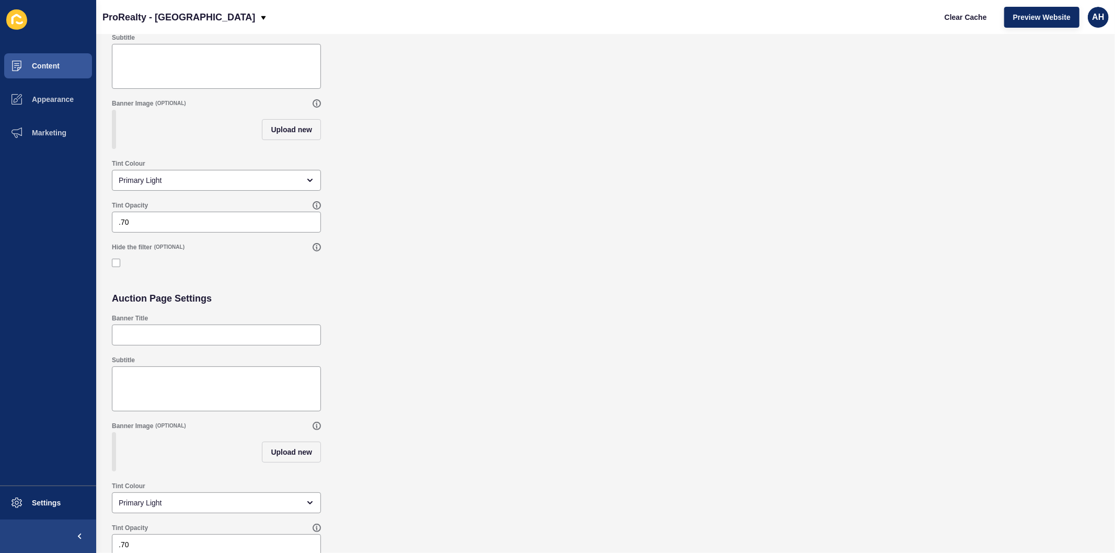
scroll to position [145, 0]
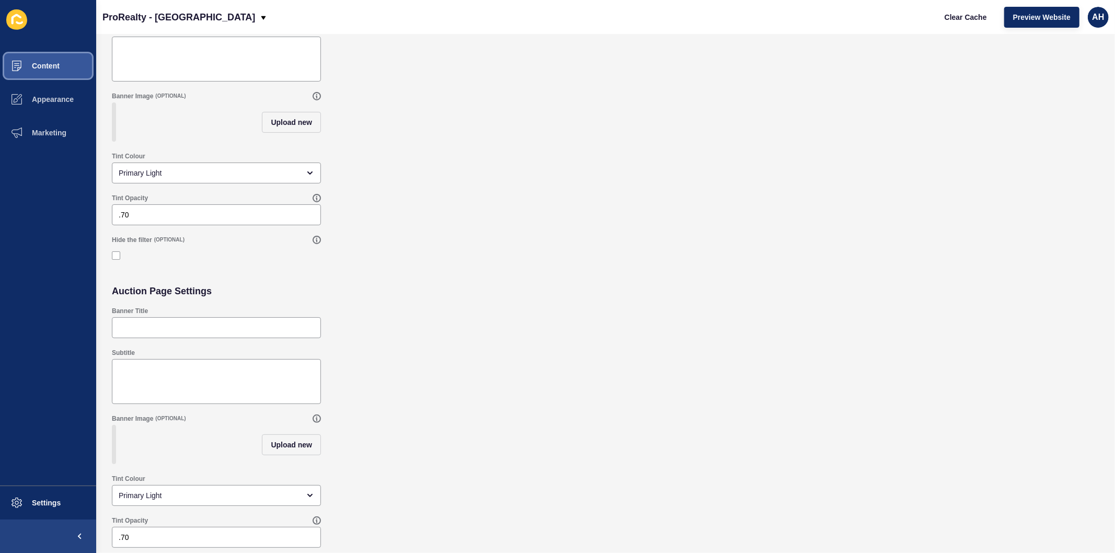
click at [59, 62] on span "Content" at bounding box center [28, 66] width 61 height 8
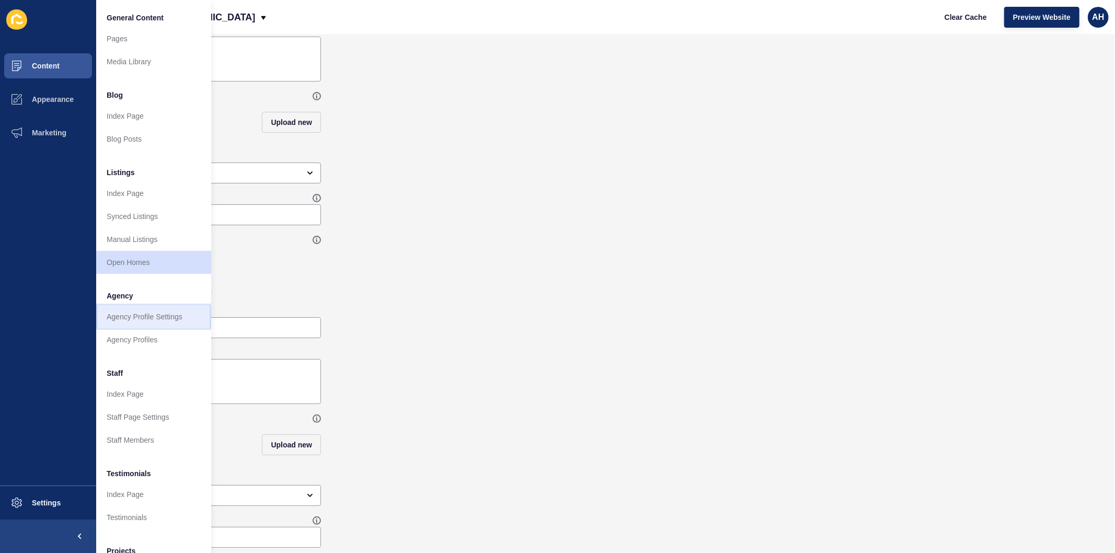
click at [148, 317] on link "Agency Profile Settings" at bounding box center [153, 316] width 115 height 23
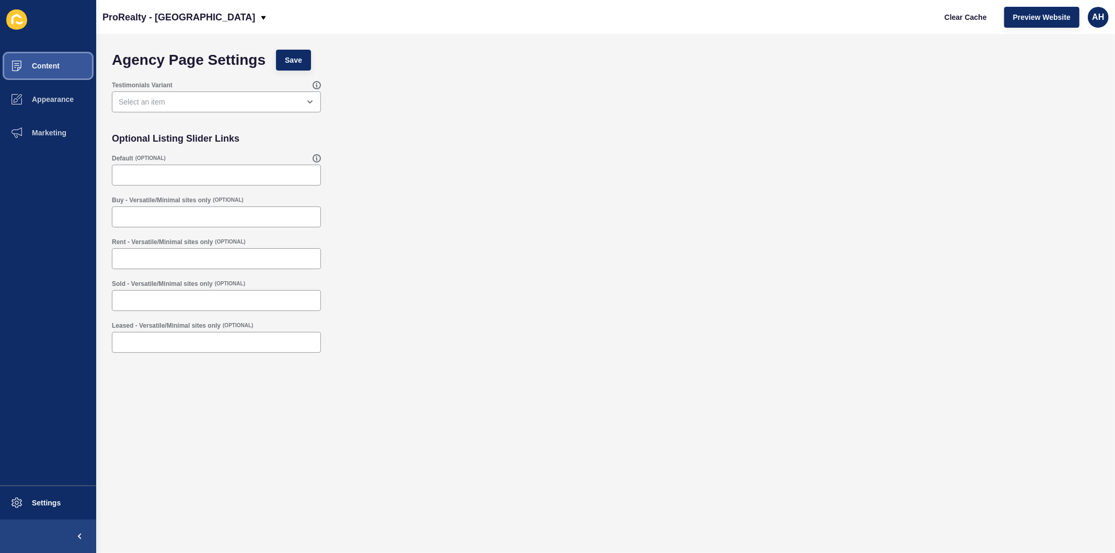
click at [53, 69] on span "Content" at bounding box center [28, 66] width 61 height 8
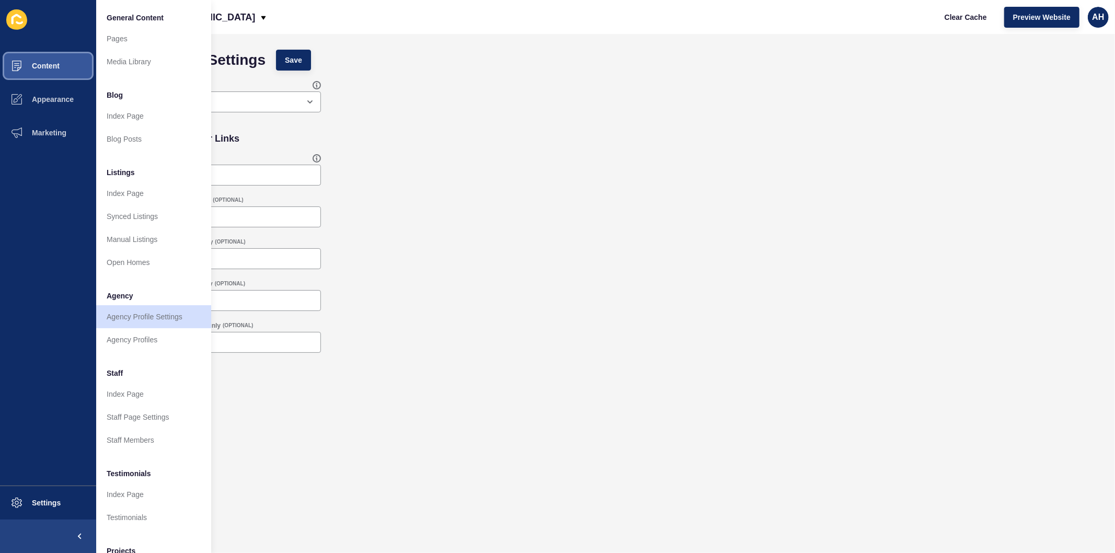
scroll to position [58, 0]
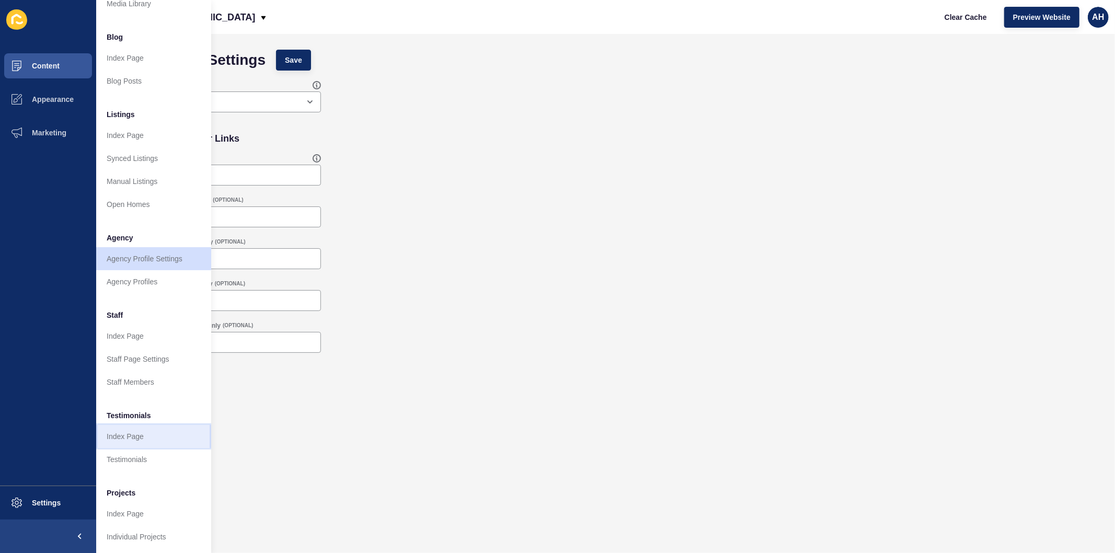
click at [147, 439] on link "Index Page" at bounding box center [153, 436] width 115 height 23
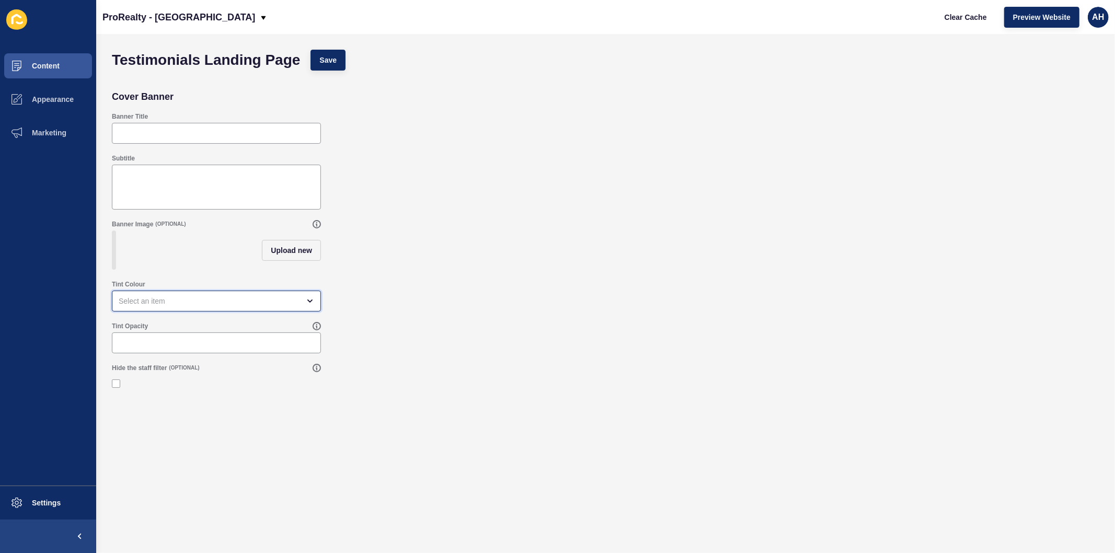
click at [174, 306] on div "open menu" at bounding box center [209, 301] width 181 height 10
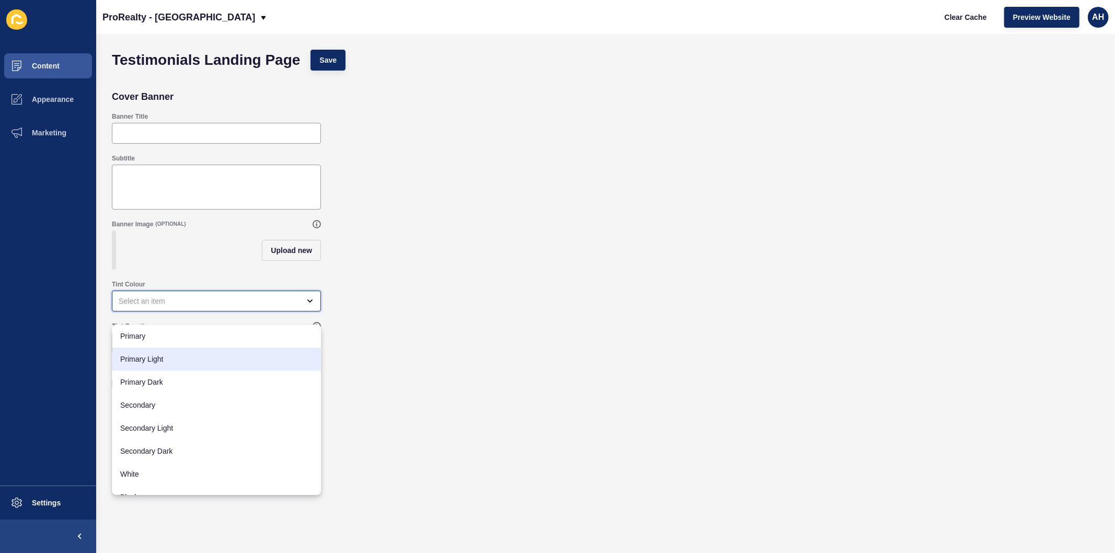
click at [159, 356] on span "Primary Light" at bounding box center [216, 359] width 192 height 10
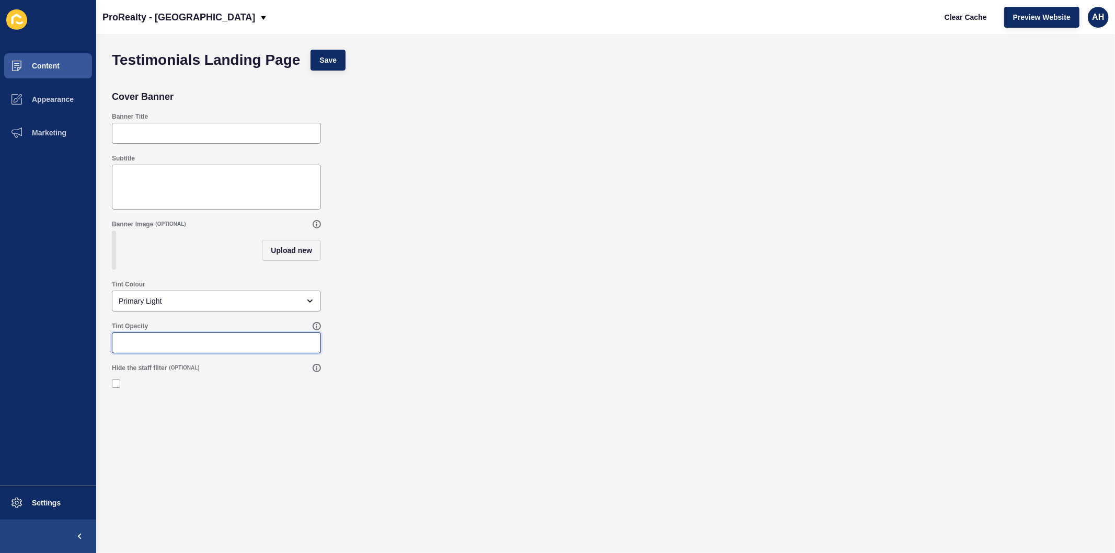
click at [159, 348] on input "Tint Opacity" at bounding box center [217, 343] width 196 height 10
click at [329, 62] on span "Save" at bounding box center [328, 60] width 17 height 10
click at [62, 70] on button "Content" at bounding box center [48, 65] width 96 height 33
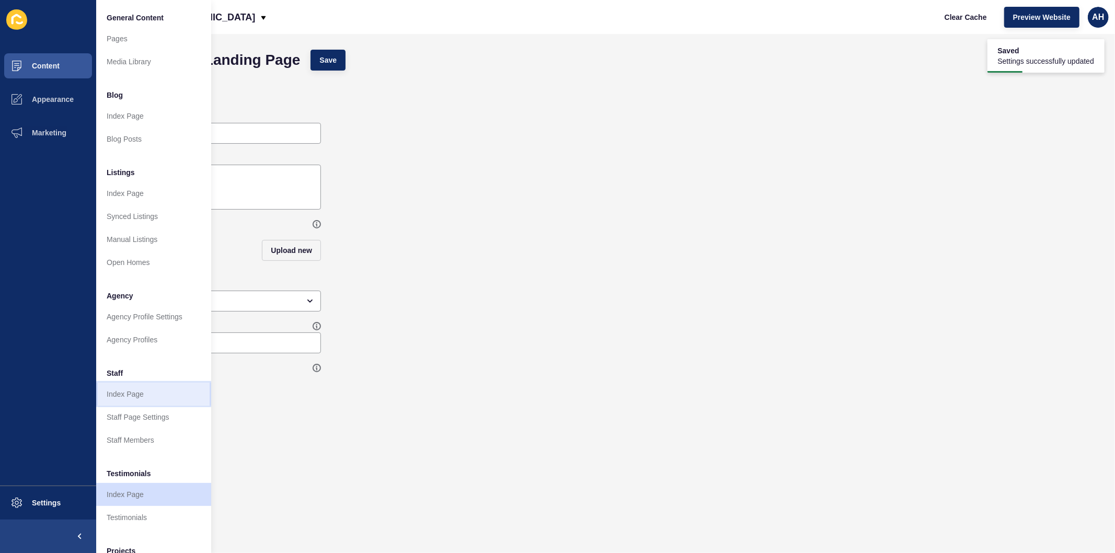
click at [145, 392] on link "Index Page" at bounding box center [153, 394] width 115 height 23
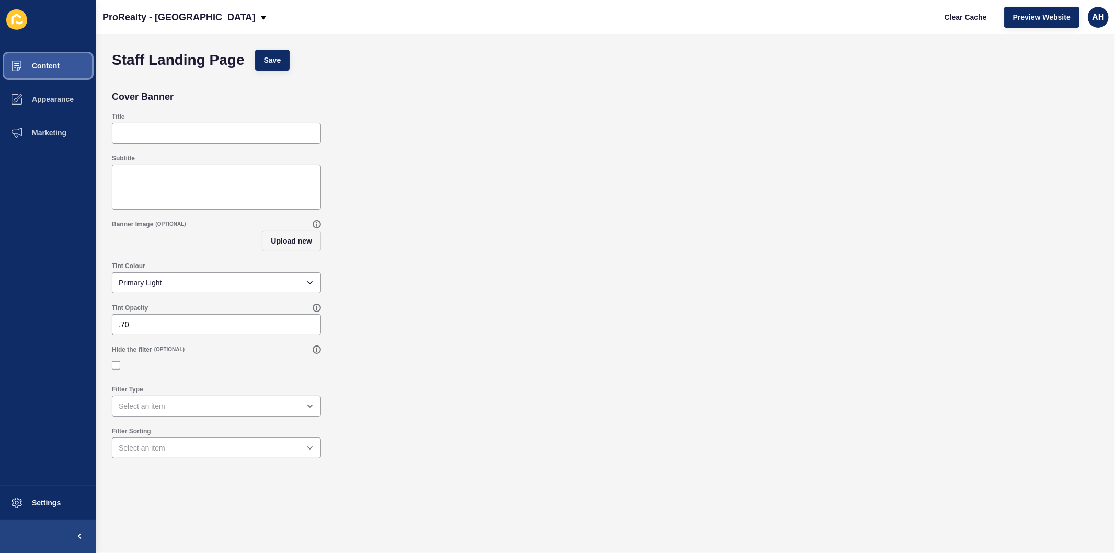
click at [40, 50] on button "Content" at bounding box center [48, 65] width 96 height 33
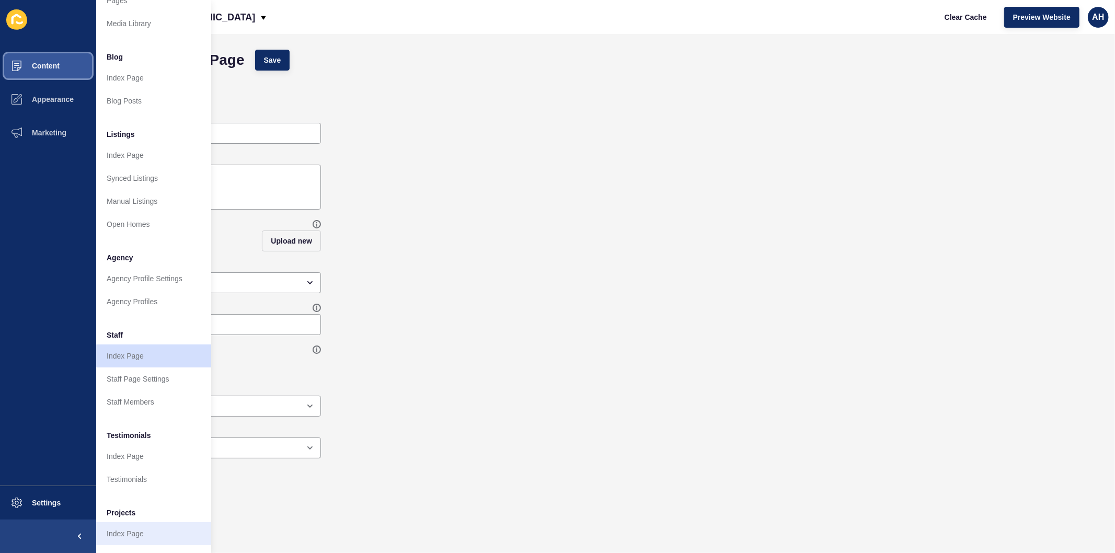
scroll to position [68, 0]
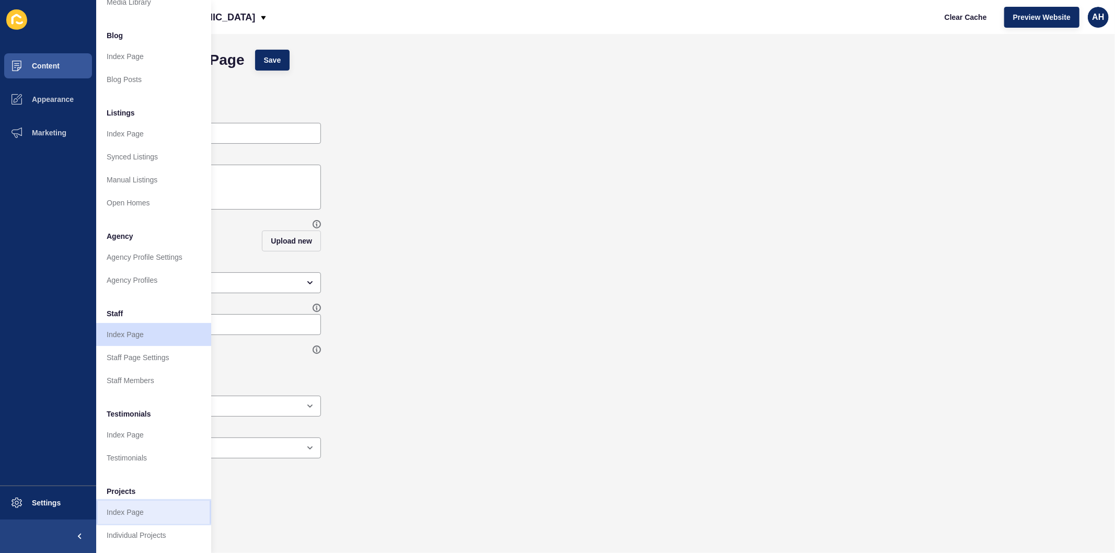
click at [144, 508] on link "Index Page" at bounding box center [153, 512] width 115 height 23
